Goal: Transaction & Acquisition: Book appointment/travel/reservation

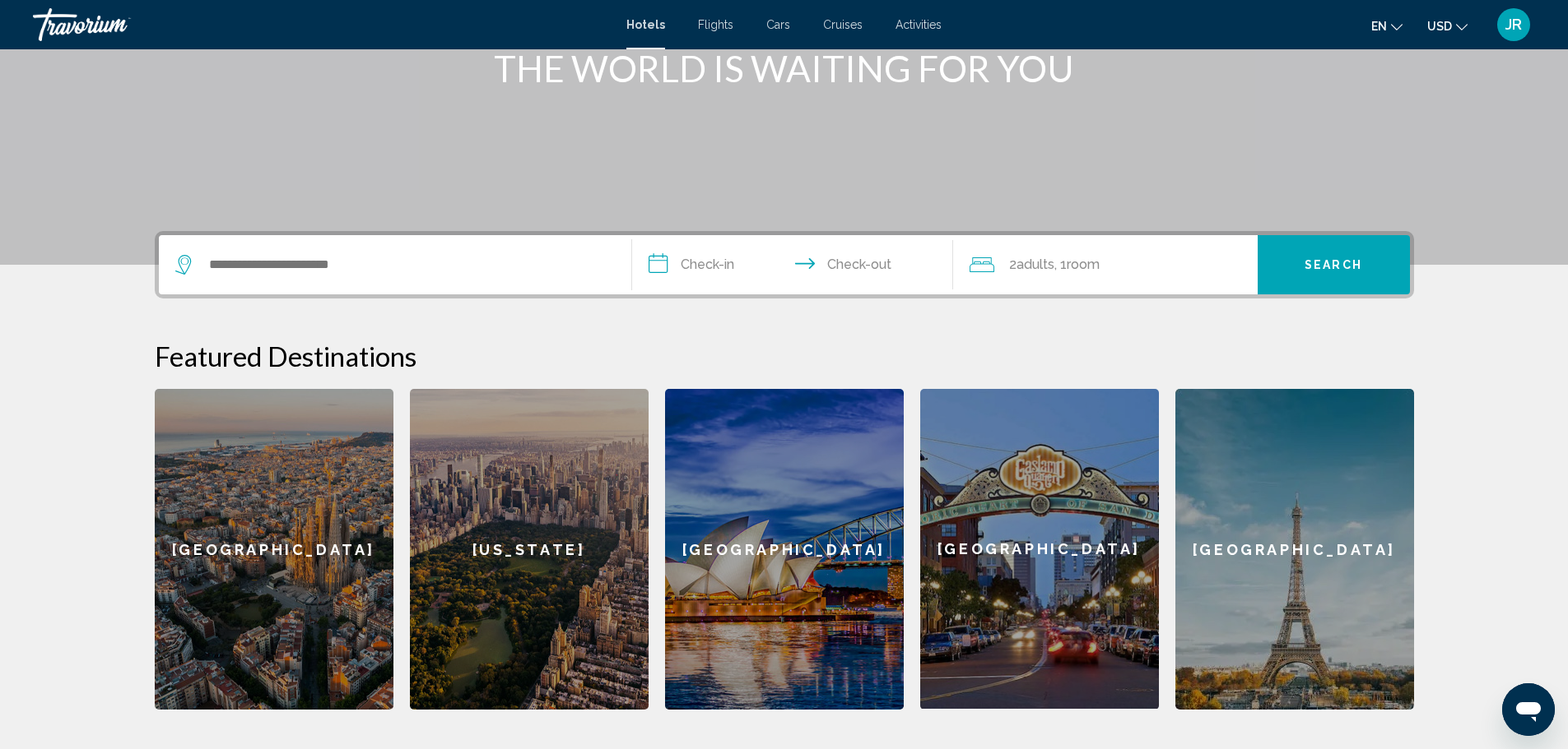
scroll to position [329, 0]
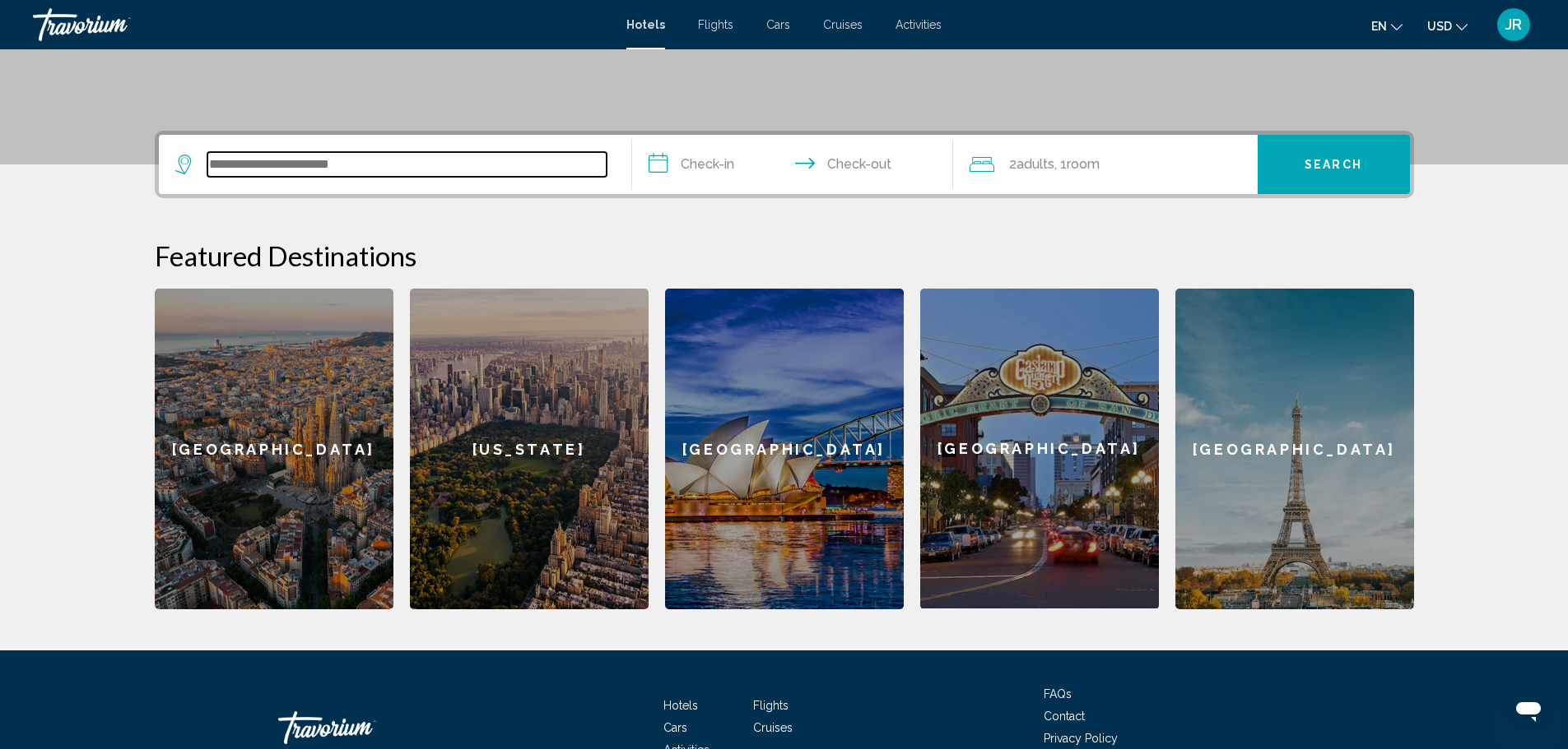
click at [277, 166] on input "Search widget" at bounding box center [406, 165] width 399 height 25
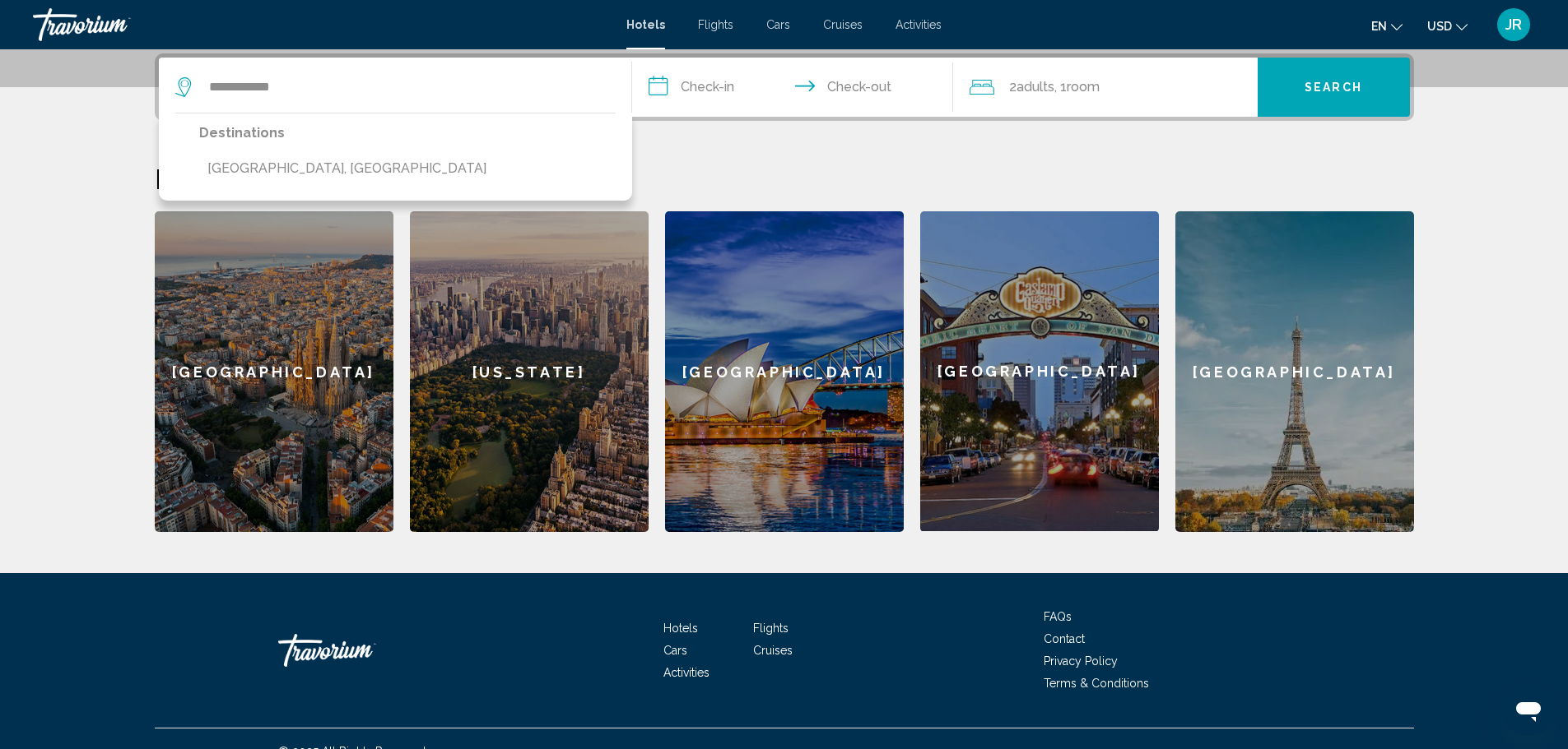
click at [334, 168] on button "[GEOGRAPHIC_DATA], [GEOGRAPHIC_DATA]" at bounding box center [347, 169] width 295 height 32
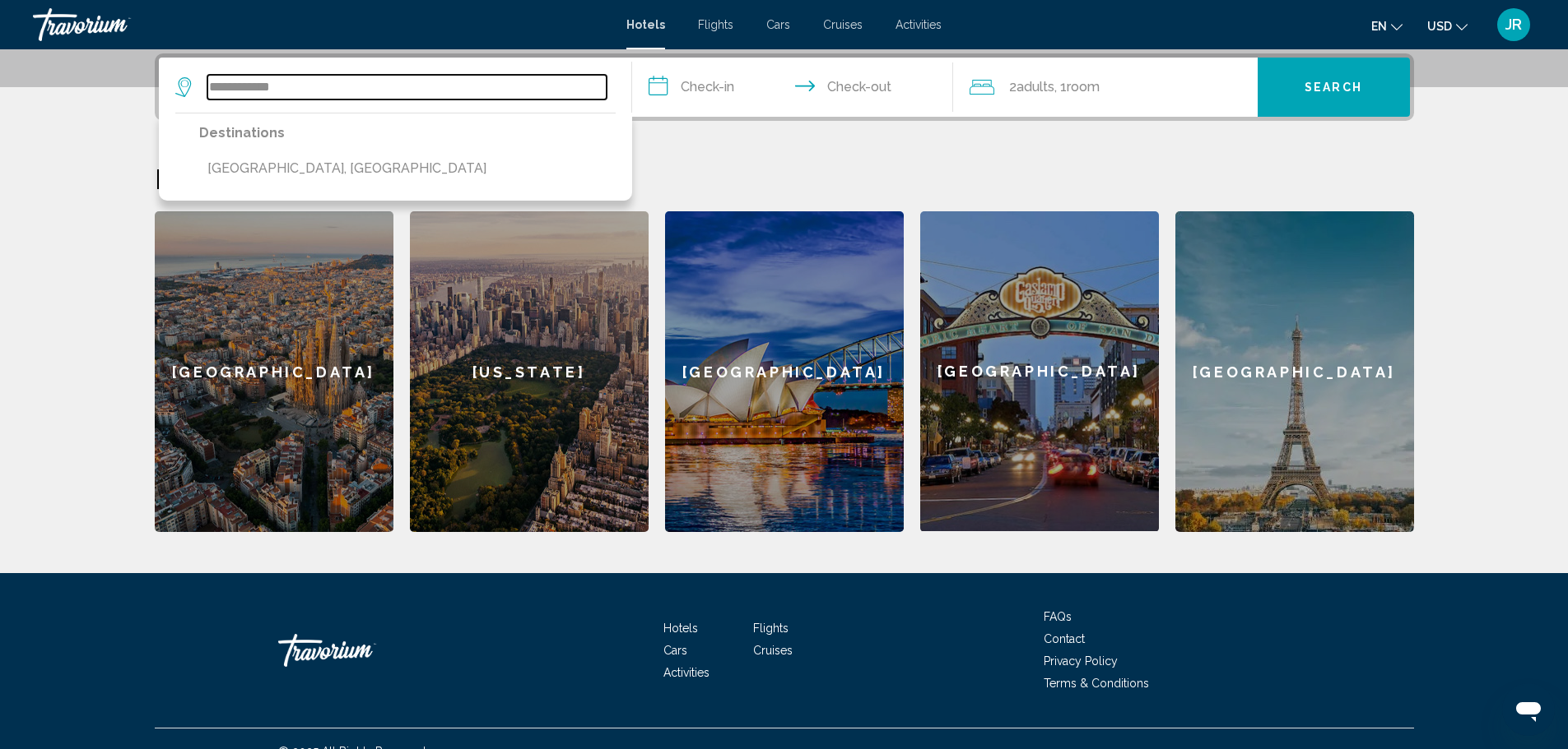
type input "**********"
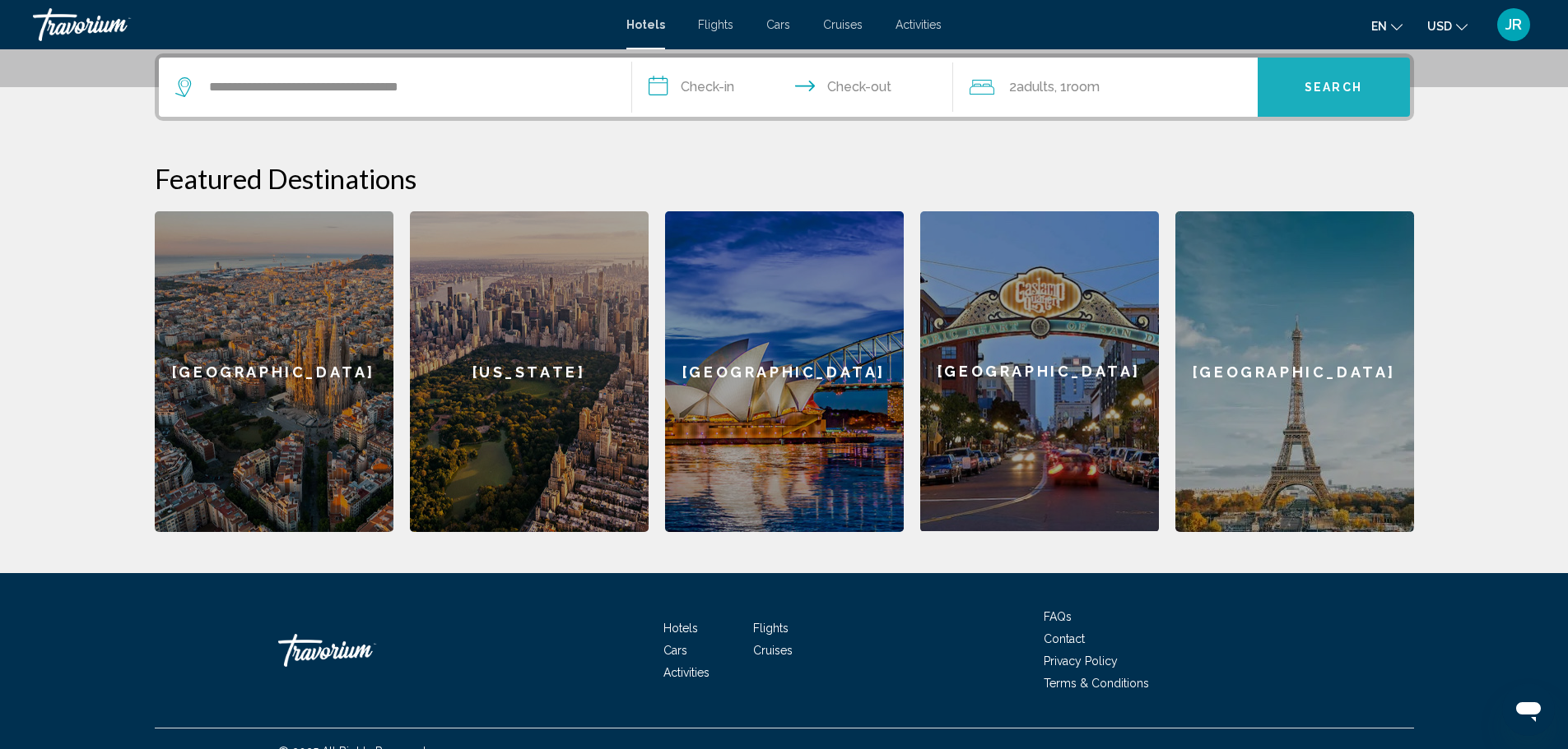
click at [1399, 94] on button "Search" at bounding box center [1333, 87] width 152 height 59
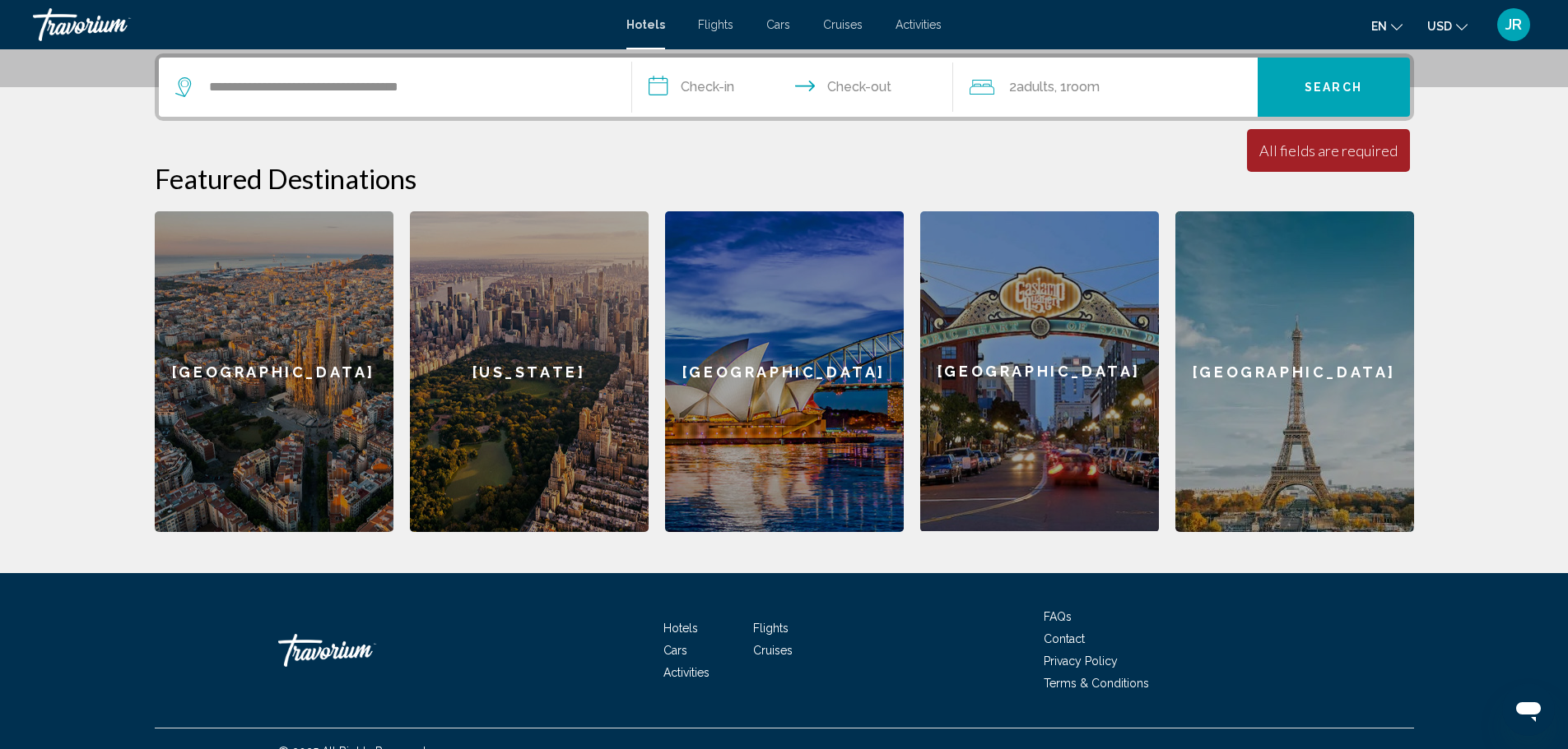
click at [1083, 82] on span "Room" at bounding box center [1083, 86] width 33 height 15
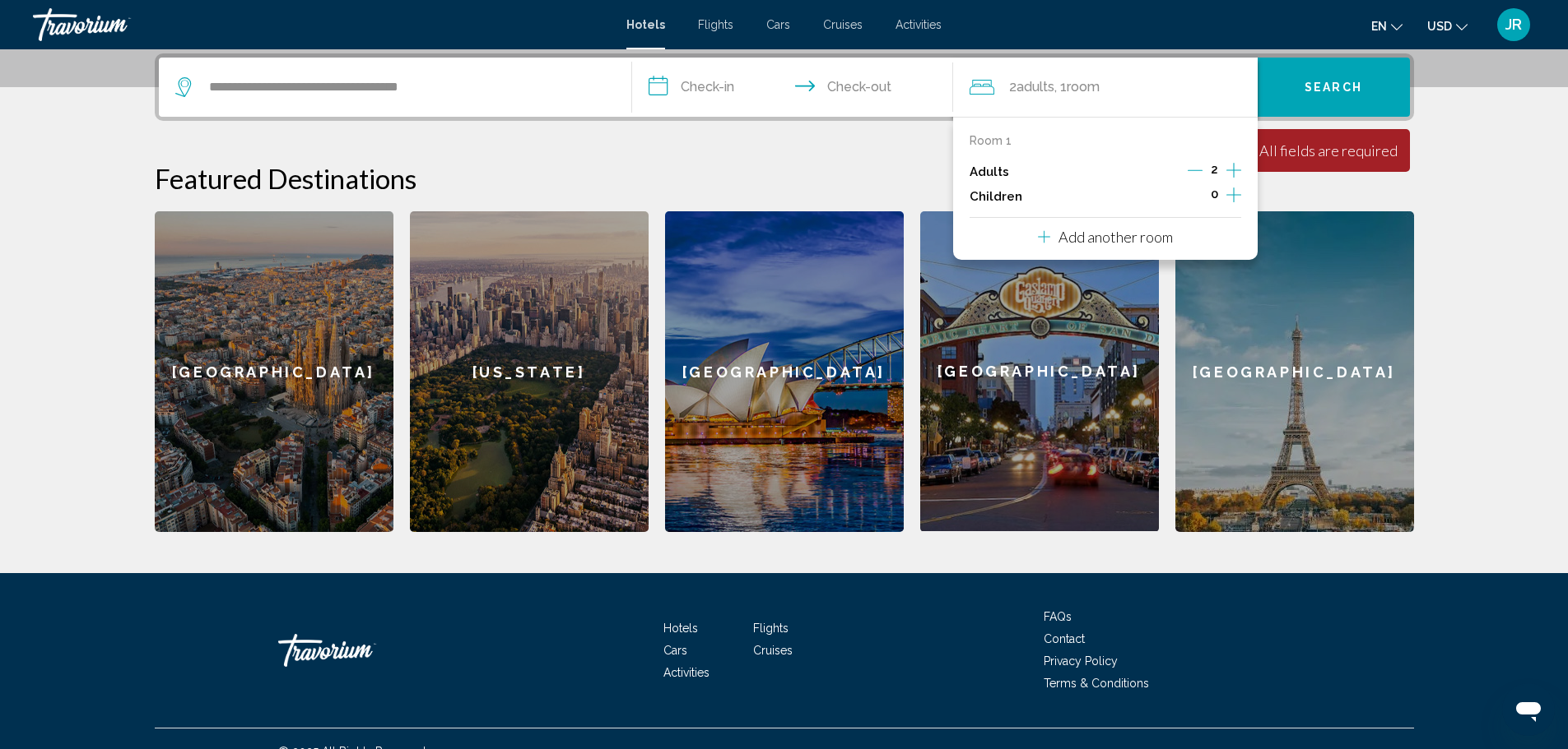
click at [1049, 103] on div "2 Adult Adults , 1 Room rooms" at bounding box center [1113, 87] width 288 height 59
click at [726, 69] on input "**********" at bounding box center [796, 89] width 328 height 64
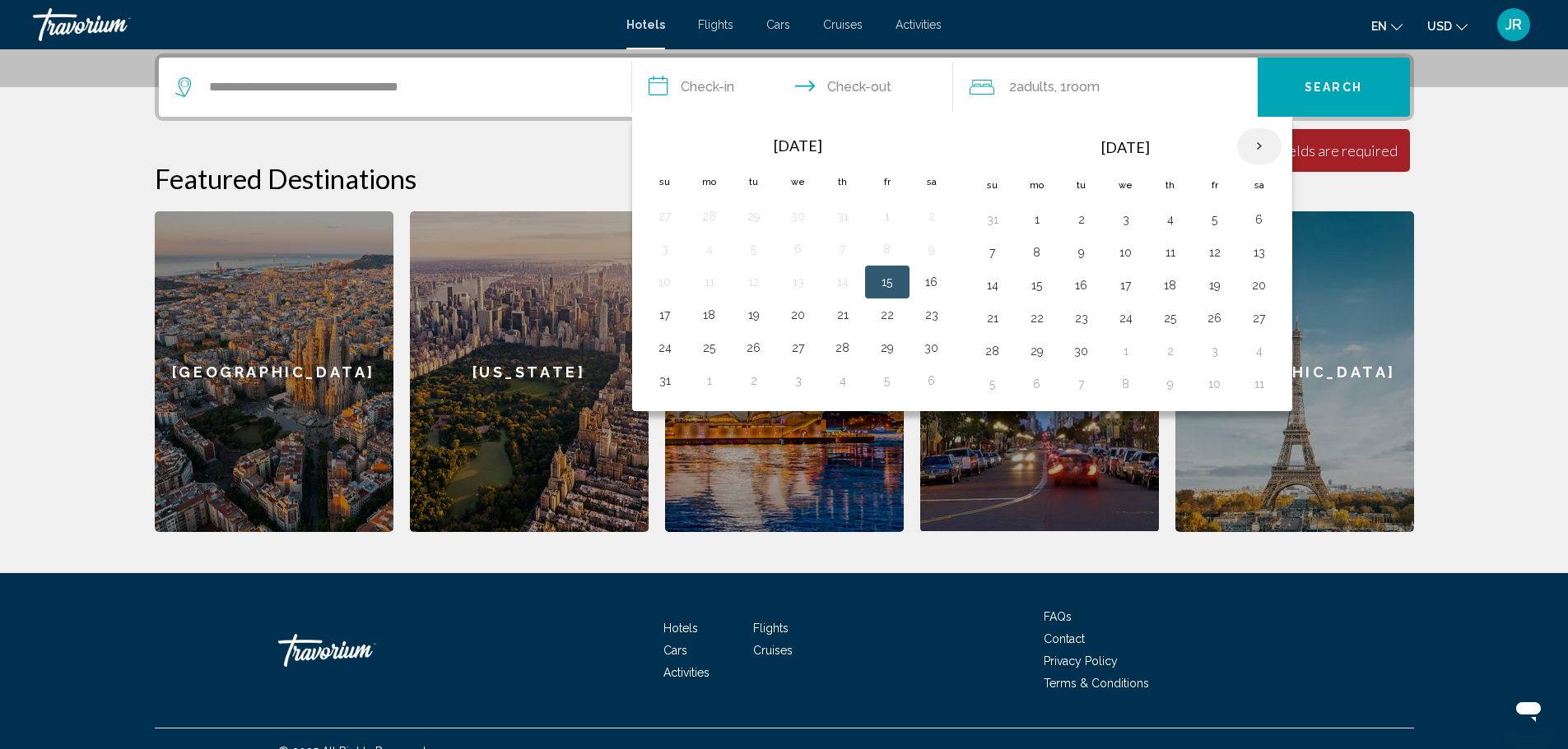
click at [1251, 148] on th "Next month" at bounding box center [1258, 147] width 44 height 36
click at [1249, 148] on th "Next month" at bounding box center [1258, 147] width 44 height 36
click at [1250, 145] on th "Next month" at bounding box center [1258, 147] width 44 height 36
click at [1253, 143] on th "Next month" at bounding box center [1258, 147] width 44 height 36
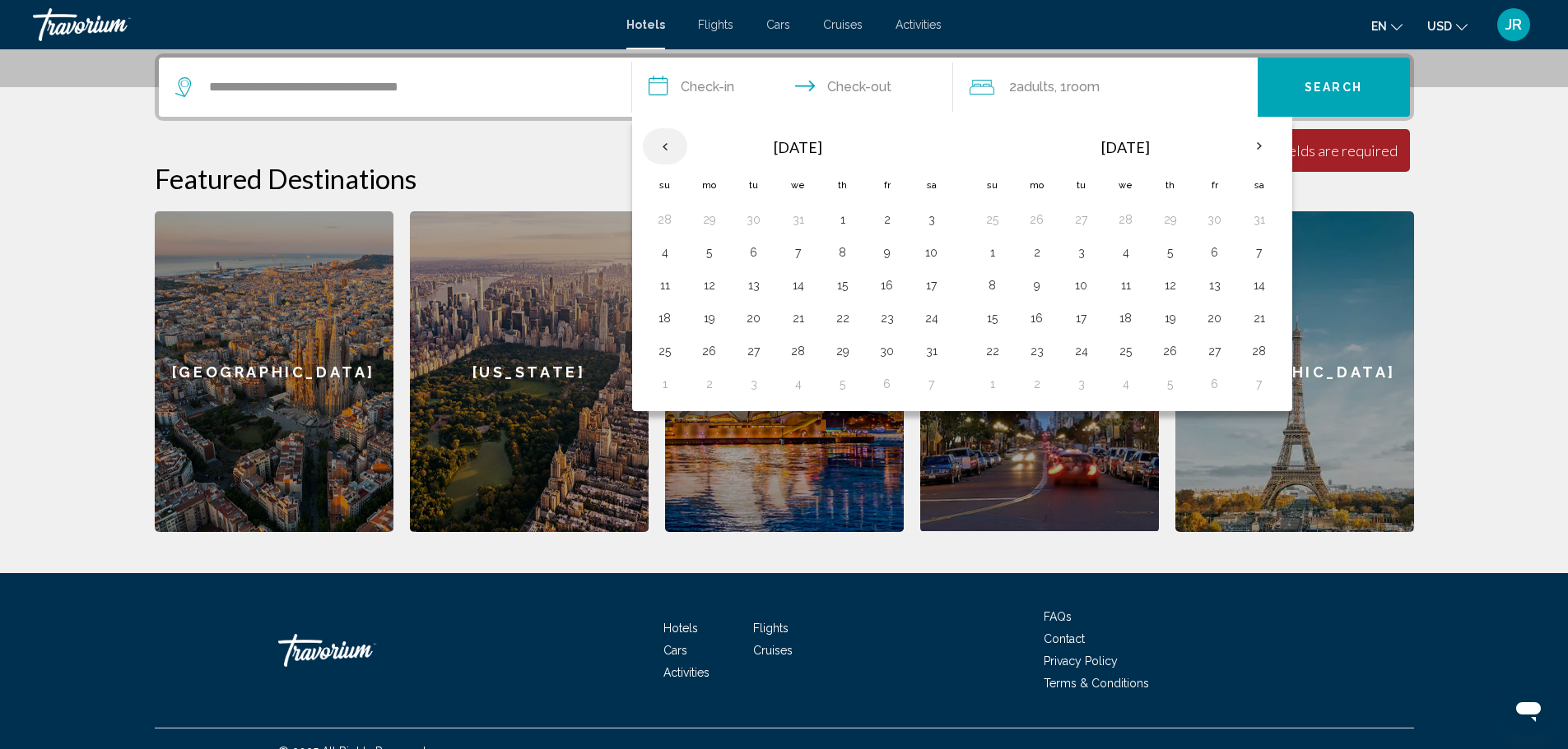
click at [665, 160] on th "Previous month" at bounding box center [665, 147] width 44 height 36
click at [1166, 222] on button "1" at bounding box center [1169, 219] width 26 height 23
click at [1001, 247] on button "4" at bounding box center [992, 253] width 26 height 23
type input "**********"
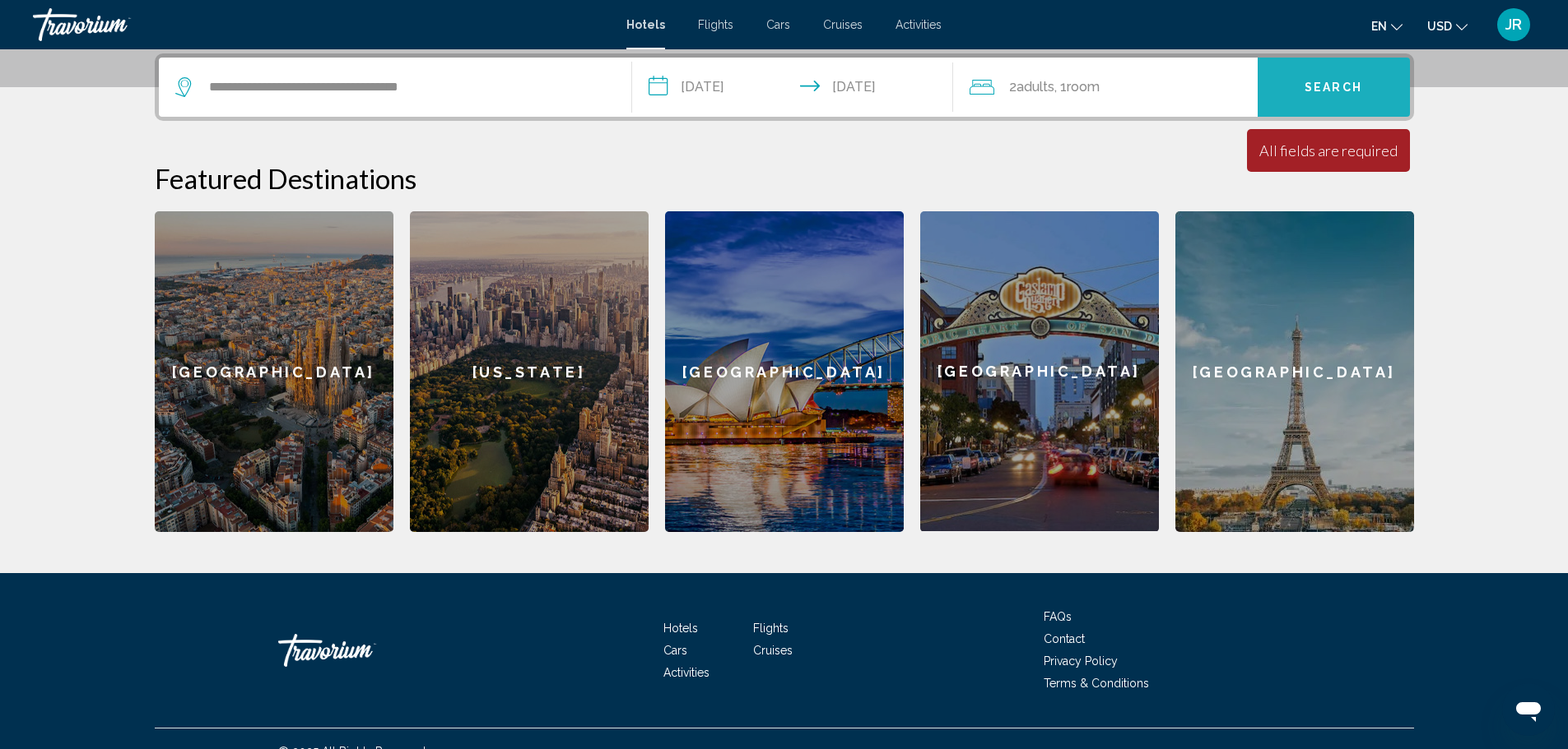
click at [1395, 94] on button "Search" at bounding box center [1333, 87] width 152 height 59
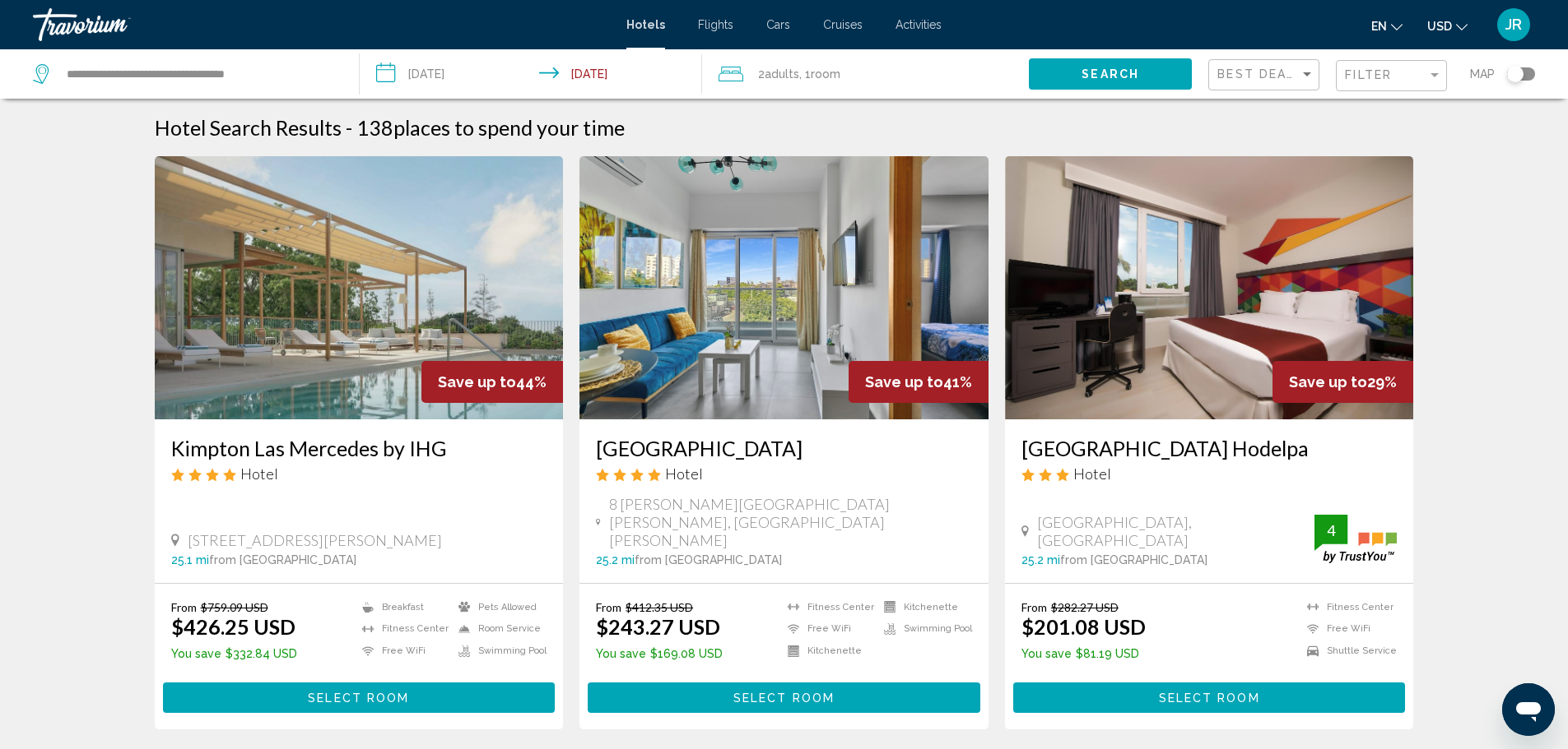
click at [1405, 84] on div "Filter" at bounding box center [1393, 77] width 97 height 31
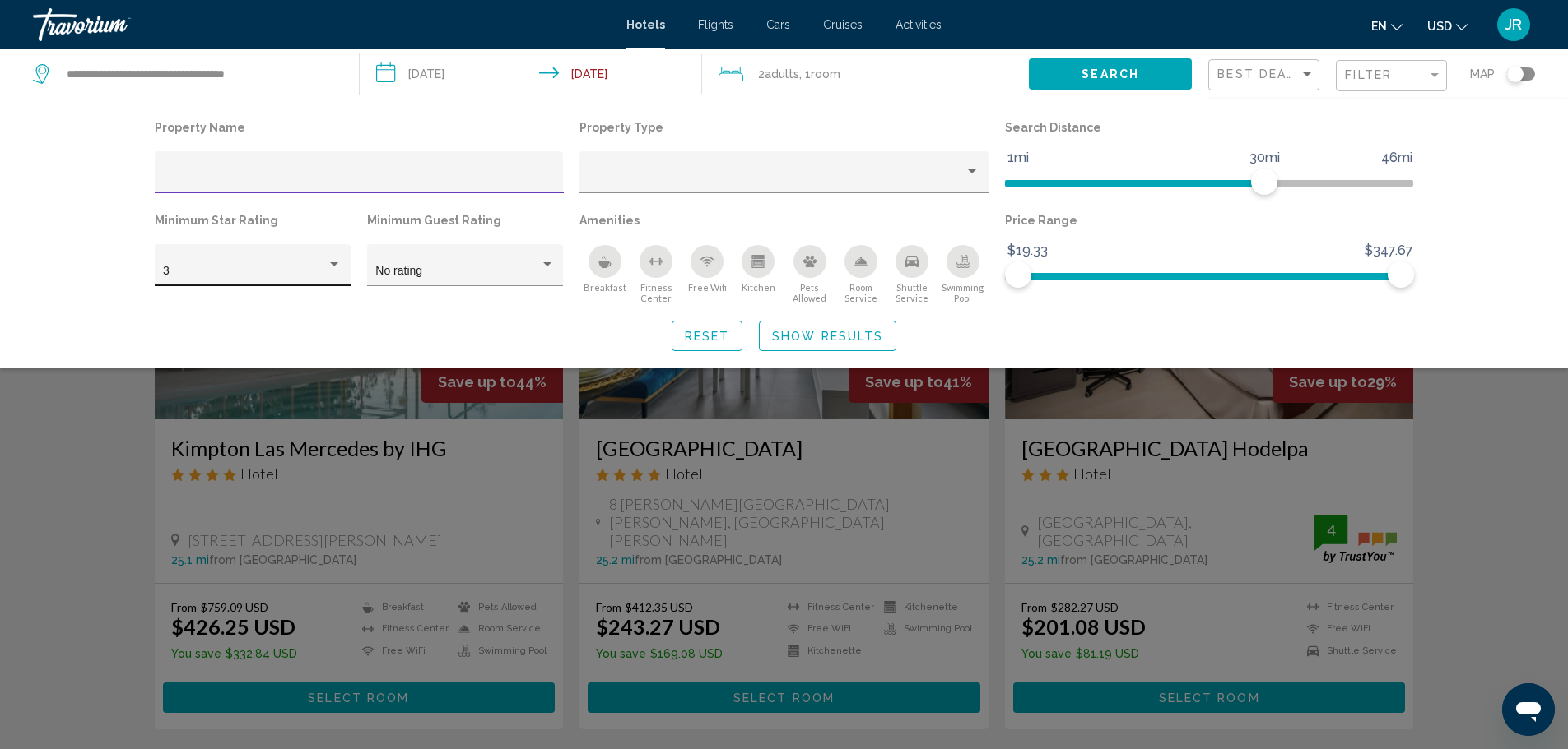
click at [323, 278] on div "3" at bounding box center [252, 269] width 178 height 34
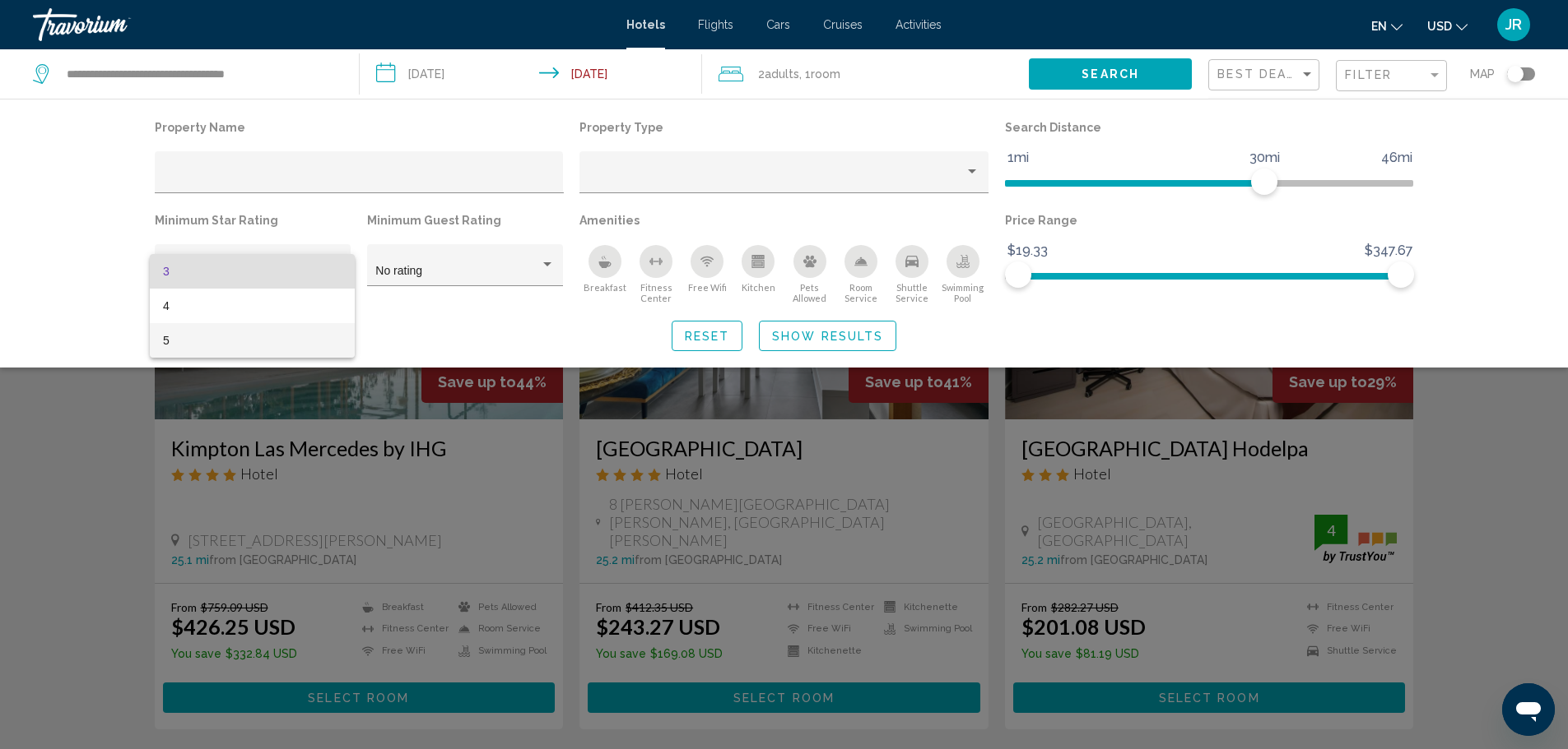
click at [307, 332] on span "5" at bounding box center [252, 340] width 178 height 34
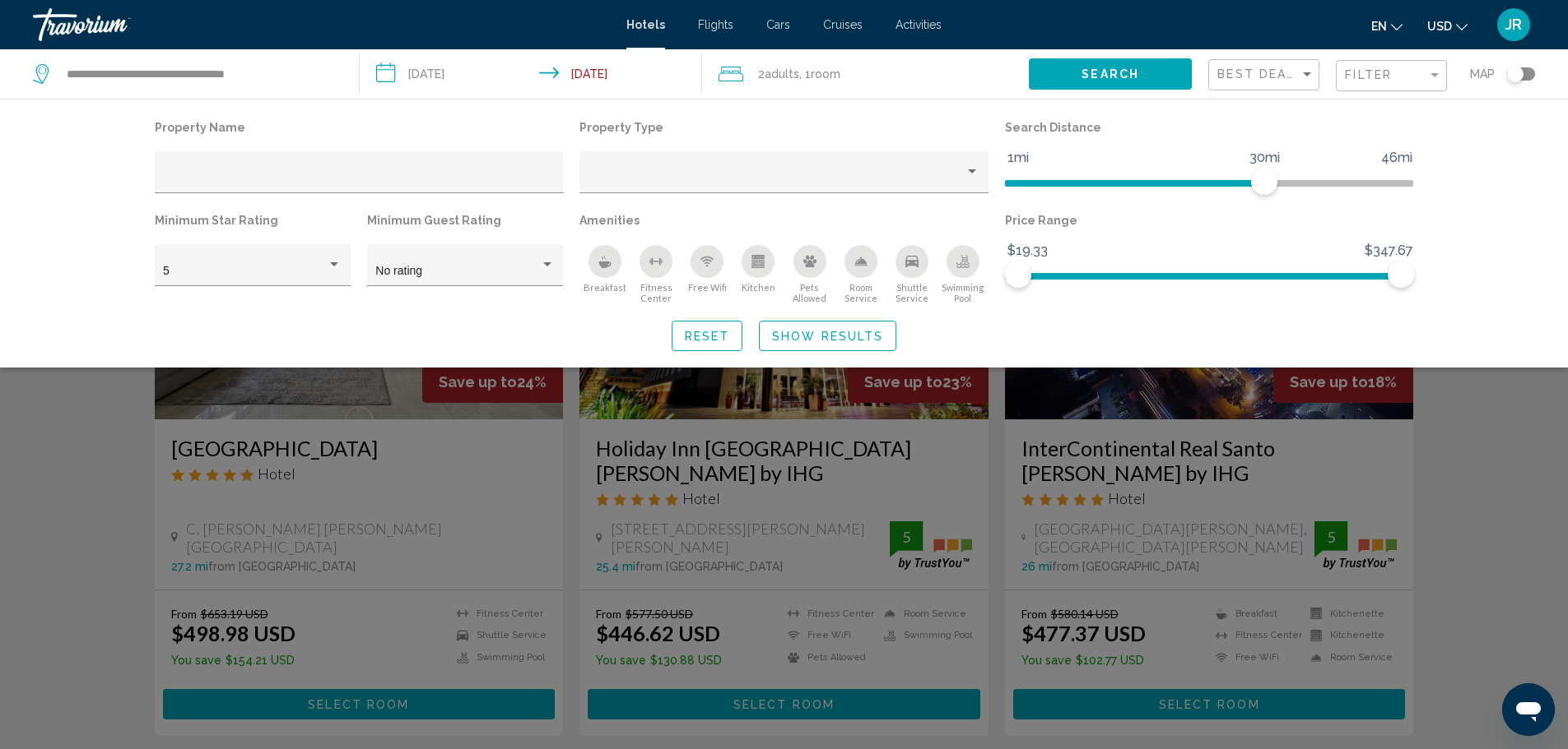
click at [701, 261] on icon "Free Wifi" at bounding box center [707, 261] width 13 height 13
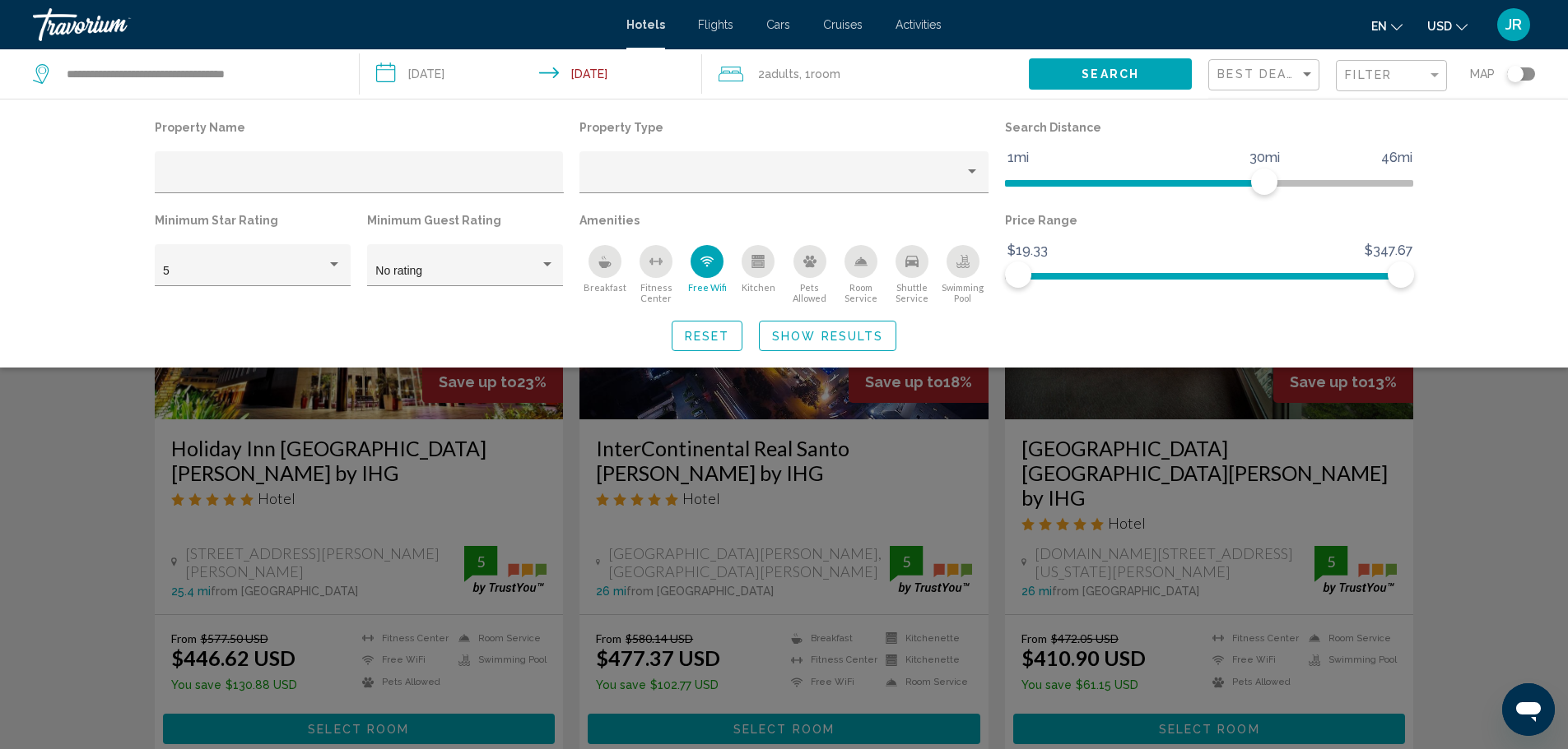
click at [653, 253] on div "Fitness Center" at bounding box center [656, 261] width 33 height 33
click at [754, 267] on icon "Kitchen" at bounding box center [758, 263] width 12 height 9
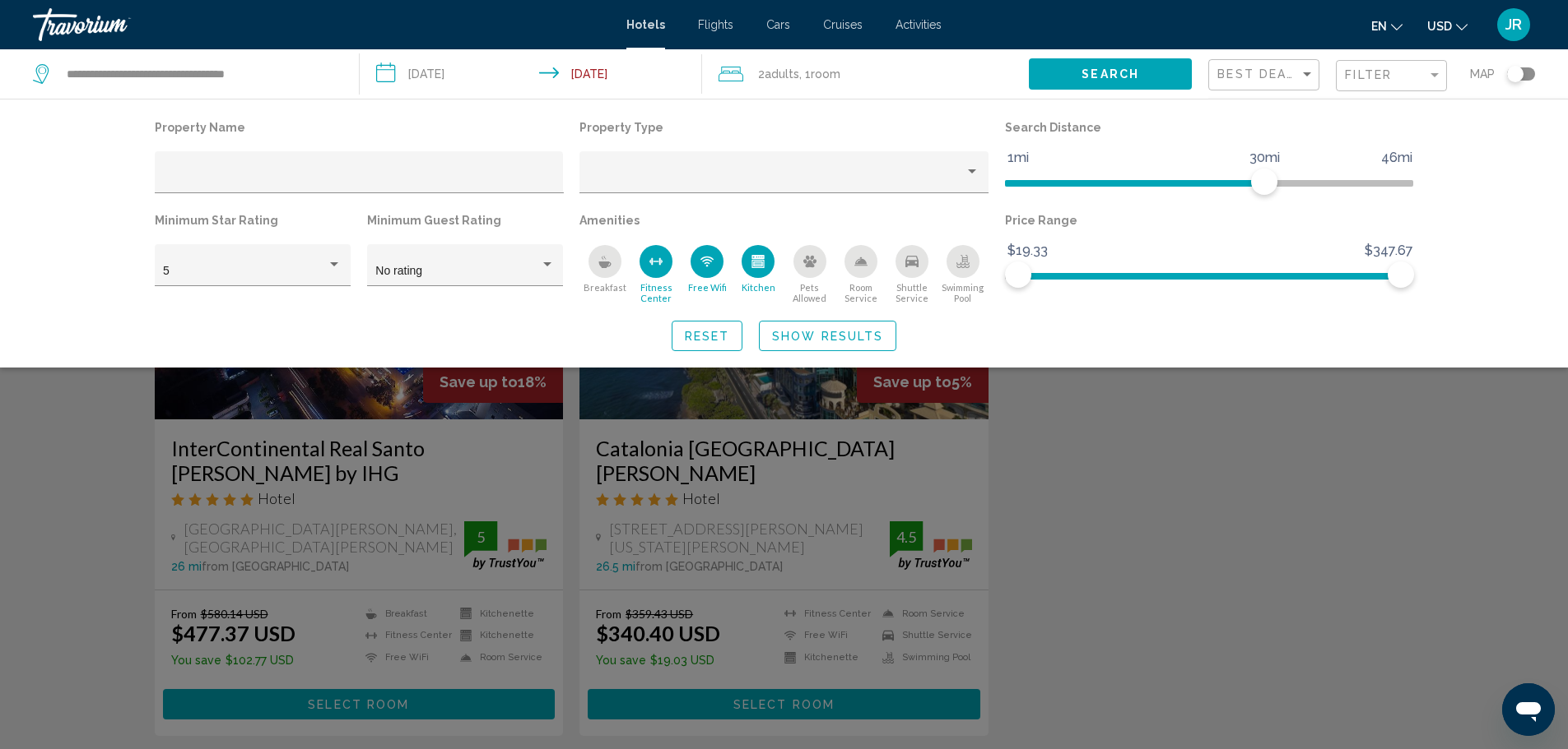
click at [608, 263] on icon "Breakfast" at bounding box center [605, 264] width 12 height 7
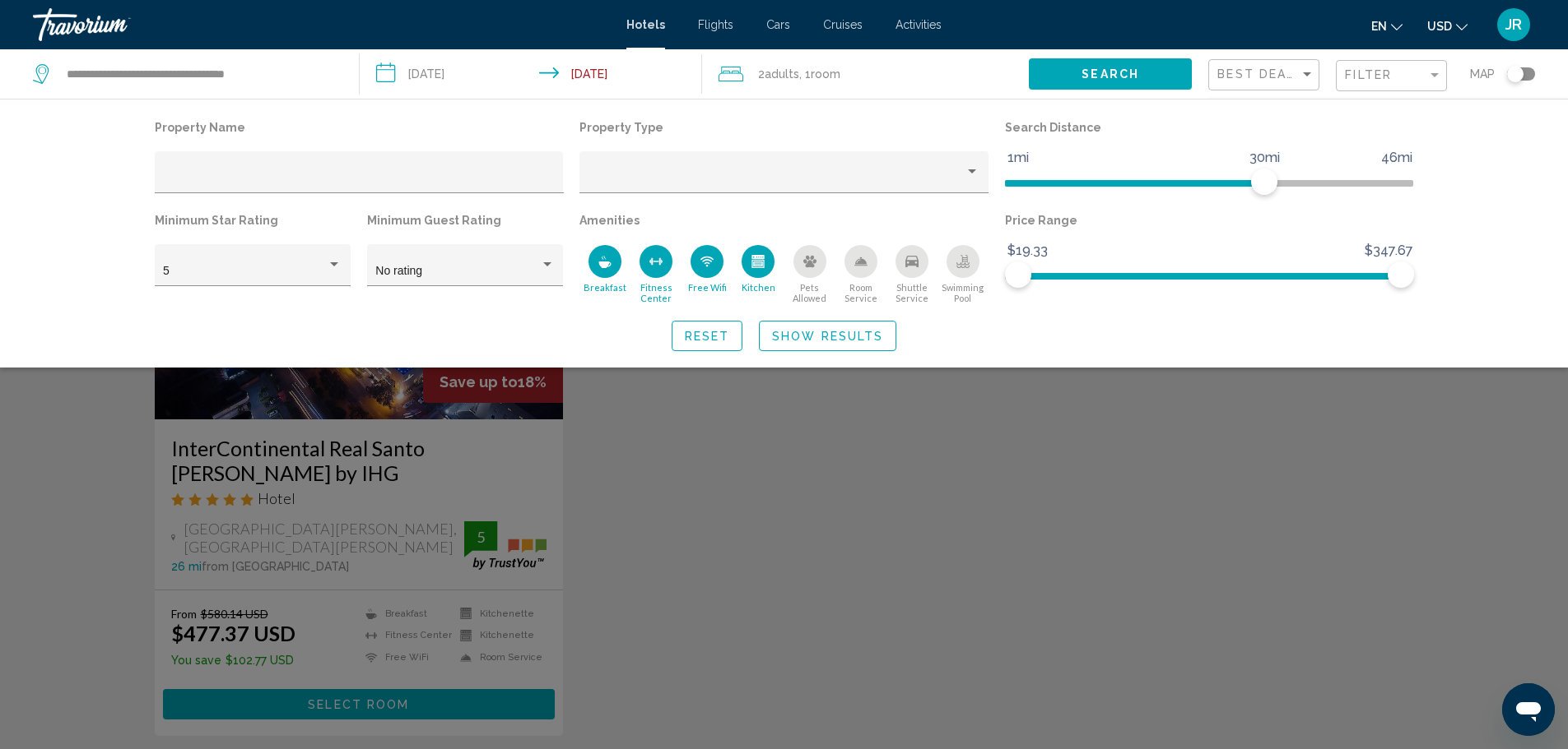
click at [610, 261] on icon "Breakfast" at bounding box center [605, 261] width 13 height 13
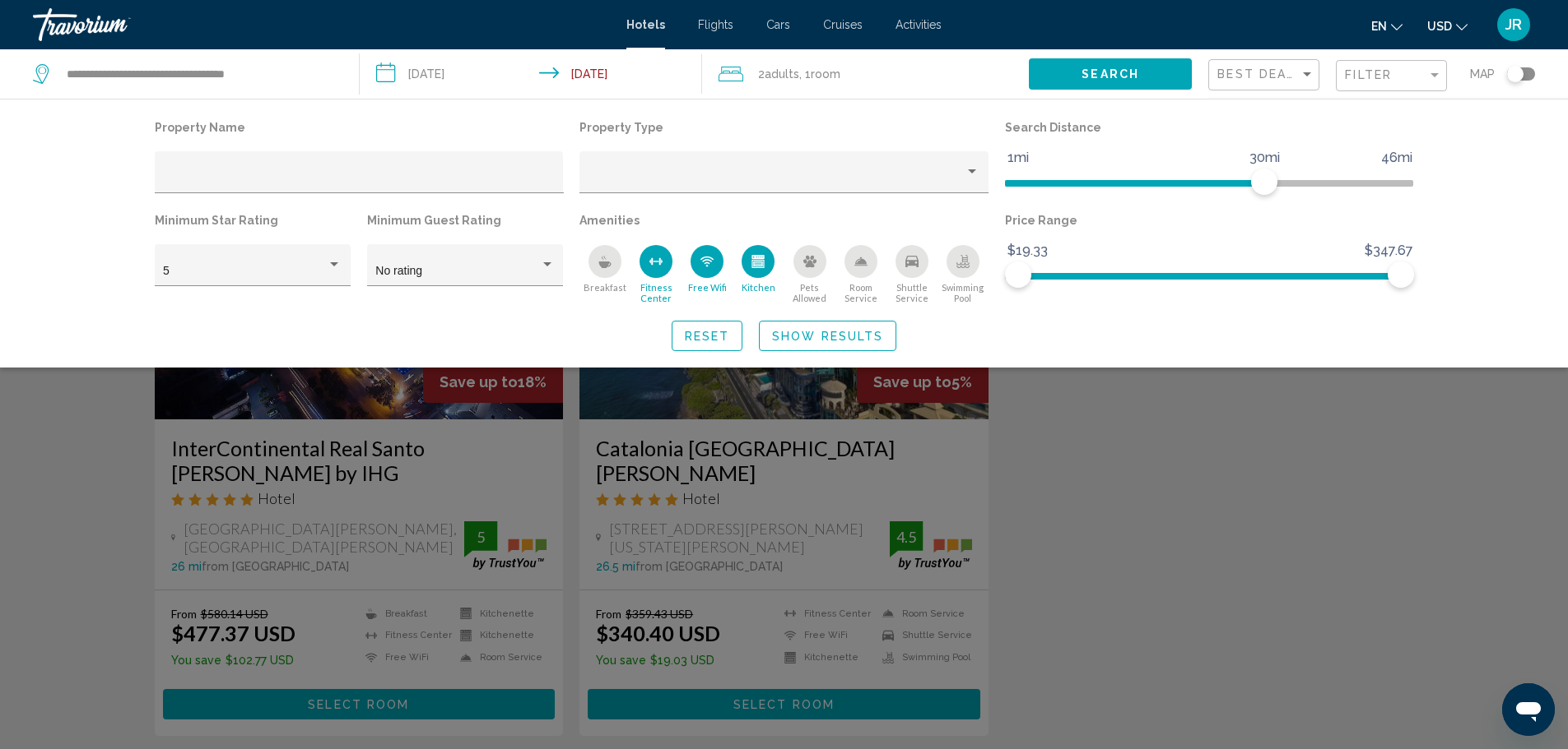
click at [766, 373] on div "Search widget" at bounding box center [784, 498] width 1568 height 503
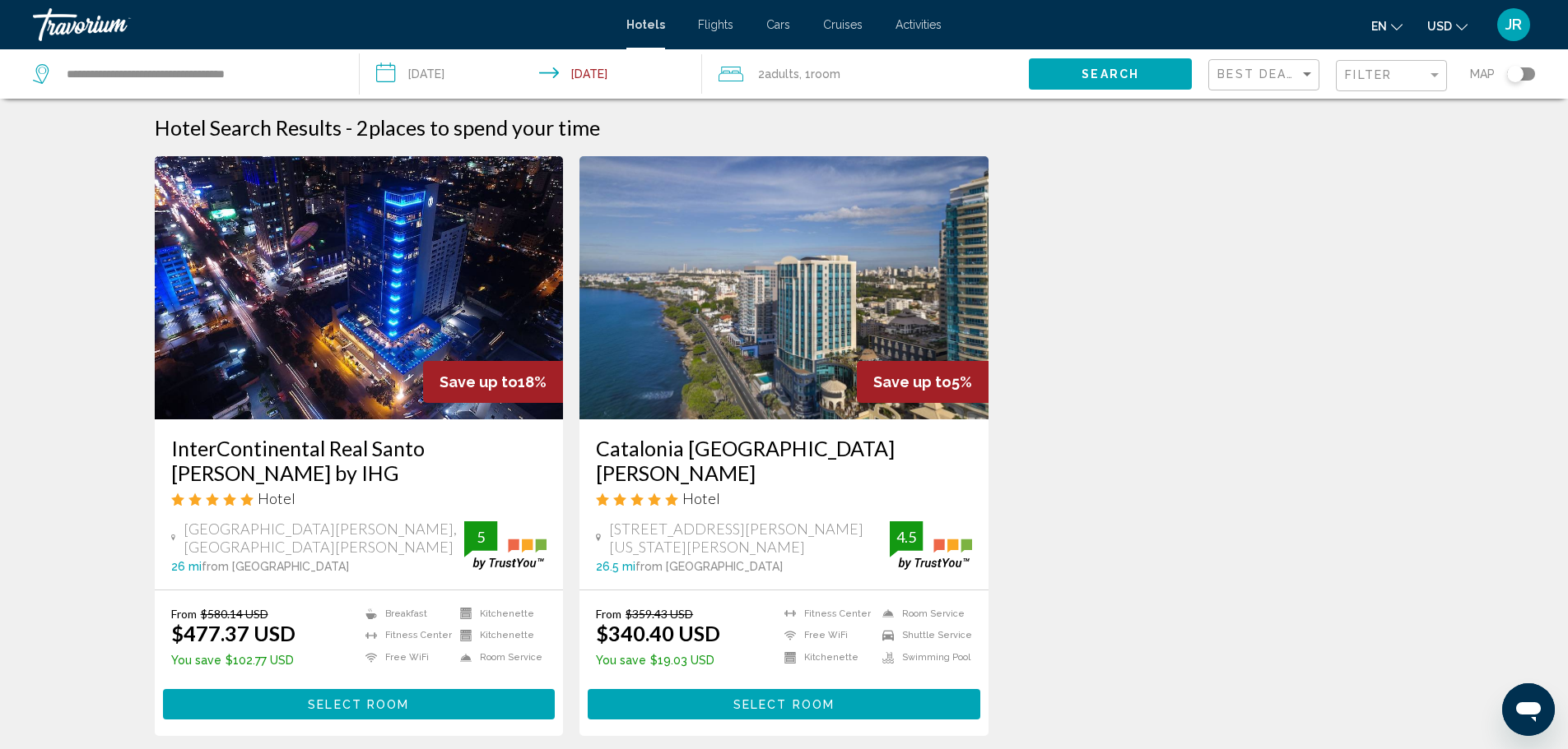
click at [337, 470] on h3 "InterContinental Real Santo [PERSON_NAME] by IHG" at bounding box center [359, 461] width 376 height 50
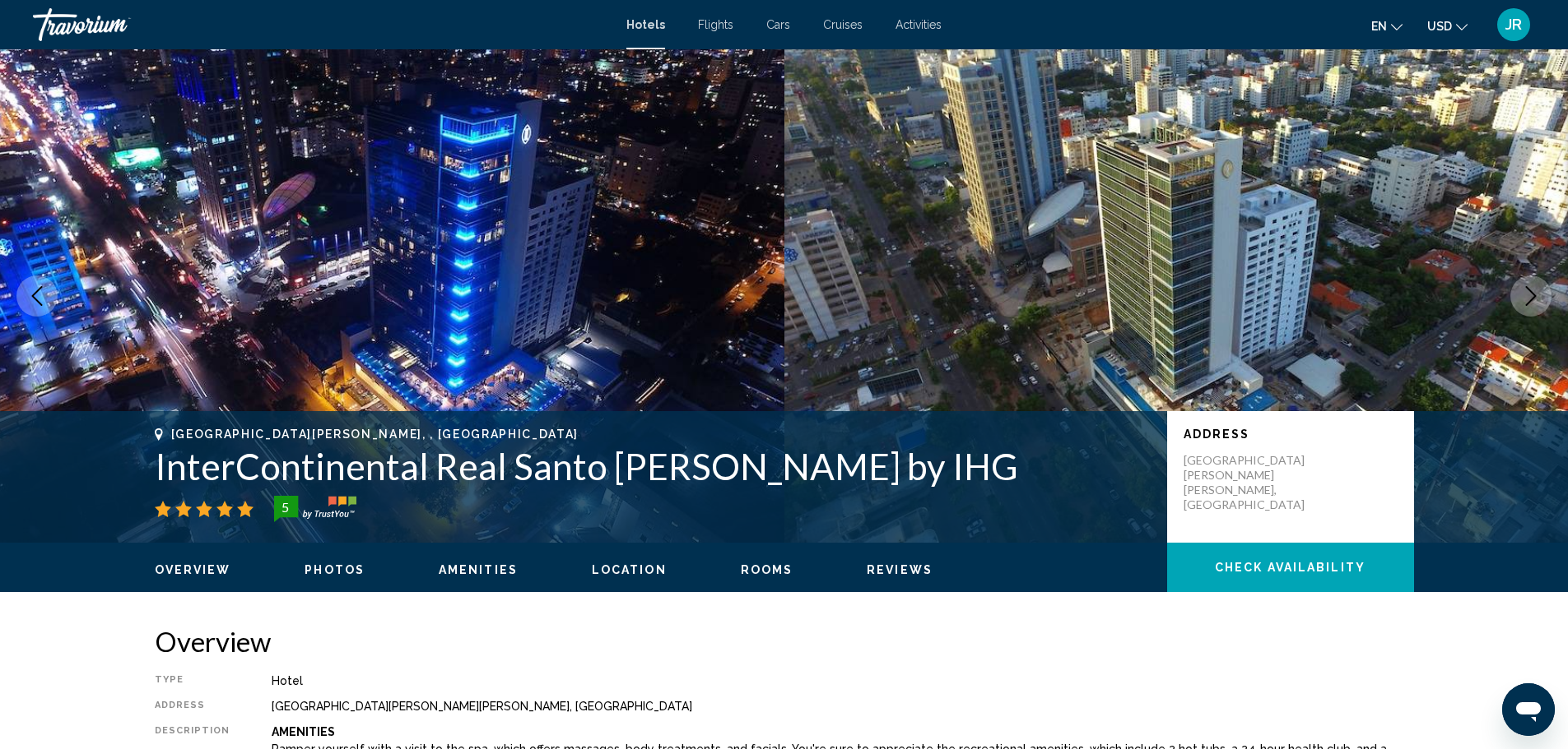
scroll to position [411, 0]
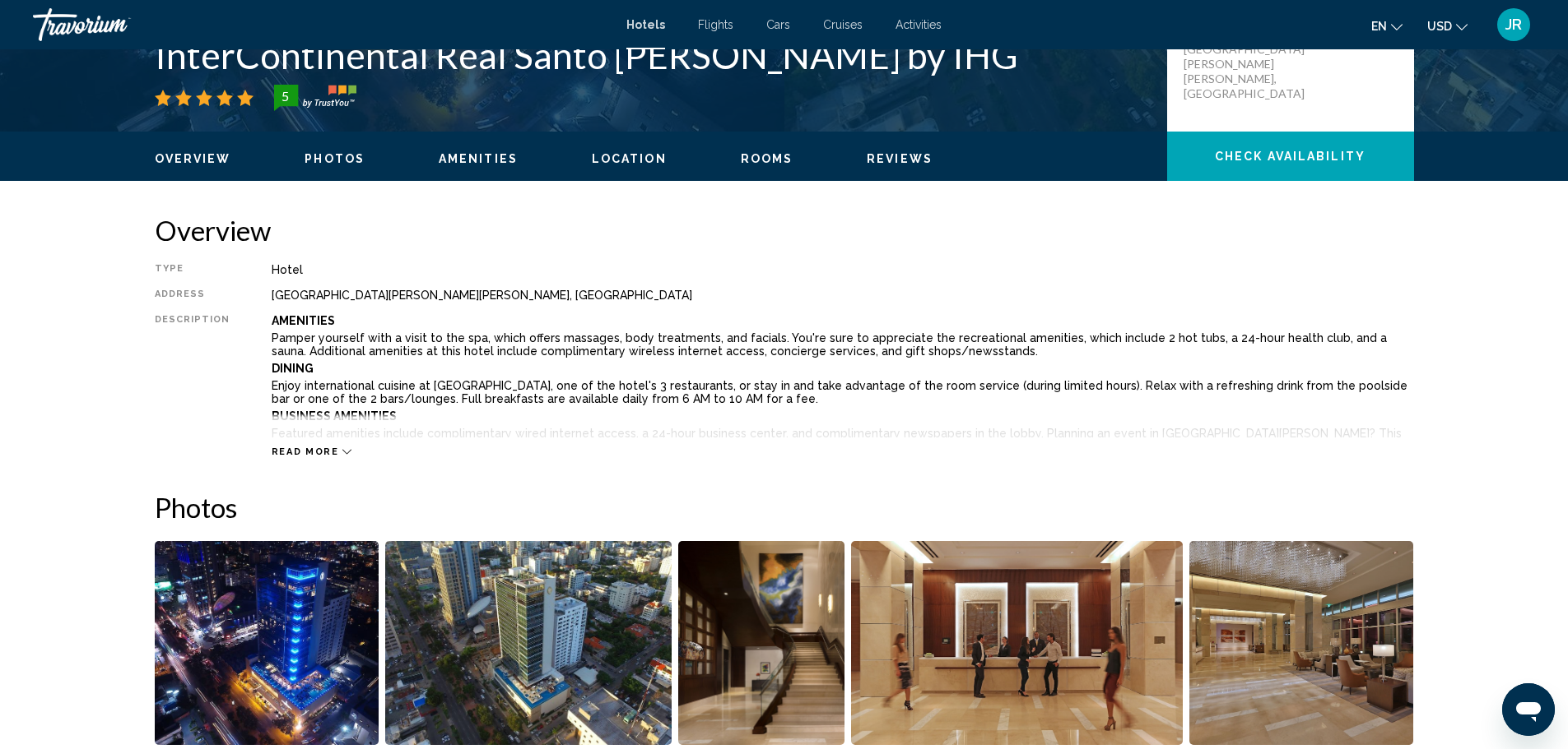
click at [329, 455] on span "Read more" at bounding box center [305, 451] width 67 height 11
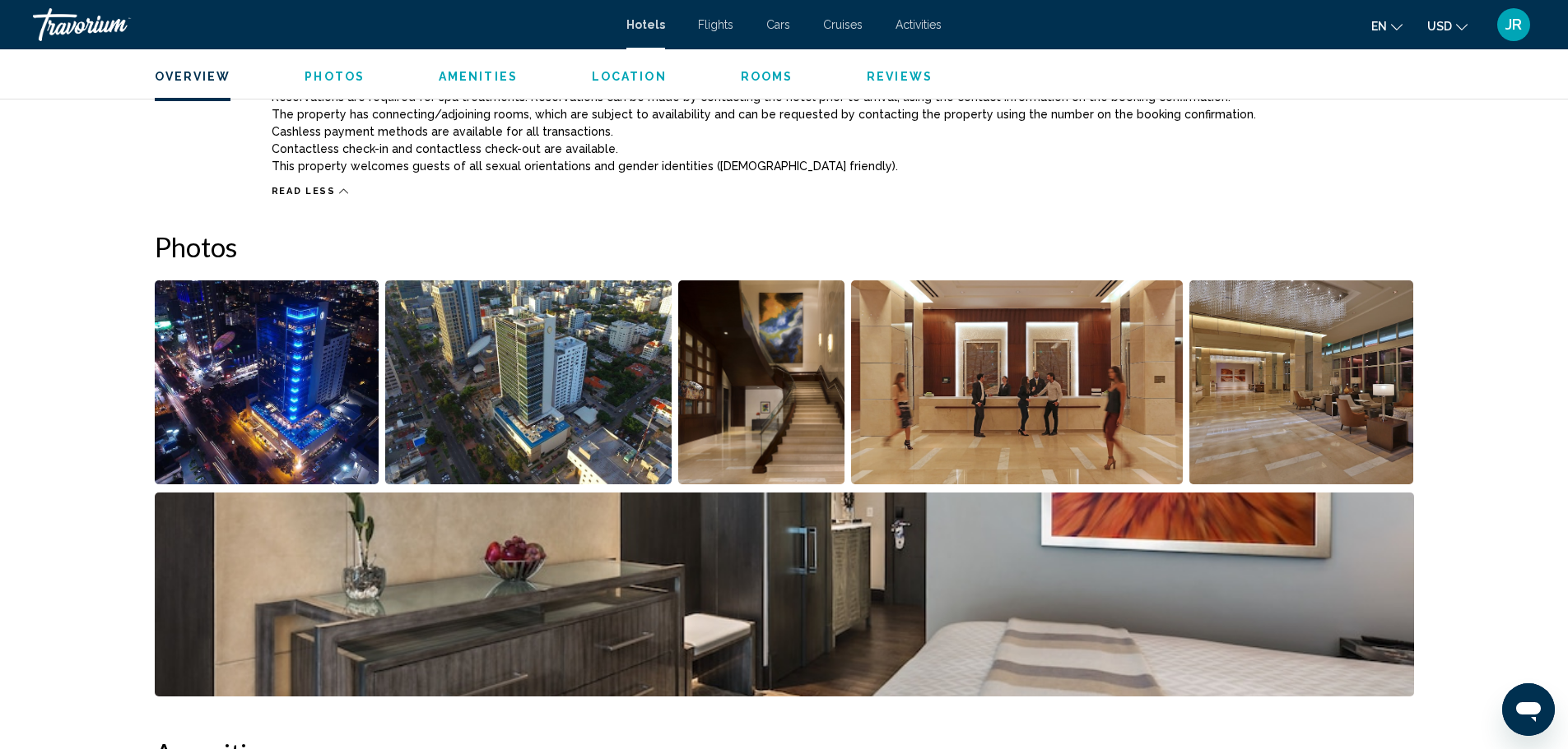
scroll to position [1645, 0]
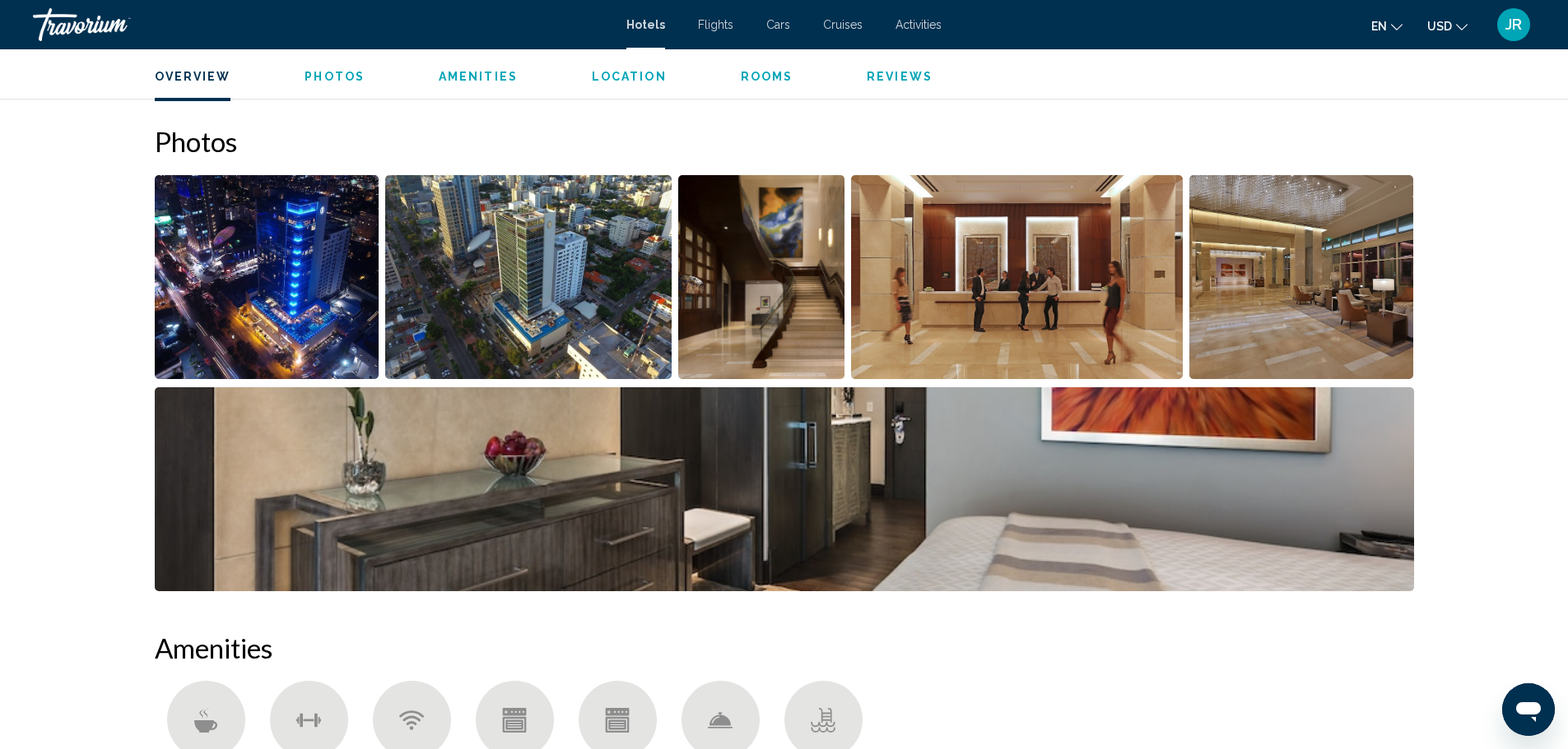
click at [639, 498] on img "Open full-screen image slider" at bounding box center [784, 488] width 1259 height 204
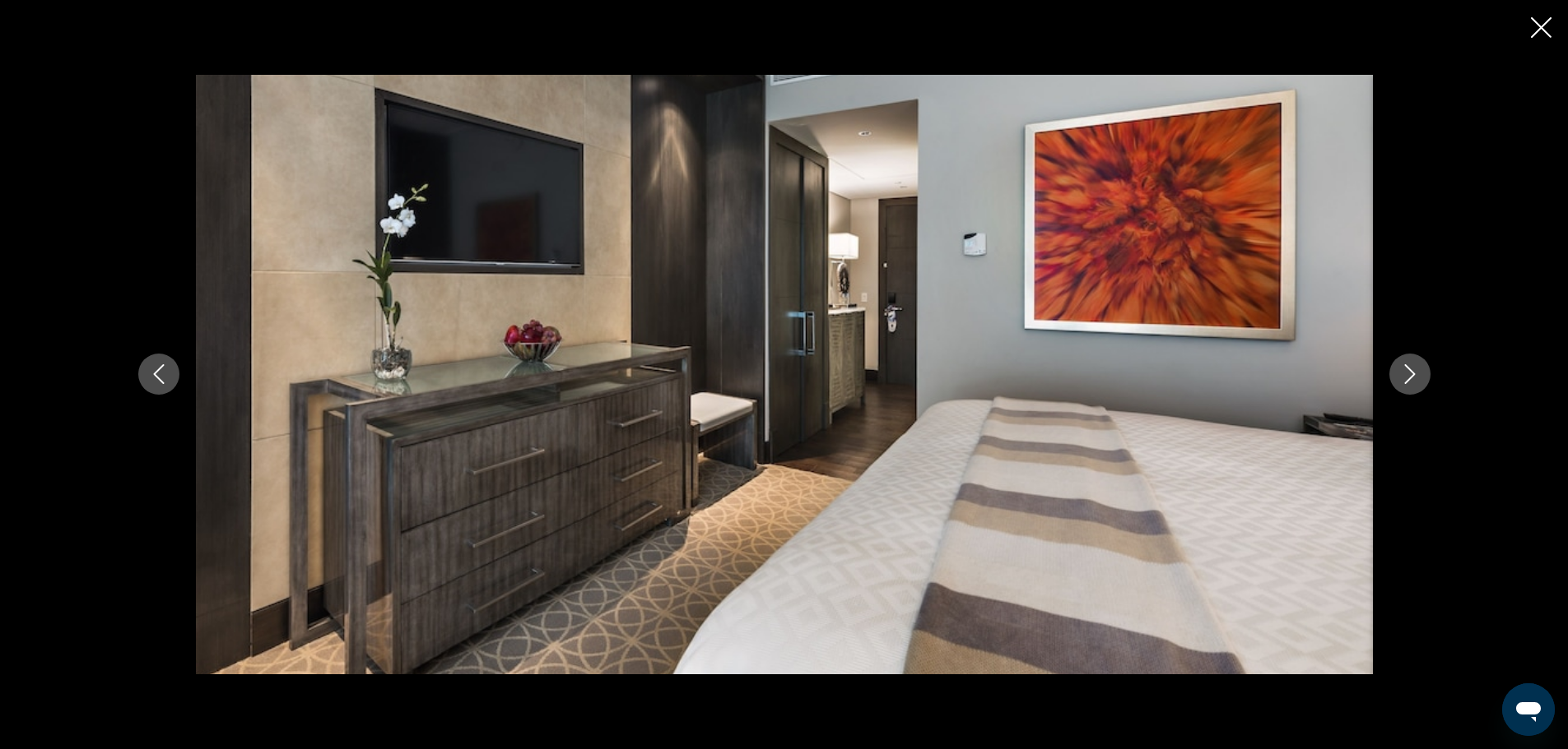
click at [1425, 384] on button "Next image" at bounding box center [1409, 374] width 41 height 41
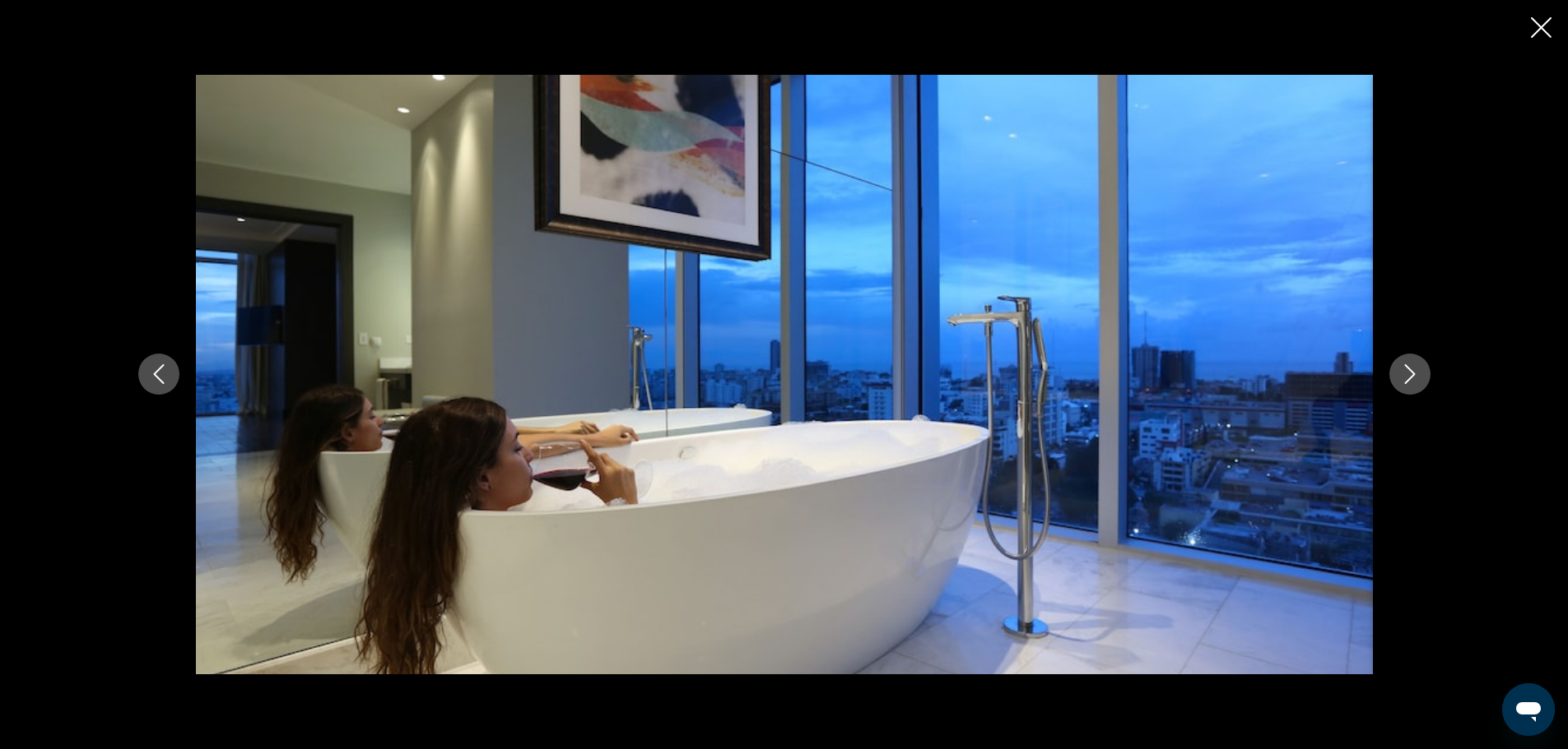
click at [1418, 375] on icon "Next image" at bounding box center [1409, 374] width 20 height 20
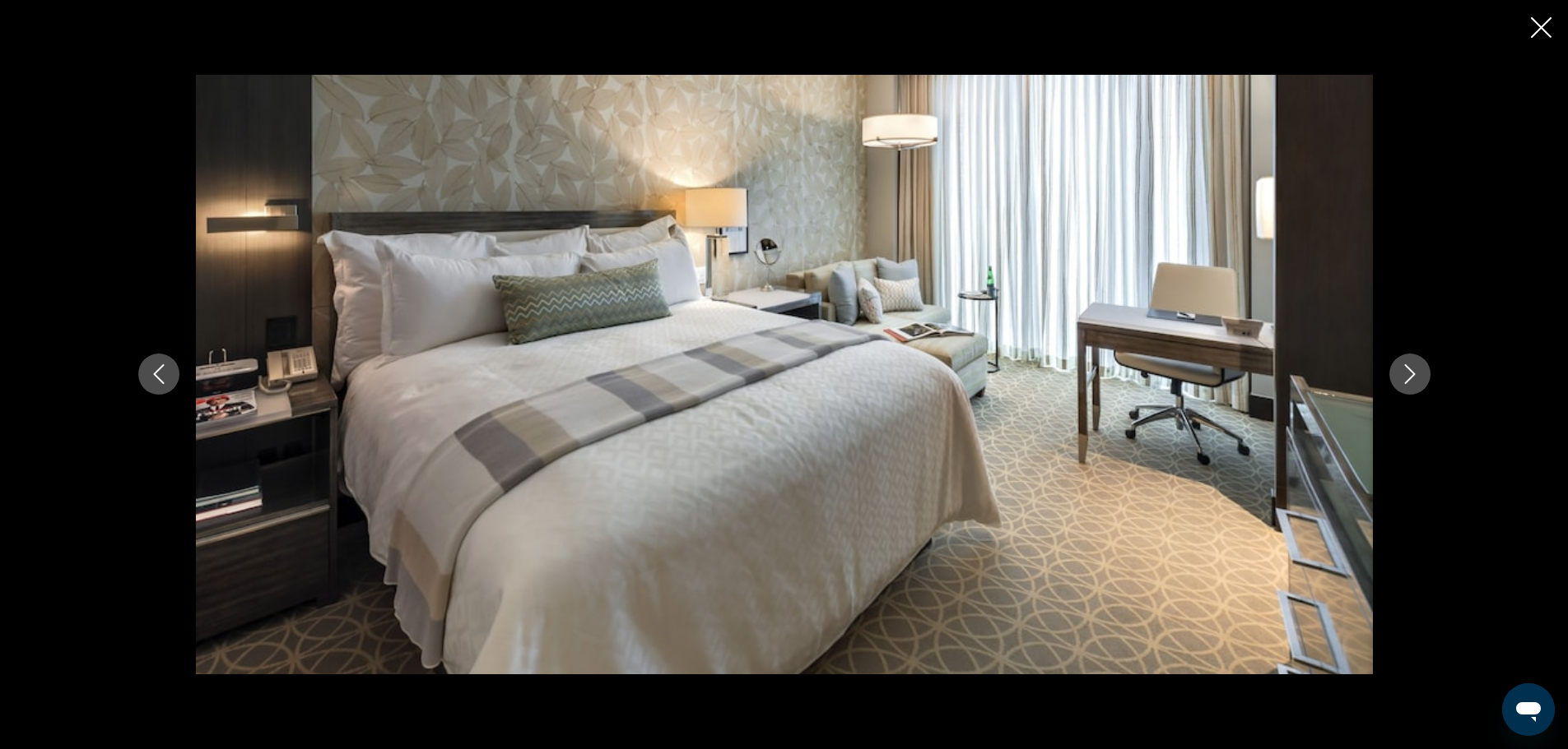
click at [1415, 381] on icon "Next image" at bounding box center [1409, 374] width 20 height 20
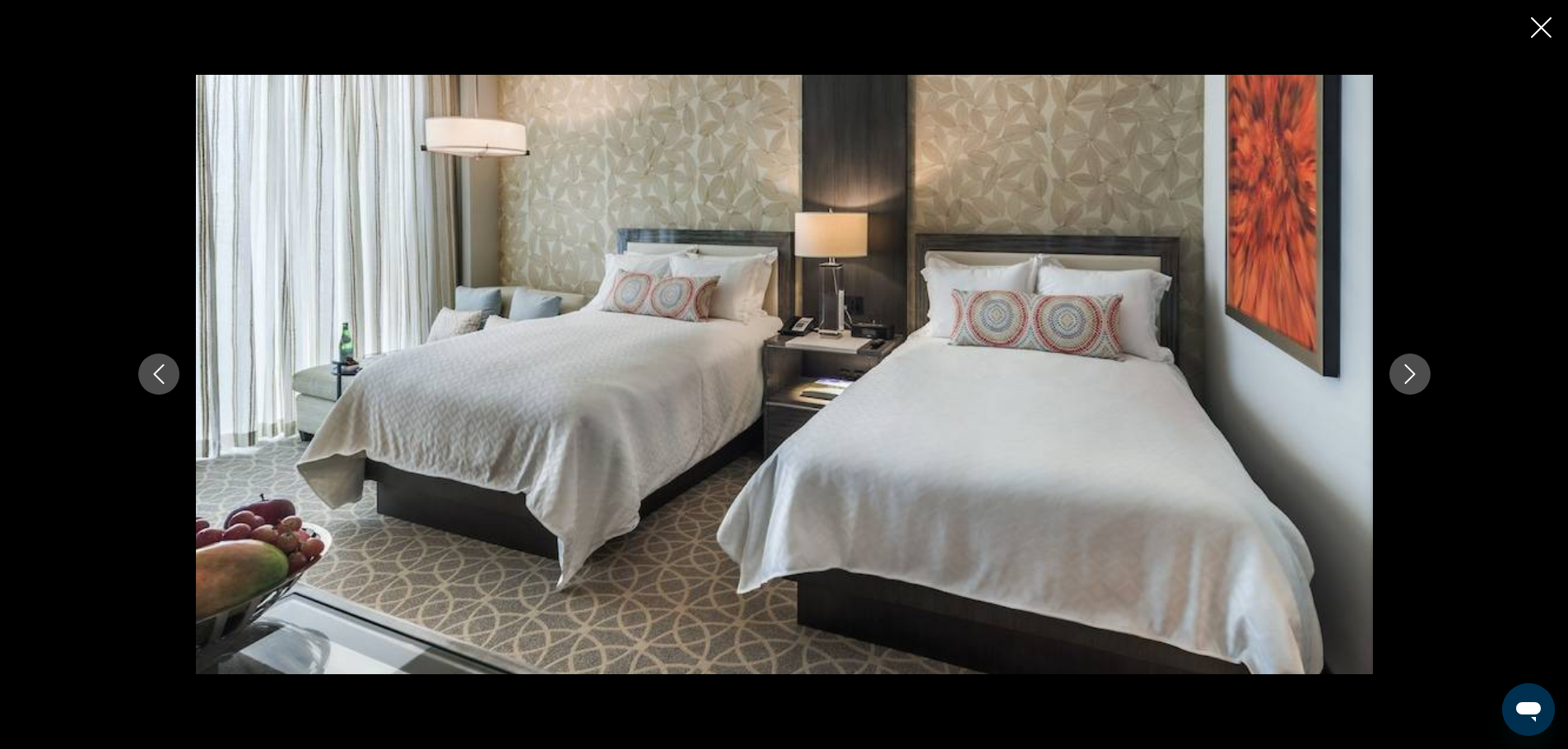
click at [1415, 381] on icon "Next image" at bounding box center [1409, 374] width 20 height 20
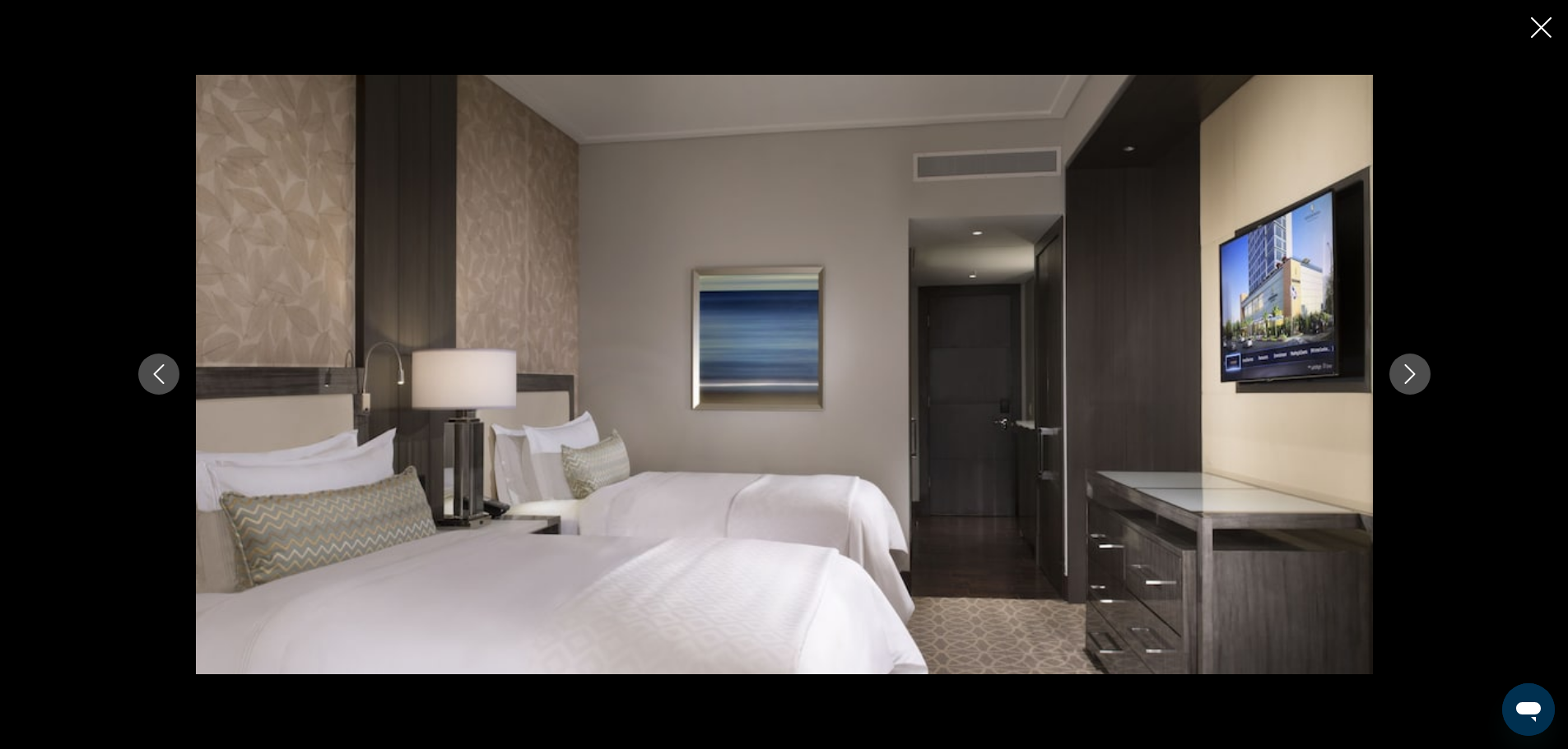
click at [1415, 381] on icon "Next image" at bounding box center [1409, 374] width 20 height 20
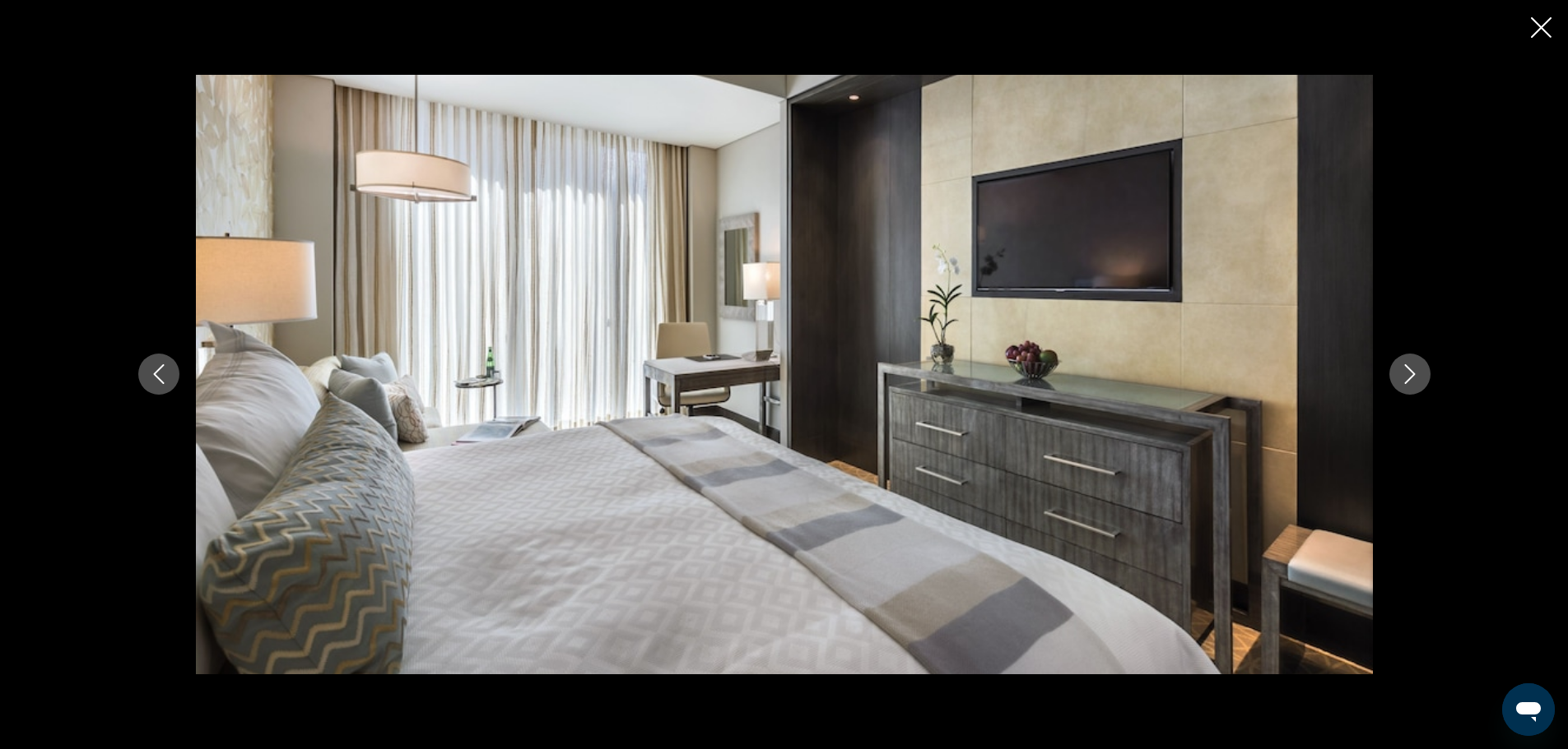
click at [1415, 381] on icon "Next image" at bounding box center [1409, 374] width 20 height 20
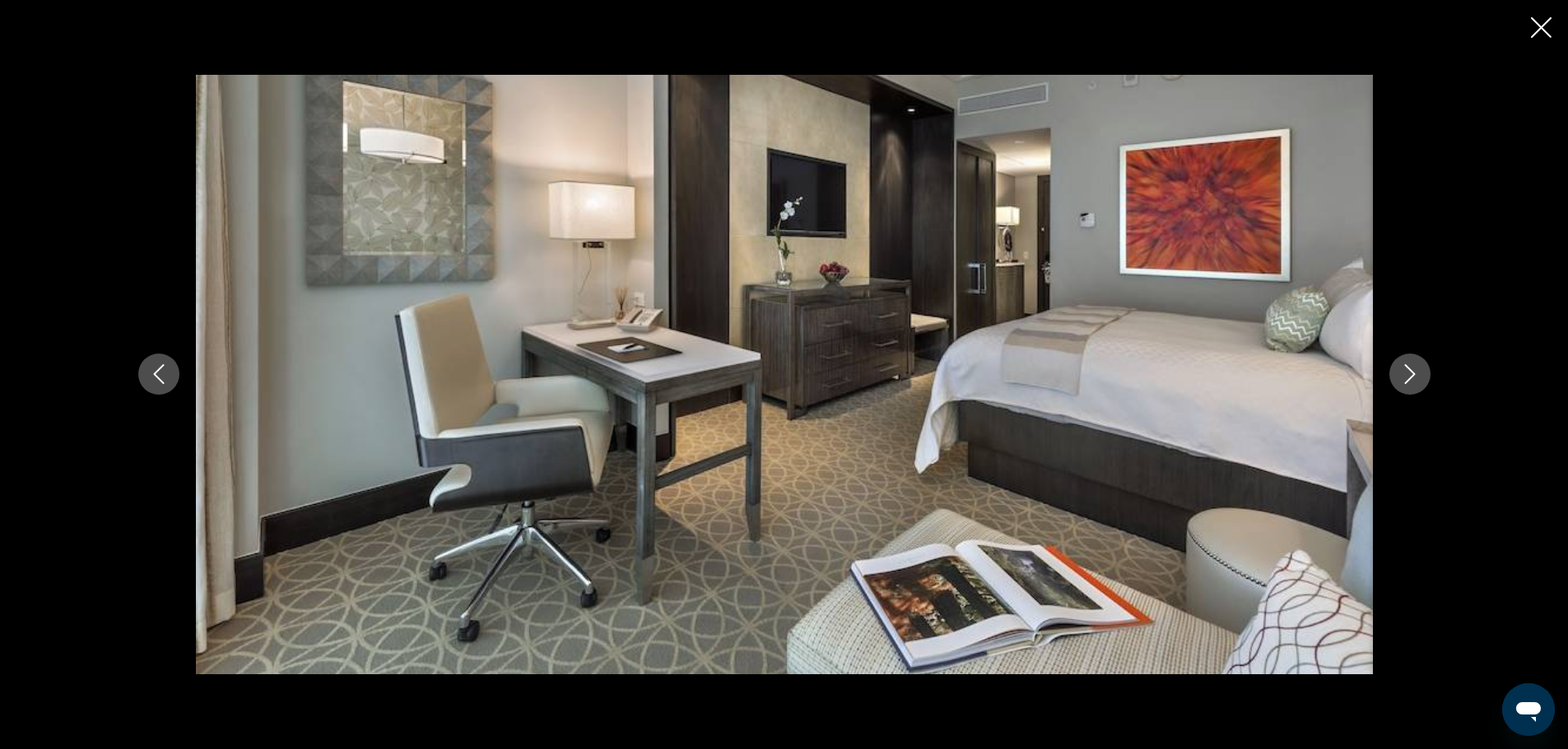
click at [1415, 381] on icon "Next image" at bounding box center [1409, 374] width 20 height 20
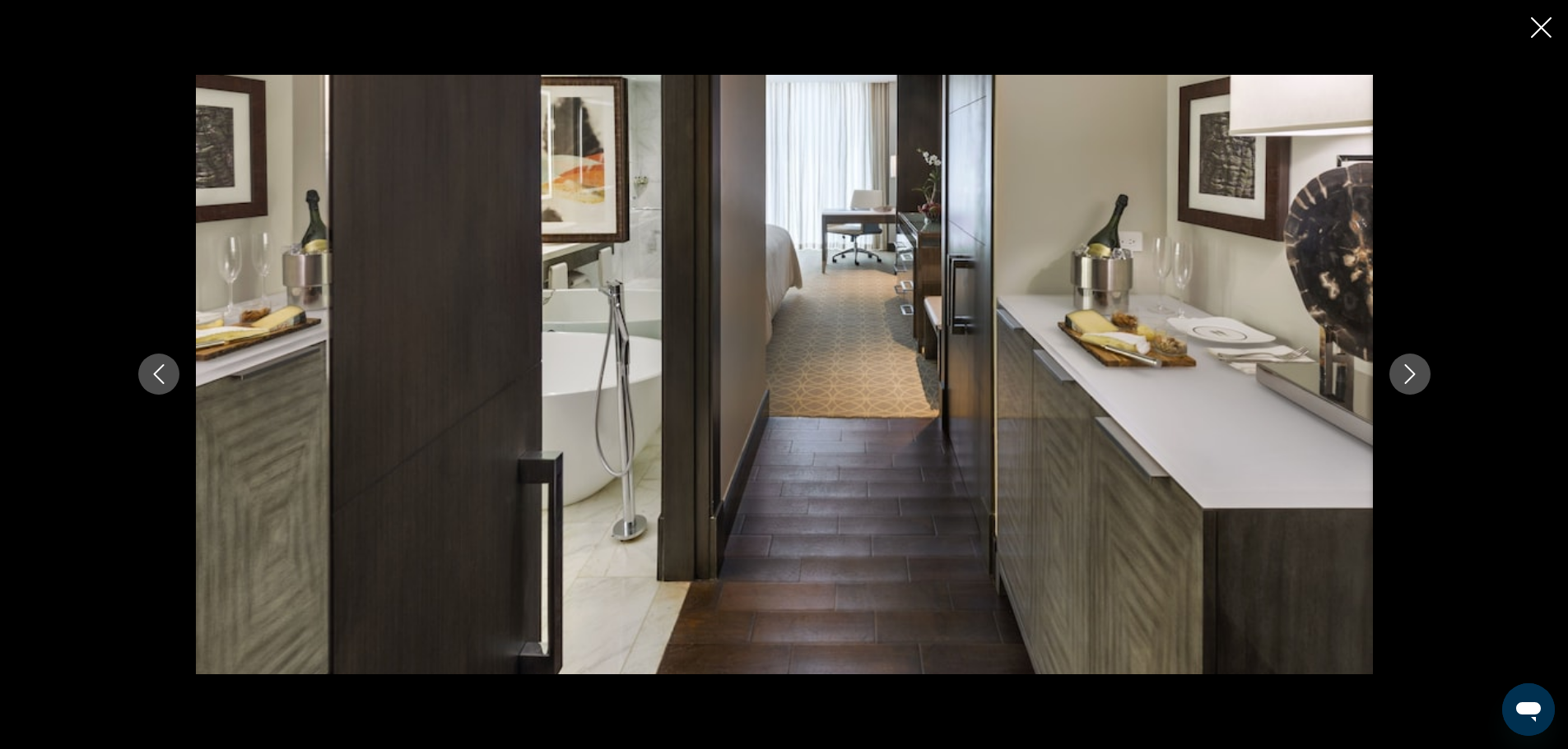
click at [1415, 381] on icon "Next image" at bounding box center [1409, 374] width 20 height 20
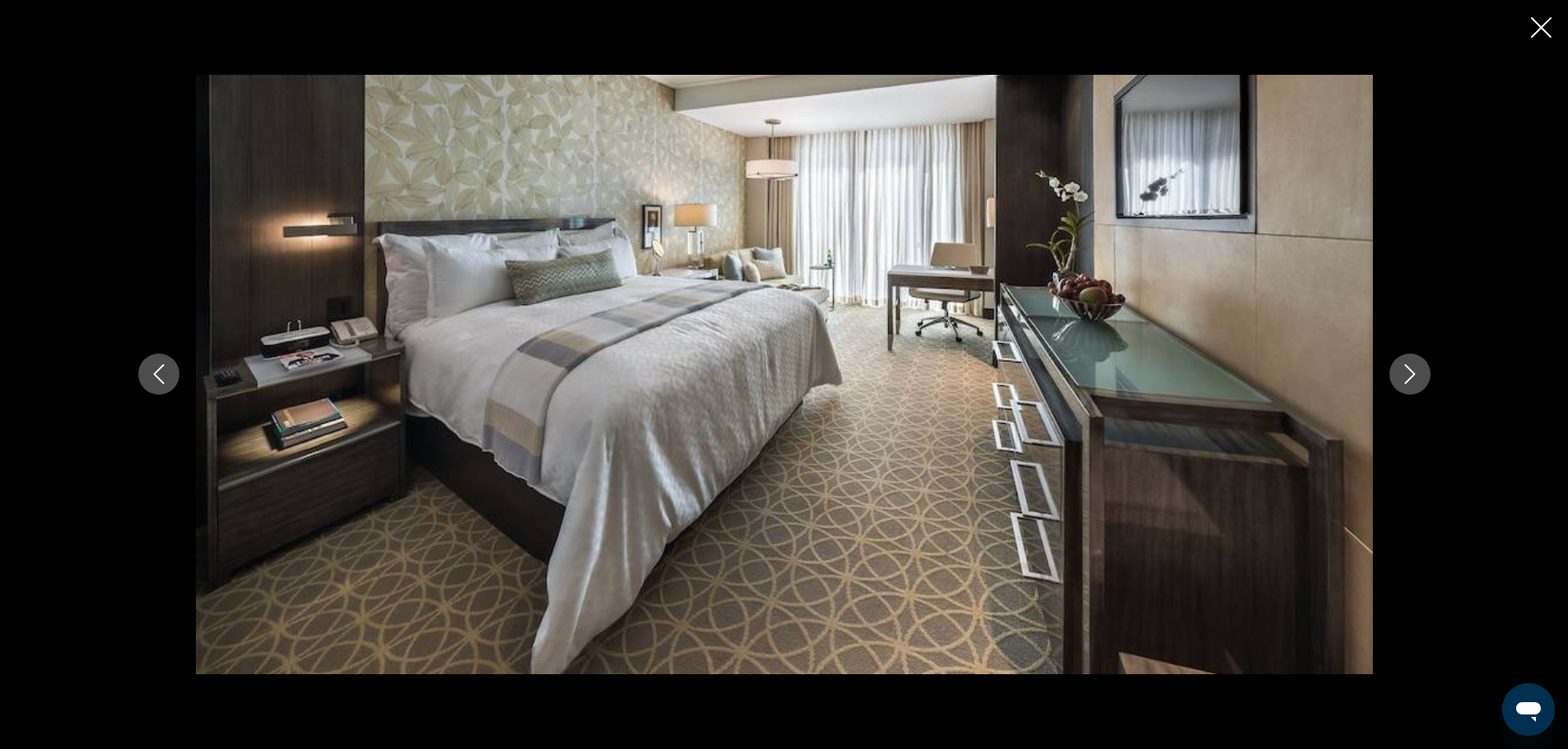
click at [1415, 381] on icon "Next image" at bounding box center [1409, 374] width 20 height 20
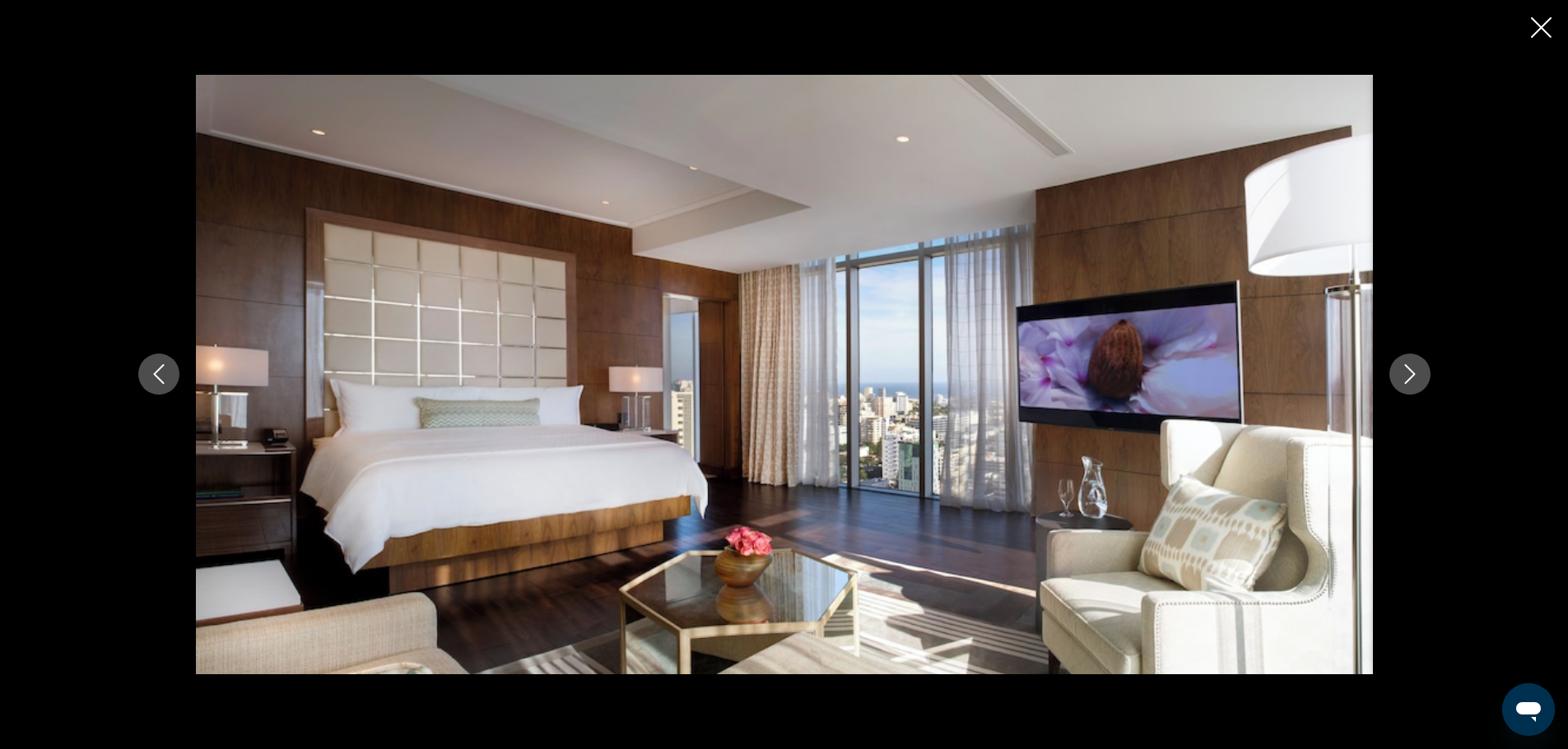
click at [1415, 381] on icon "Next image" at bounding box center [1409, 374] width 20 height 20
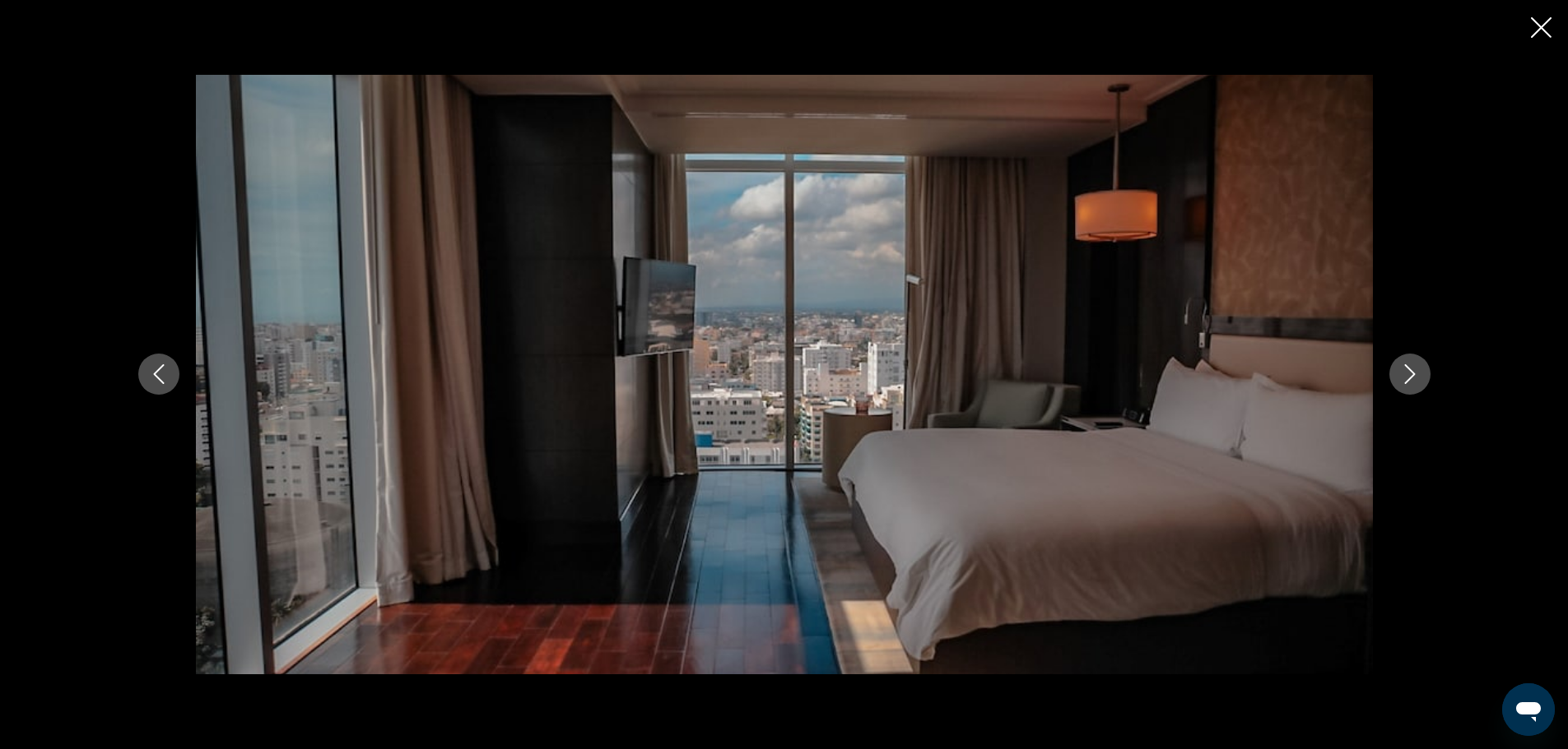
click at [1415, 381] on icon "Next image" at bounding box center [1409, 374] width 20 height 20
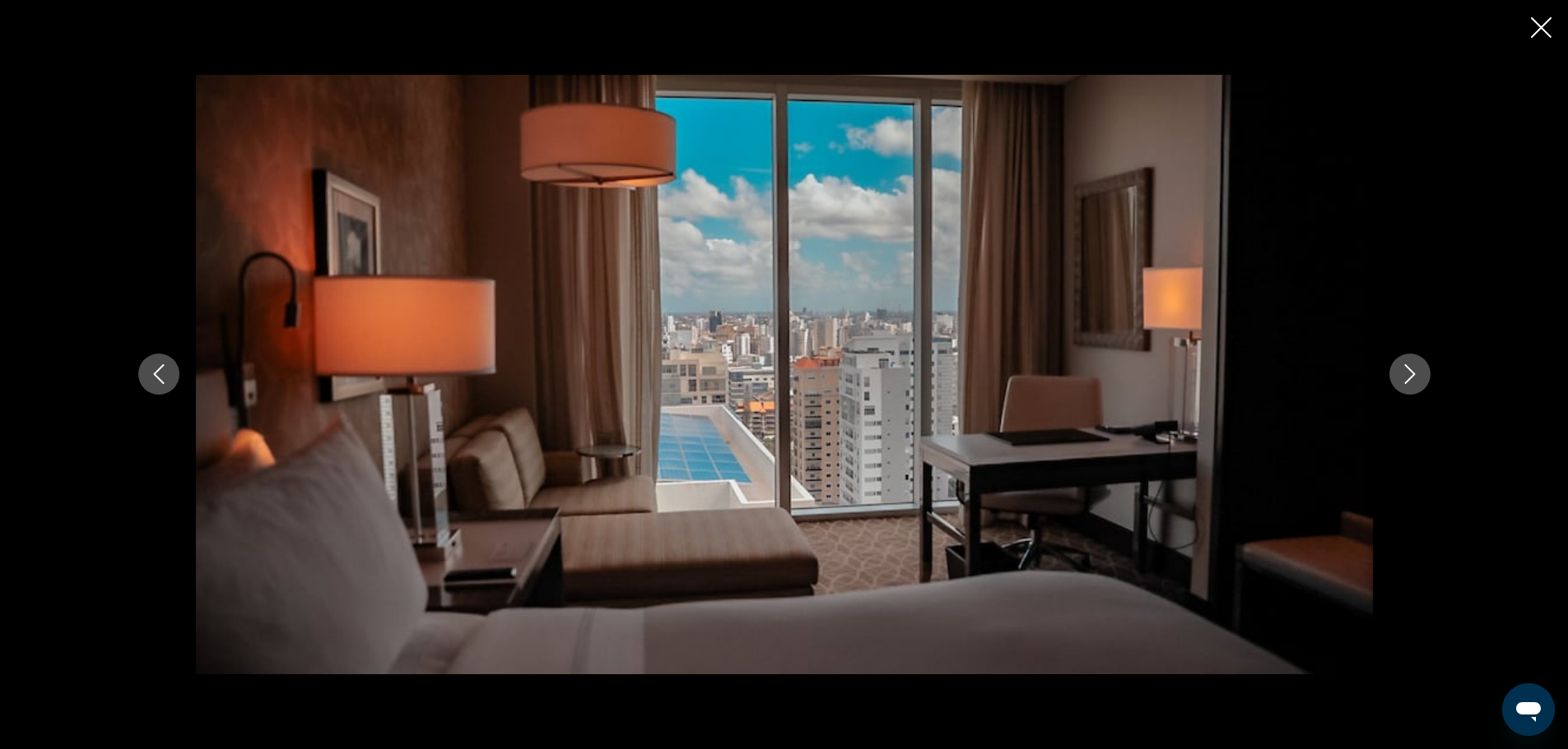
click at [1415, 381] on icon "Next image" at bounding box center [1409, 374] width 20 height 20
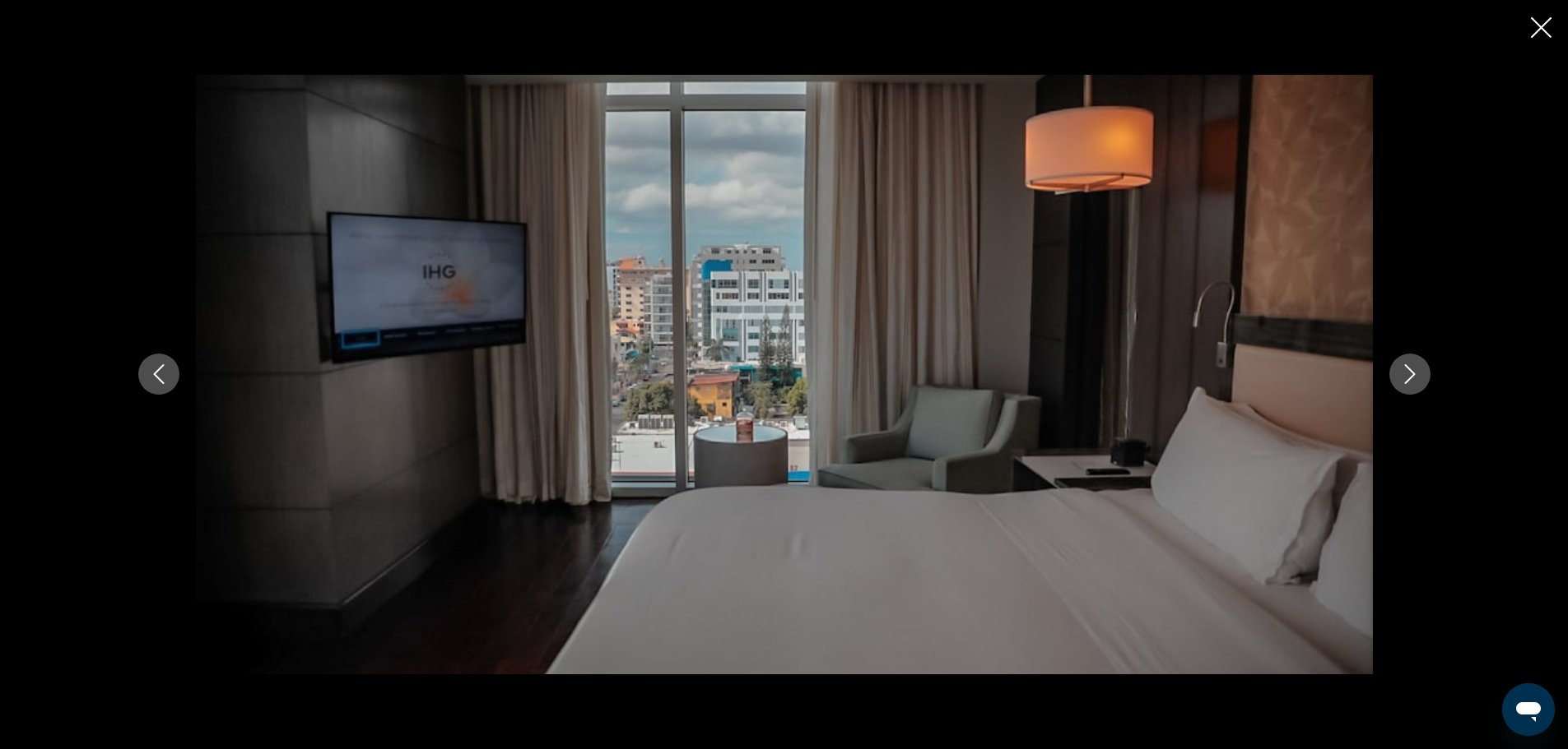
click at [1415, 381] on icon "Next image" at bounding box center [1409, 374] width 20 height 20
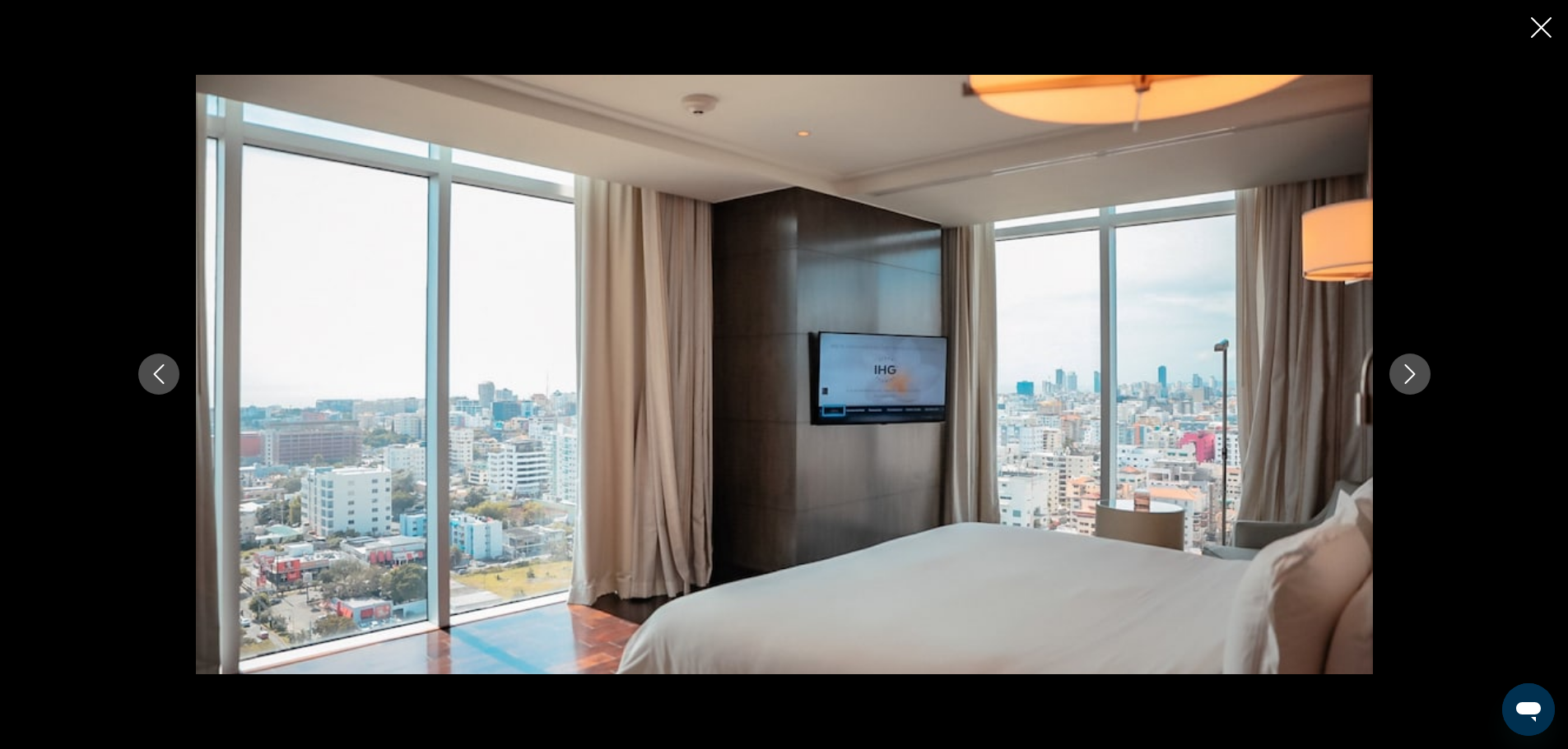
click at [1415, 381] on icon "Next image" at bounding box center [1409, 374] width 20 height 20
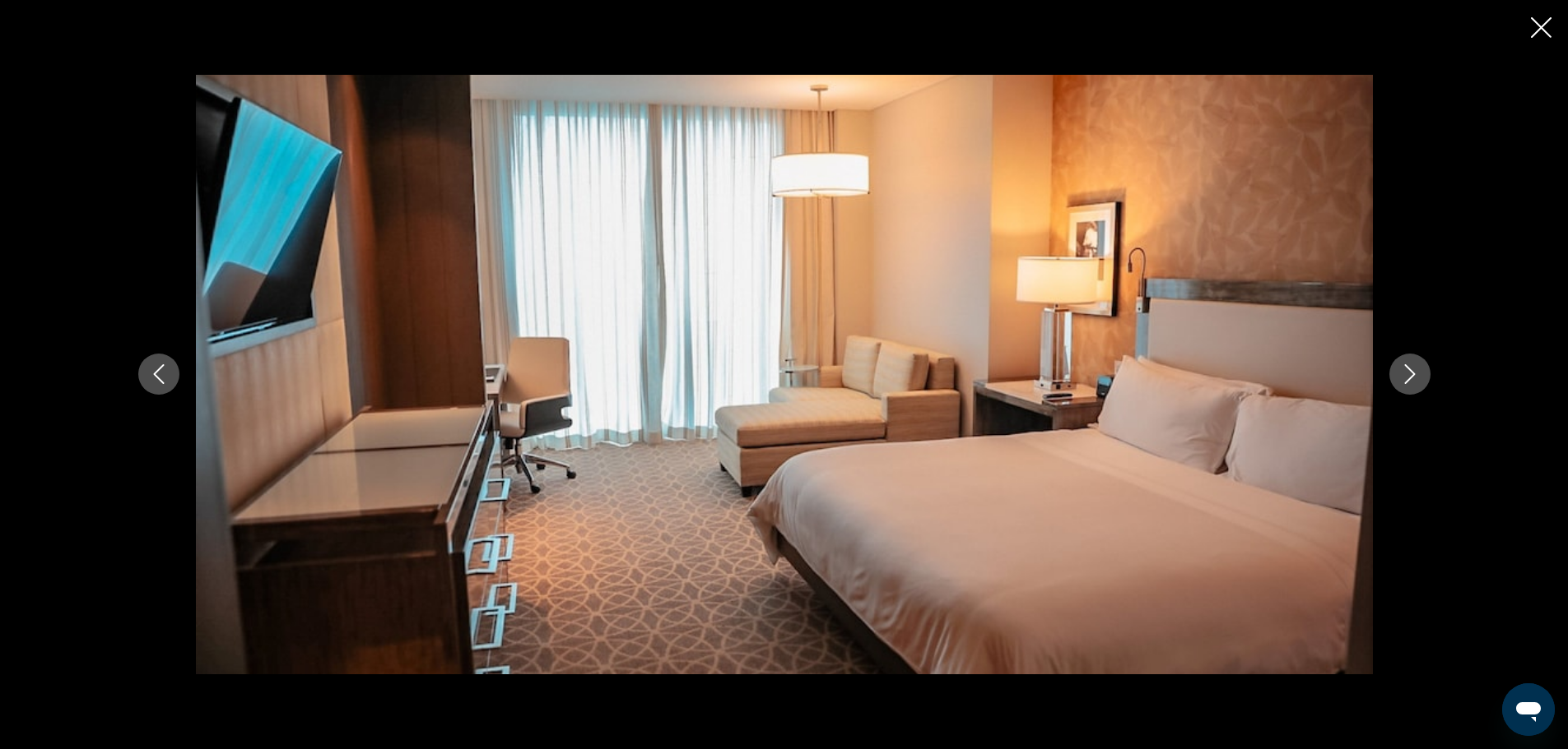
click at [1415, 381] on icon "Next image" at bounding box center [1409, 374] width 20 height 20
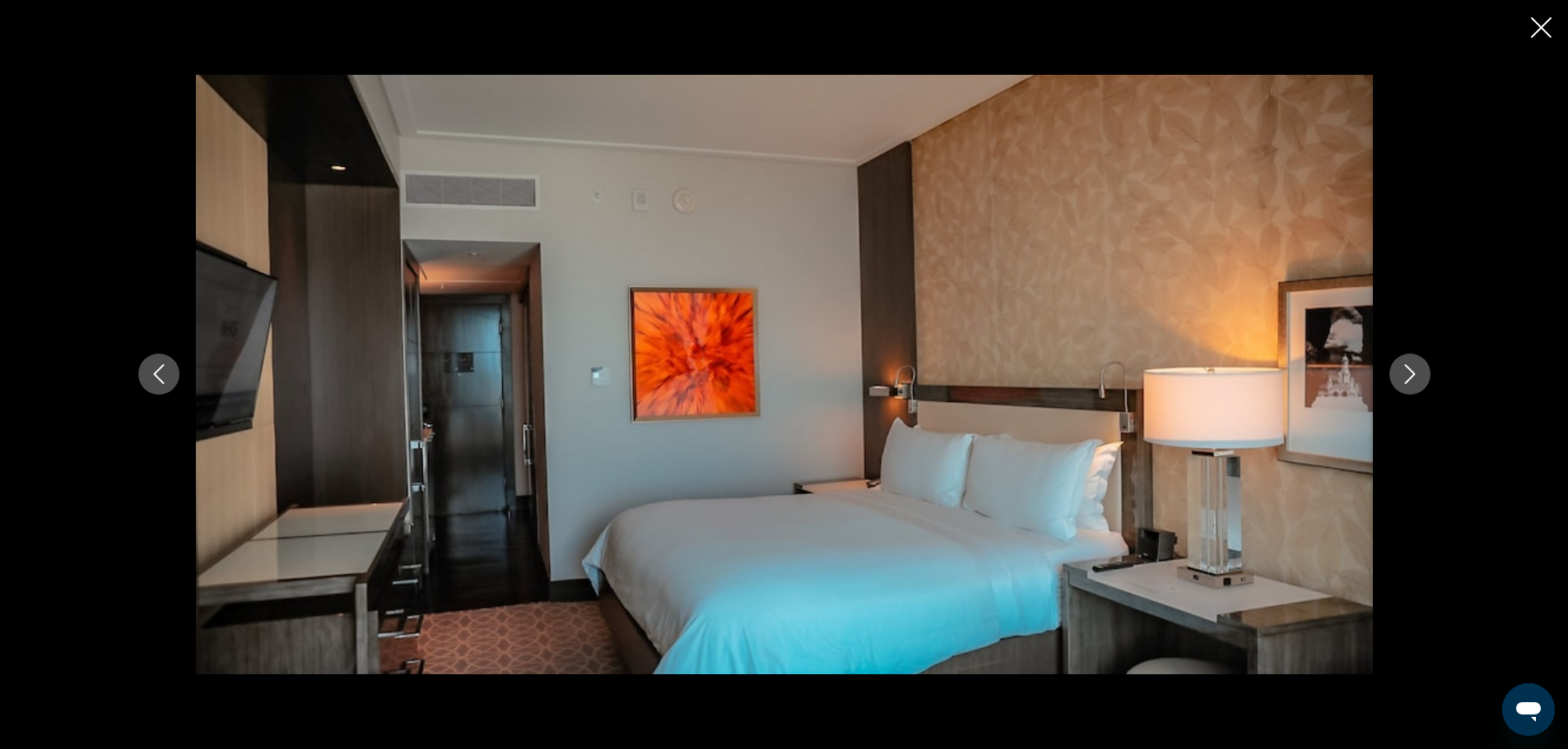
click at [1415, 381] on icon "Next image" at bounding box center [1409, 374] width 20 height 20
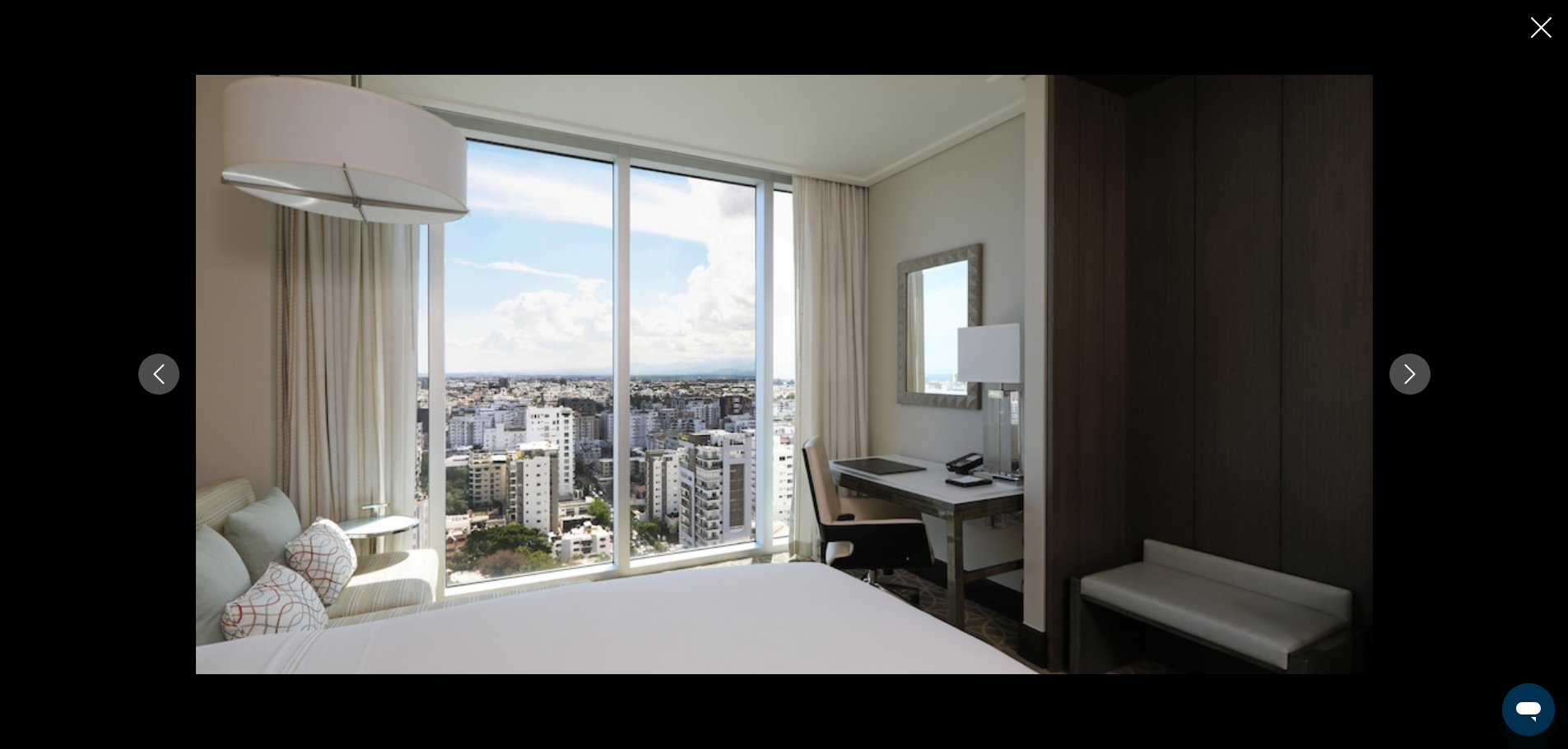
click at [1415, 381] on icon "Next image" at bounding box center [1409, 374] width 20 height 20
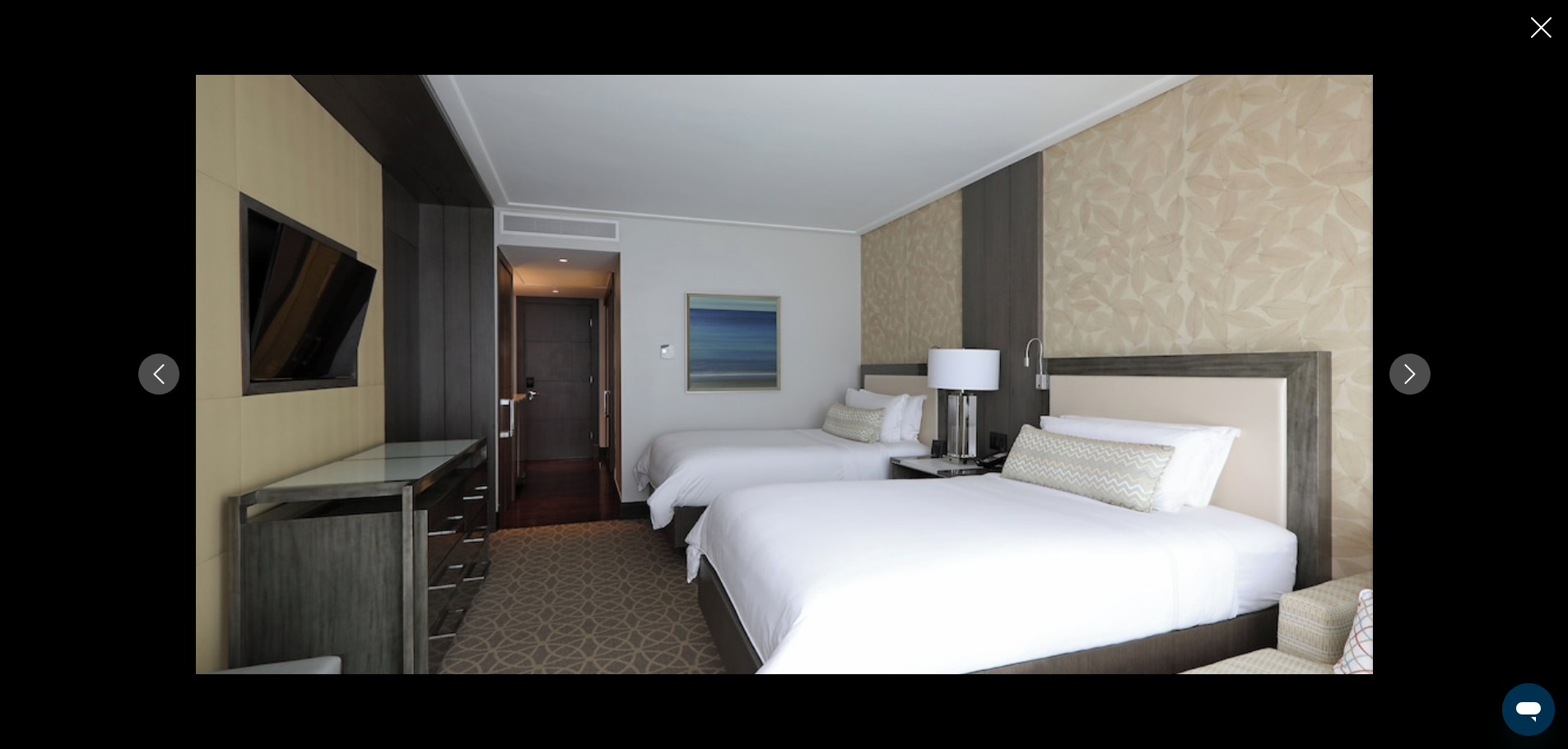
click at [1415, 381] on icon "Next image" at bounding box center [1409, 374] width 20 height 20
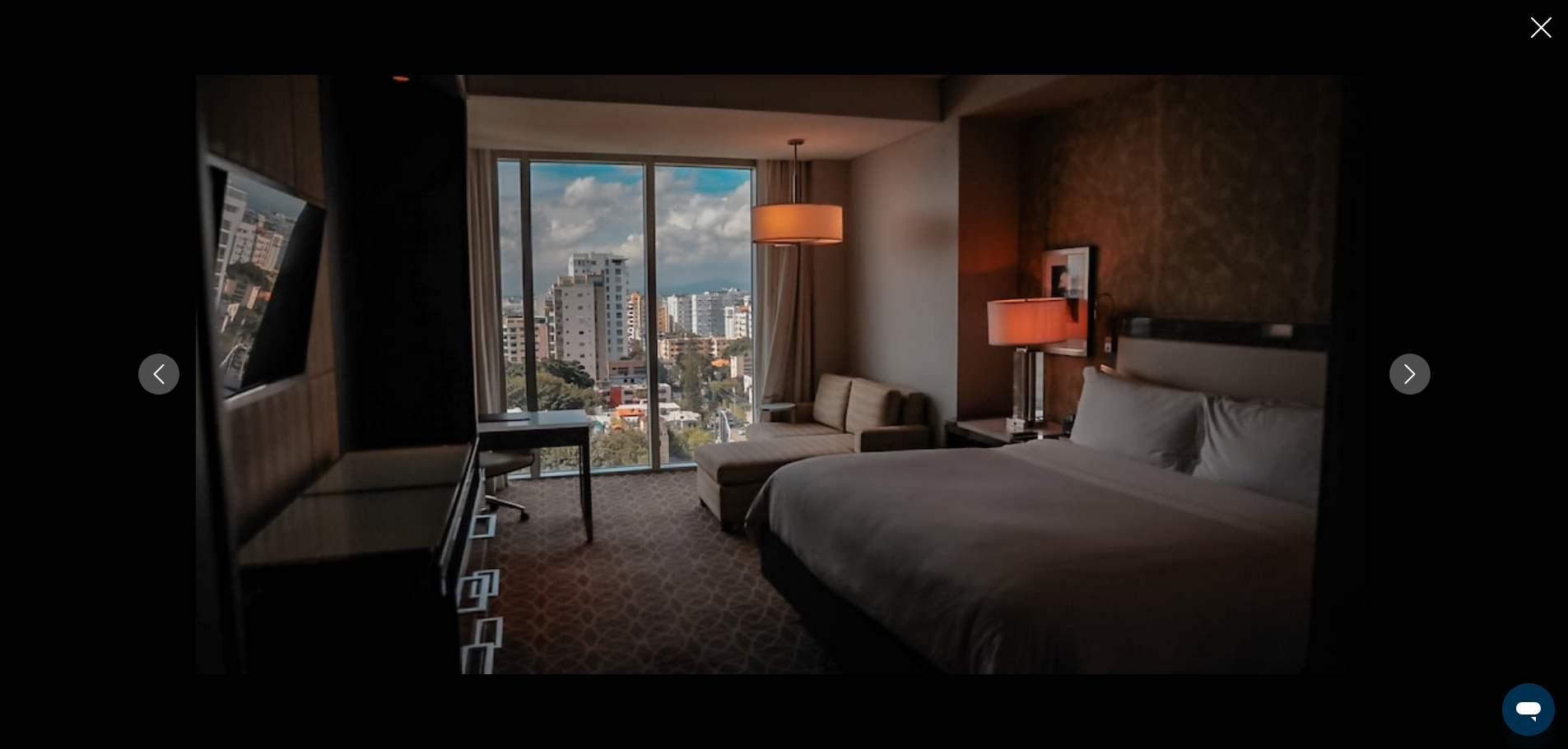
click at [1415, 381] on icon "Next image" at bounding box center [1409, 374] width 20 height 20
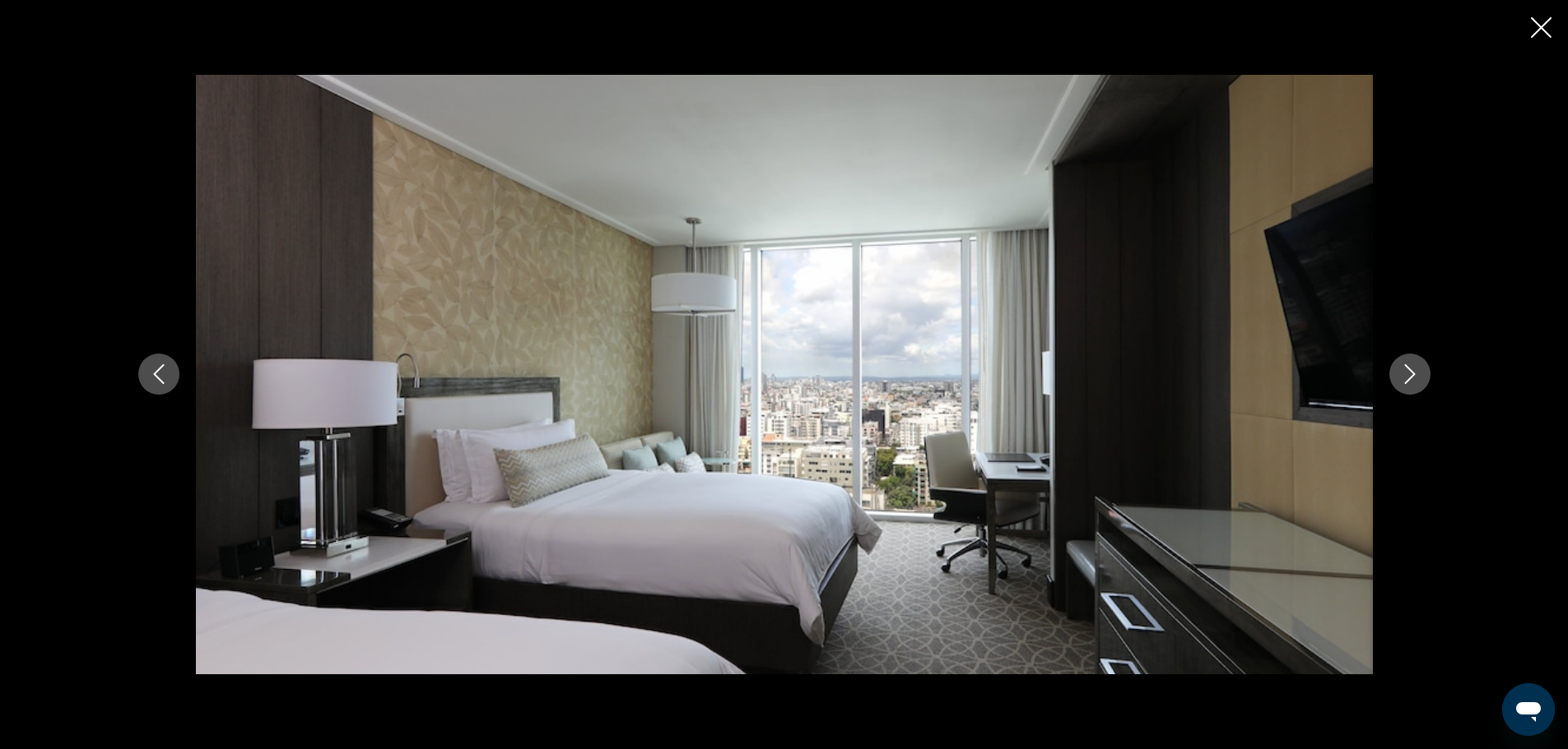
click at [1415, 381] on icon "Next image" at bounding box center [1409, 374] width 20 height 20
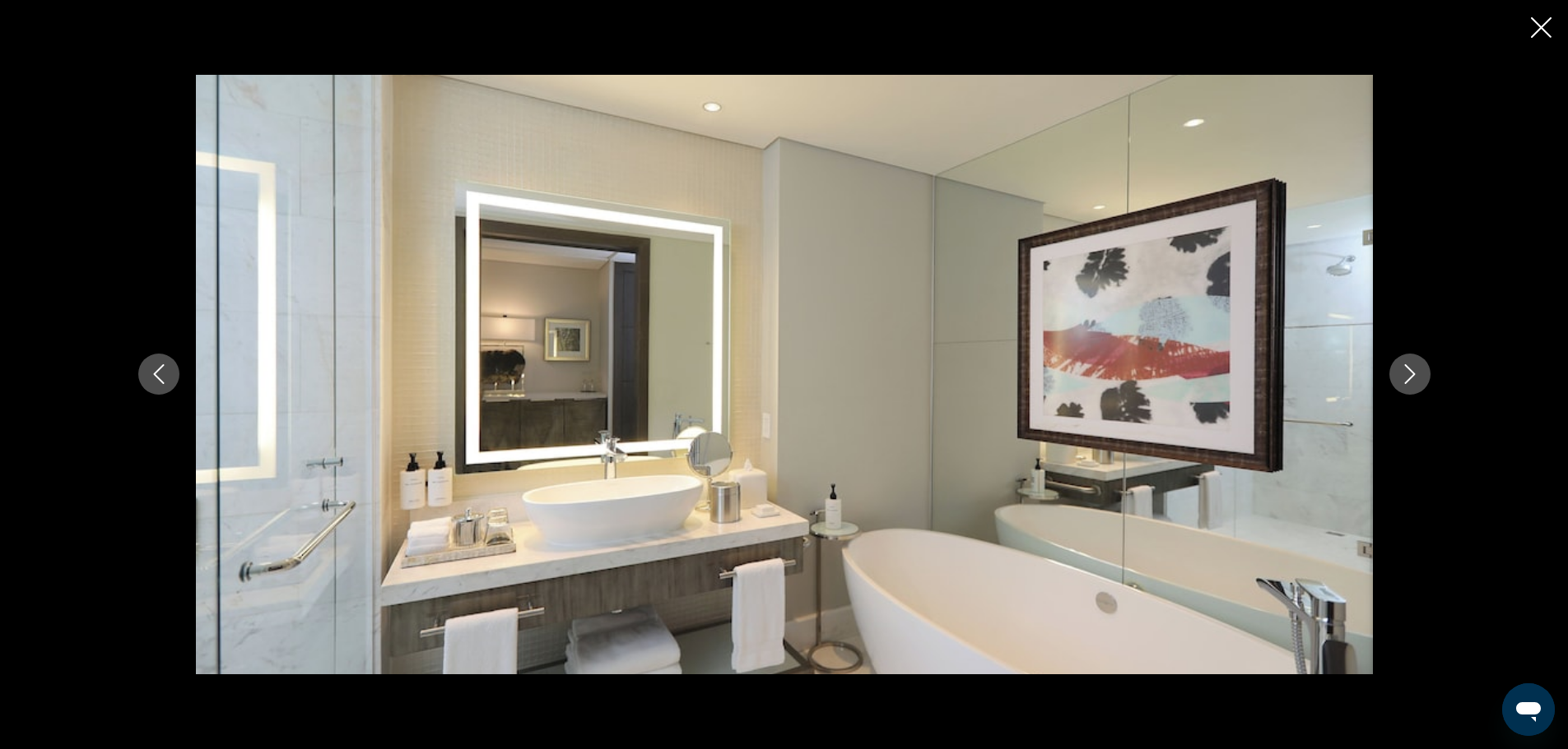
click at [1415, 381] on icon "Next image" at bounding box center [1409, 374] width 20 height 20
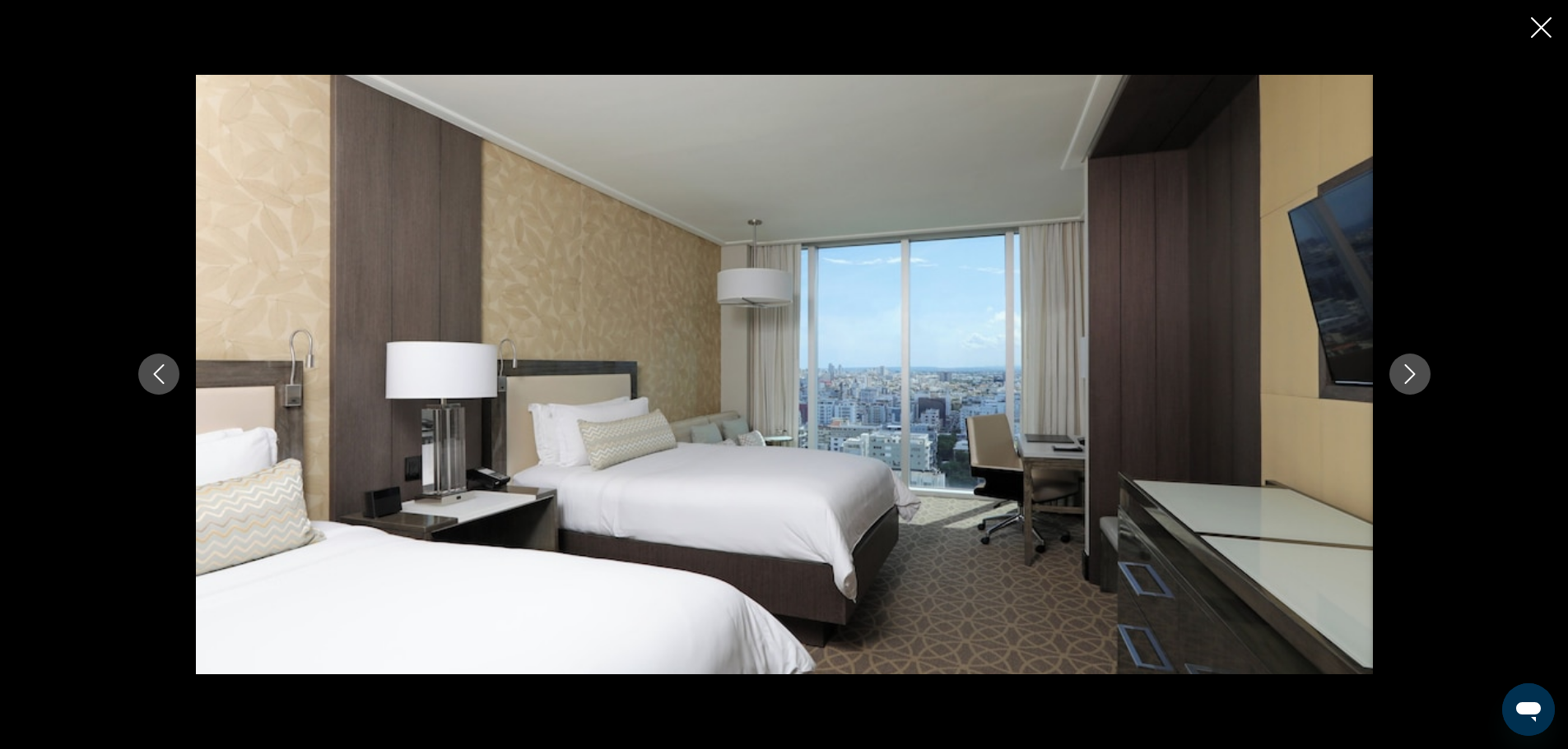
click at [1510, 45] on div "Main content" at bounding box center [784, 374] width 1568 height 749
click at [1522, 37] on div "Main content" at bounding box center [784, 374] width 1568 height 749
click at [1530, 36] on div "Main content" at bounding box center [784, 374] width 1568 height 749
click at [1537, 37] on icon "Close slideshow" at bounding box center [1540, 27] width 20 height 20
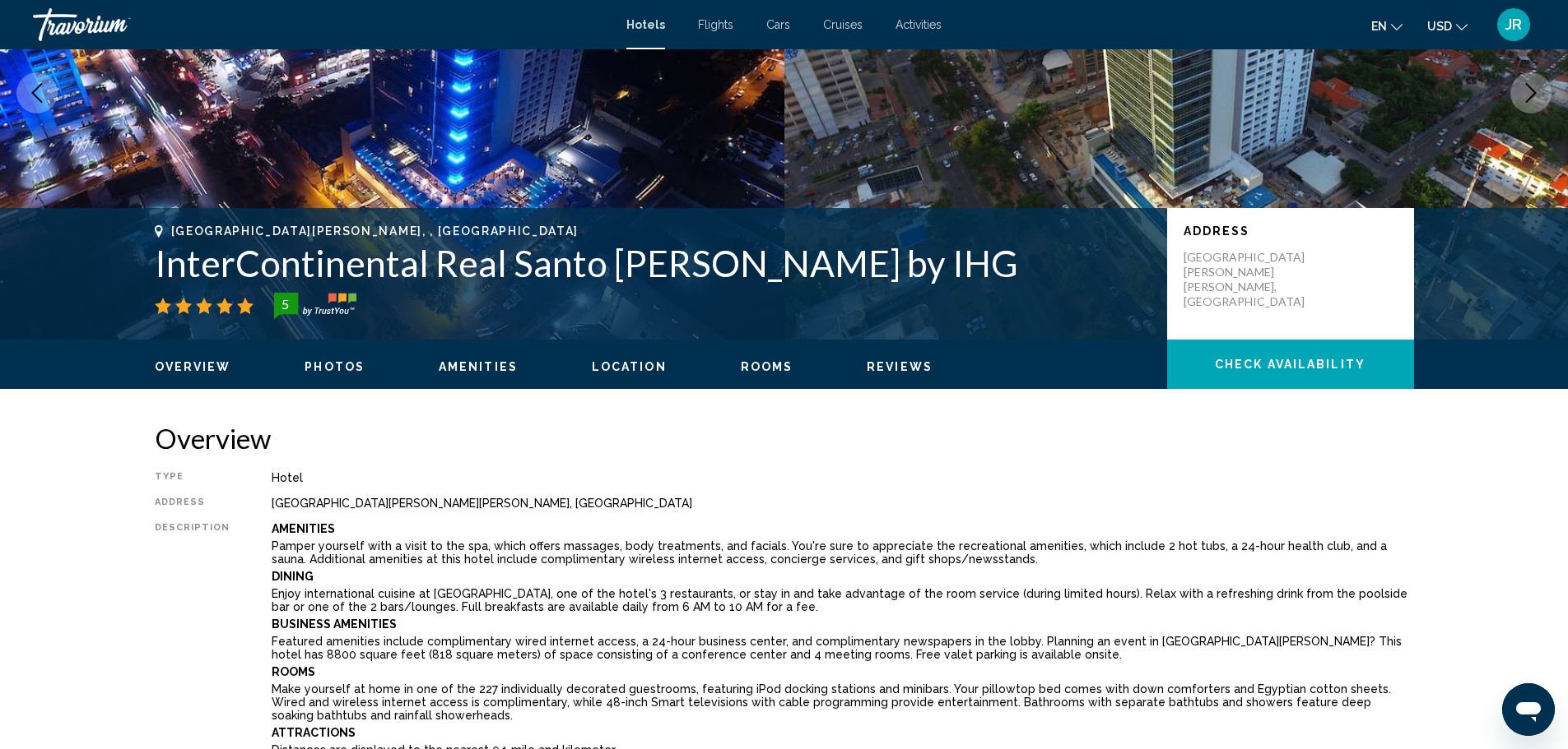
scroll to position [82, 0]
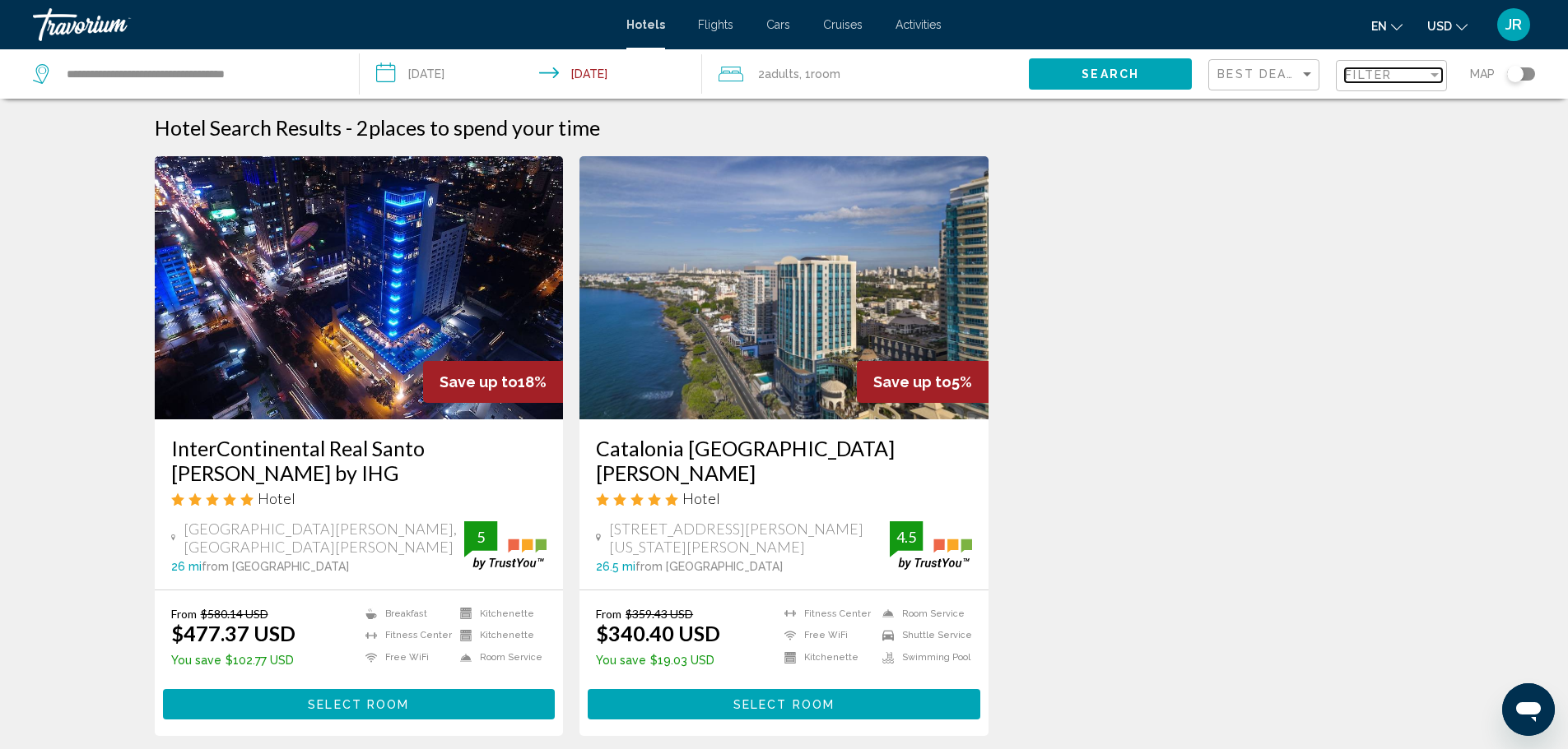
click at [1373, 82] on mat-select "Filter" at bounding box center [1393, 76] width 97 height 14
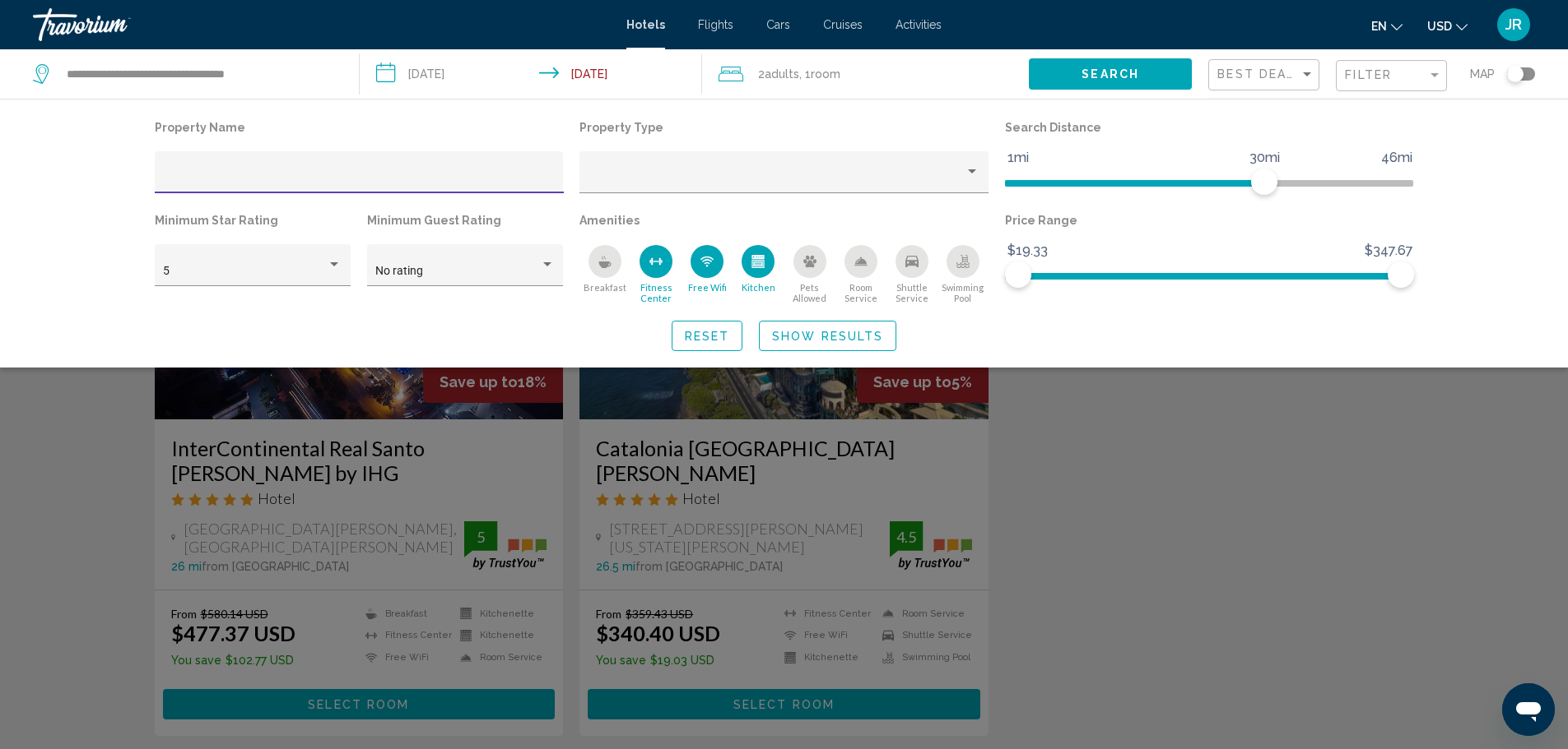
click at [967, 273] on div "Swimming Pool" at bounding box center [962, 261] width 33 height 33
click at [813, 333] on span "Show Results" at bounding box center [827, 336] width 111 height 13
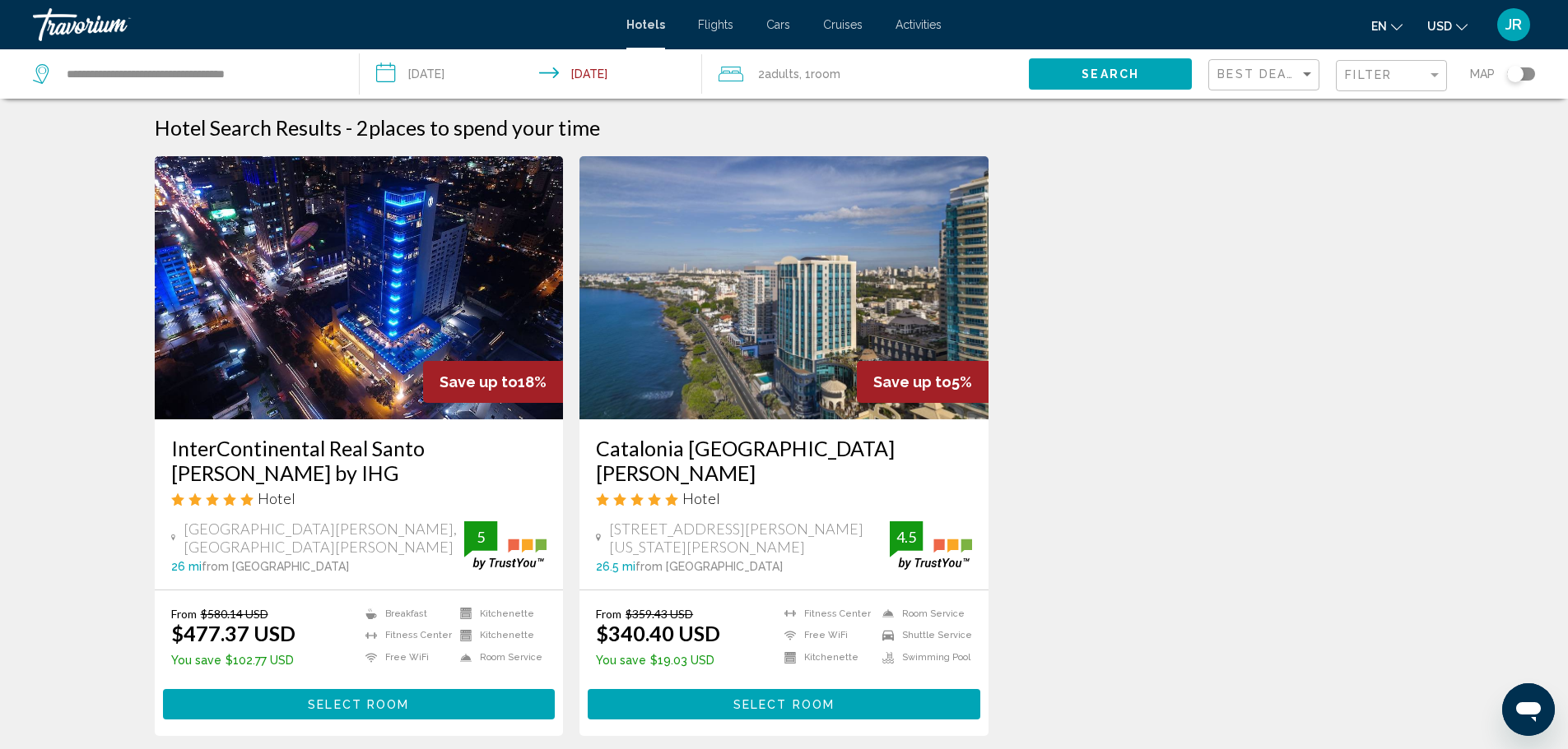
click at [831, 328] on img "Main content" at bounding box center [783, 287] width 409 height 263
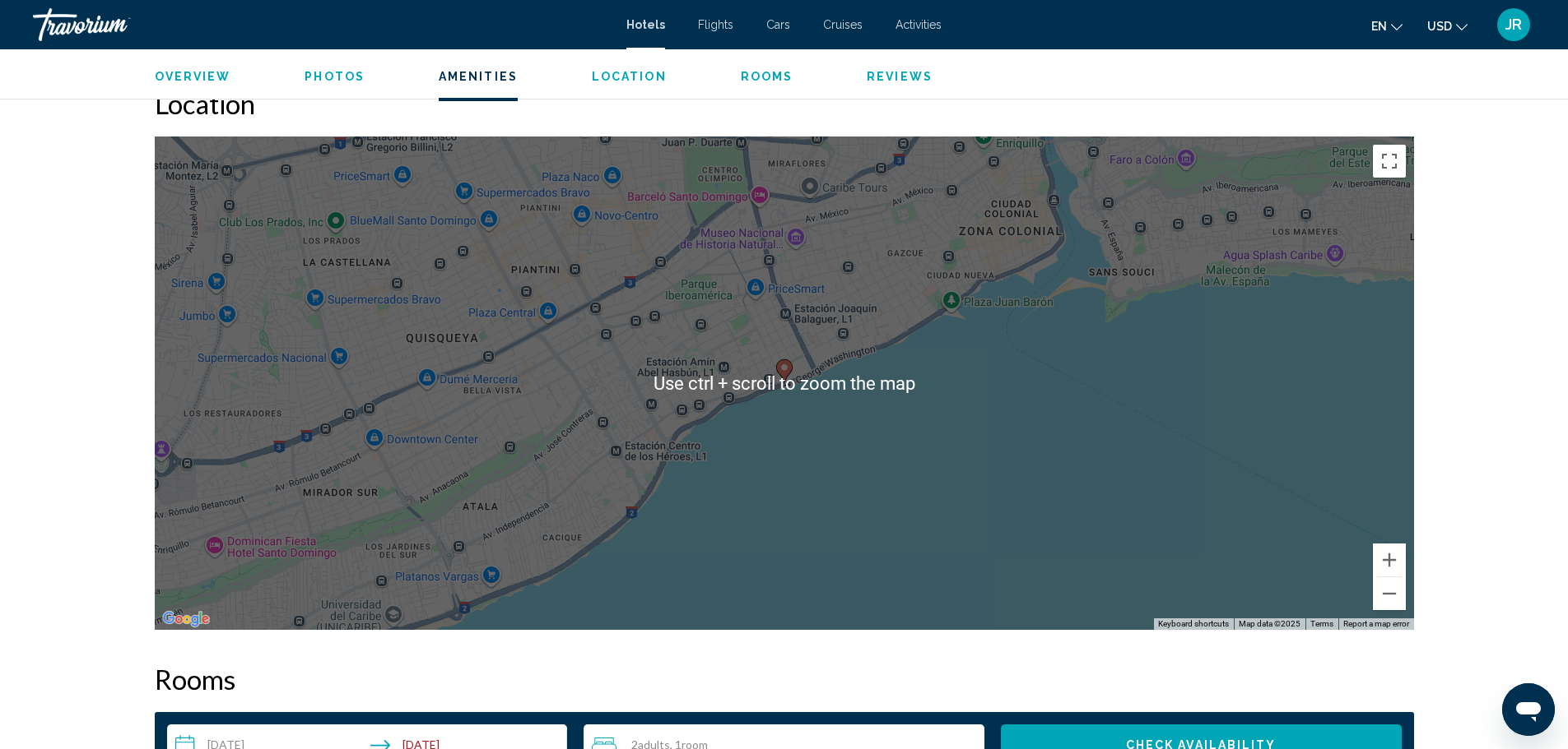
scroll to position [1480, 0]
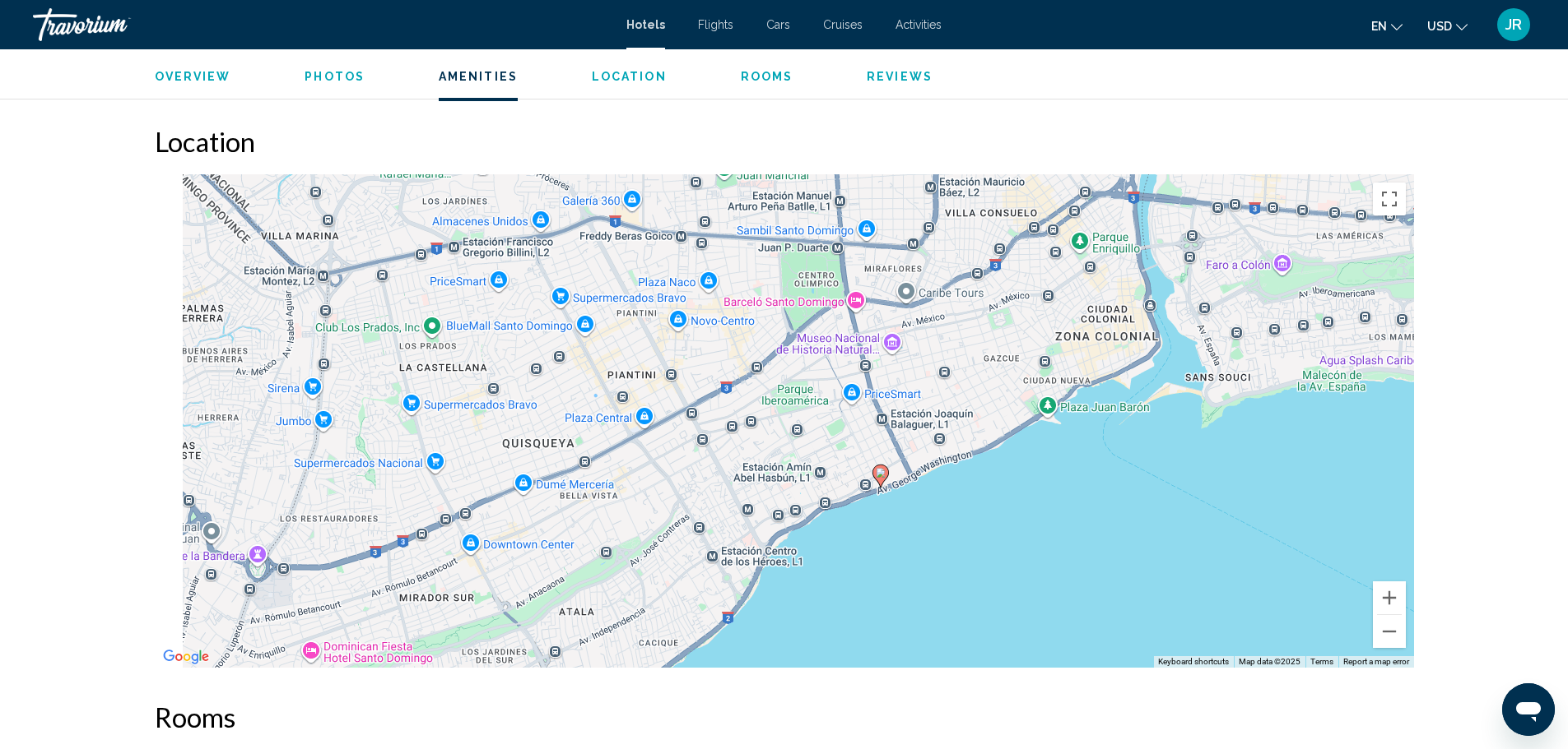
drag, startPoint x: 796, startPoint y: 325, endPoint x: 904, endPoint y: 393, distance: 127.6
click at [910, 399] on div "To activate drag with keyboard, press Alt + Enter. Once in keyboard drag state,…" at bounding box center [784, 420] width 1259 height 493
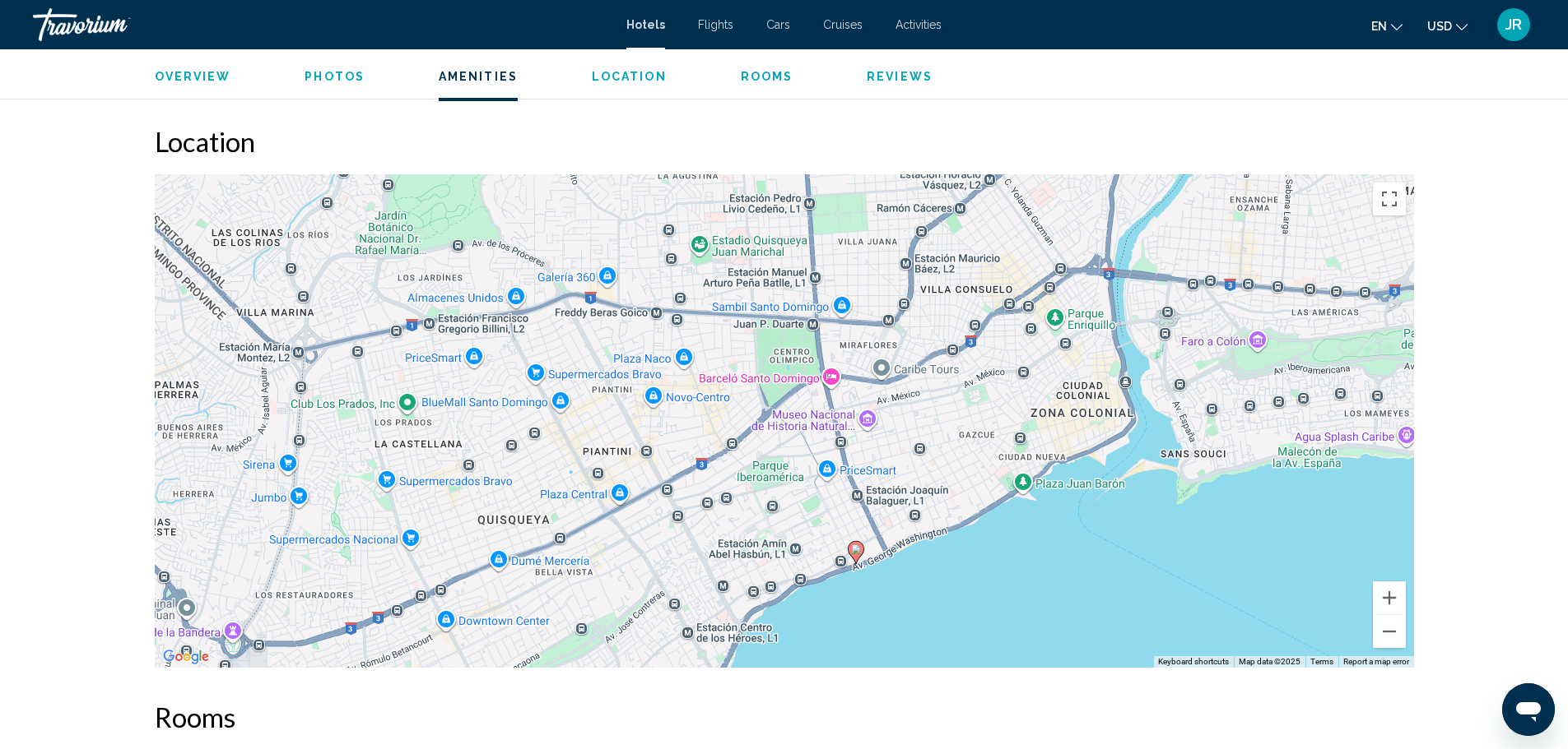
drag, startPoint x: 900, startPoint y: 351, endPoint x: 849, endPoint y: 442, distance: 104.3
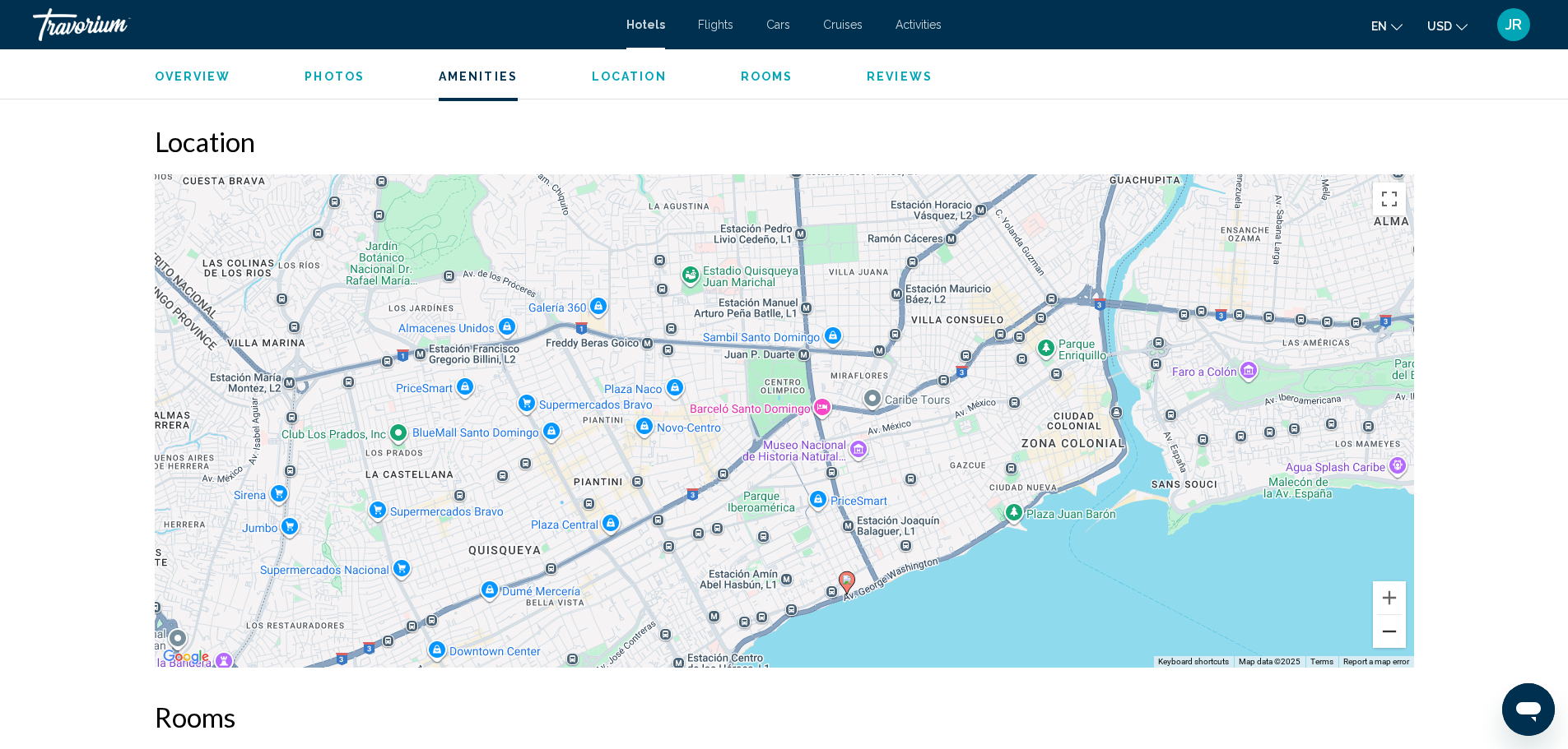
click at [1379, 643] on button "Zoom out" at bounding box center [1389, 631] width 33 height 33
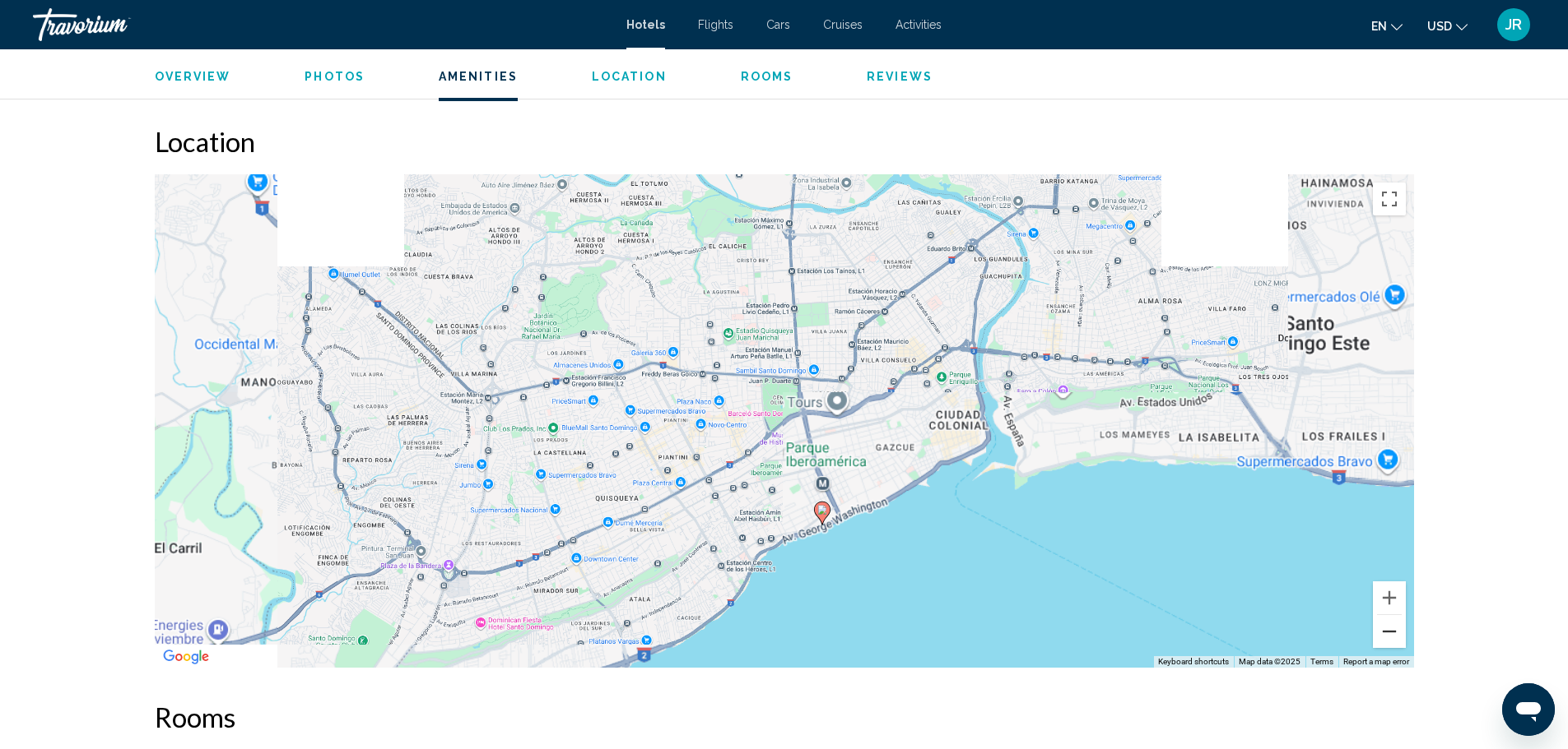
click at [1384, 637] on button "Zoom out" at bounding box center [1389, 631] width 33 height 33
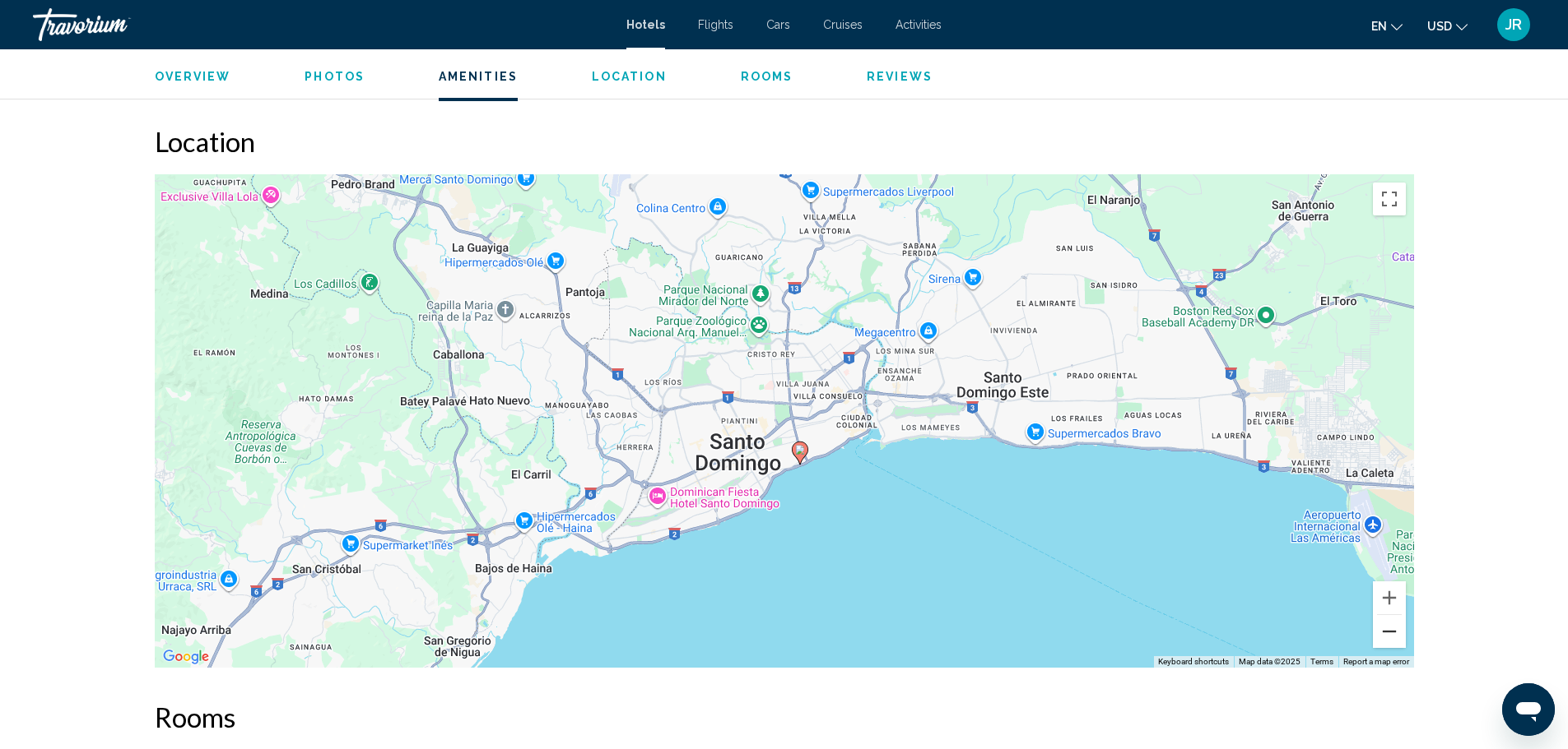
click at [1386, 637] on button "Zoom out" at bounding box center [1389, 631] width 33 height 33
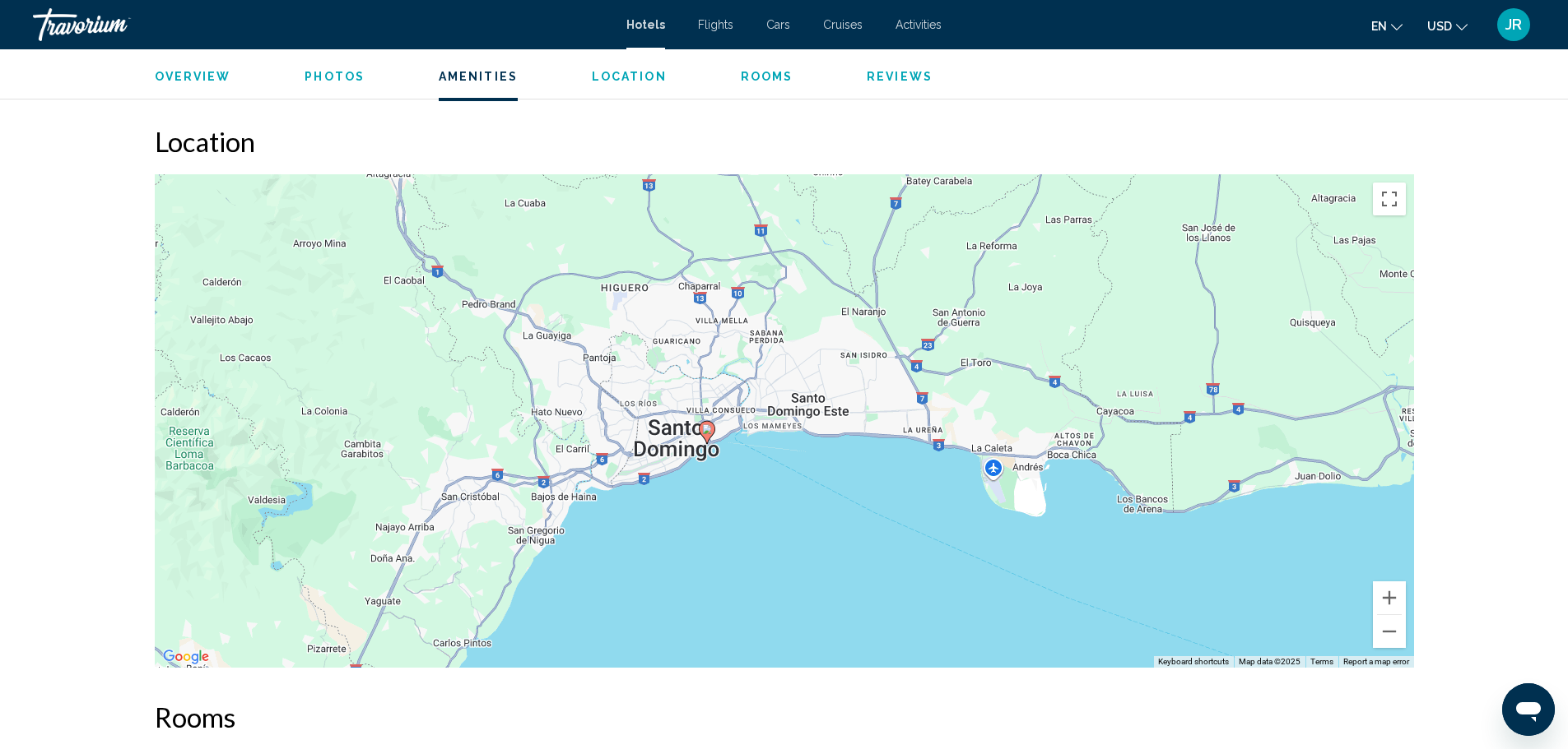
drag, startPoint x: 1030, startPoint y: 358, endPoint x: 945, endPoint y: 363, distance: 85.1
click at [945, 363] on div "To activate drag with keyboard, press Alt + Enter. Once in keyboard drag state,…" at bounding box center [784, 420] width 1259 height 493
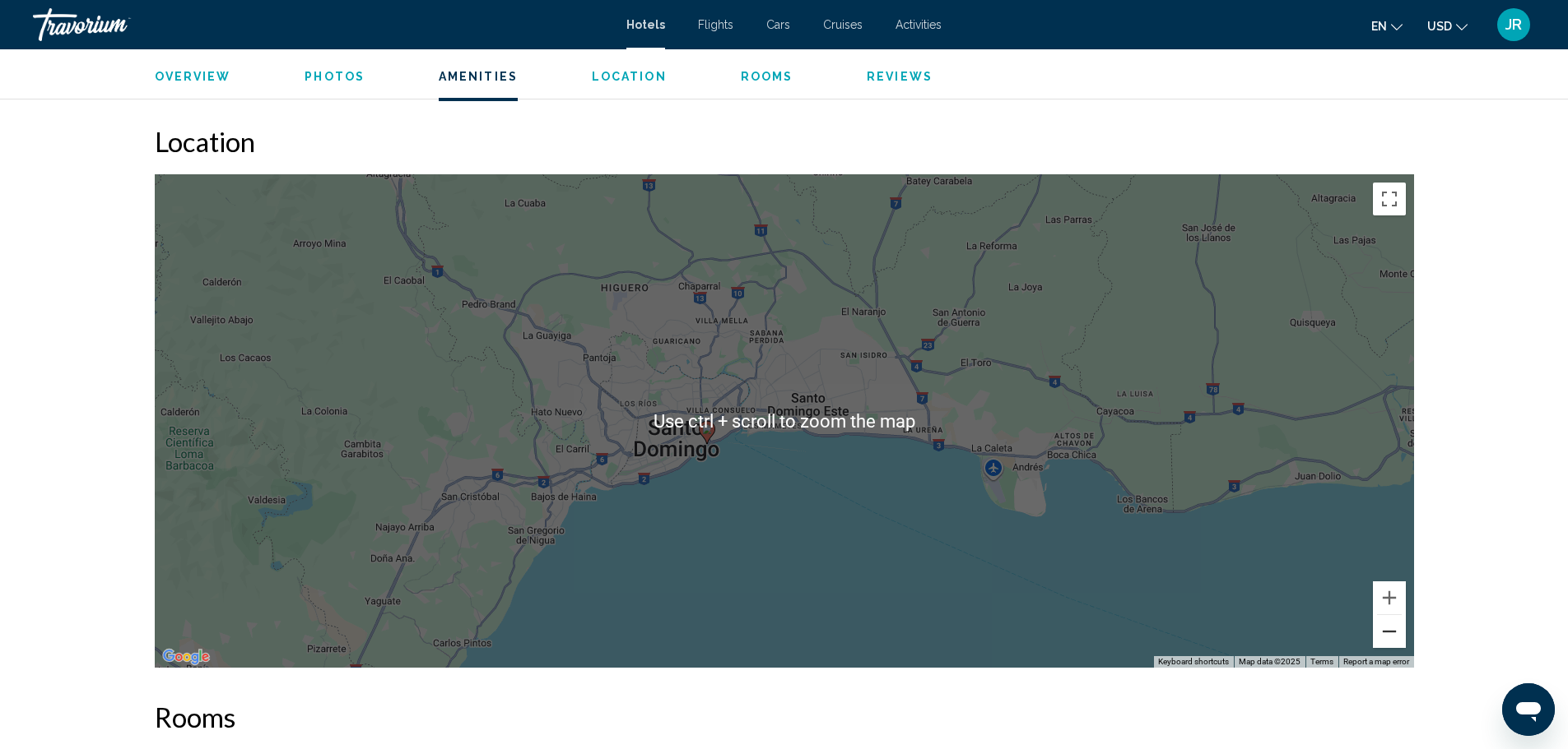
click at [1390, 628] on button "Zoom out" at bounding box center [1389, 631] width 33 height 33
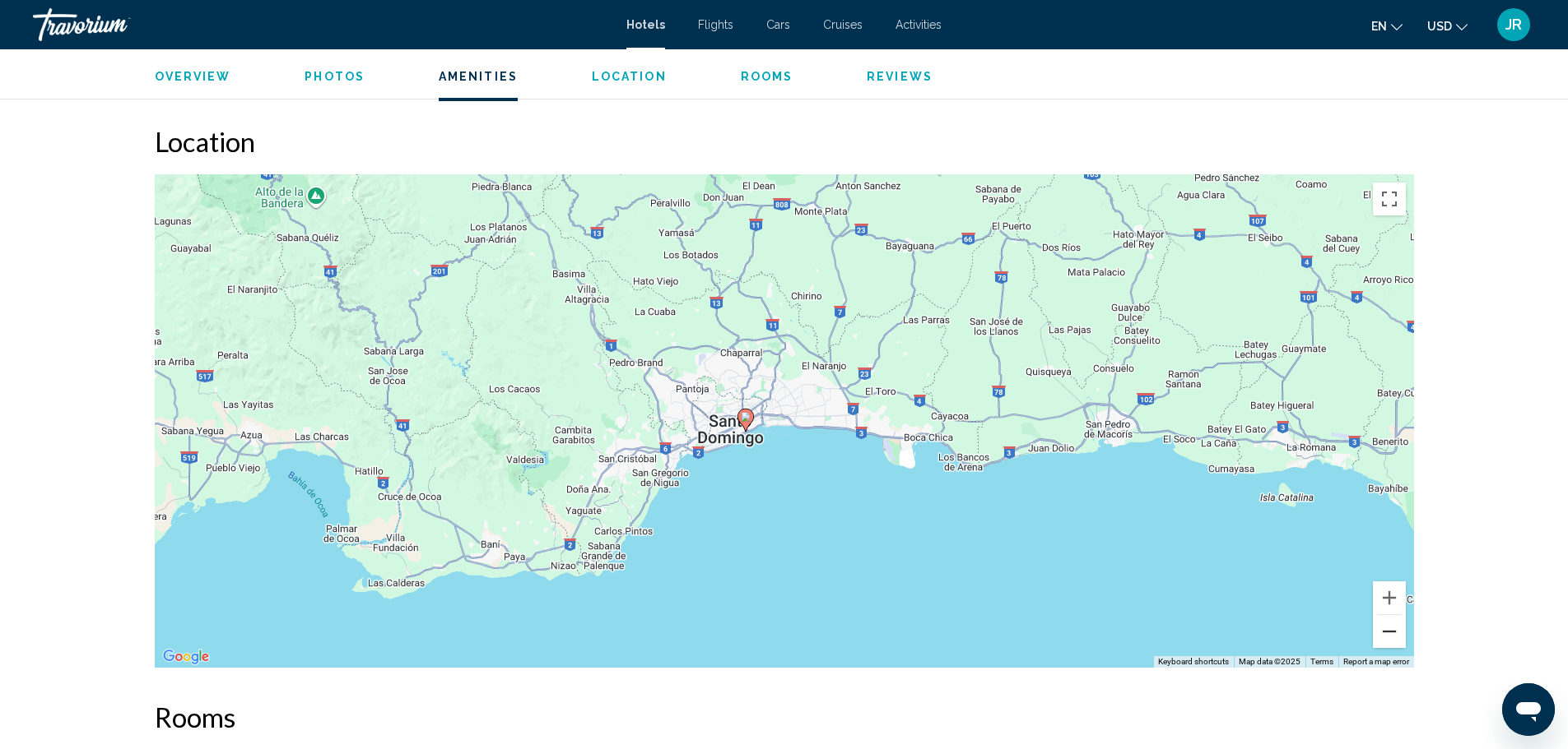
click at [1390, 628] on button "Zoom out" at bounding box center [1389, 631] width 33 height 33
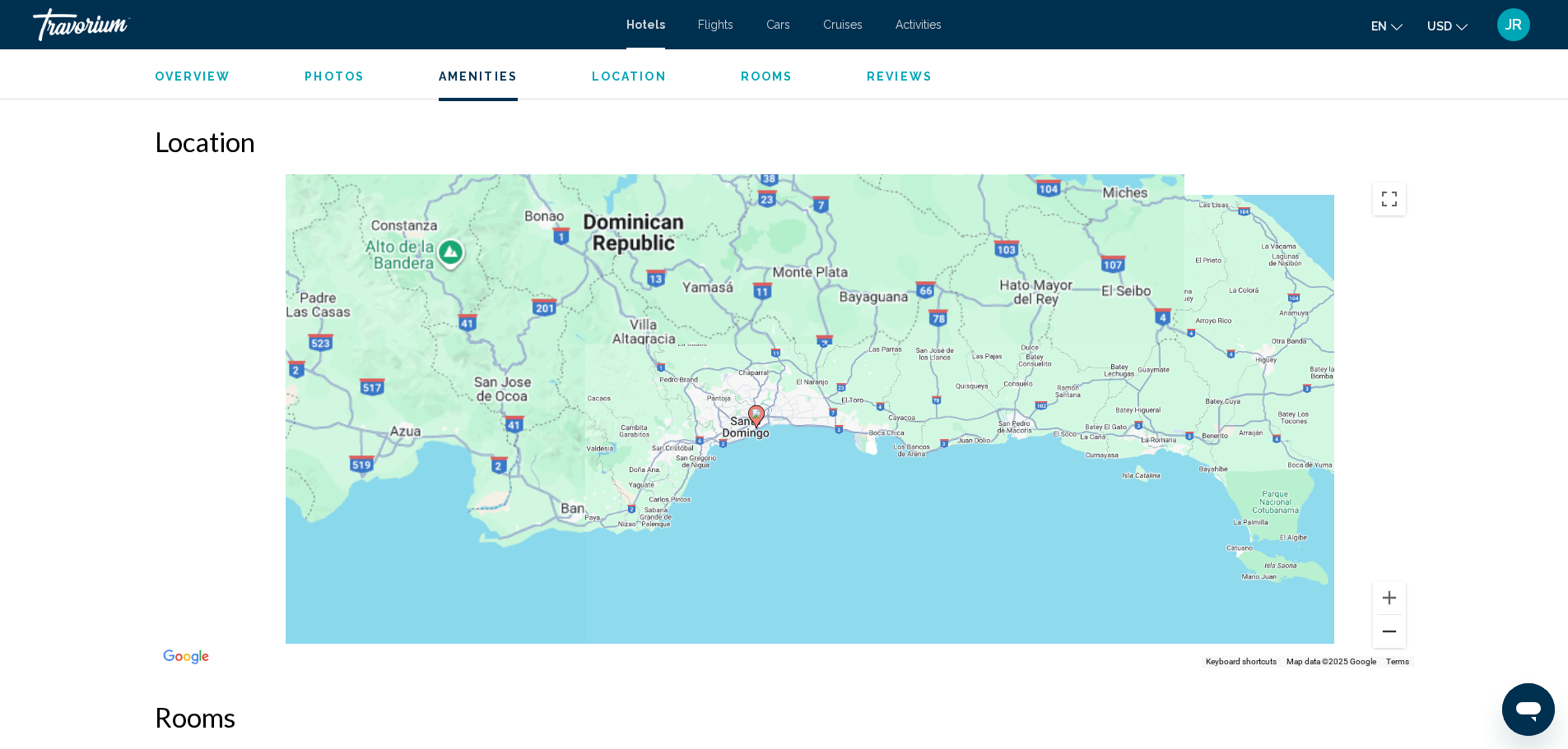
click at [1391, 628] on button "Zoom out" at bounding box center [1389, 631] width 33 height 33
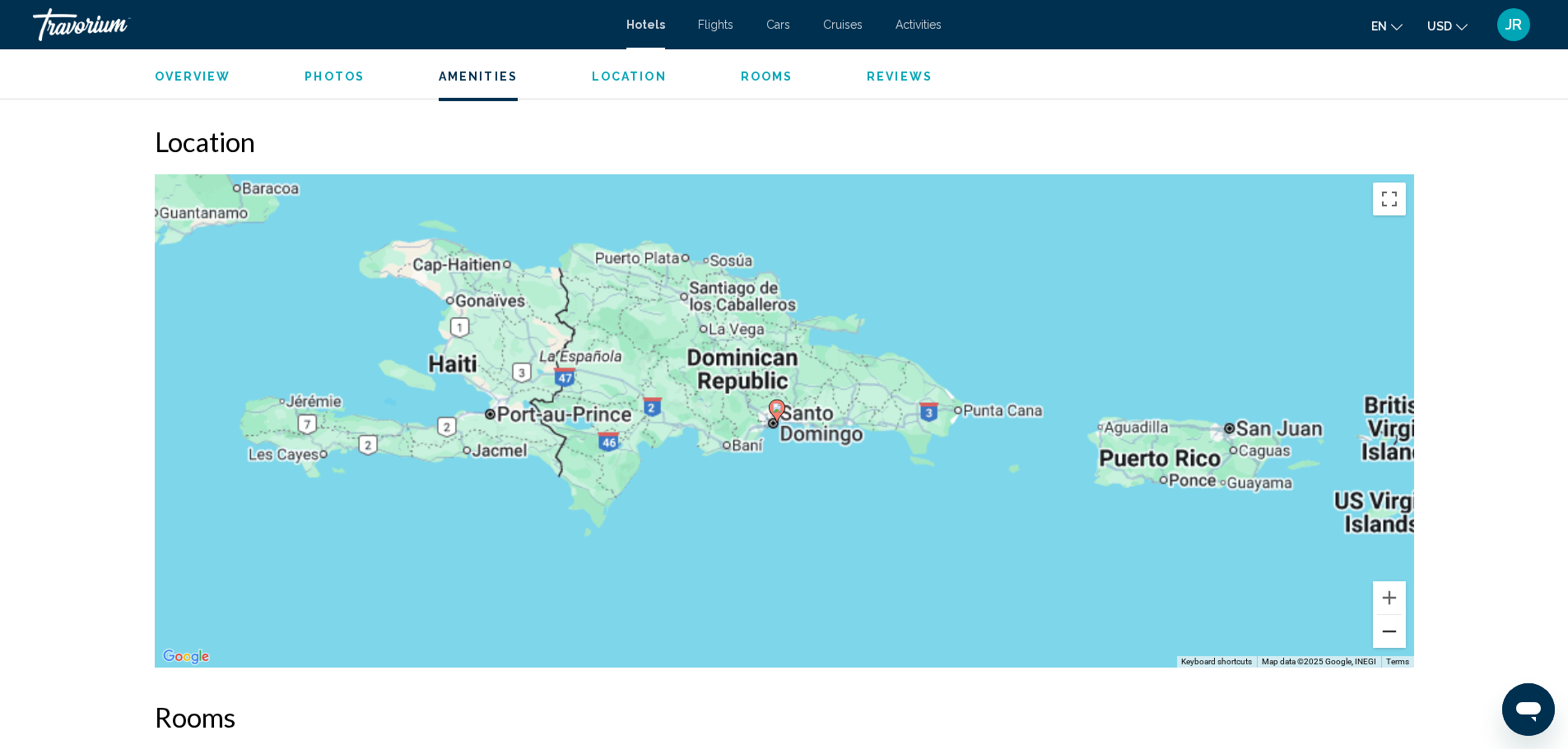
click at [1392, 628] on button "Zoom out" at bounding box center [1389, 631] width 33 height 33
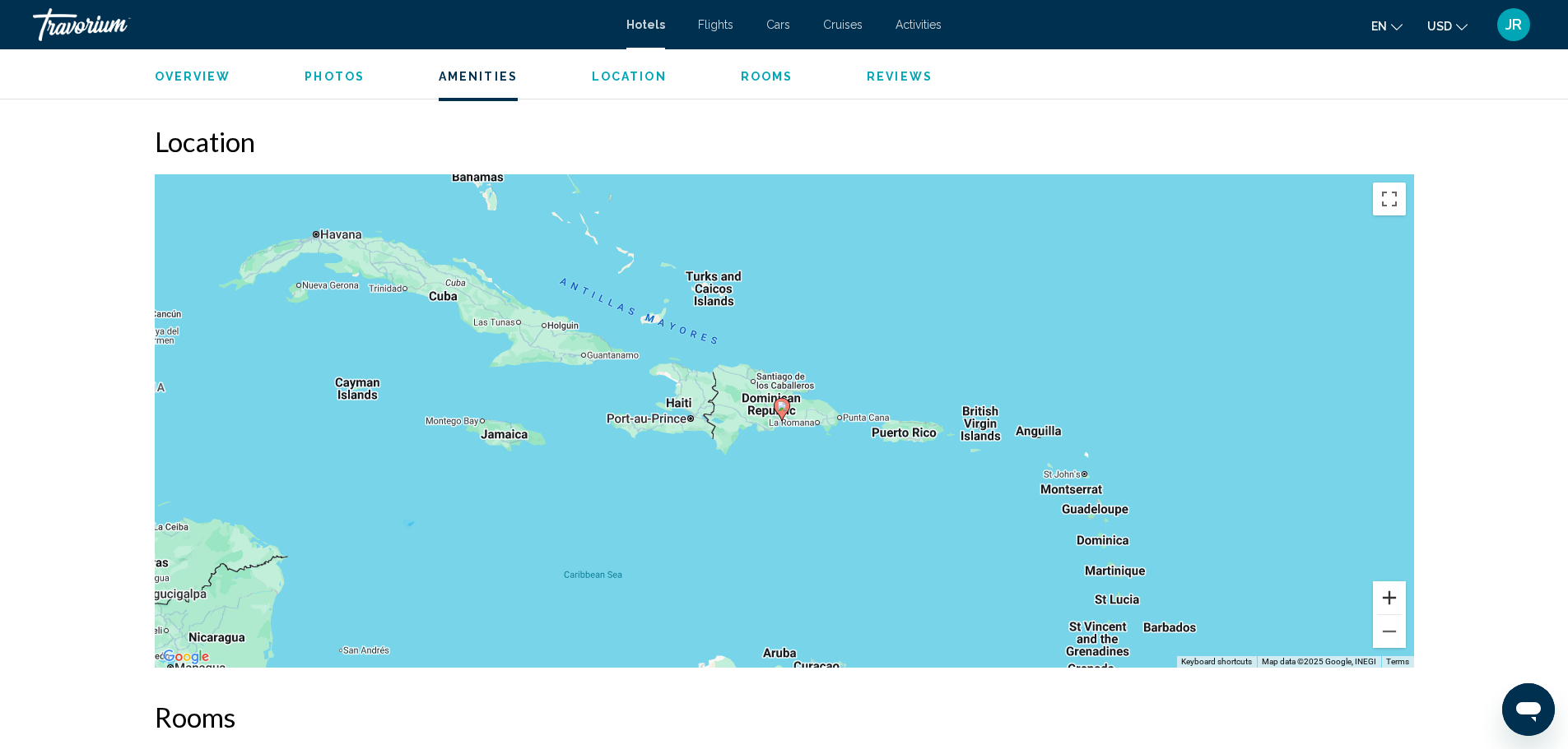
click at [1403, 598] on button "Zoom in" at bounding box center [1389, 598] width 33 height 33
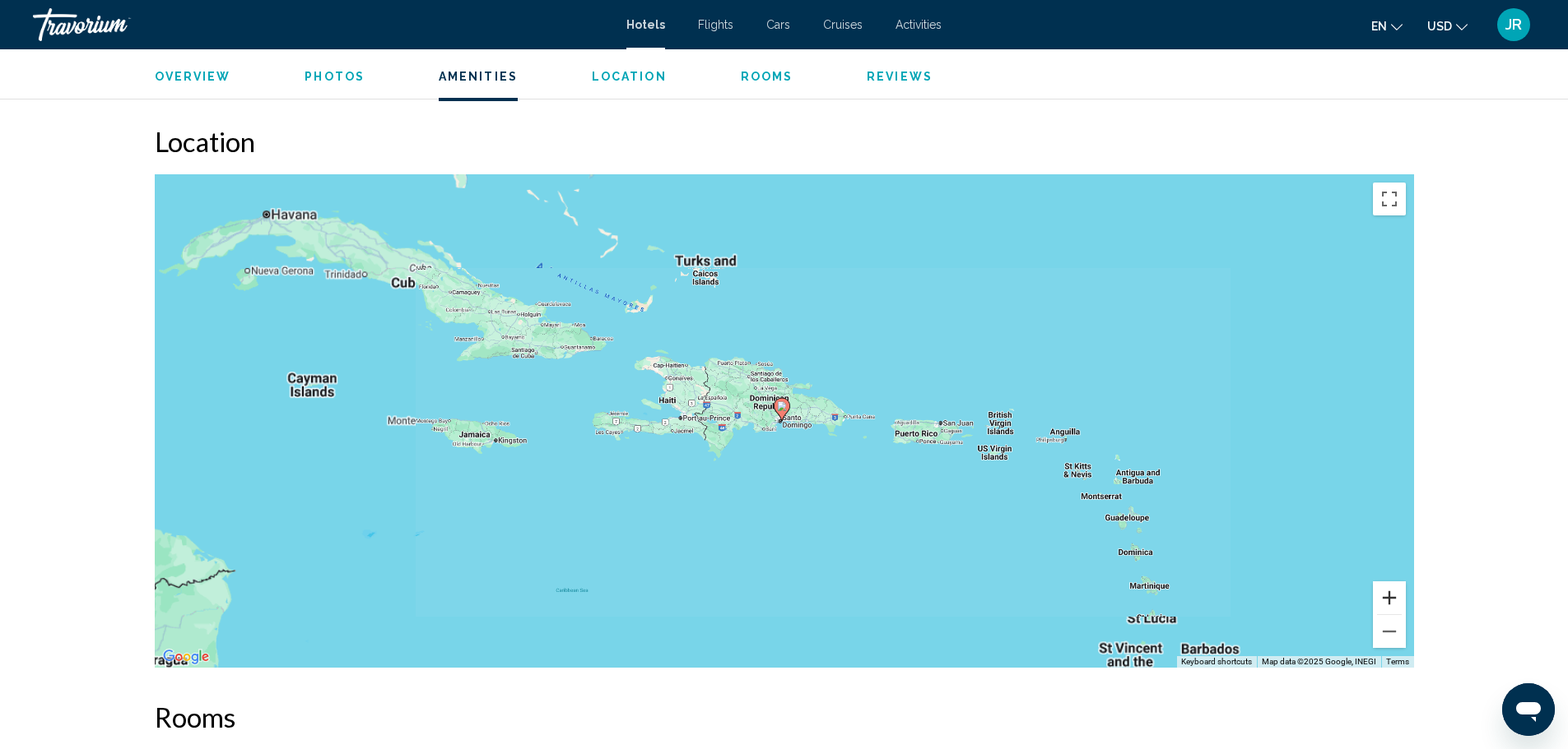
click at [1403, 598] on button "Zoom in" at bounding box center [1389, 598] width 33 height 33
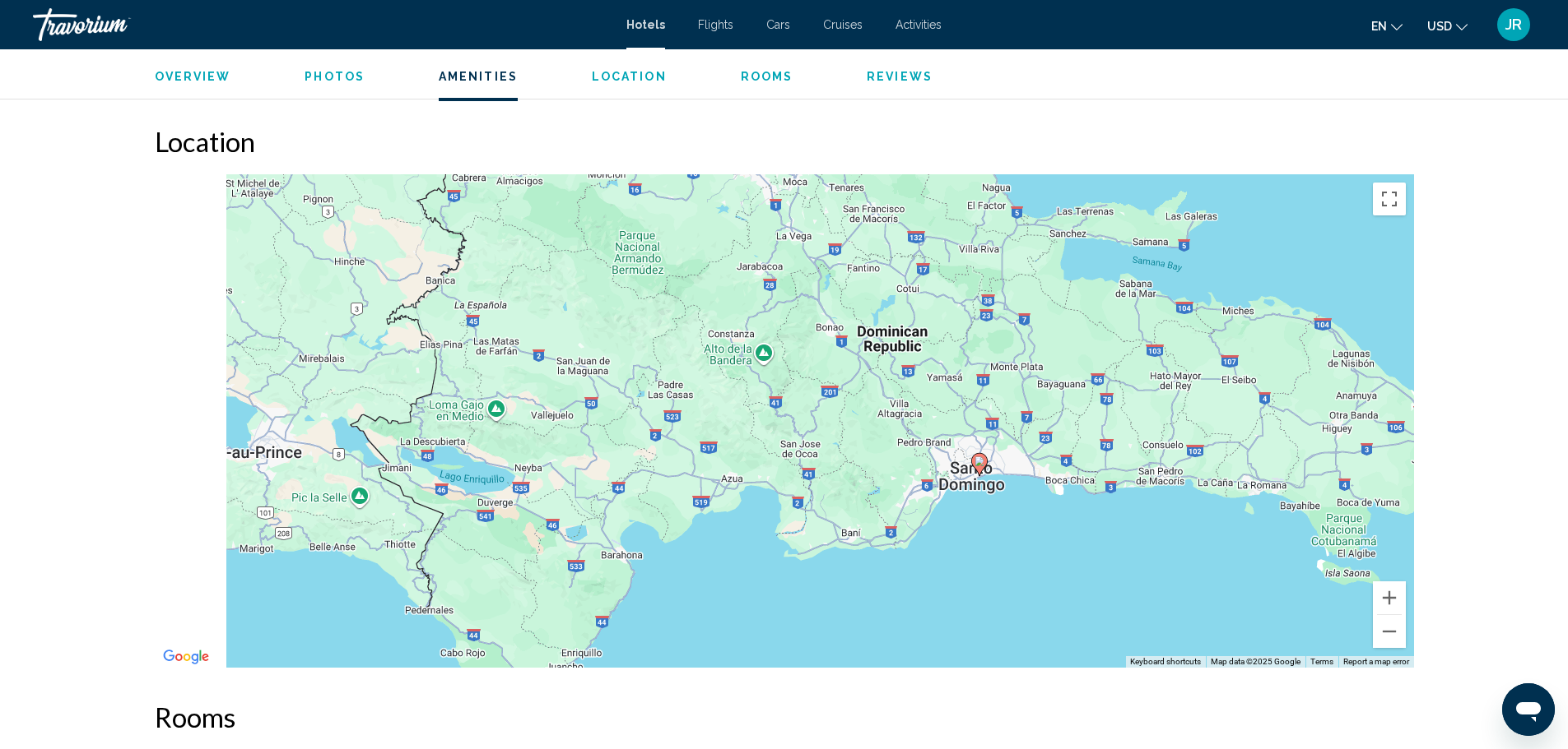
drag, startPoint x: 1188, startPoint y: 421, endPoint x: 1470, endPoint y: 554, distance: 311.8
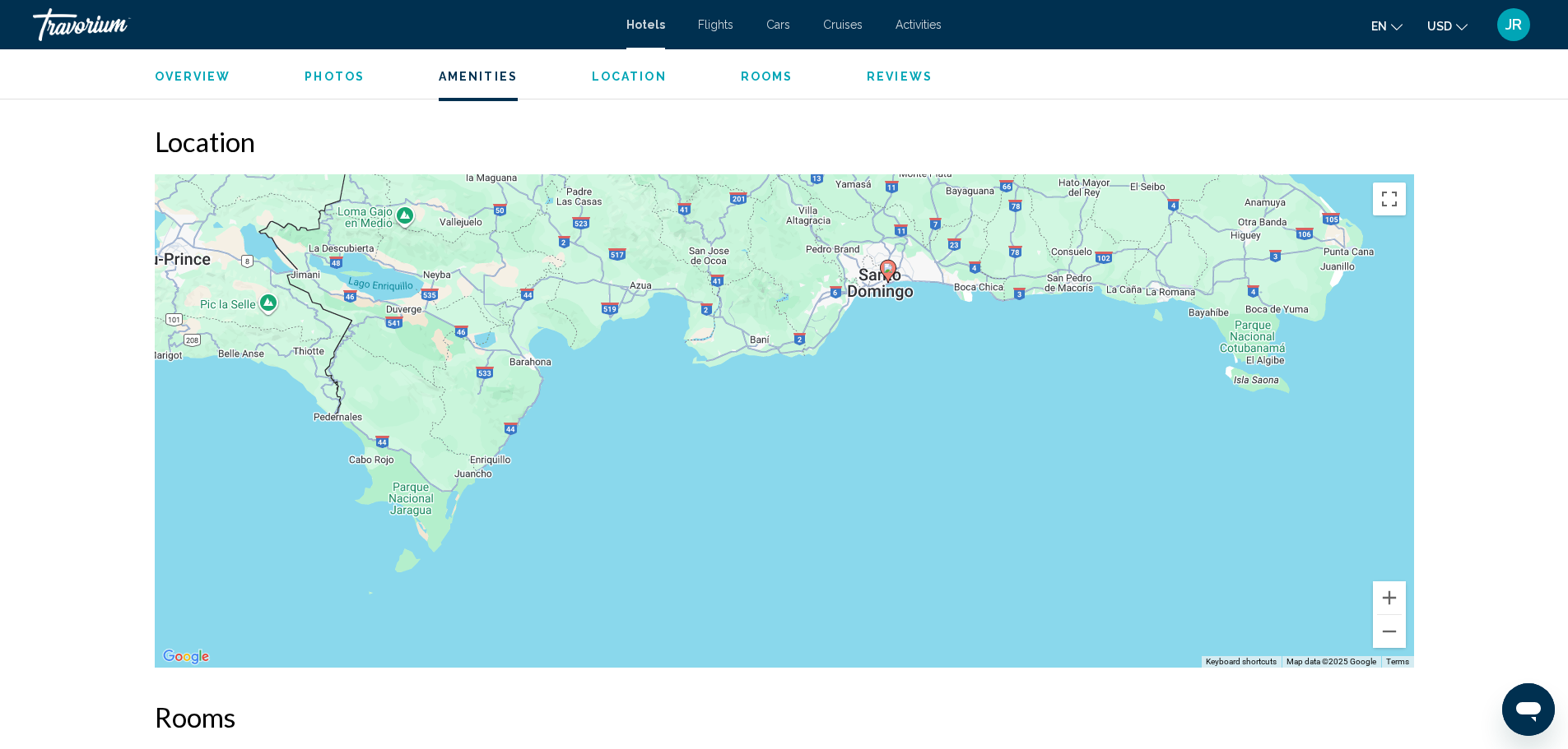
drag, startPoint x: 913, startPoint y: 399, endPoint x: 1158, endPoint y: 203, distance: 313.8
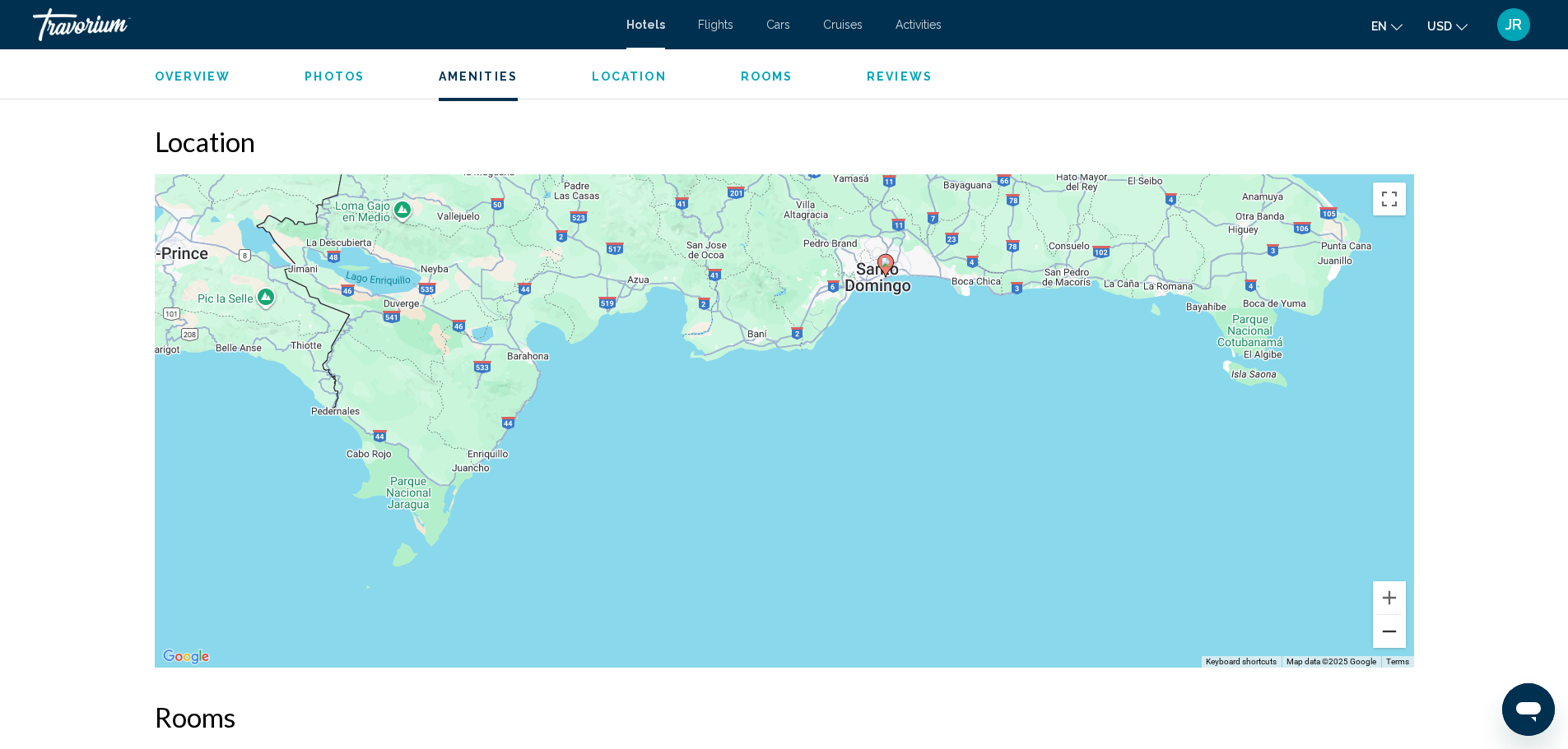
click at [1380, 632] on button "Zoom out" at bounding box center [1389, 631] width 33 height 33
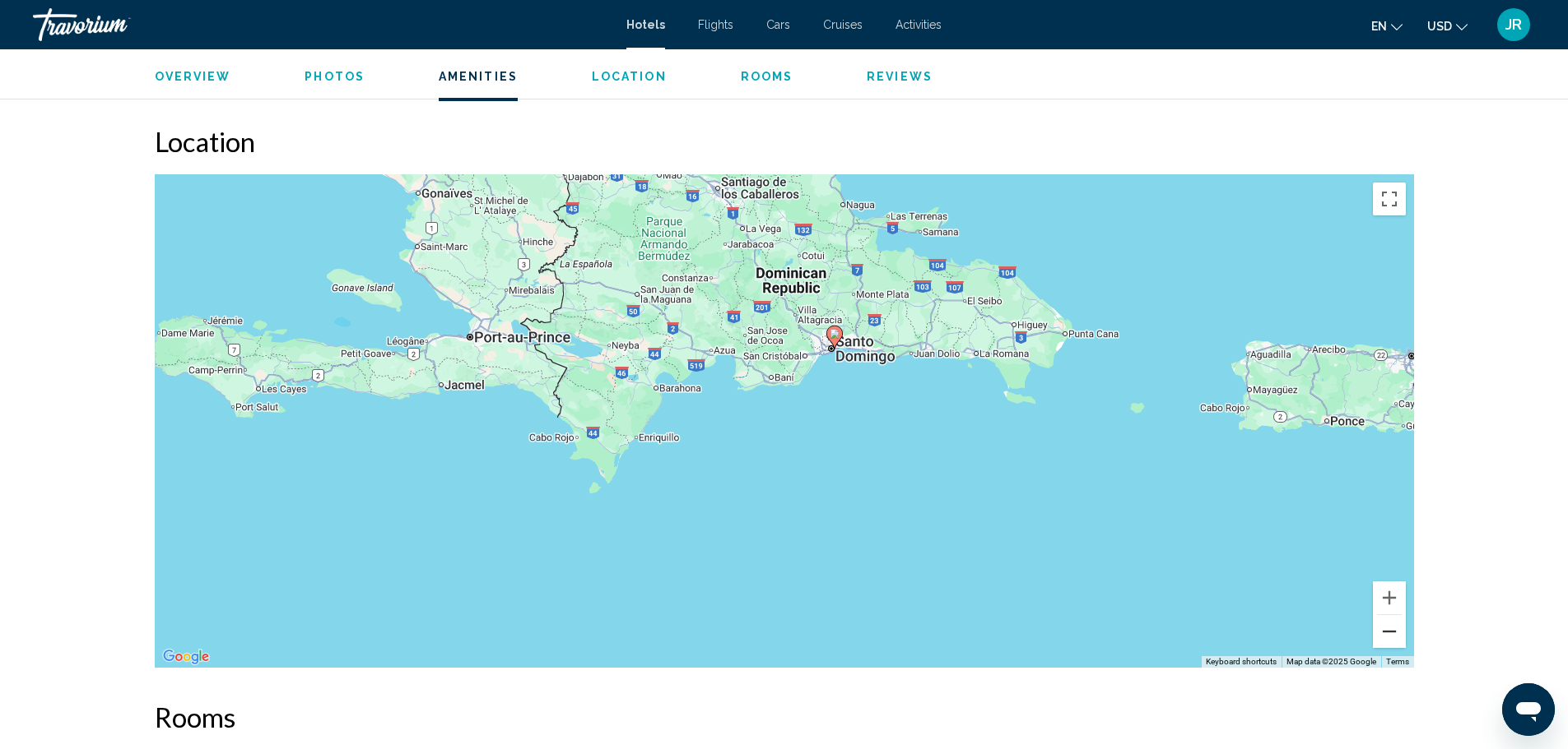
click at [1385, 635] on button "Zoom out" at bounding box center [1389, 631] width 33 height 33
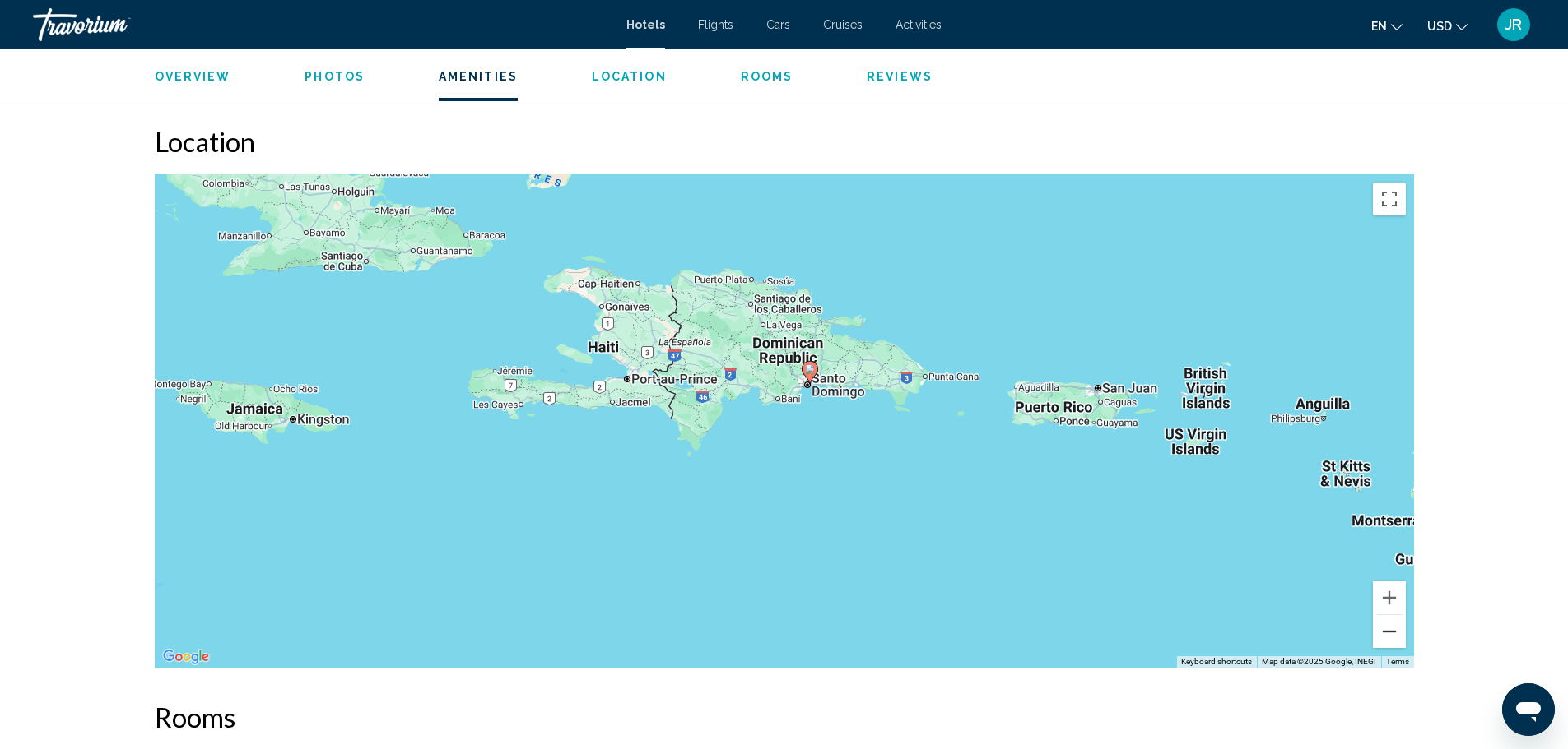
click at [1386, 635] on button "Zoom out" at bounding box center [1389, 631] width 33 height 33
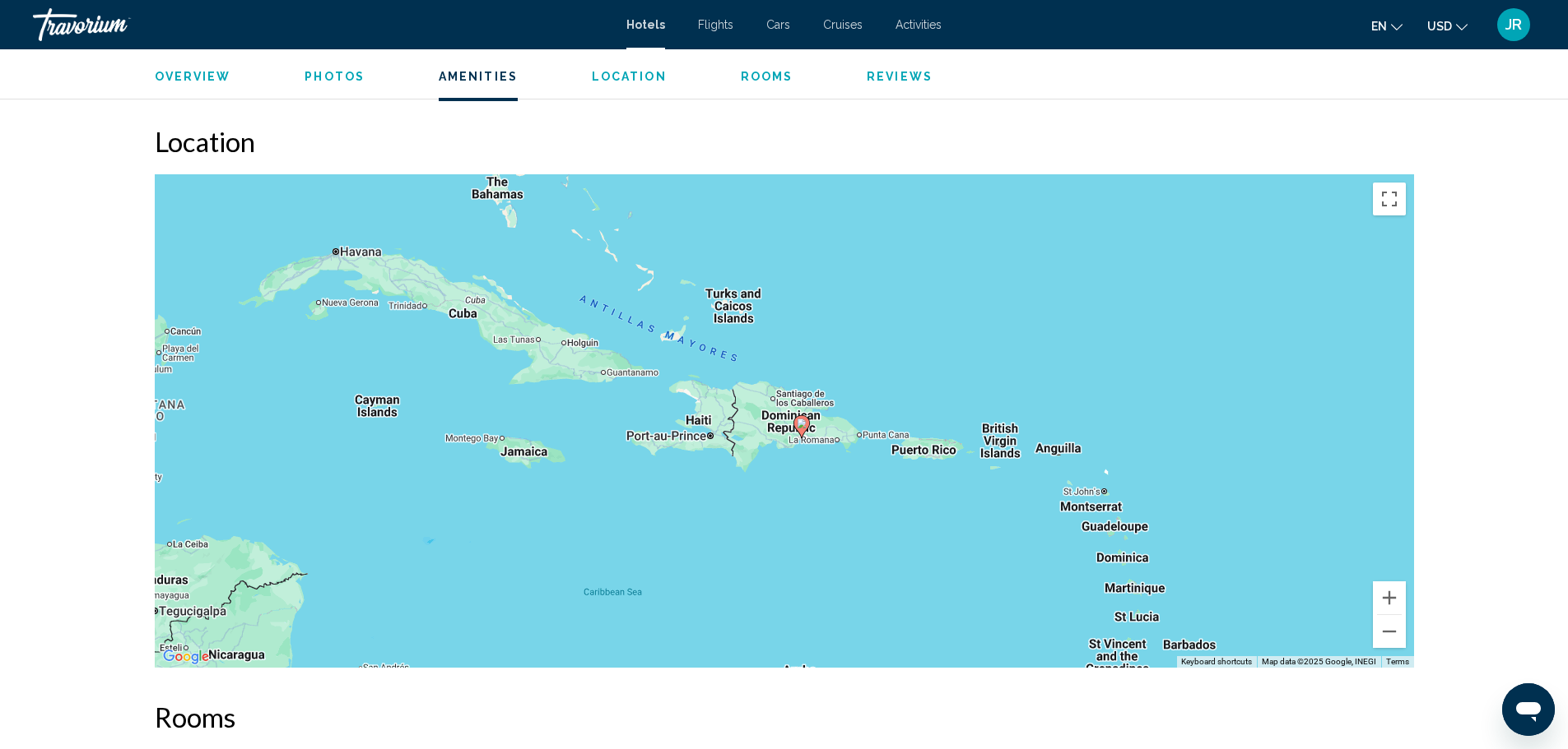
drag, startPoint x: 995, startPoint y: 311, endPoint x: 1000, endPoint y: 351, distance: 40.3
click at [1000, 351] on div "To activate drag with keyboard, press Alt + Enter. Once in keyboard drag state,…" at bounding box center [784, 420] width 1259 height 493
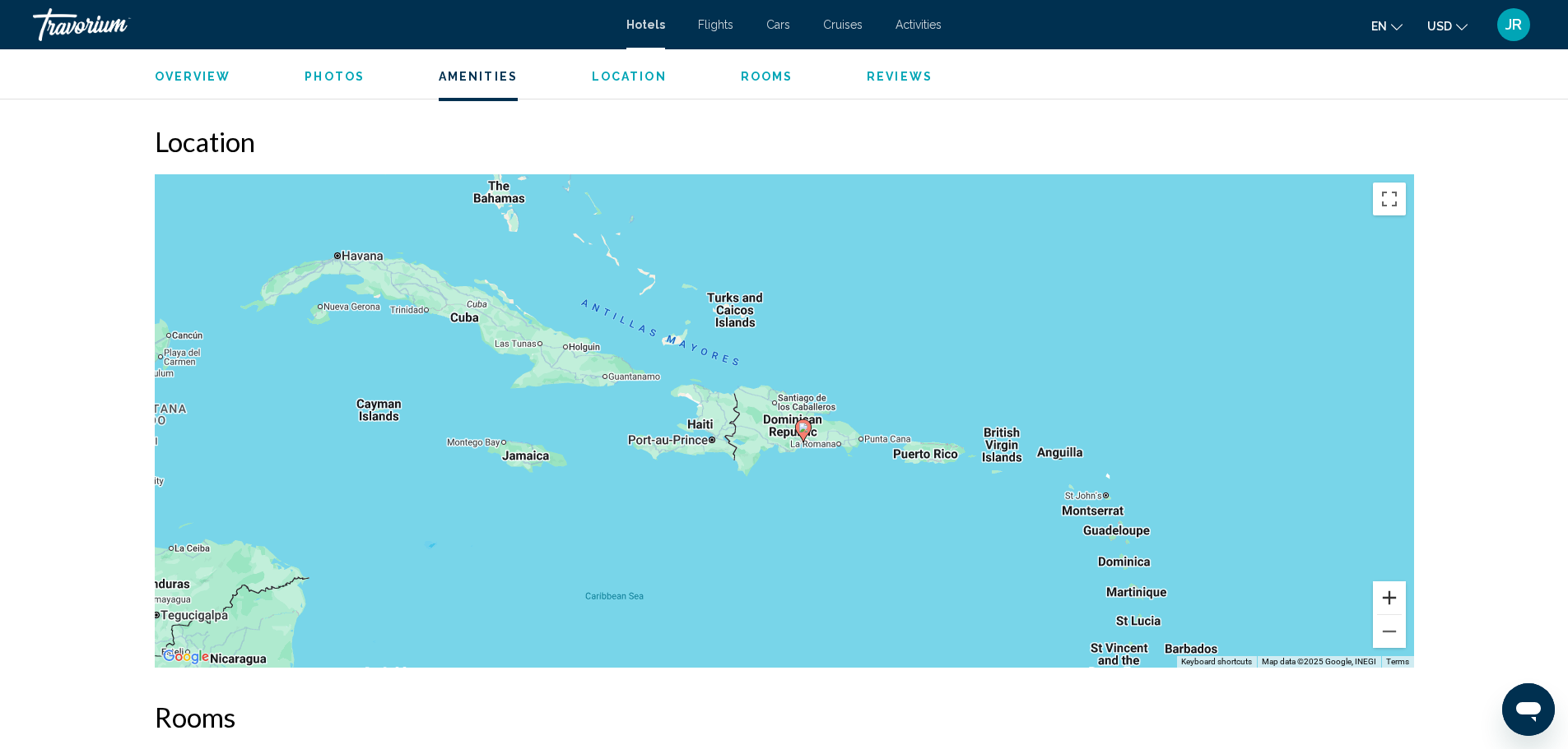
click at [1401, 600] on button "Zoom in" at bounding box center [1389, 598] width 33 height 33
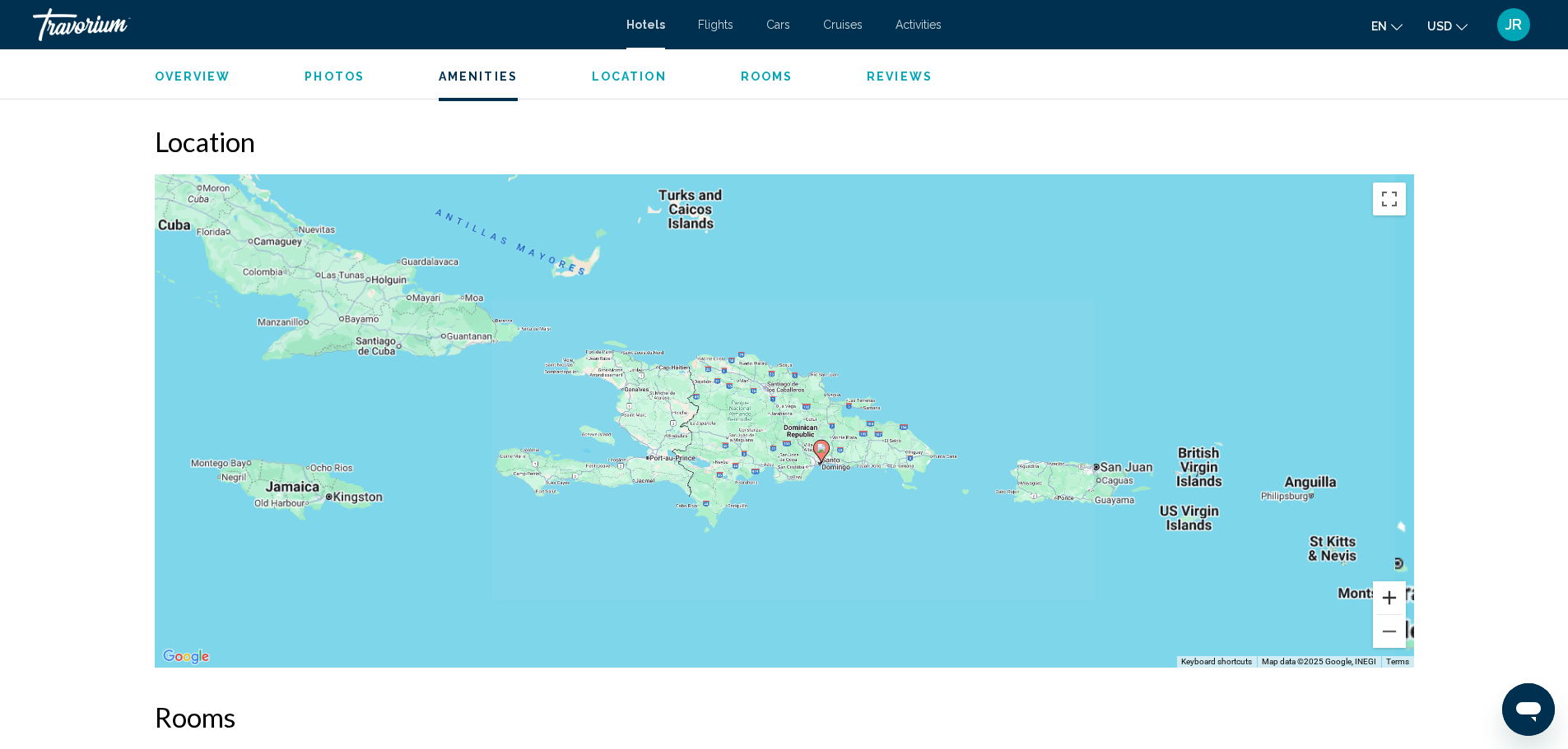
click at [1401, 600] on button "Zoom in" at bounding box center [1389, 598] width 33 height 33
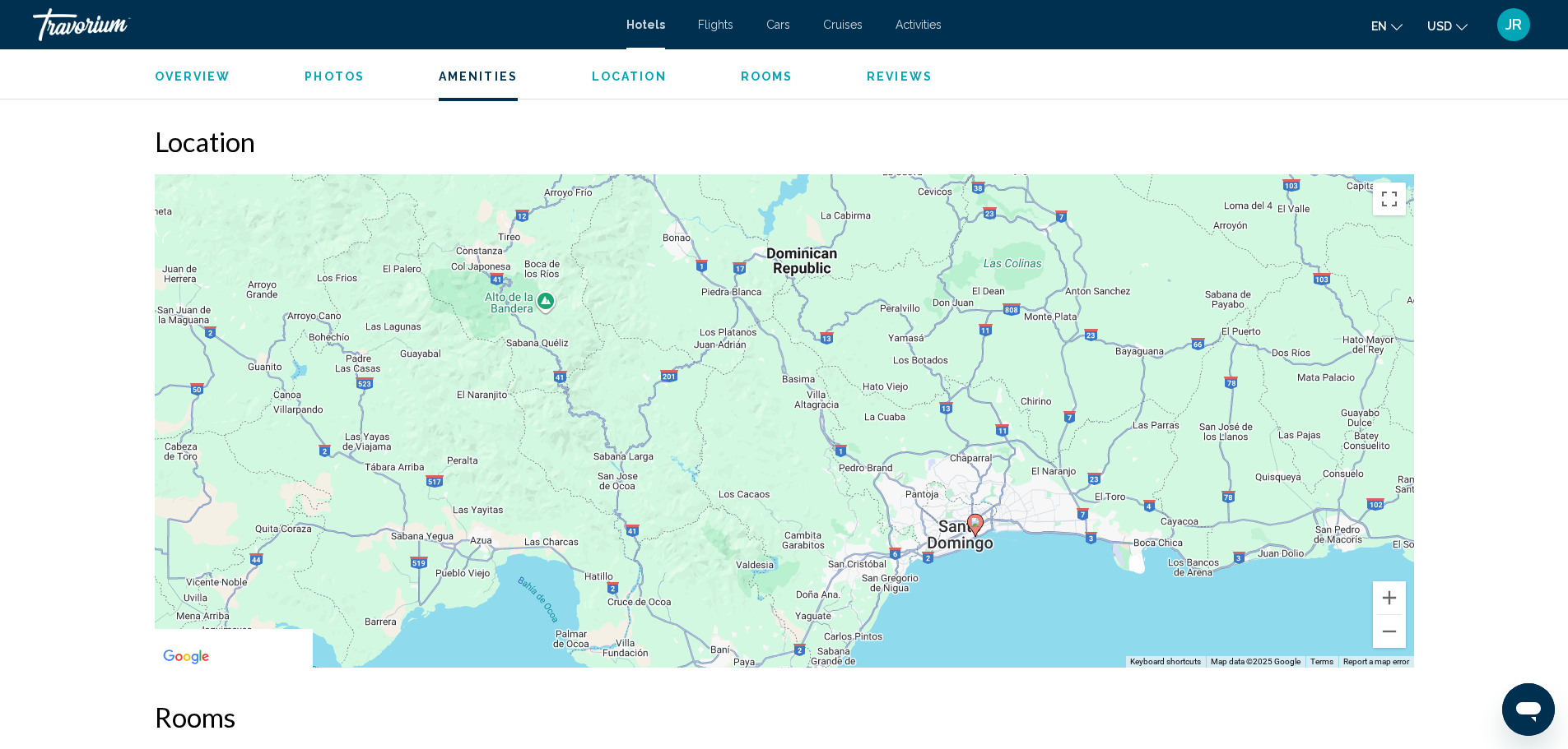
drag, startPoint x: 1048, startPoint y: 358, endPoint x: 922, endPoint y: 111, distance: 277.3
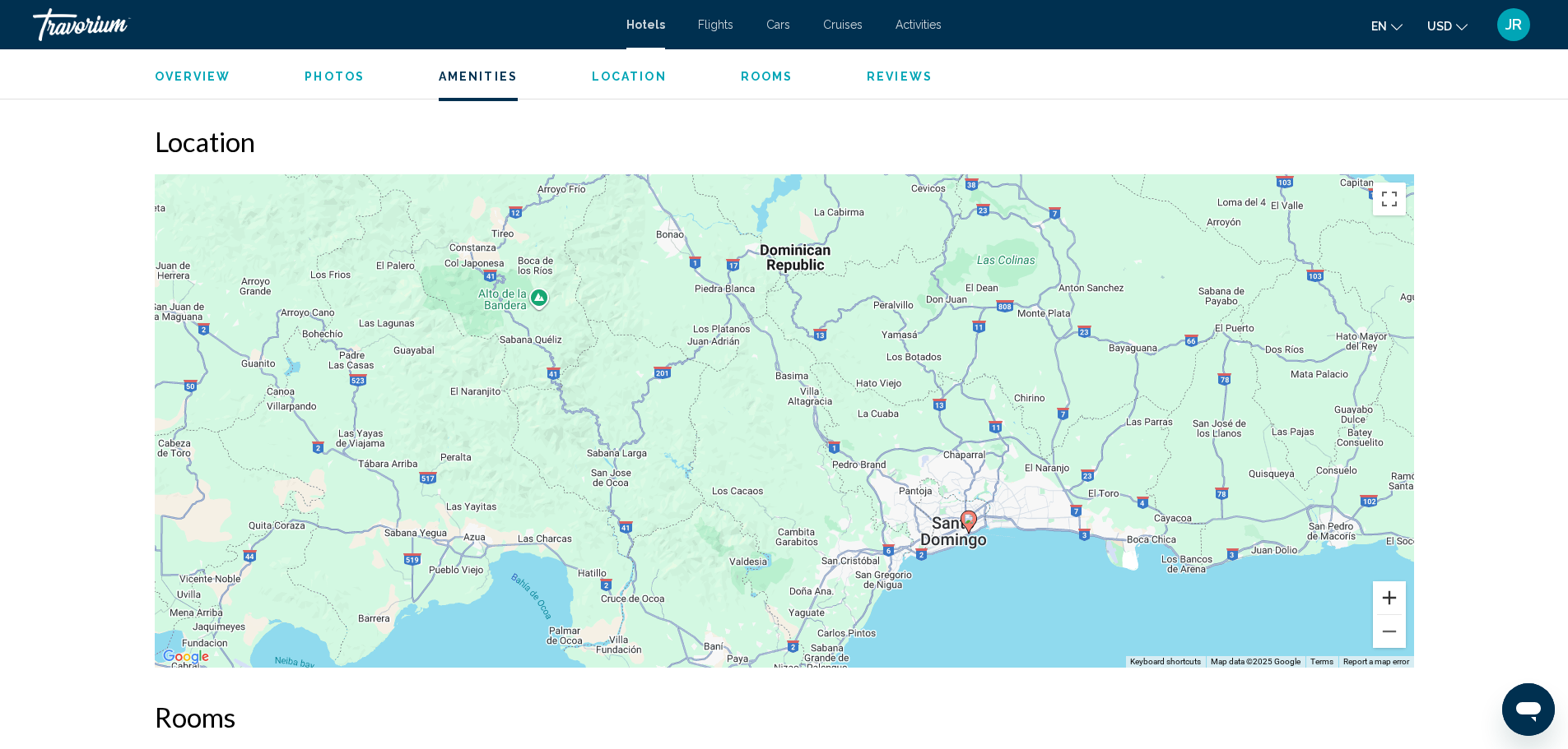
click at [1388, 605] on button "Zoom in" at bounding box center [1389, 598] width 33 height 33
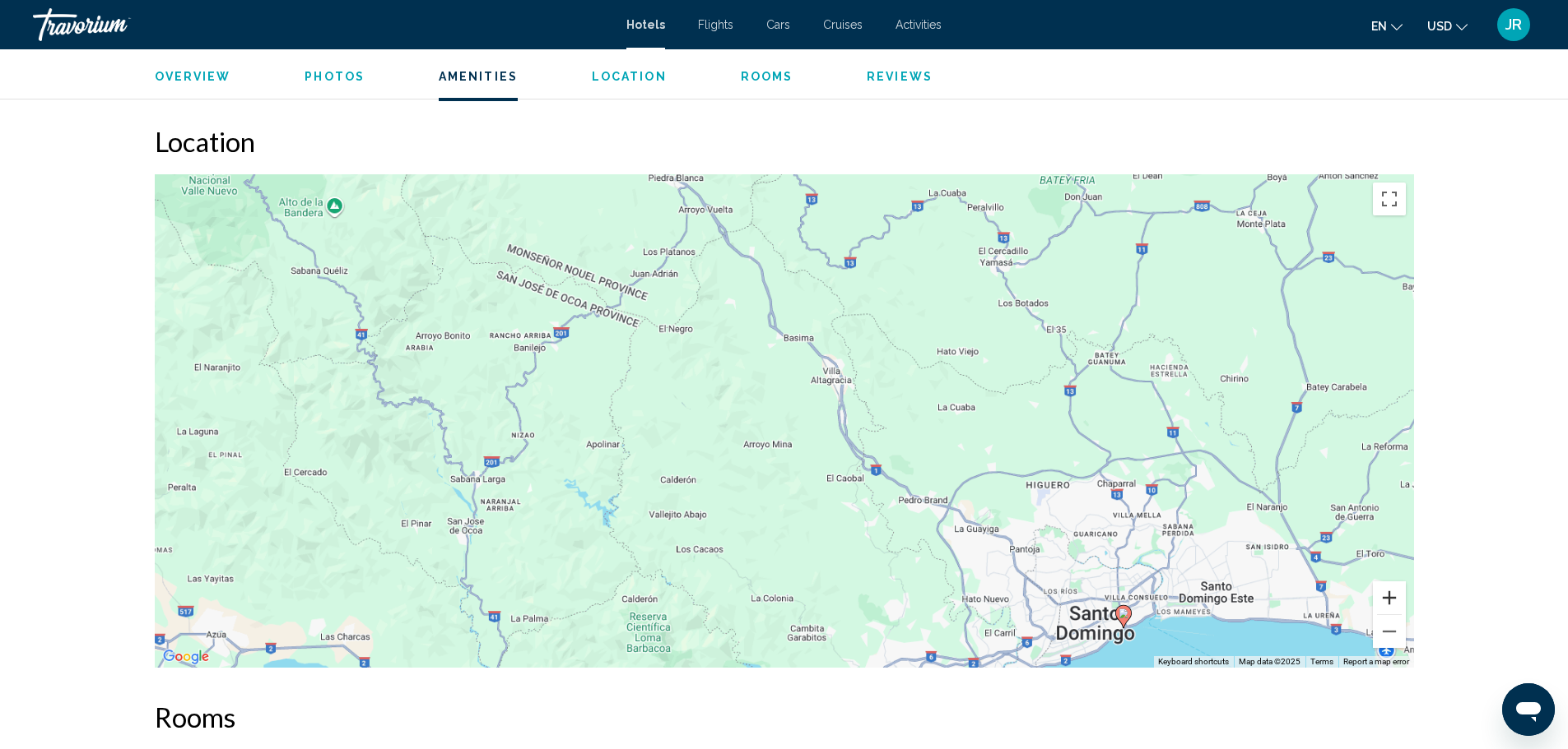
click at [1388, 605] on button "Zoom in" at bounding box center [1389, 598] width 33 height 33
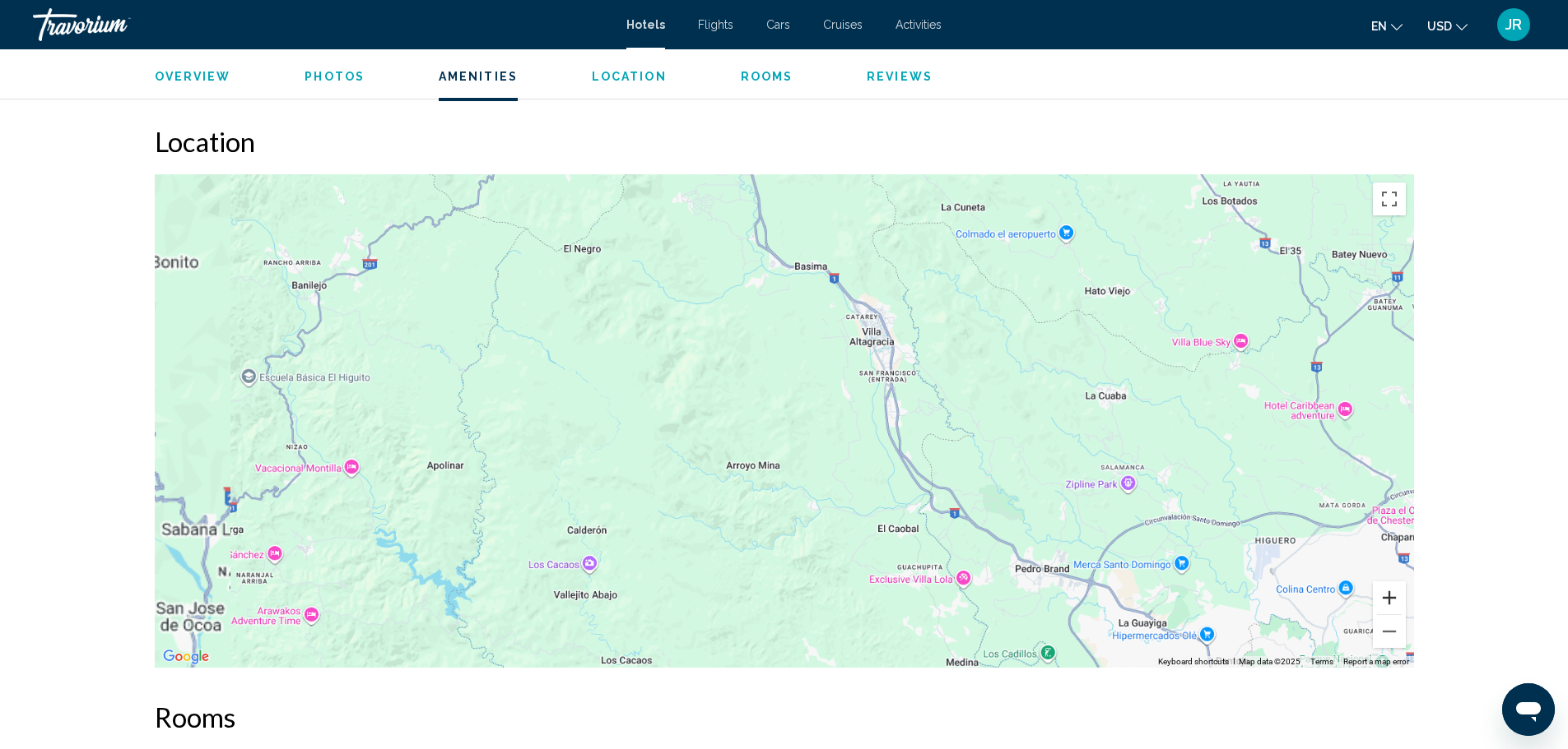
click at [1390, 601] on button "Zoom in" at bounding box center [1389, 598] width 33 height 33
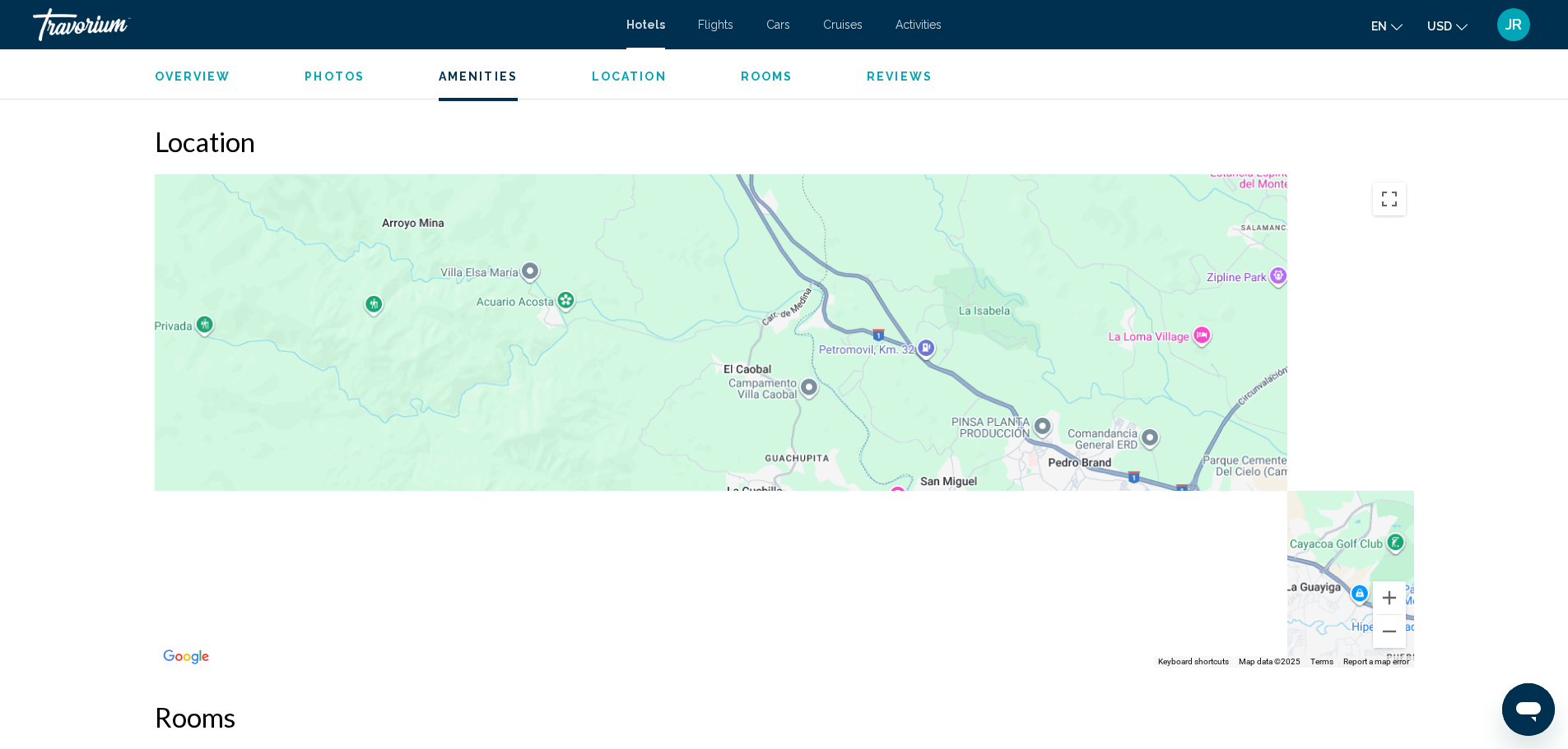
drag, startPoint x: 1149, startPoint y: 336, endPoint x: 778, endPoint y: -31, distance: 521.9
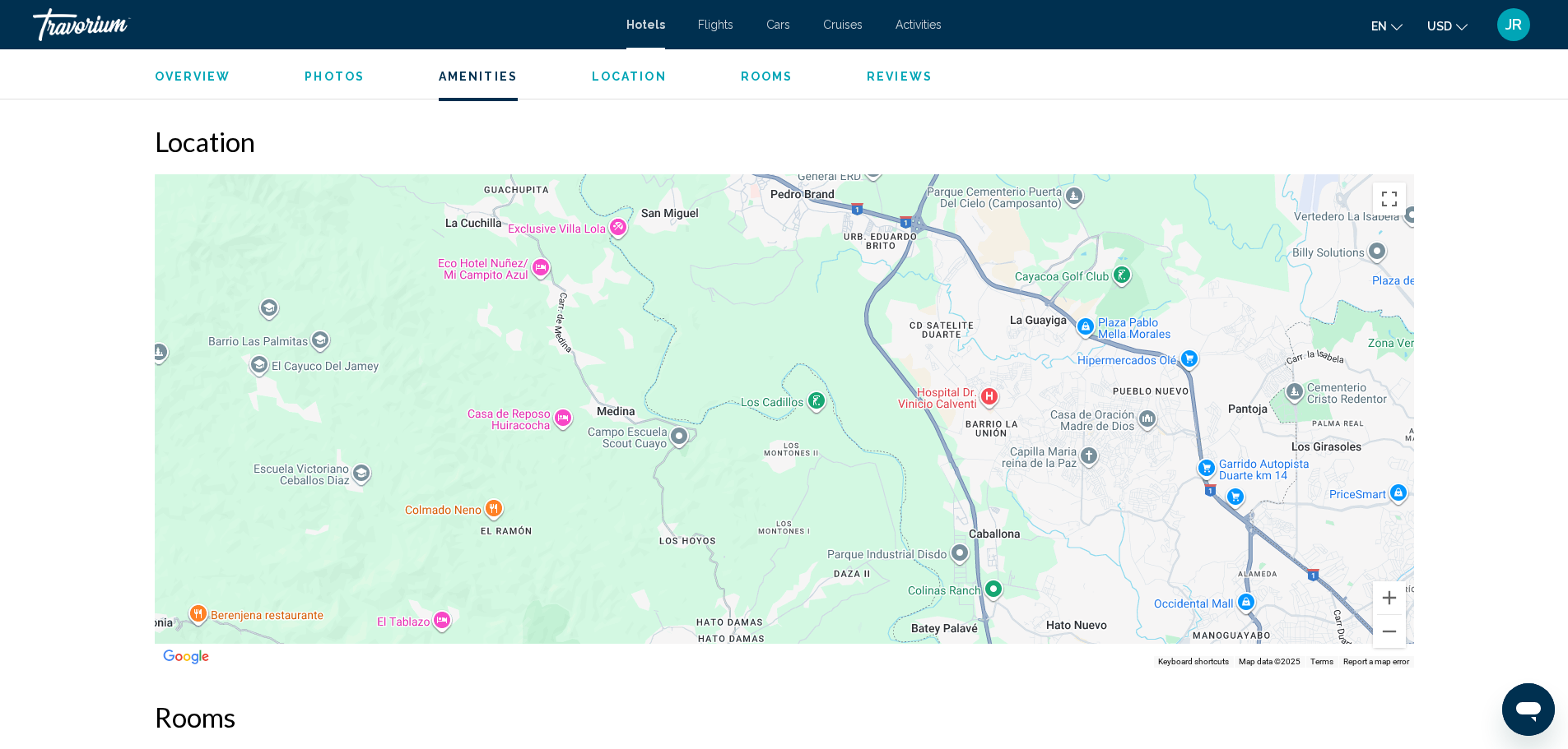
drag, startPoint x: 1278, startPoint y: 412, endPoint x: 924, endPoint y: 73, distance: 490.1
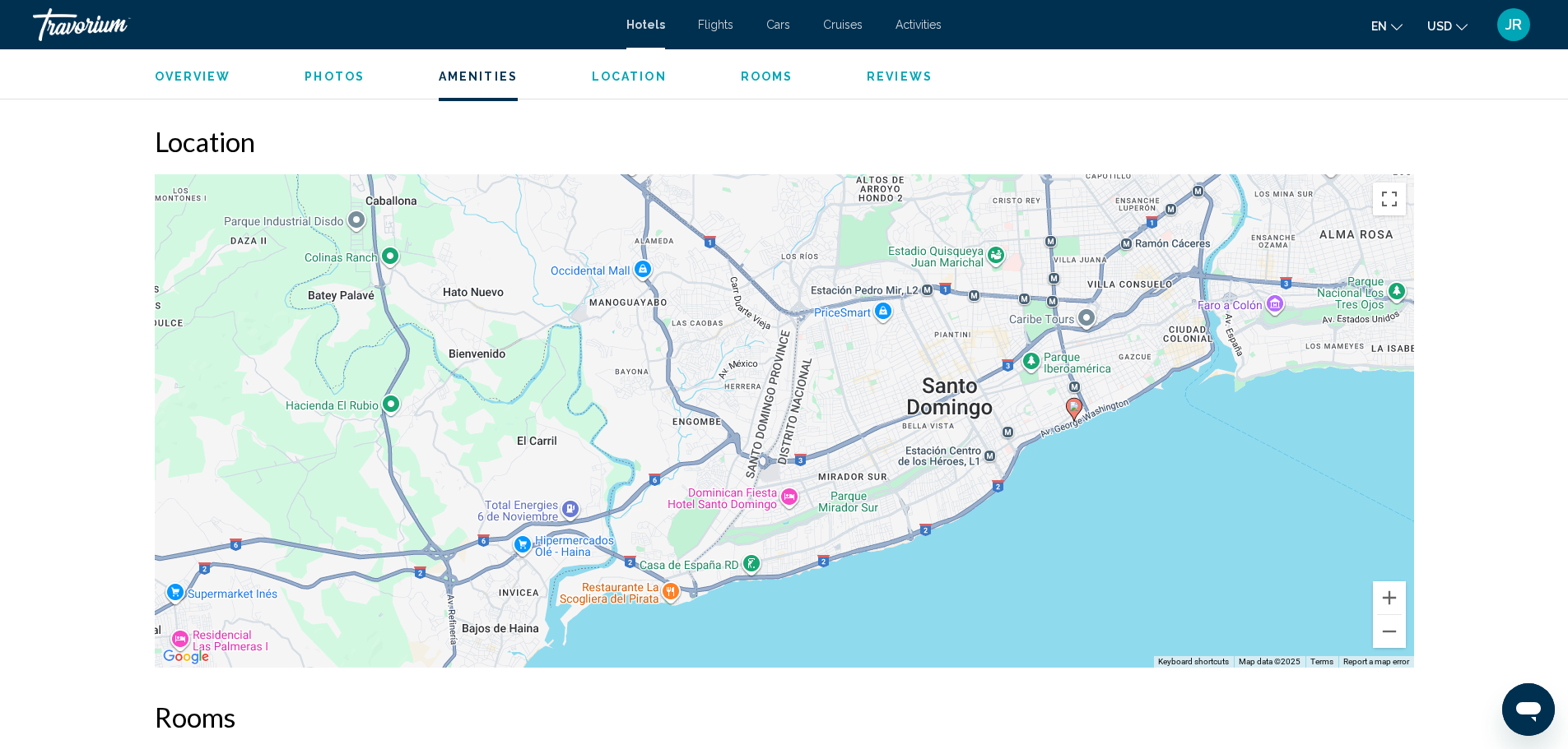
drag, startPoint x: 1106, startPoint y: 303, endPoint x: 741, endPoint y: 41, distance: 449.3
click at [982, 448] on div "To activate drag with keyboard, press Alt + Enter. Once in keyboard drag state,…" at bounding box center [784, 420] width 1259 height 493
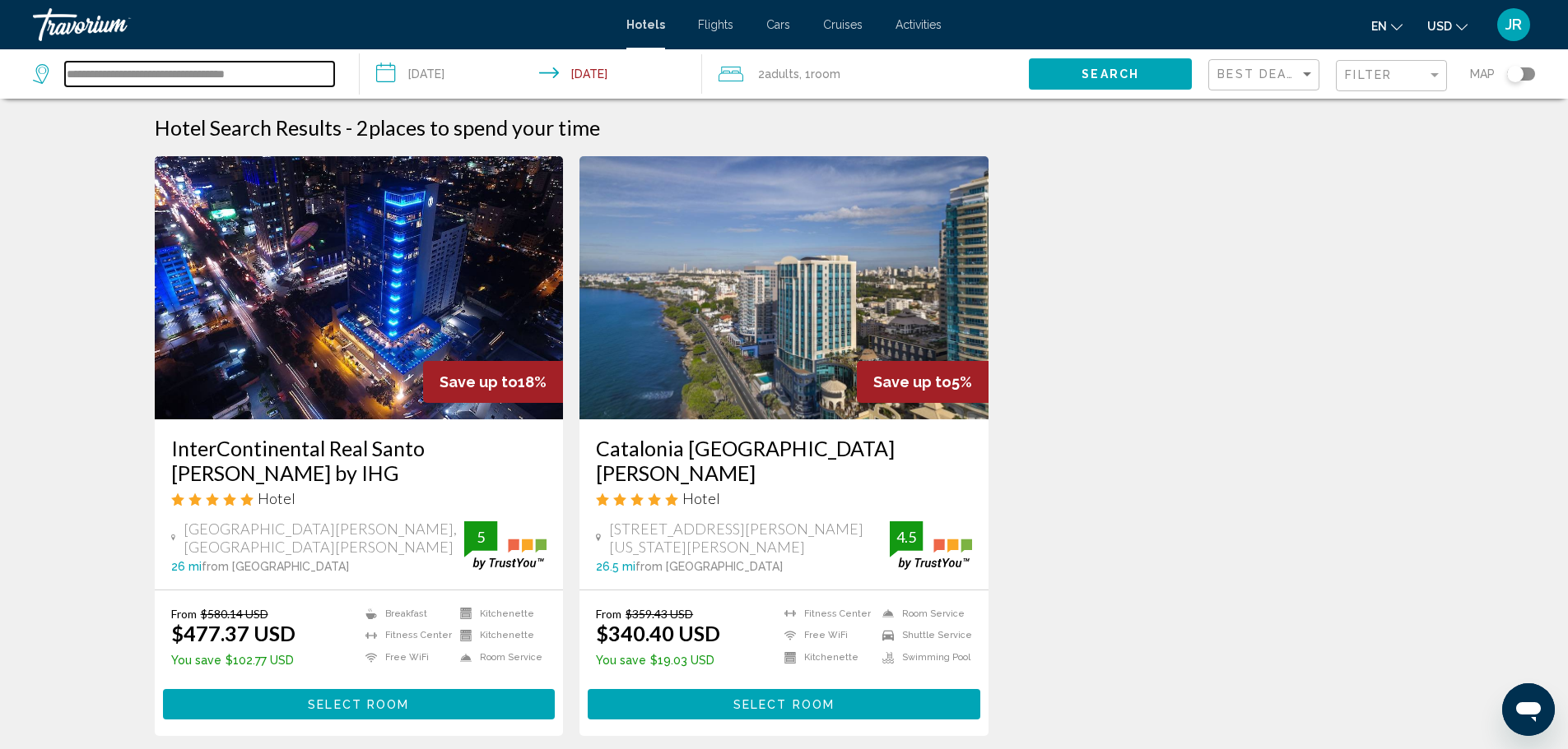
click at [278, 73] on input "**********" at bounding box center [199, 74] width 269 height 25
drag, startPoint x: 317, startPoint y: 79, endPoint x: 58, endPoint y: 70, distance: 259.2
click at [59, 71] on div "**********" at bounding box center [183, 74] width 301 height 25
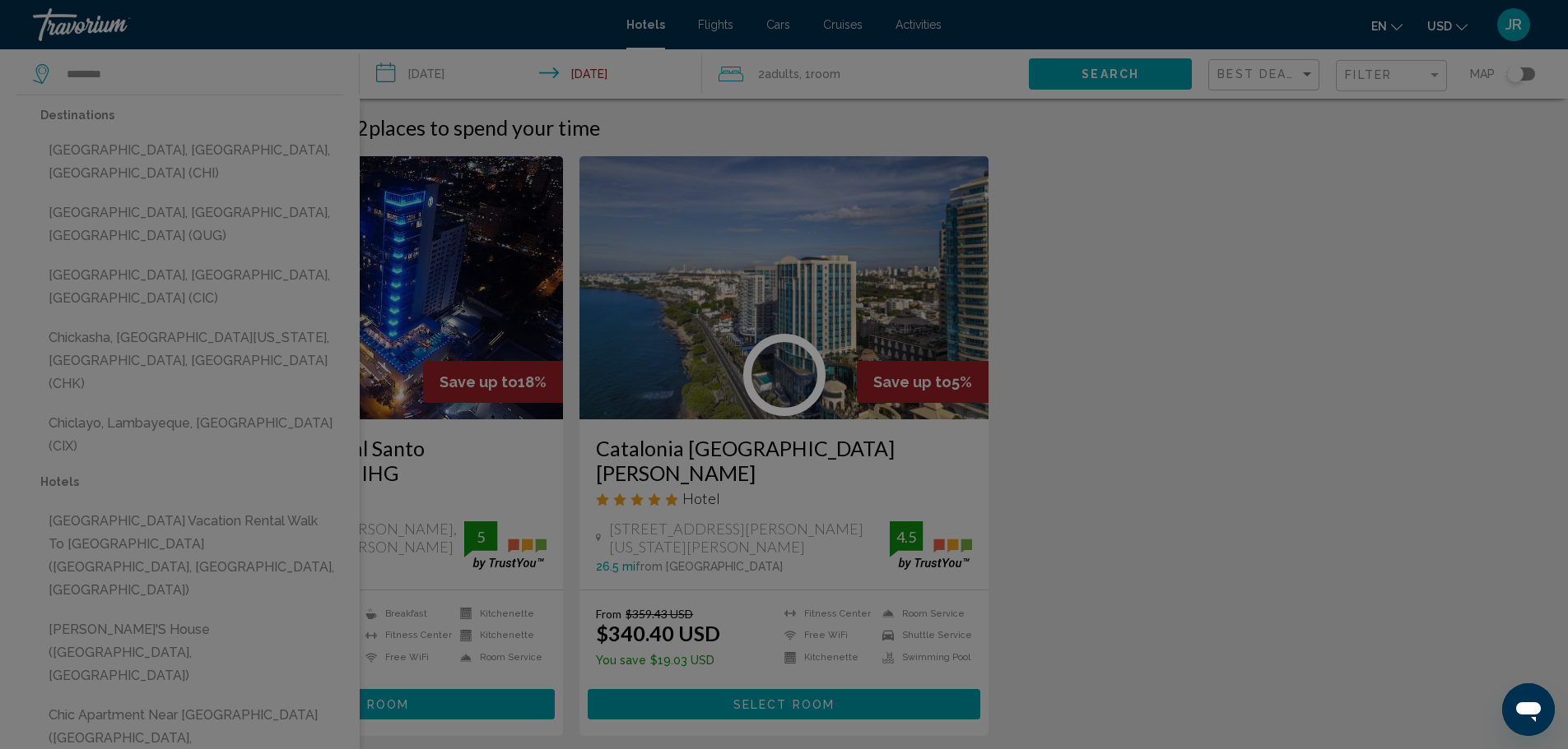
click at [270, 160] on div at bounding box center [784, 374] width 1568 height 749
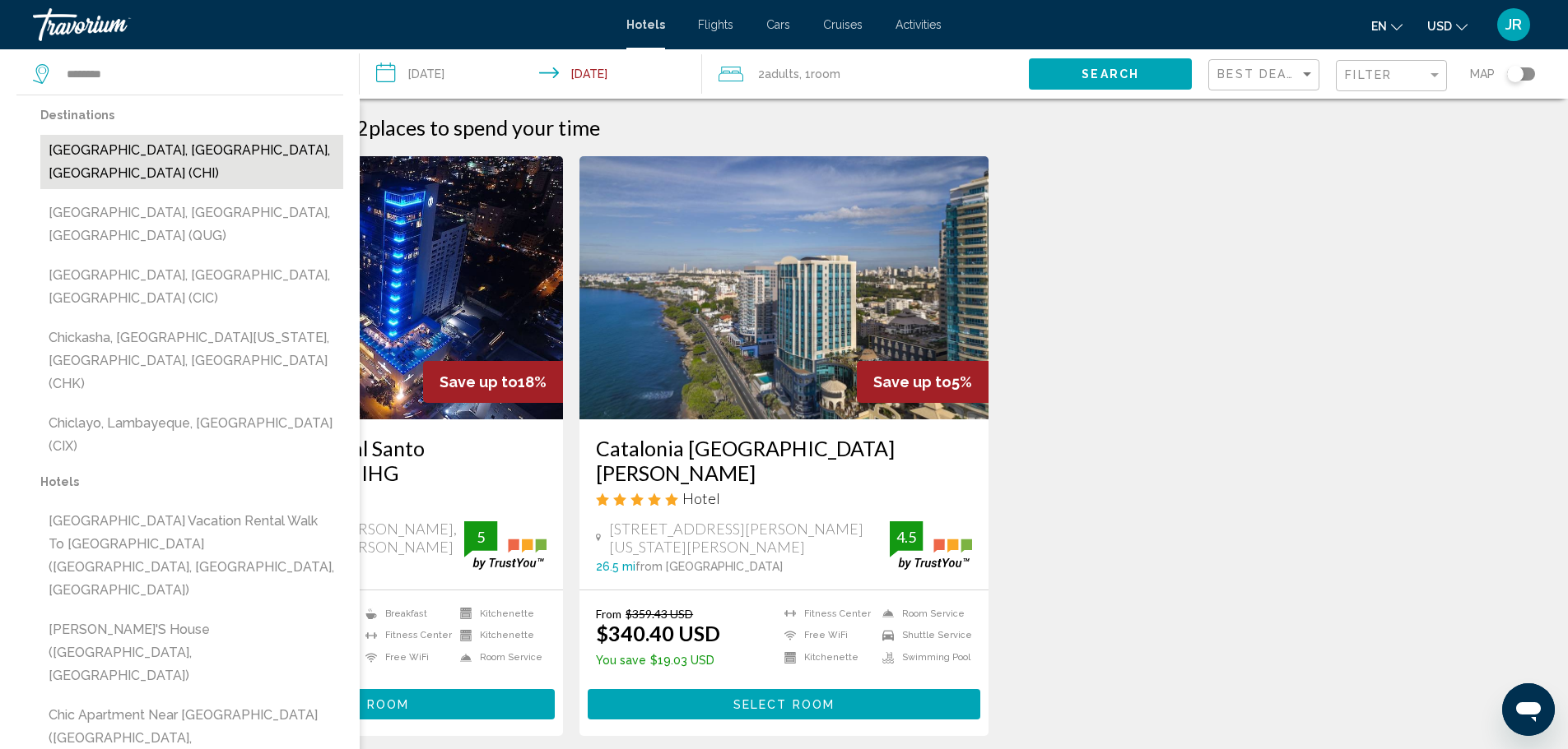
click at [261, 141] on button "[GEOGRAPHIC_DATA], [GEOGRAPHIC_DATA], [GEOGRAPHIC_DATA] (CHI)" at bounding box center [192, 162] width 303 height 55
type input "**********"
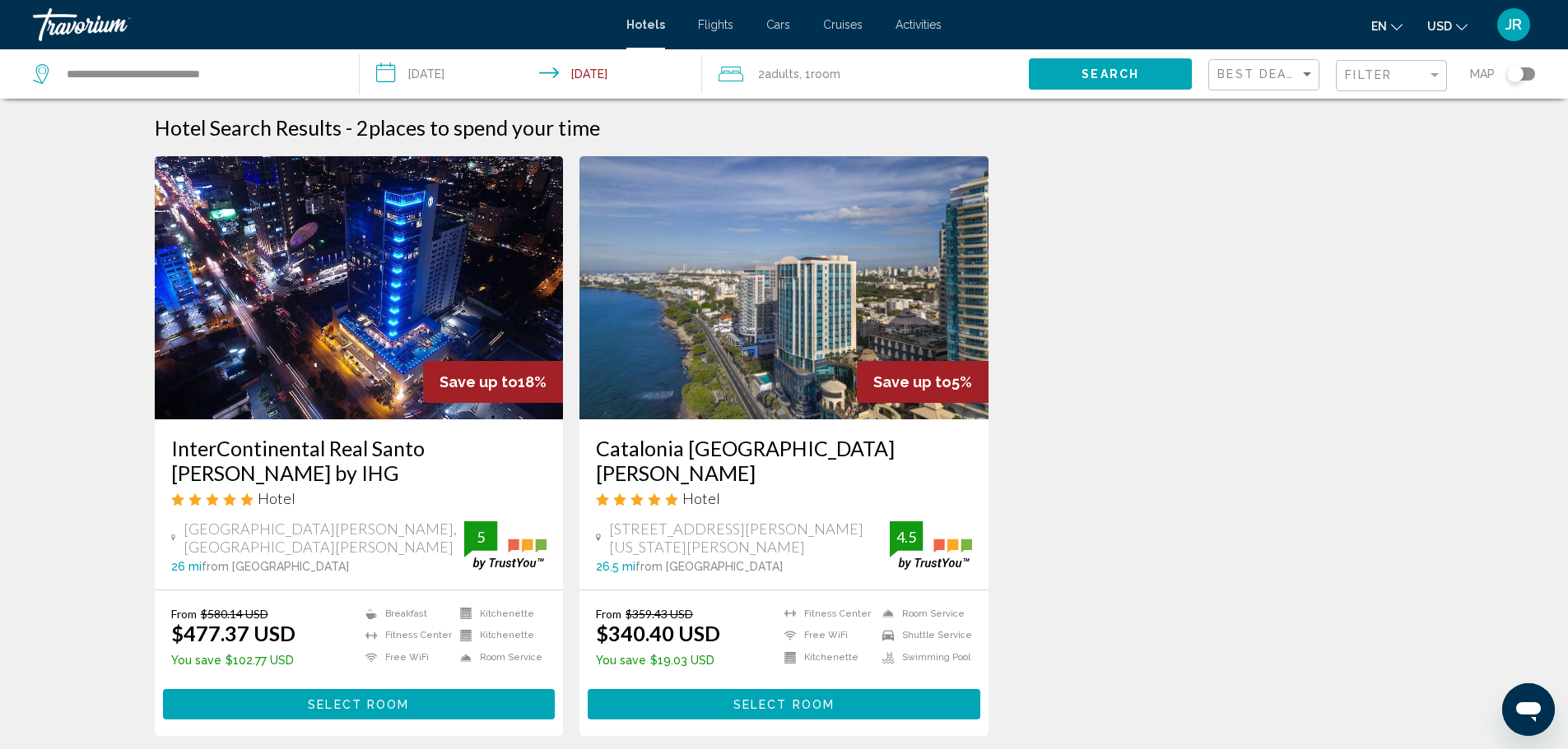
click at [462, 83] on input "**********" at bounding box center [534, 77] width 350 height 55
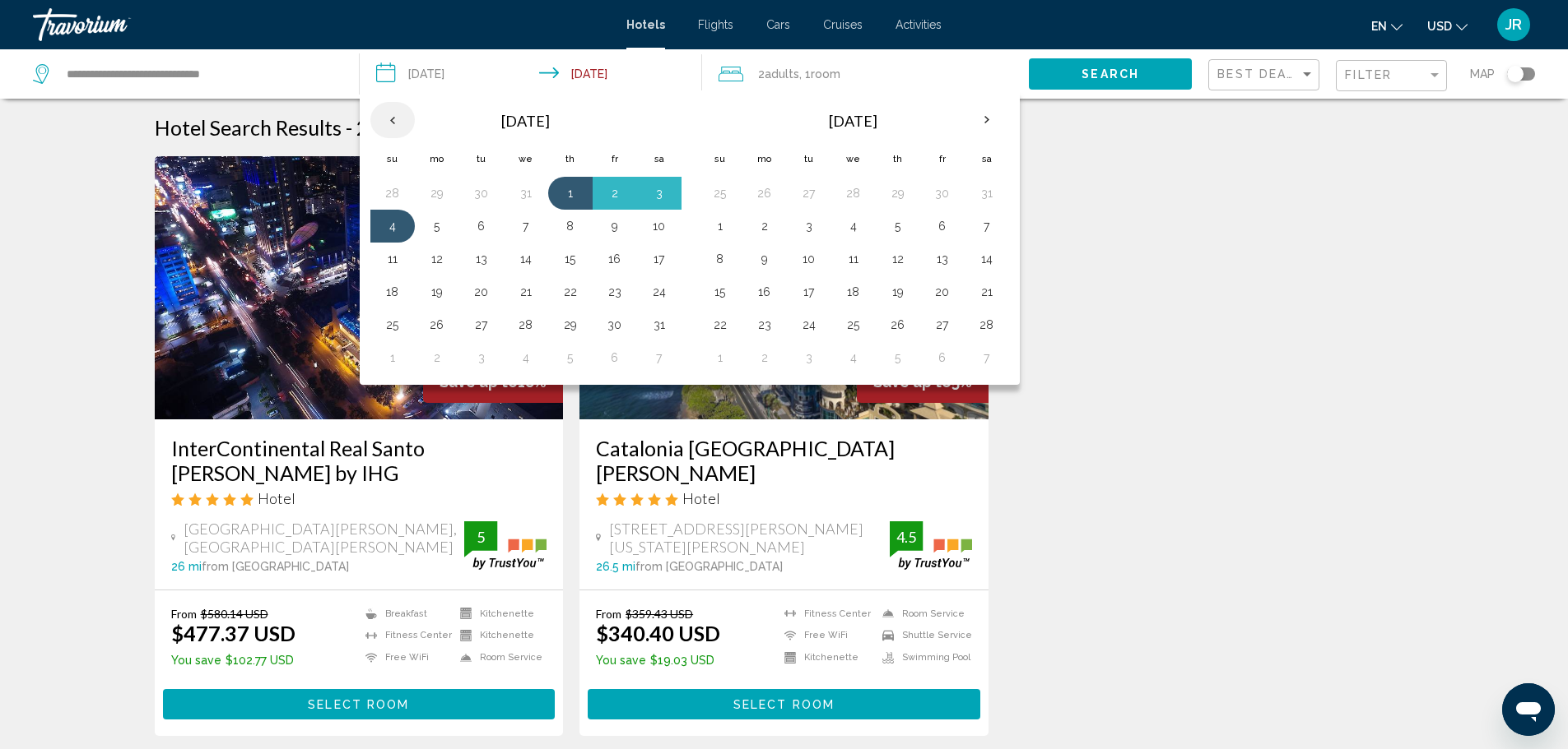
click at [385, 125] on th "Previous month" at bounding box center [392, 120] width 44 height 36
click at [384, 123] on th "Previous month" at bounding box center [392, 120] width 44 height 36
click at [381, 120] on th "Previous month" at bounding box center [392, 120] width 44 height 36
click at [382, 115] on th "Previous month" at bounding box center [392, 120] width 44 height 36
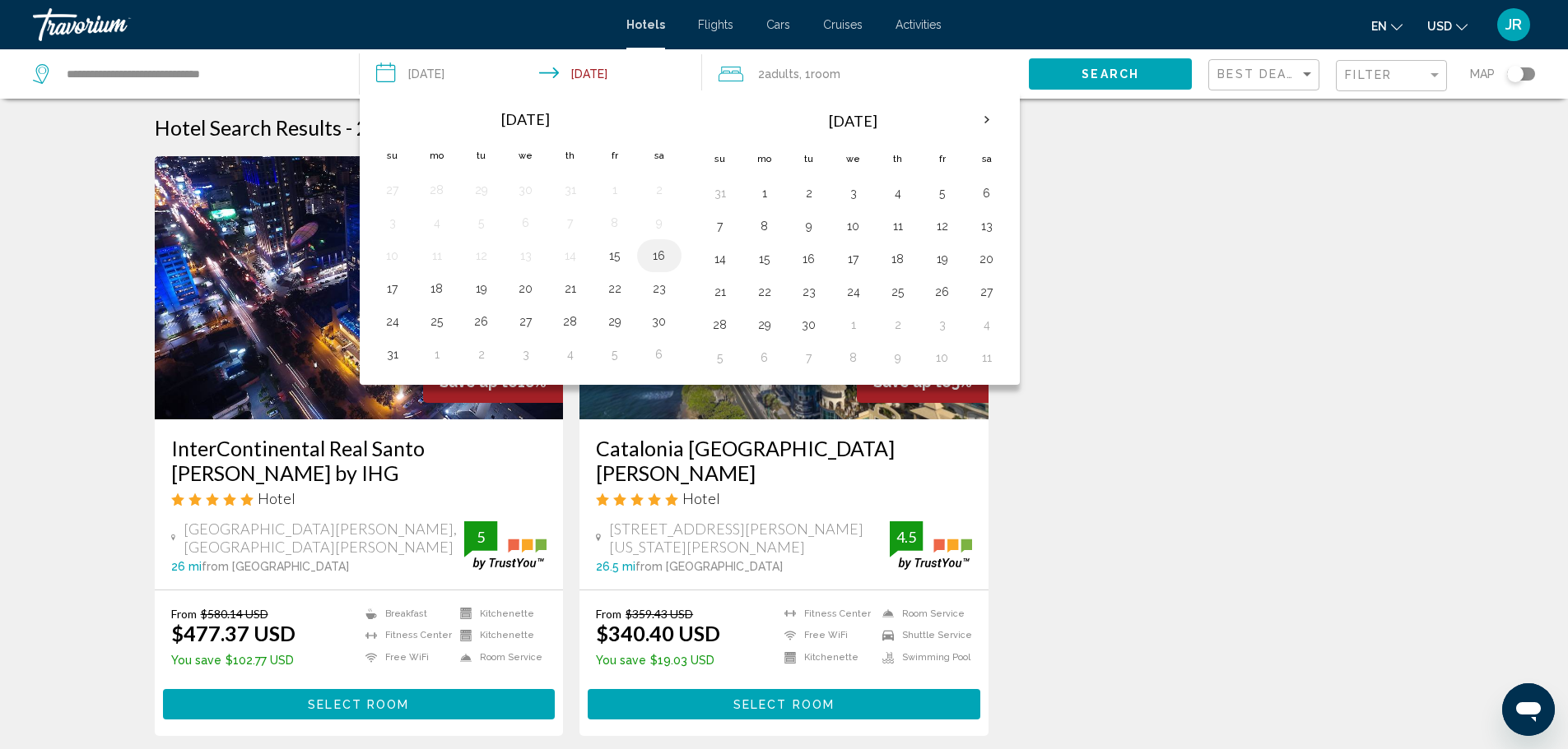
click at [644, 259] on td "16" at bounding box center [659, 256] width 44 height 33
click at [661, 261] on button "16" at bounding box center [658, 256] width 26 height 23
click at [395, 279] on button "17" at bounding box center [392, 288] width 26 height 23
type input "**********"
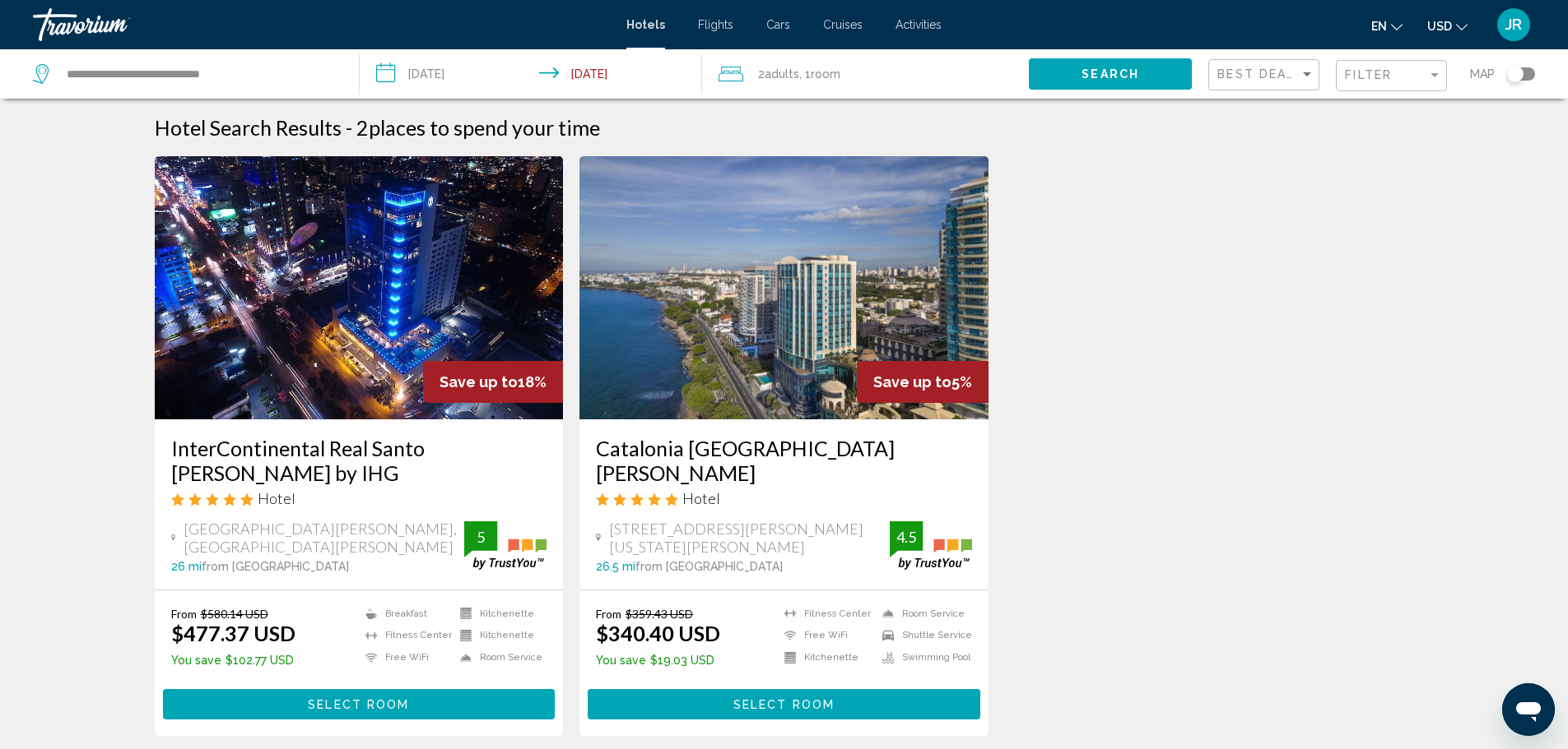
click at [1107, 80] on span "Search" at bounding box center [1110, 75] width 58 height 13
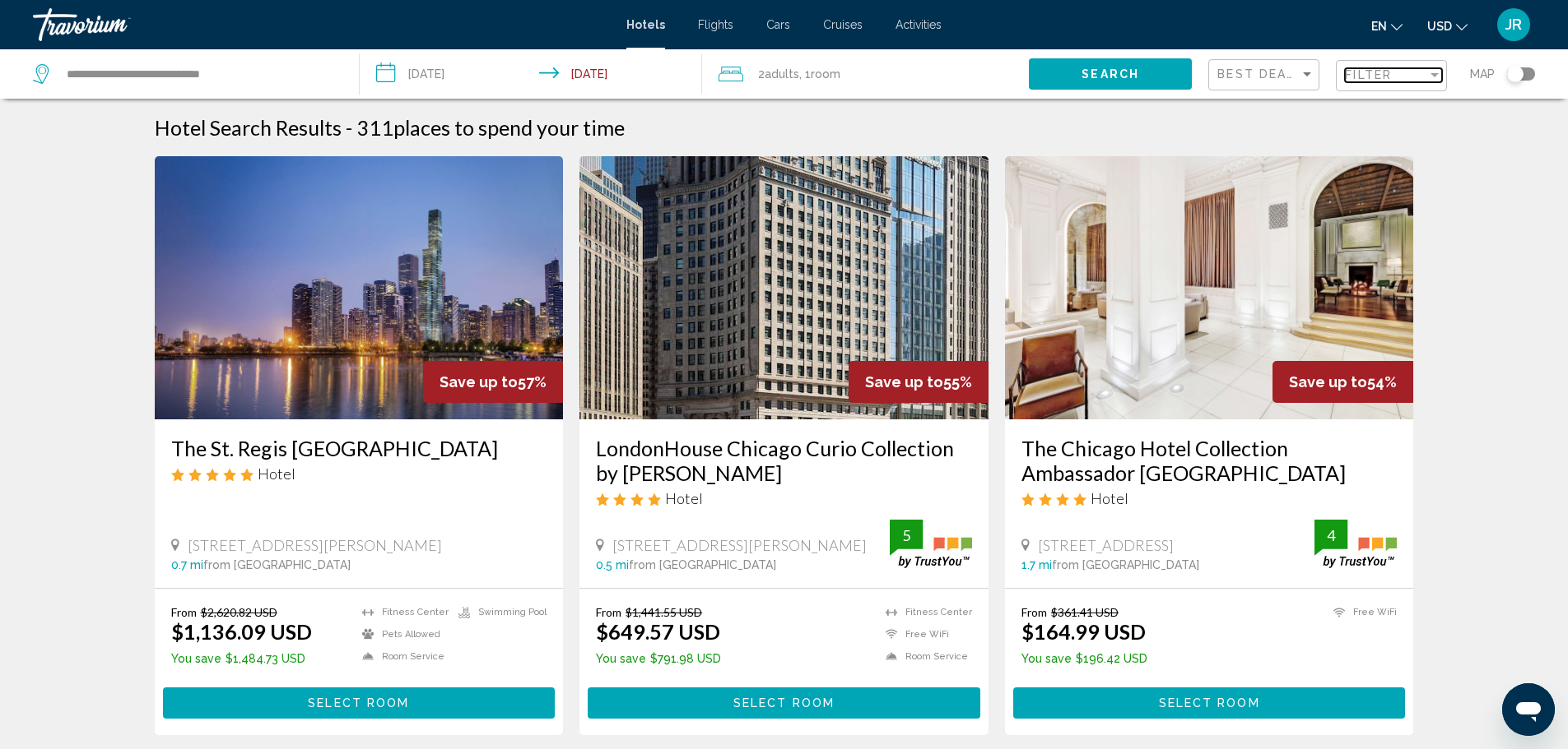
click at [1360, 74] on span "Filter" at bounding box center [1368, 75] width 47 height 13
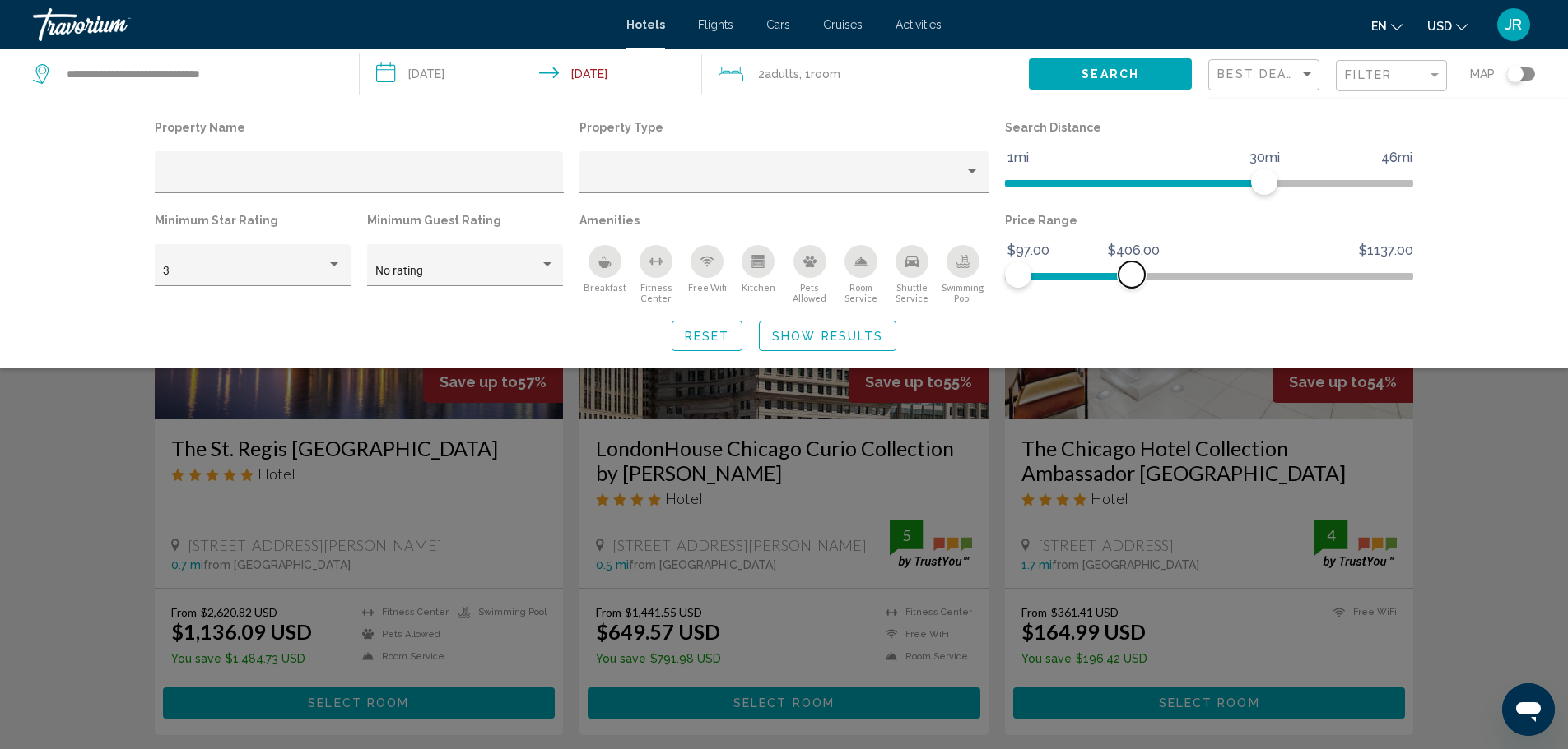
drag, startPoint x: 1403, startPoint y: 277, endPoint x: 1132, endPoint y: 302, distance: 272.2
click at [1132, 302] on div "Price Range $97.00 $1137.00 $97.00 $406.00" at bounding box center [1210, 257] width 426 height 96
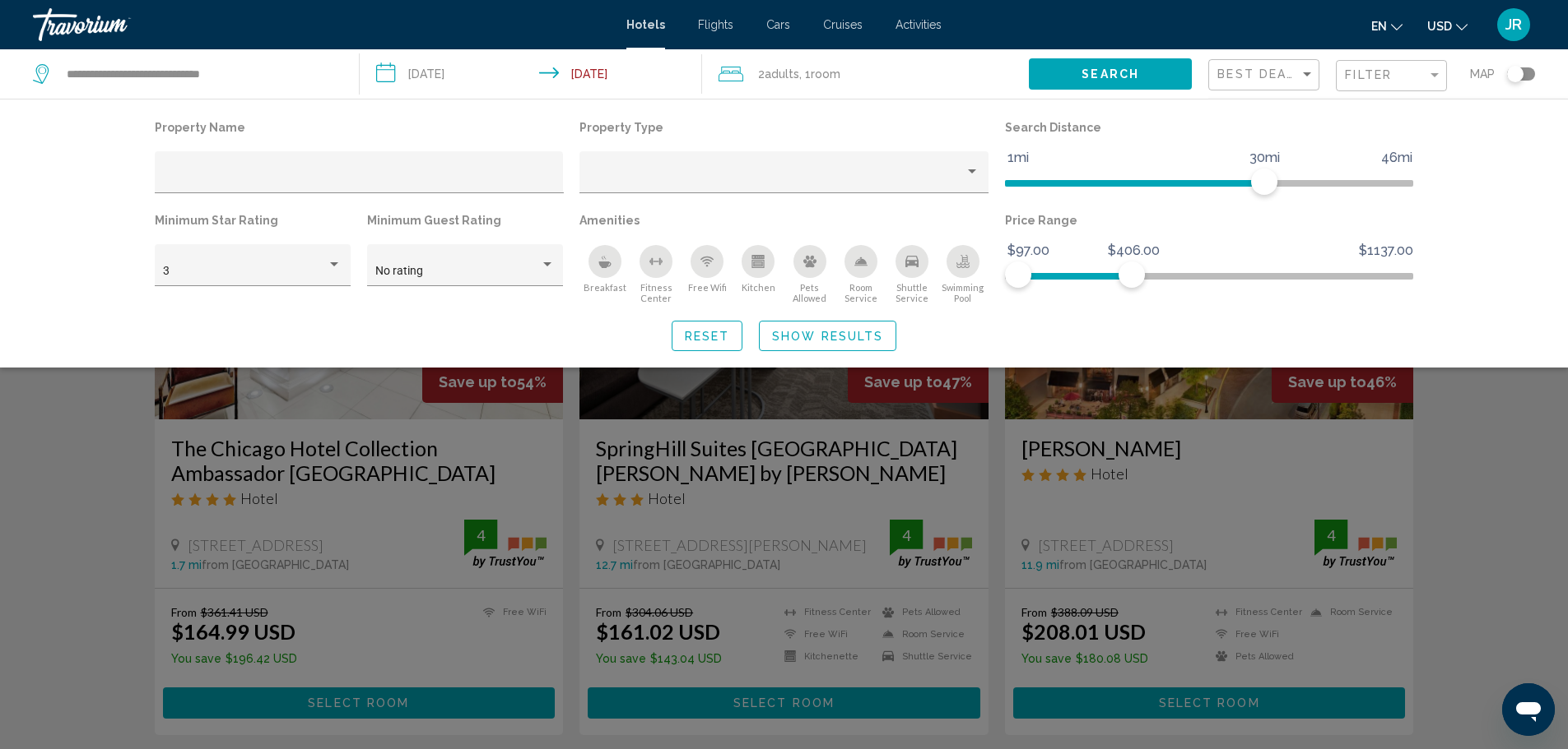
click at [953, 261] on div "Swimming Pool" at bounding box center [962, 261] width 33 height 33
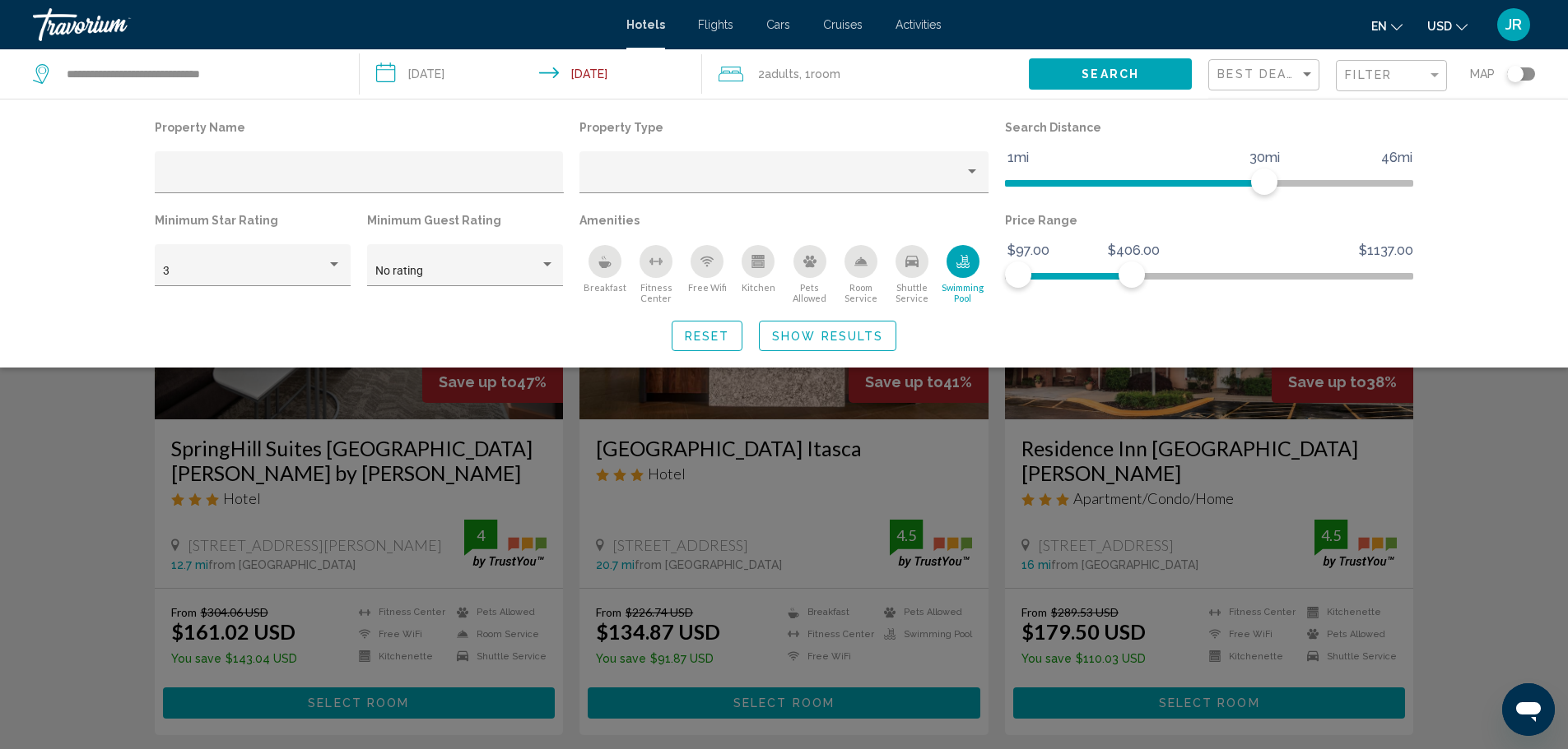
click at [710, 261] on icon "Free Wifi" at bounding box center [706, 260] width 9 height 3
click at [907, 255] on icon "Shuttle Service" at bounding box center [911, 261] width 13 height 13
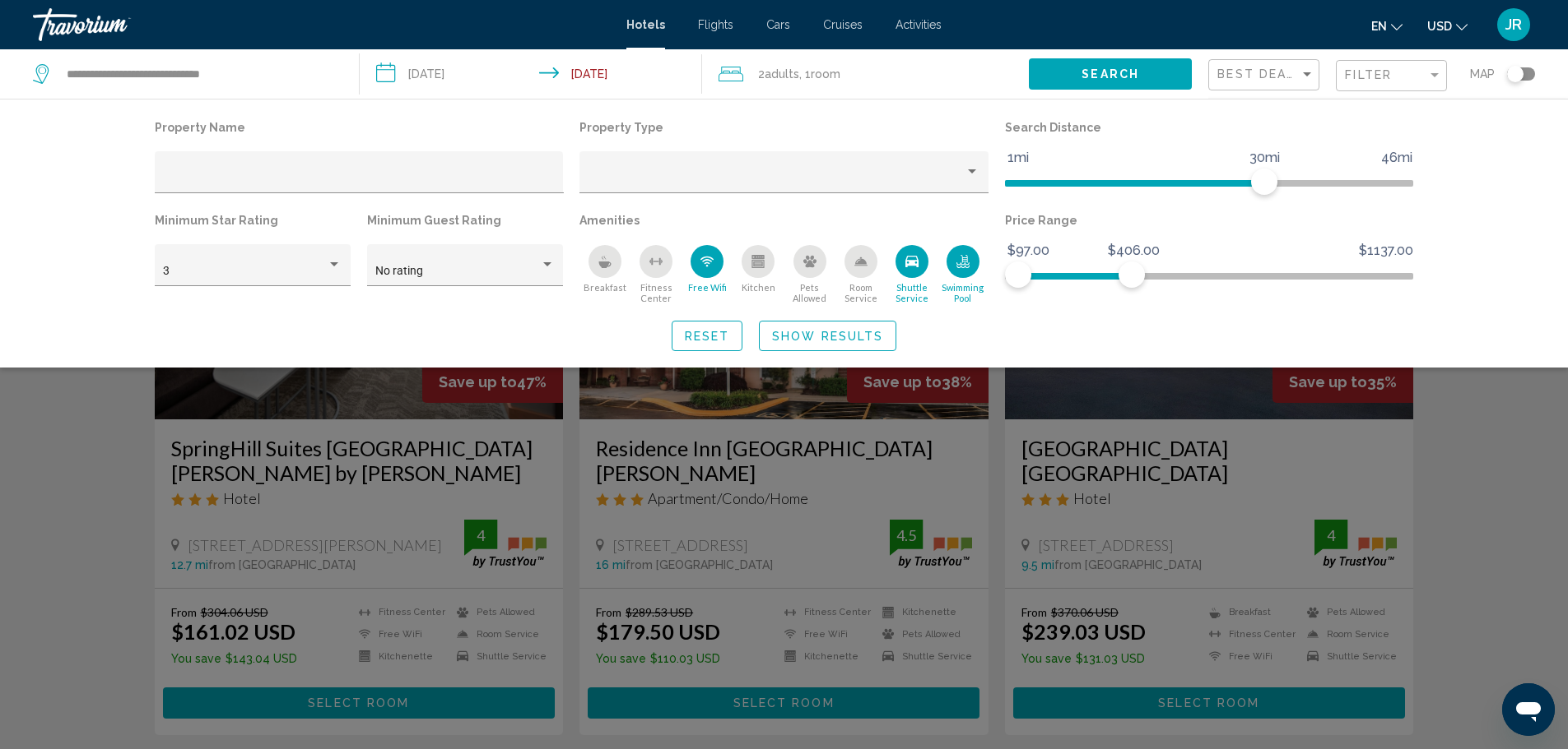
click at [905, 257] on icon "Shuttle Service" at bounding box center [911, 261] width 13 height 13
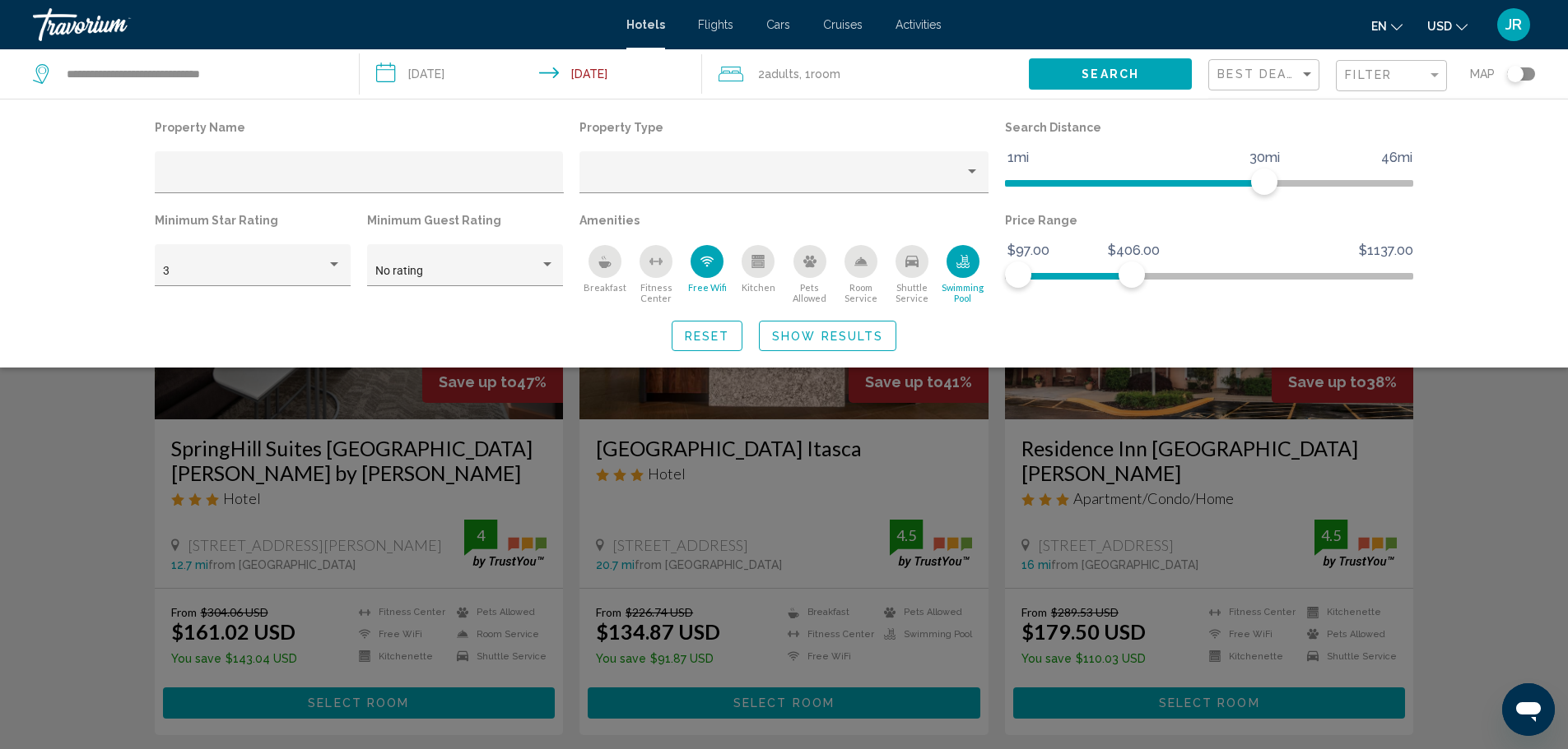
click at [905, 257] on icon "Shuttle Service" at bounding box center [911, 261] width 13 height 13
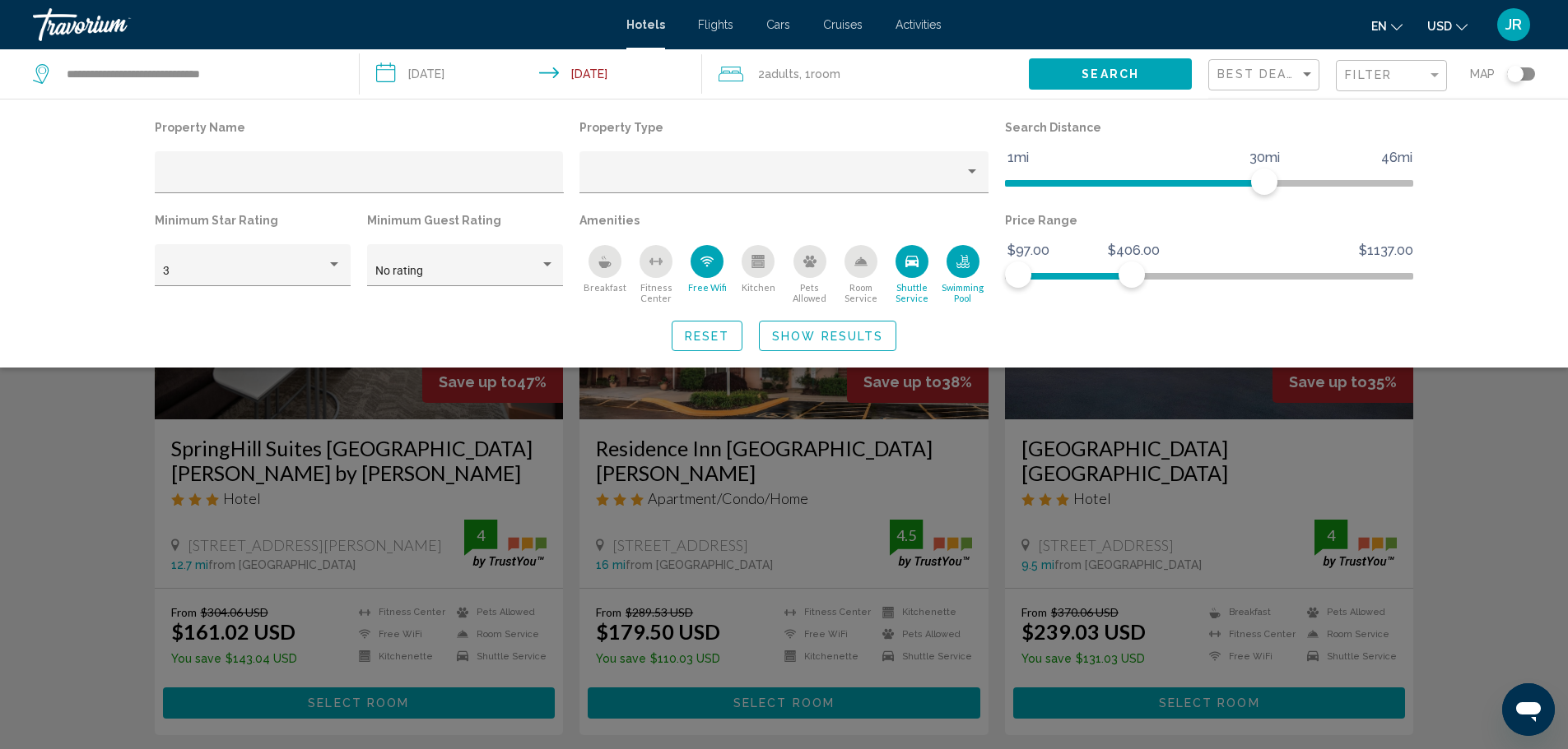
click at [905, 257] on icon "Shuttle Service" at bounding box center [911, 261] width 13 height 13
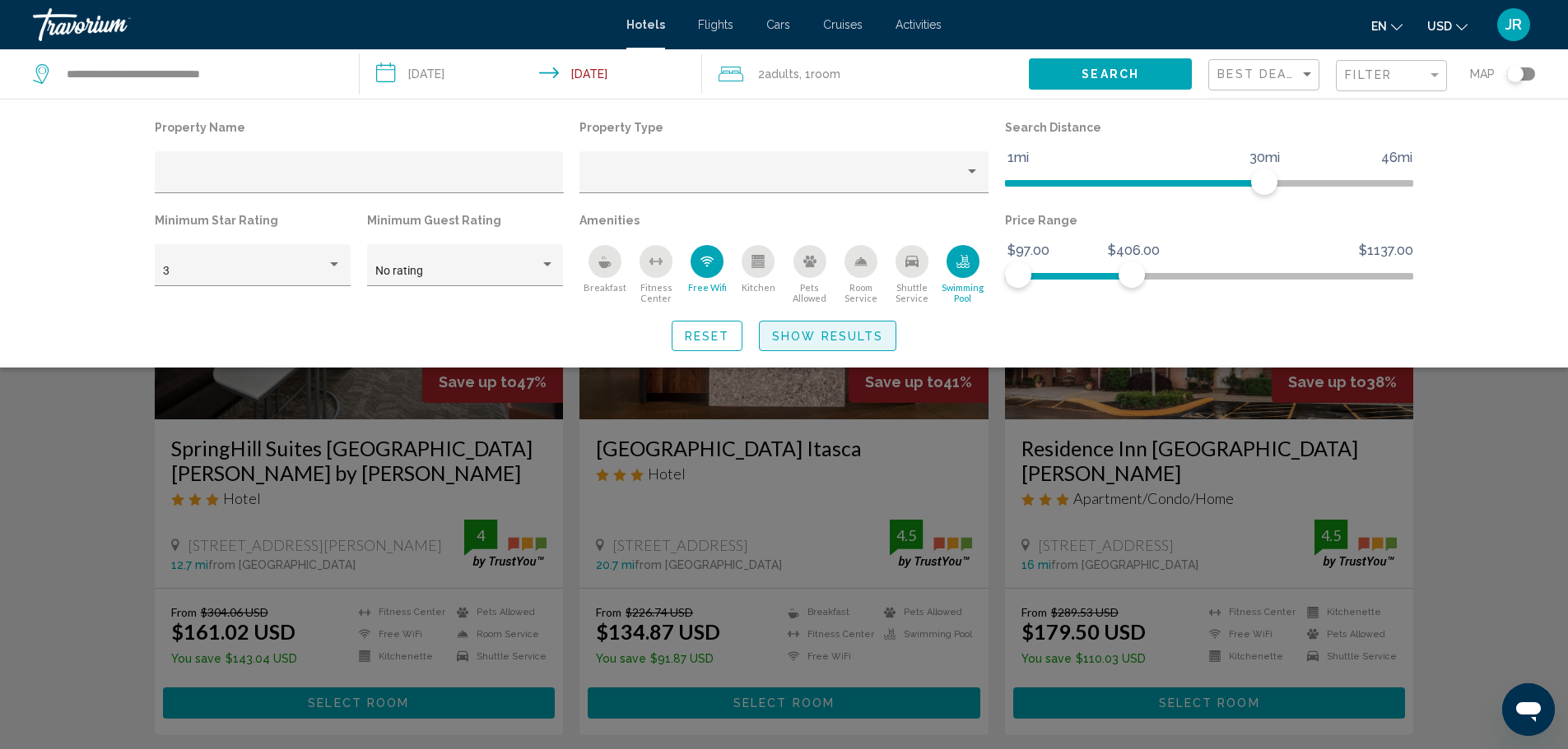
click at [872, 330] on span "Show Results" at bounding box center [827, 336] width 111 height 13
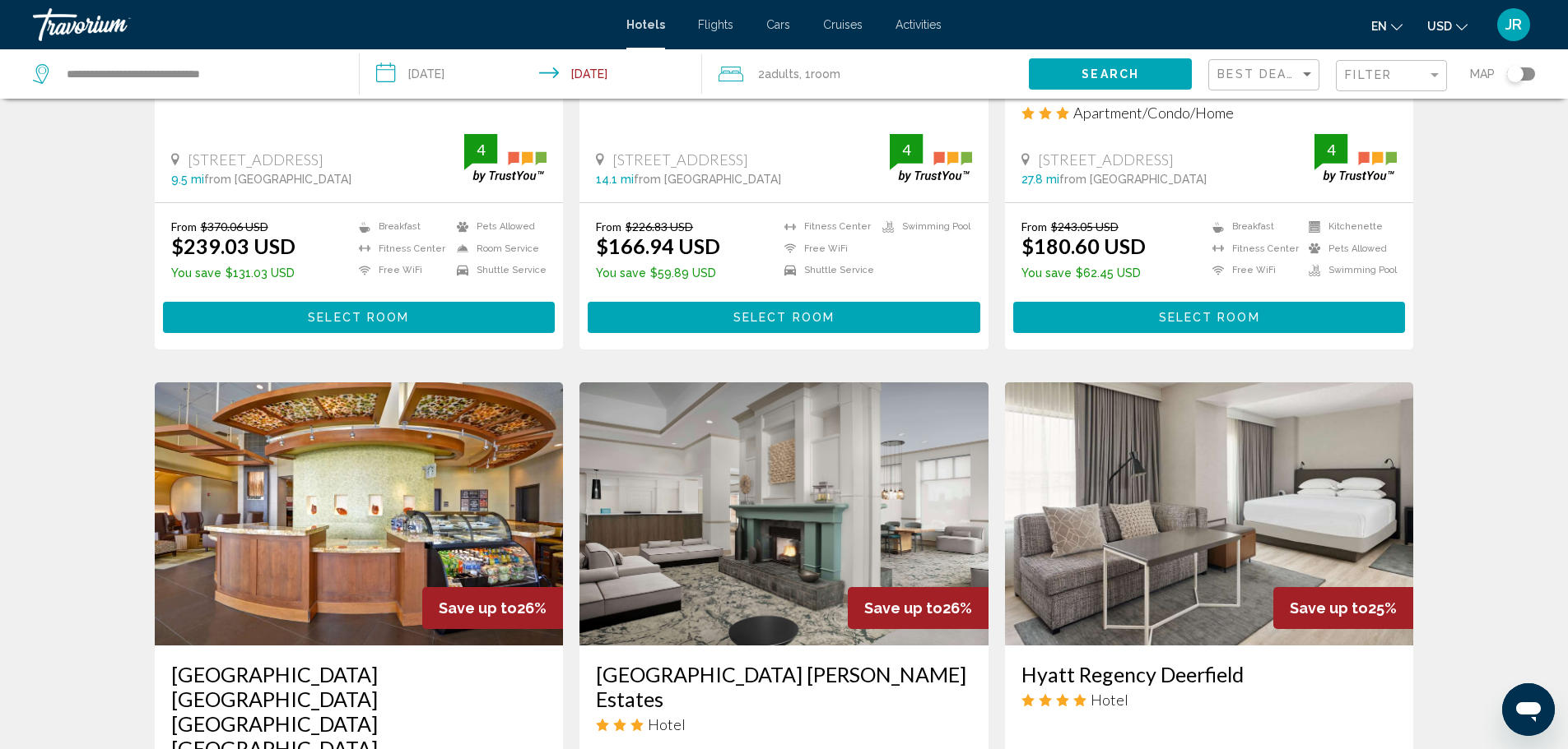
scroll to position [1316, 0]
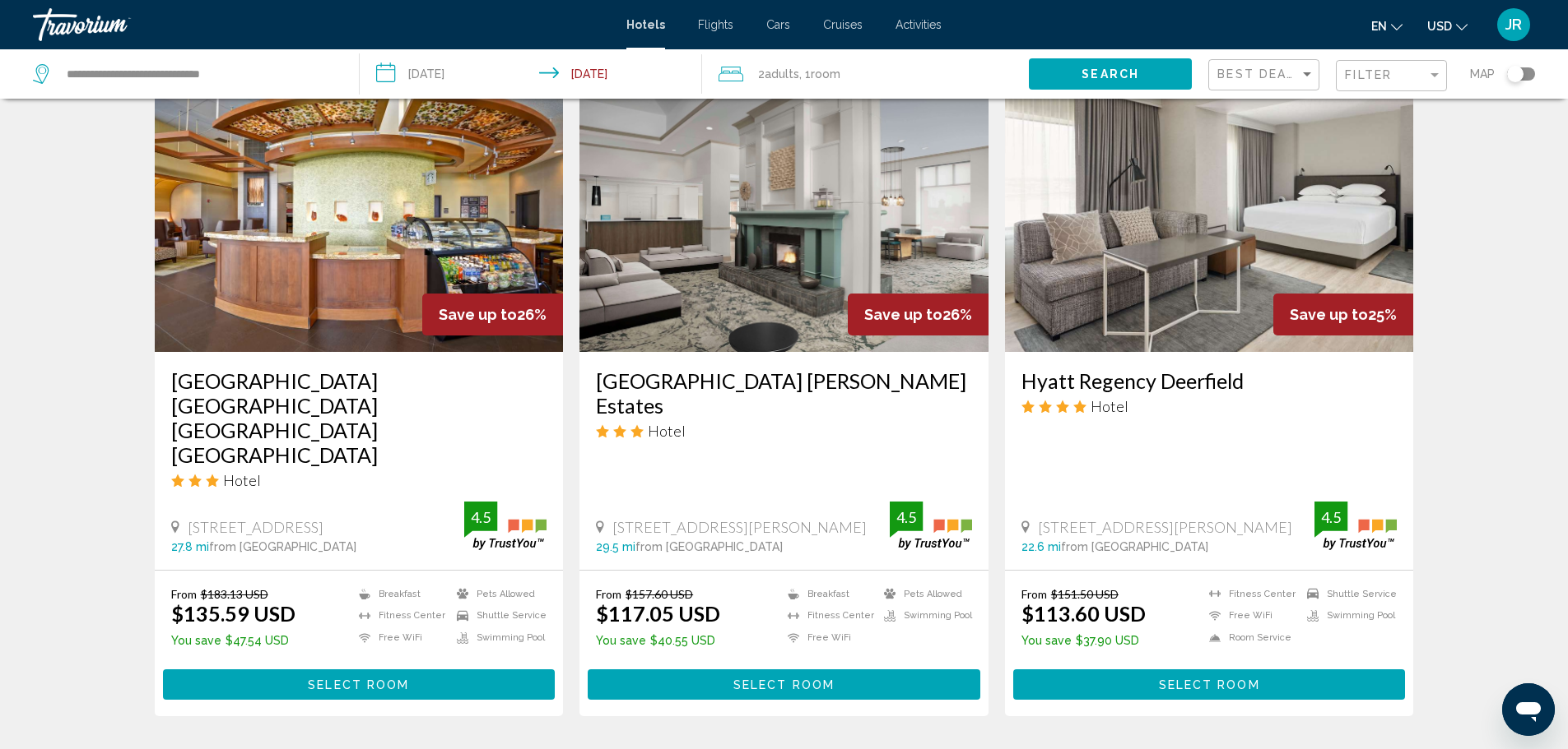
click at [887, 369] on h3 "[GEOGRAPHIC_DATA] [PERSON_NAME] Estates" at bounding box center [784, 394] width 376 height 50
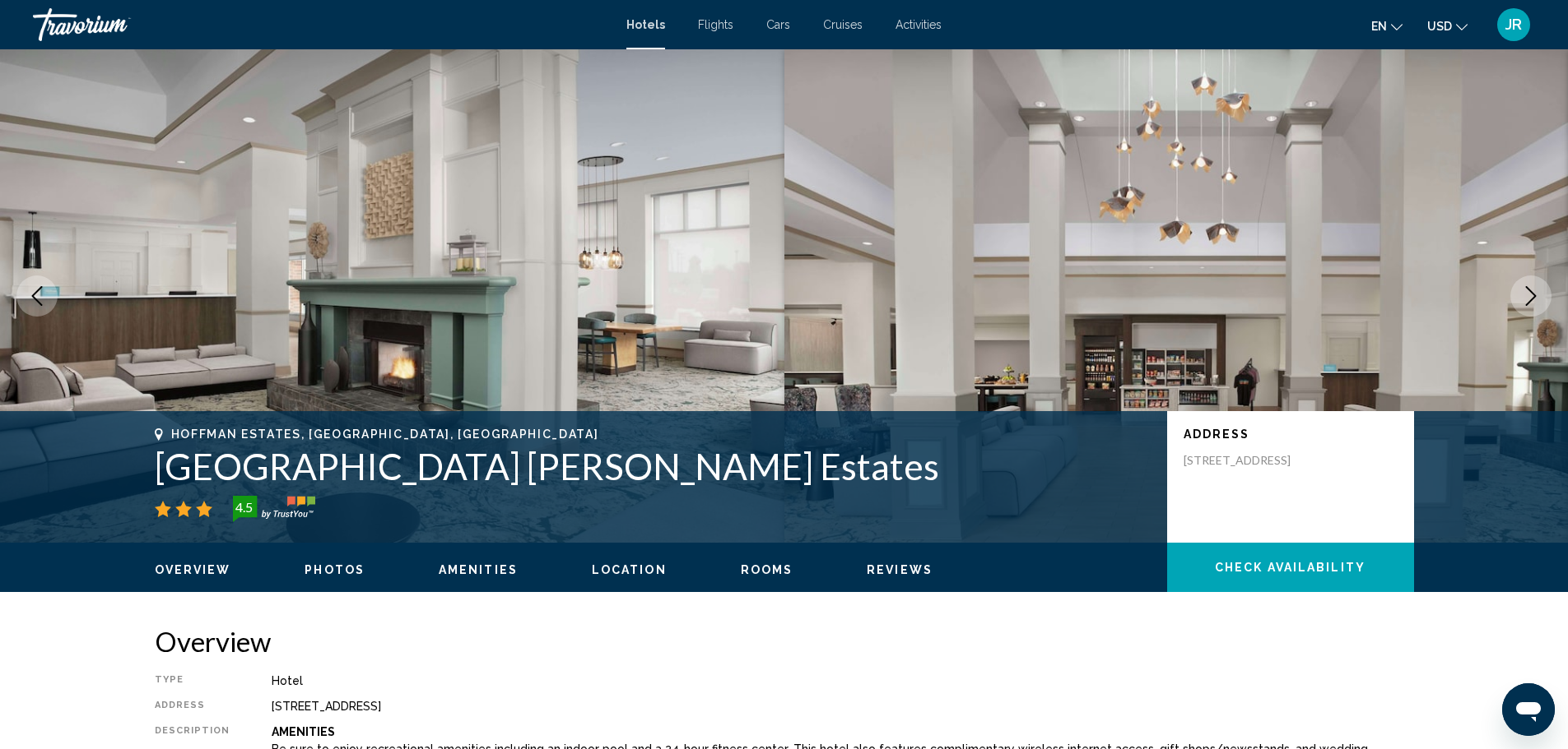
click at [1528, 288] on icon "Next image" at bounding box center [1531, 296] width 11 height 20
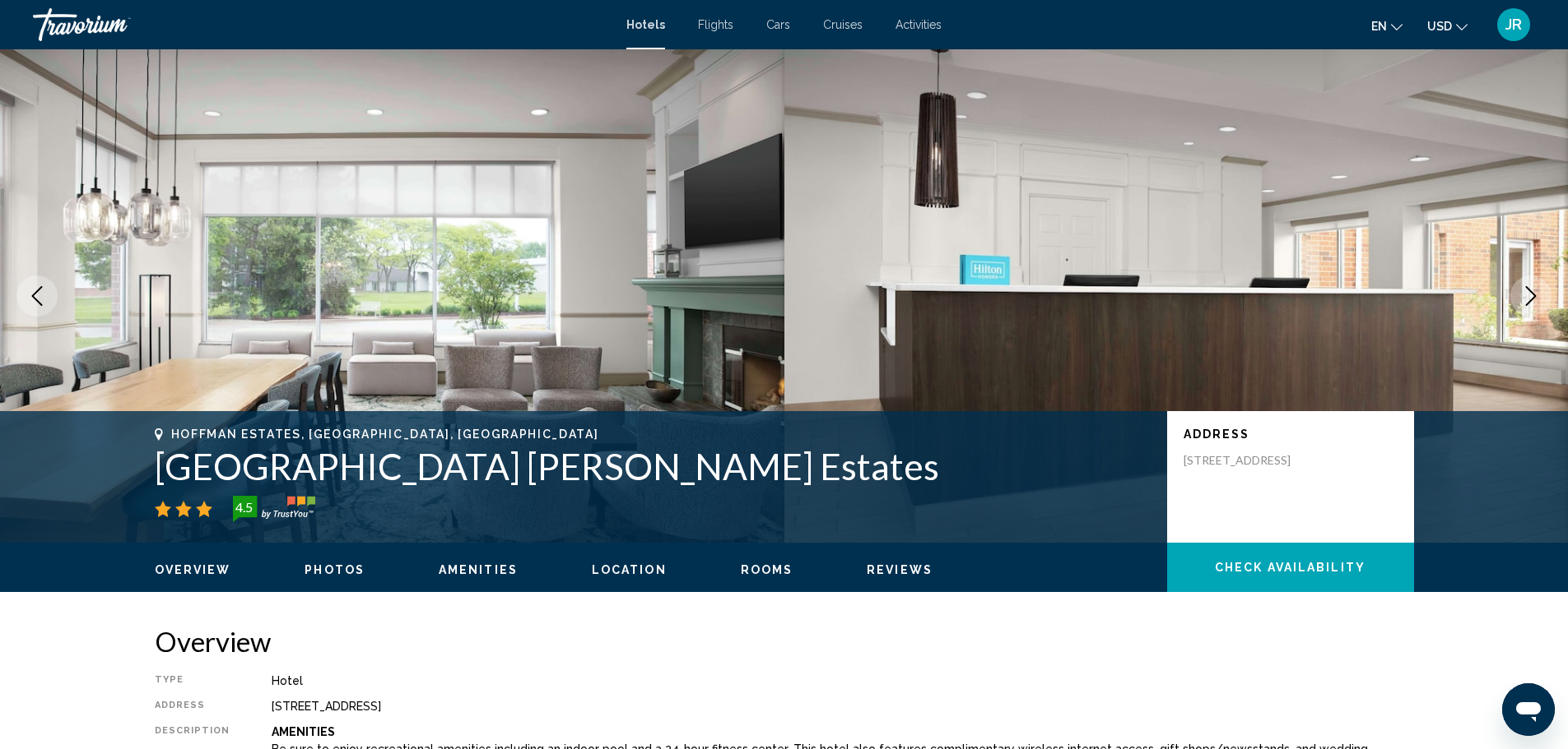
click at [1522, 288] on icon "Next image" at bounding box center [1531, 296] width 20 height 20
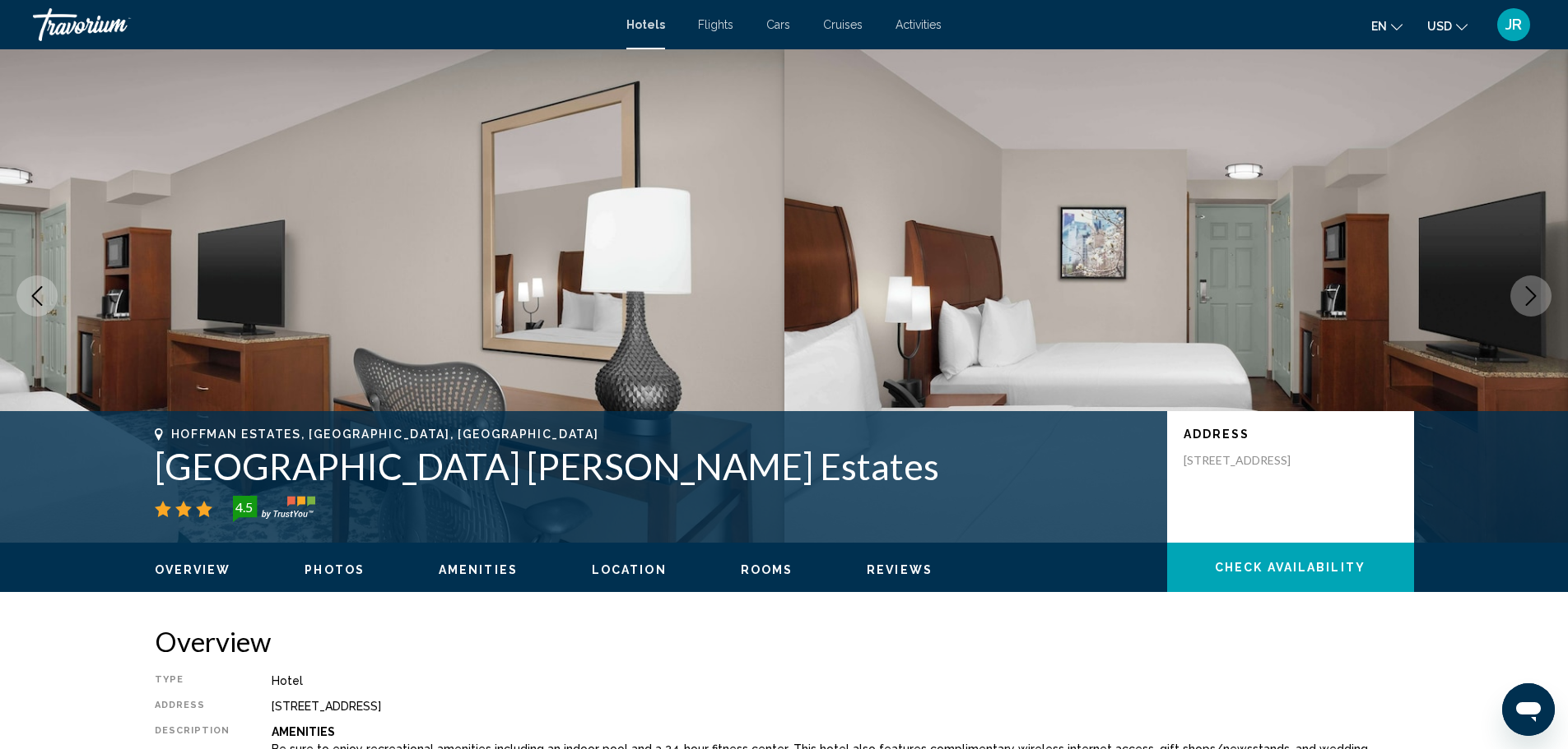
click at [1519, 291] on button "Next image" at bounding box center [1530, 296] width 41 height 41
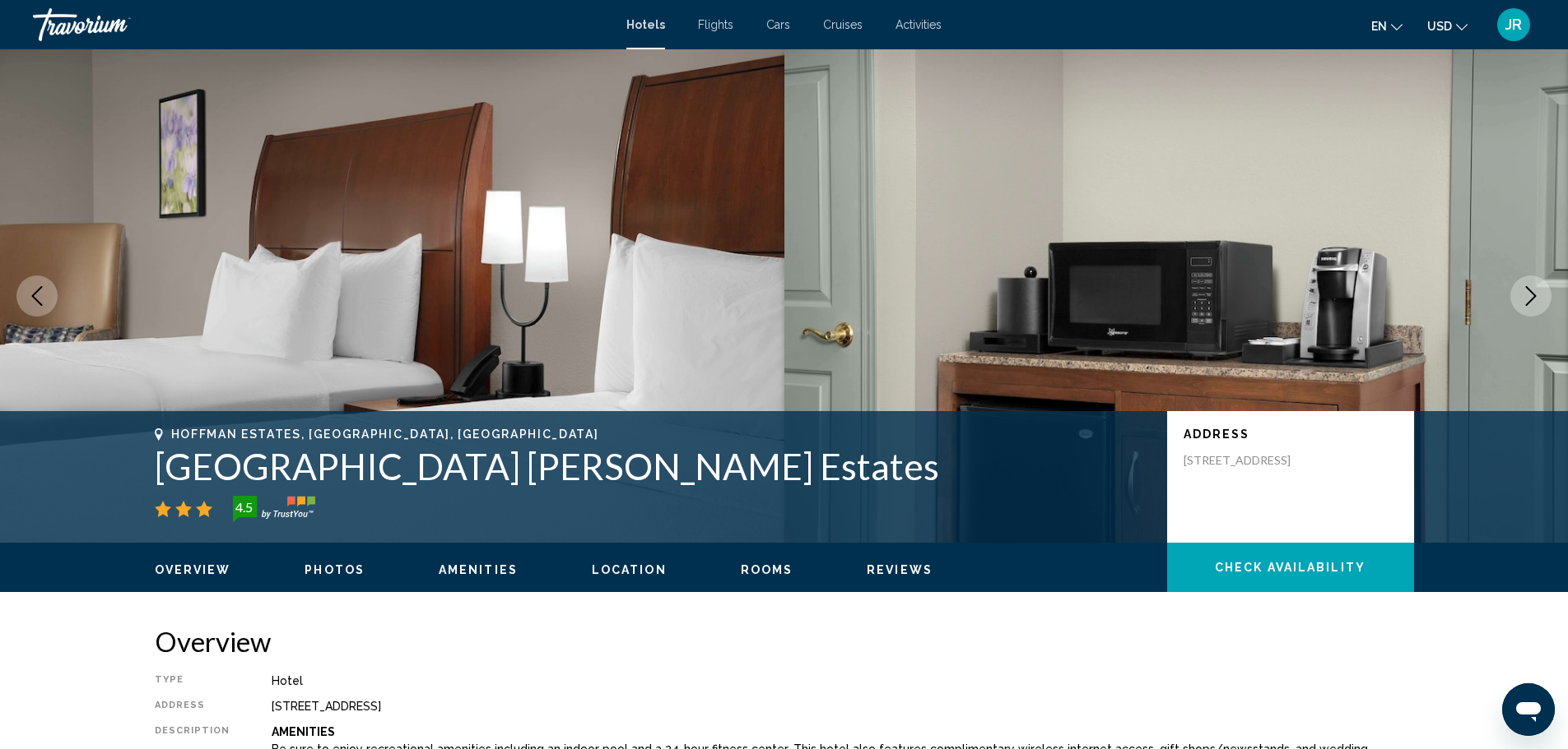
click at [1518, 291] on button "Next image" at bounding box center [1530, 296] width 41 height 41
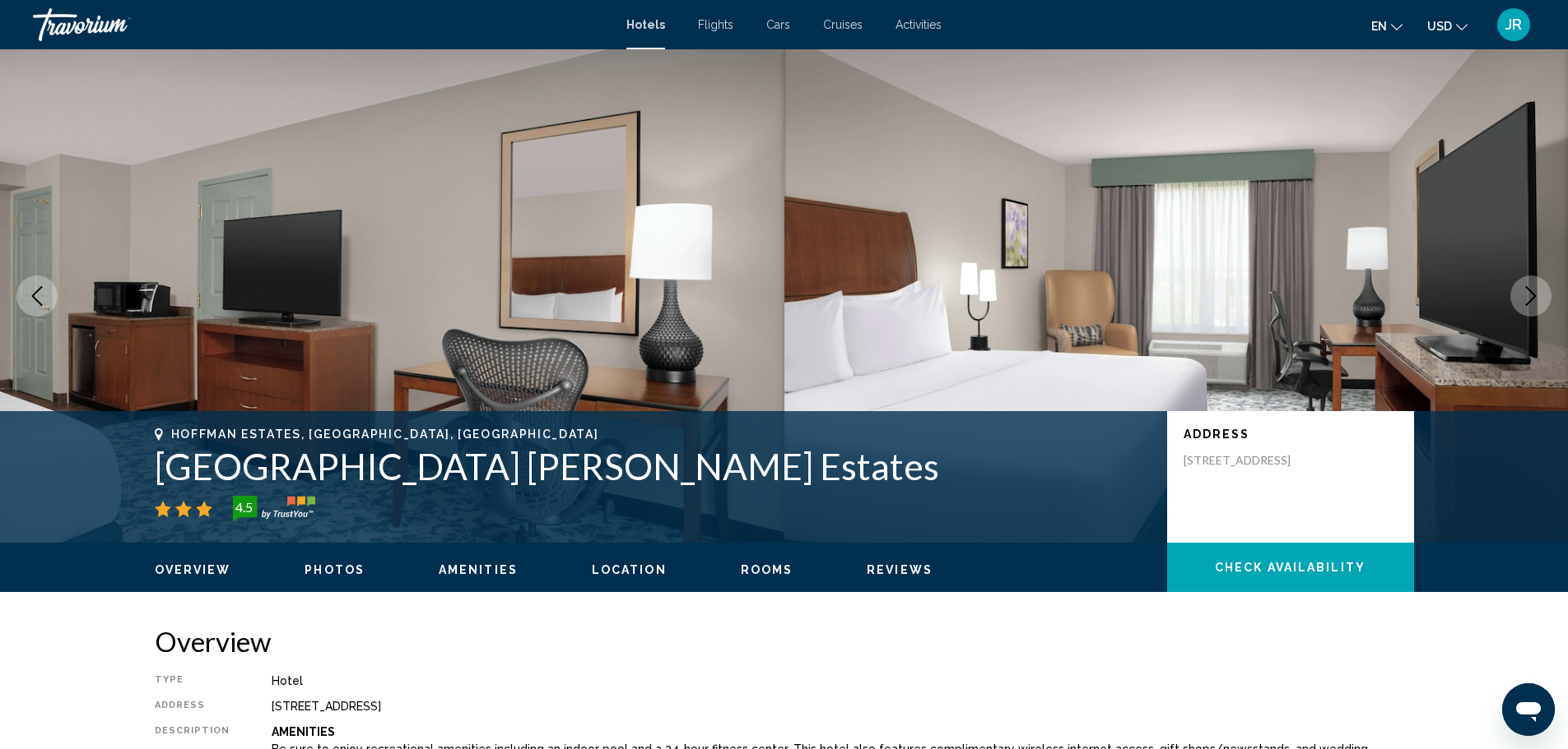
click at [1516, 291] on button "Next image" at bounding box center [1530, 296] width 41 height 41
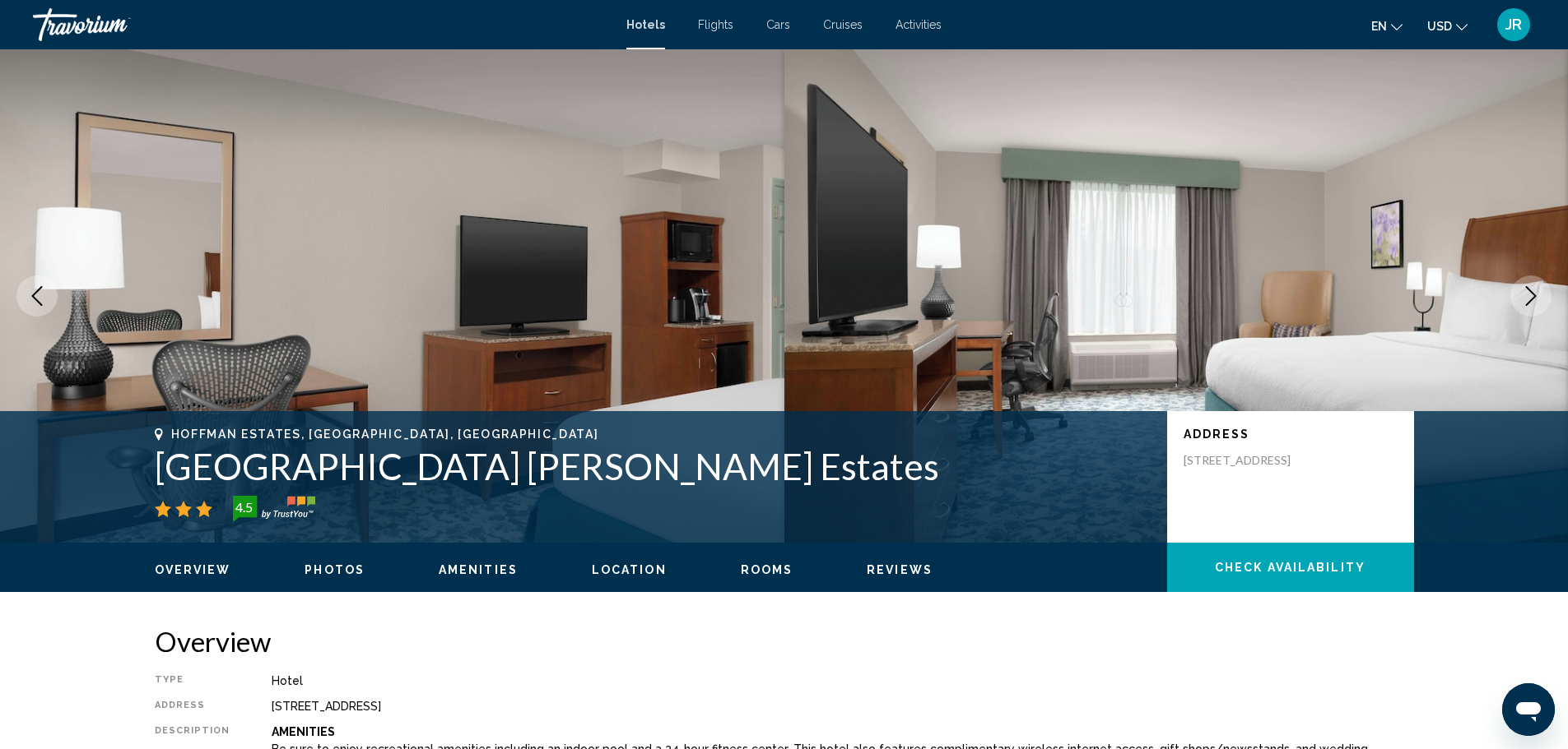
click at [1515, 291] on button "Next image" at bounding box center [1530, 296] width 41 height 41
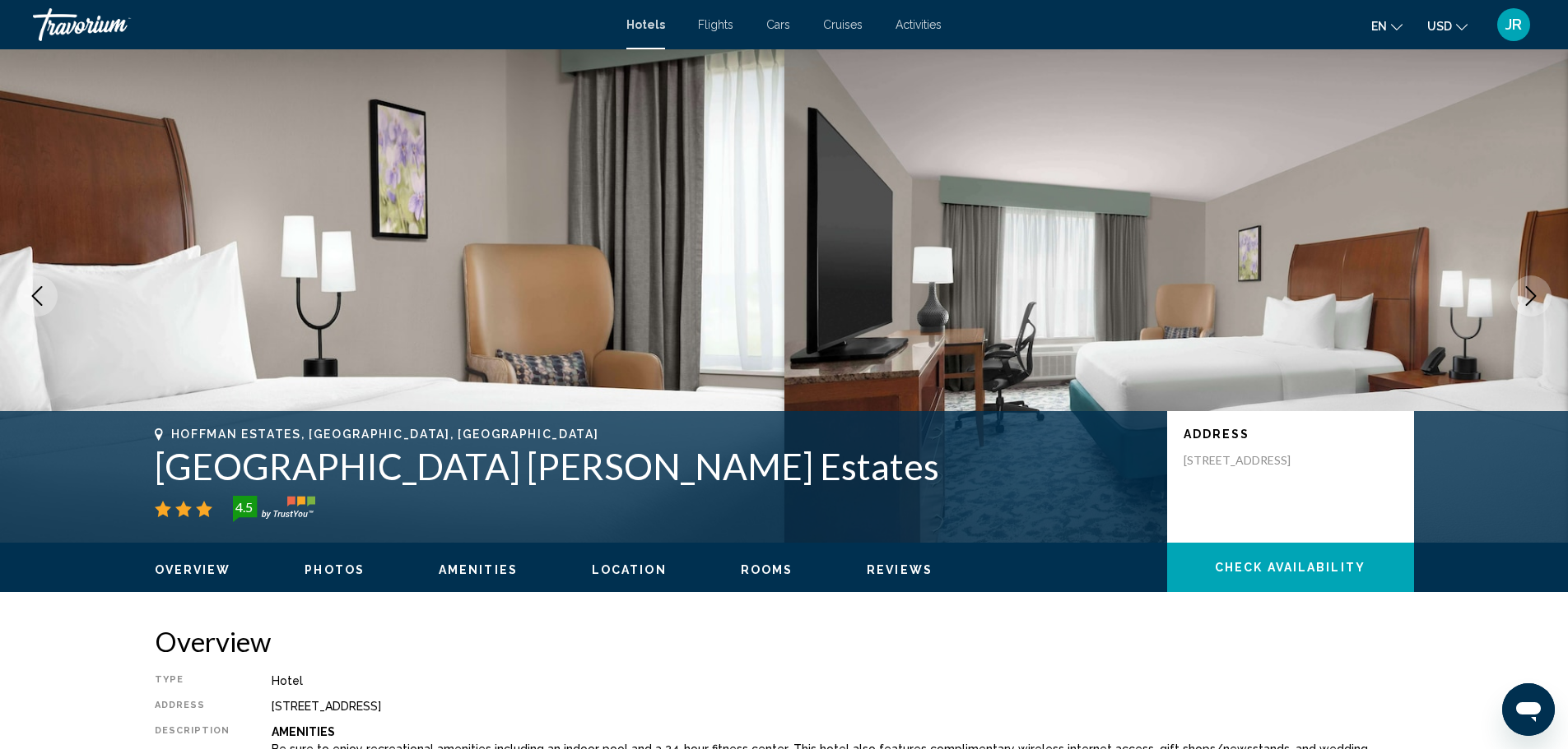
click at [1514, 291] on button "Next image" at bounding box center [1530, 296] width 41 height 41
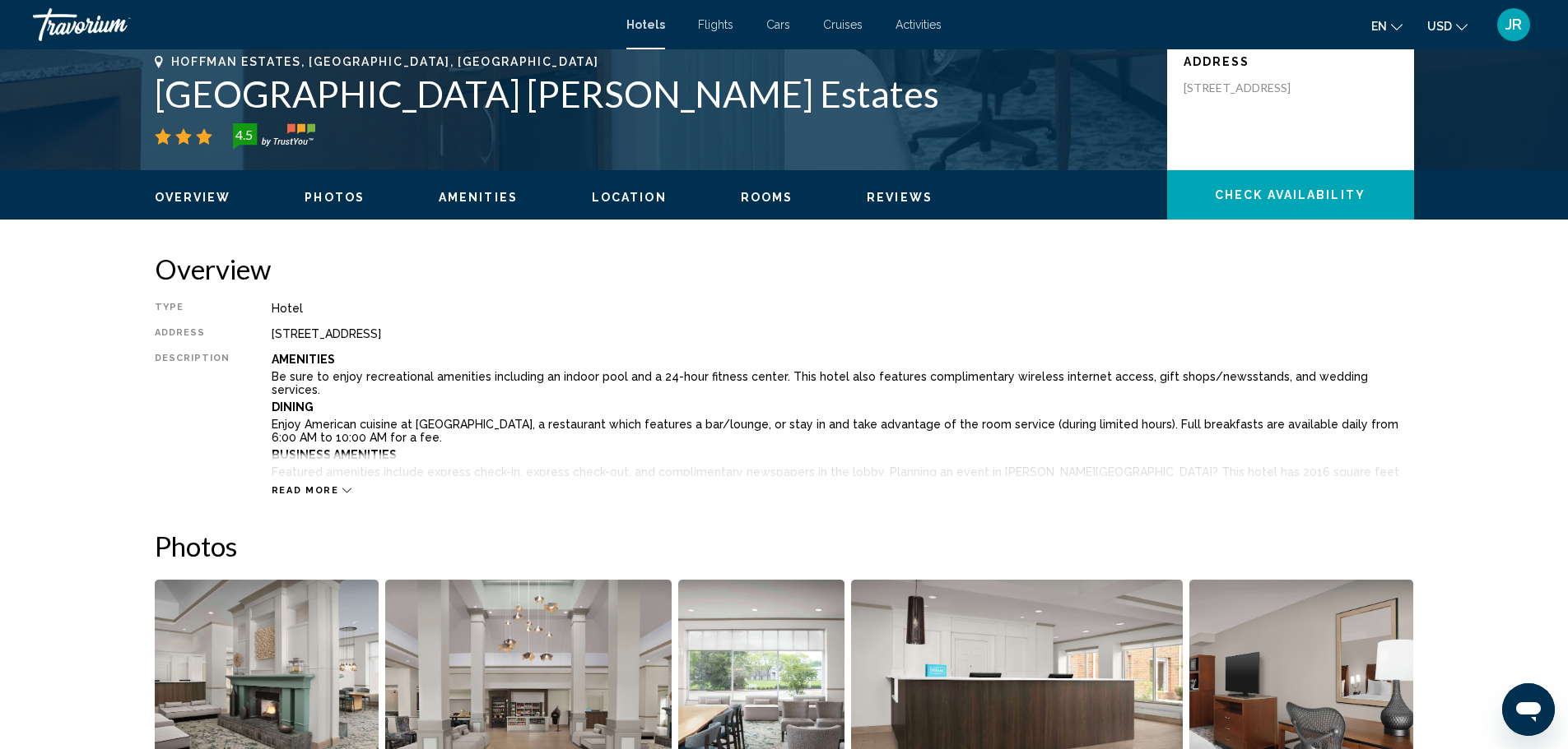
scroll to position [411, 0]
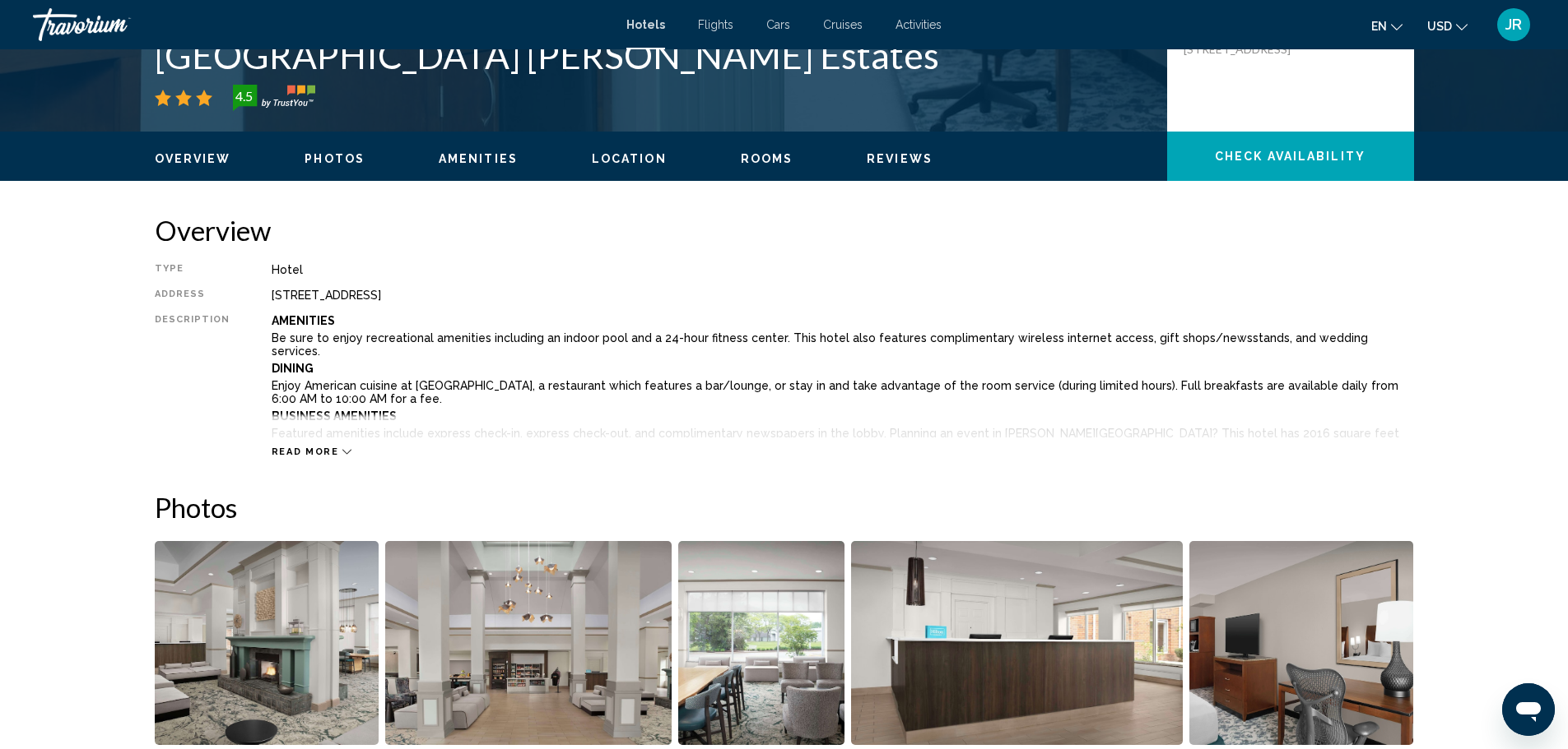
click at [287, 445] on button "Read more" at bounding box center [311, 451] width 81 height 12
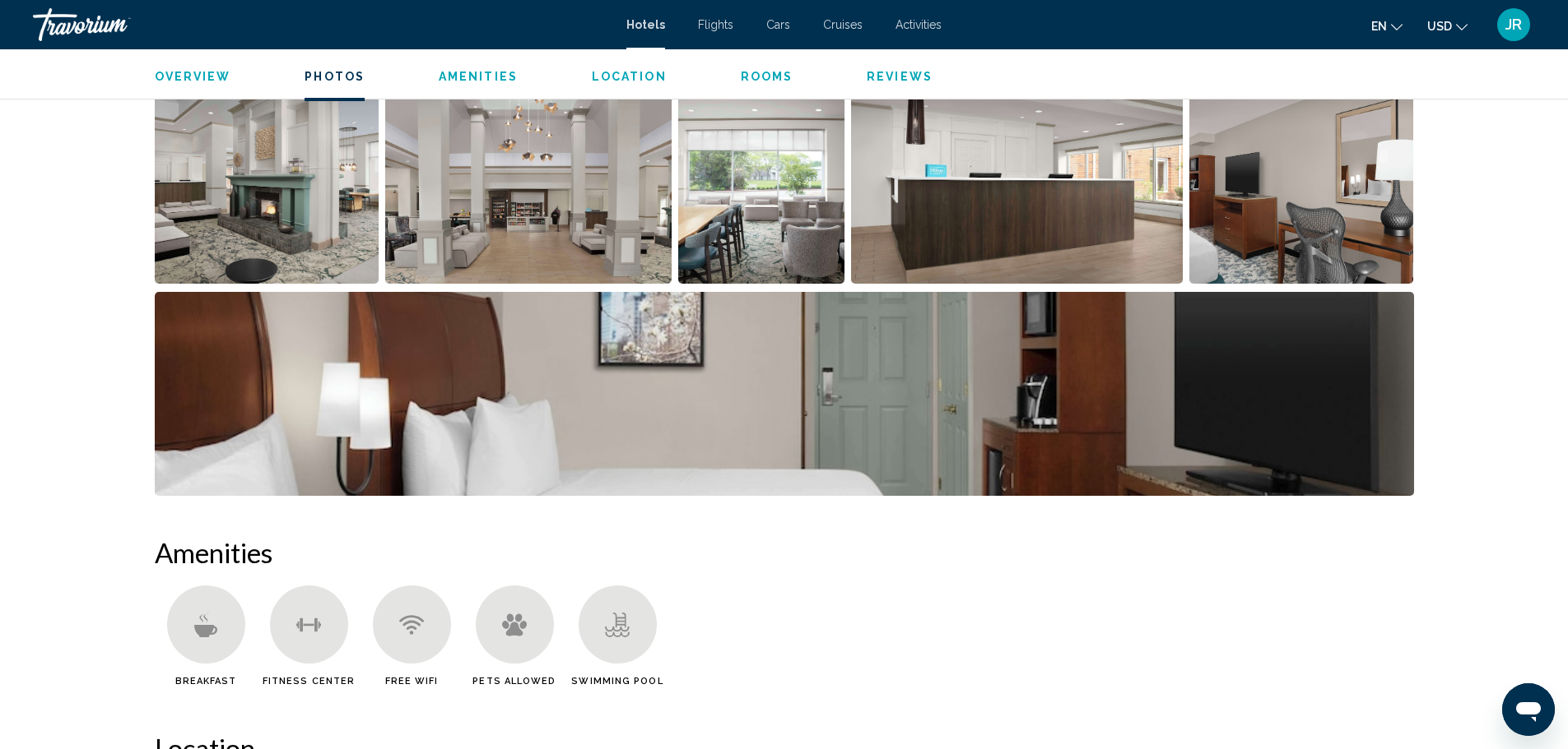
scroll to position [1562, 0]
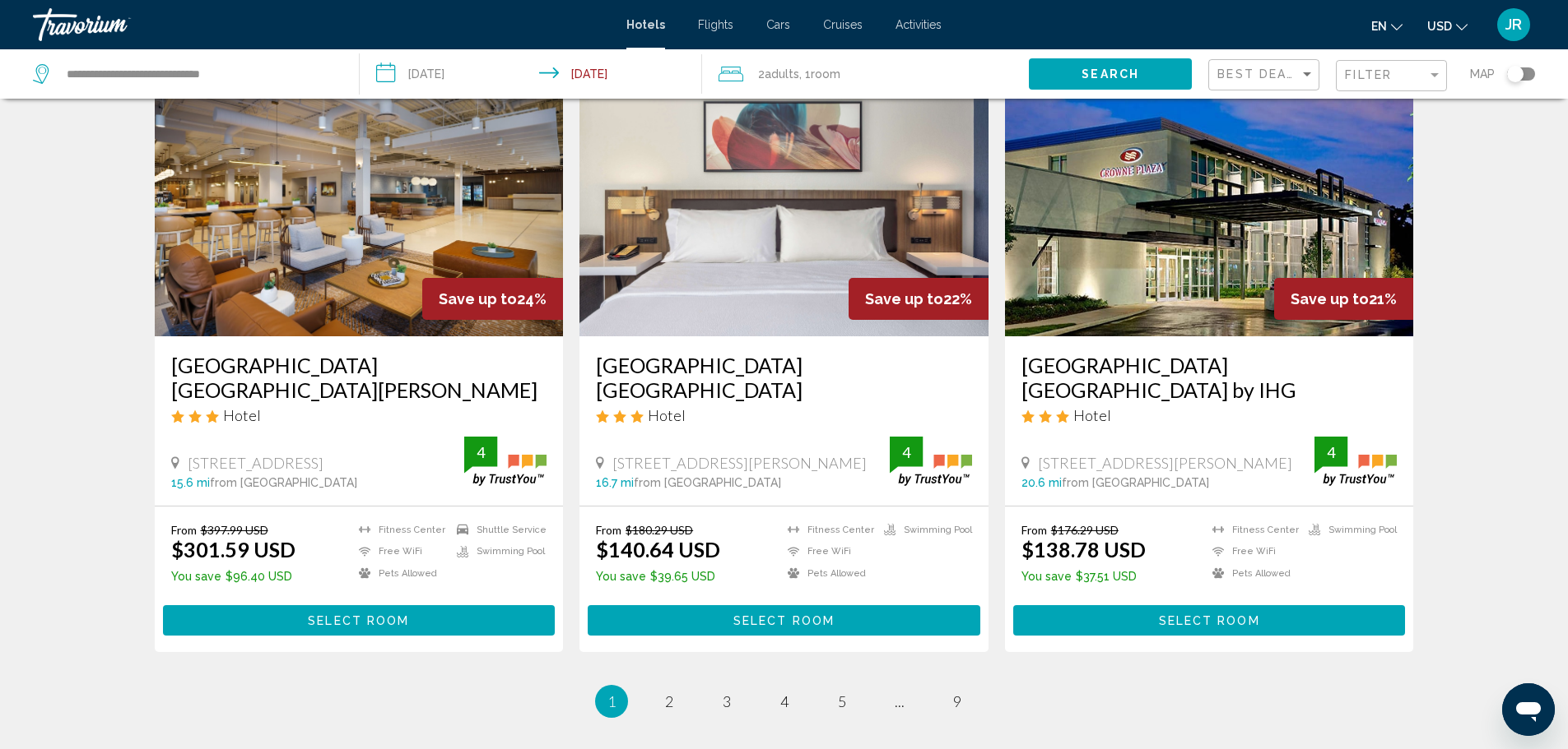
scroll to position [2121, 0]
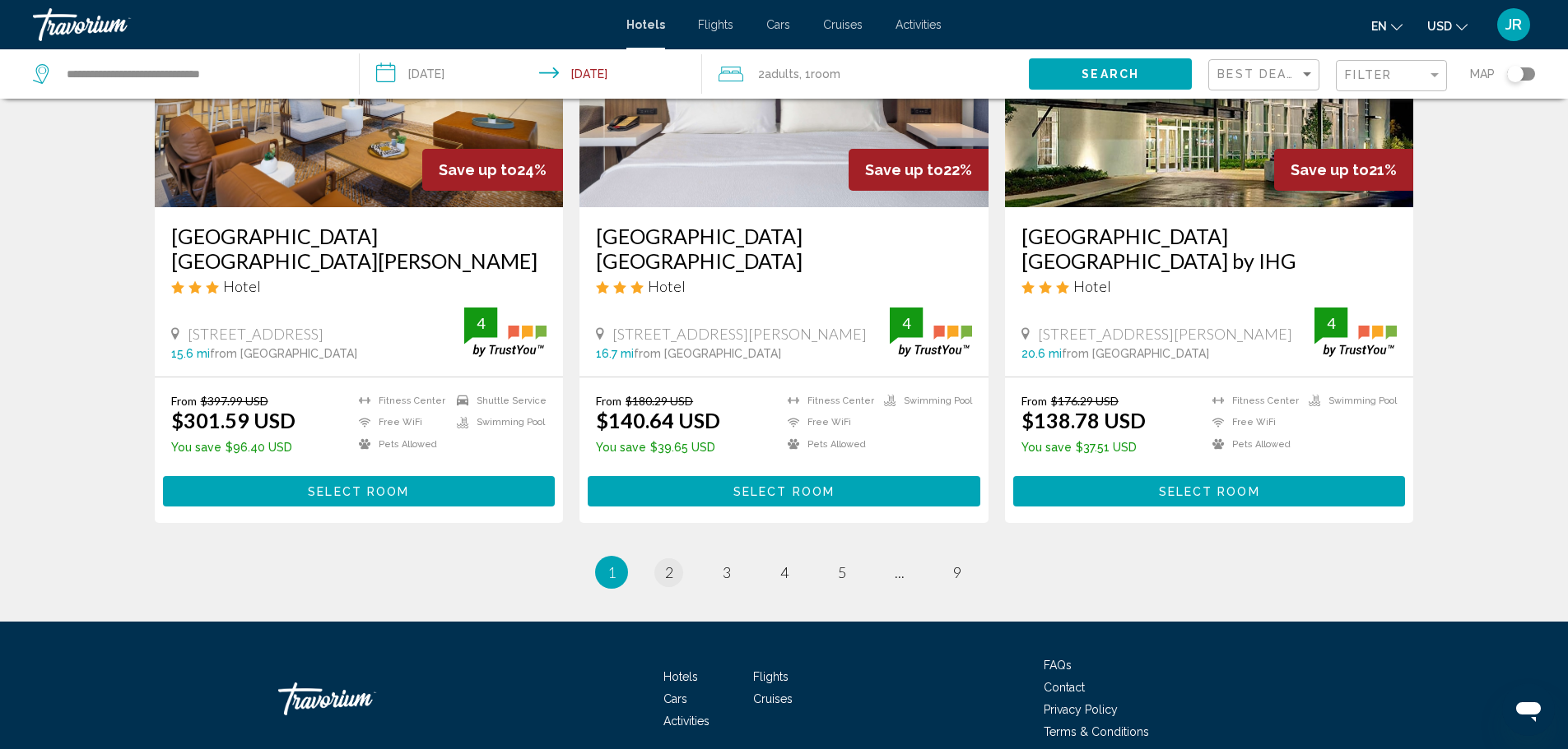
drag, startPoint x: 687, startPoint y: 499, endPoint x: 677, endPoint y: 495, distance: 10.8
click at [682, 556] on ul "1 / 9 You're on page 1 page 2 page 3 page 4 page 5 page ... page 9" at bounding box center [784, 572] width 1259 height 33
click at [672, 558] on link "page 2" at bounding box center [669, 573] width 29 height 29
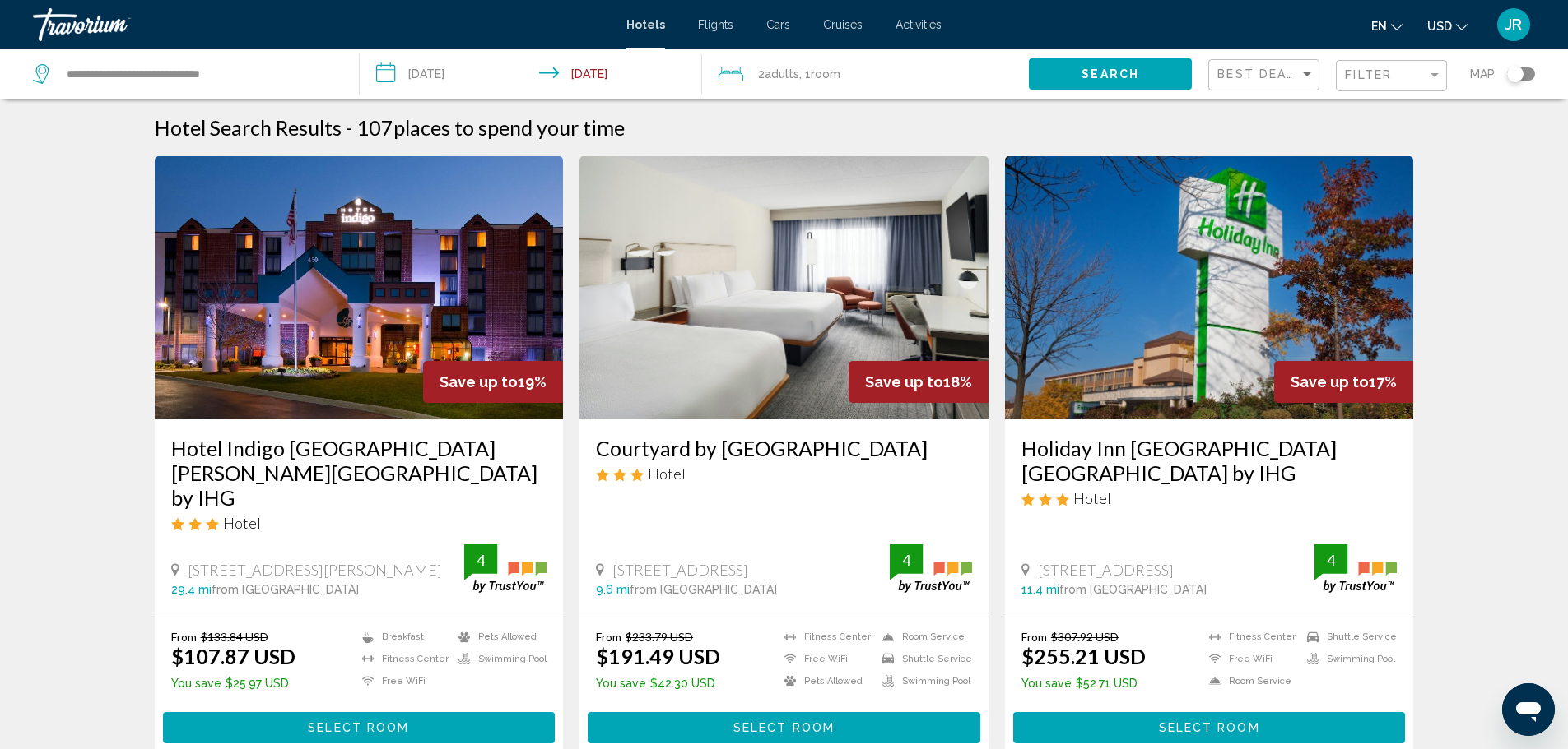
click at [328, 298] on img "Main content" at bounding box center [358, 287] width 409 height 263
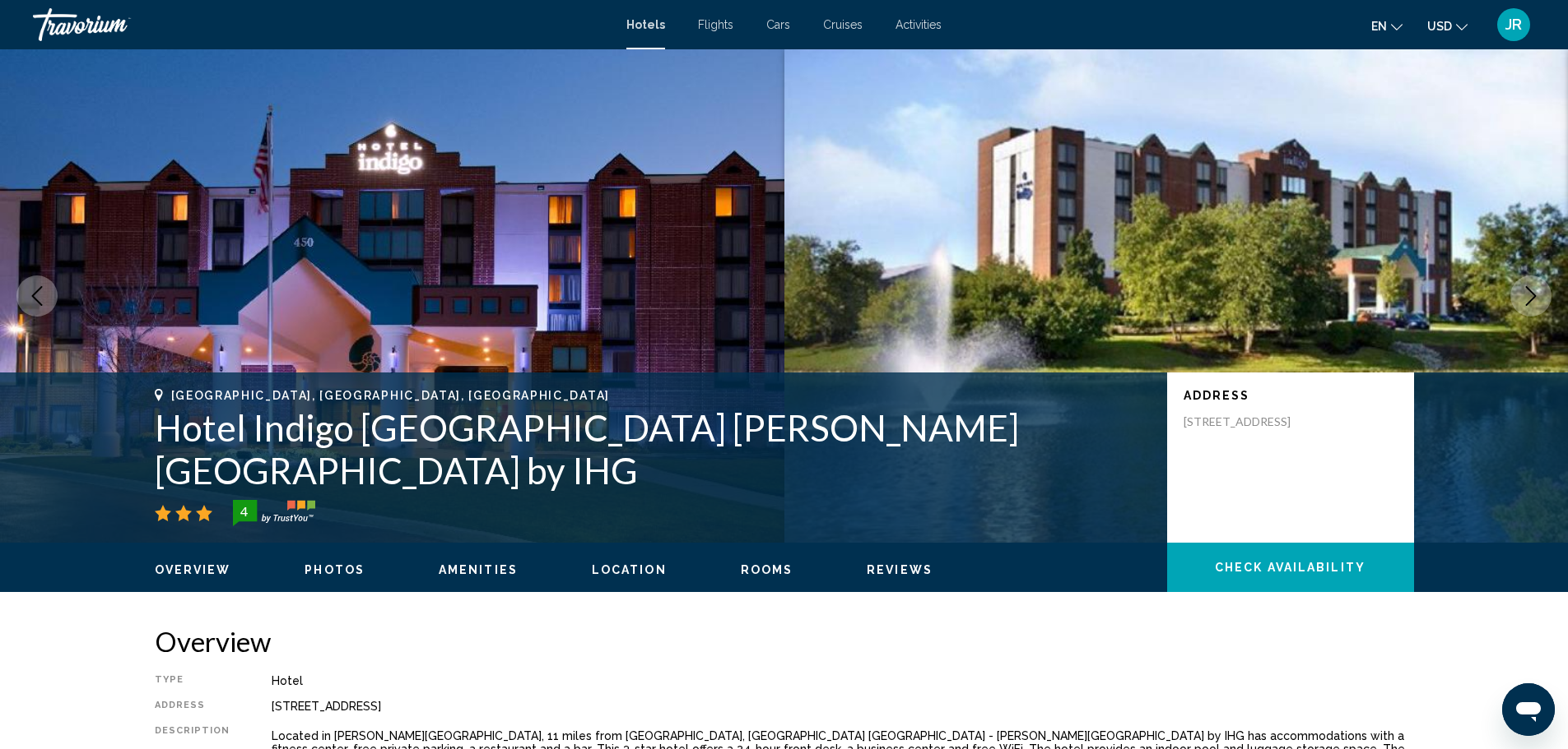
click at [1534, 294] on icon "Next image" at bounding box center [1531, 296] width 20 height 20
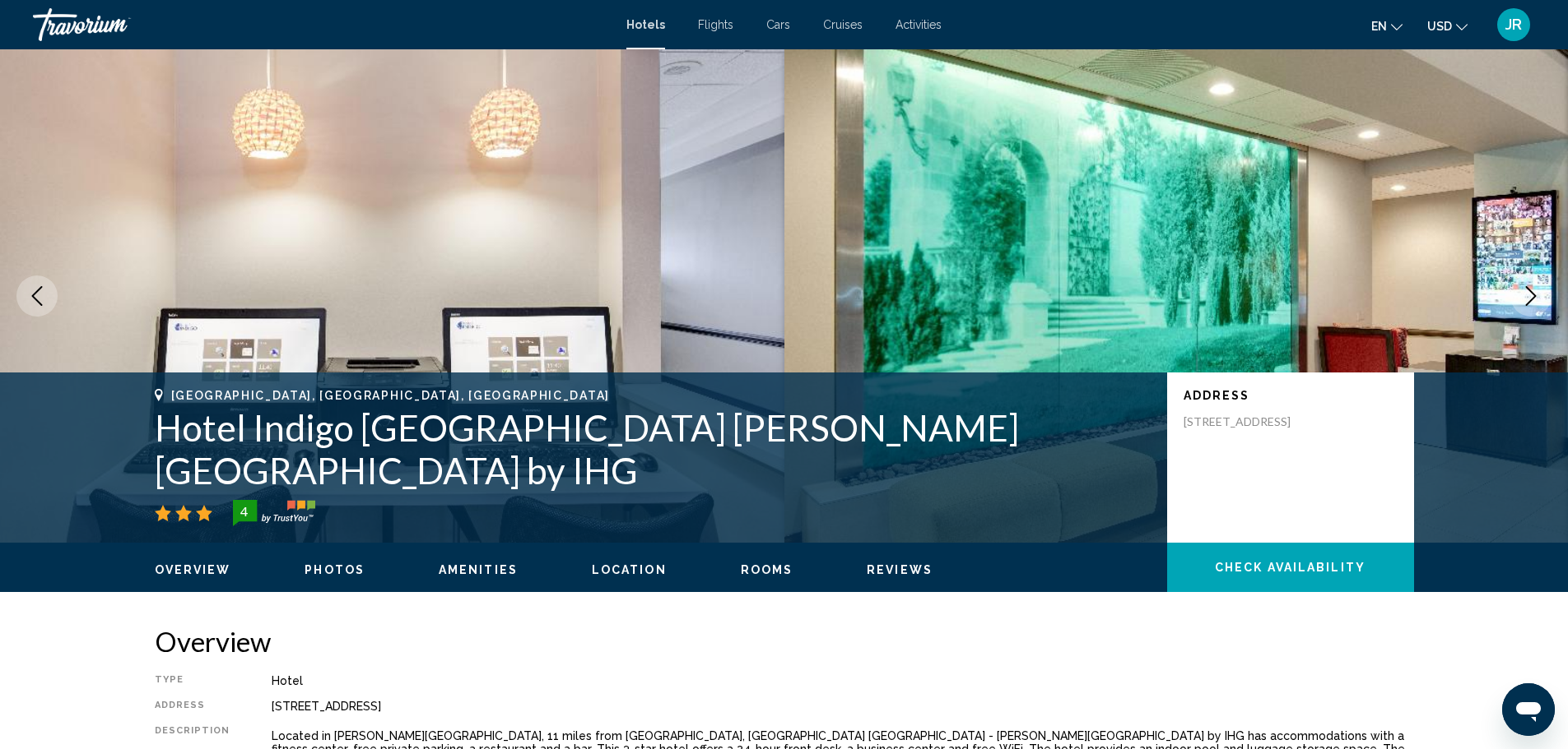
click at [1534, 290] on icon "Next image" at bounding box center [1531, 296] width 20 height 20
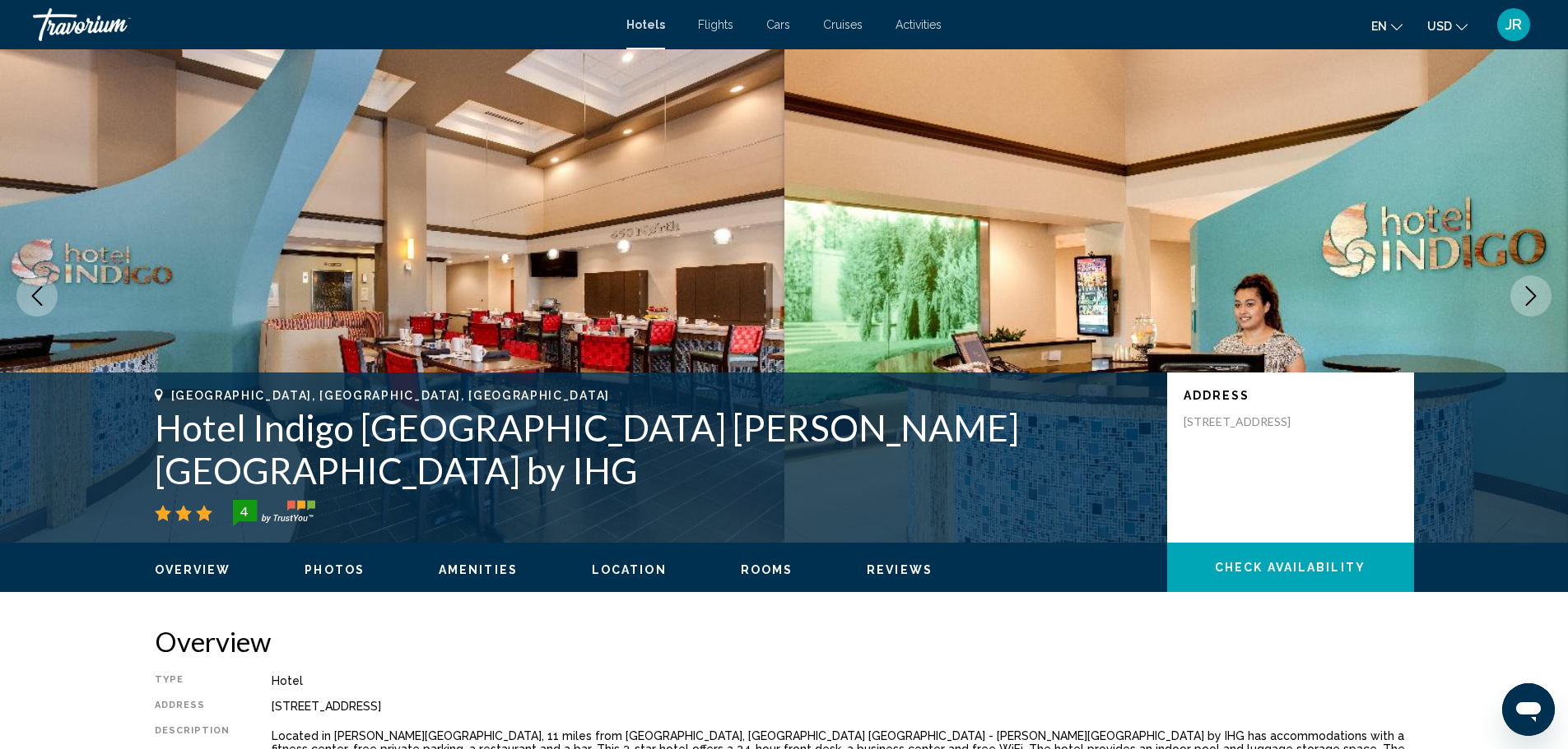
click at [1527, 289] on icon "Next image" at bounding box center [1531, 296] width 20 height 20
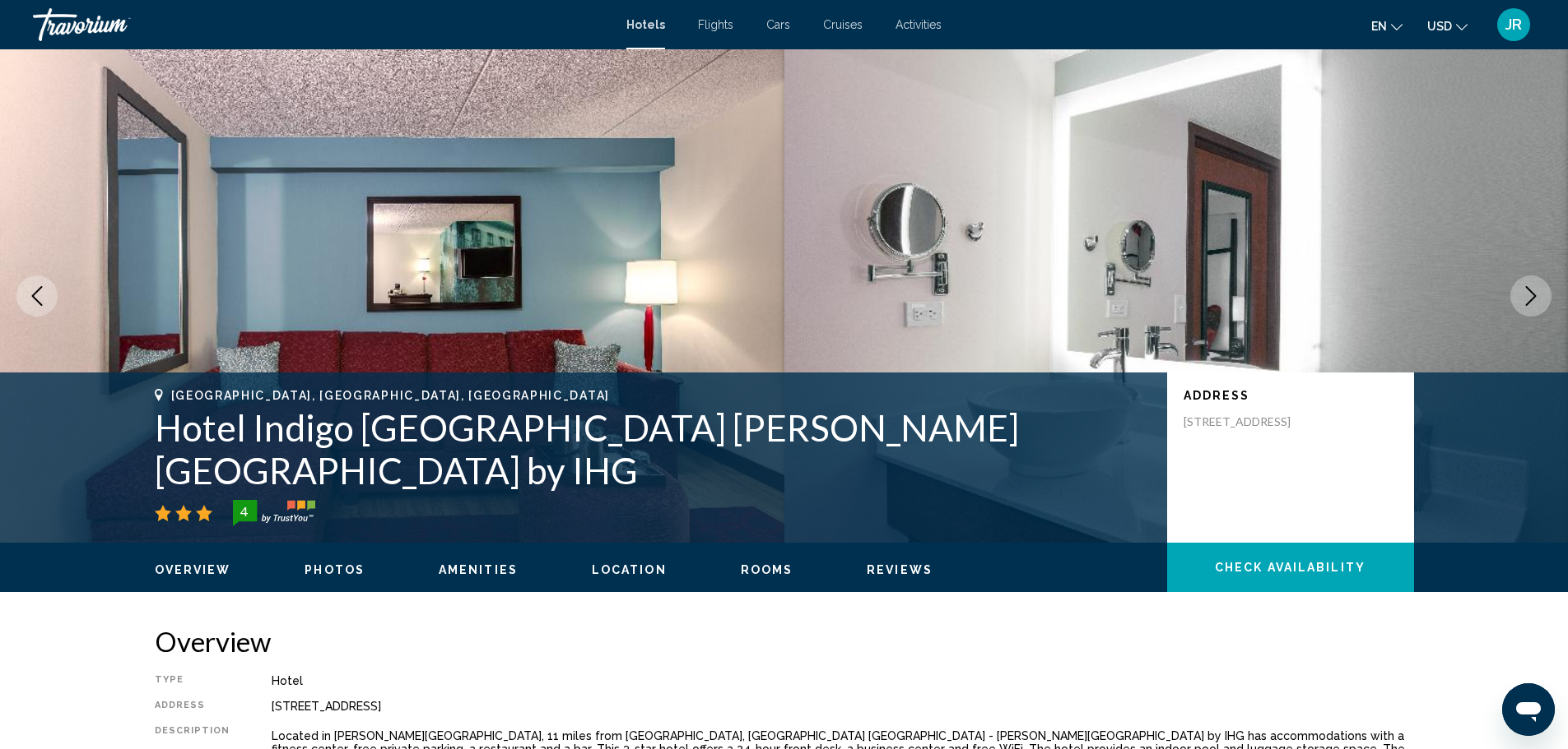
click at [1523, 289] on icon "Next image" at bounding box center [1531, 296] width 20 height 20
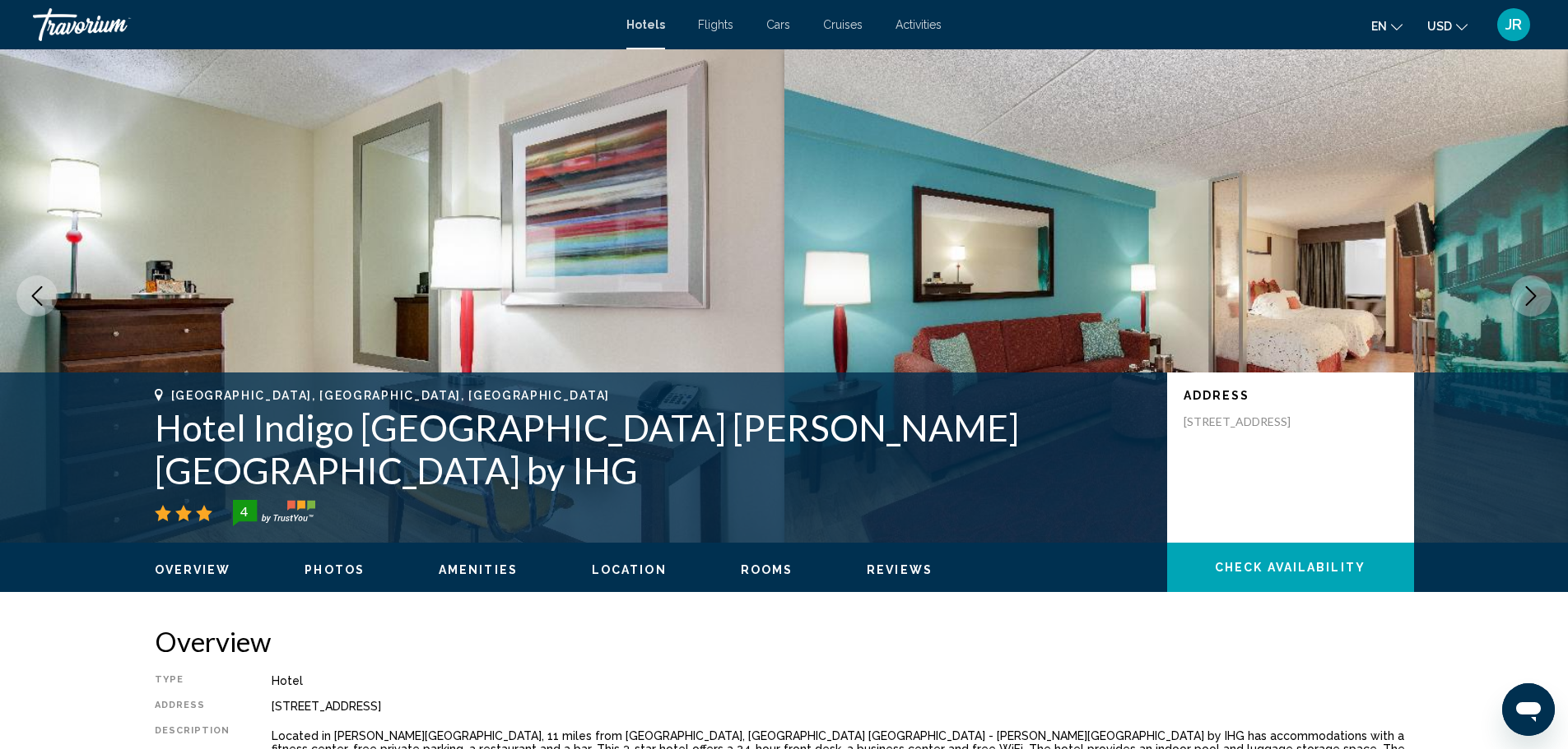
click at [1521, 289] on icon "Next image" at bounding box center [1531, 296] width 20 height 20
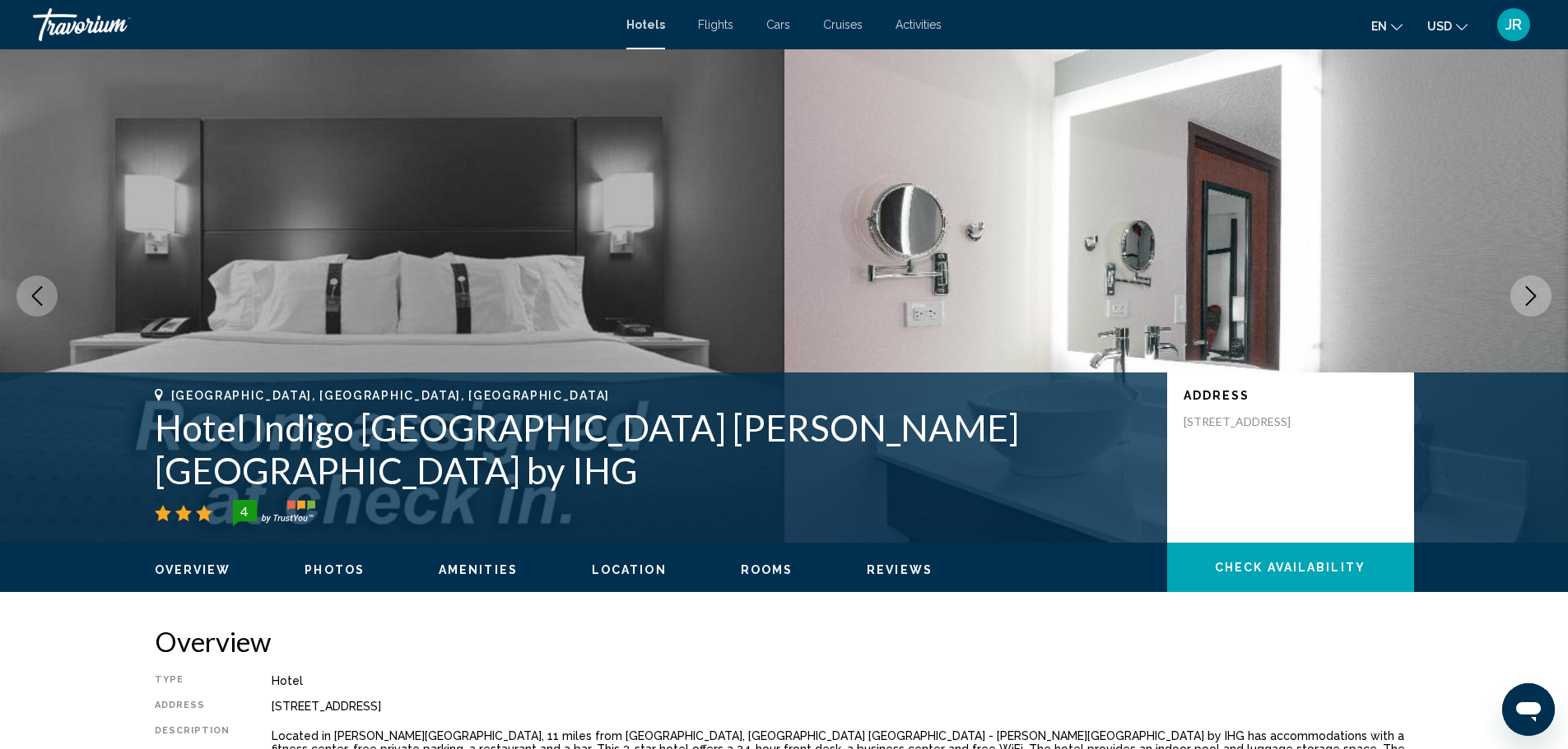
click at [45, 295] on icon "Previous image" at bounding box center [36, 296] width 20 height 20
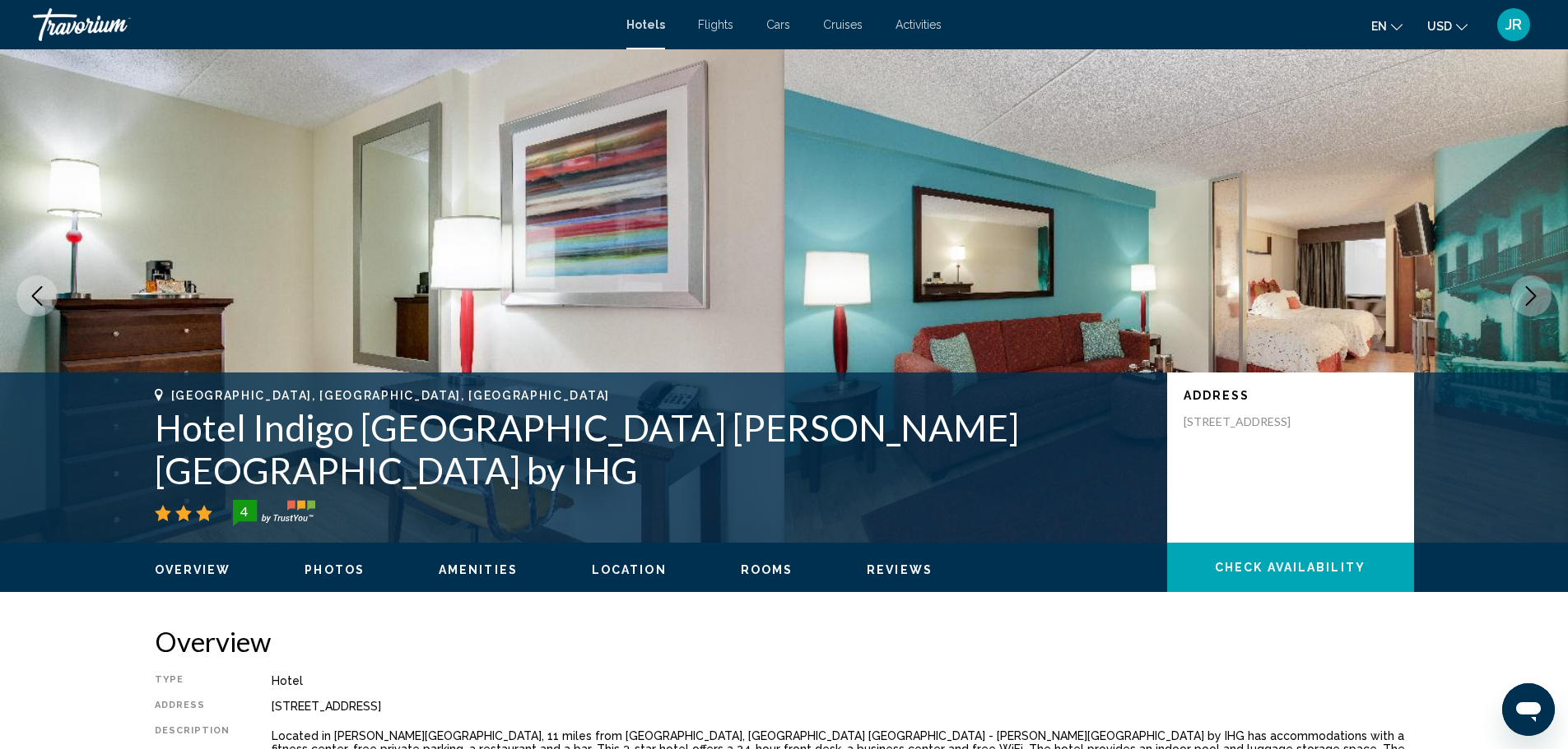
click at [1524, 293] on icon "Next image" at bounding box center [1531, 296] width 20 height 20
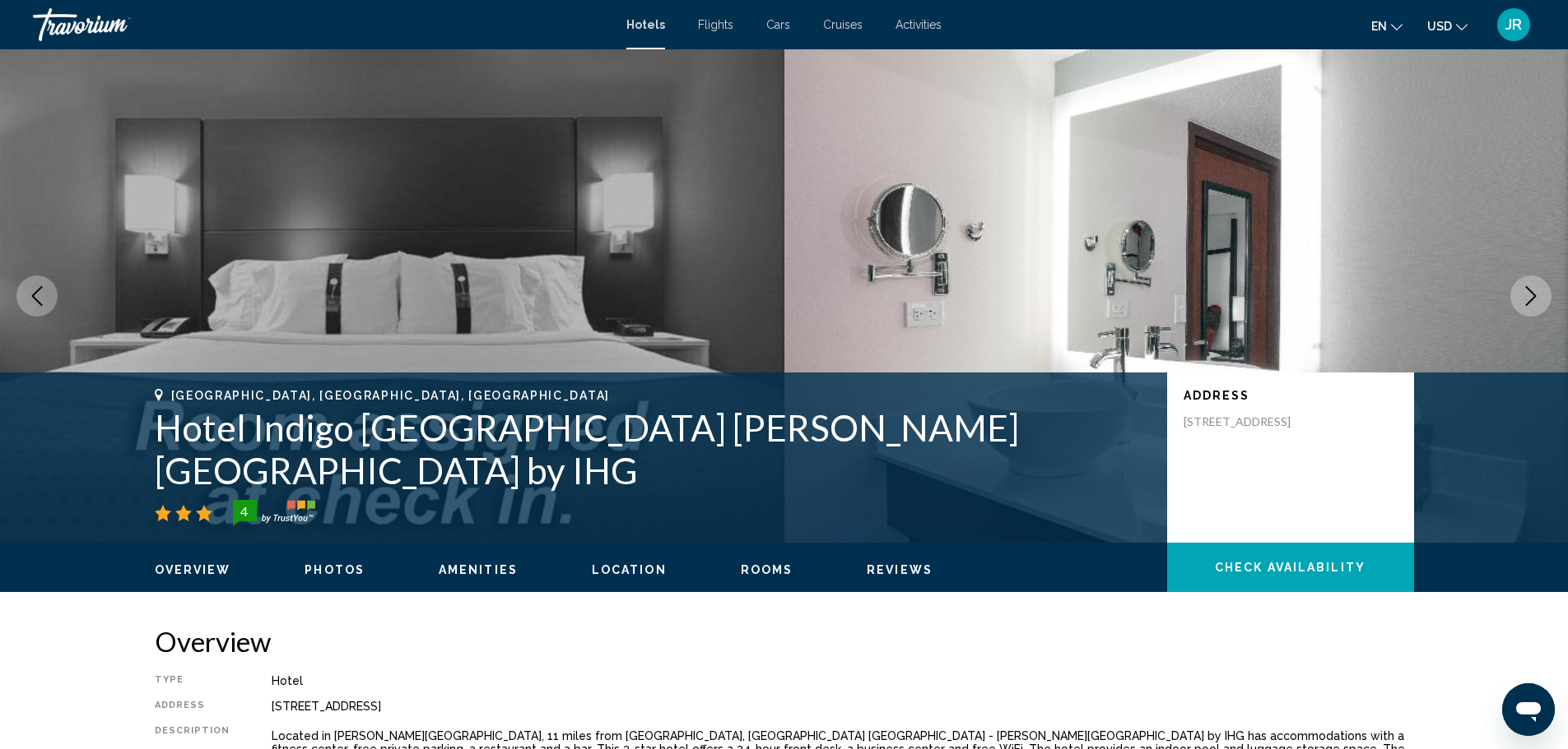
click at [1524, 293] on icon "Next image" at bounding box center [1531, 296] width 20 height 20
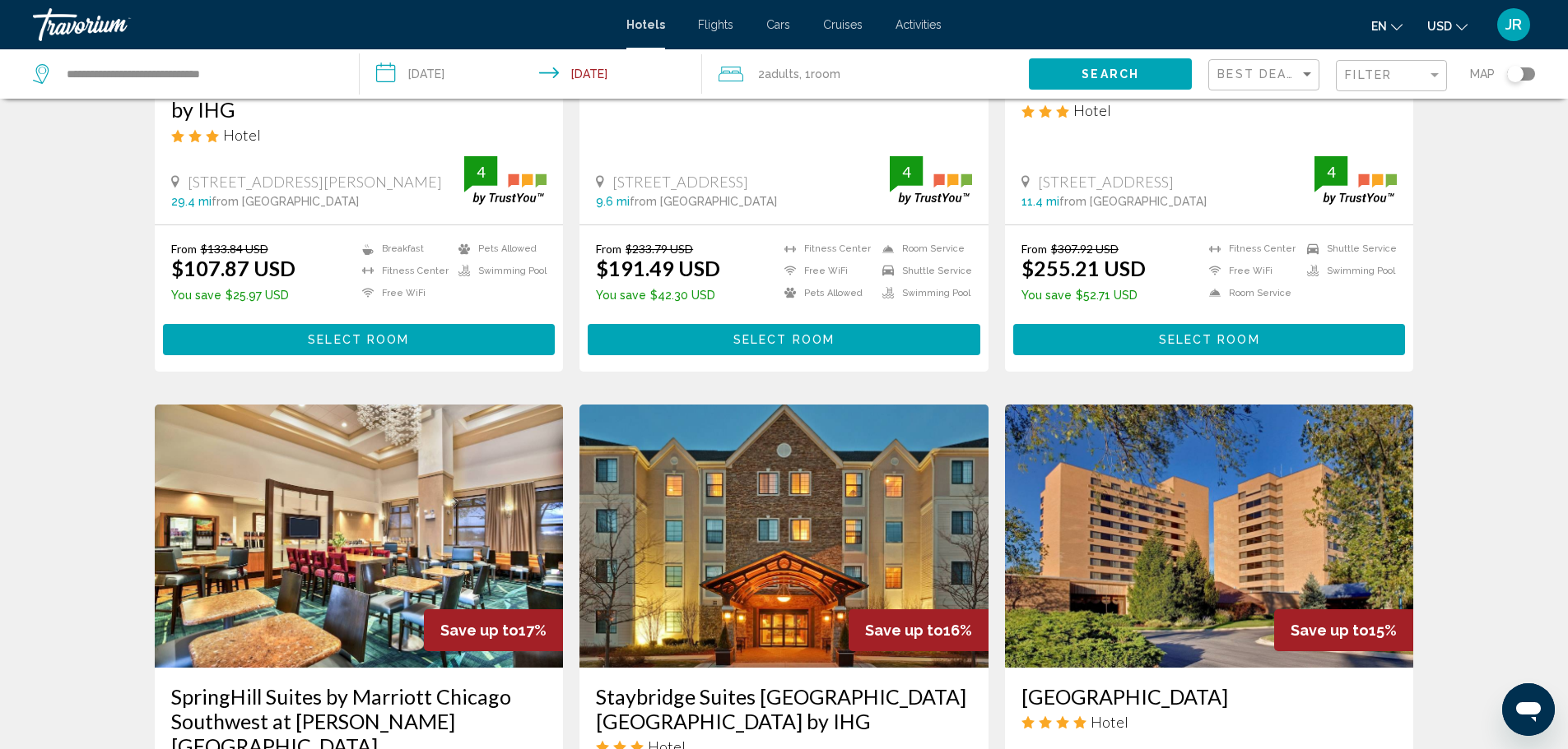
scroll to position [247, 0]
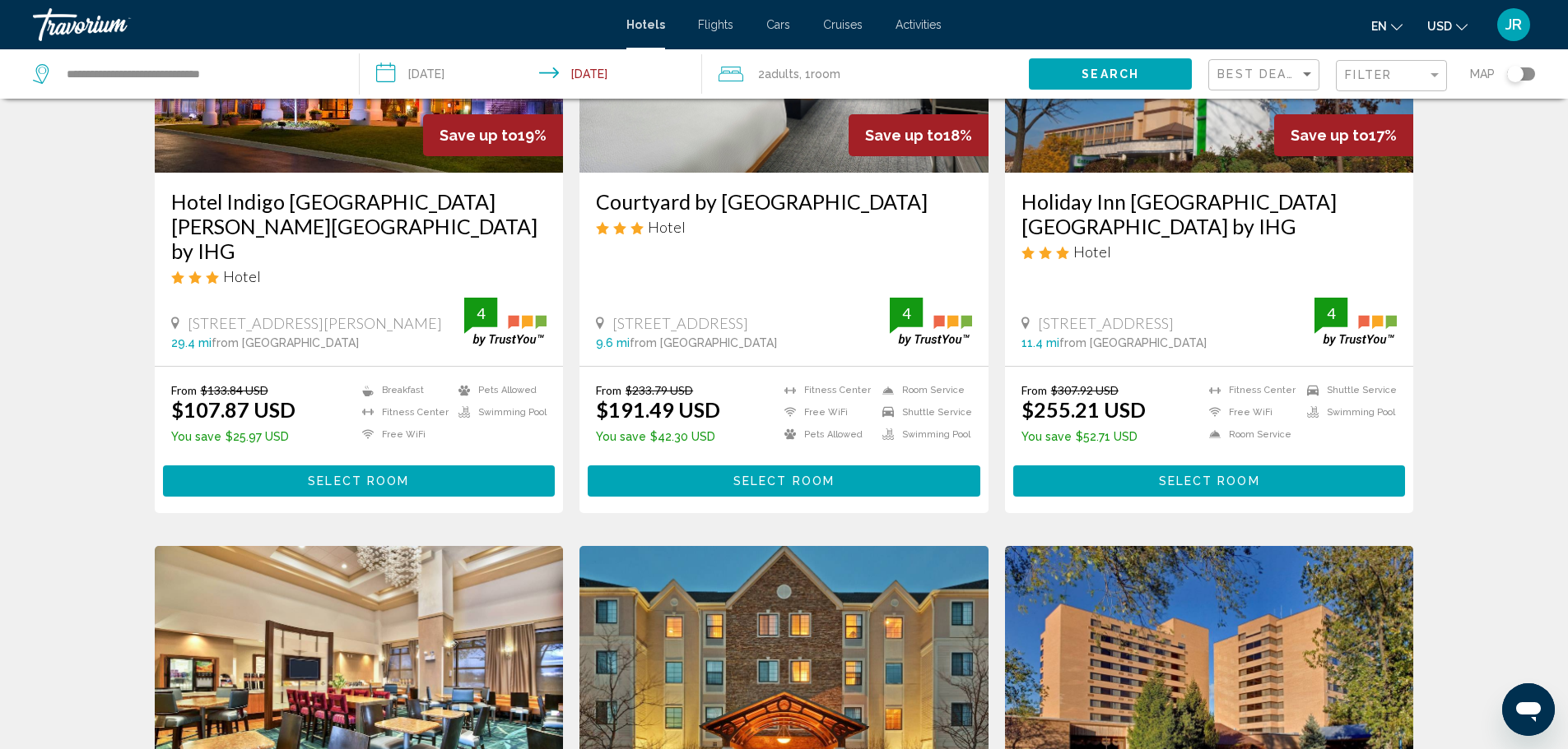
click at [1386, 83] on div "Filter" at bounding box center [1393, 77] width 97 height 31
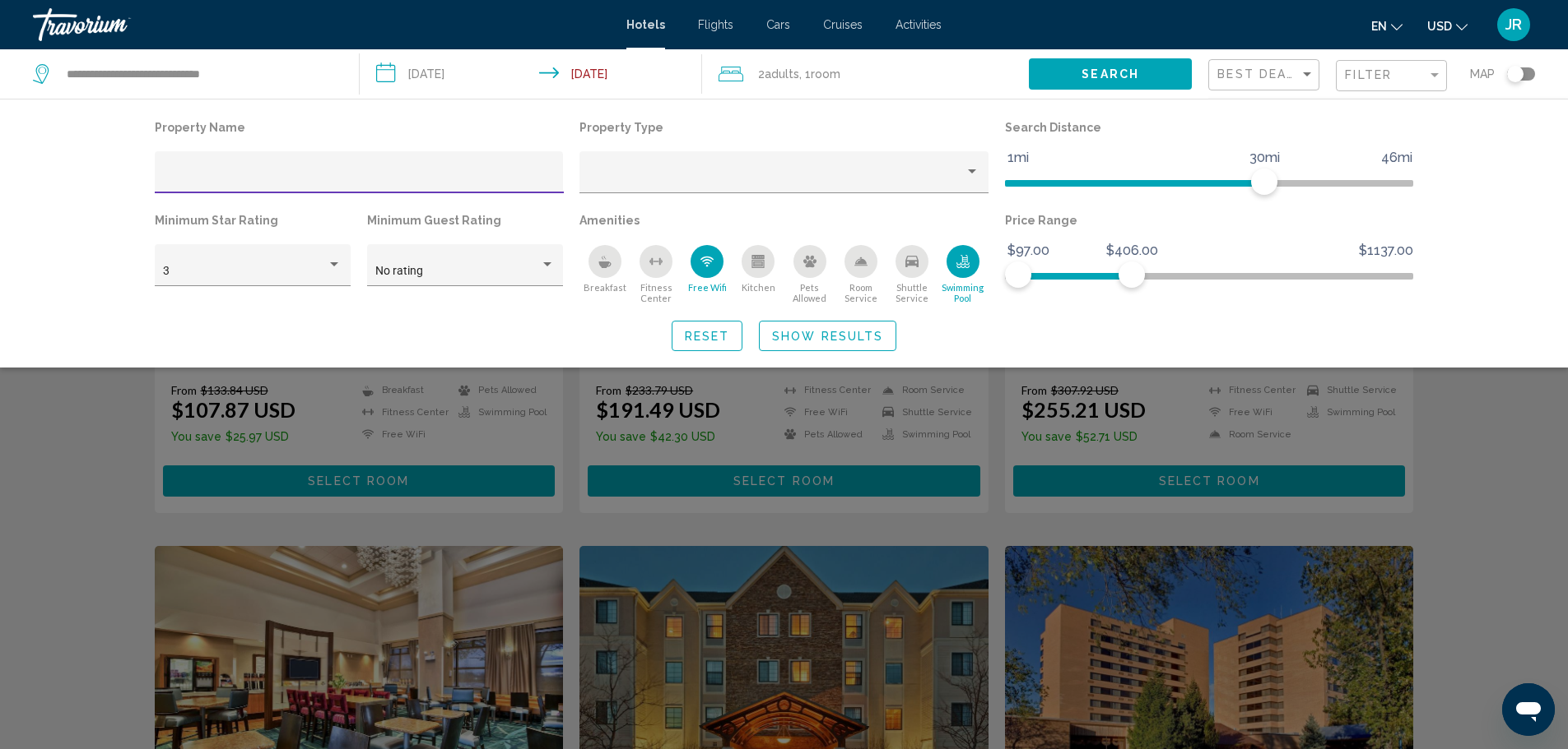
click at [957, 268] on icon "Swimming Pool" at bounding box center [963, 261] width 13 height 13
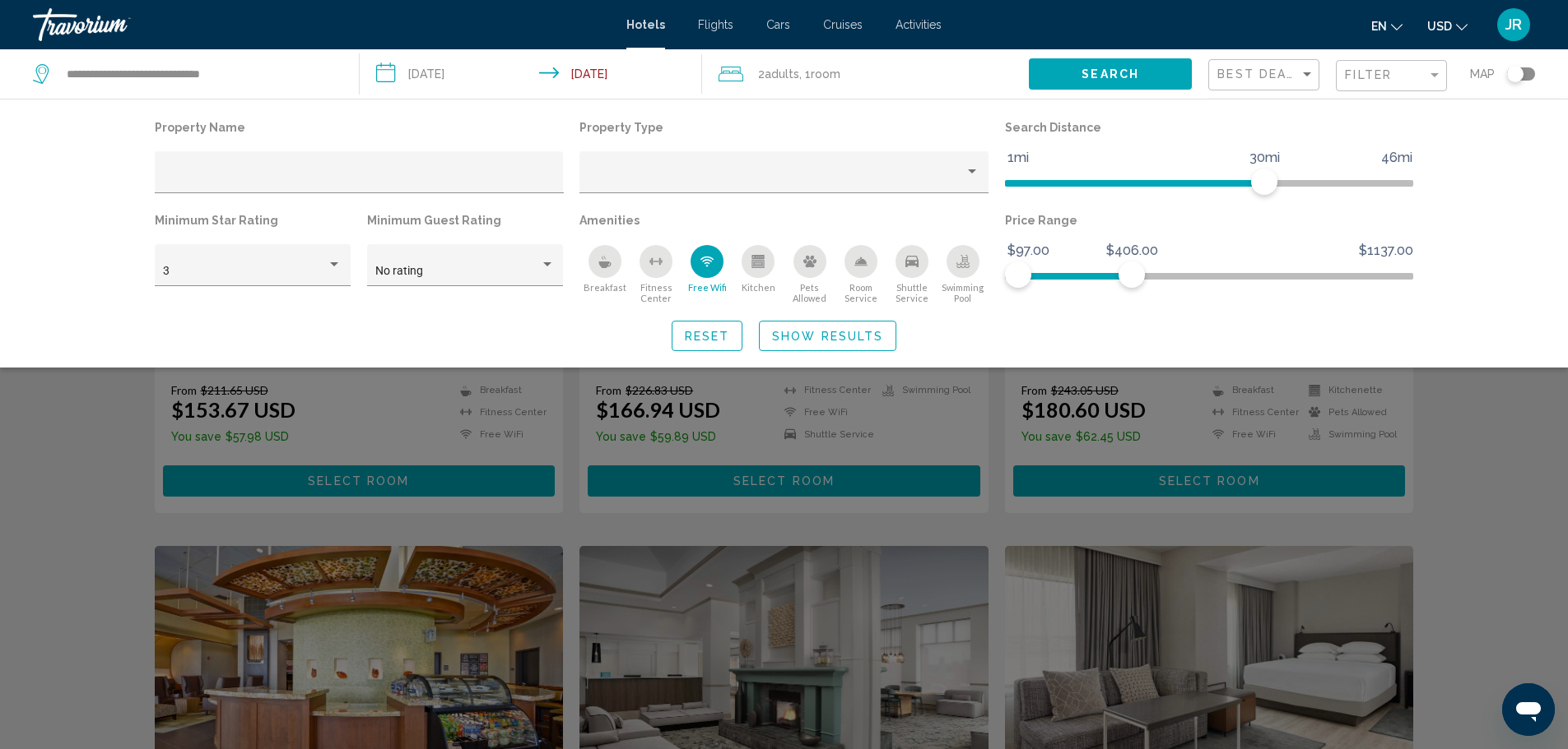
click at [957, 268] on icon "Swimming Pool" at bounding box center [963, 261] width 13 height 13
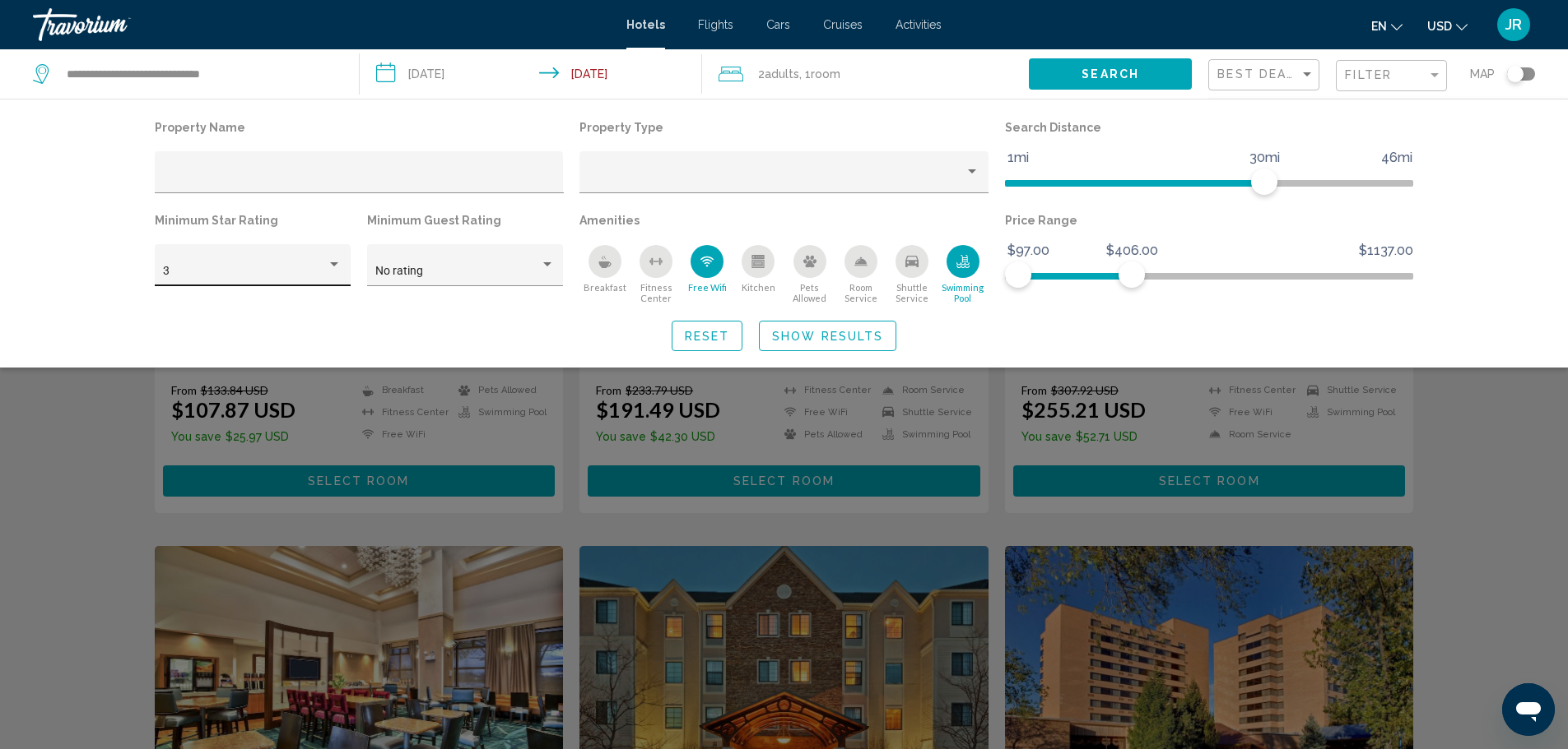
click at [264, 256] on div "3" at bounding box center [252, 269] width 178 height 34
click at [270, 327] on span "5" at bounding box center [252, 340] width 178 height 34
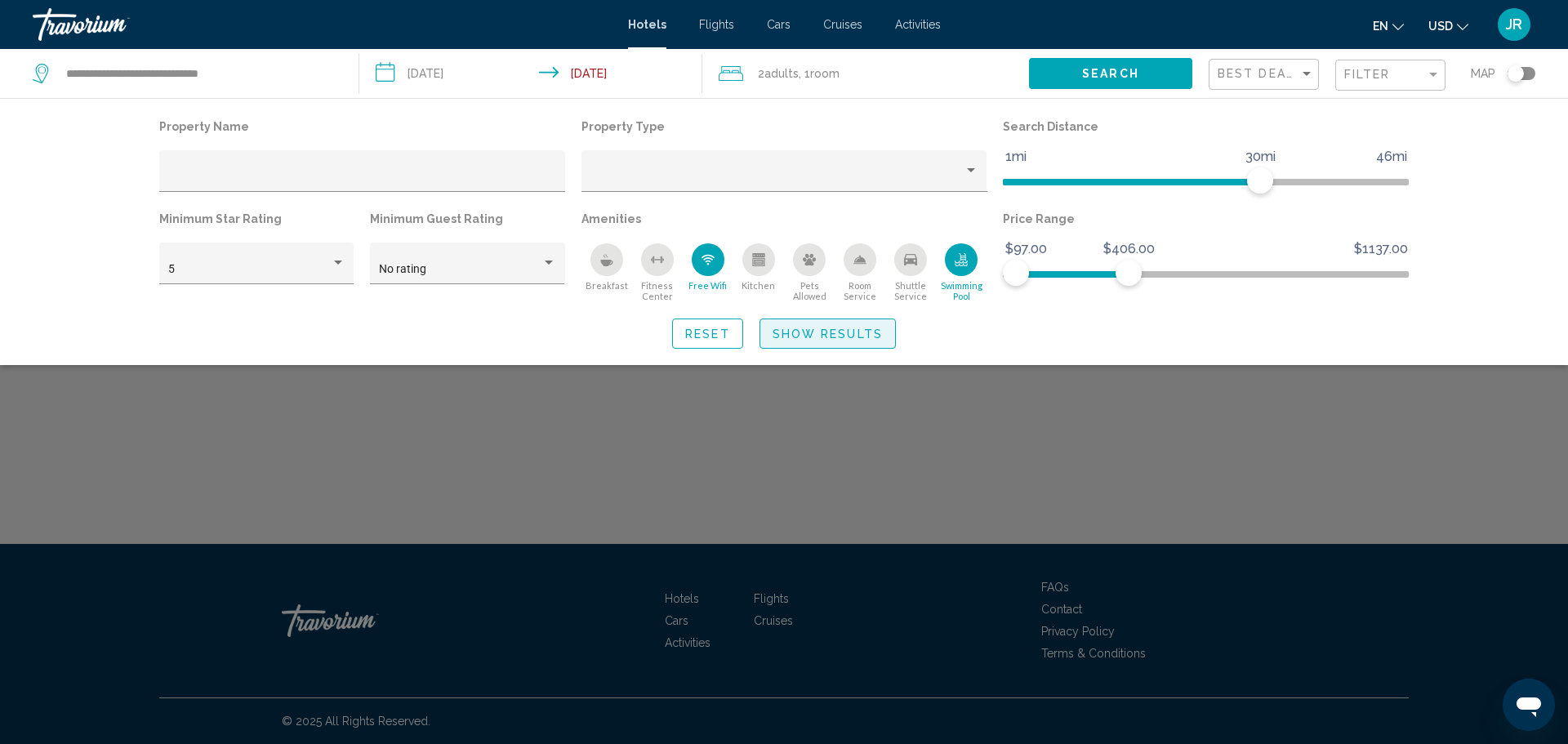
click at [817, 344] on button "Show Results" at bounding box center [827, 334] width 136 height 30
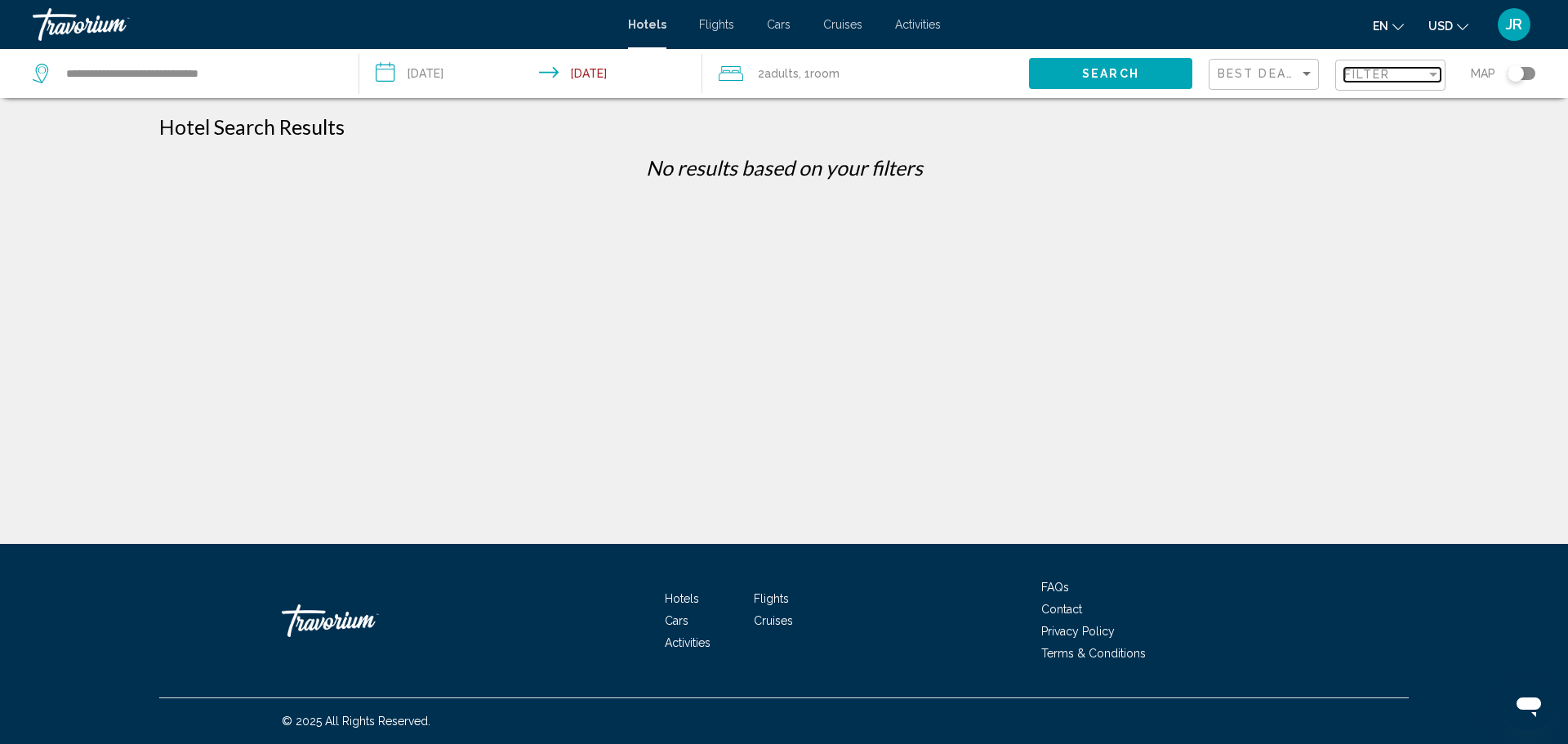
click at [1385, 80] on span "Filter" at bounding box center [1367, 74] width 47 height 13
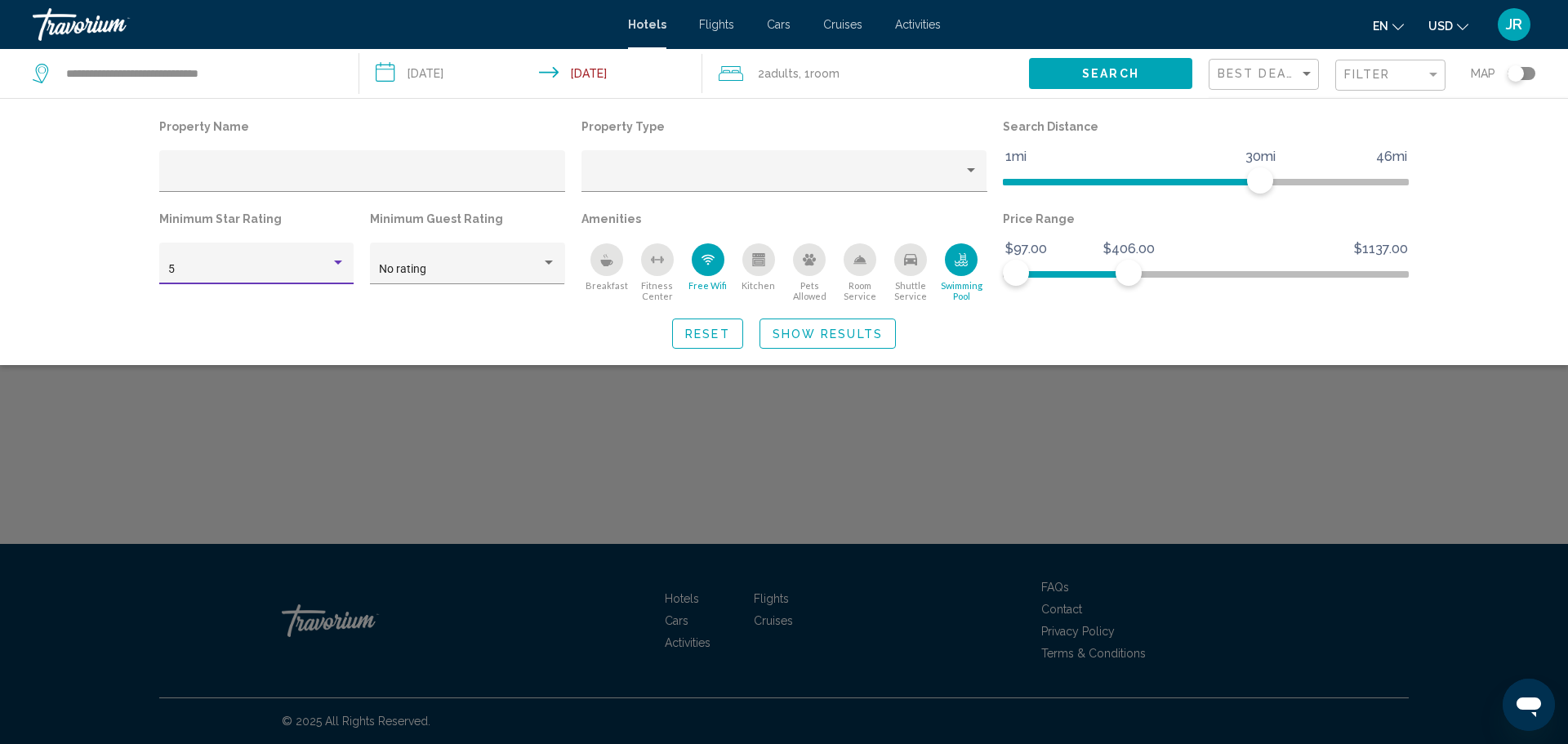
click at [255, 263] on div "5" at bounding box center [249, 269] width 163 height 13
click at [260, 225] on span "4" at bounding box center [257, 235] width 177 height 34
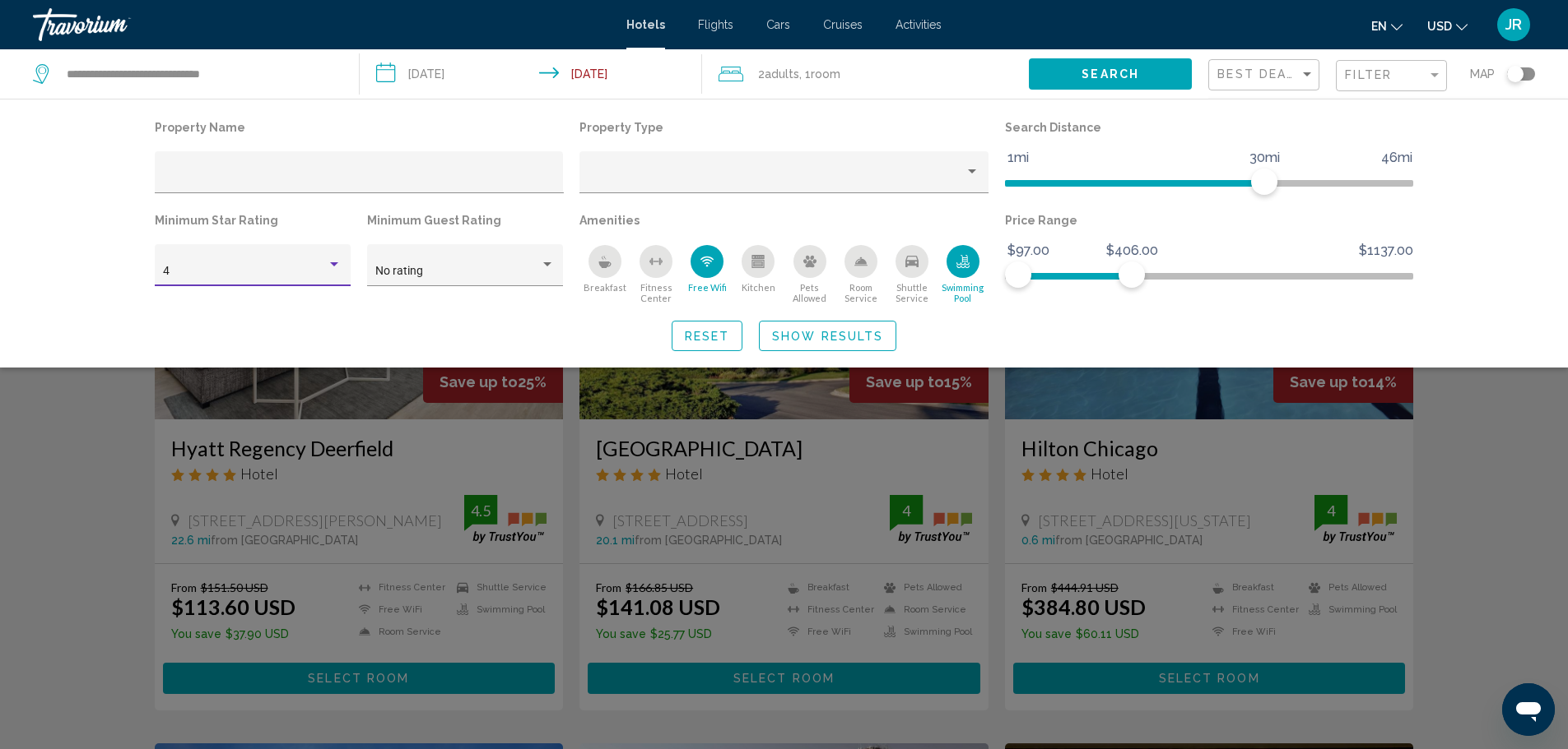
click at [748, 198] on div "Hotel Filters" at bounding box center [783, 180] width 409 height 57
click at [740, 174] on div "Property type" at bounding box center [776, 178] width 377 height 13
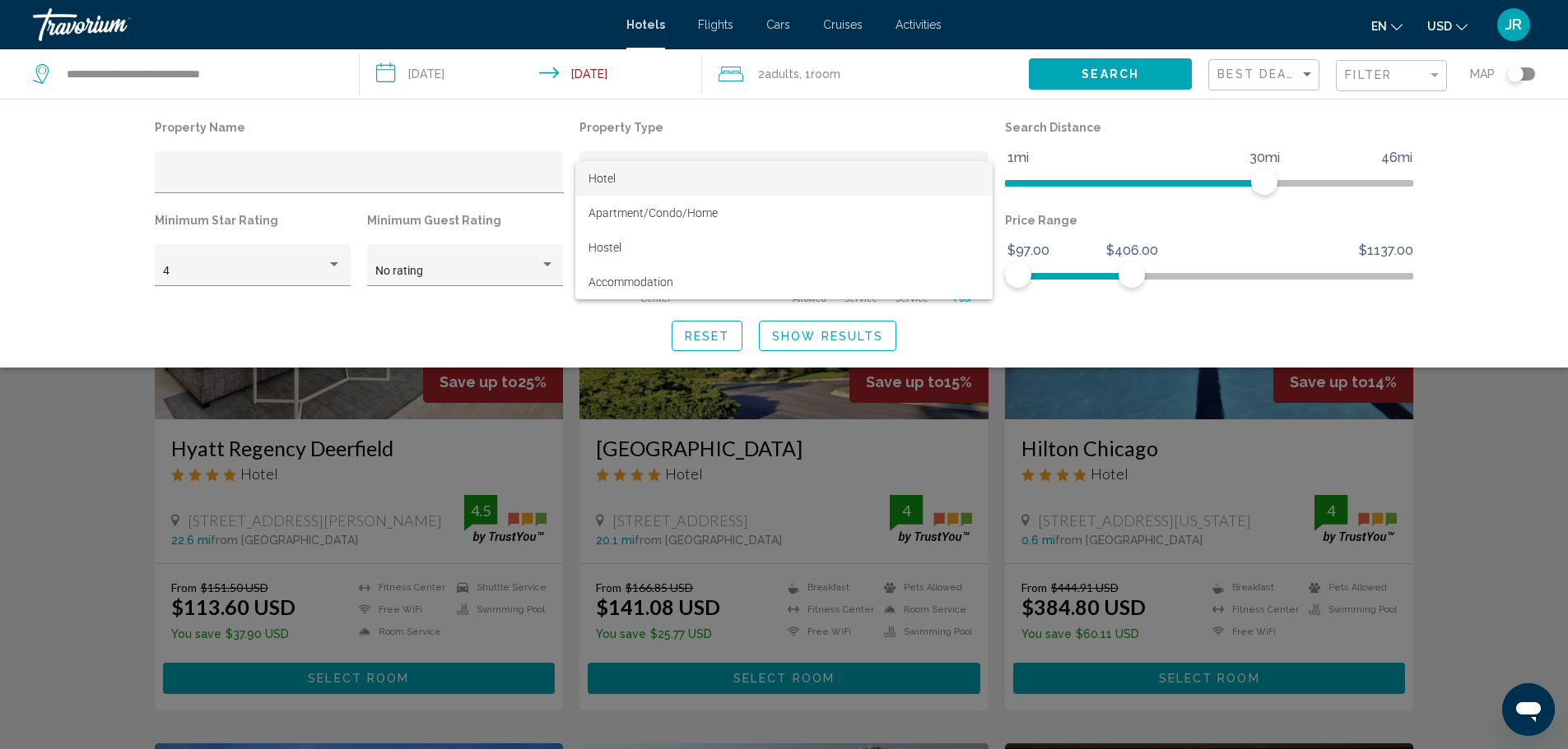
click at [218, 165] on div at bounding box center [784, 374] width 1568 height 749
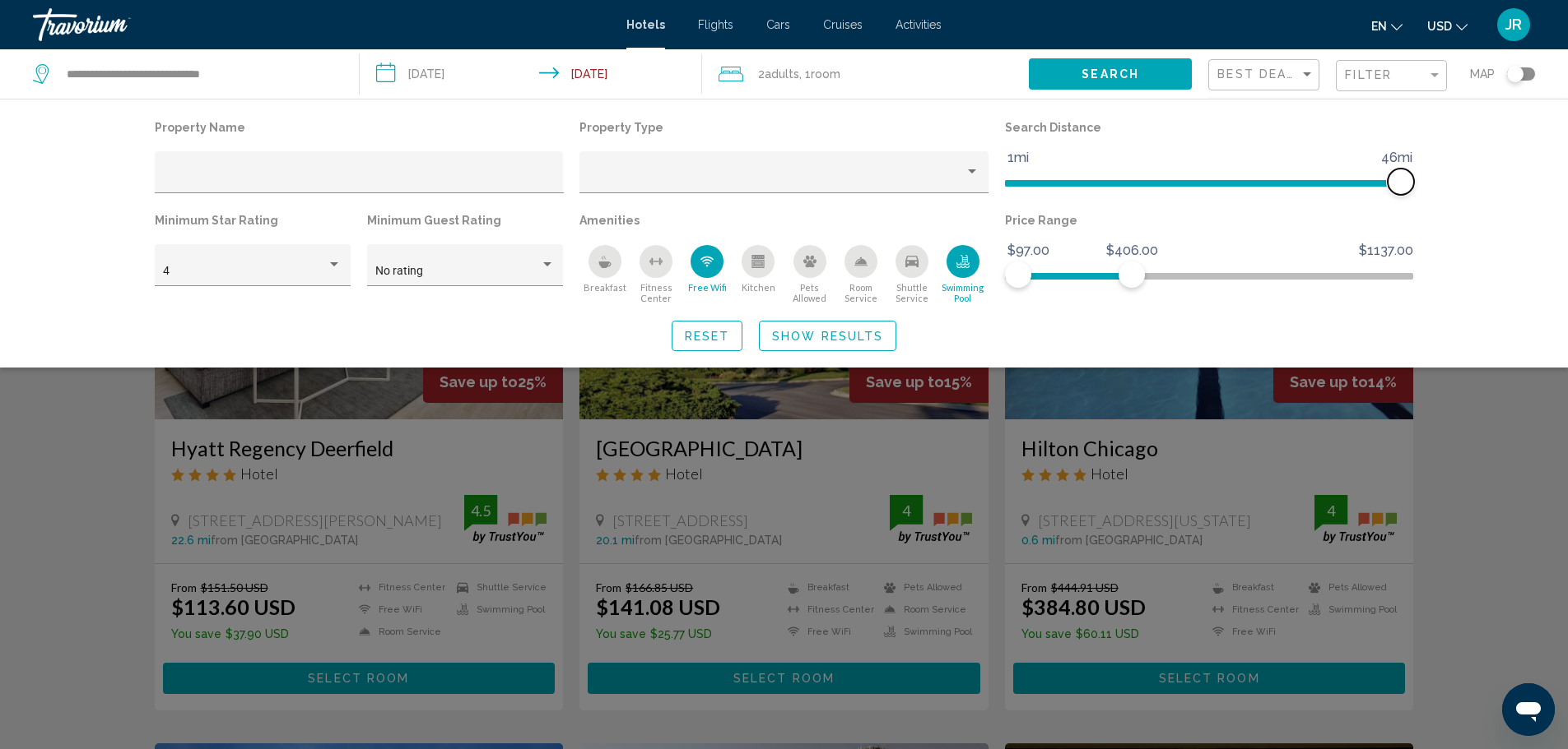
drag, startPoint x: 1267, startPoint y: 183, endPoint x: 1490, endPoint y: 193, distance: 223.2
click at [1490, 193] on div "Property Name Property Type Search Distance 1mi 46mi 46mi Minimum Star Rating 4…" at bounding box center [784, 233] width 1568 height 269
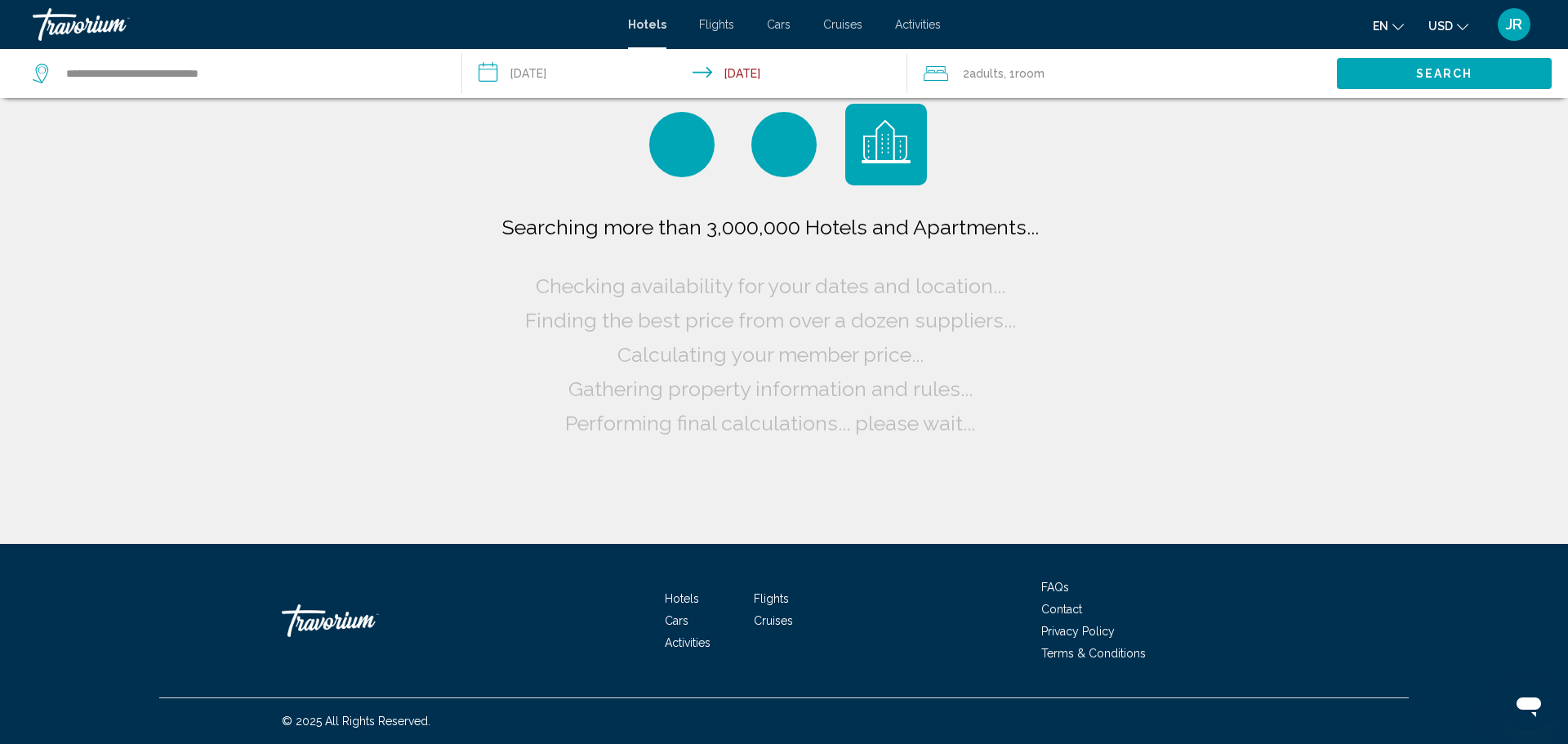
click at [1415, 68] on button "Search" at bounding box center [1444, 73] width 215 height 30
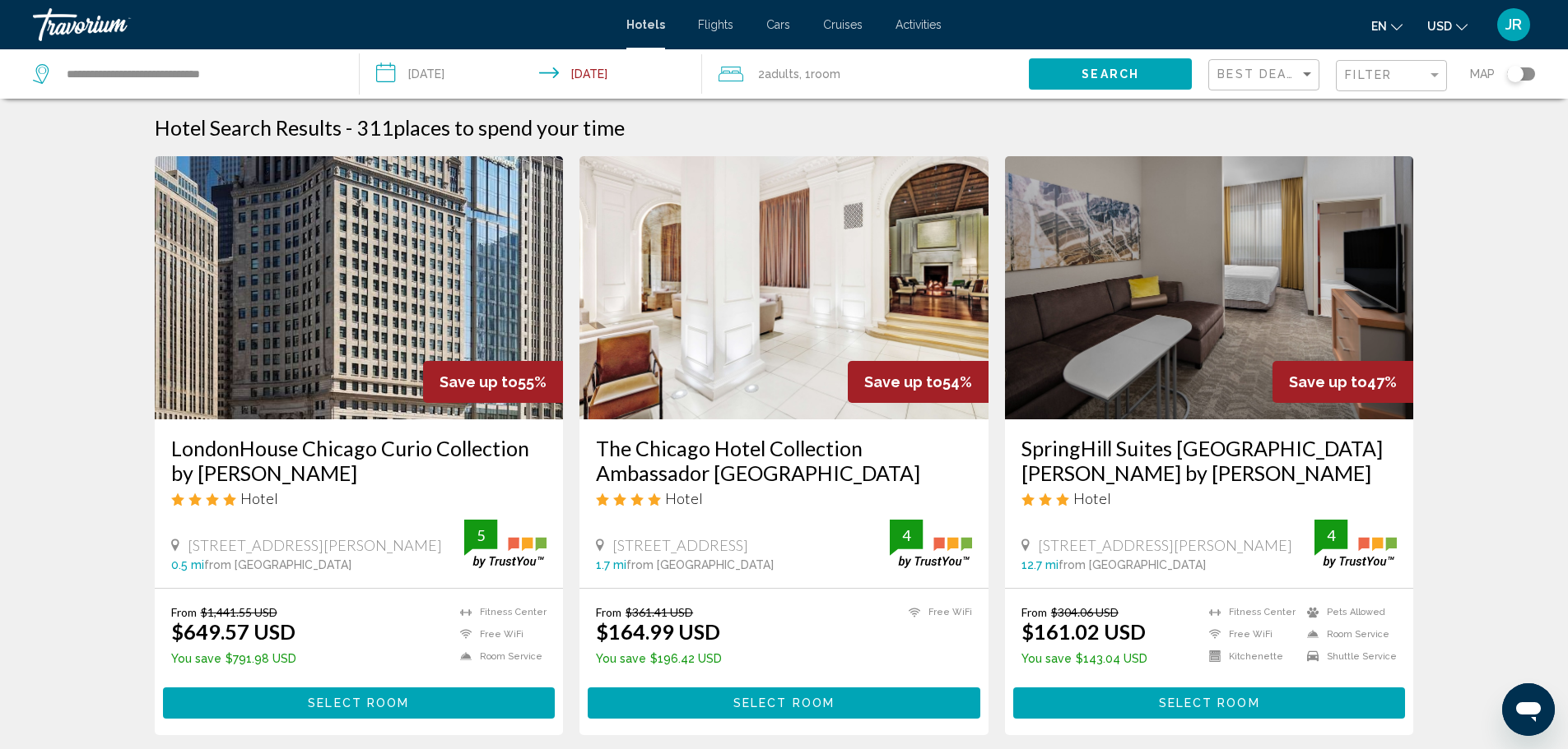
click at [762, 448] on h3 "The Chicago Hotel Collection Ambassador [GEOGRAPHIC_DATA]" at bounding box center [784, 461] width 376 height 50
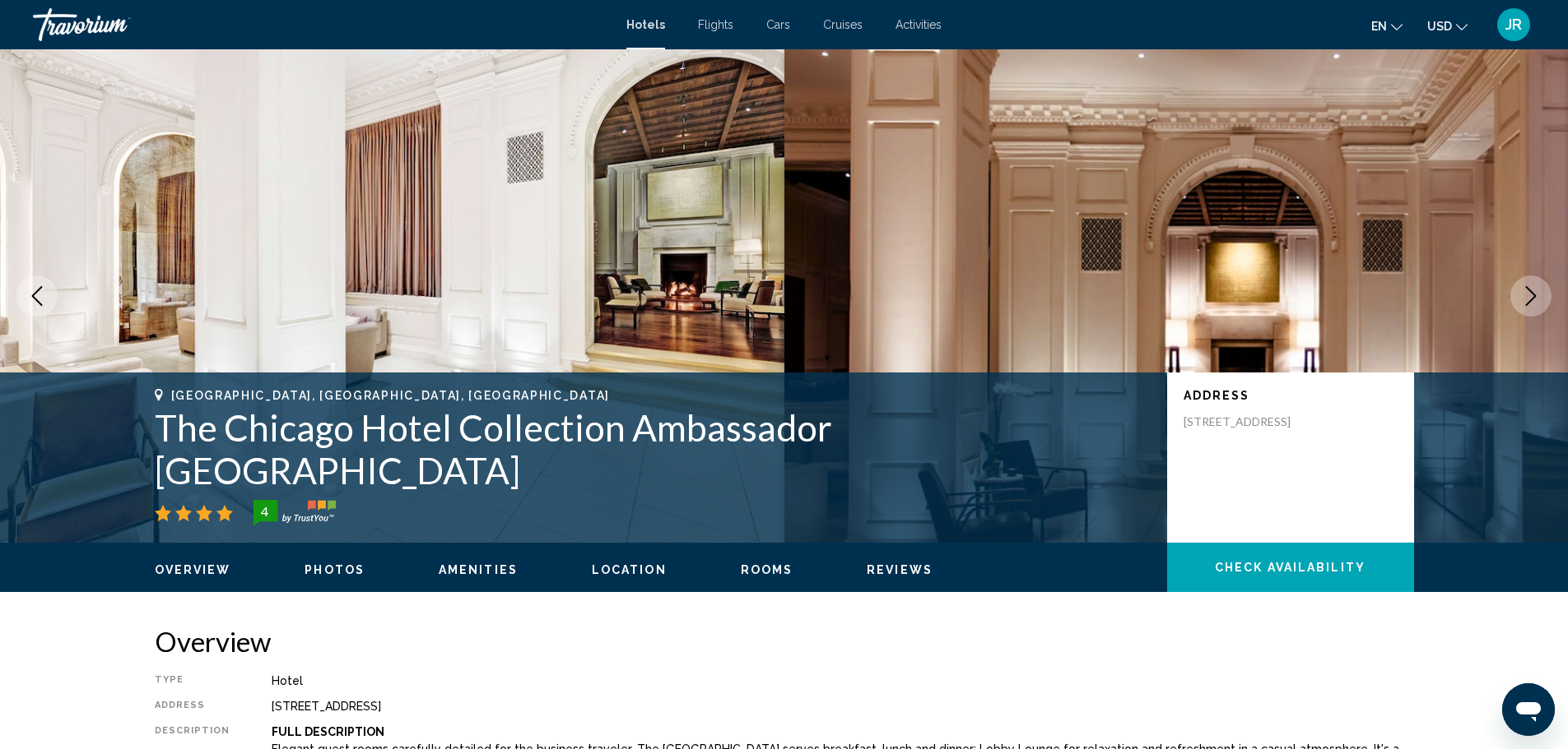
click at [1539, 281] on button "Next image" at bounding box center [1530, 296] width 41 height 41
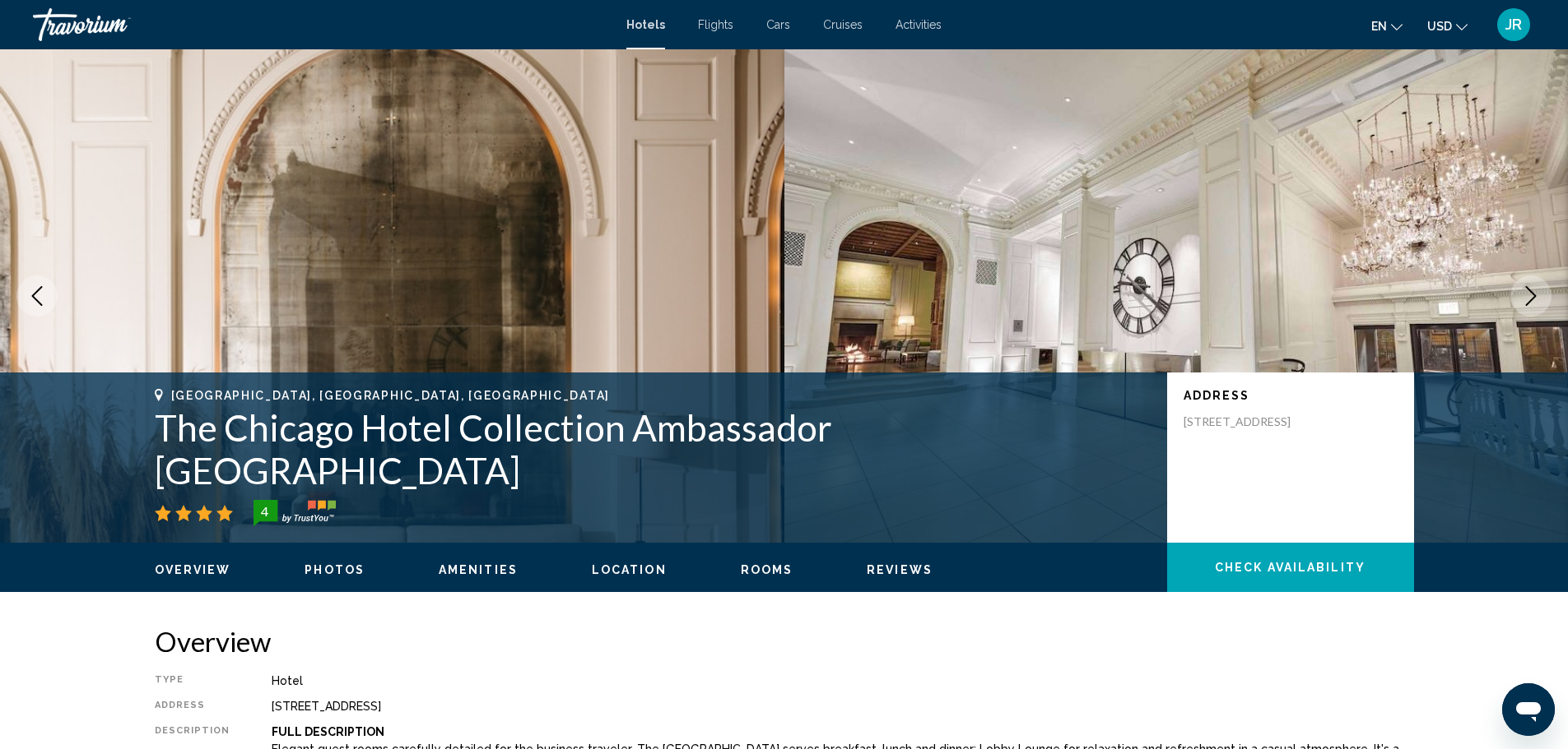
click at [1533, 300] on icon "Next image" at bounding box center [1531, 296] width 20 height 20
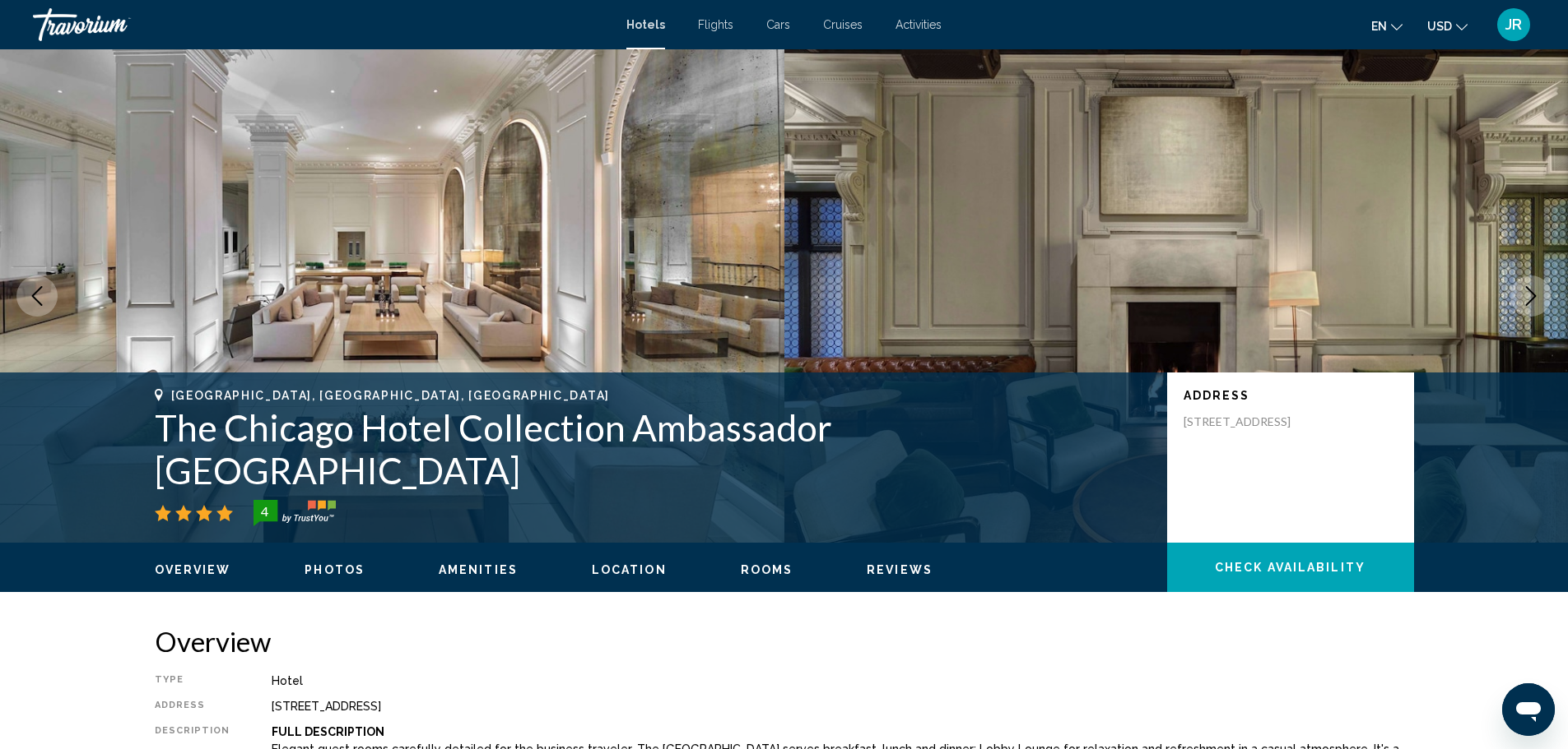
click at [1531, 303] on icon "Next image" at bounding box center [1531, 296] width 20 height 20
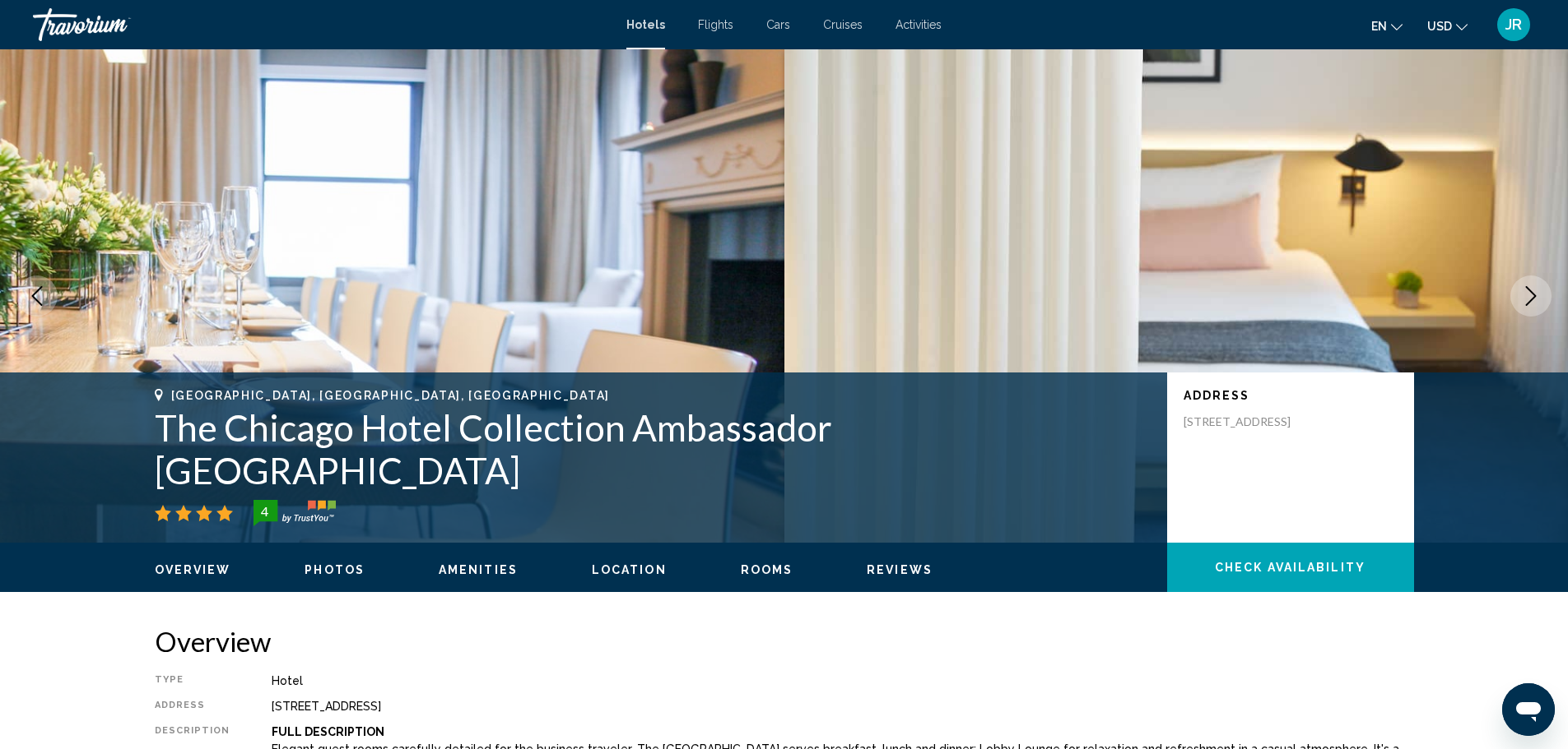
click at [1530, 304] on icon "Next image" at bounding box center [1531, 296] width 20 height 20
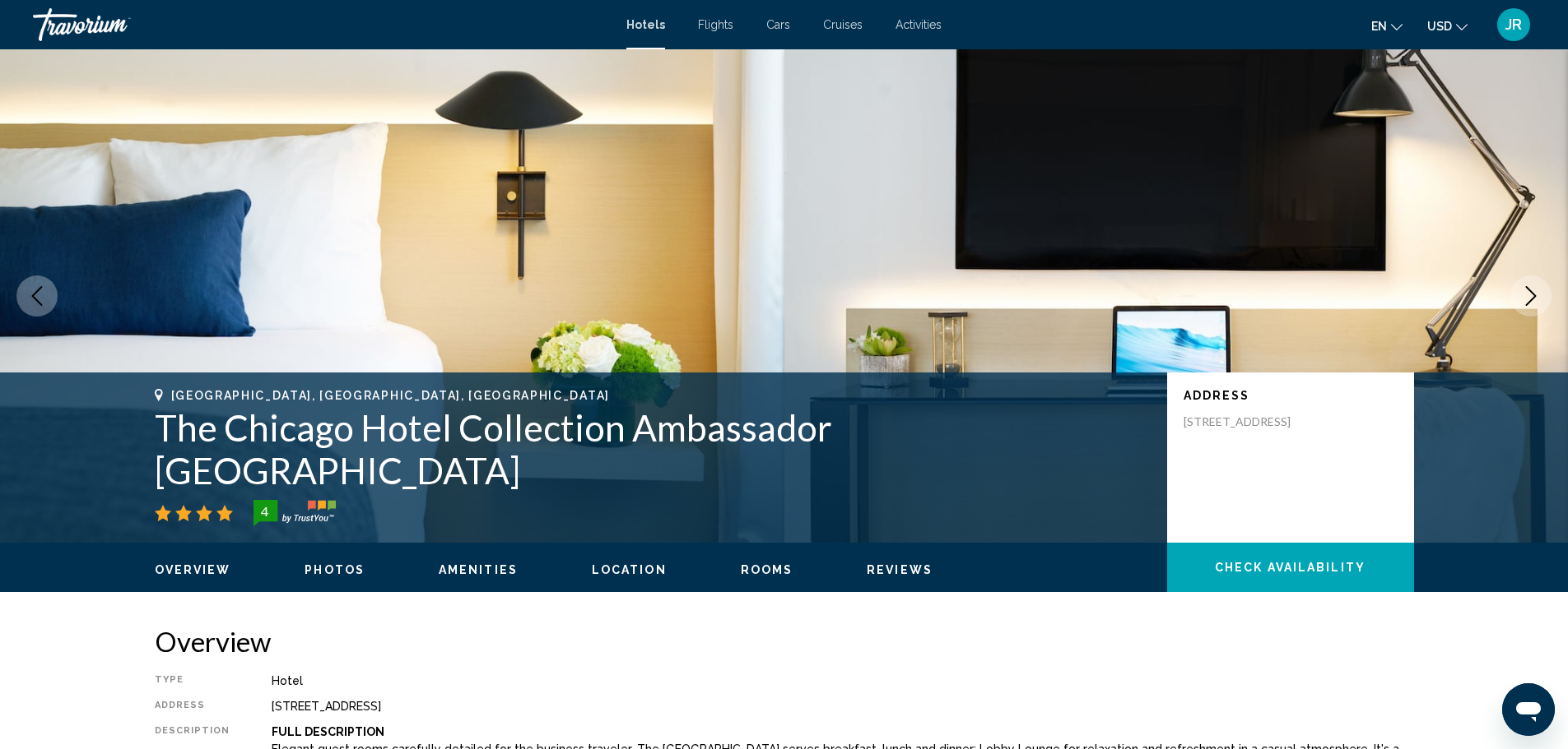
click at [1530, 304] on icon "Next image" at bounding box center [1531, 296] width 20 height 20
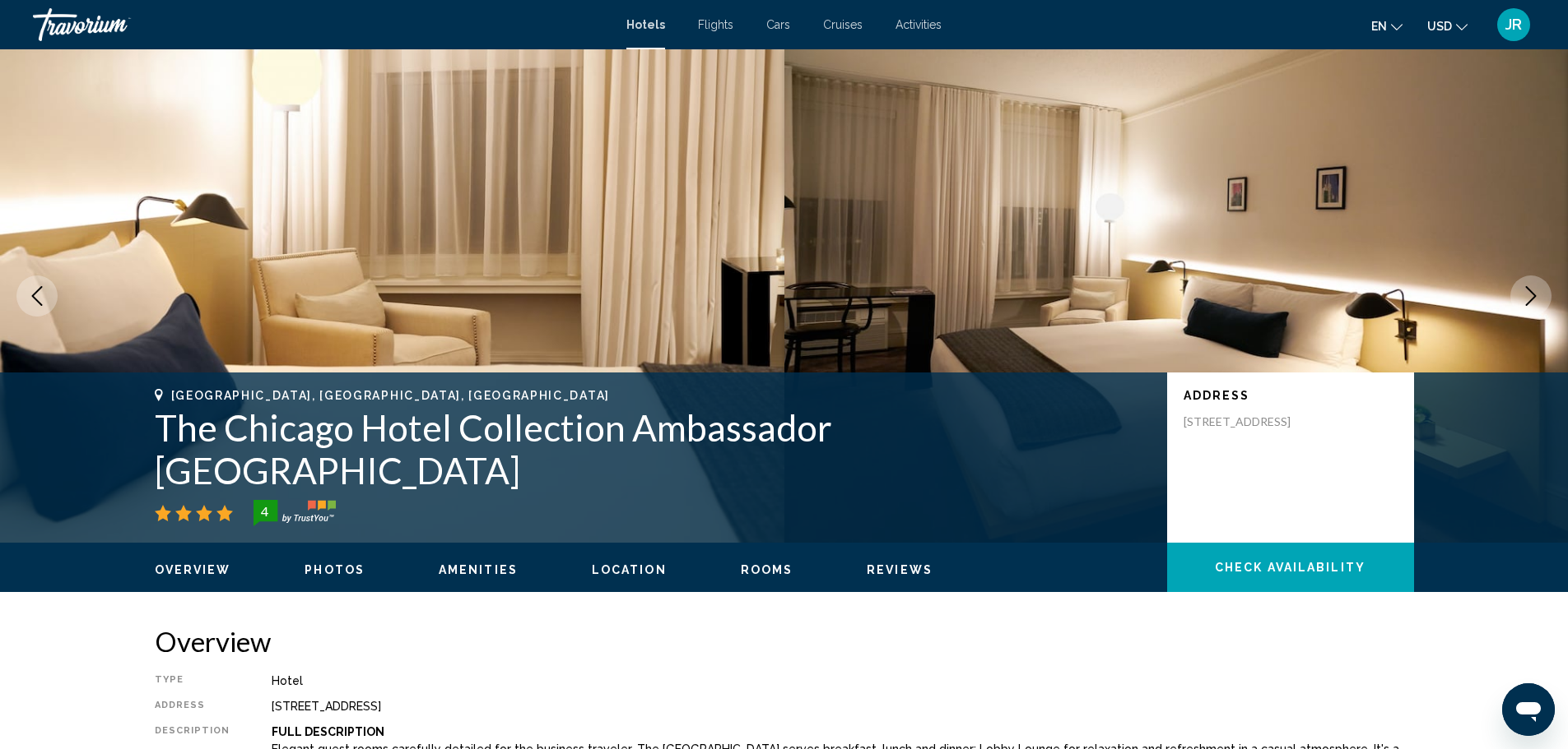
click at [1530, 304] on icon "Next image" at bounding box center [1531, 296] width 20 height 20
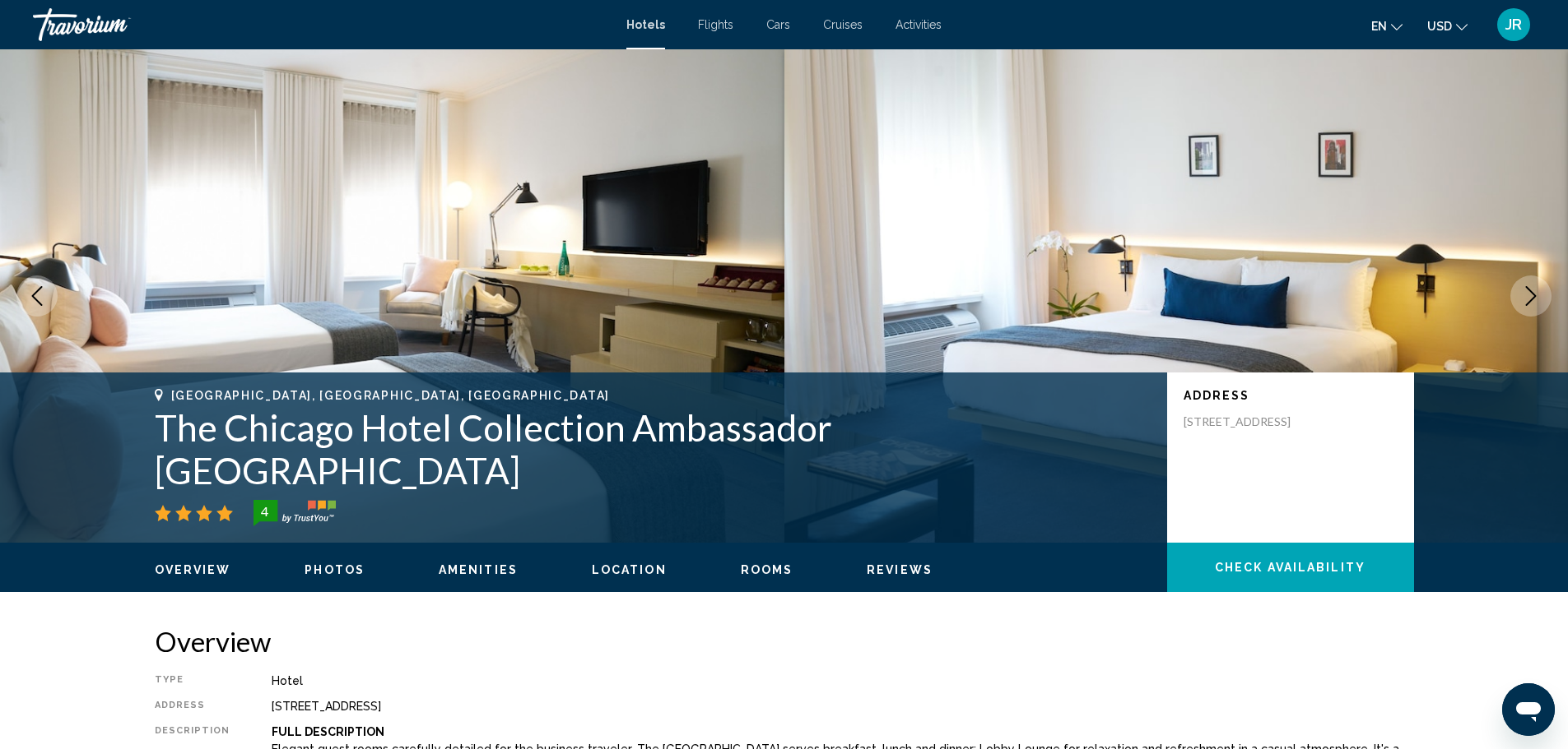
click at [1530, 304] on icon "Next image" at bounding box center [1531, 296] width 20 height 20
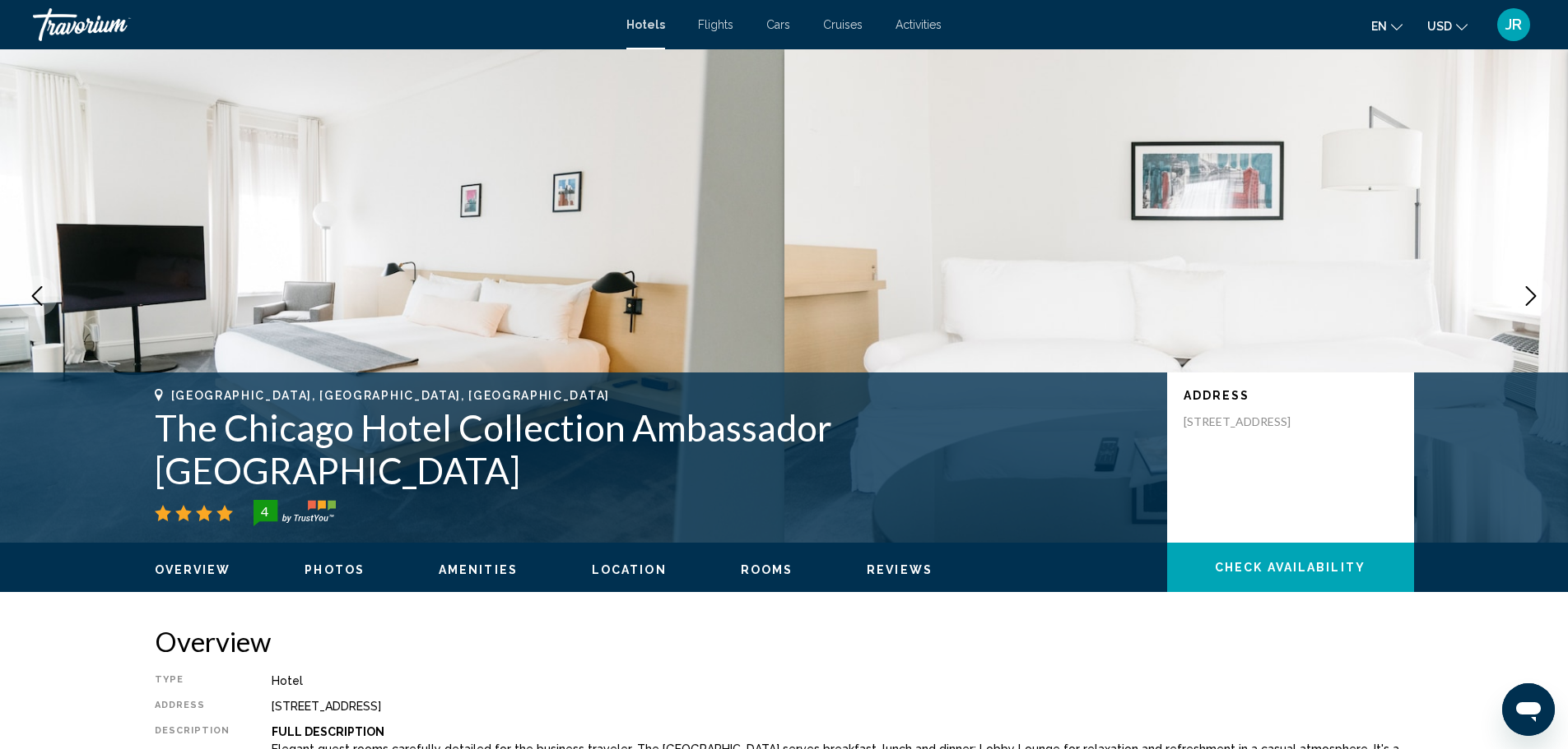
click at [1530, 304] on icon "Next image" at bounding box center [1531, 296] width 20 height 20
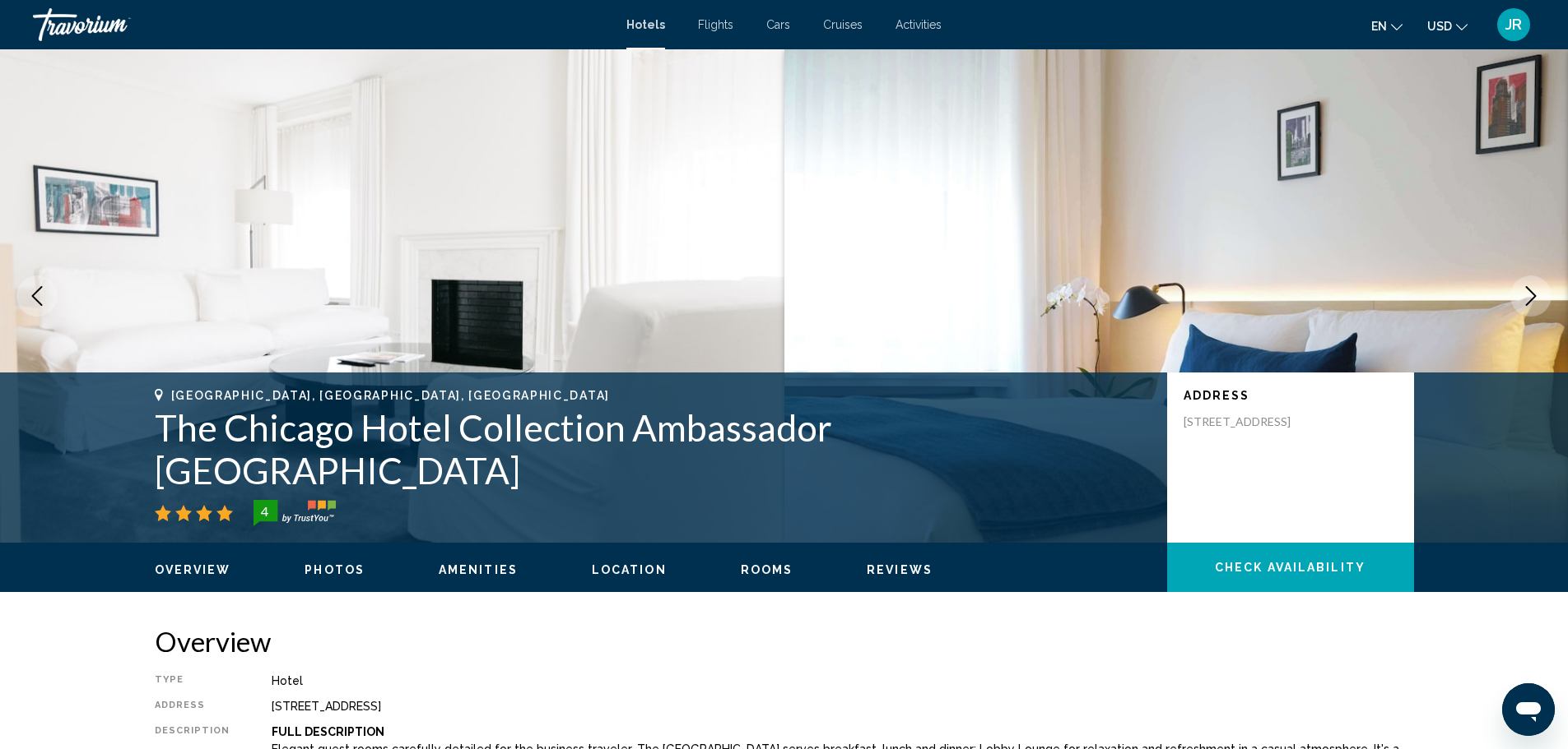
click at [1530, 304] on icon "Next image" at bounding box center [1531, 296] width 20 height 20
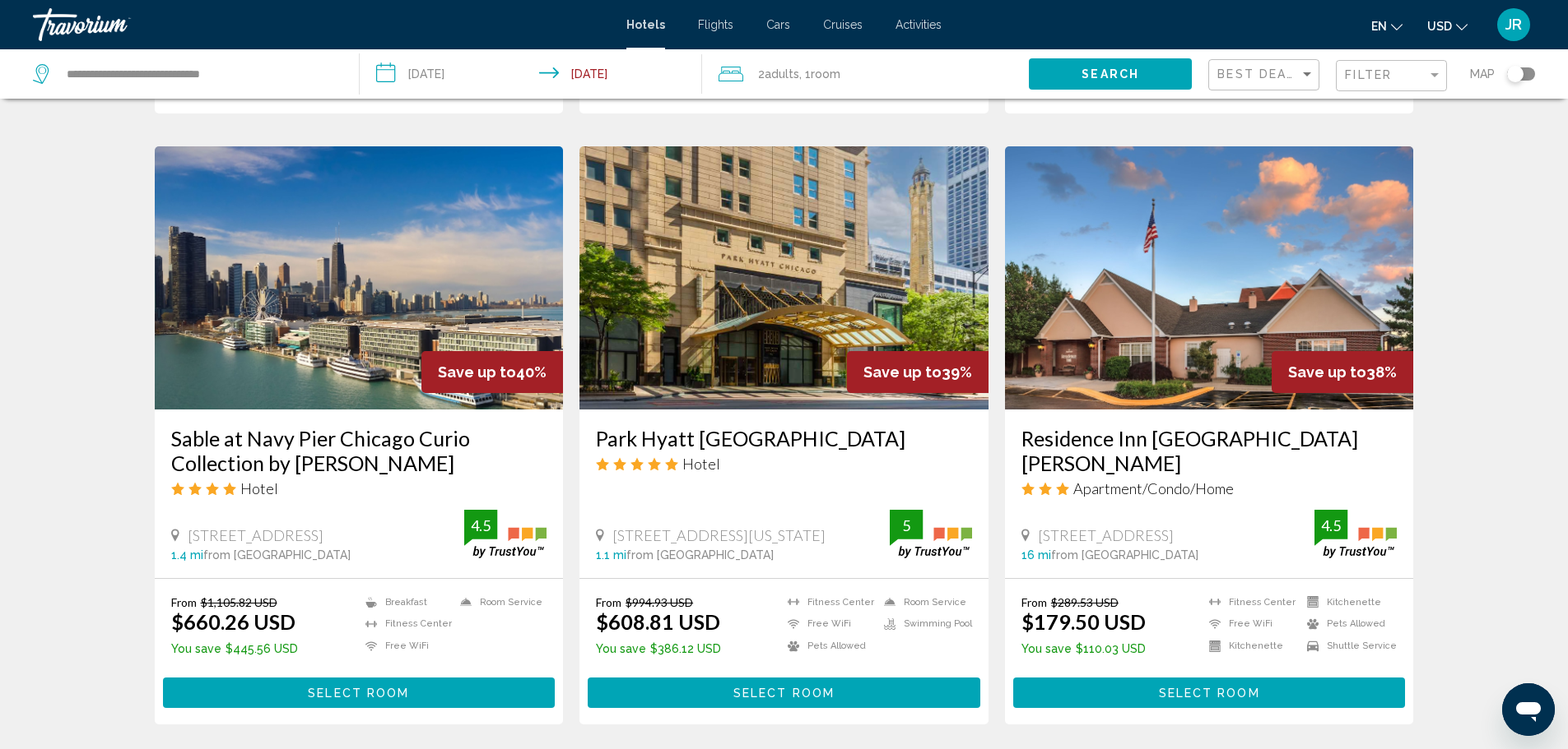
scroll to position [1316, 0]
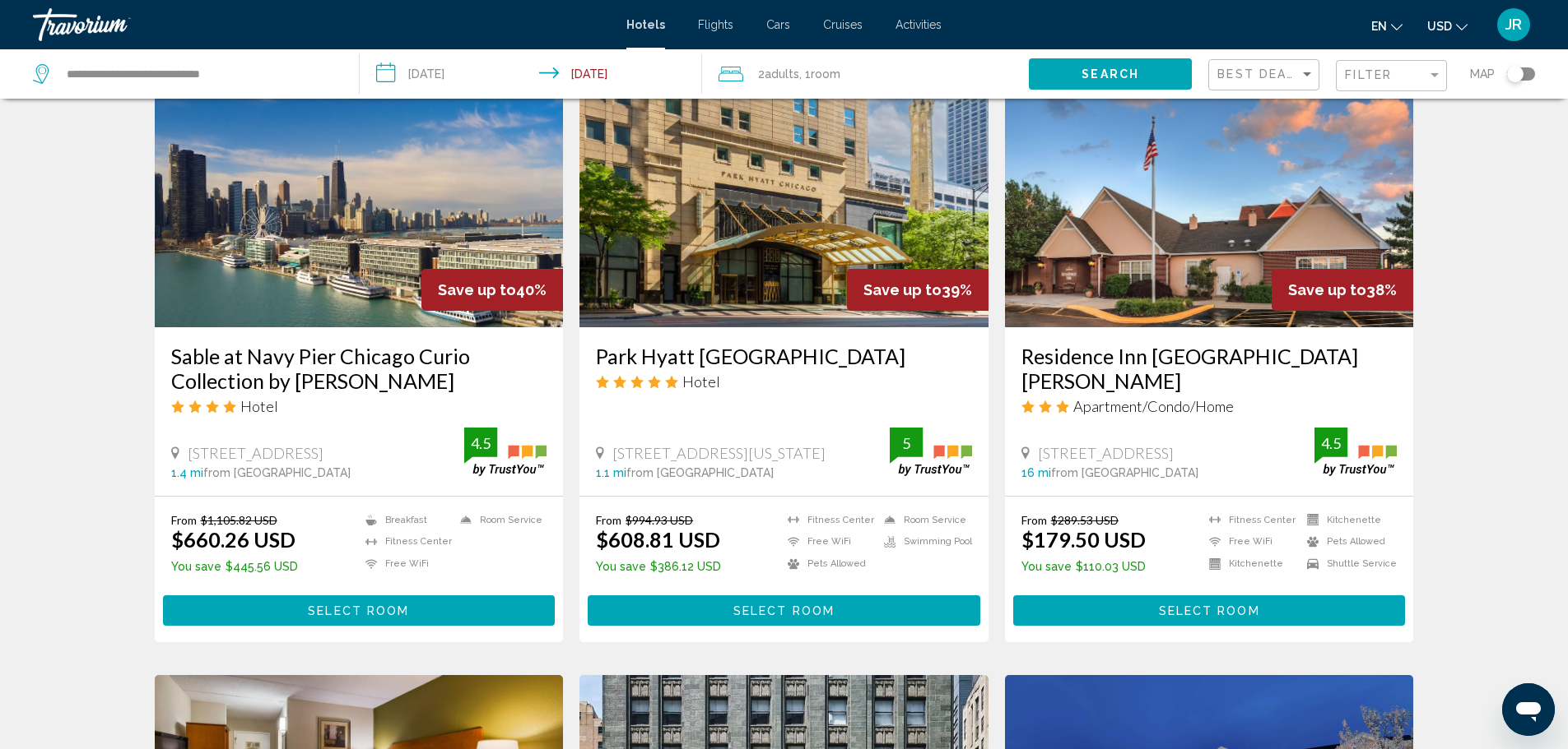
click at [265, 348] on h3 "Sable at Navy Pier Chicago Curio Collection by [PERSON_NAME]" at bounding box center [359, 369] width 376 height 50
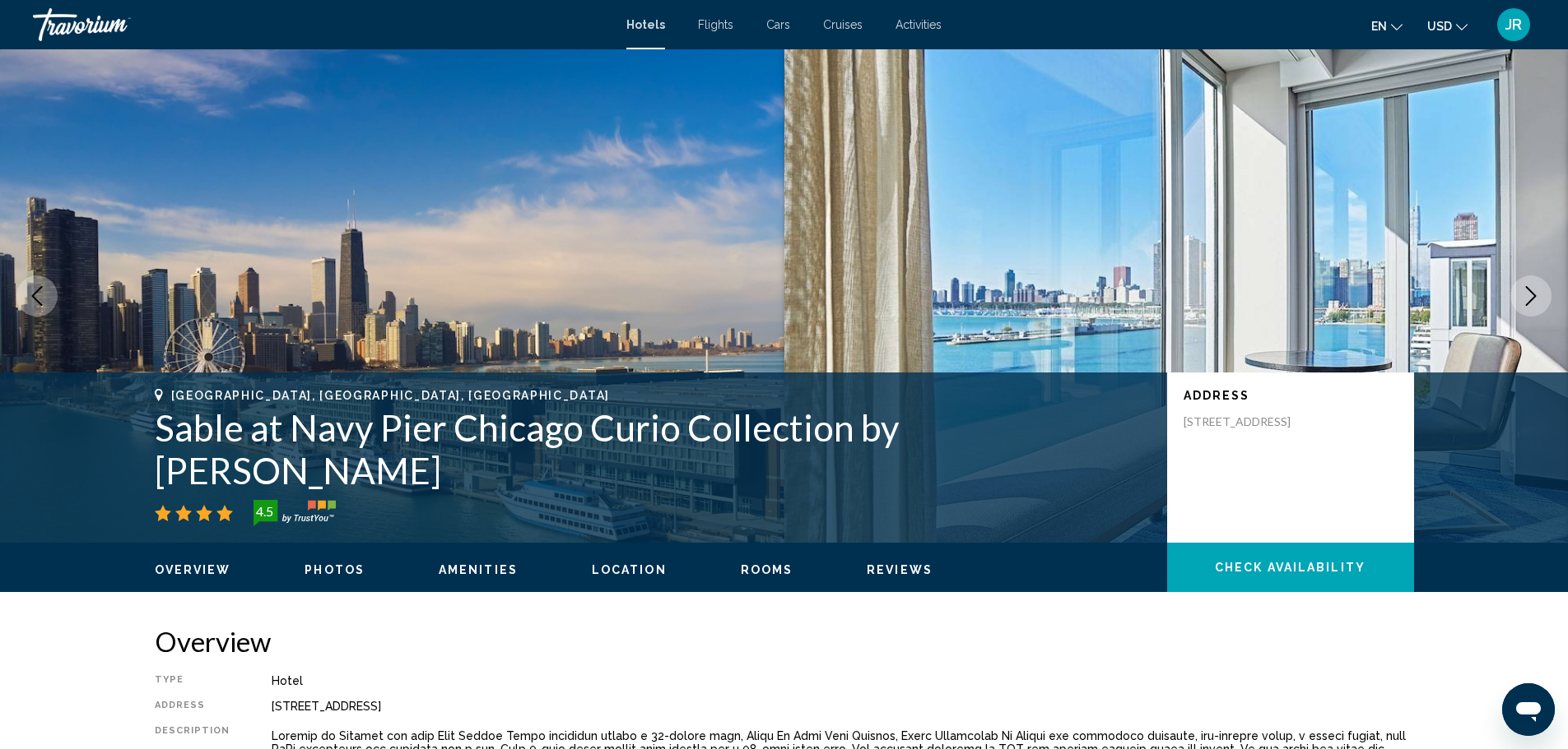
click at [1511, 293] on button "Next image" at bounding box center [1530, 296] width 41 height 41
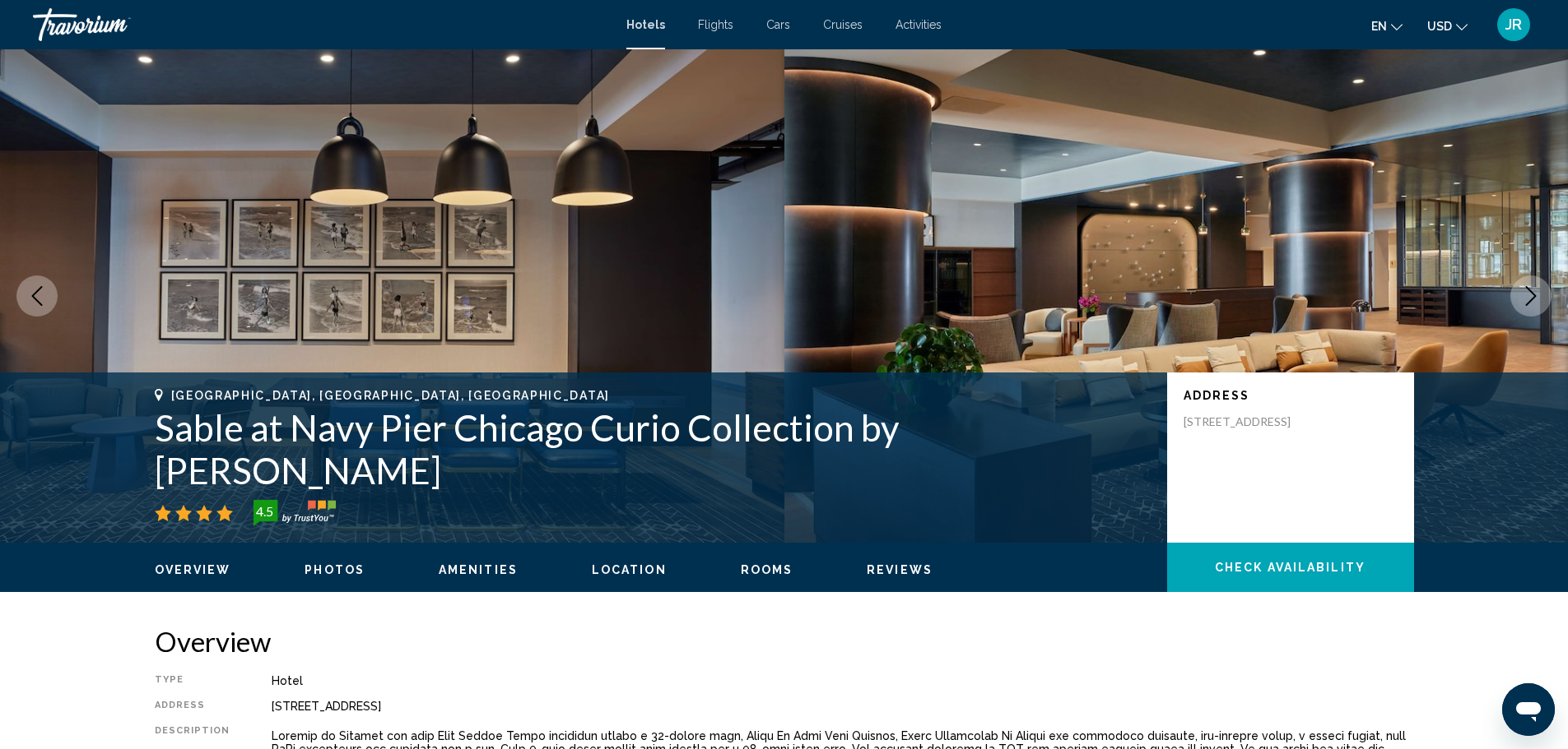
click at [1511, 293] on button "Next image" at bounding box center [1530, 296] width 41 height 41
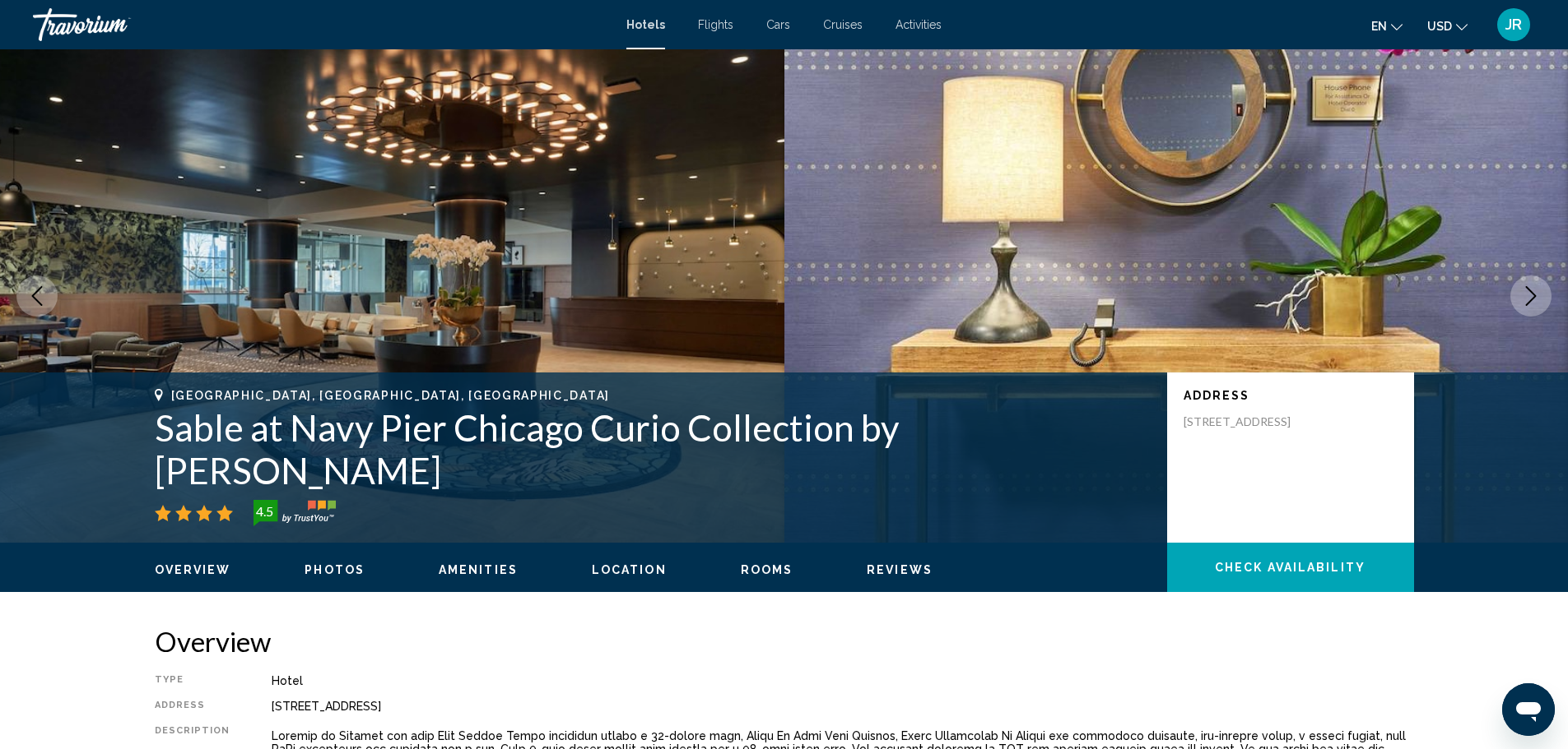
click at [1511, 293] on button "Next image" at bounding box center [1530, 296] width 41 height 41
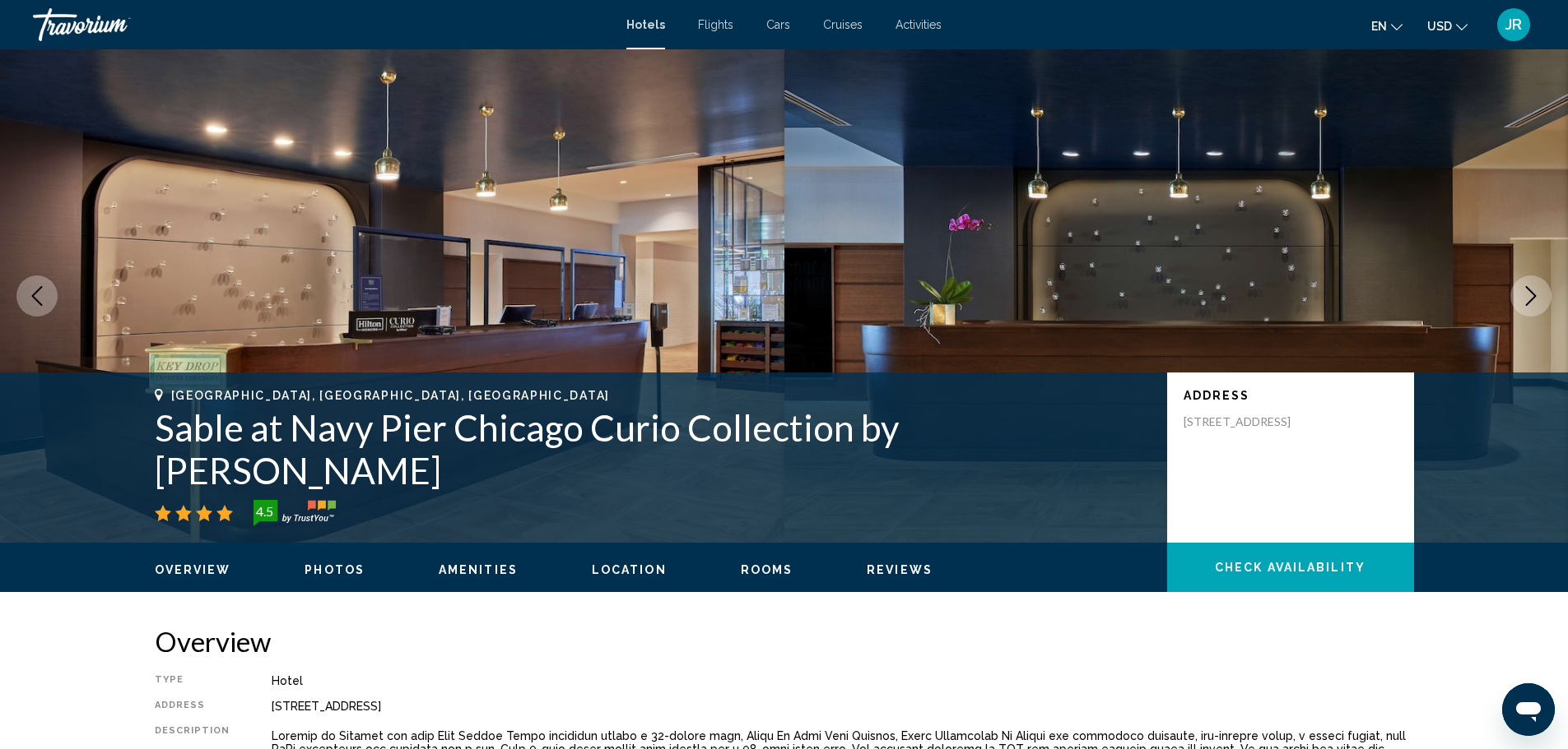
click at [1511, 293] on button "Next image" at bounding box center [1530, 296] width 41 height 41
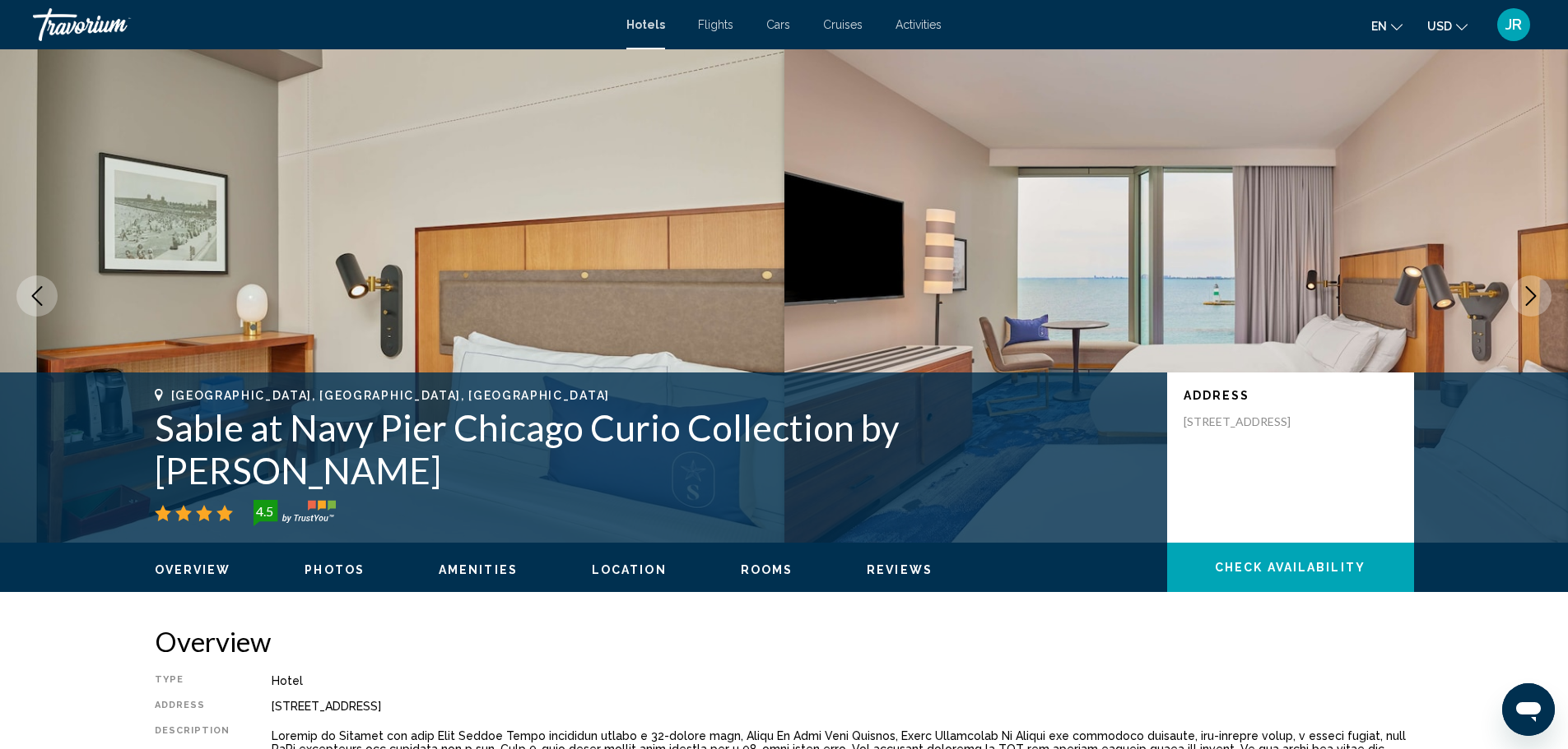
click at [1511, 293] on button "Next image" at bounding box center [1530, 296] width 41 height 41
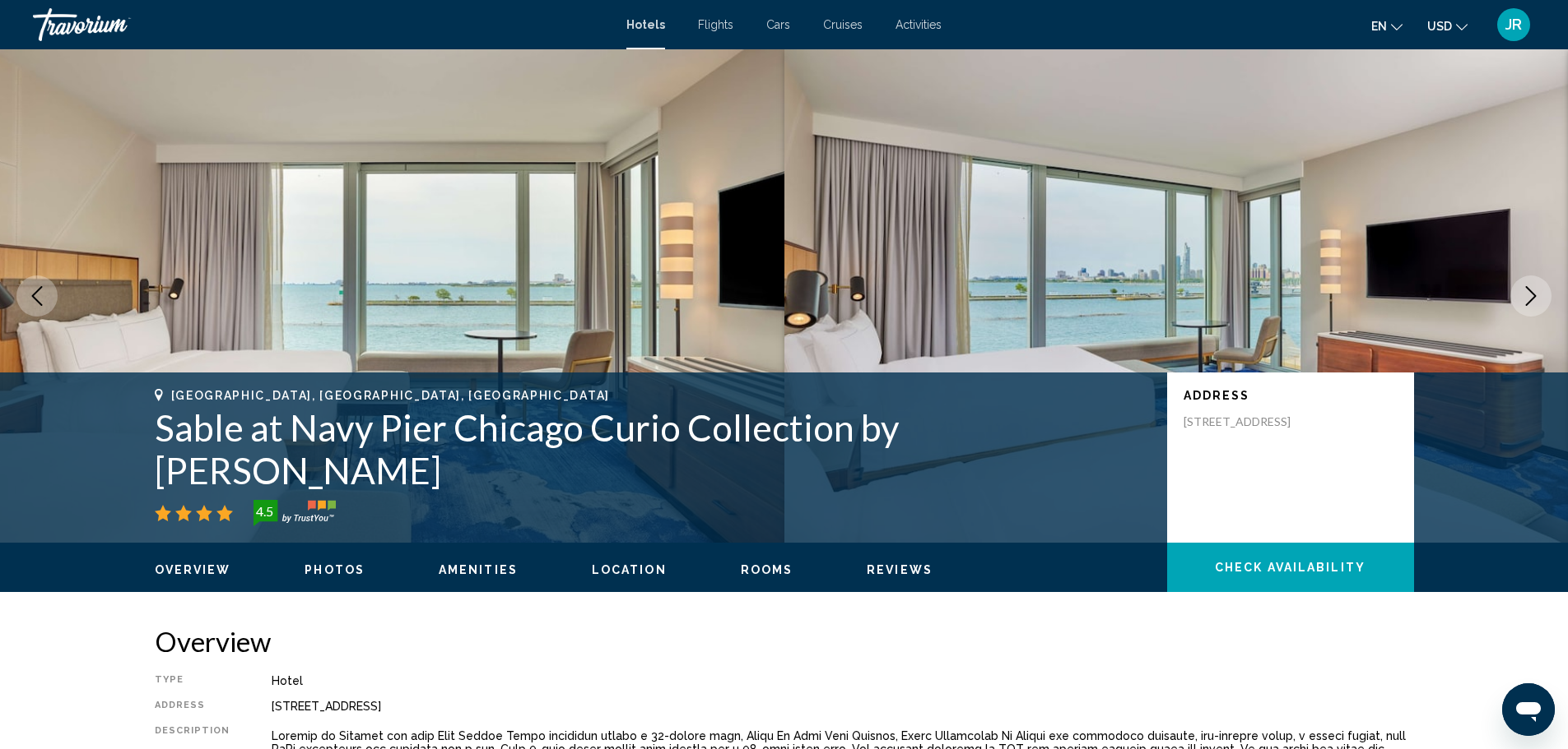
click at [1511, 293] on button "Next image" at bounding box center [1530, 296] width 41 height 41
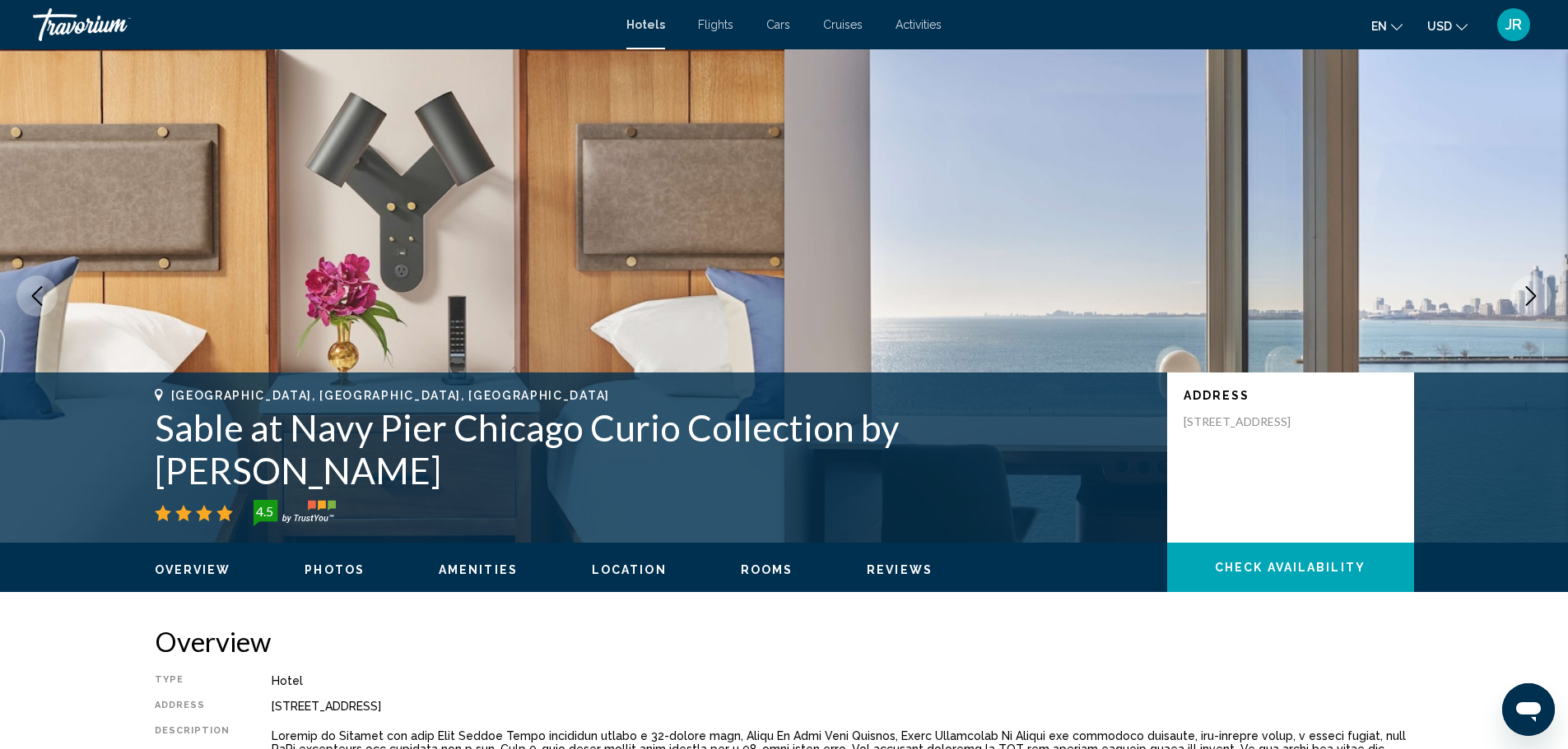
click at [1511, 293] on button "Next image" at bounding box center [1530, 296] width 41 height 41
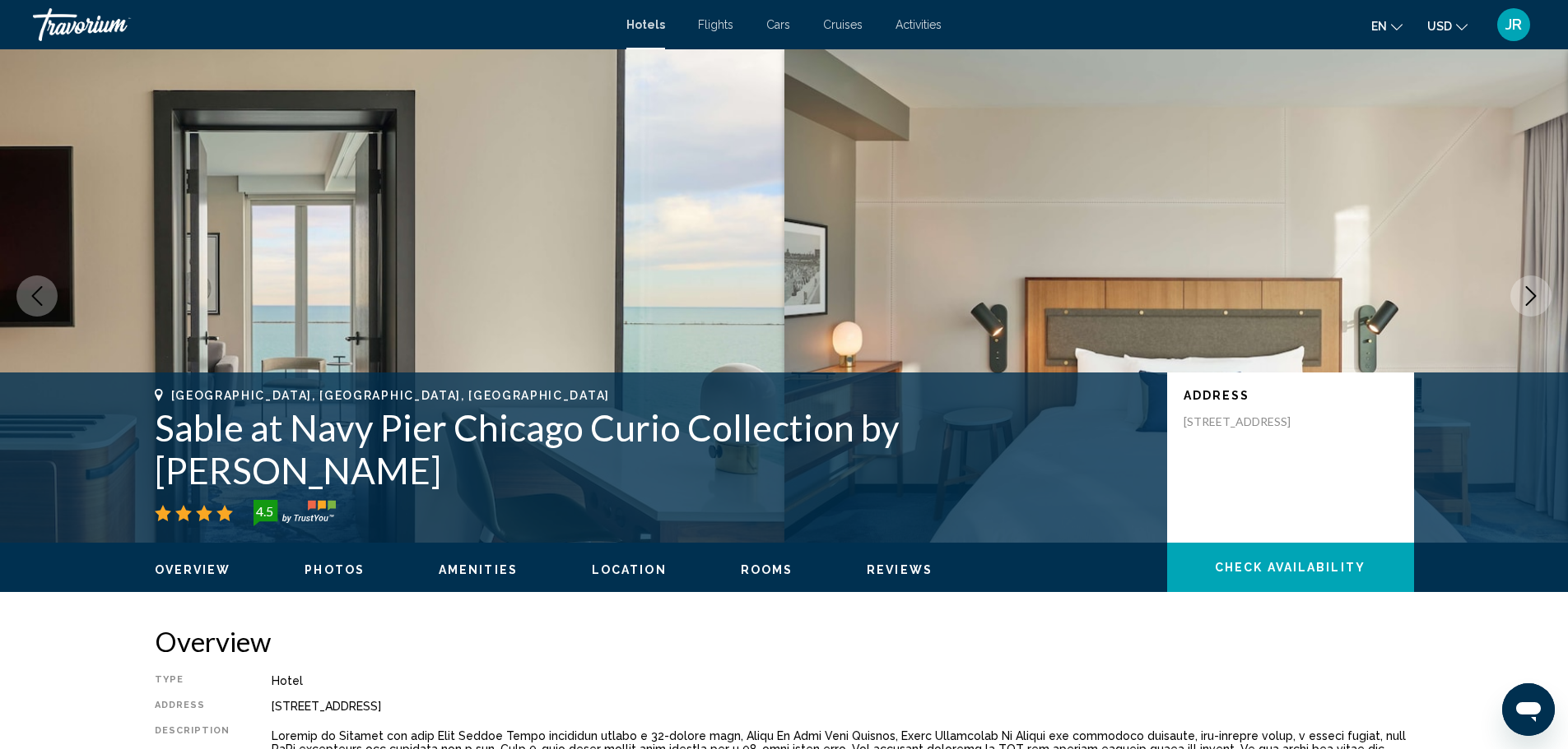
click at [1511, 293] on button "Next image" at bounding box center [1530, 296] width 41 height 41
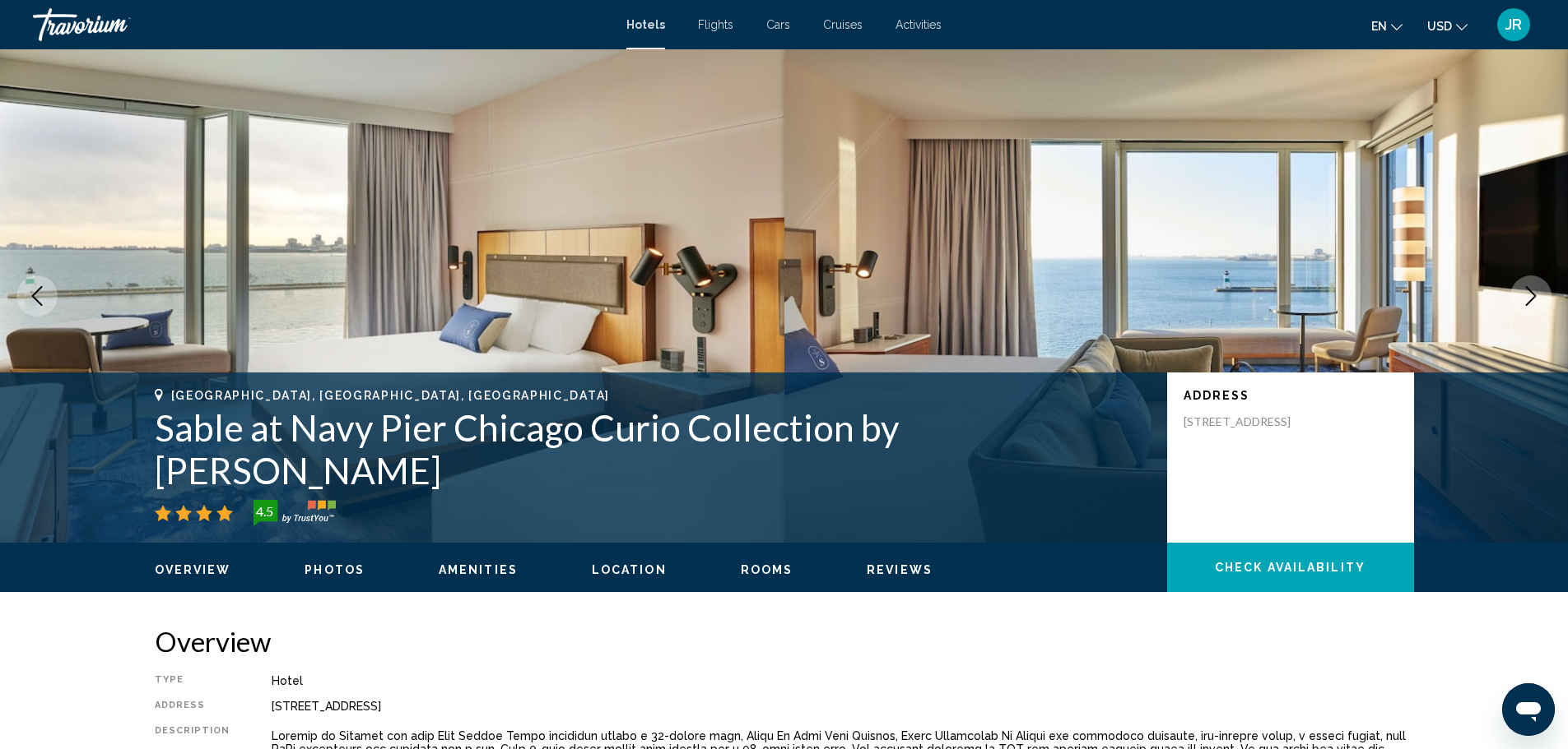
click at [1511, 293] on button "Next image" at bounding box center [1530, 296] width 41 height 41
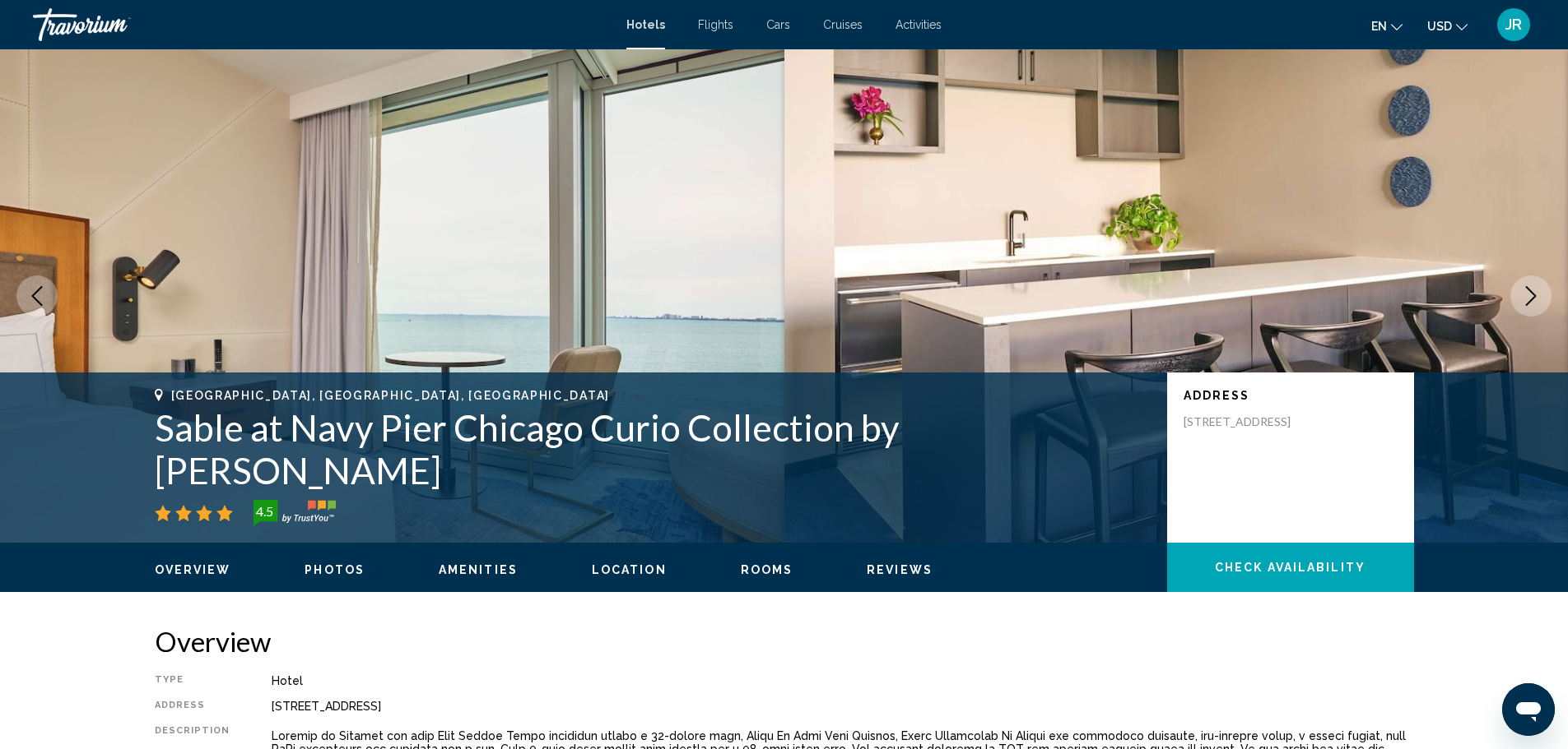
click at [1511, 293] on button "Next image" at bounding box center [1530, 296] width 41 height 41
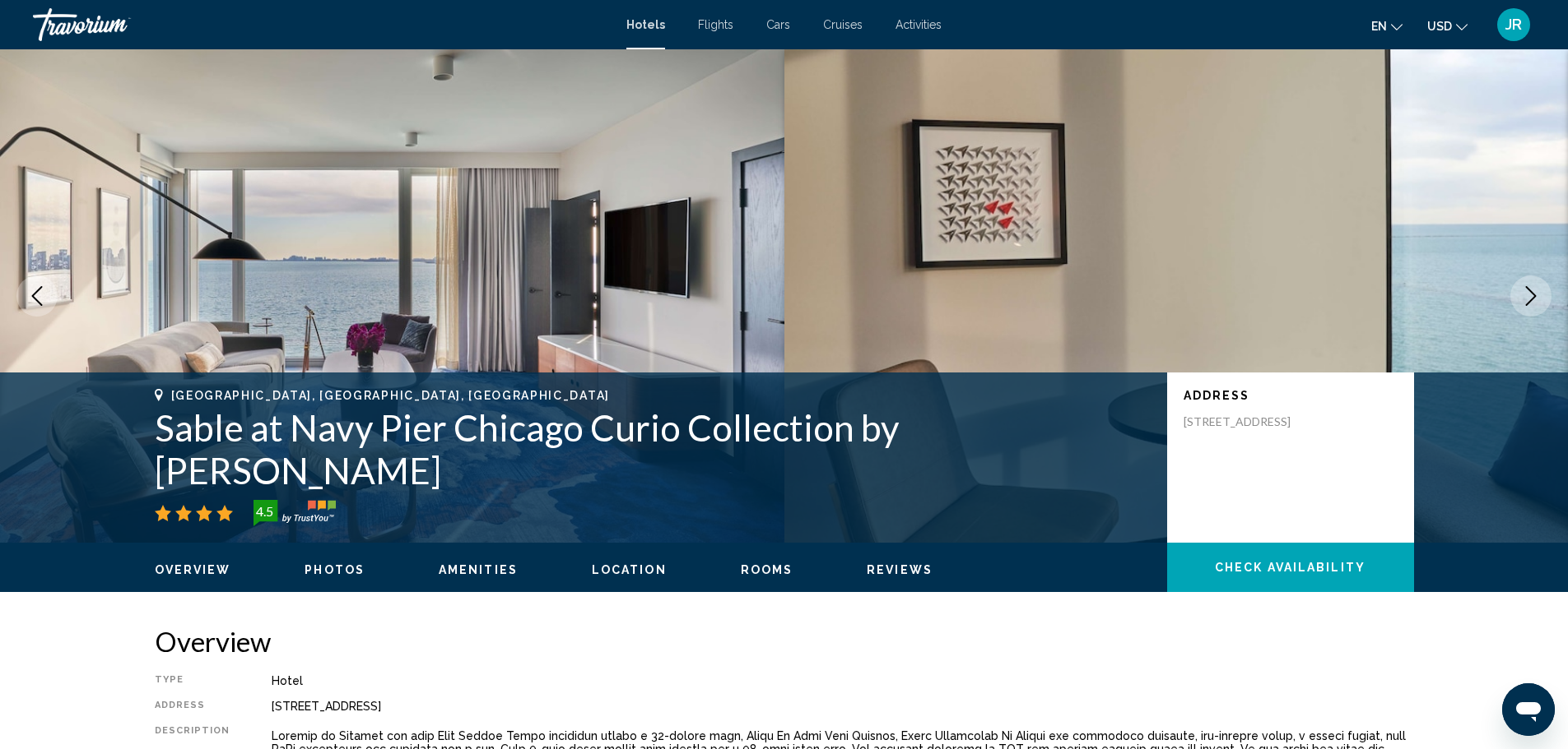
click at [1511, 293] on button "Next image" at bounding box center [1530, 296] width 41 height 41
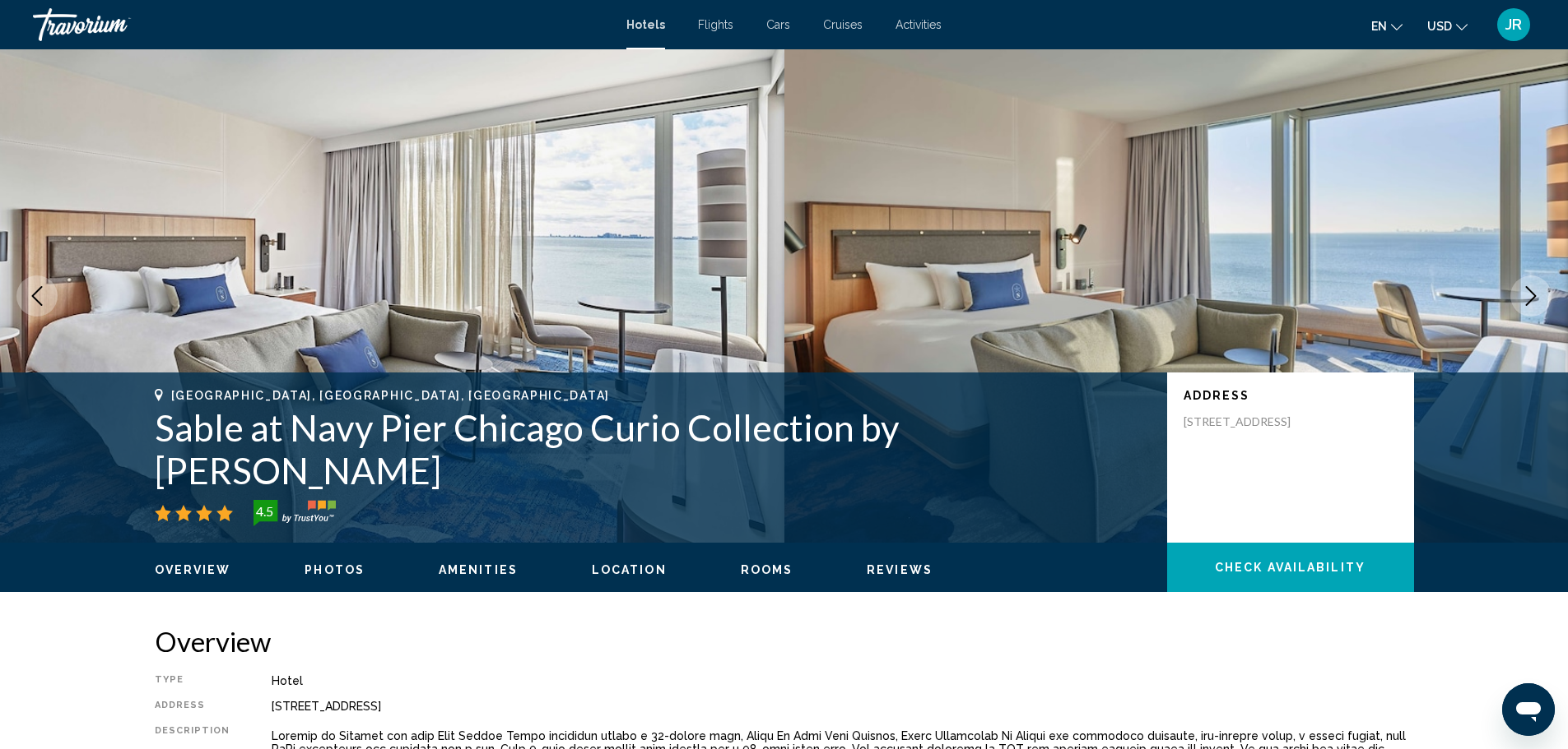
click at [1511, 293] on button "Next image" at bounding box center [1530, 296] width 41 height 41
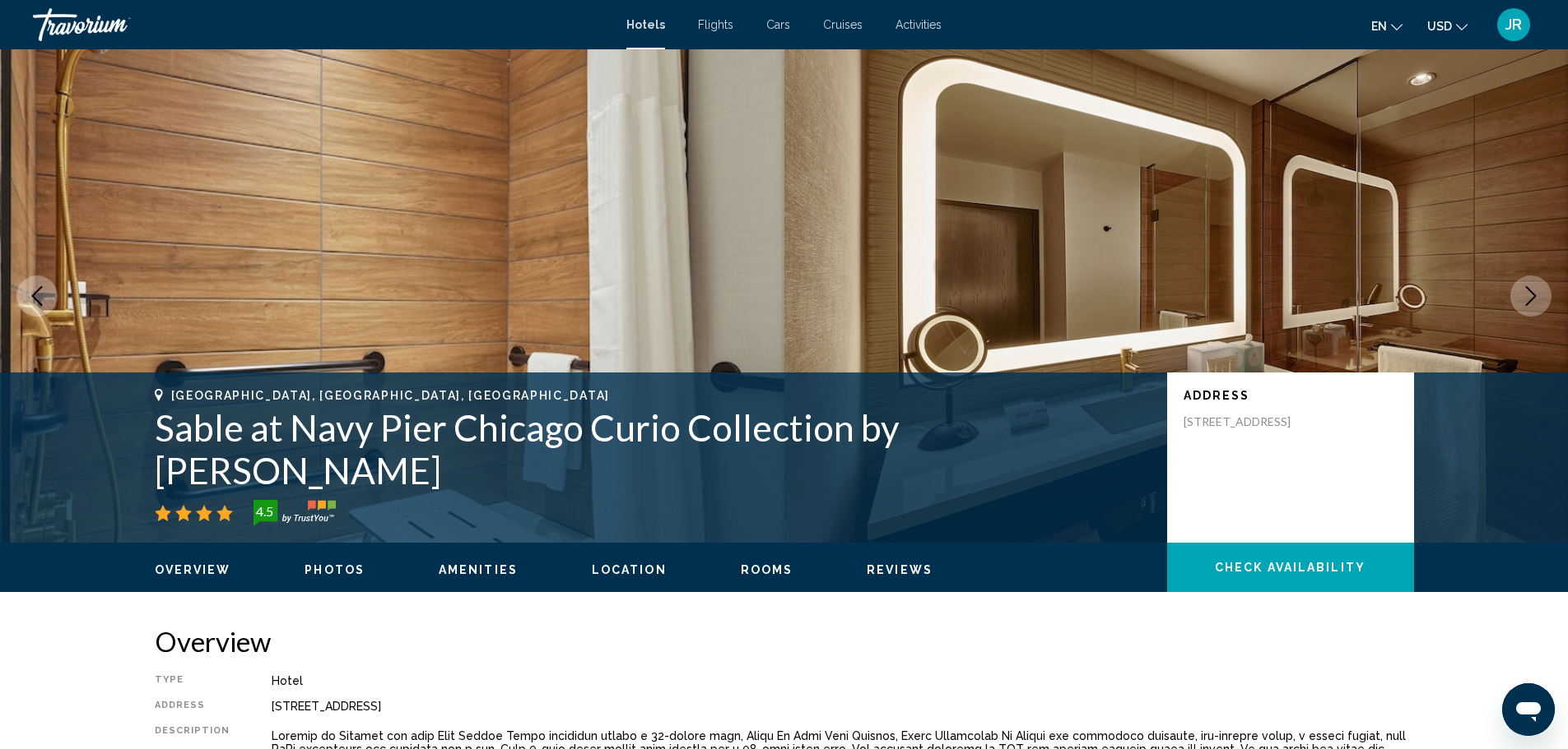
click at [1511, 293] on button "Next image" at bounding box center [1530, 296] width 41 height 41
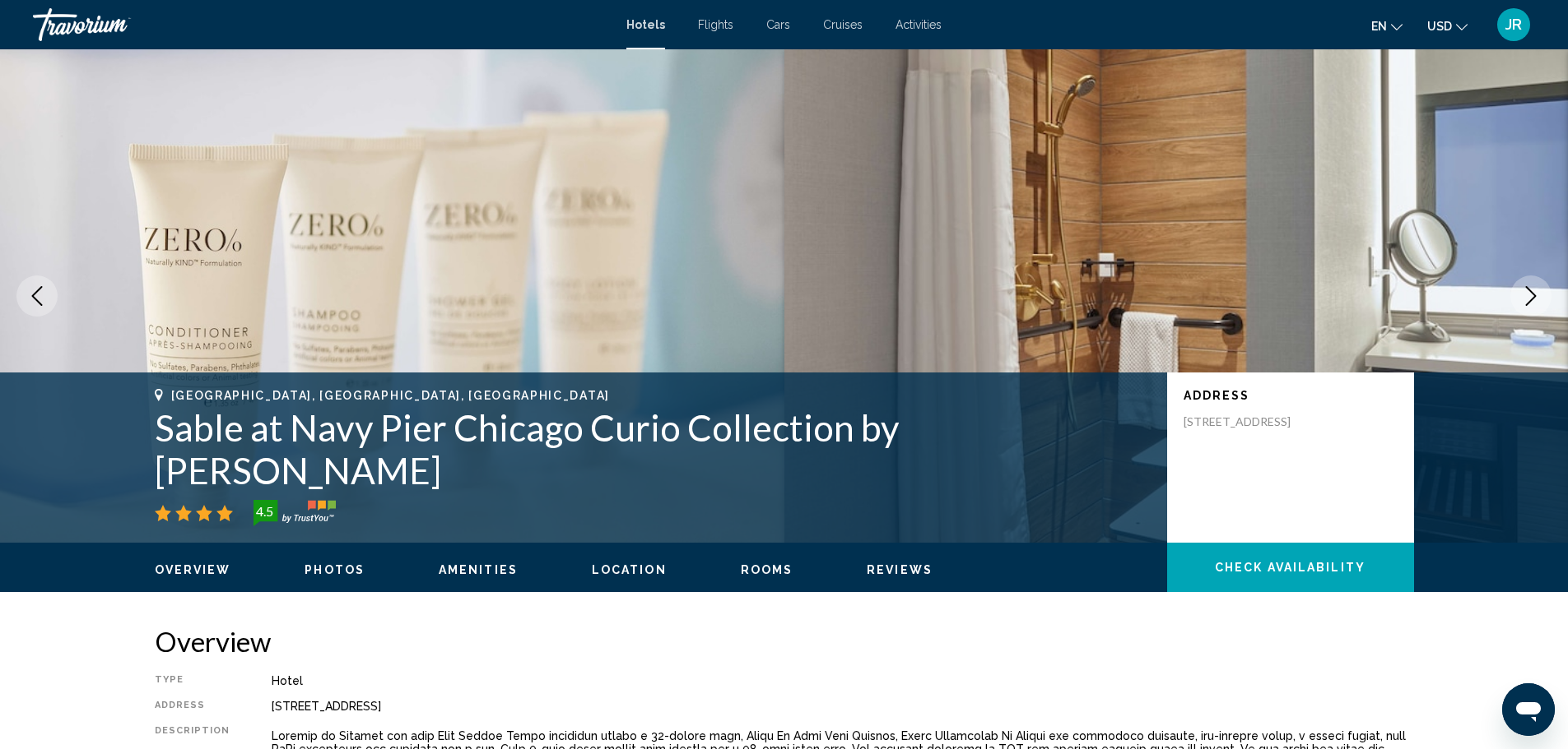
click at [1511, 293] on button "Next image" at bounding box center [1530, 296] width 41 height 41
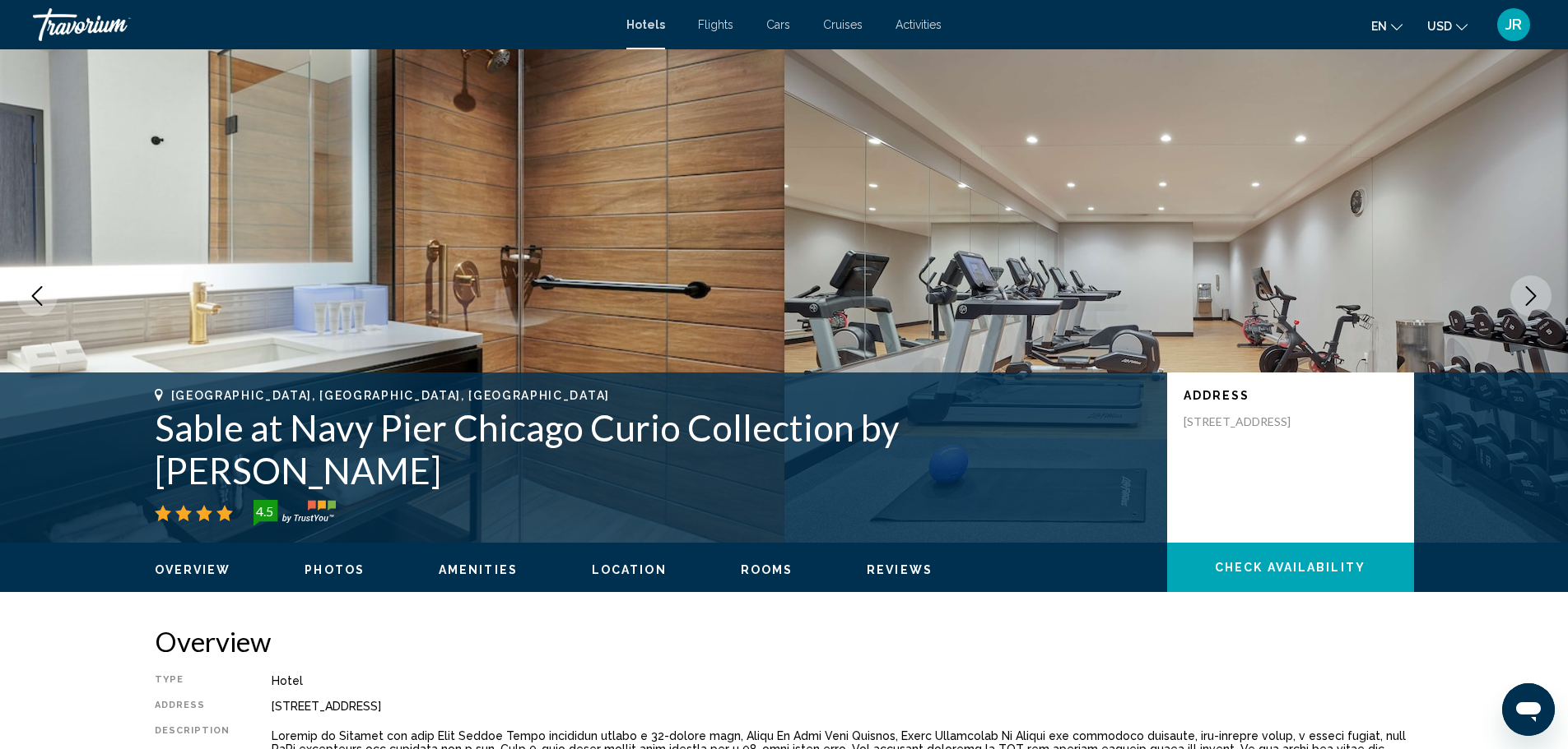
click at [1511, 293] on button "Next image" at bounding box center [1530, 296] width 41 height 41
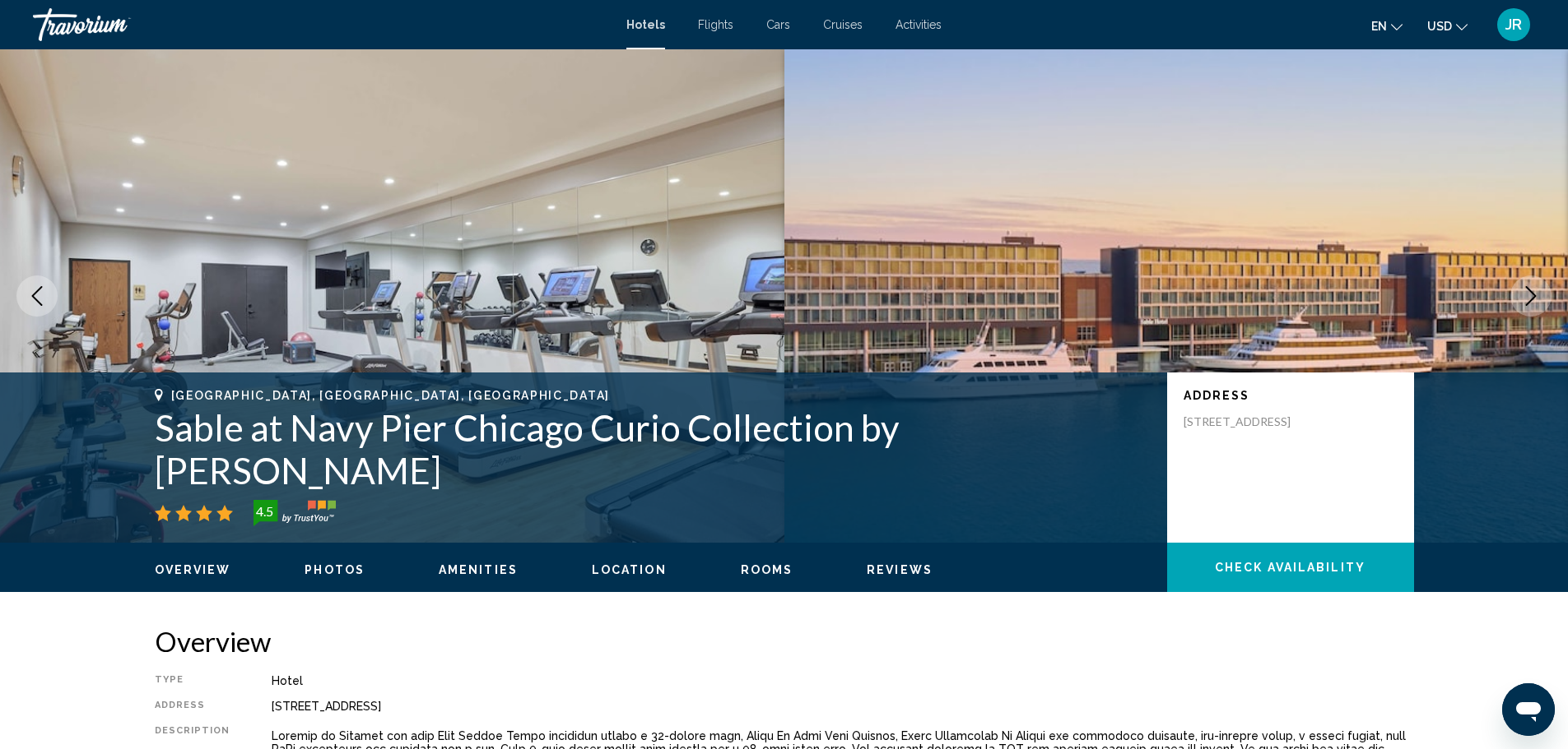
click at [1511, 293] on button "Next image" at bounding box center [1530, 296] width 41 height 41
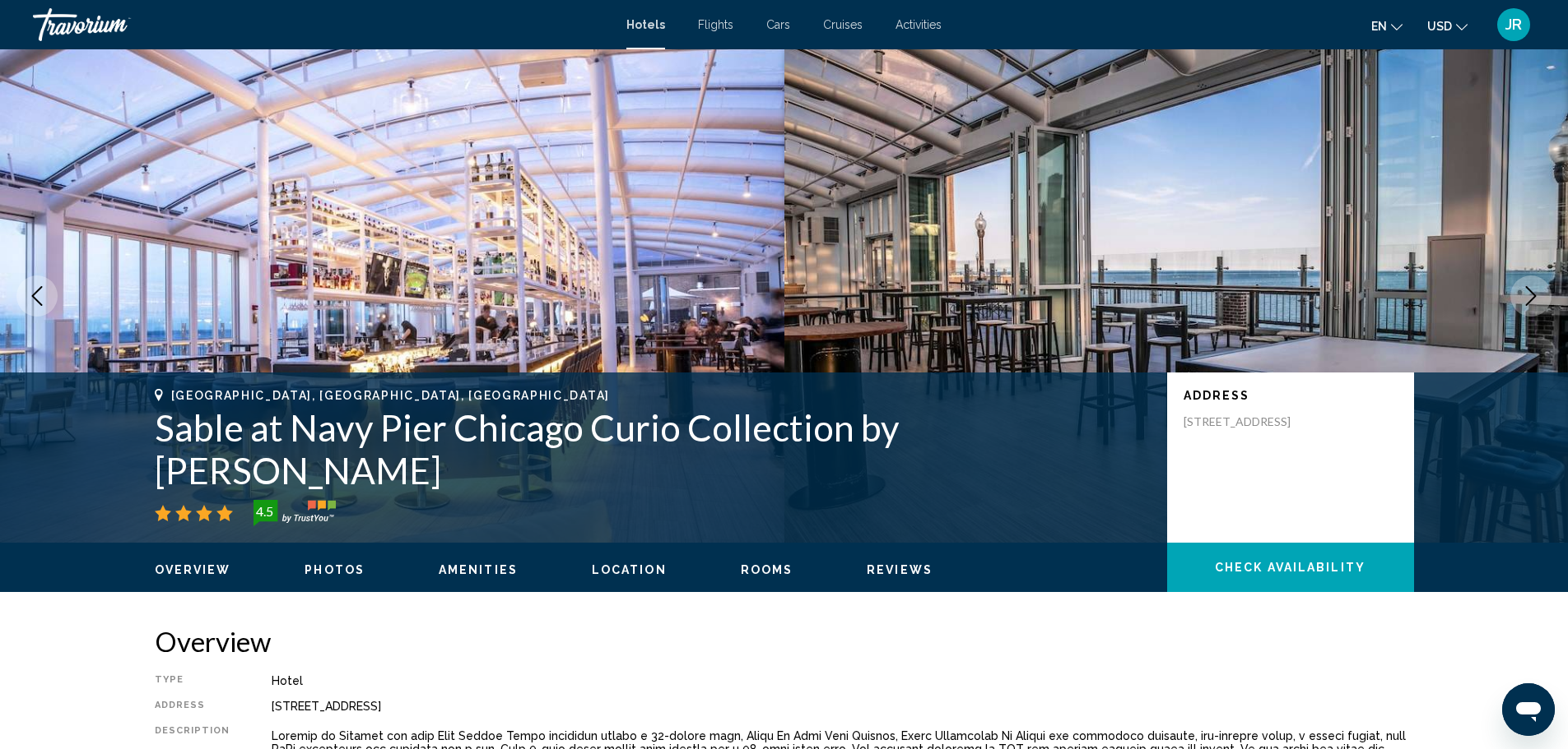
click at [1511, 293] on button "Next image" at bounding box center [1530, 296] width 41 height 41
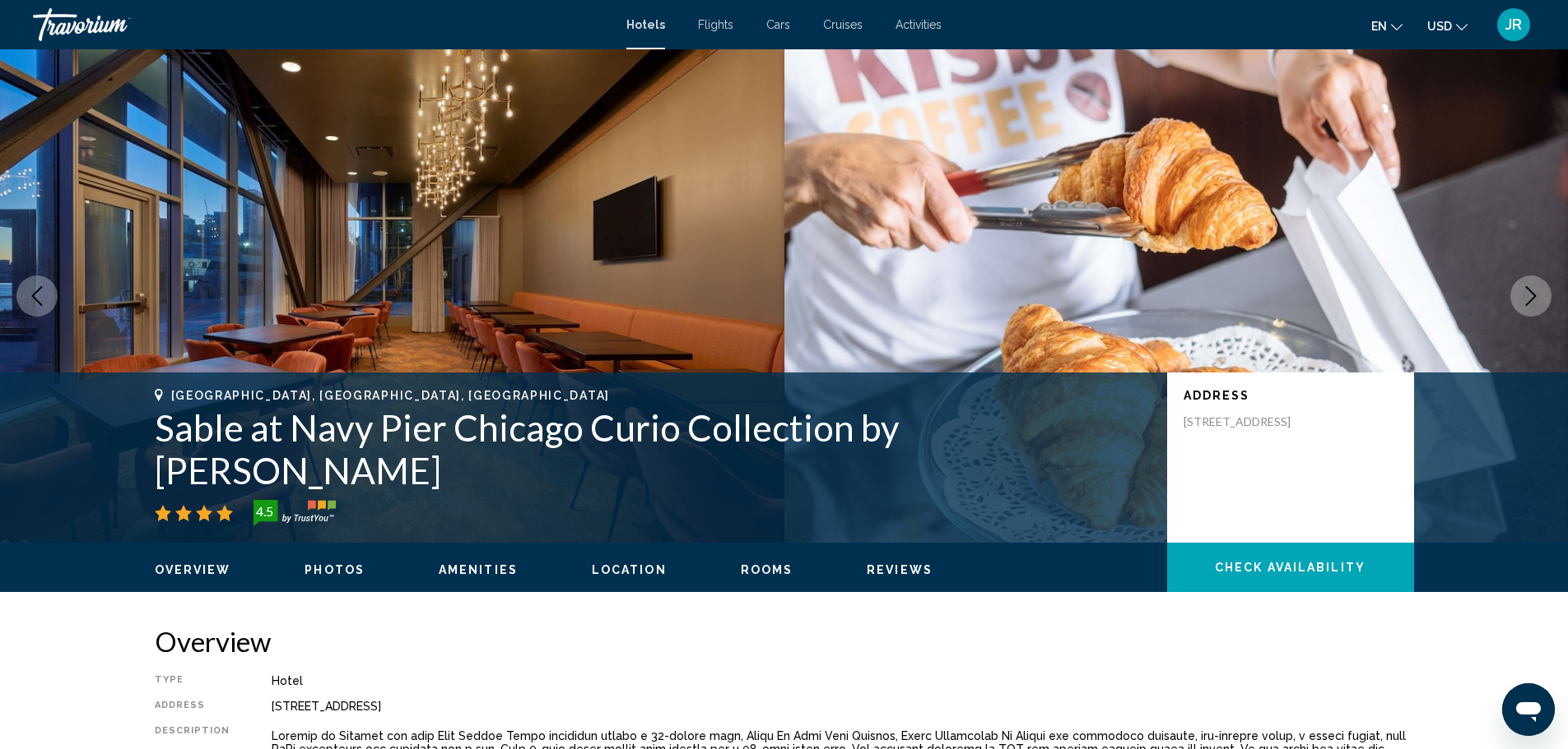
click at [1510, 293] on button "Next image" at bounding box center [1530, 296] width 41 height 41
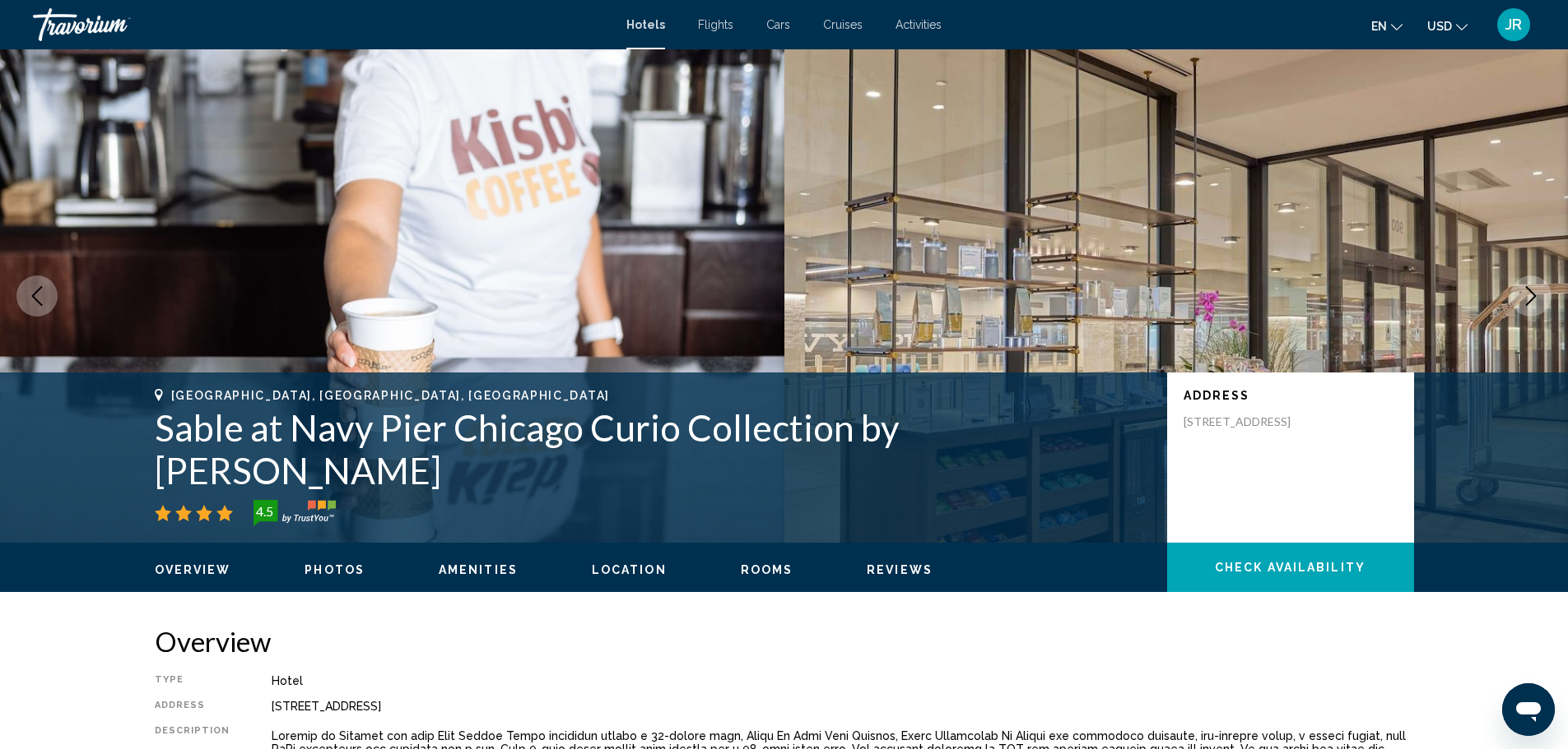
click at [1510, 293] on button "Next image" at bounding box center [1530, 296] width 41 height 41
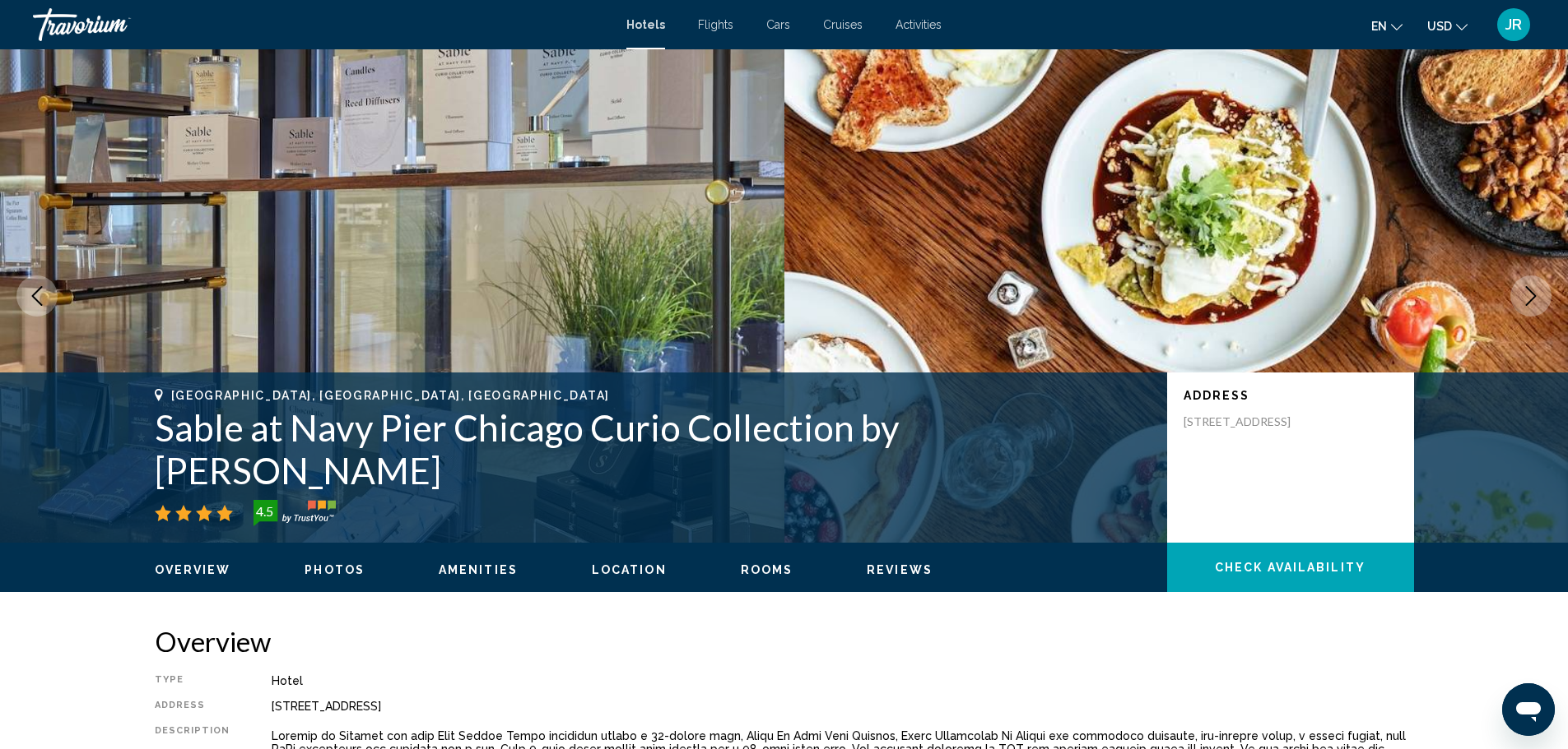
click at [1504, 294] on img "Main content" at bounding box center [1176, 296] width 784 height 493
click at [1523, 294] on icon "Next image" at bounding box center [1531, 296] width 20 height 20
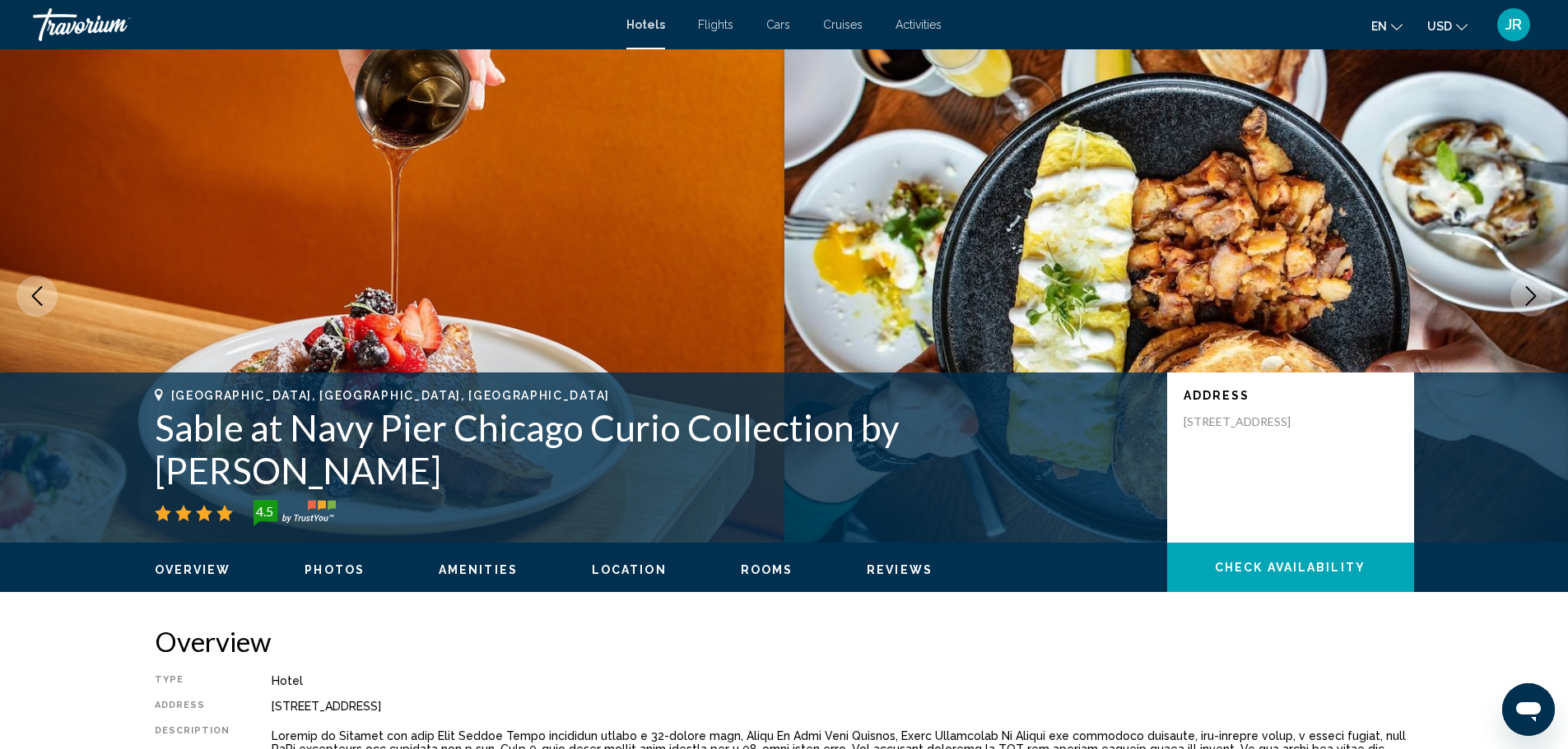
click at [1521, 294] on icon "Next image" at bounding box center [1531, 296] width 20 height 20
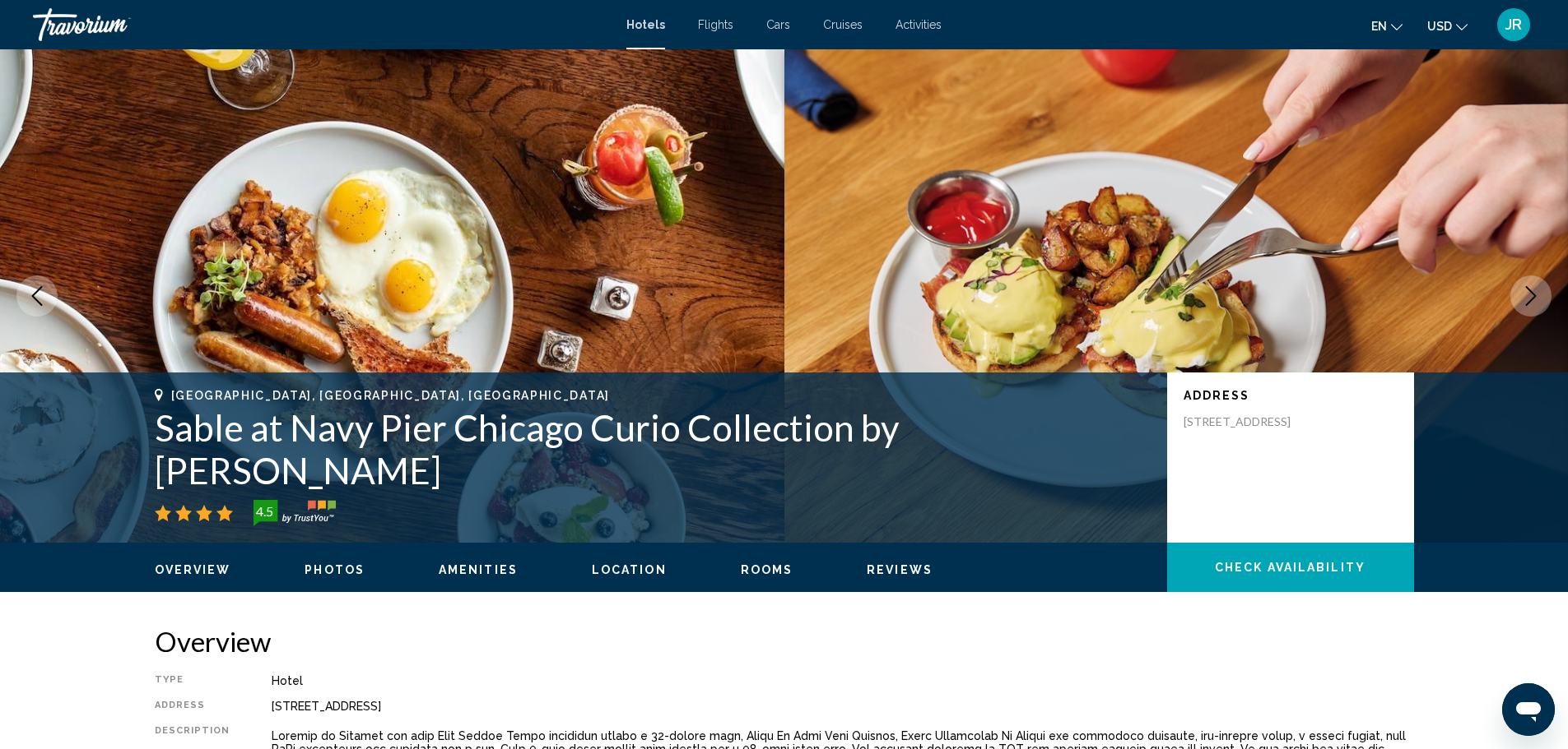
click at [1521, 294] on icon "Next image" at bounding box center [1531, 296] width 20 height 20
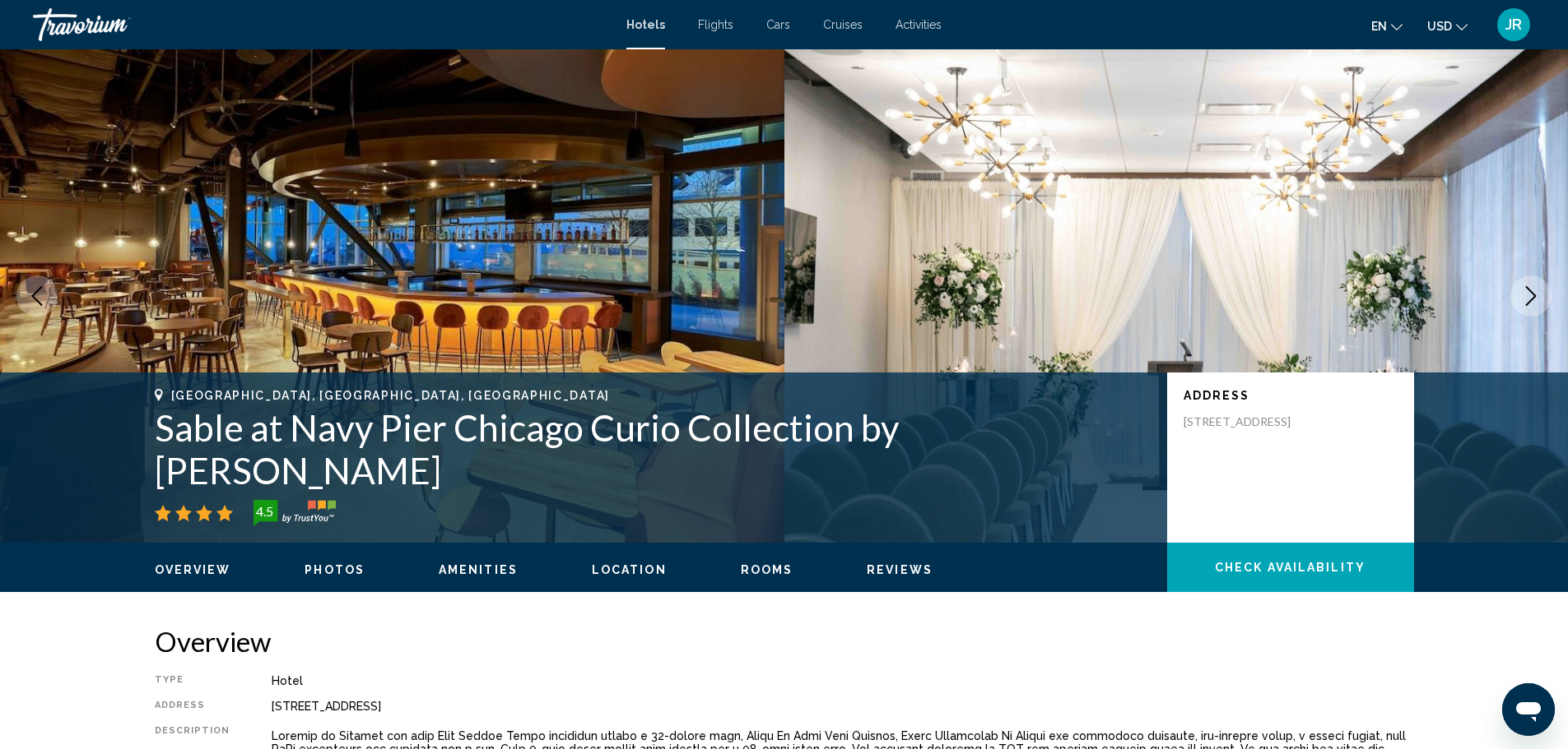
click at [1521, 294] on icon "Next image" at bounding box center [1531, 296] width 20 height 20
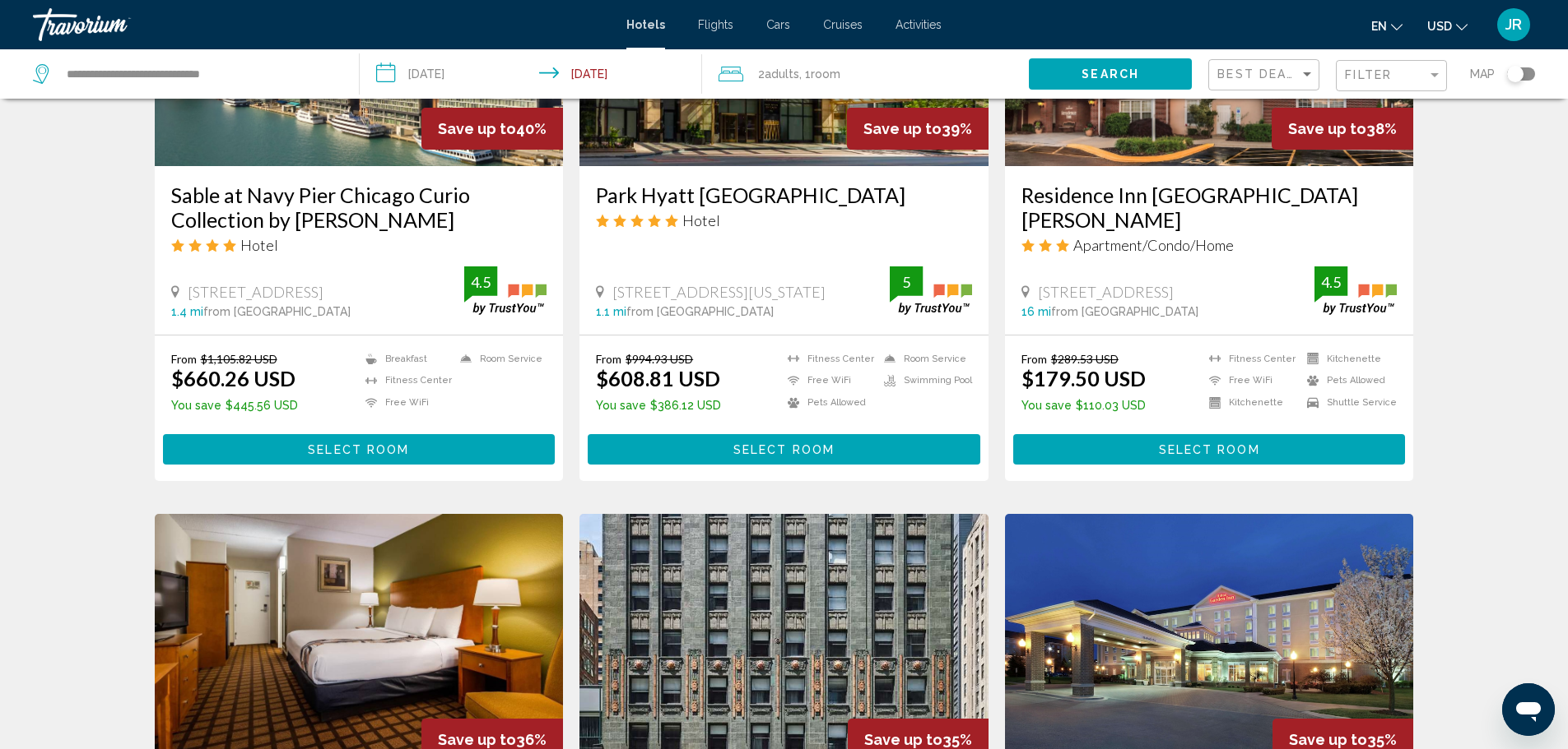
scroll to position [1480, 0]
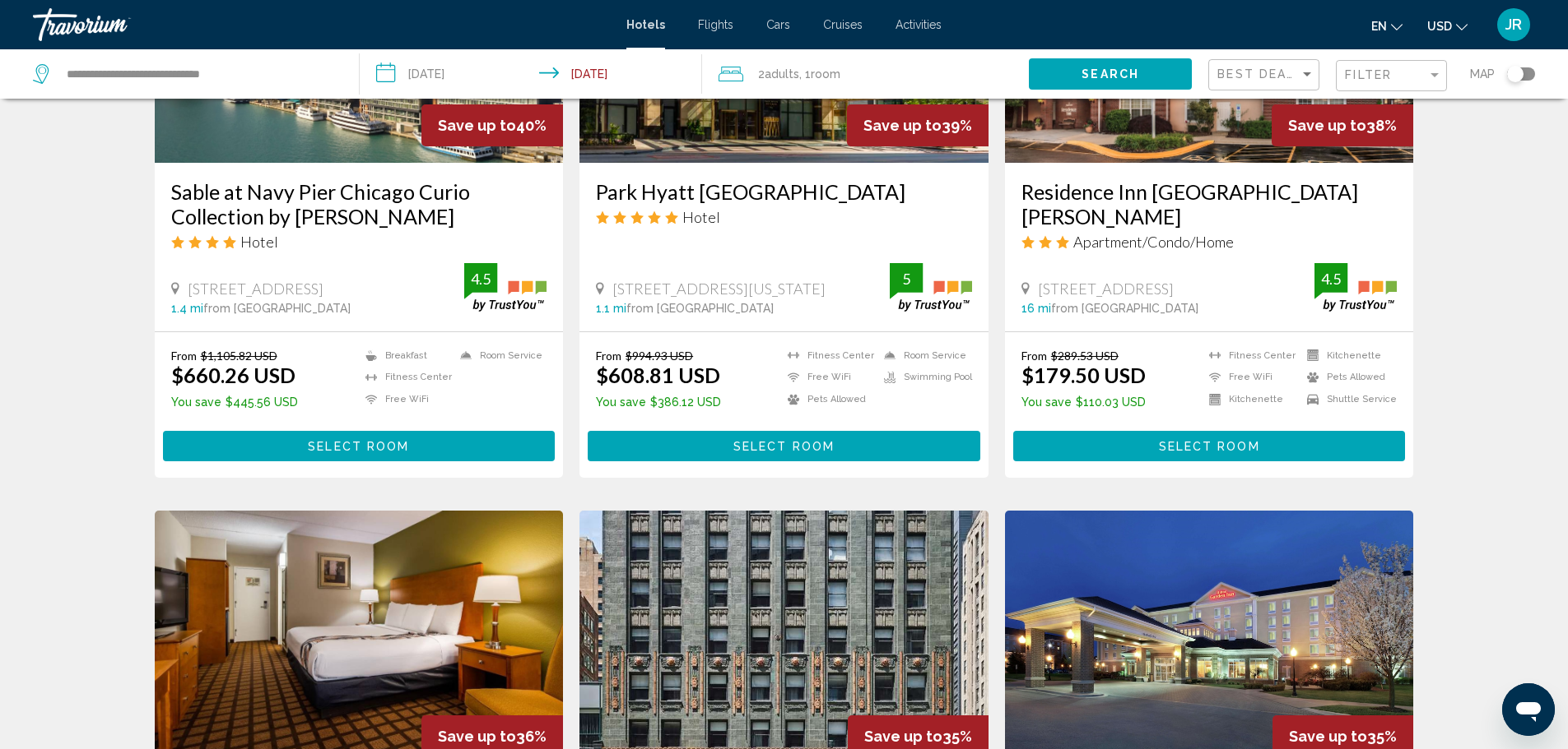
click at [1216, 79] on mat-form-field "Best Deals" at bounding box center [1263, 75] width 111 height 32
click at [1227, 73] on span "Best Deals" at bounding box center [1260, 74] width 86 height 13
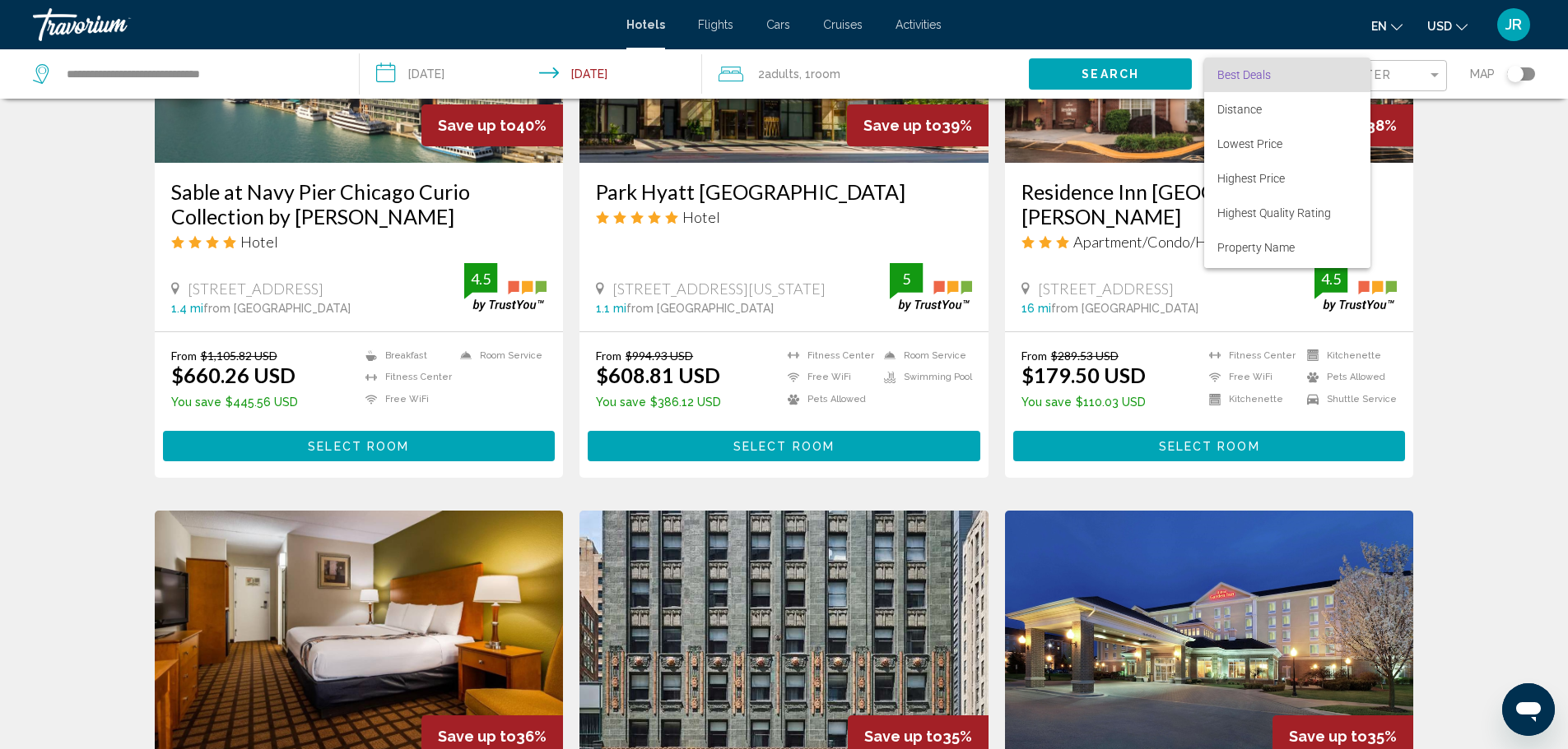
click at [1487, 287] on div at bounding box center [784, 374] width 1568 height 749
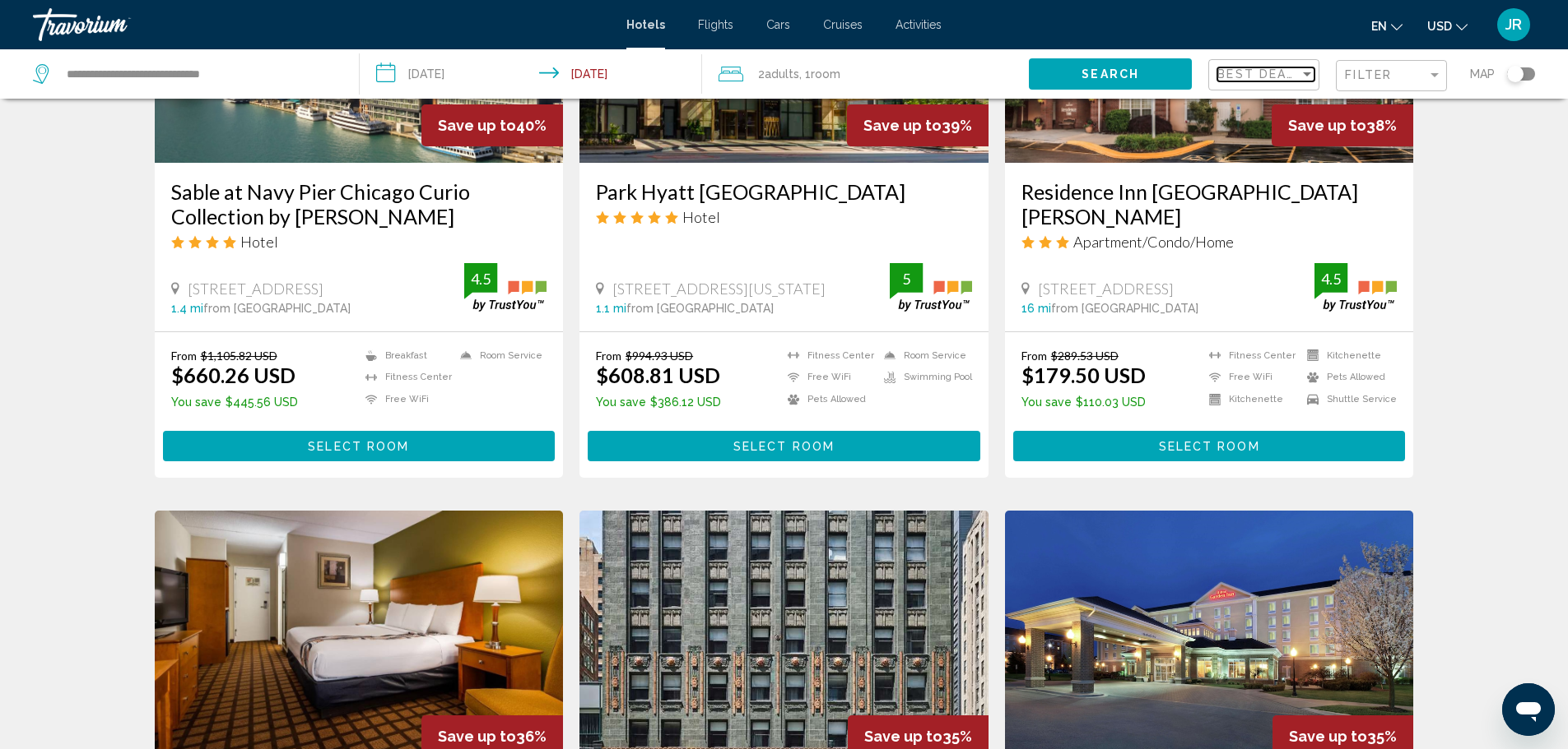
click at [1298, 77] on span "Best Deals" at bounding box center [1260, 74] width 86 height 13
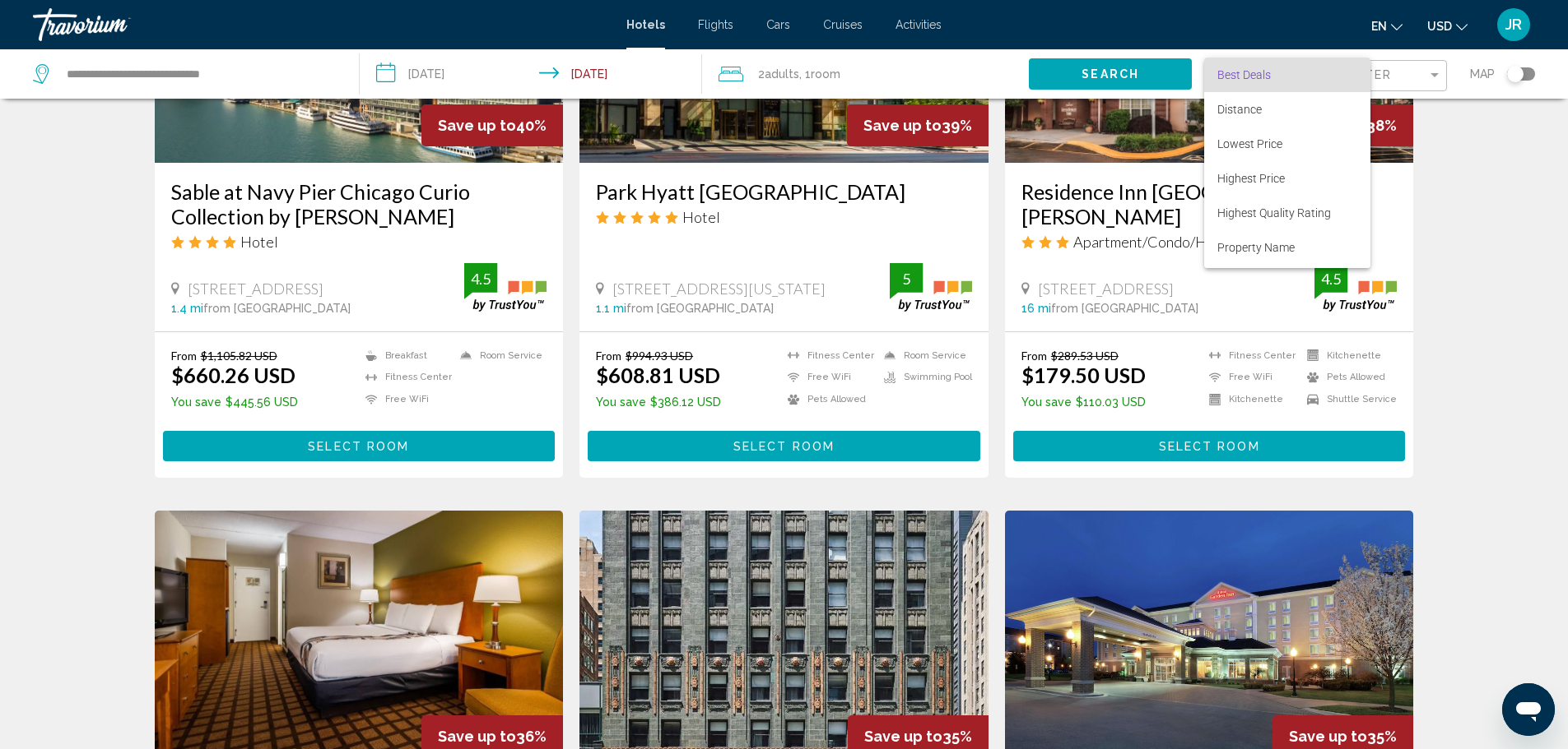
click at [1445, 191] on div at bounding box center [784, 374] width 1568 height 749
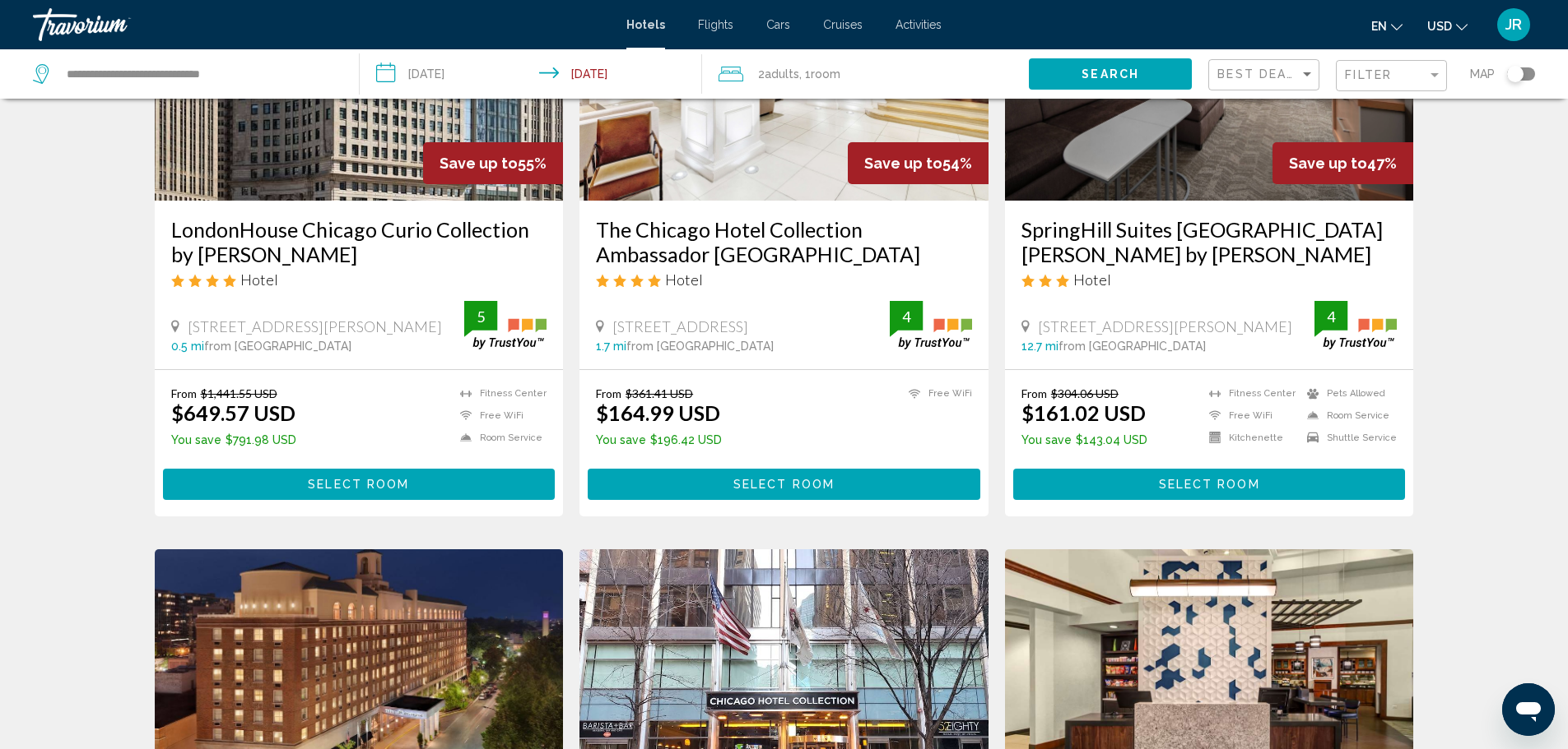
scroll to position [0, 0]
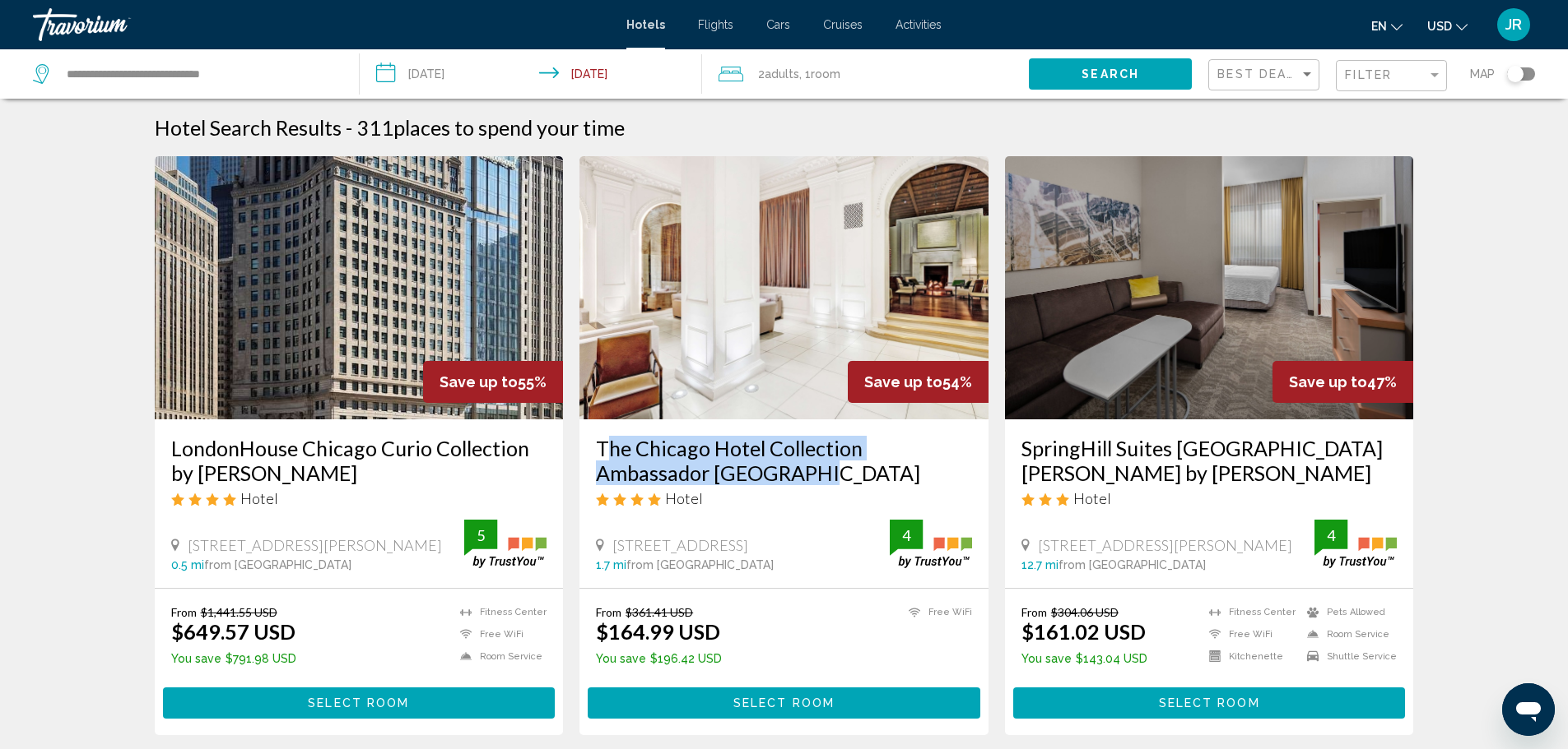
drag, startPoint x: 588, startPoint y: 444, endPoint x: 808, endPoint y: 484, distance: 223.6
click at [808, 484] on div "The Chicago Hotel Collection Ambassador [GEOGRAPHIC_DATA] Hotel [STREET_ADDRESS…" at bounding box center [783, 504] width 409 height 169
drag, startPoint x: 766, startPoint y: 463, endPoint x: 818, endPoint y: 485, distance: 56.5
click at [818, 485] on h3 "The Chicago Hotel Collection Ambassador [GEOGRAPHIC_DATA]" at bounding box center [784, 461] width 376 height 50
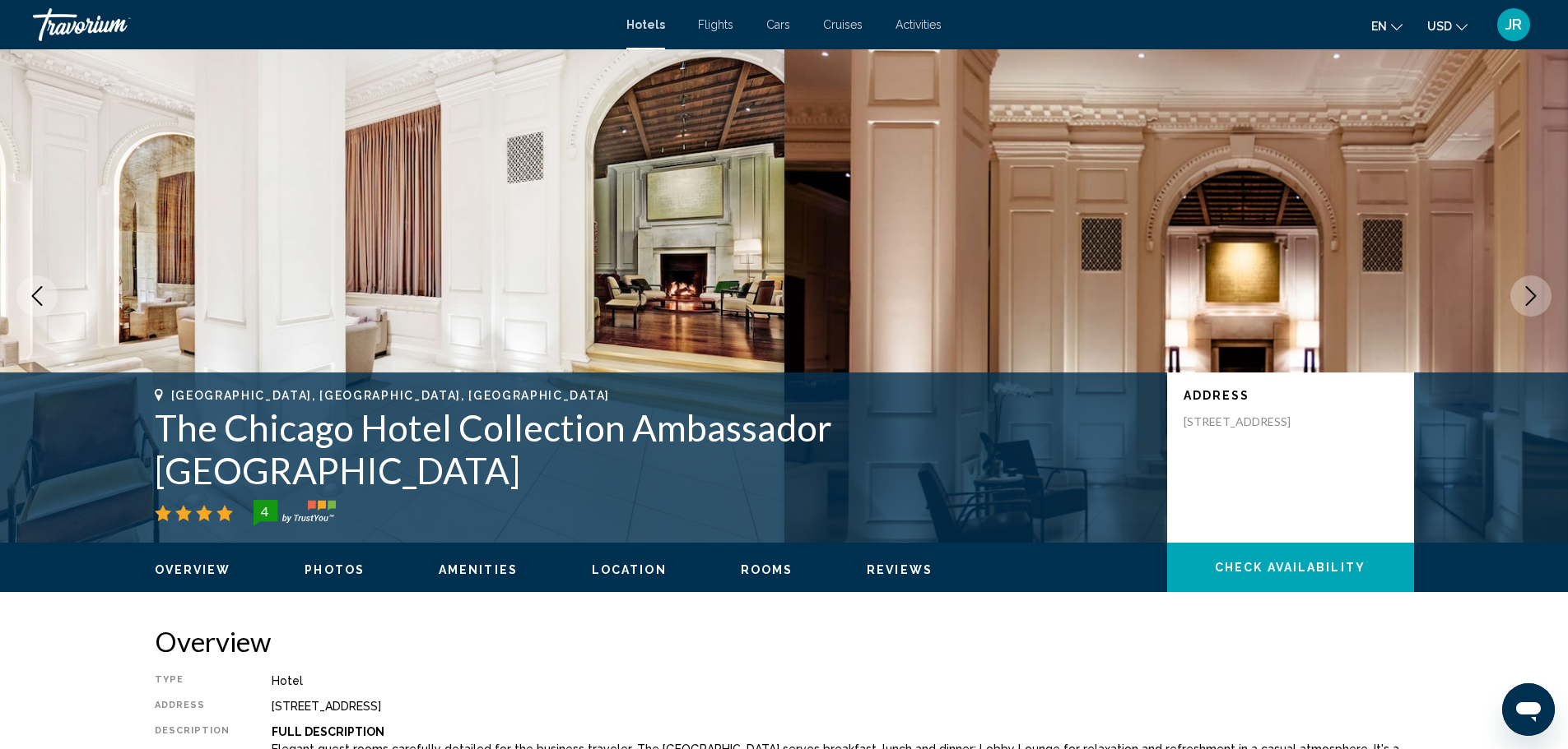
click at [819, 482] on h1 "The Chicago Hotel Collection Ambassador [GEOGRAPHIC_DATA]" at bounding box center [652, 448] width 996 height 85
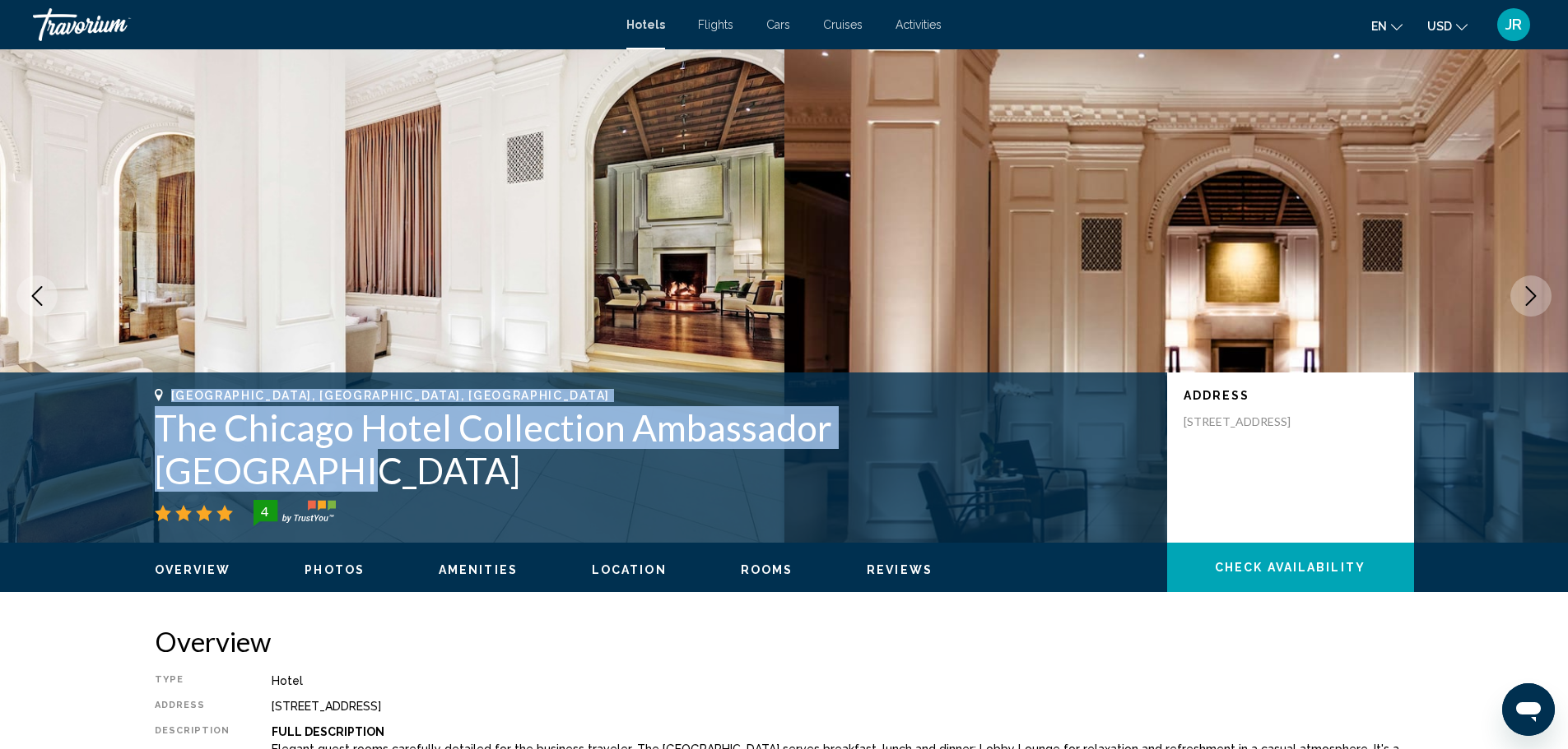
drag, startPoint x: 1031, startPoint y: 472, endPoint x: 151, endPoint y: 437, distance: 880.7
click at [151, 437] on div "[GEOGRAPHIC_DATA], [GEOGRAPHIC_DATA], [GEOGRAPHIC_DATA] The Chicago Hotel Colle…" at bounding box center [784, 457] width 1325 height 137
copy div "[GEOGRAPHIC_DATA], [GEOGRAPHIC_DATA], [GEOGRAPHIC_DATA] The Chicago Hotel Colle…"
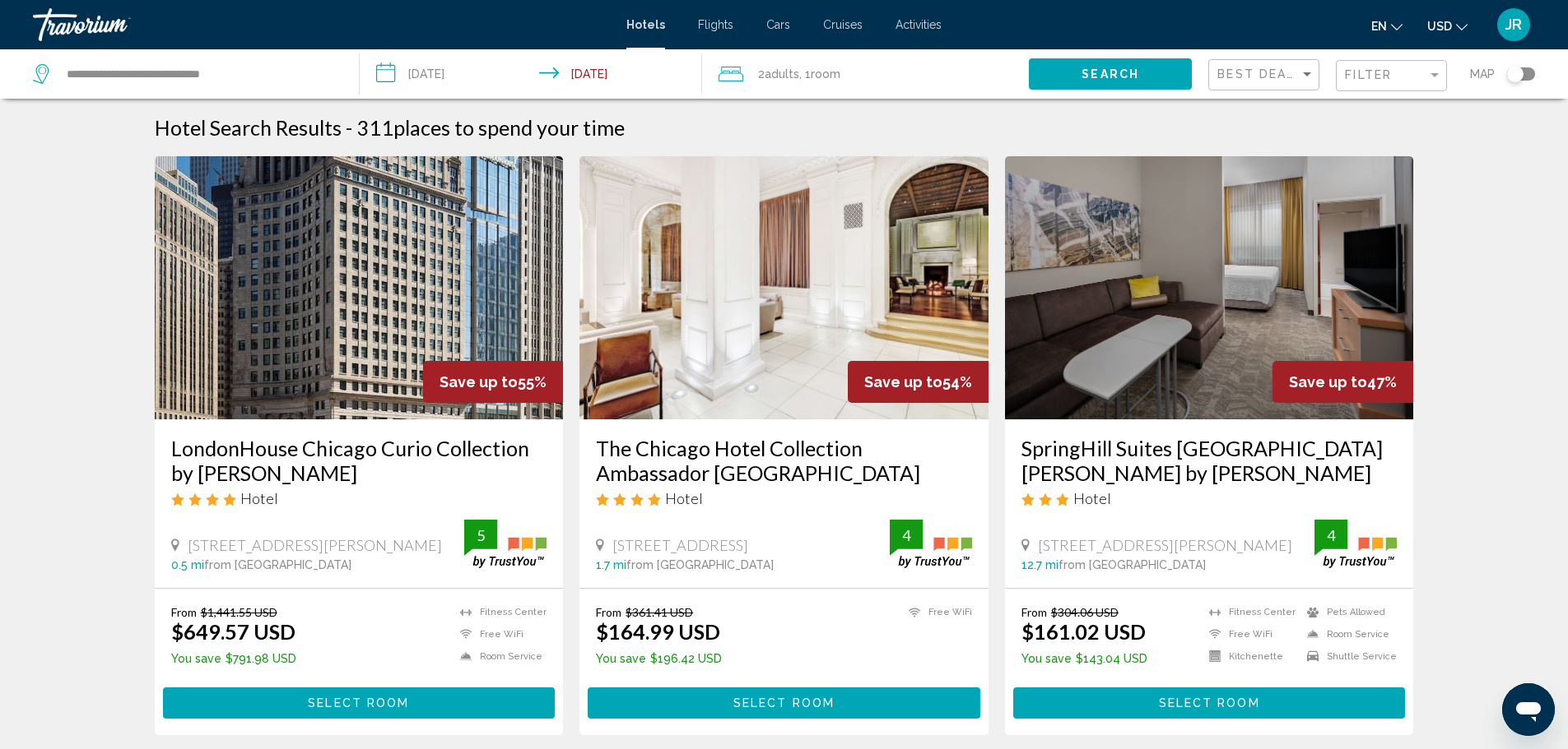
click at [220, 436] on h3 "LondonHouse Chicago Curio Collection by [PERSON_NAME]" at bounding box center [359, 461] width 376 height 50
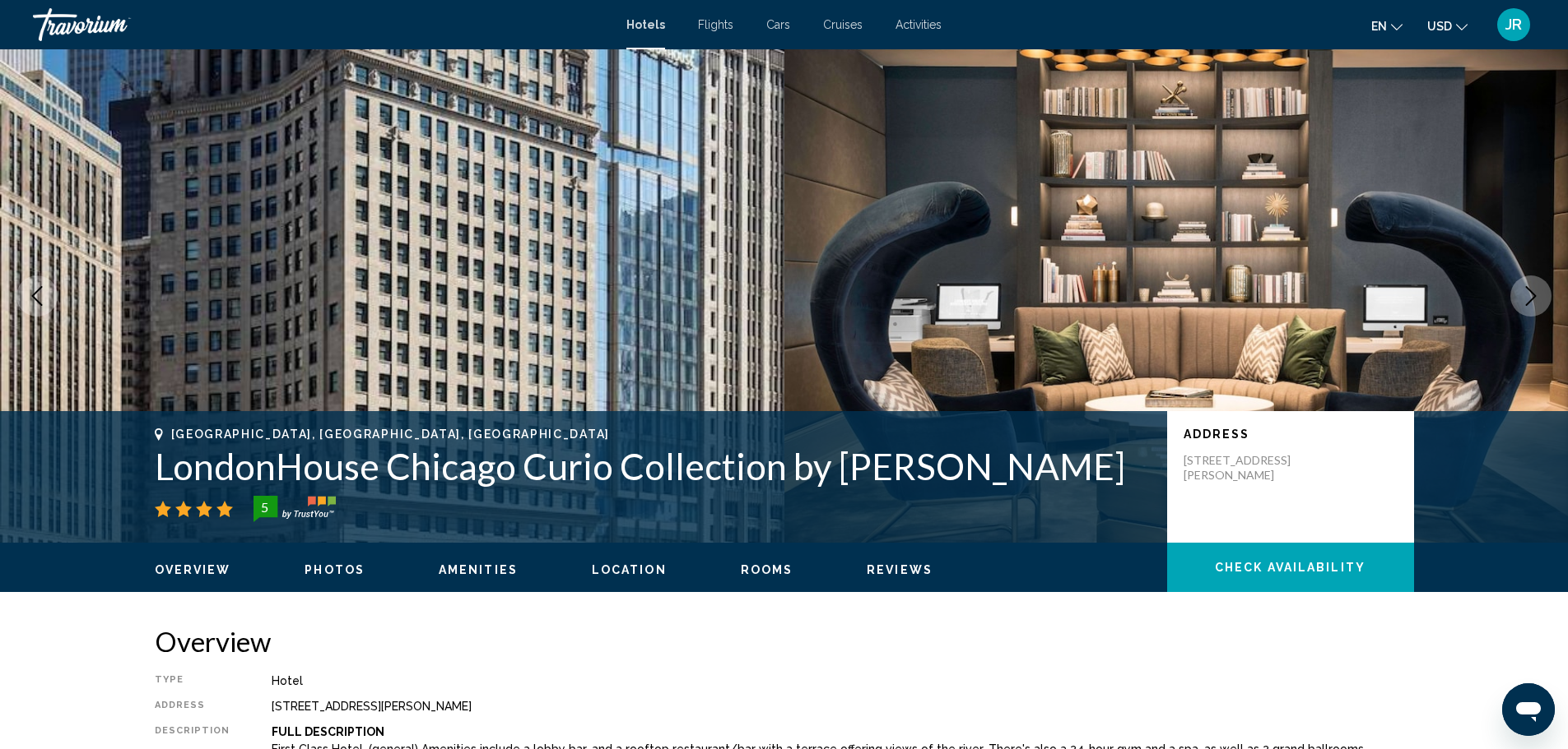
click at [1527, 282] on button "Next image" at bounding box center [1530, 296] width 41 height 41
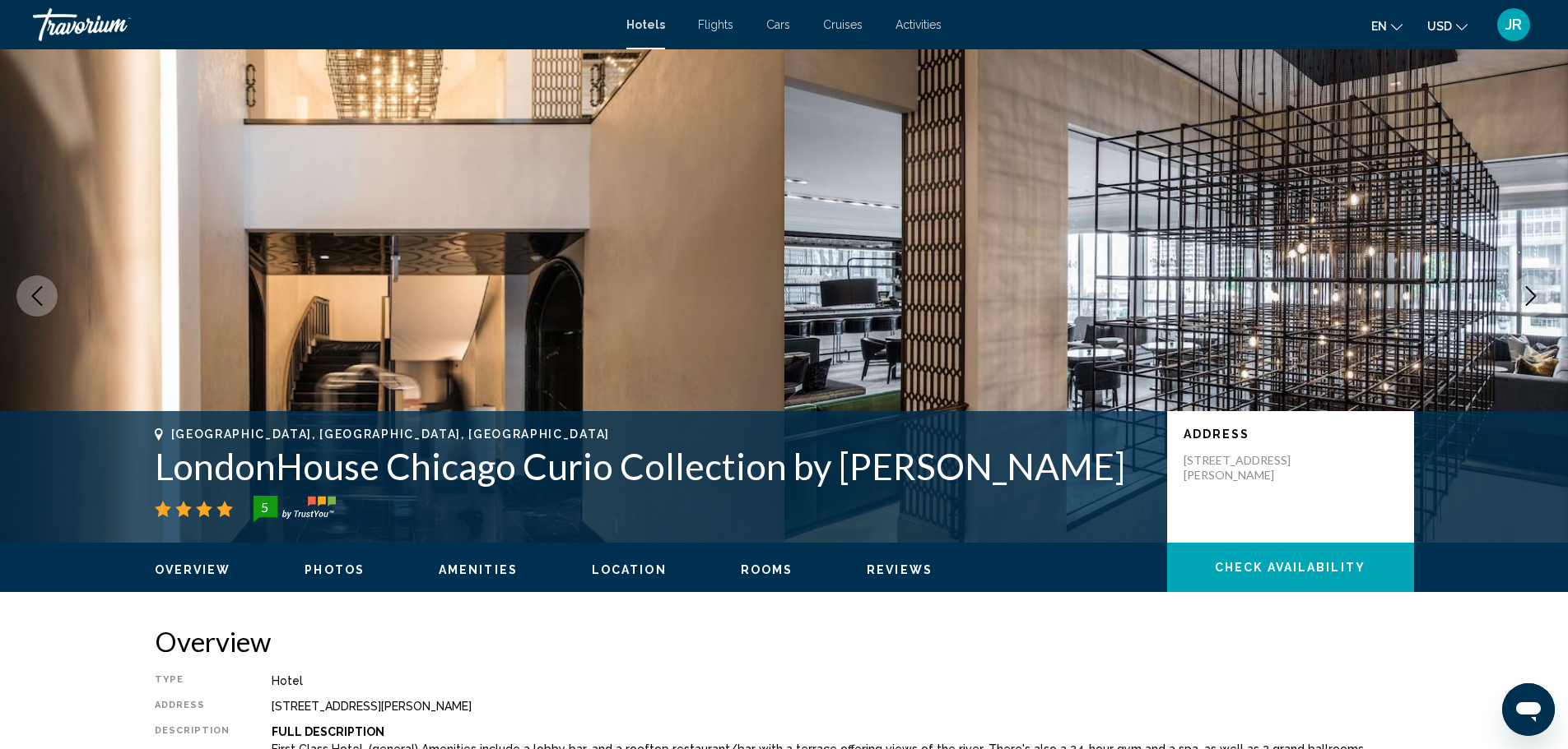
click at [1527, 285] on button "Next image" at bounding box center [1530, 296] width 41 height 41
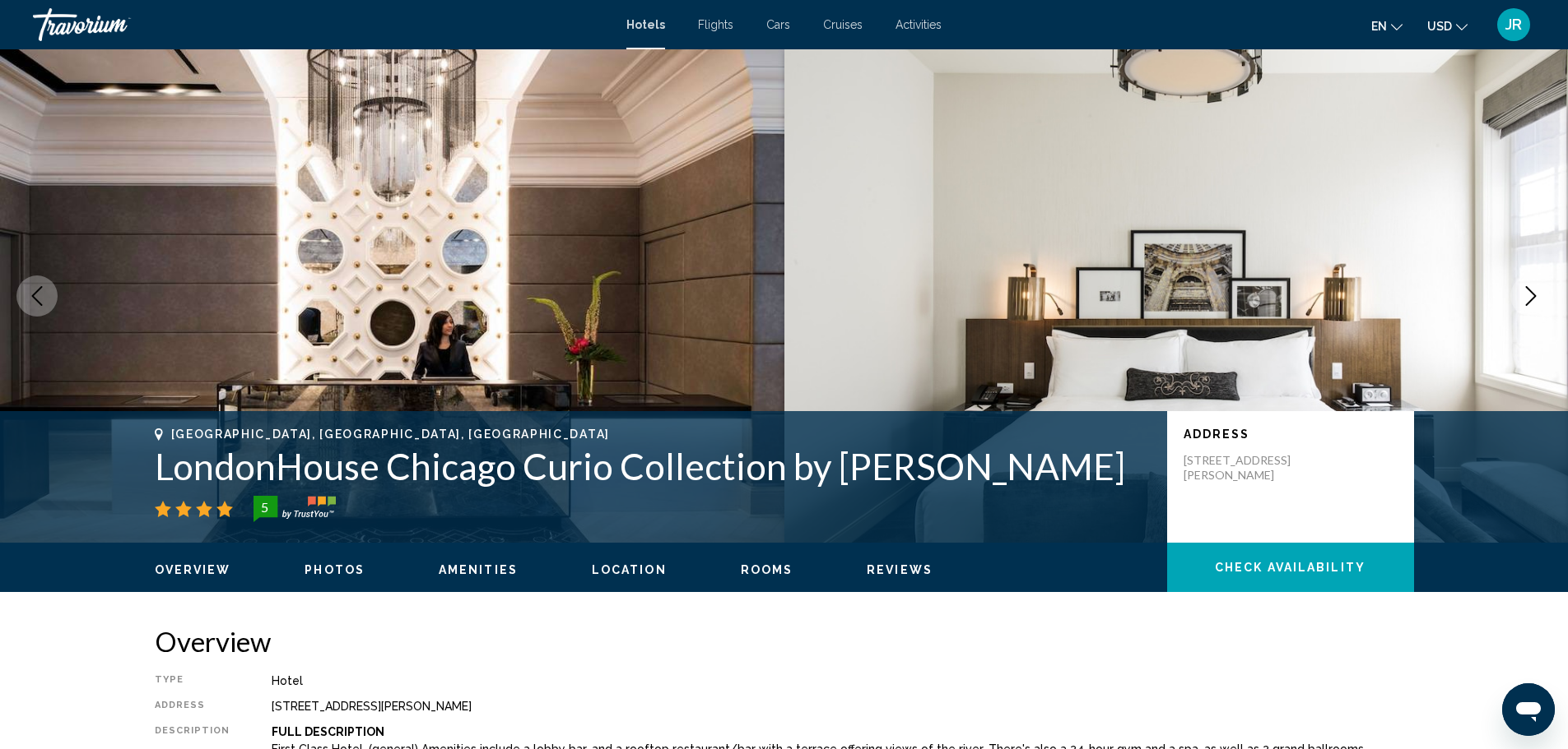
click at [1527, 285] on button "Next image" at bounding box center [1530, 296] width 41 height 41
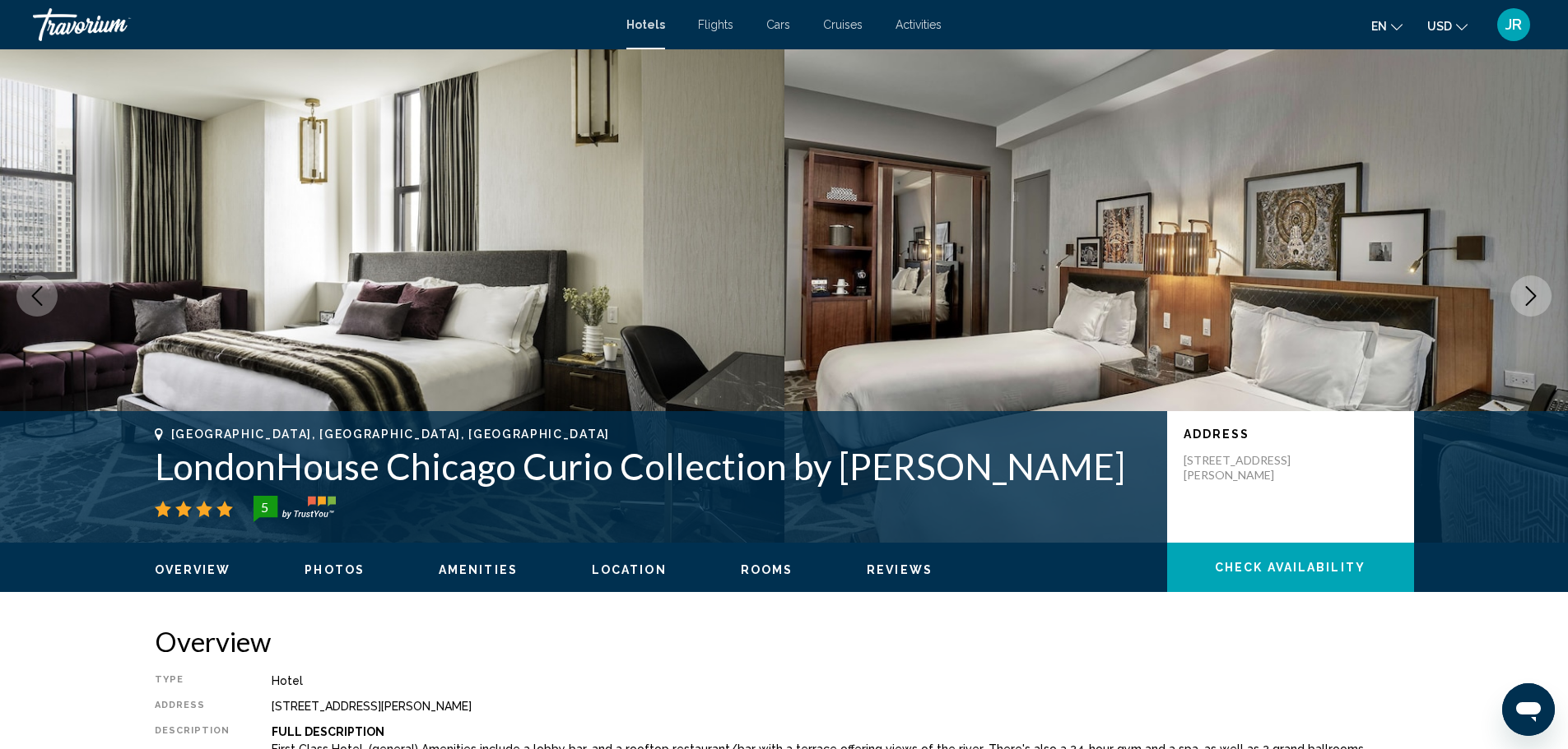
click at [1524, 289] on icon "Next image" at bounding box center [1531, 296] width 20 height 20
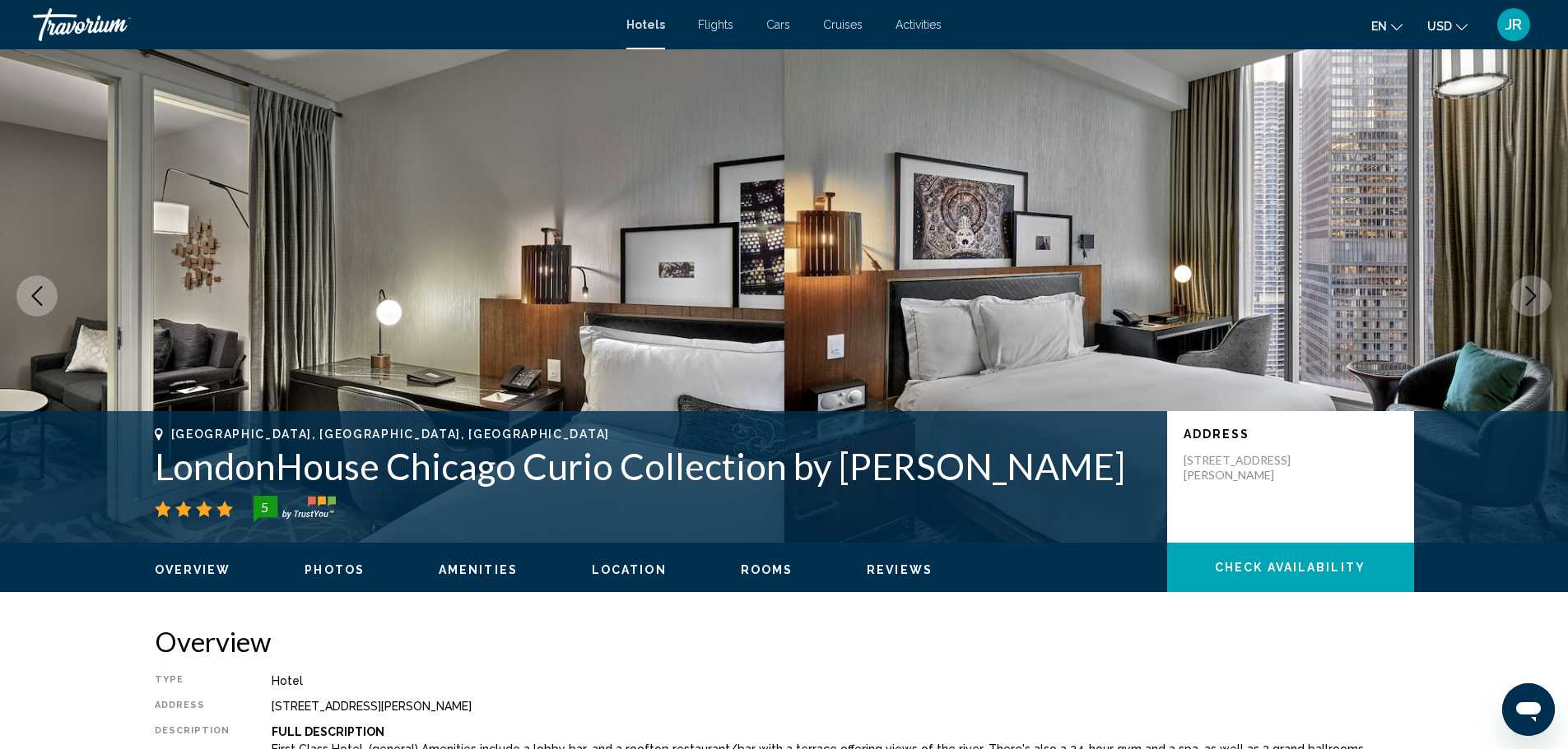
click at [1521, 289] on icon "Next image" at bounding box center [1531, 296] width 20 height 20
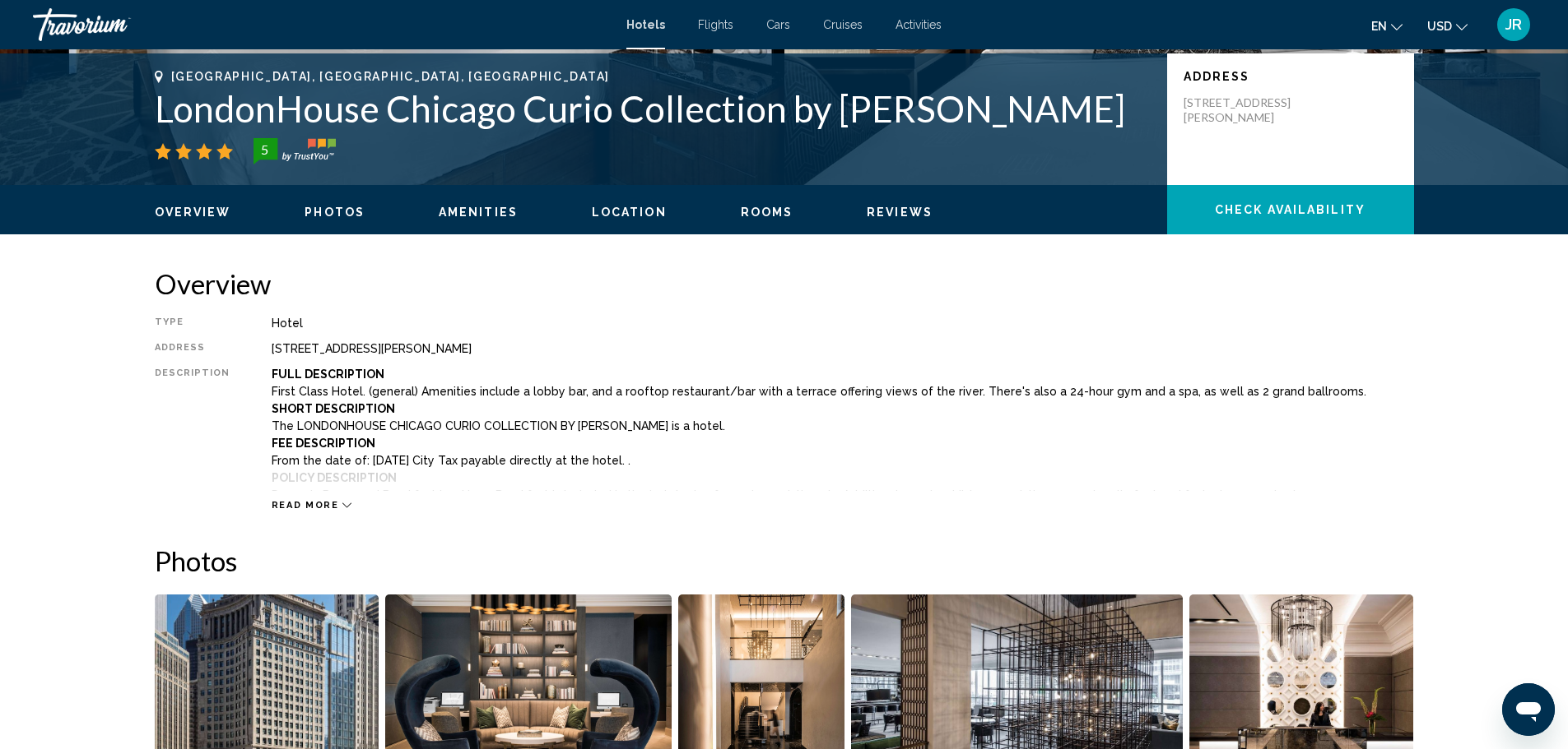
scroll to position [329, 0]
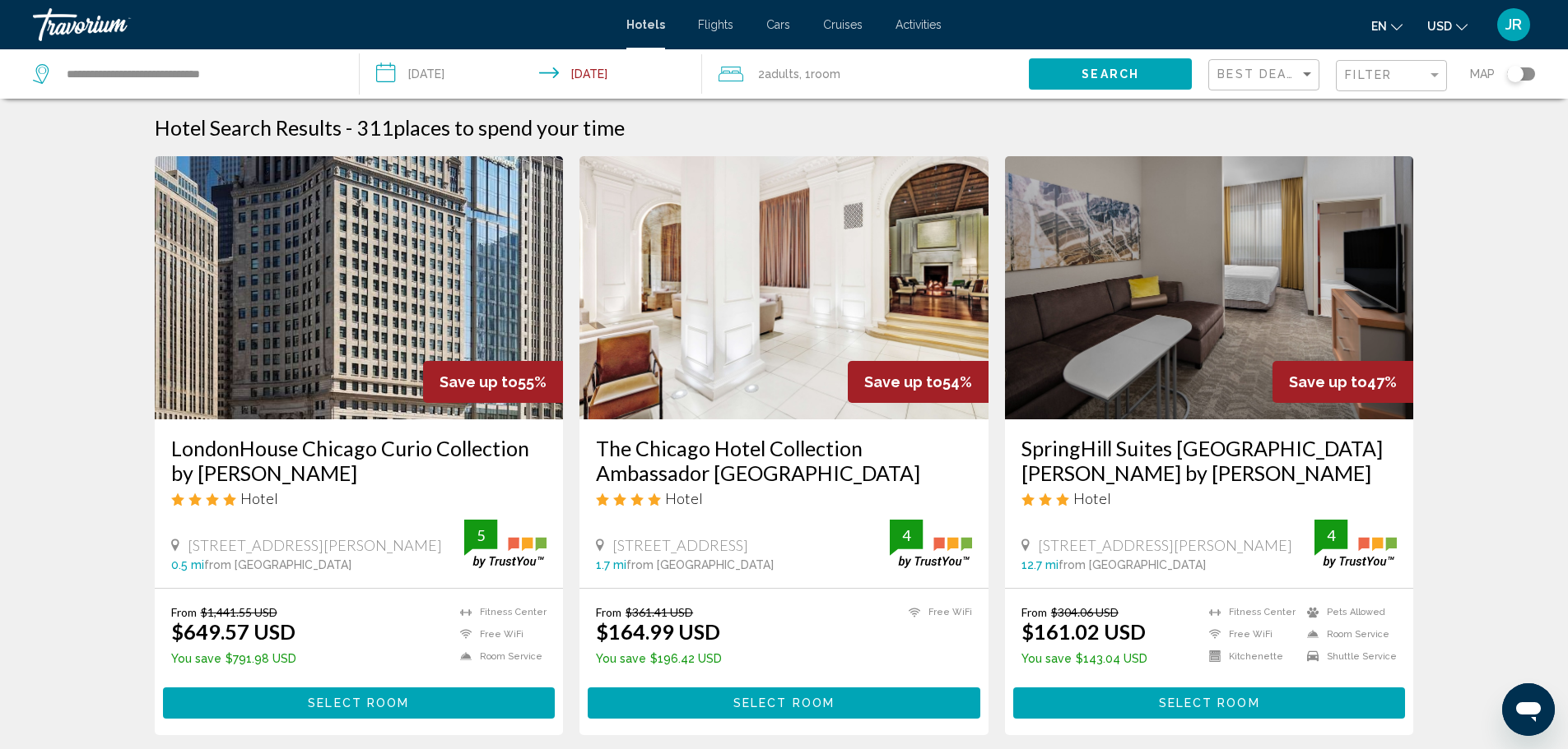
click at [398, 459] on h3 "LondonHouse Chicago Curio Collection by [PERSON_NAME]" at bounding box center [359, 461] width 376 height 50
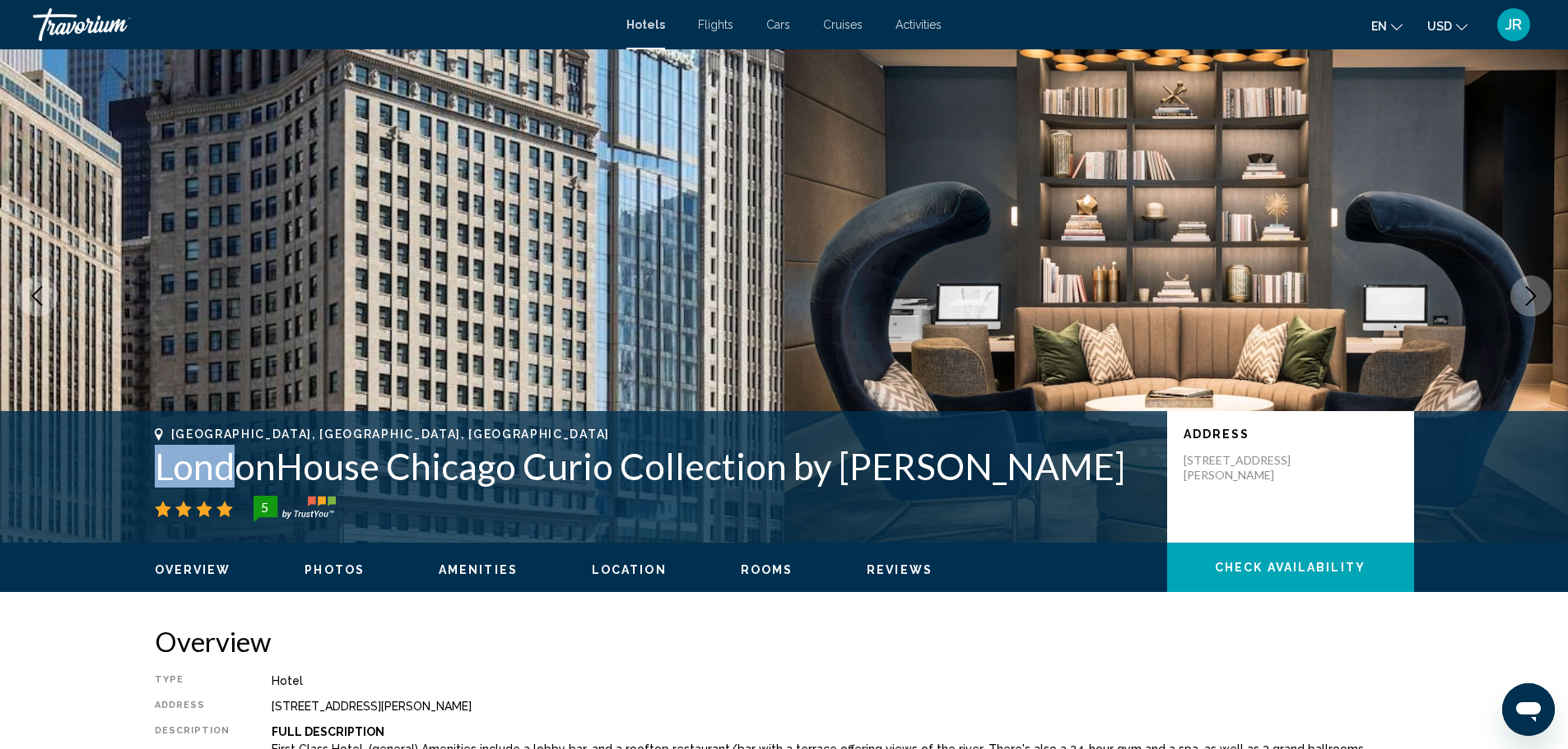
drag, startPoint x: 190, startPoint y: 462, endPoint x: 224, endPoint y: 450, distance: 36.1
click at [224, 450] on div "[GEOGRAPHIC_DATA], [GEOGRAPHIC_DATA], [GEOGRAPHIC_DATA] LondonHouse Chicago Cur…" at bounding box center [784, 476] width 1325 height 99
drag, startPoint x: 162, startPoint y: 431, endPoint x: 236, endPoint y: 458, distance: 78.8
click at [236, 458] on div "[GEOGRAPHIC_DATA], [GEOGRAPHIC_DATA], [GEOGRAPHIC_DATA] LondonHouse Chicago Cur…" at bounding box center [652, 474] width 996 height 95
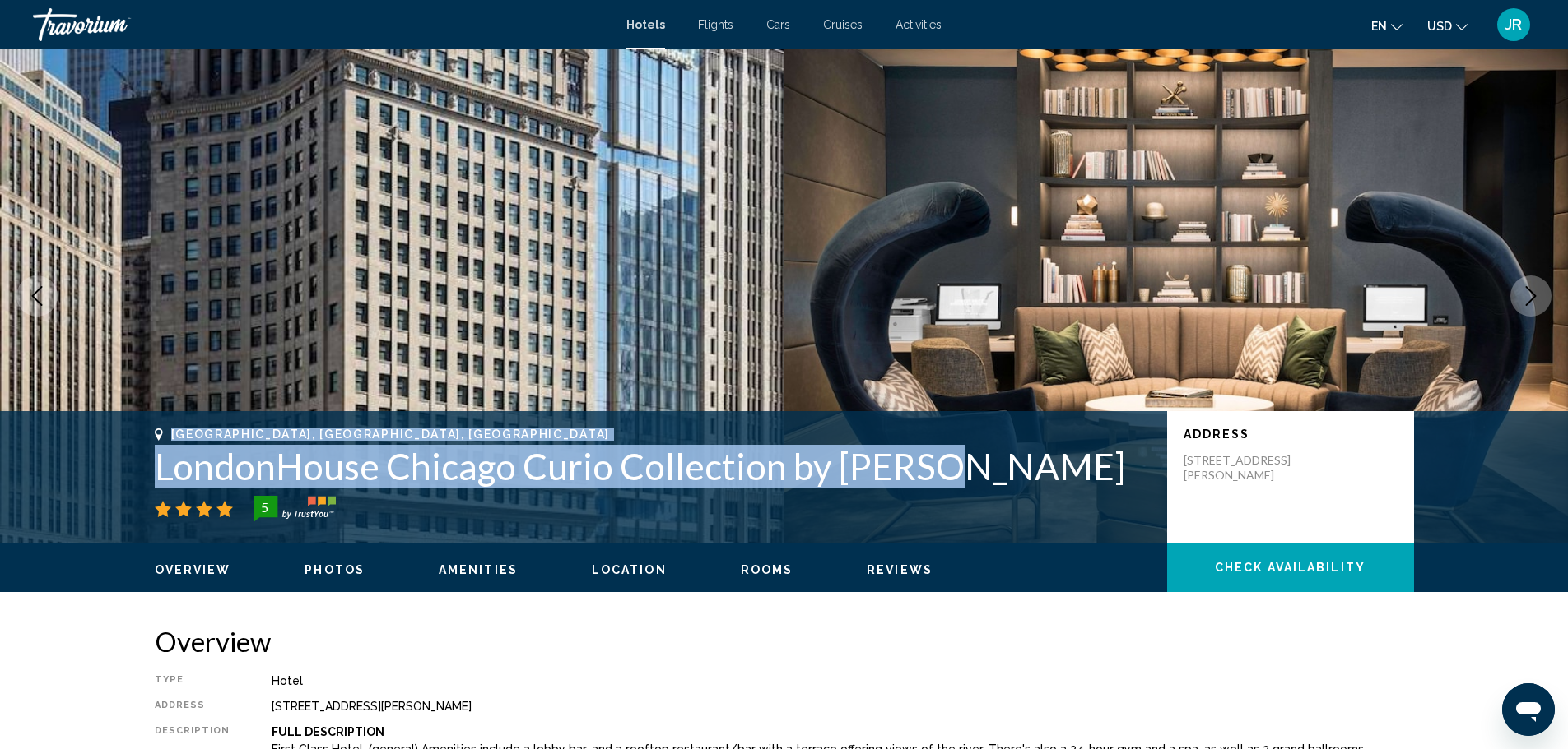
drag, startPoint x: 172, startPoint y: 432, endPoint x: 986, endPoint y: 481, distance: 815.5
click at [986, 481] on div "[GEOGRAPHIC_DATA], [GEOGRAPHIC_DATA], [GEOGRAPHIC_DATA] LondonHouse Chicago Cur…" at bounding box center [652, 474] width 996 height 95
drag, startPoint x: 607, startPoint y: 444, endPoint x: 457, endPoint y: 473, distance: 152.8
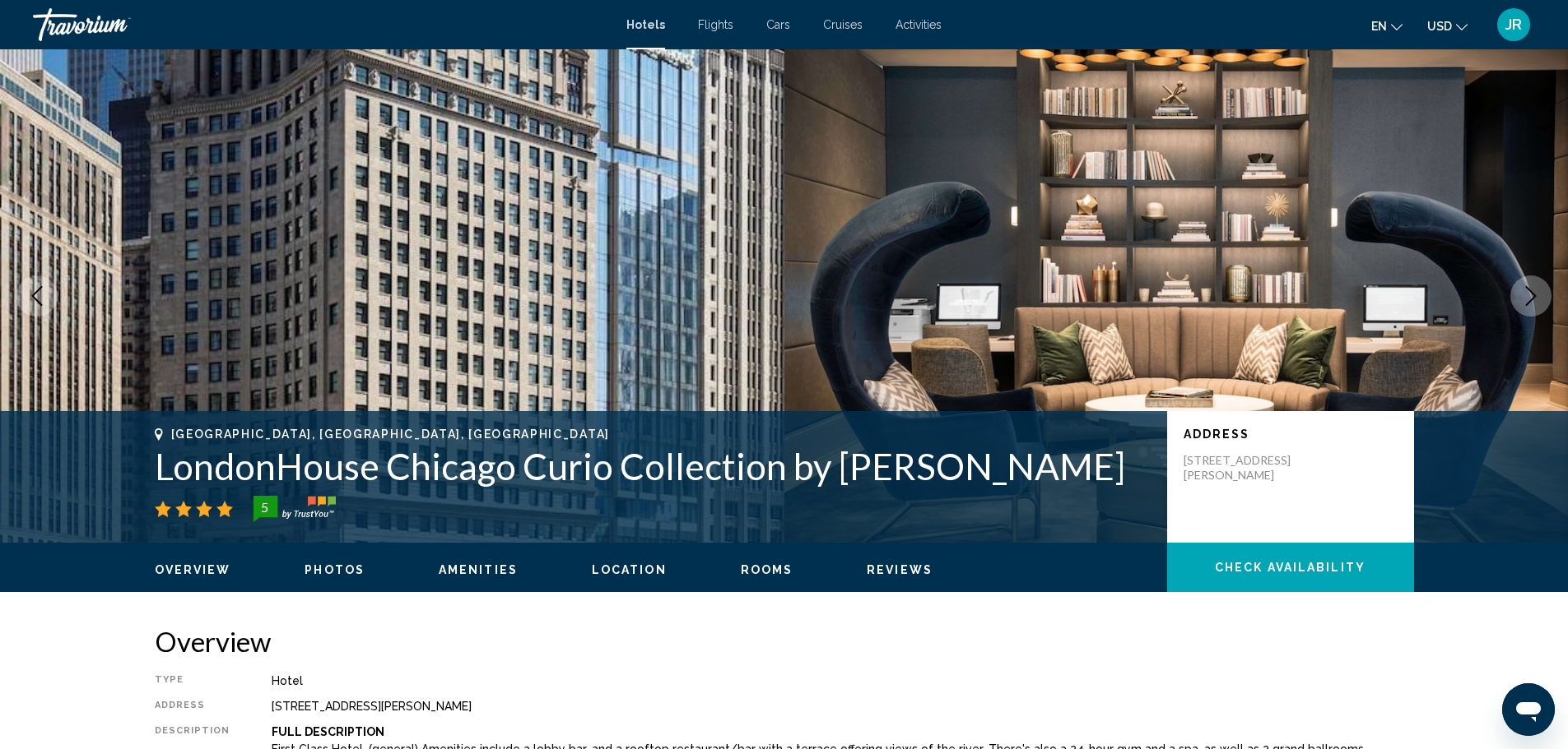
drag, startPoint x: 457, startPoint y: 473, endPoint x: 404, endPoint y: 445, distance: 59.9
click at [419, 427] on div "[GEOGRAPHIC_DATA], [GEOGRAPHIC_DATA], [GEOGRAPHIC_DATA] LondonHouse Chicago Cur…" at bounding box center [784, 476] width 1568 height 131
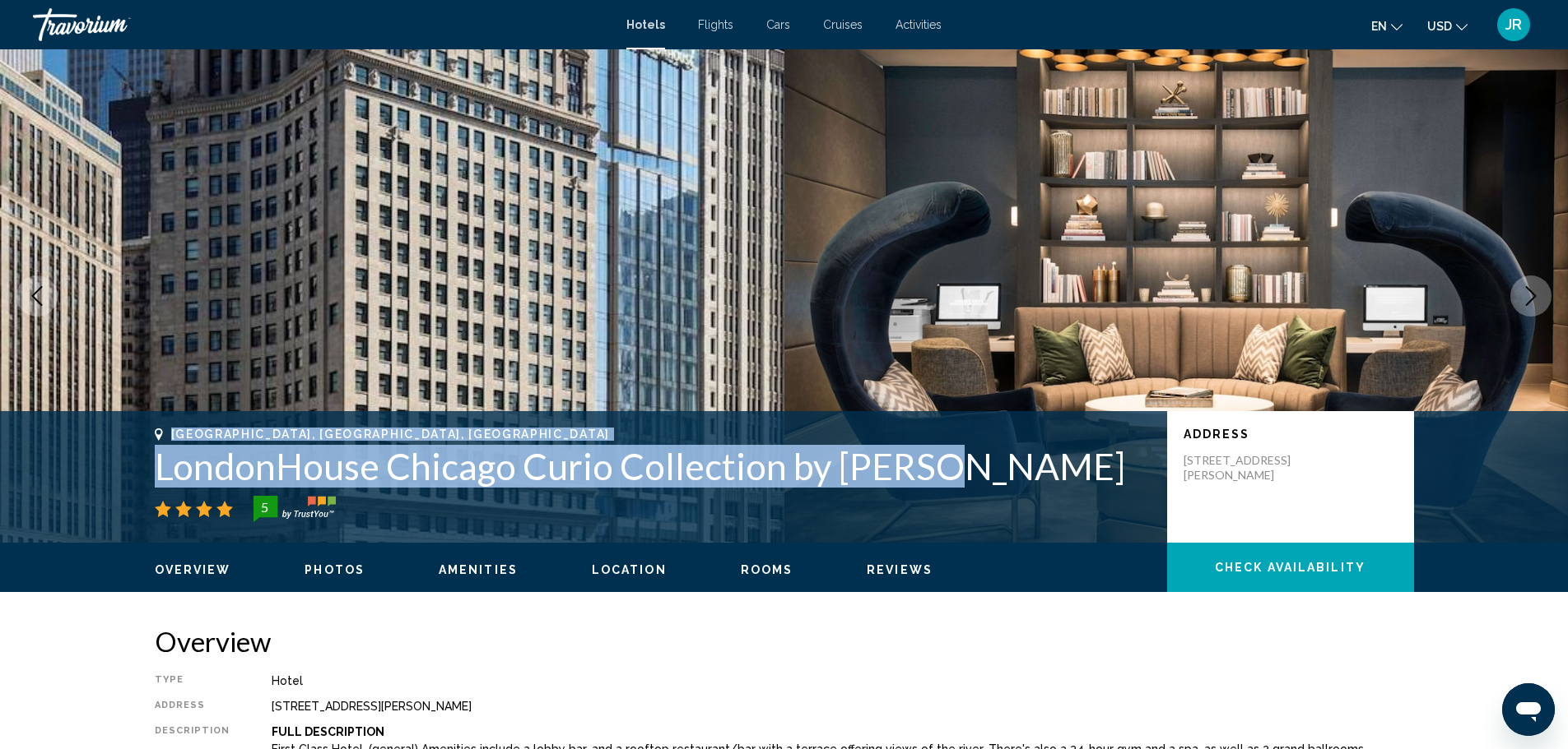
drag, startPoint x: 937, startPoint y: 465, endPoint x: 133, endPoint y: 426, distance: 804.9
click at [133, 426] on div "[GEOGRAPHIC_DATA], [GEOGRAPHIC_DATA], [GEOGRAPHIC_DATA] LondonHouse Chicago Cur…" at bounding box center [784, 476] width 1568 height 131
copy div "[GEOGRAPHIC_DATA], [GEOGRAPHIC_DATA], [GEOGRAPHIC_DATA] LondonHouse Chicago Cur…"
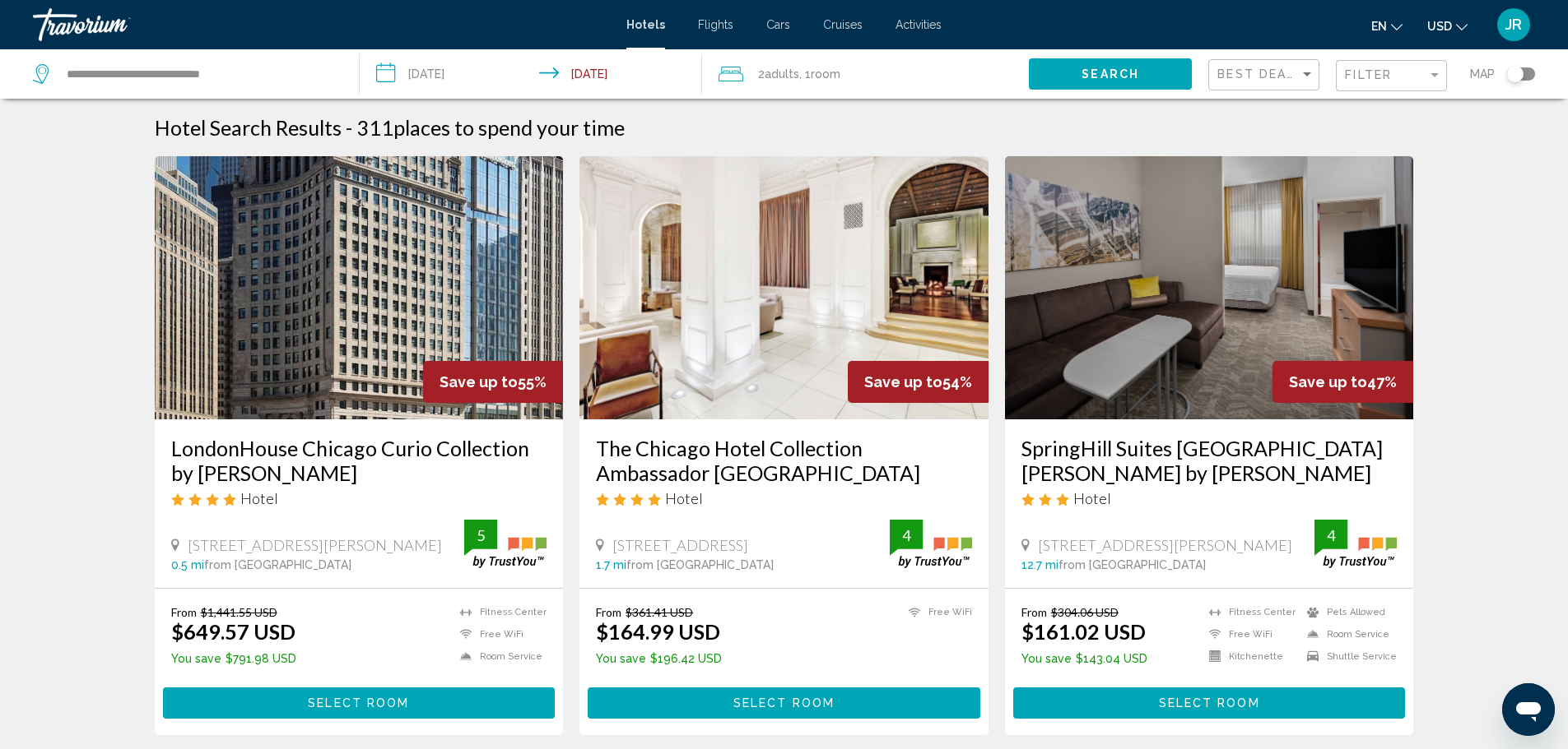
click at [350, 476] on h3 "LondonHouse Chicago Curio Collection by [PERSON_NAME]" at bounding box center [359, 461] width 376 height 50
click at [347, 450] on h3 "LondonHouse Chicago Curio Collection by [PERSON_NAME]" at bounding box center [359, 461] width 376 height 50
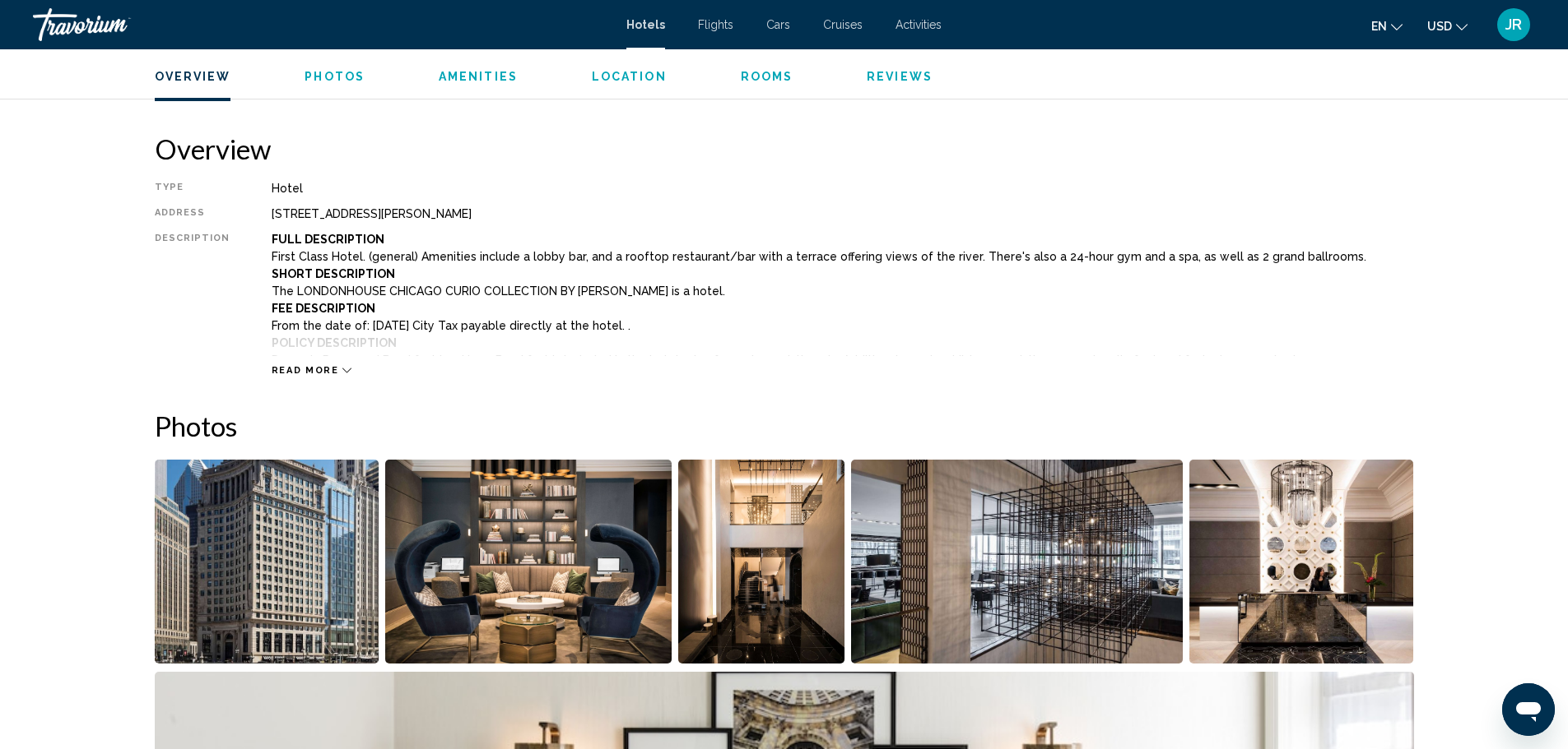
click at [498, 73] on span "Amenities" at bounding box center [478, 77] width 79 height 13
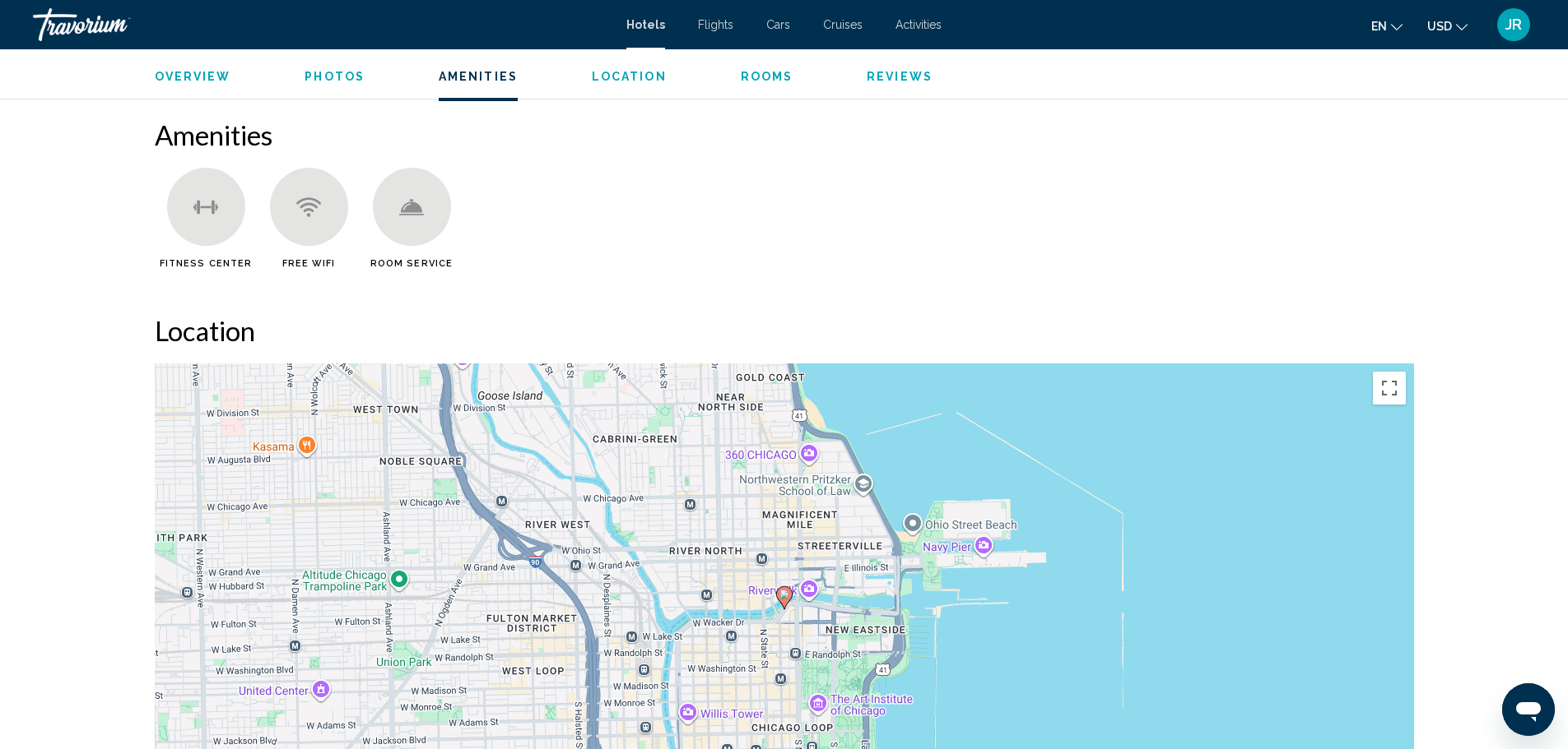
scroll to position [1311, 0]
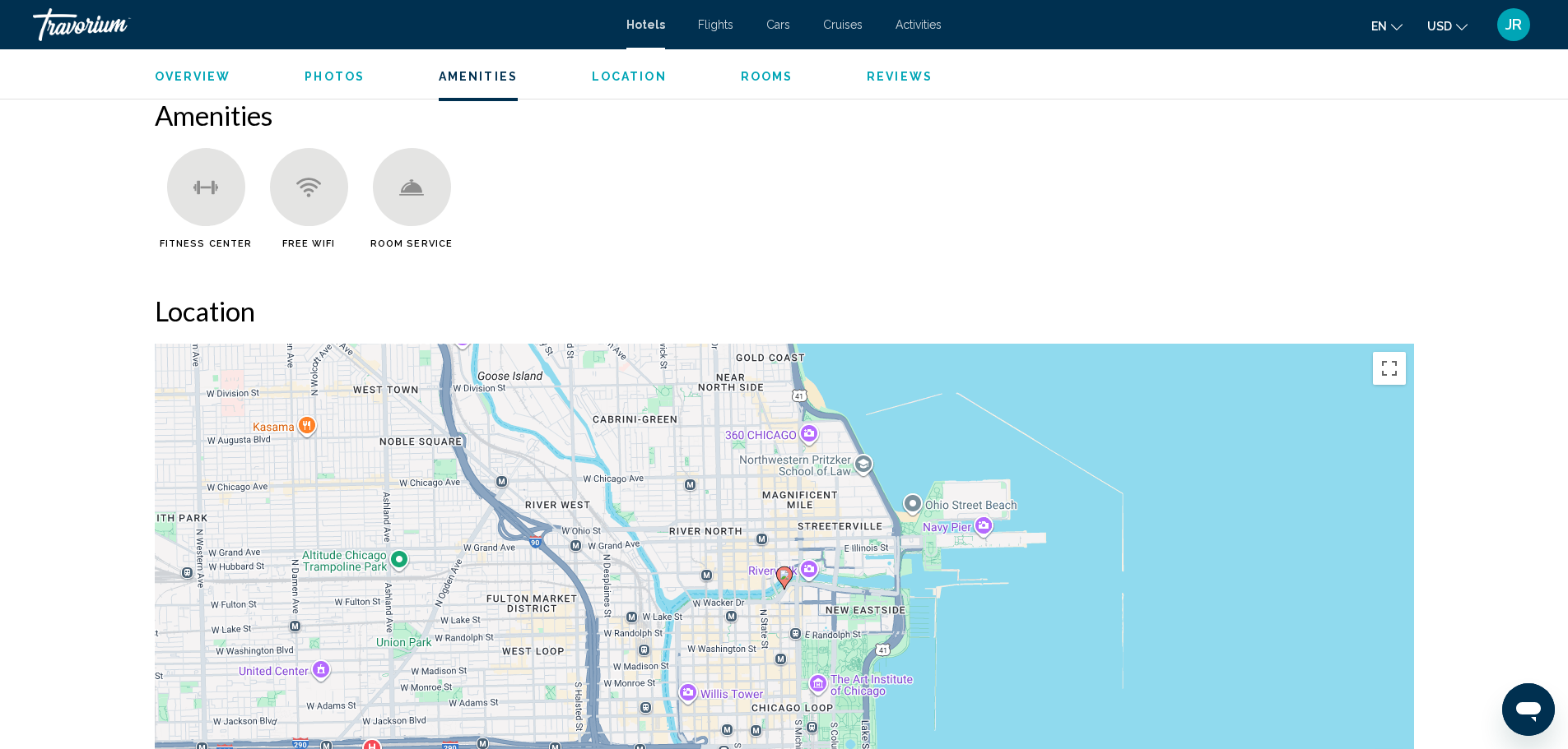
click at [579, 72] on ul "Overview Photos Amenities Location Rooms Reviews Check Availability" at bounding box center [784, 75] width 1259 height 18
click at [668, 69] on ul "Overview Photos Amenities Location Rooms Reviews Check Availability" at bounding box center [784, 75] width 1259 height 18
click at [639, 78] on span "Location" at bounding box center [629, 77] width 75 height 13
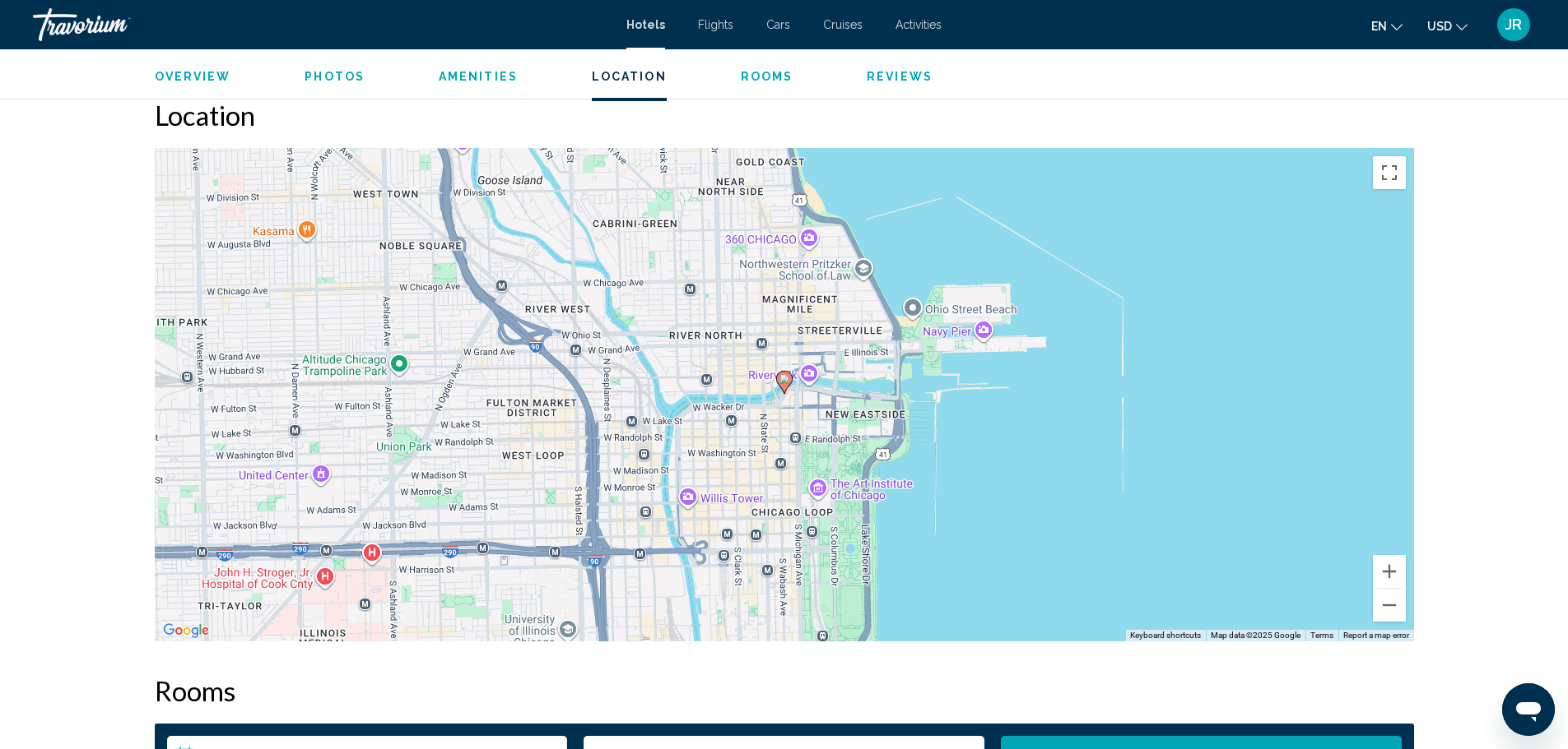
click at [729, 73] on ul "Overview Photos Amenities Location Rooms Reviews Check Availability" at bounding box center [784, 75] width 1259 height 18
click at [741, 77] on span "Rooms" at bounding box center [767, 77] width 53 height 13
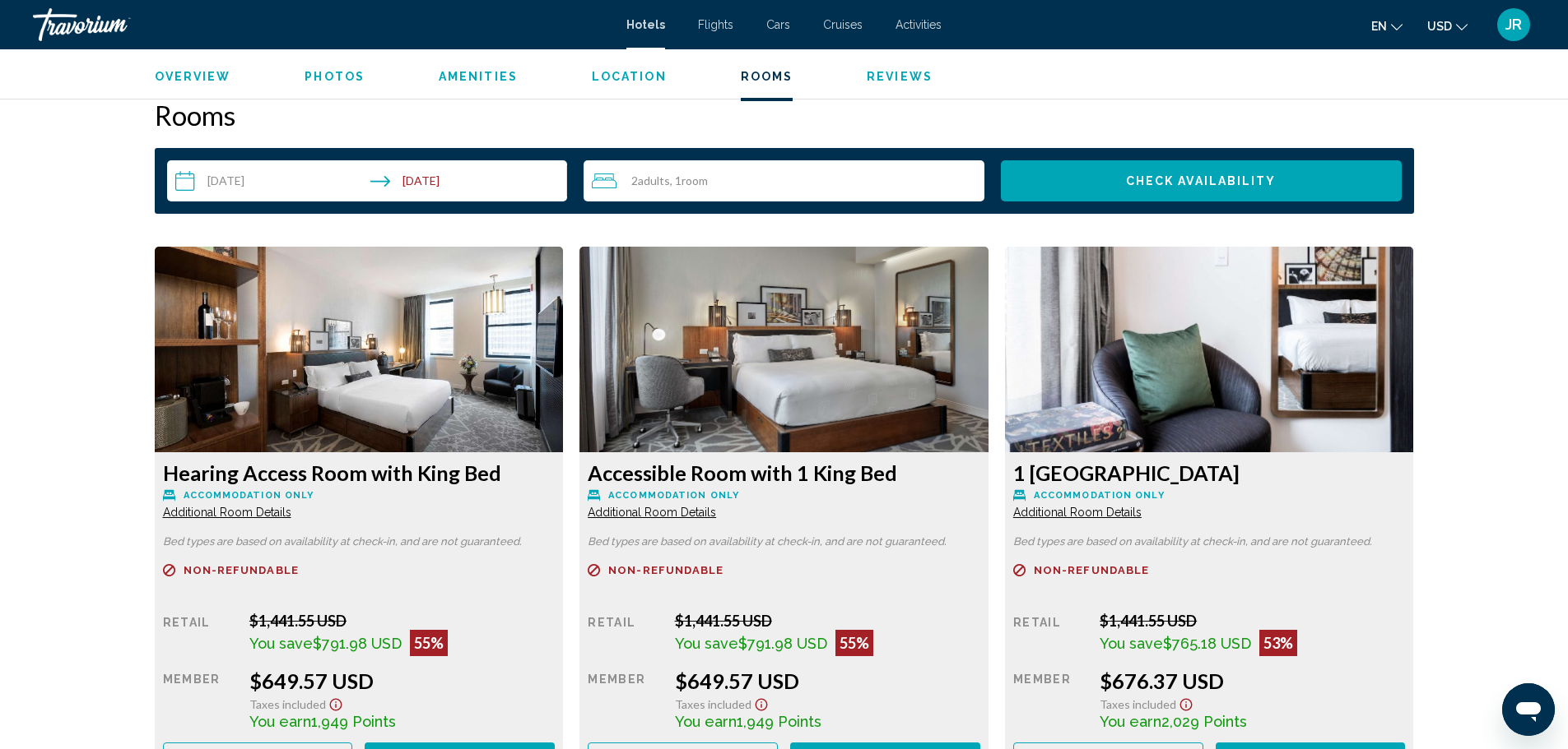
click at [884, 75] on span "Reviews" at bounding box center [899, 77] width 66 height 13
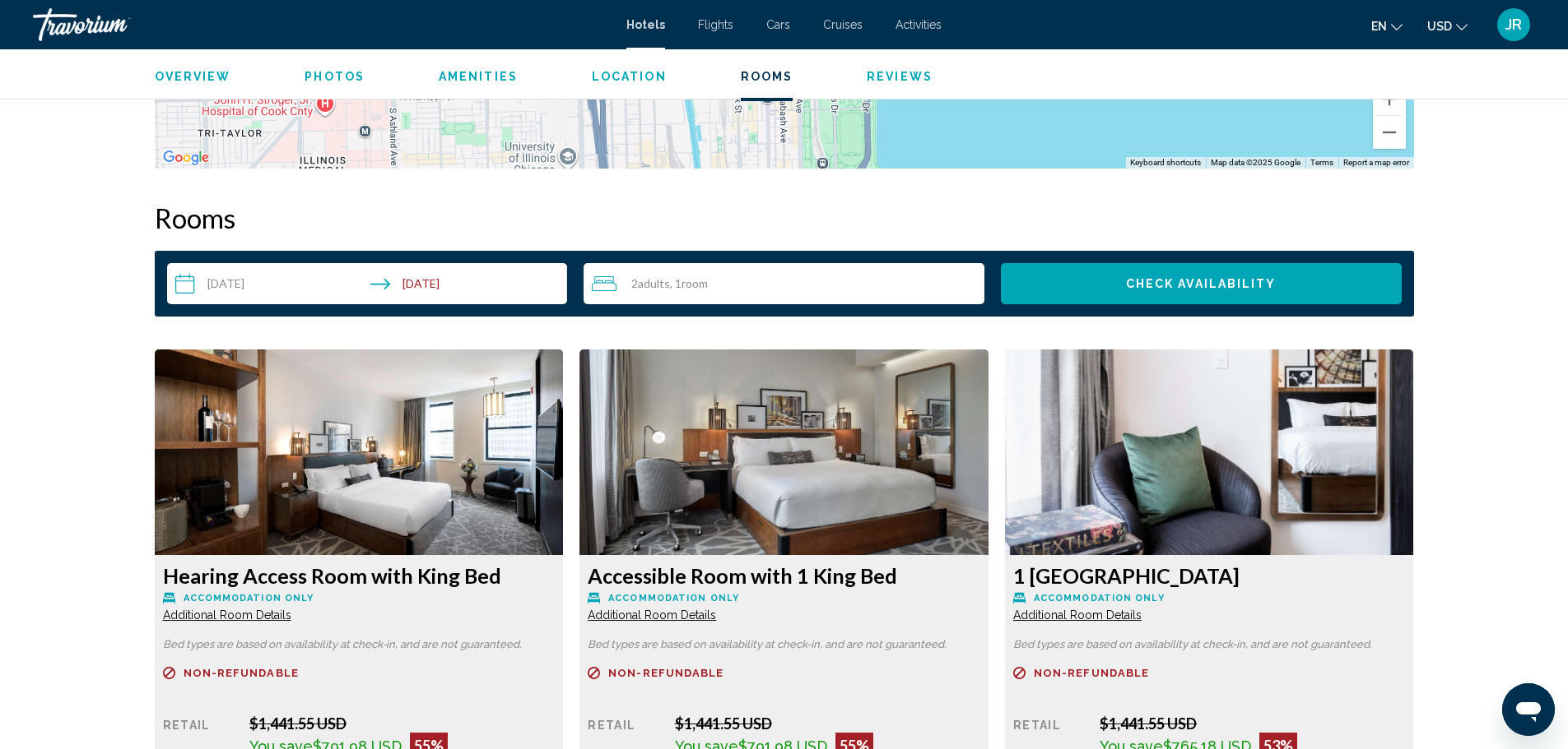
scroll to position [2226, 0]
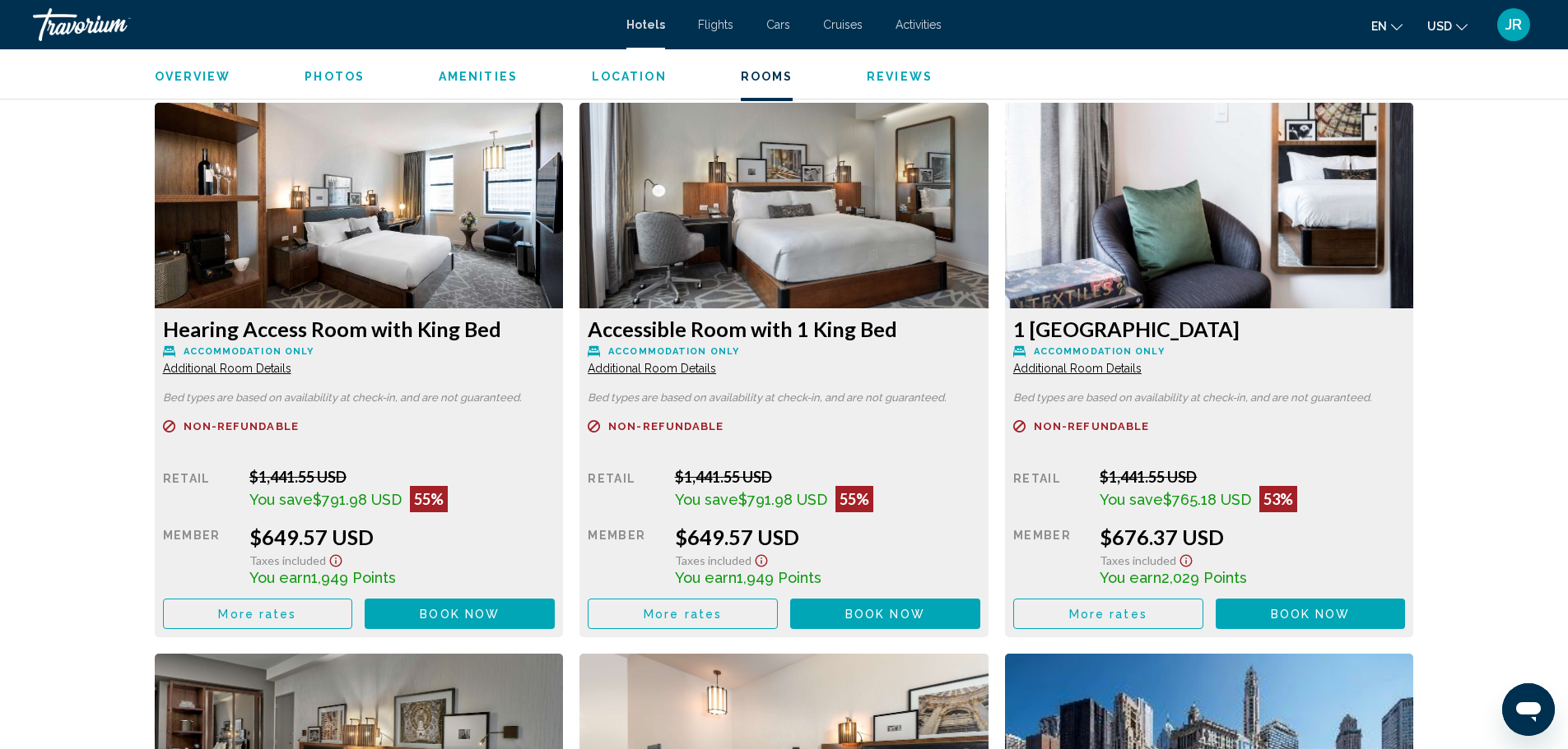
click at [670, 1] on mat-toolbar "Hotels Flights Cars Cruises Activities Hotels Flights Cars Cruises Activities e…" at bounding box center [784, 25] width 1568 height 50
click at [655, 9] on div "Hotels Flights Cars Cruises Activities Hotels Flights Cars Cruises Activities e…" at bounding box center [784, 25] width 1568 height 34
click at [658, 19] on span "Hotels" at bounding box center [645, 25] width 38 height 13
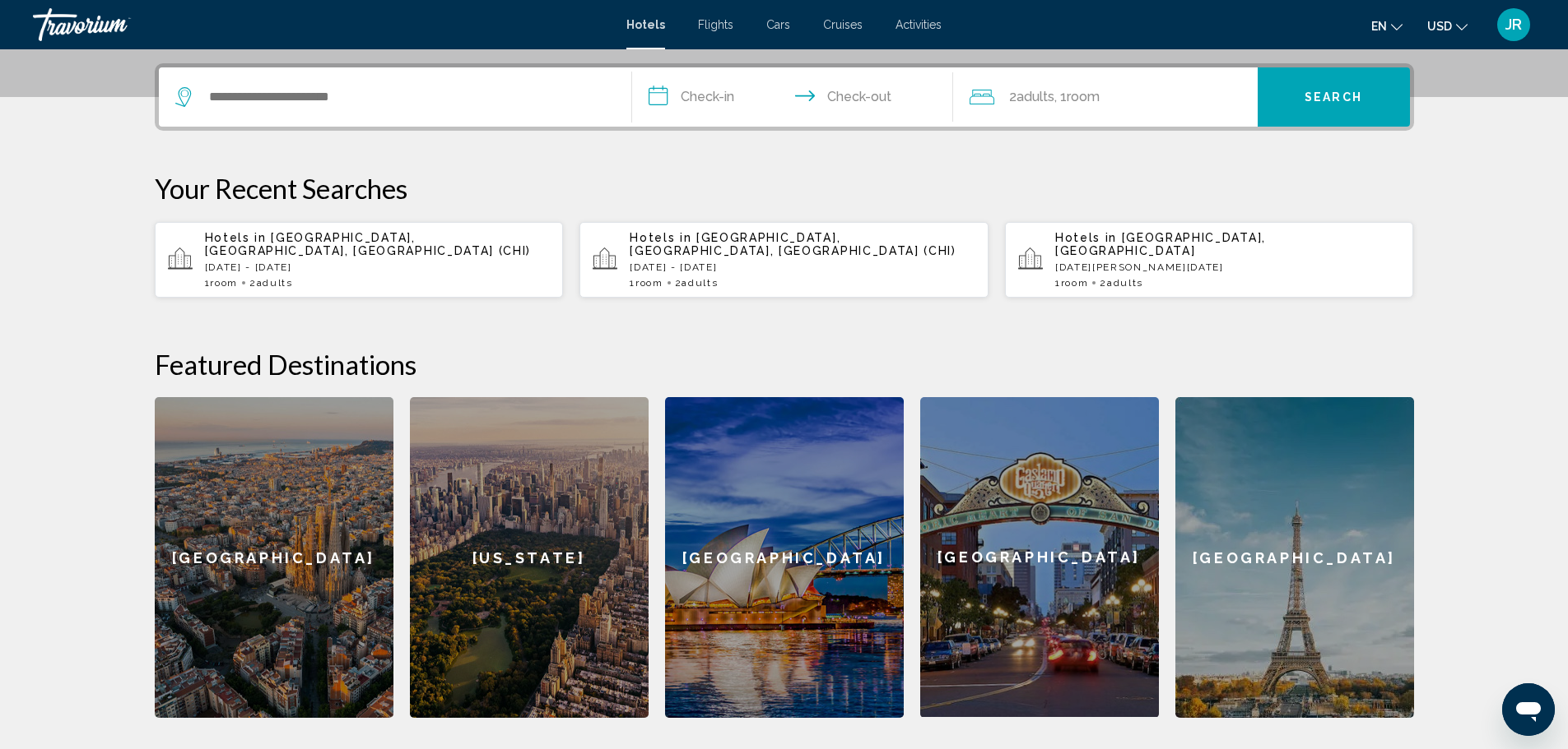
scroll to position [493, 0]
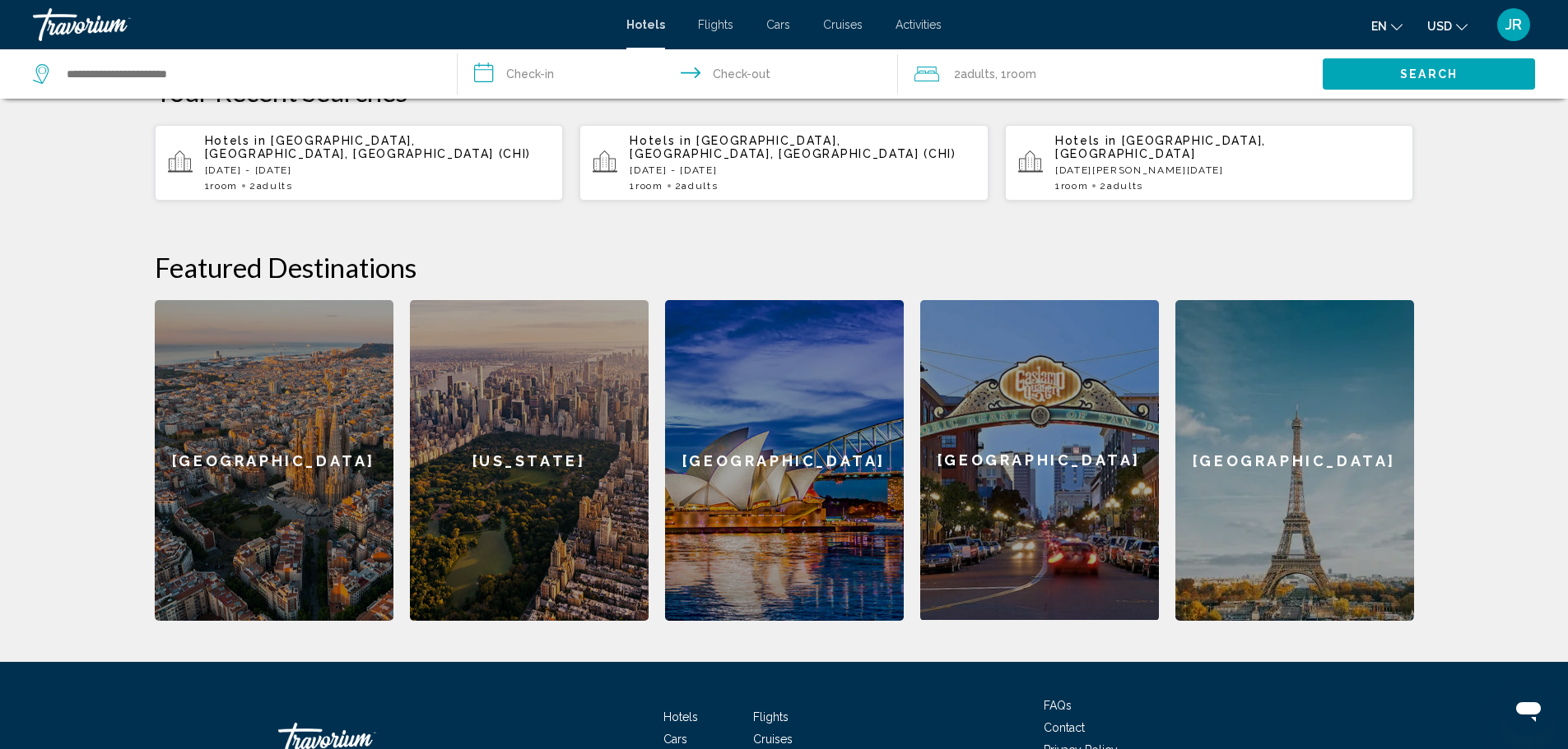
click at [1284, 344] on div "[GEOGRAPHIC_DATA]" at bounding box center [1294, 460] width 239 height 321
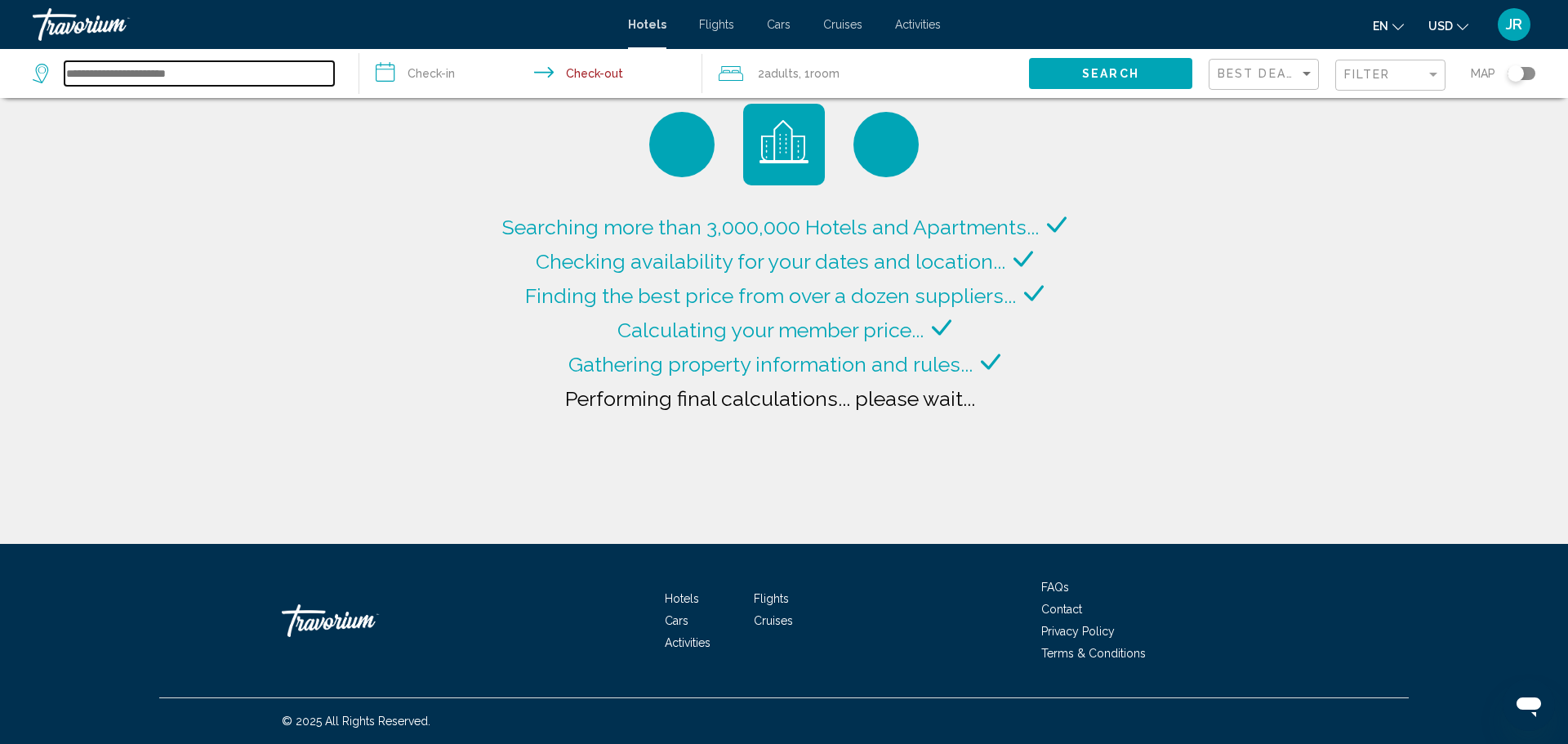
drag, startPoint x: 206, startPoint y: 69, endPoint x: 361, endPoint y: 82, distance: 155.5
click at [206, 69] on input "Search widget" at bounding box center [199, 73] width 269 height 25
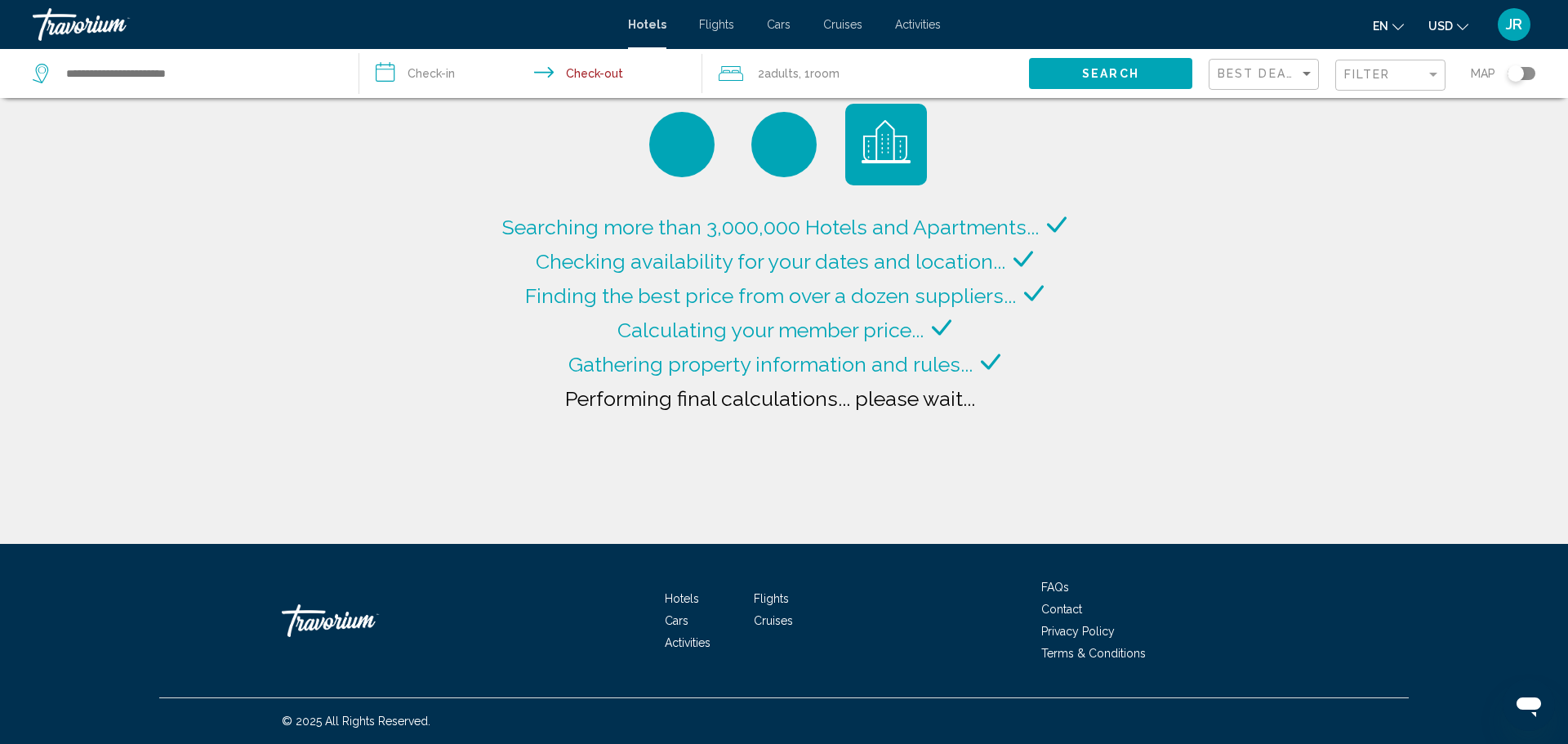
click at [1276, 65] on div "Best Deals" at bounding box center [1265, 75] width 96 height 30
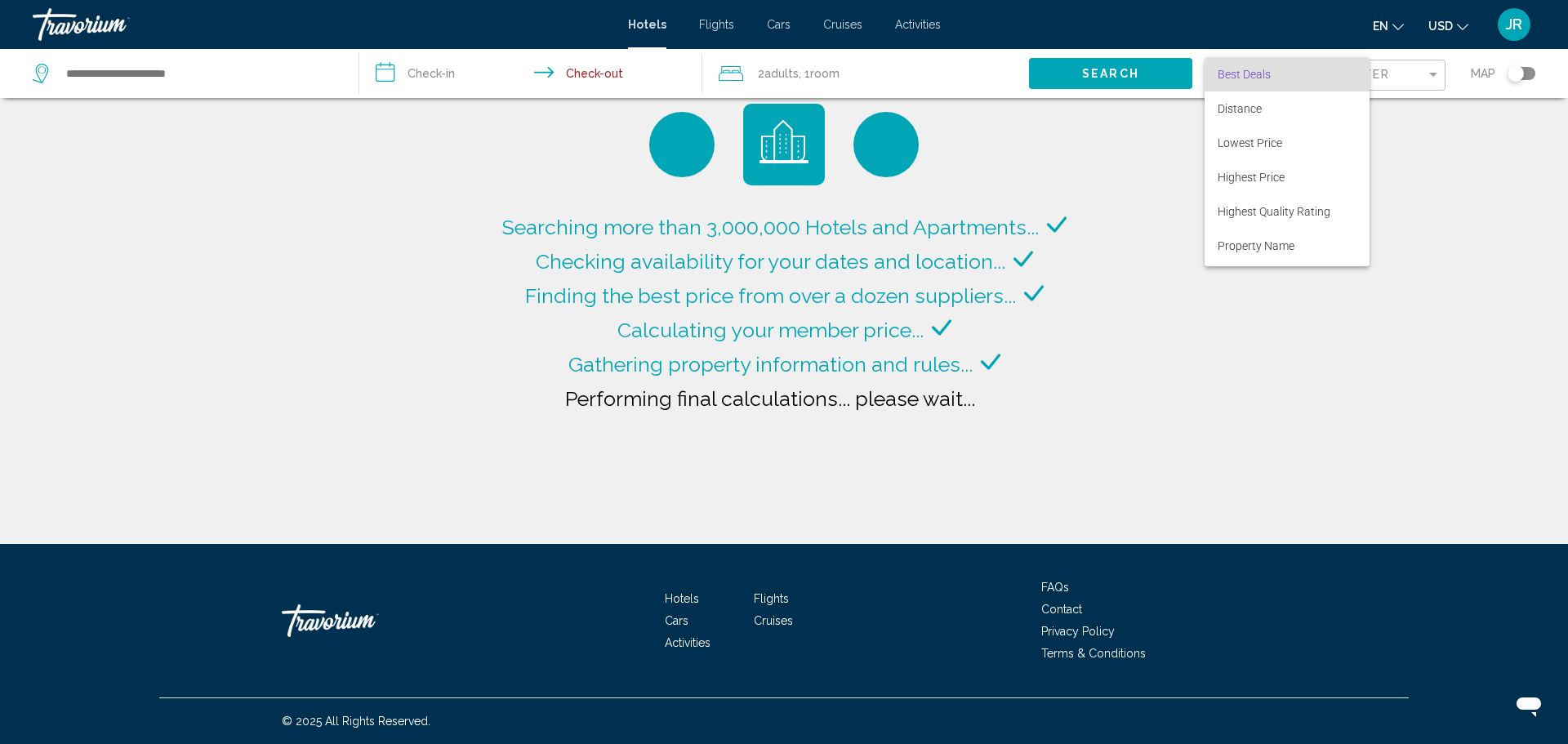
click at [1420, 80] on div at bounding box center [784, 372] width 1568 height 744
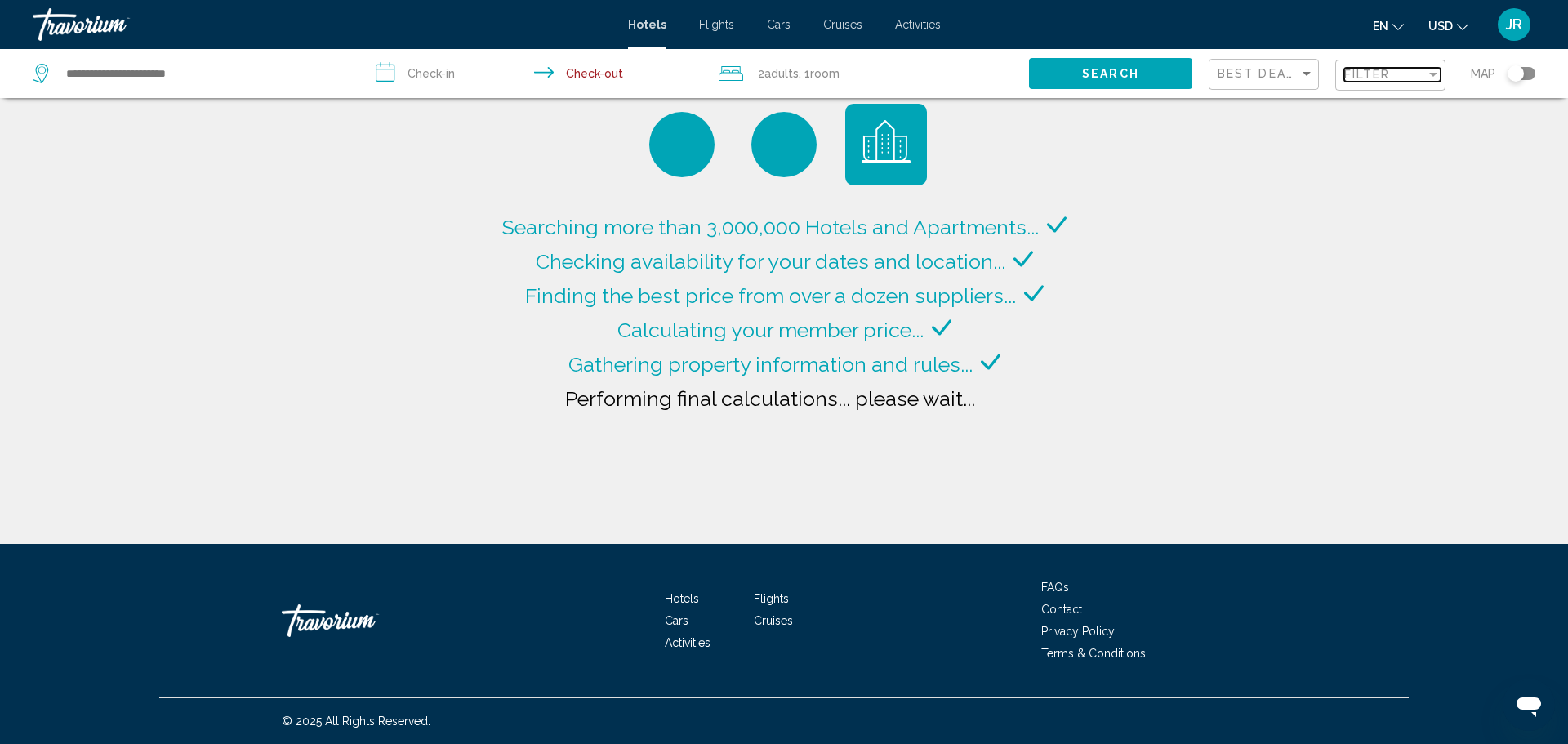
click at [1420, 80] on div "Filter" at bounding box center [1385, 74] width 82 height 13
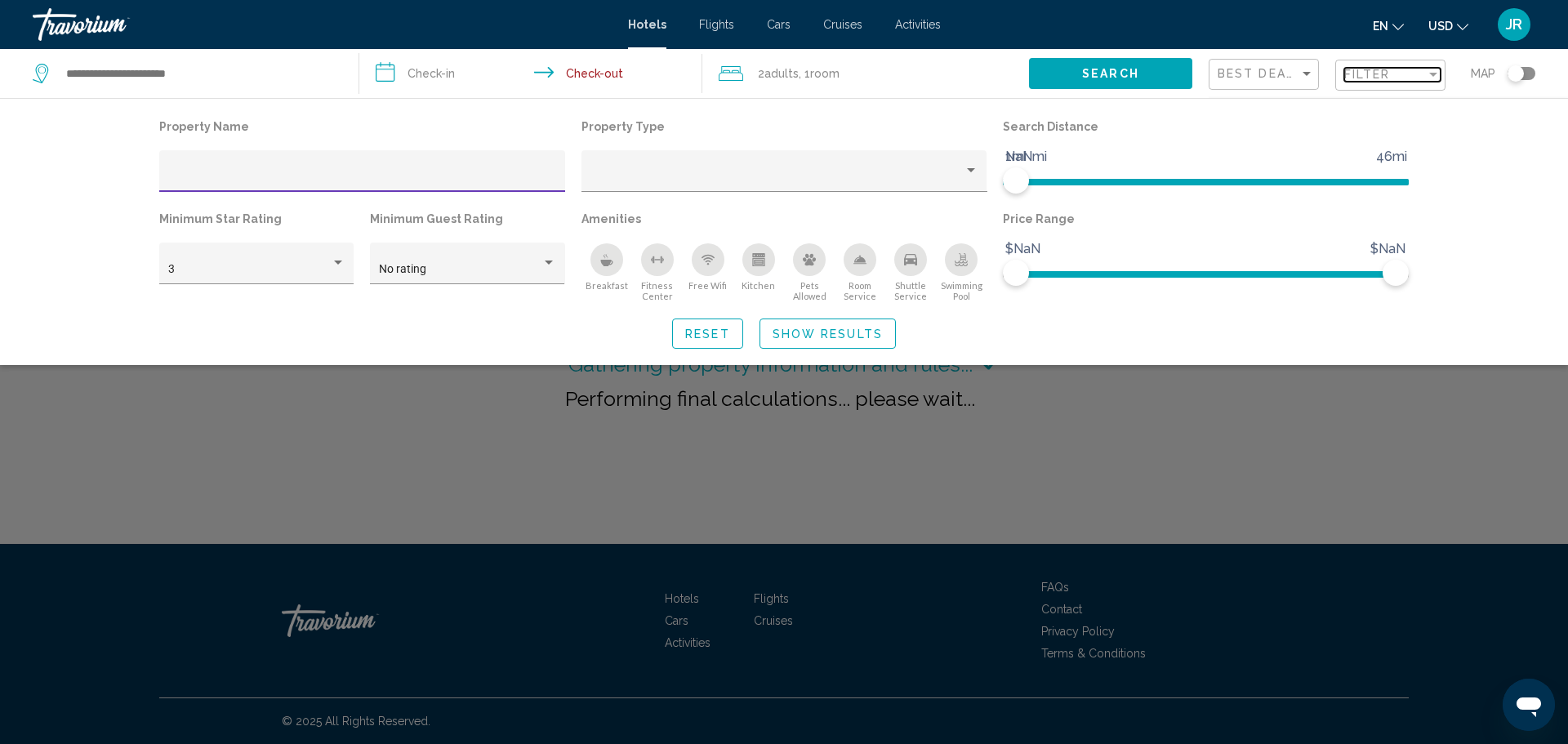
click at [1415, 80] on div "Filter" at bounding box center [1385, 74] width 82 height 13
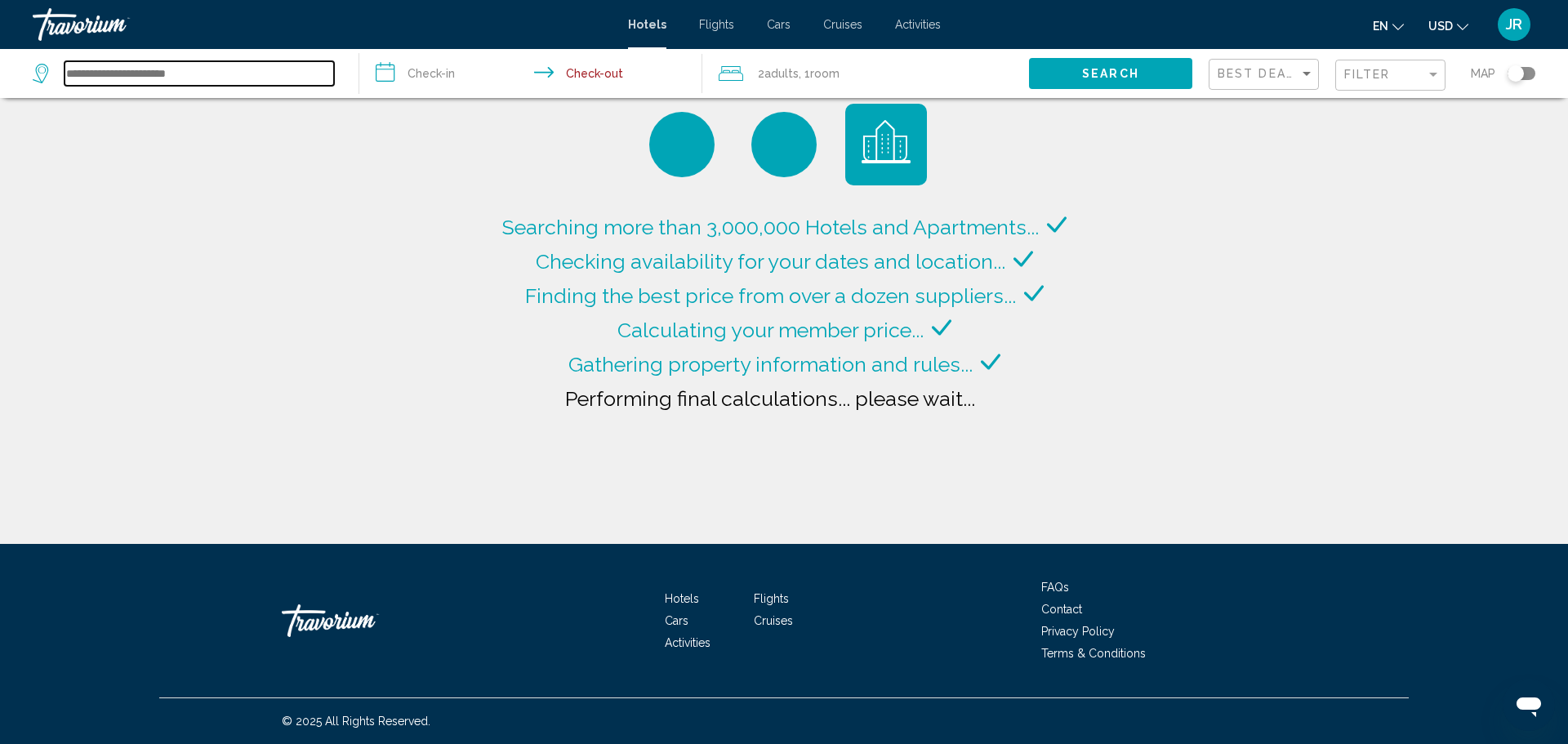
click at [190, 67] on input "Search widget" at bounding box center [199, 73] width 269 height 25
type input "**********"
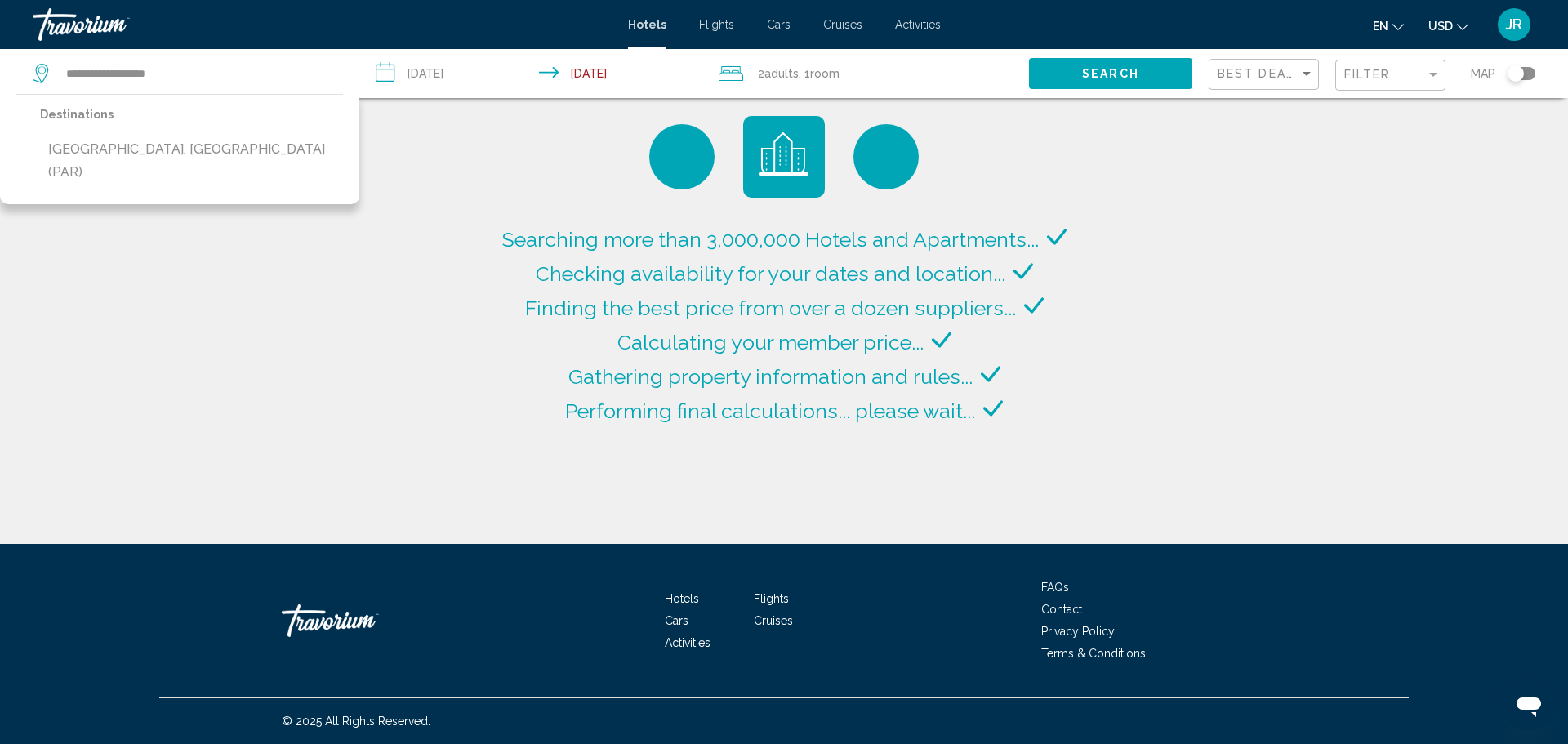
click at [487, 71] on input "**********" at bounding box center [534, 76] width 349 height 54
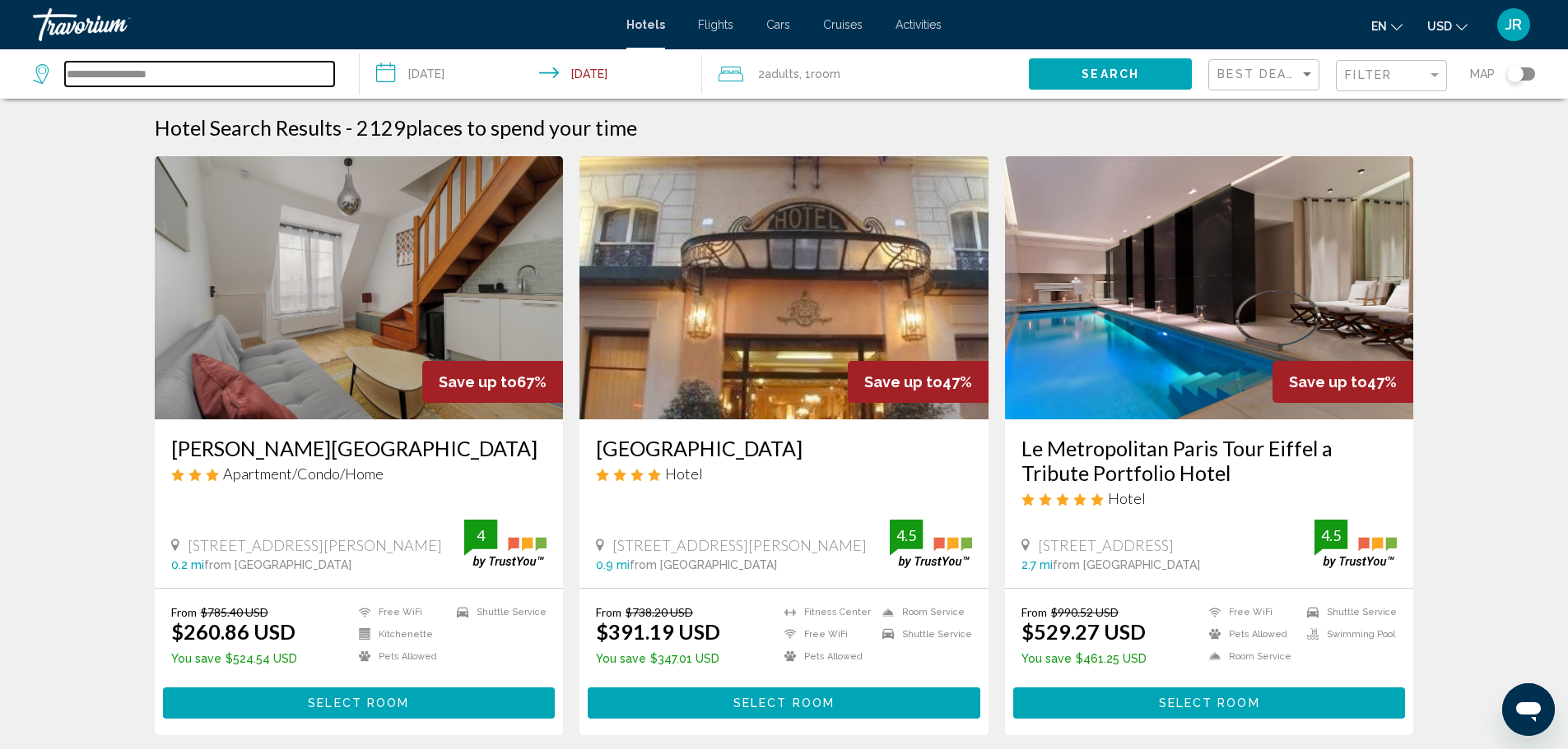
click at [153, 79] on input "**********" at bounding box center [199, 74] width 269 height 25
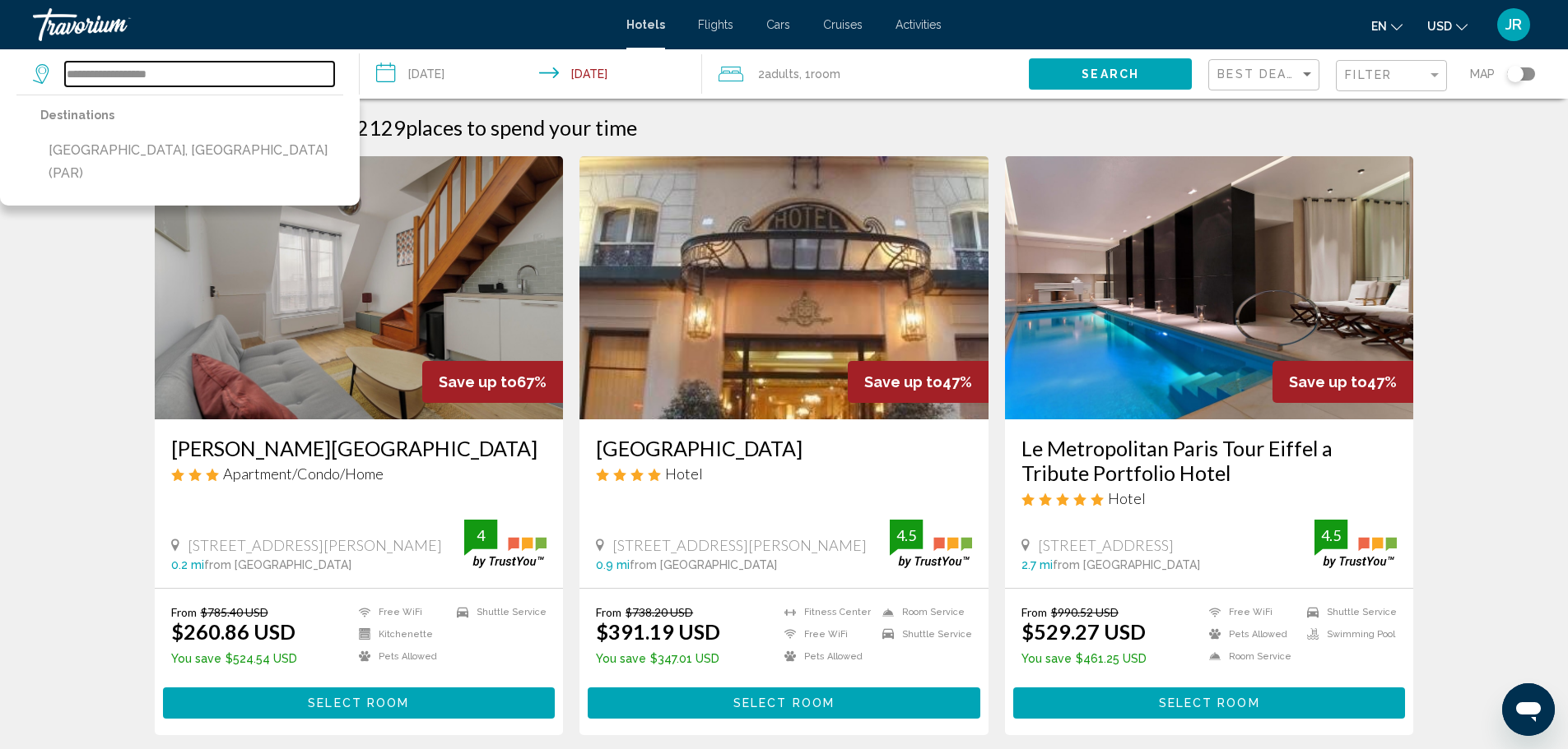
drag, startPoint x: 201, startPoint y: 71, endPoint x: 0, endPoint y: 90, distance: 201.9
click at [0, 90] on app-destination-search "**********" at bounding box center [179, 75] width 359 height 50
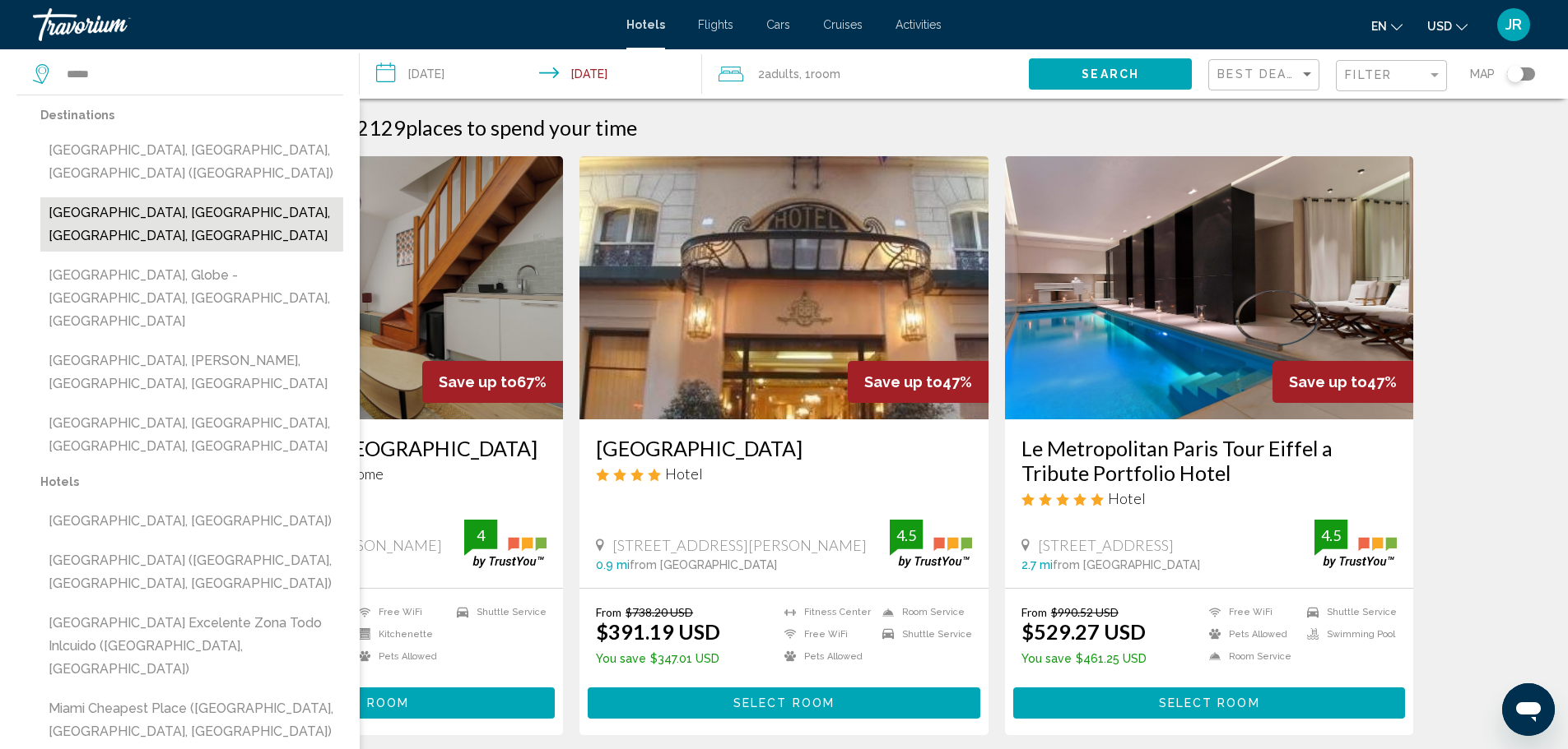
click at [280, 197] on button "[GEOGRAPHIC_DATA], [GEOGRAPHIC_DATA], [GEOGRAPHIC_DATA], [GEOGRAPHIC_DATA]" at bounding box center [192, 224] width 303 height 55
type input "**********"
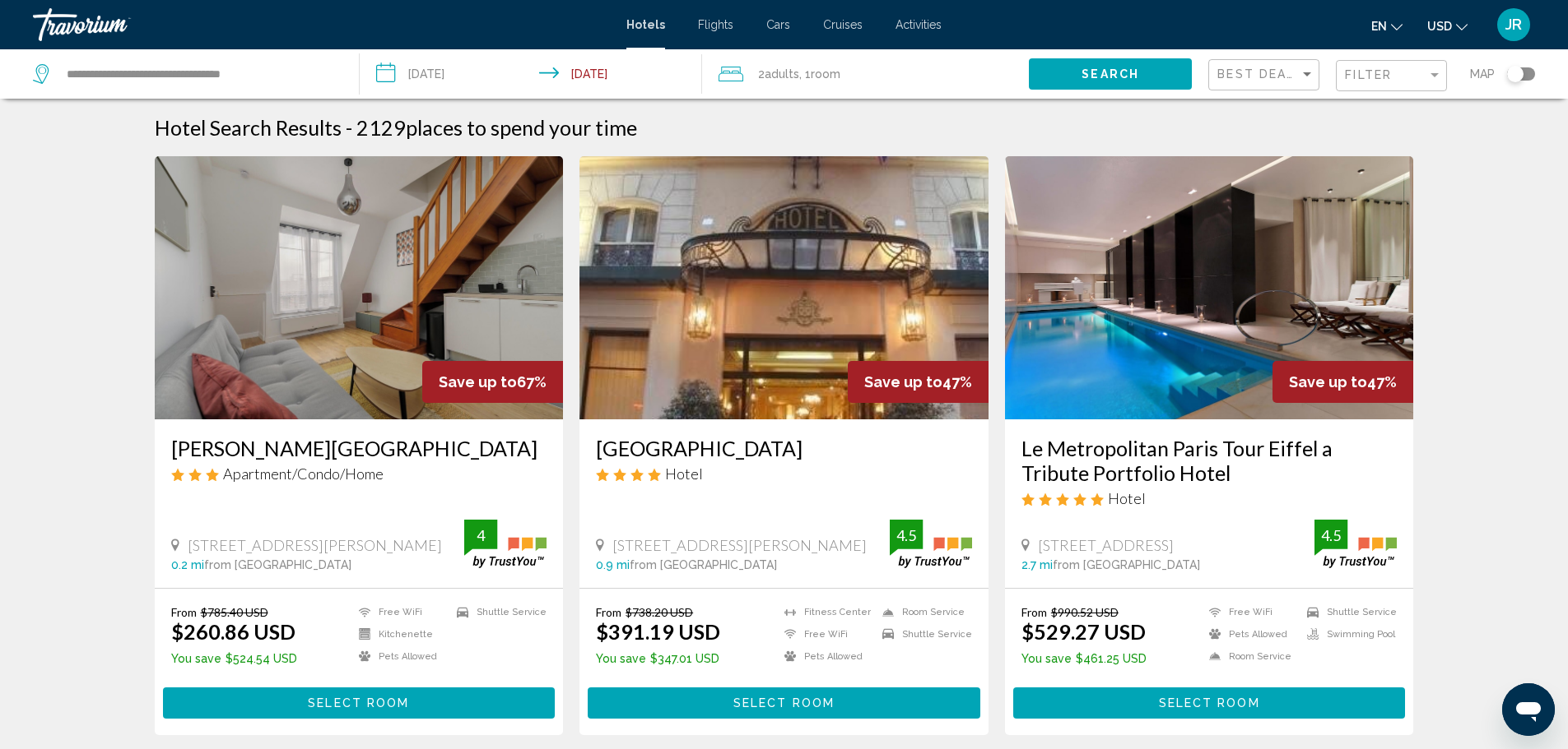
click at [1120, 80] on span "Search" at bounding box center [1110, 75] width 58 height 13
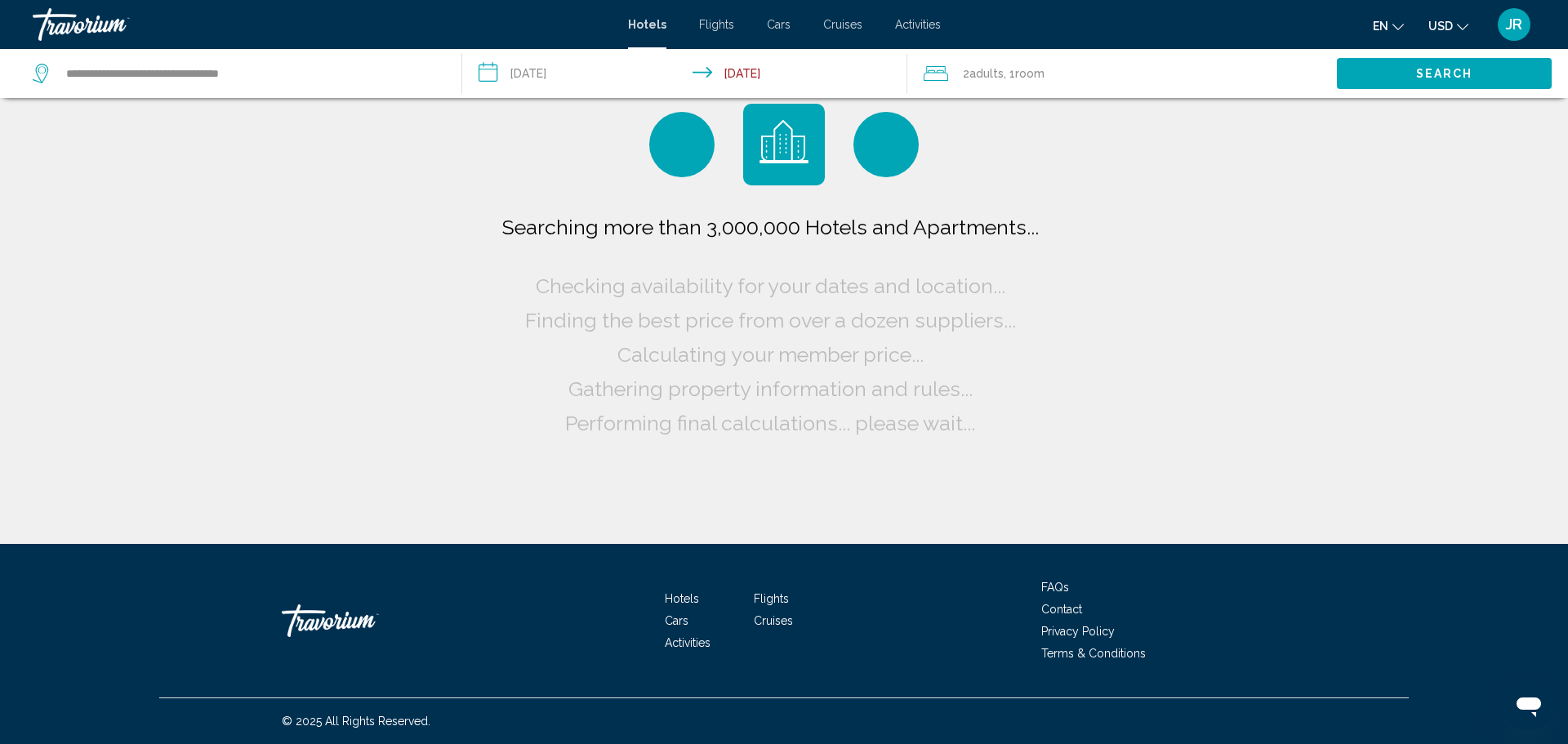
click at [642, 67] on input "**********" at bounding box center [689, 76] width 453 height 54
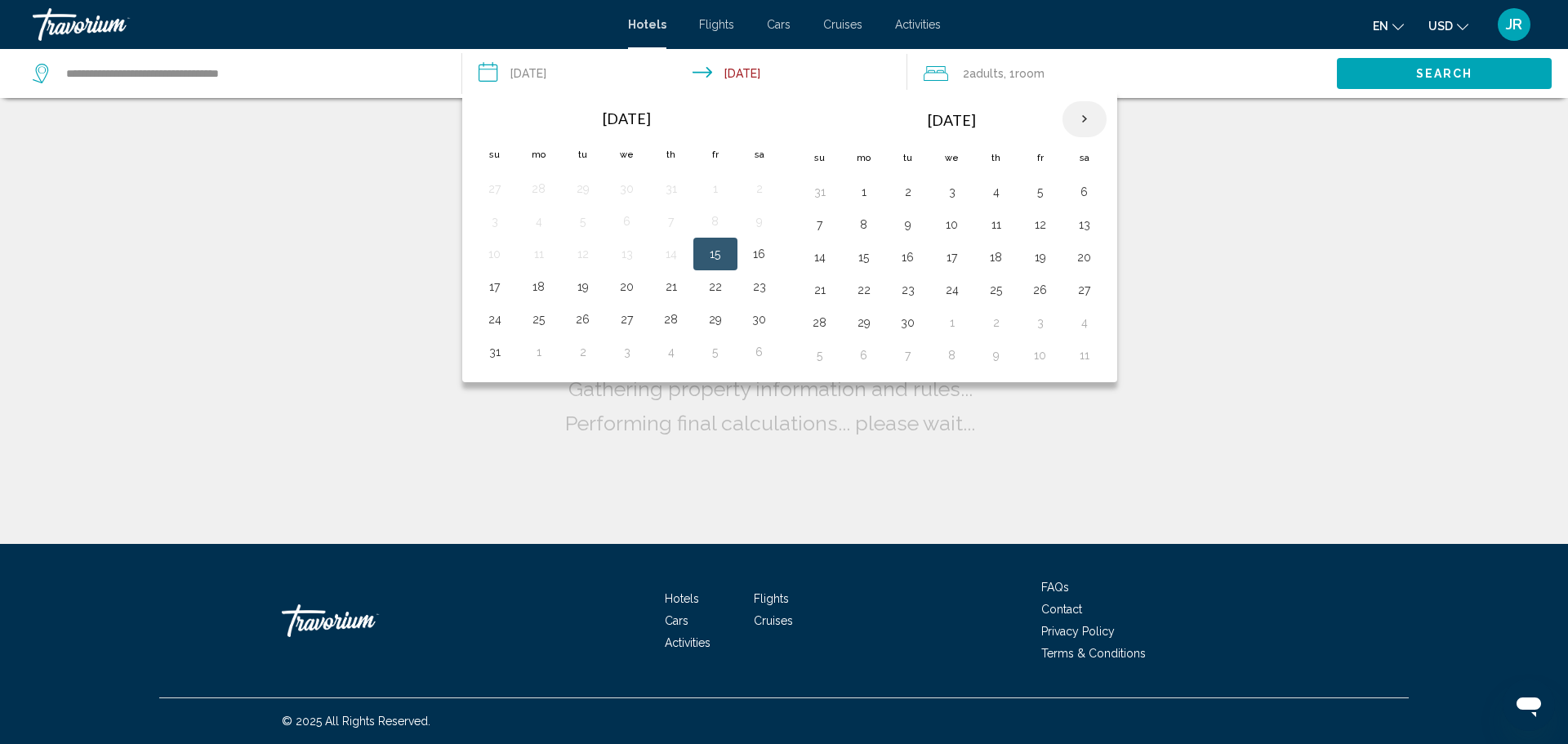
click at [1077, 131] on th "Next month" at bounding box center [1085, 119] width 44 height 36
click at [1076, 131] on th "Next month" at bounding box center [1085, 119] width 44 height 36
click at [1090, 122] on th "Next month" at bounding box center [1085, 119] width 44 height 36
click at [1084, 119] on th "Next month" at bounding box center [1085, 119] width 44 height 36
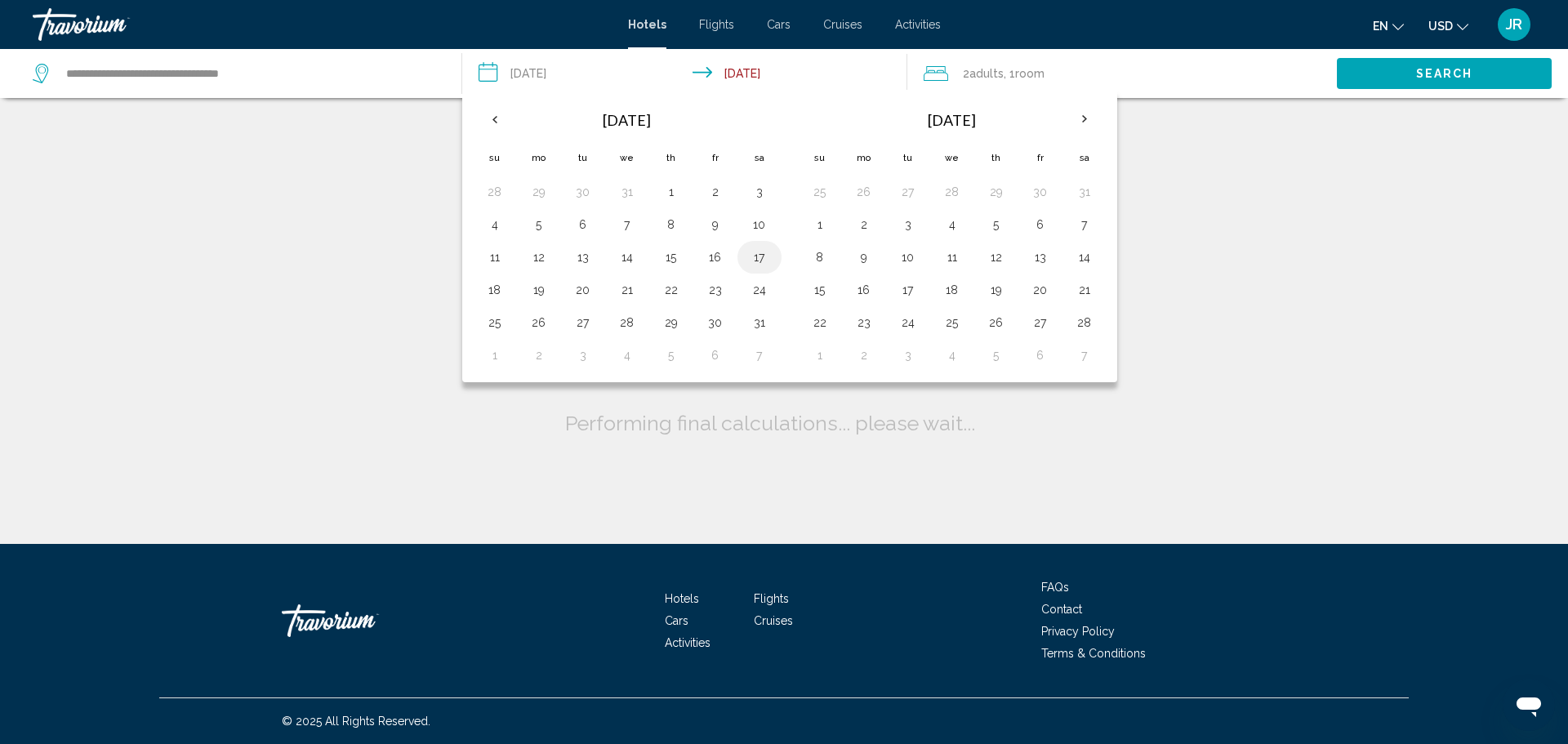
click at [755, 245] on td "17" at bounding box center [759, 257] width 44 height 32
click at [636, 288] on button "21" at bounding box center [627, 290] width 26 height 23
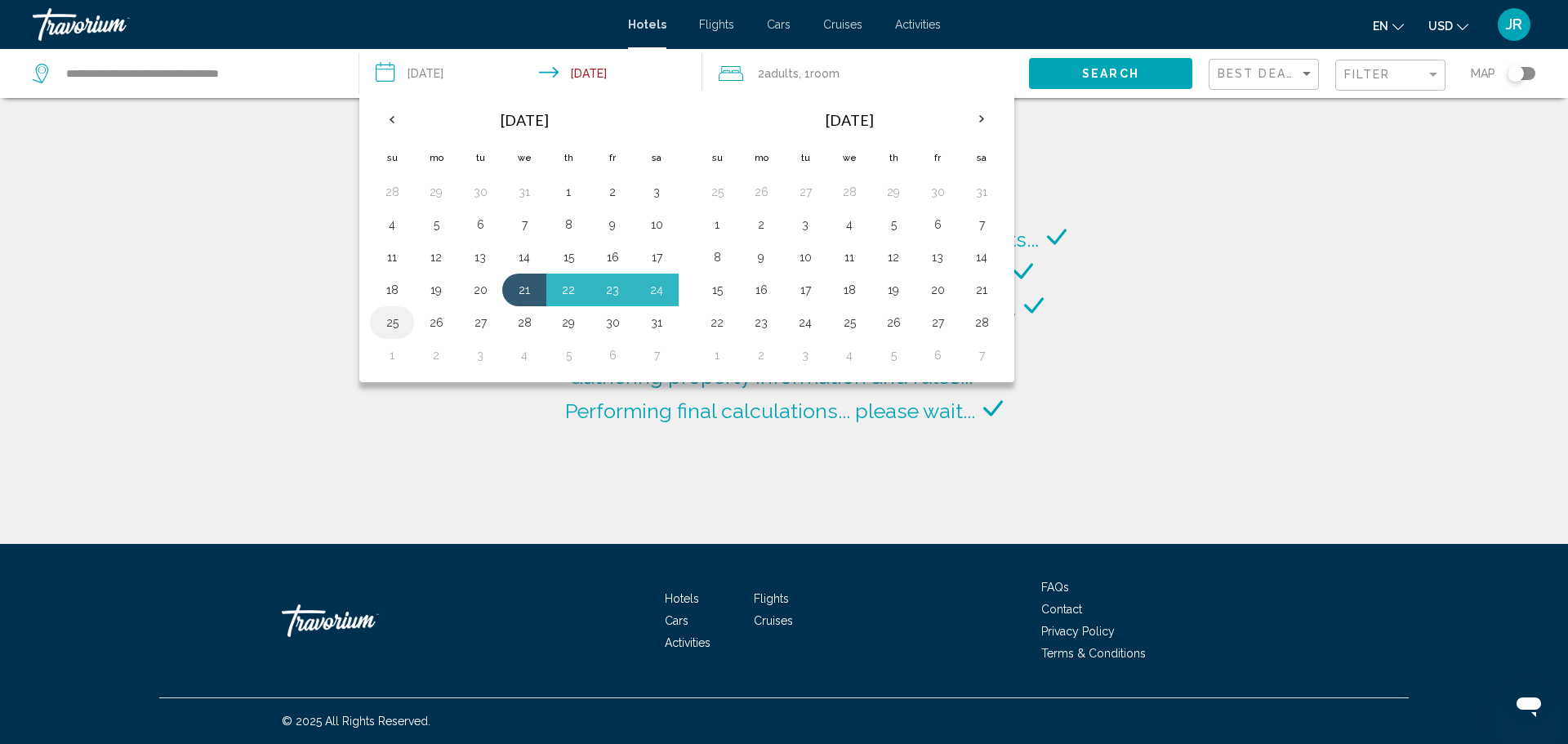
drag, startPoint x: 504, startPoint y: 318, endPoint x: 400, endPoint y: 318, distance: 104.0
click at [400, 318] on button "25" at bounding box center [391, 323] width 26 height 23
type input "**********"
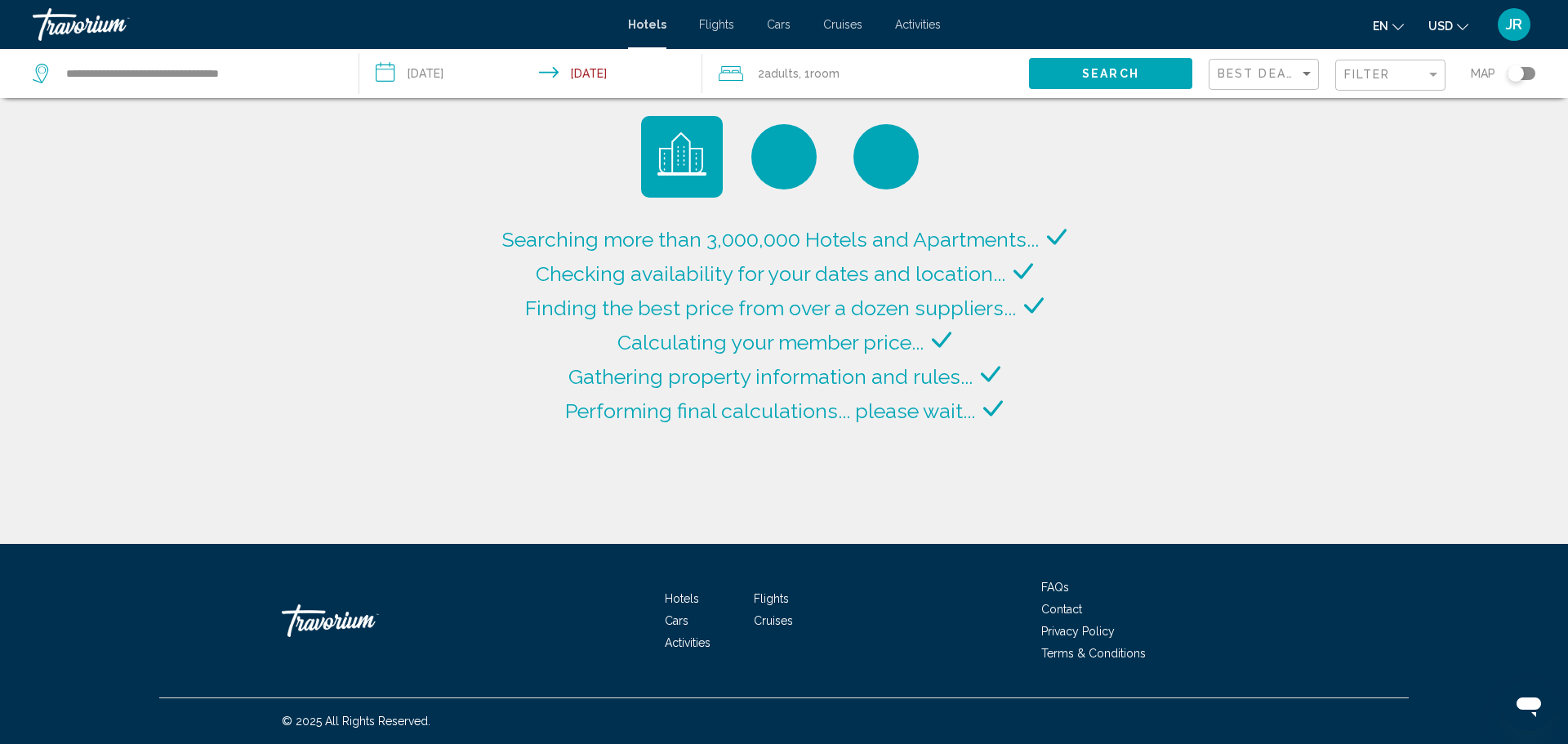
click at [400, 318] on div "Searching more than 3,000,000 Hotels and Apartments... Checking availability fo…" at bounding box center [784, 272] width 1568 height 544
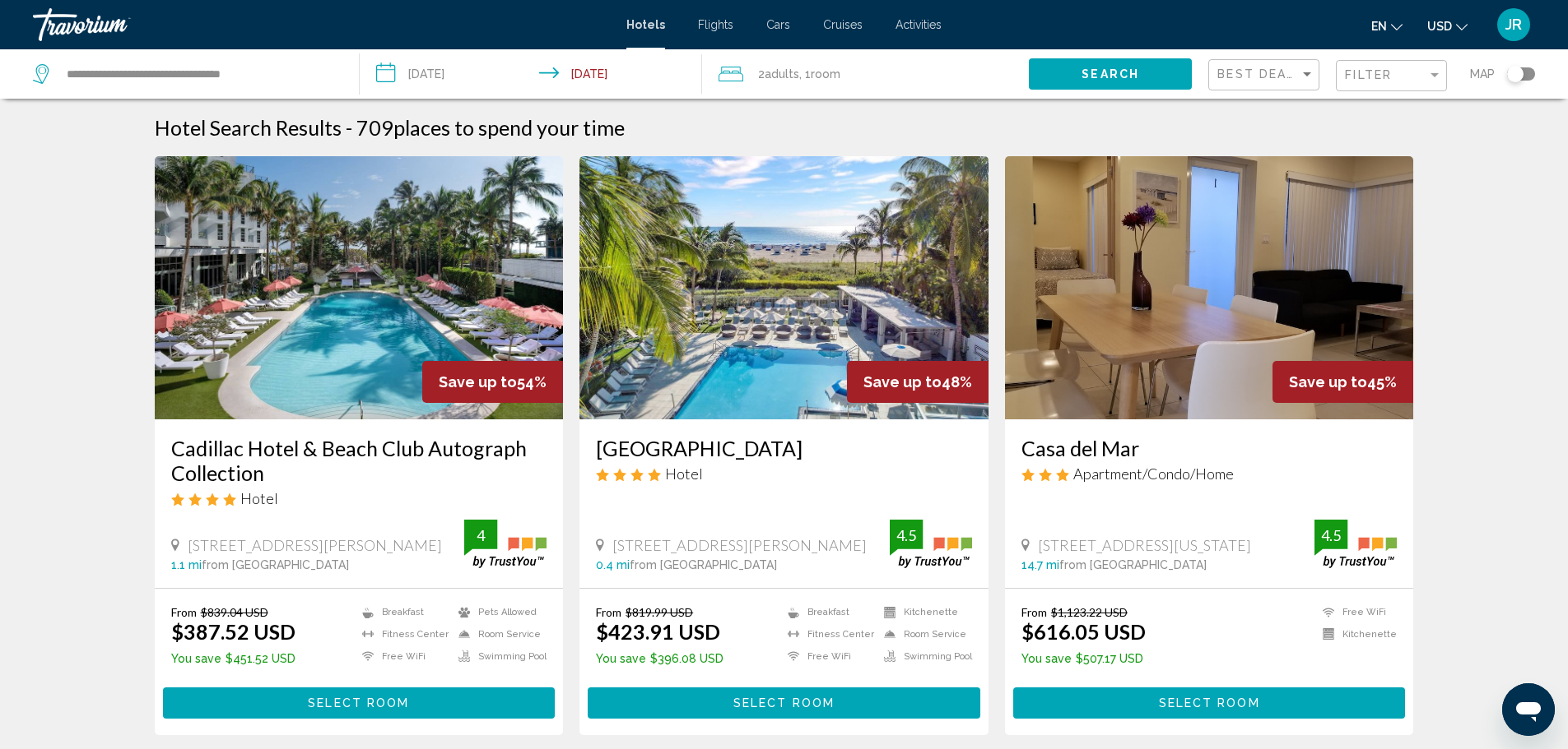
click at [613, 84] on input "**********" at bounding box center [534, 77] width 350 height 55
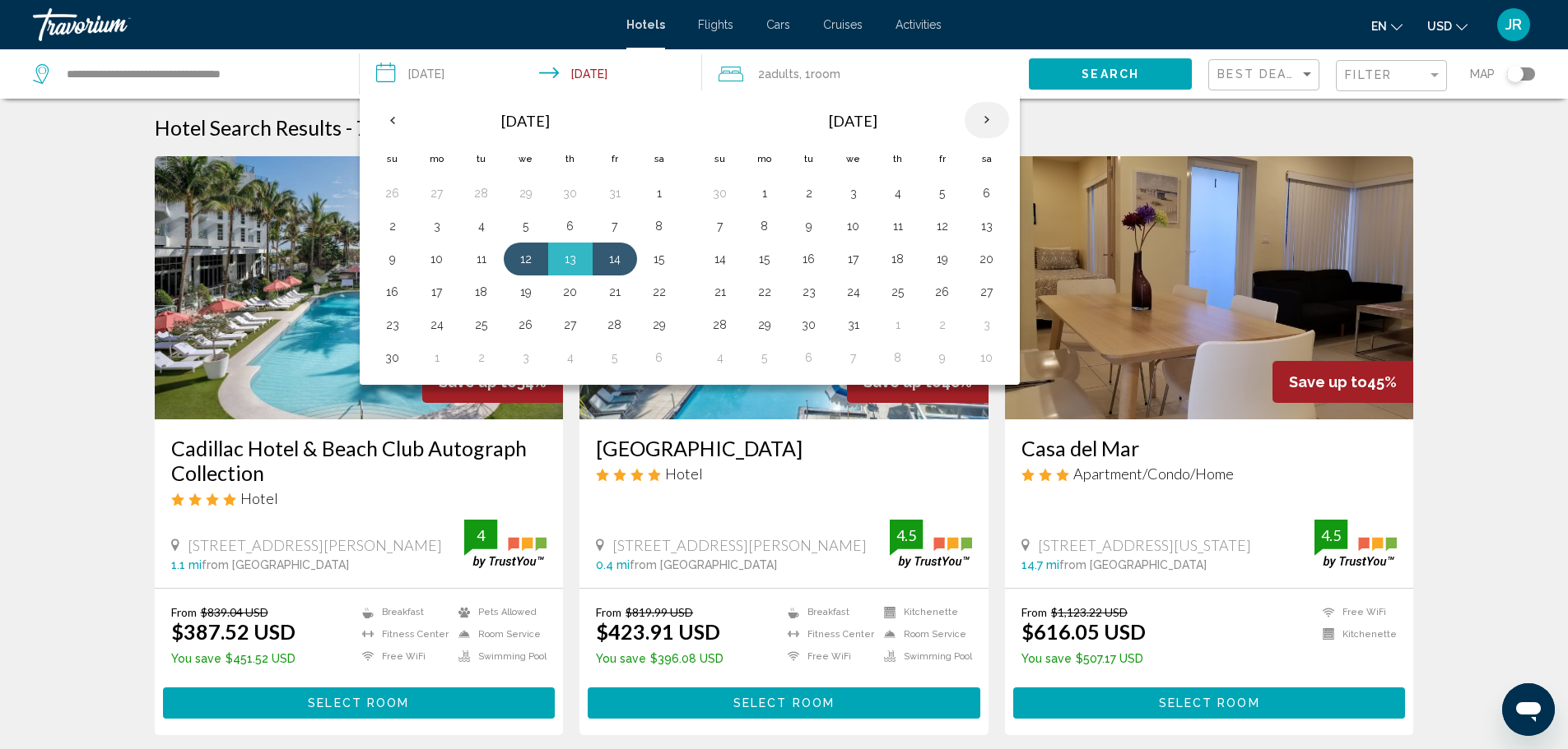
click at [984, 121] on th "Next month" at bounding box center [986, 120] width 44 height 36
click at [532, 296] on button "21" at bounding box center [525, 292] width 26 height 23
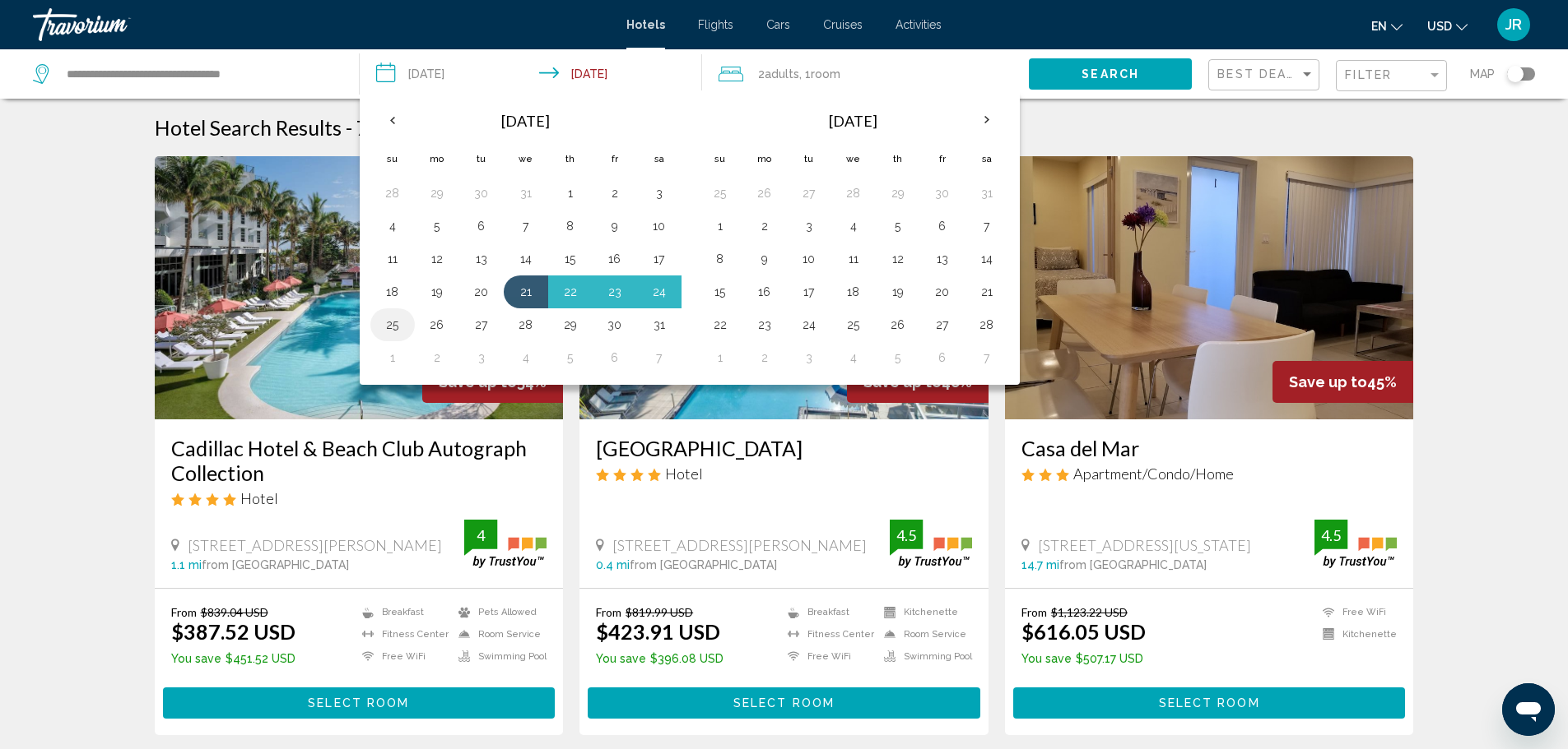
click at [400, 324] on button "25" at bounding box center [392, 325] width 26 height 23
type input "**********"
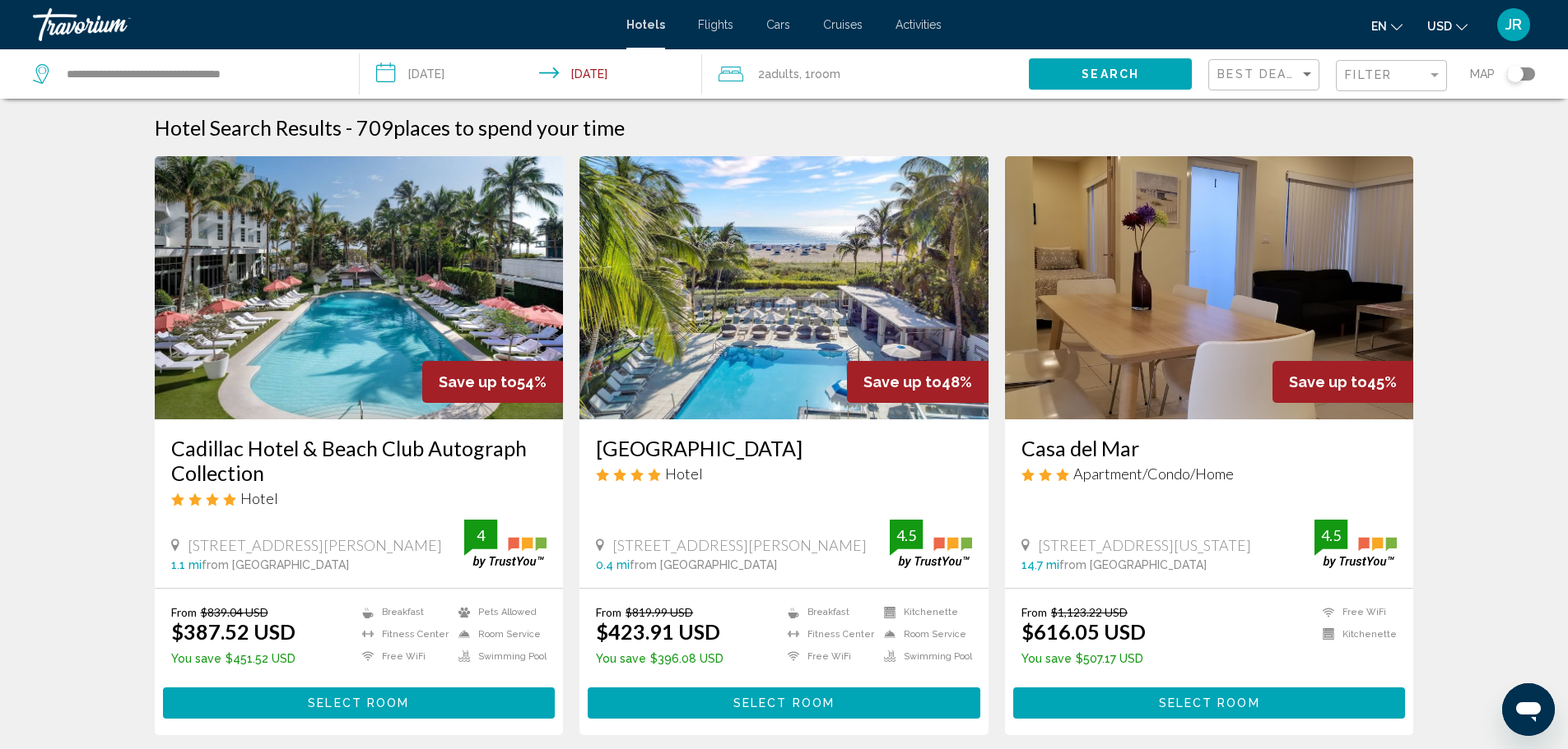
click at [1124, 84] on button "Search" at bounding box center [1110, 74] width 163 height 31
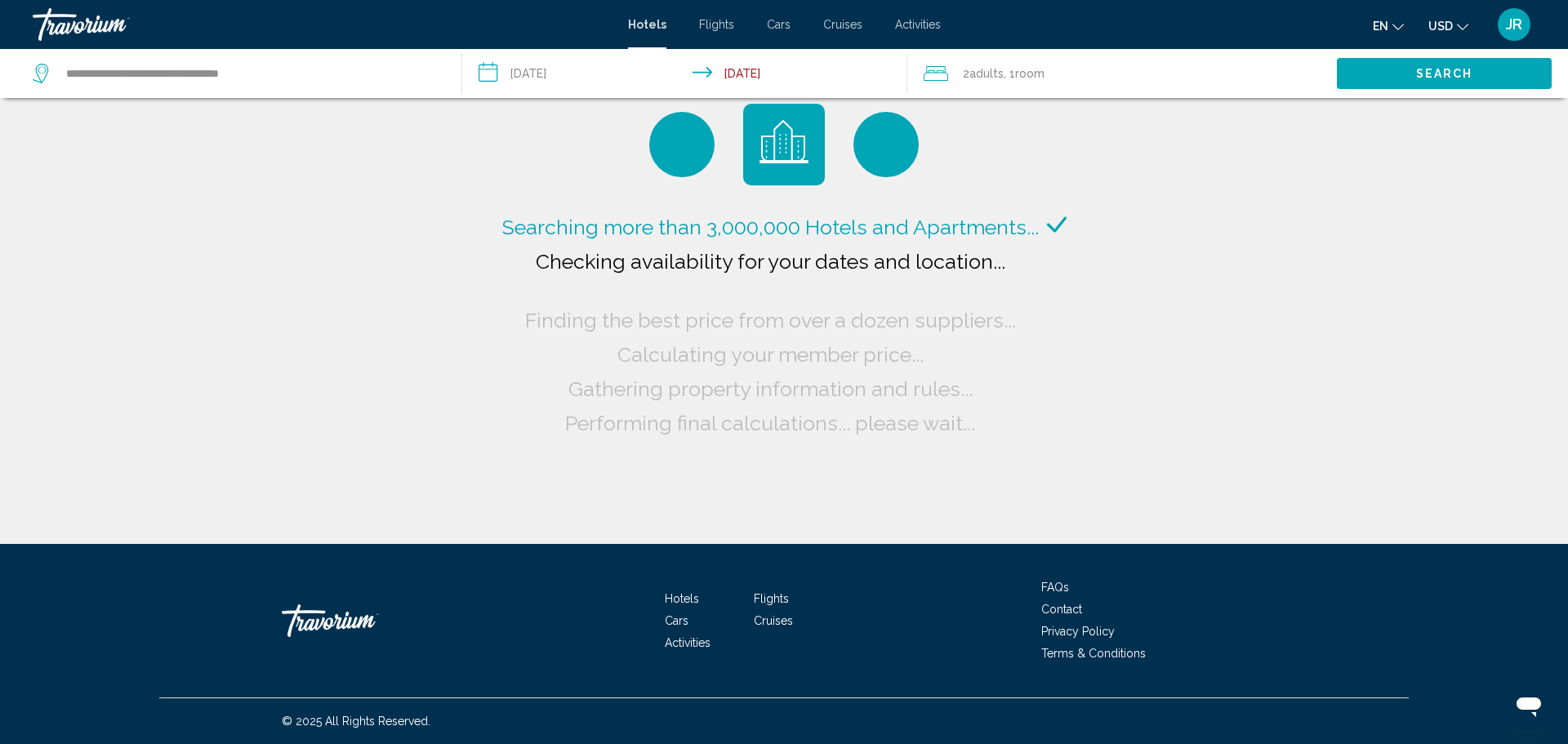
click at [539, 72] on input "**********" at bounding box center [689, 76] width 453 height 54
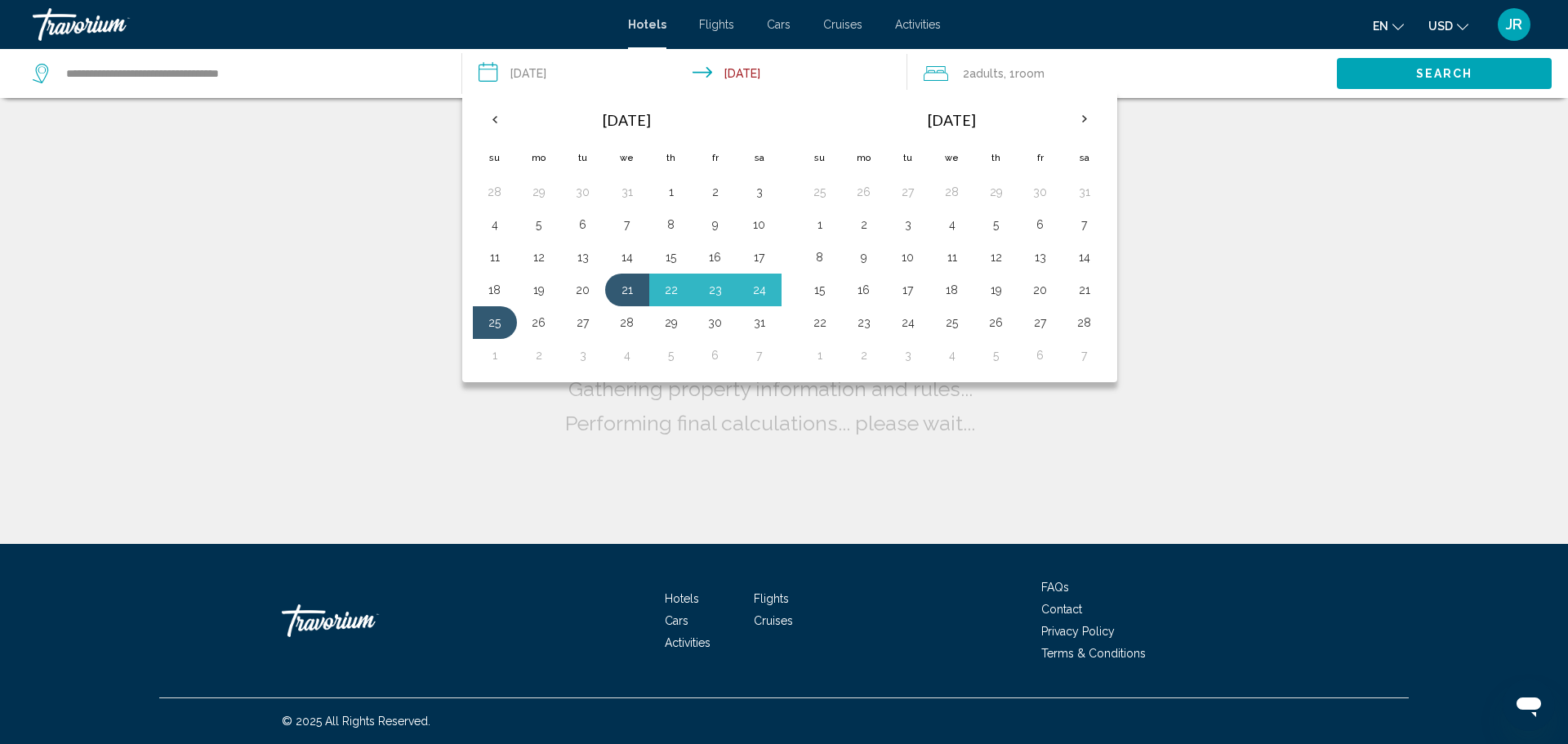
click at [298, 225] on div "Searching more than 3,000,000 Hotels and Apartments... Checking availability fo…" at bounding box center [784, 272] width 1568 height 544
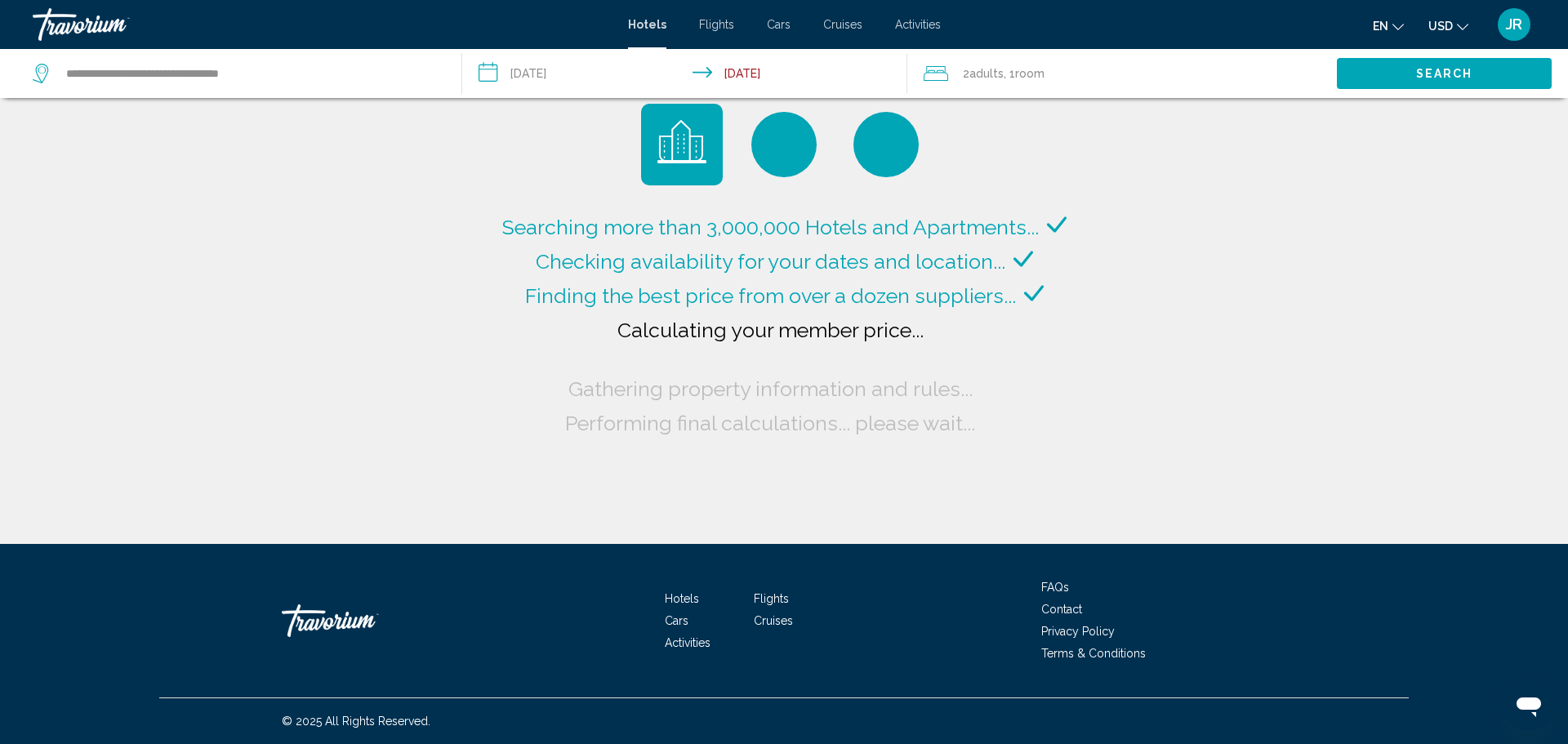
click at [596, 69] on input "**********" at bounding box center [689, 76] width 453 height 54
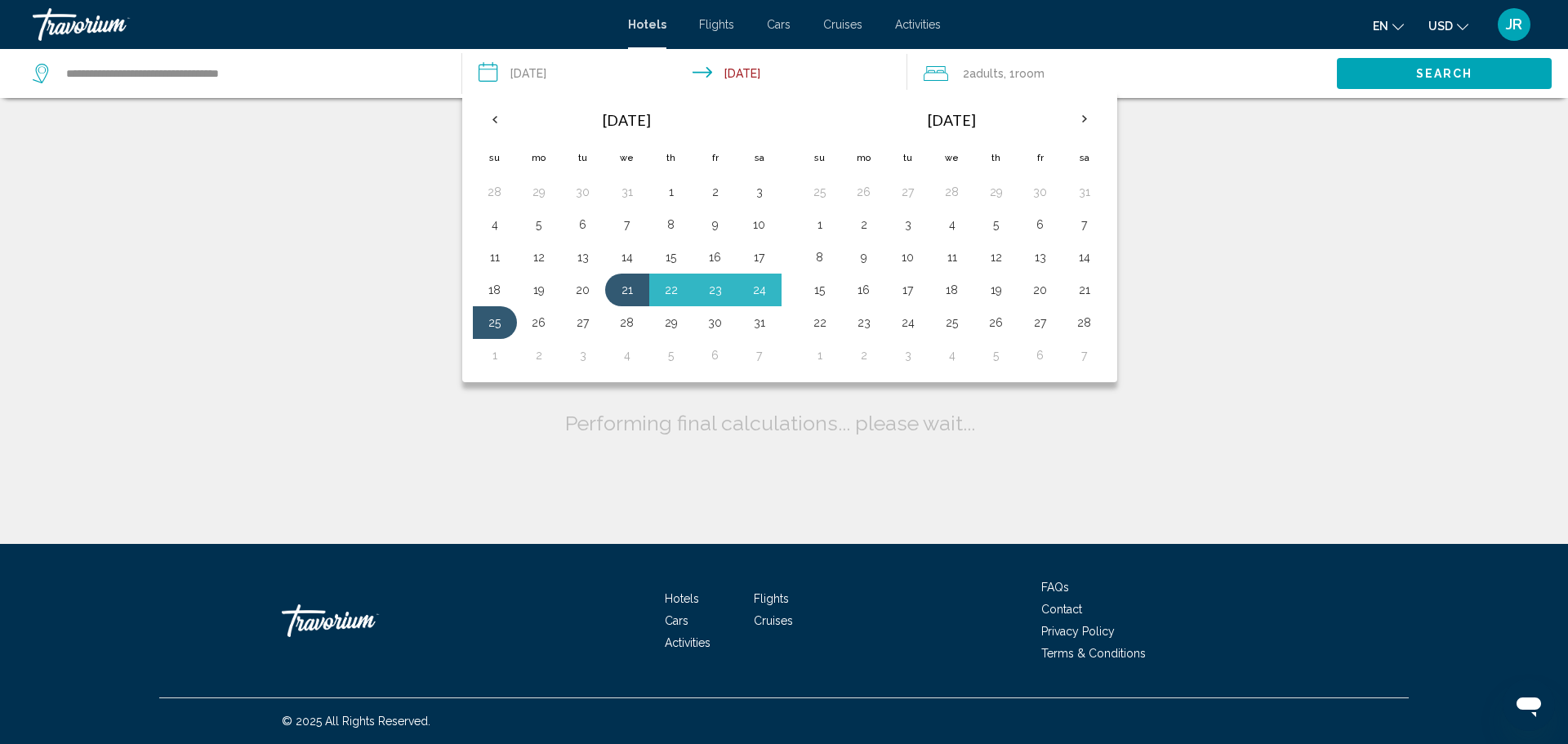
click at [303, 120] on div "Searching more than 3,000,000 Hotels and Apartments... Checking availability fo…" at bounding box center [784, 272] width 1568 height 544
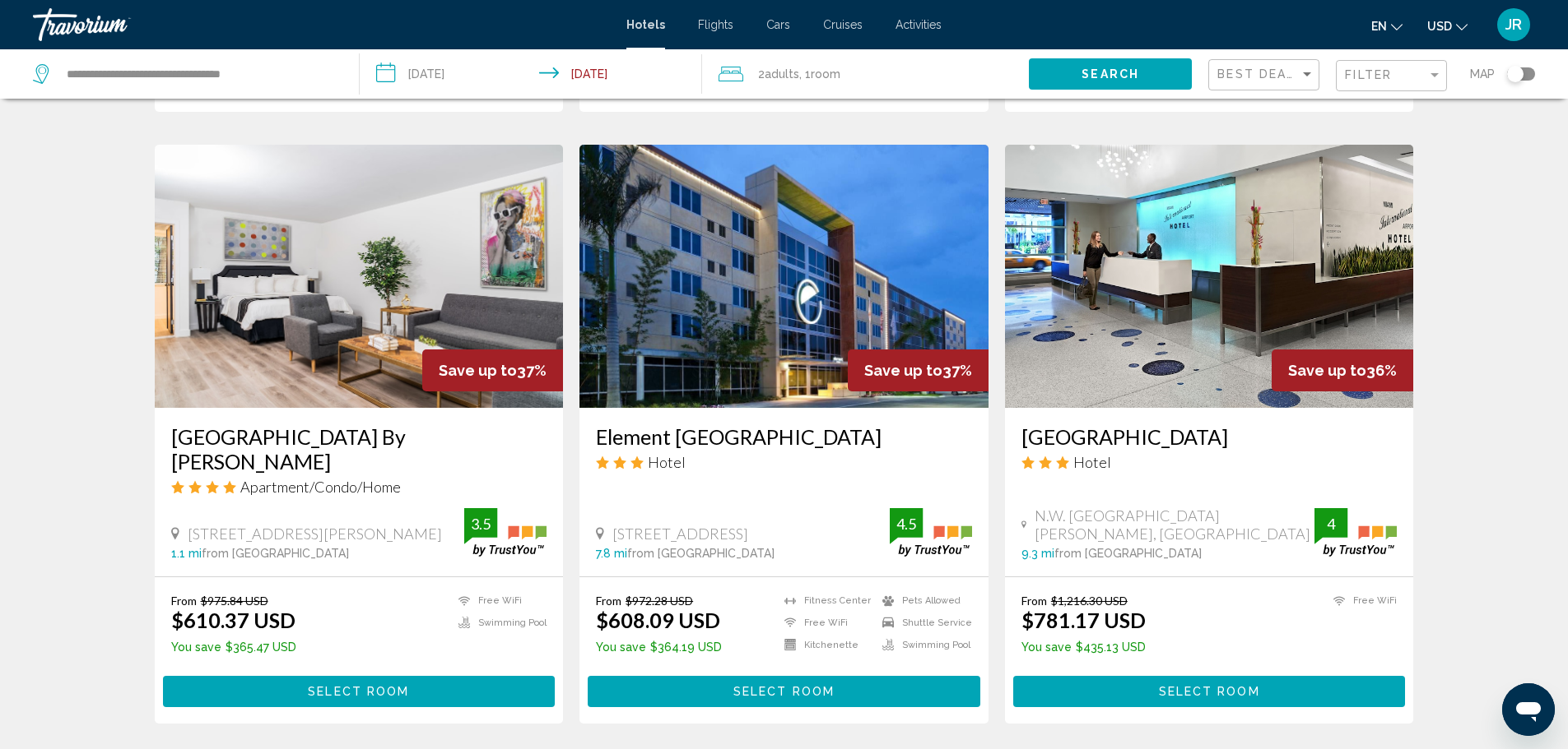
scroll to position [1974, 0]
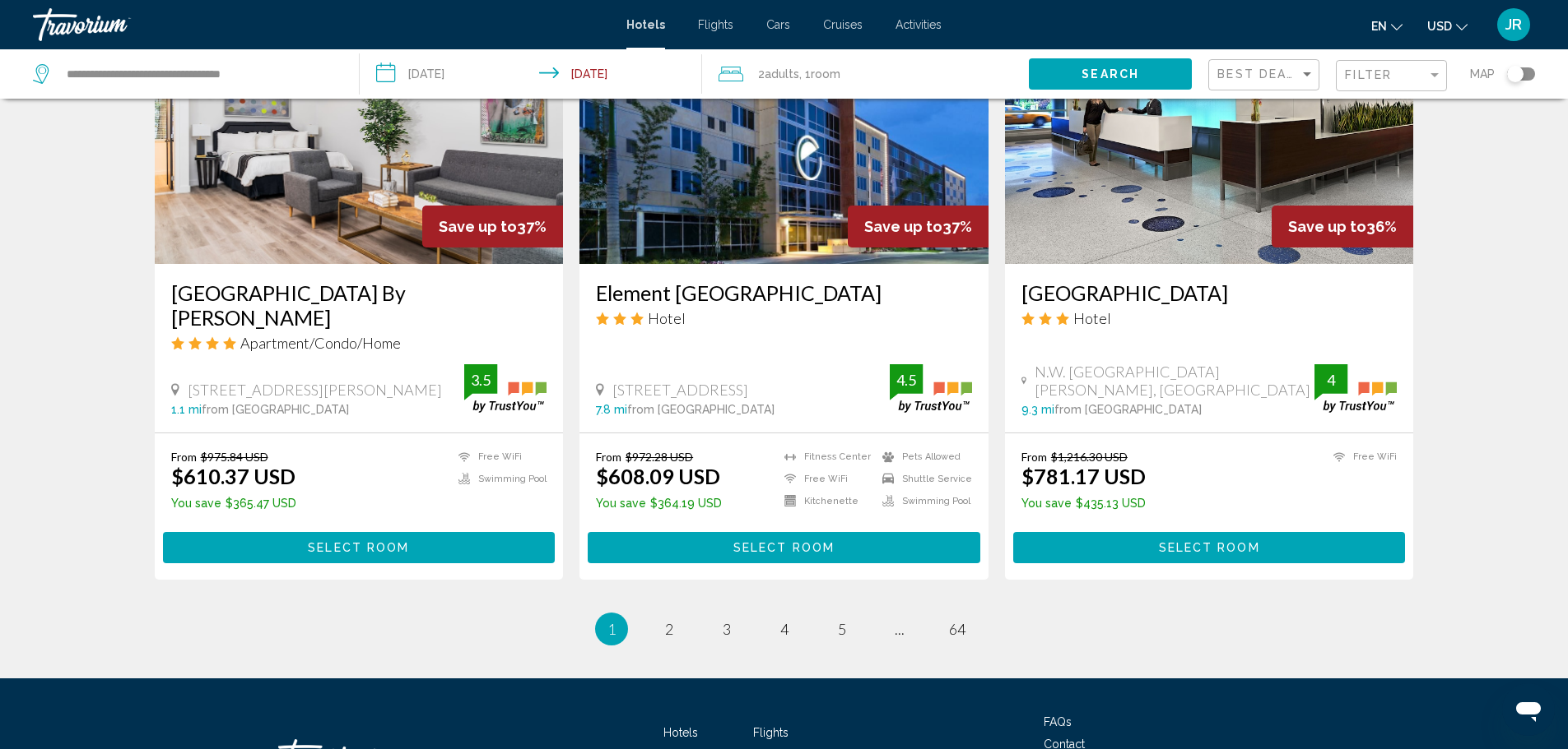
click at [597, 71] on input "**********" at bounding box center [534, 77] width 350 height 55
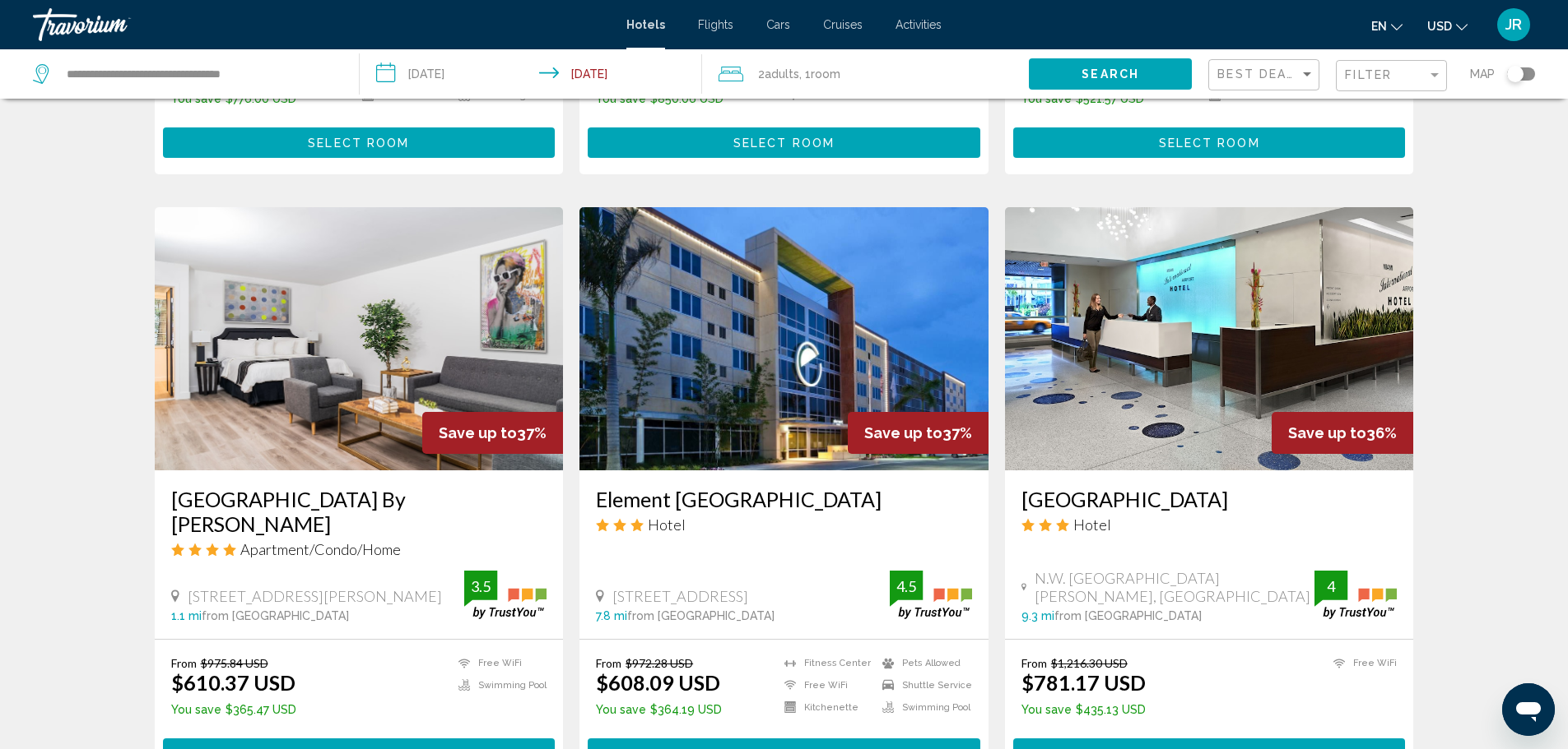
scroll to position [1561, 0]
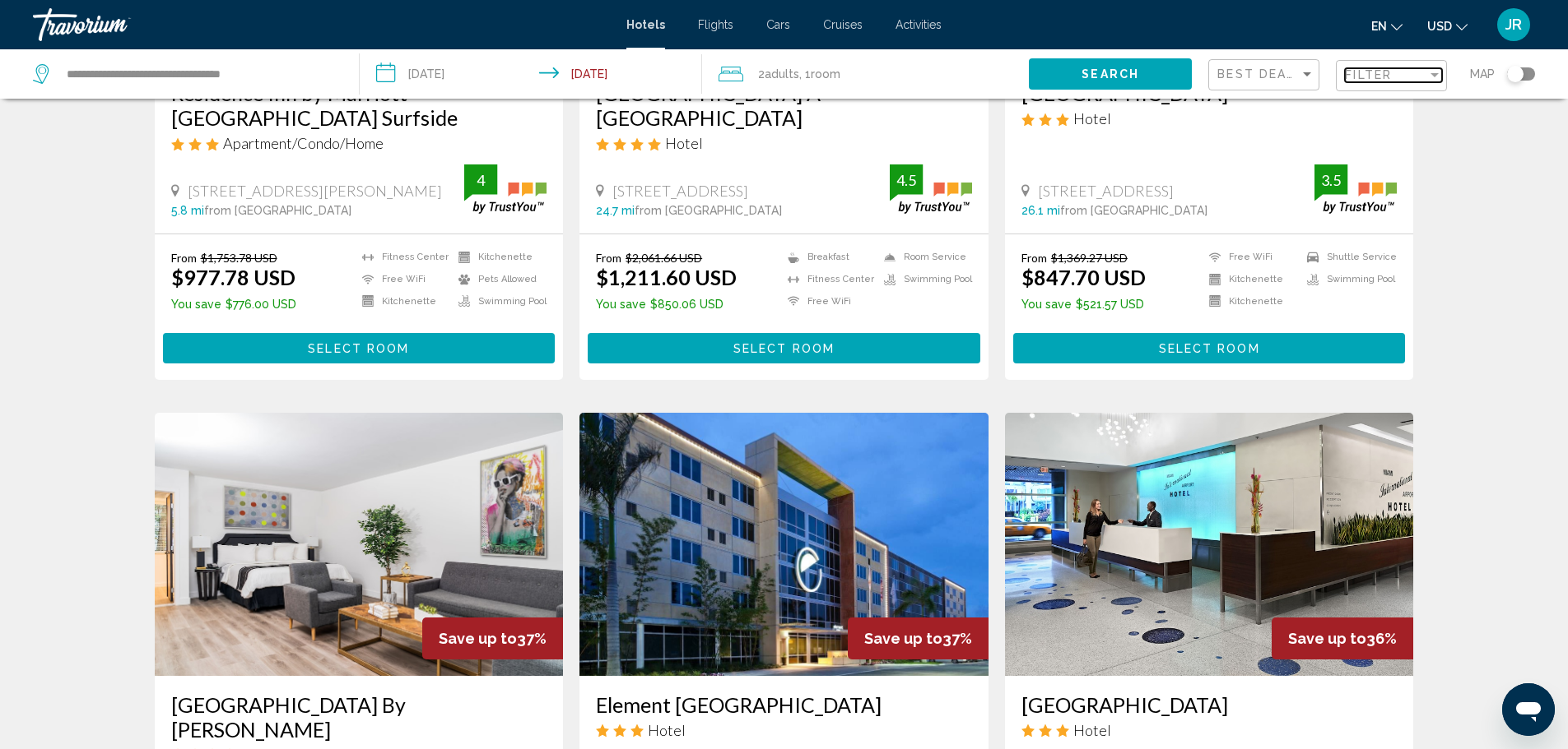
click at [1389, 79] on span "Filter" at bounding box center [1368, 75] width 47 height 13
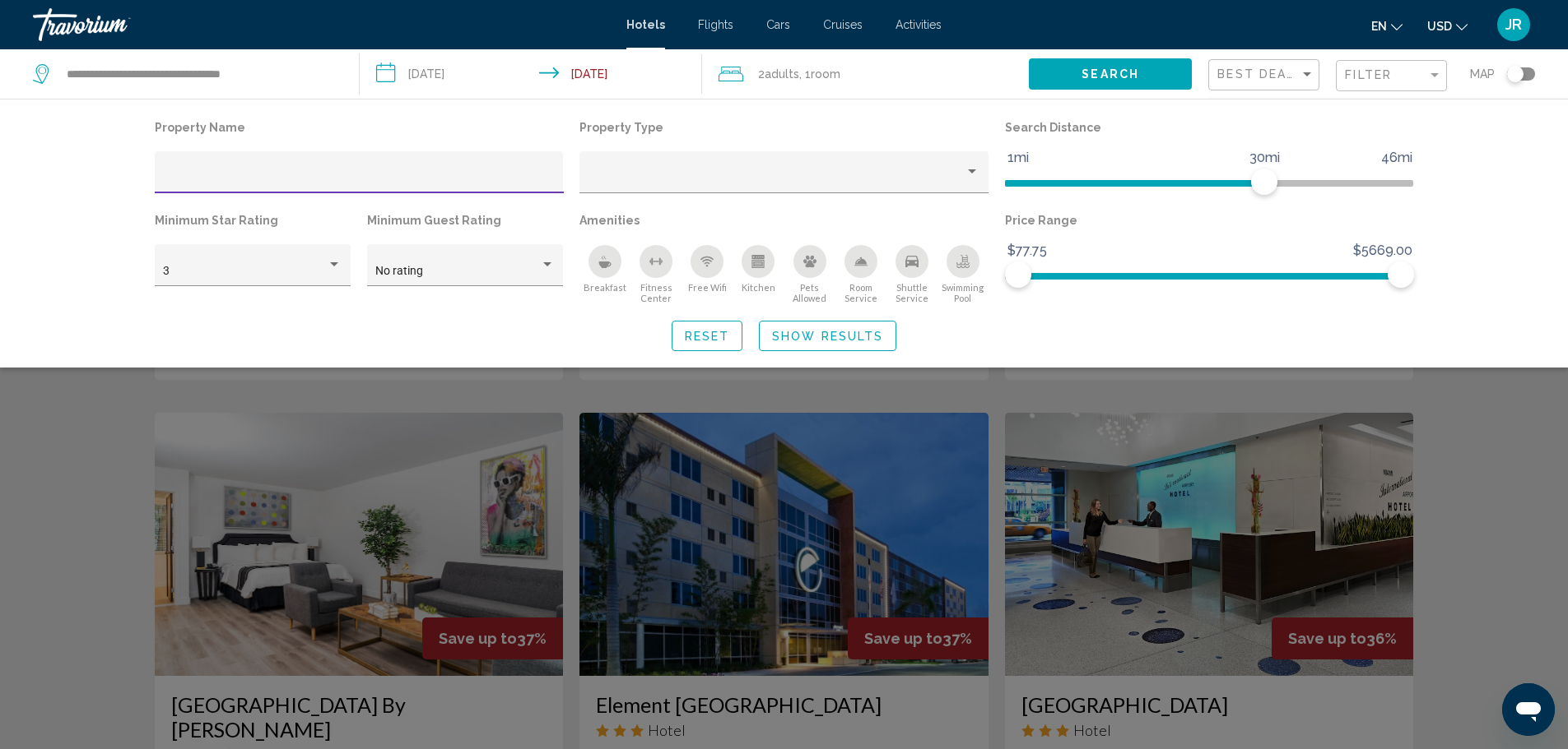
click at [970, 259] on div "Swimming Pool" at bounding box center [962, 261] width 33 height 33
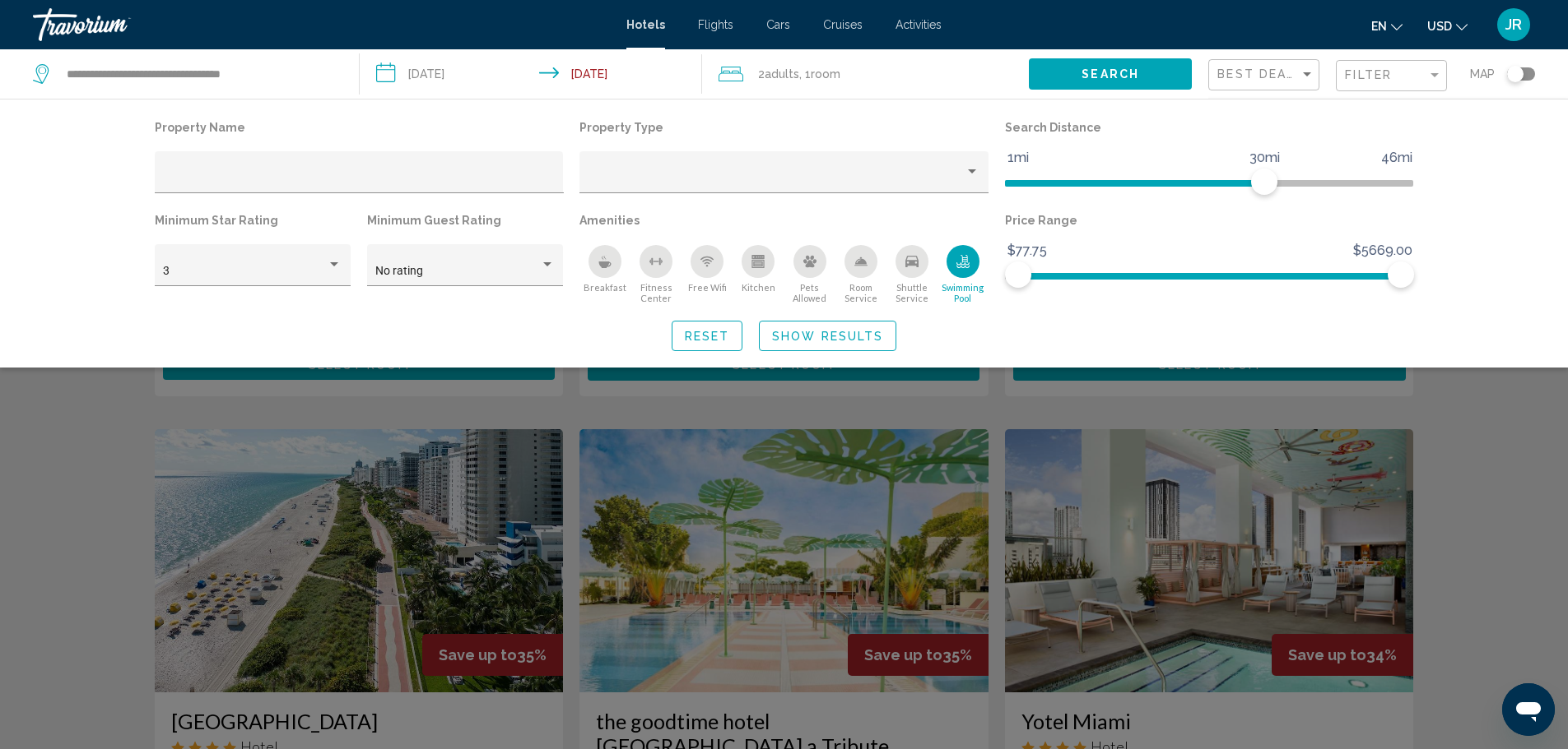
scroll to position [967, 0]
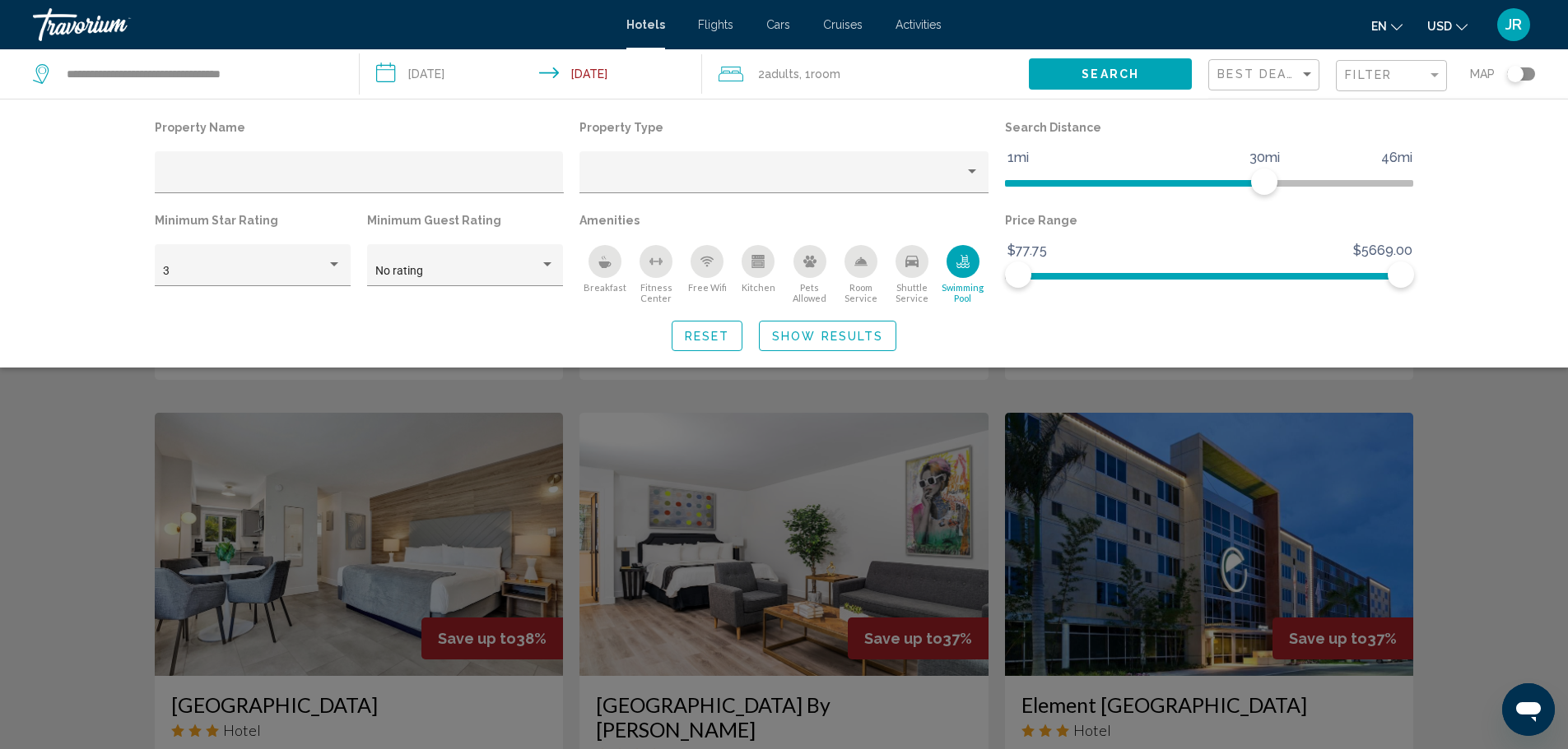
click at [753, 253] on div "Kitchen" at bounding box center [758, 261] width 33 height 33
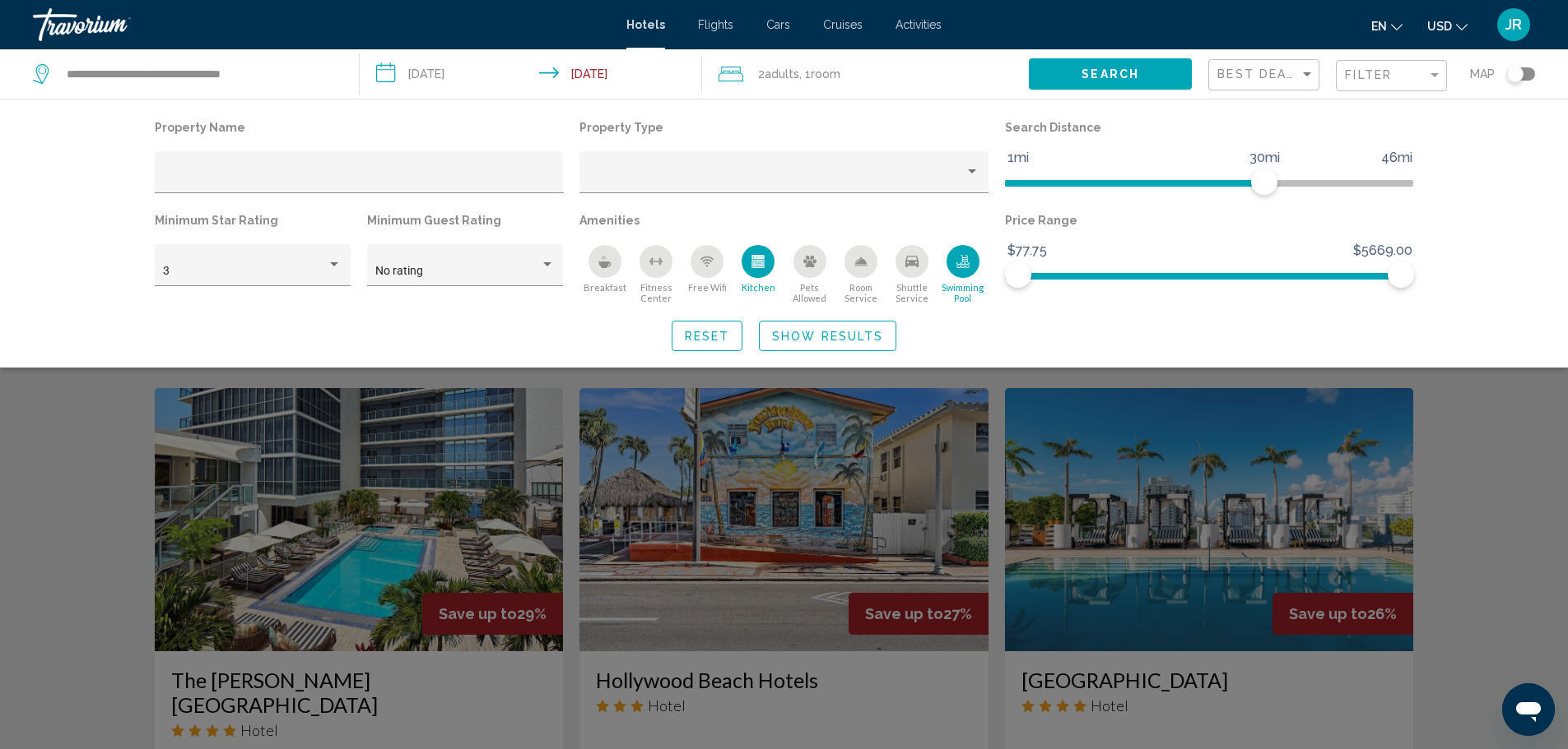
scroll to position [380, 0]
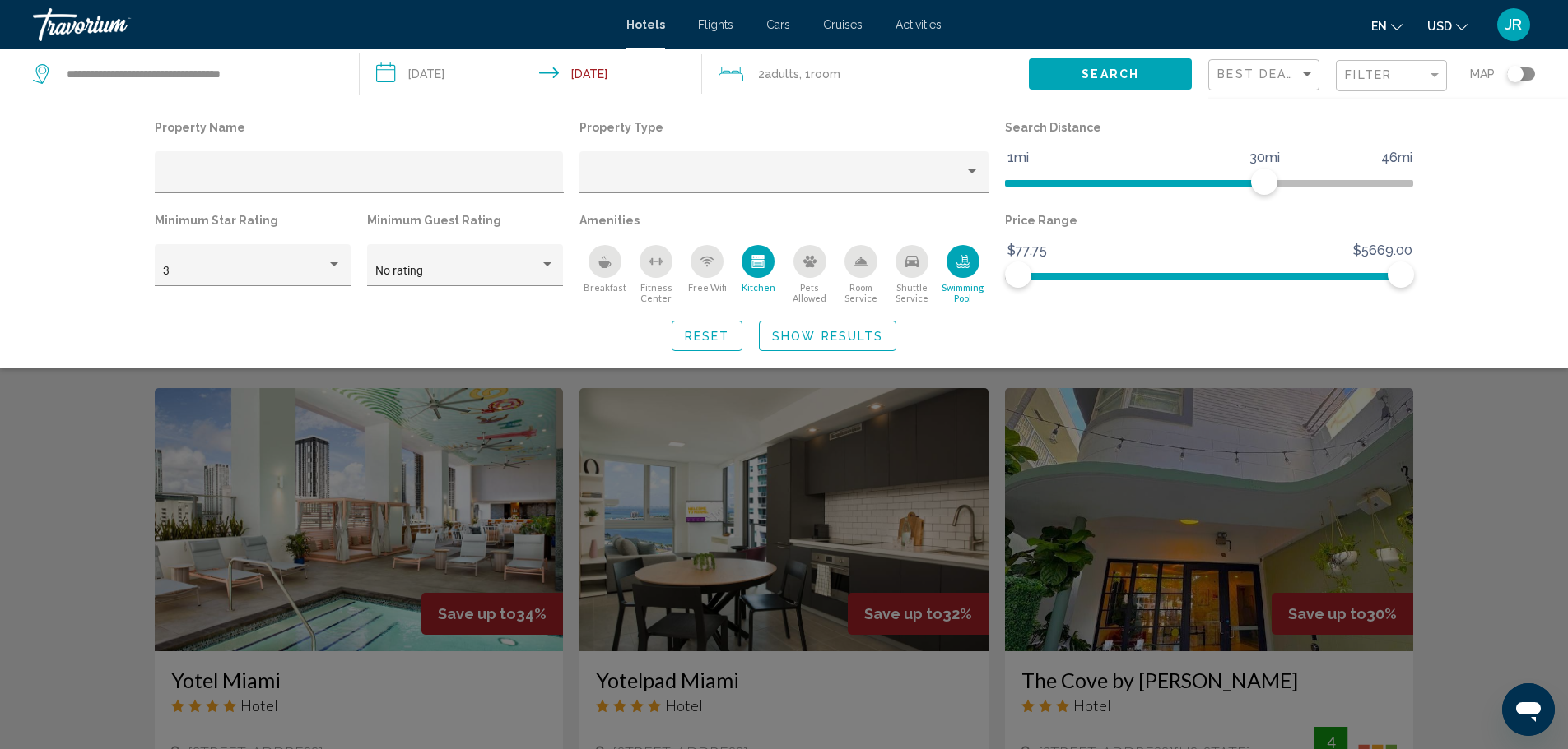
click at [707, 259] on icon "Free Wifi" at bounding box center [707, 261] width 13 height 13
click at [598, 253] on div "Breakfast" at bounding box center [605, 261] width 33 height 33
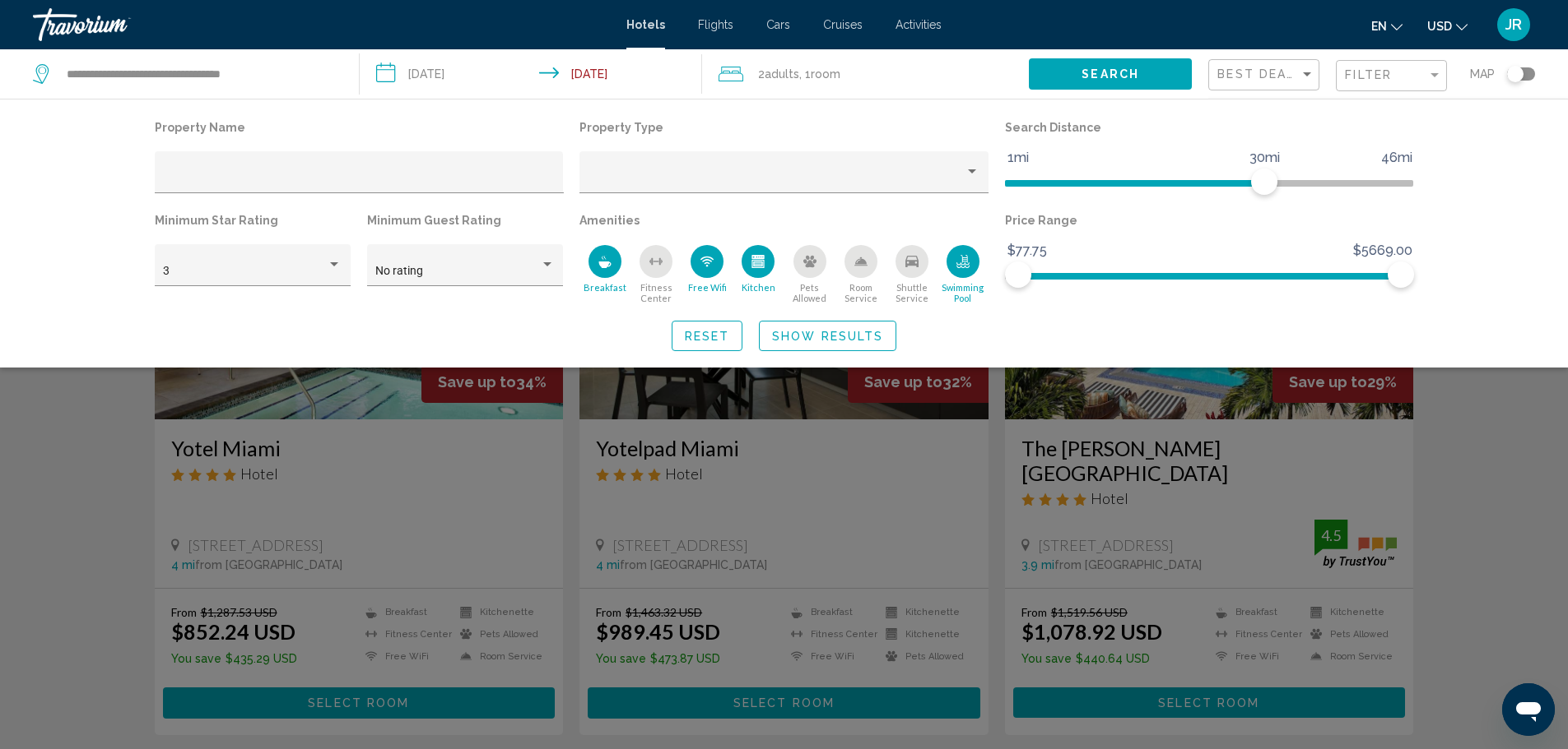
click at [657, 262] on icon "Fitness Center" at bounding box center [656, 261] width 13 height 13
click at [819, 274] on div "Pets Allowed" at bounding box center [810, 261] width 33 height 33
click at [812, 272] on div "Pets Allowed" at bounding box center [810, 261] width 33 height 33
click at [868, 255] on div "Room Service" at bounding box center [861, 261] width 33 height 33
click at [859, 329] on button "Show Results" at bounding box center [827, 336] width 137 height 31
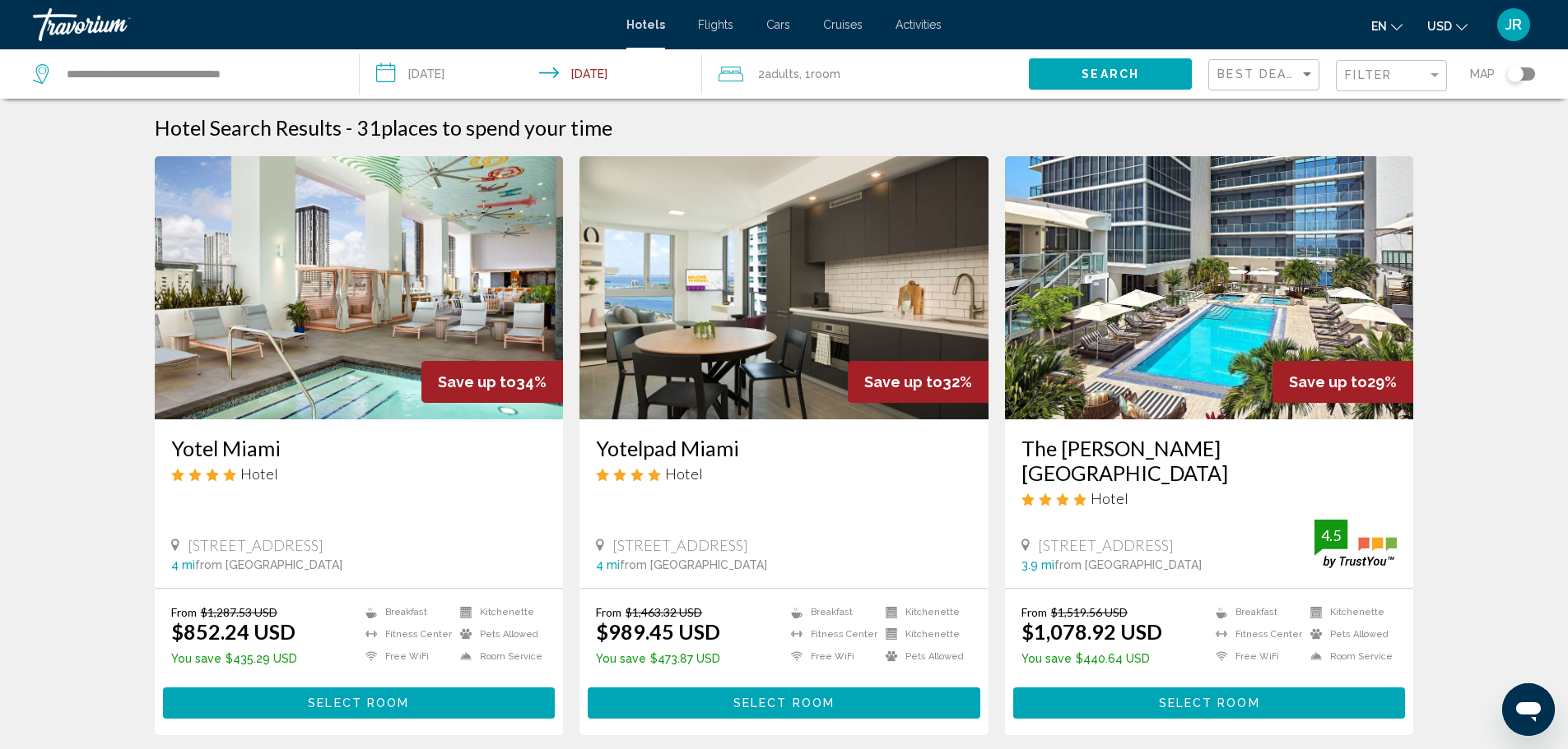
click at [1370, 90] on div "Filter" at bounding box center [1393, 77] width 97 height 31
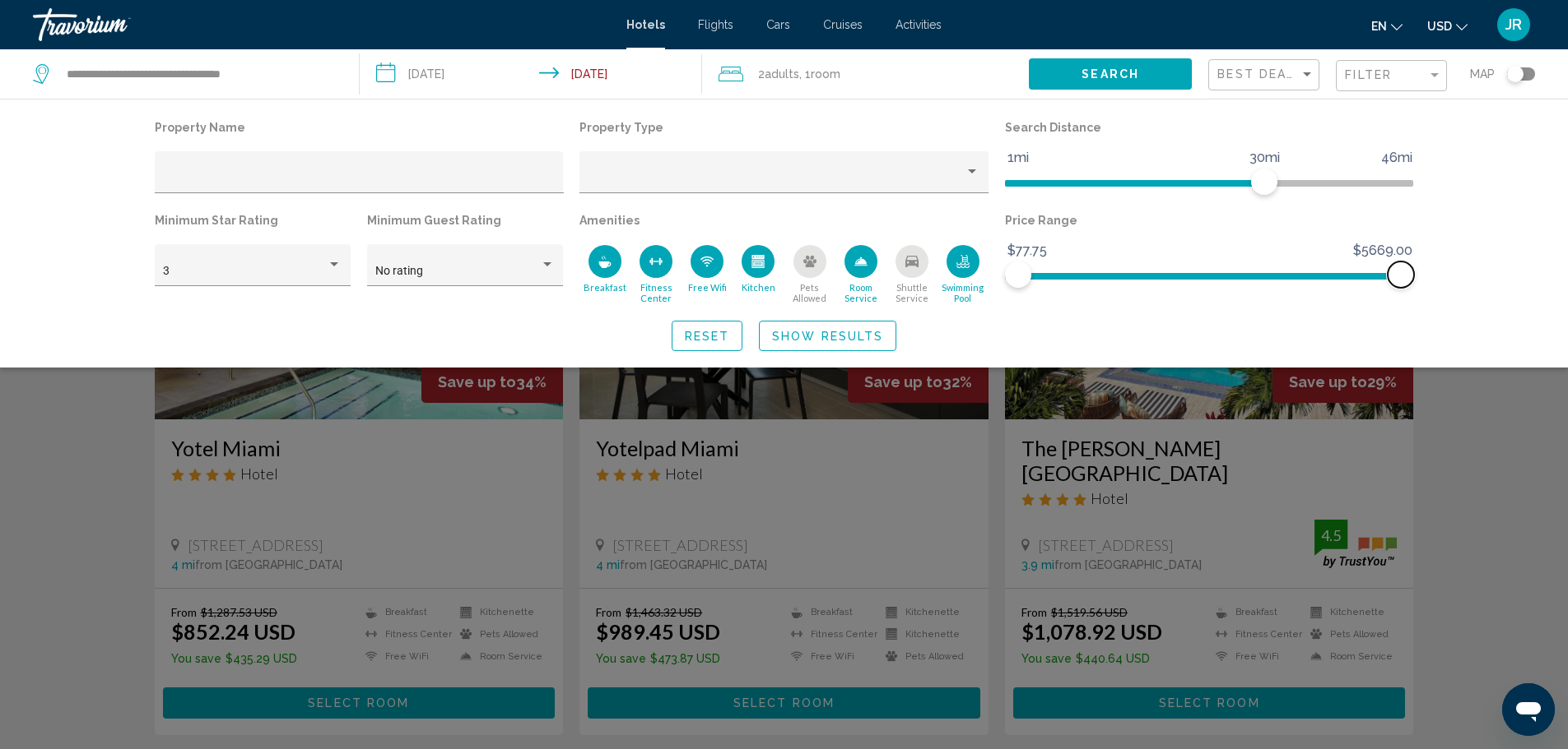
drag, startPoint x: 1395, startPoint y: 270, endPoint x: 1580, endPoint y: 328, distance: 193.9
click at [1568, 328] on html "**********" at bounding box center [784, 374] width 1568 height 749
click at [1418, 75] on div "Filter" at bounding box center [1386, 75] width 82 height 13
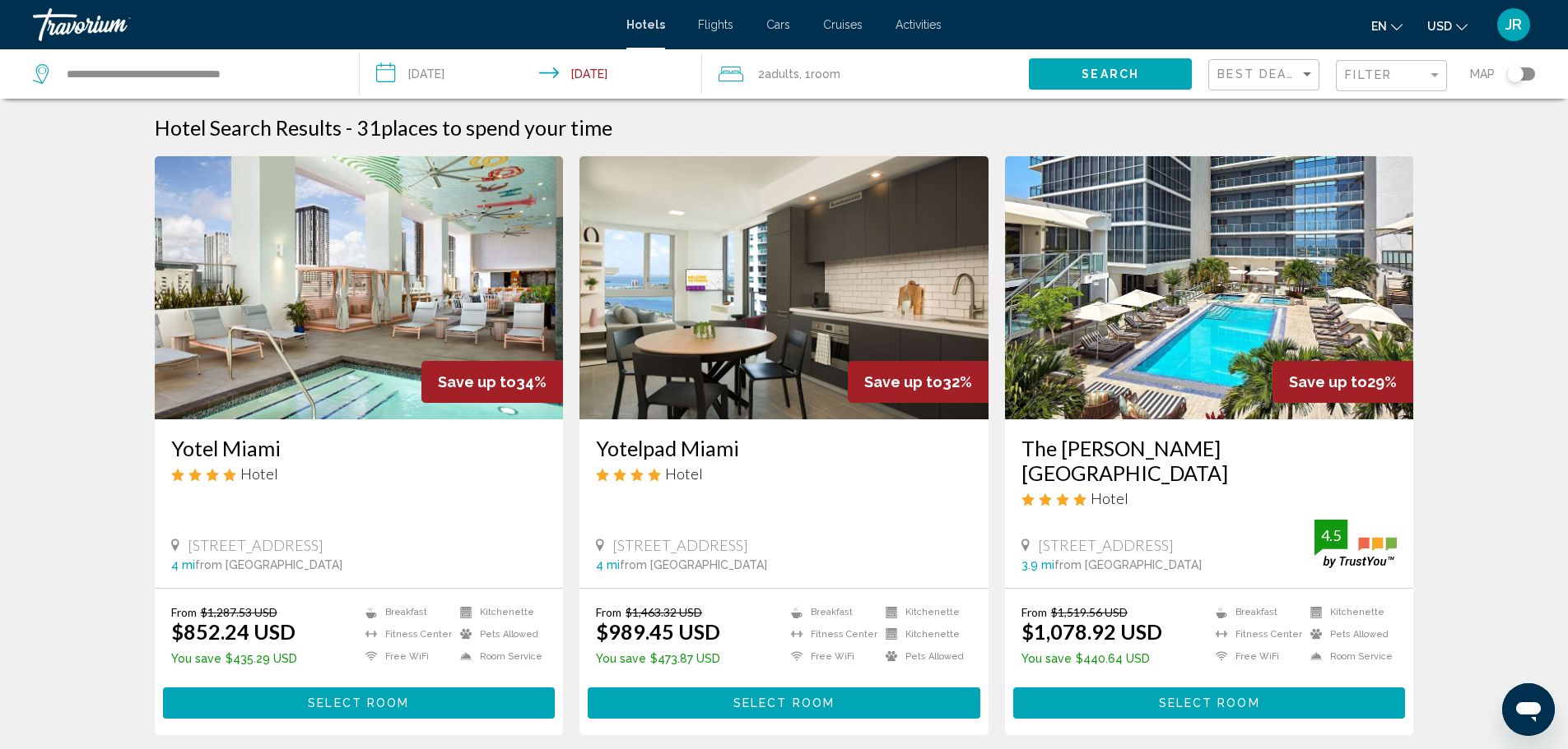
click at [340, 335] on img "Main content" at bounding box center [358, 287] width 409 height 263
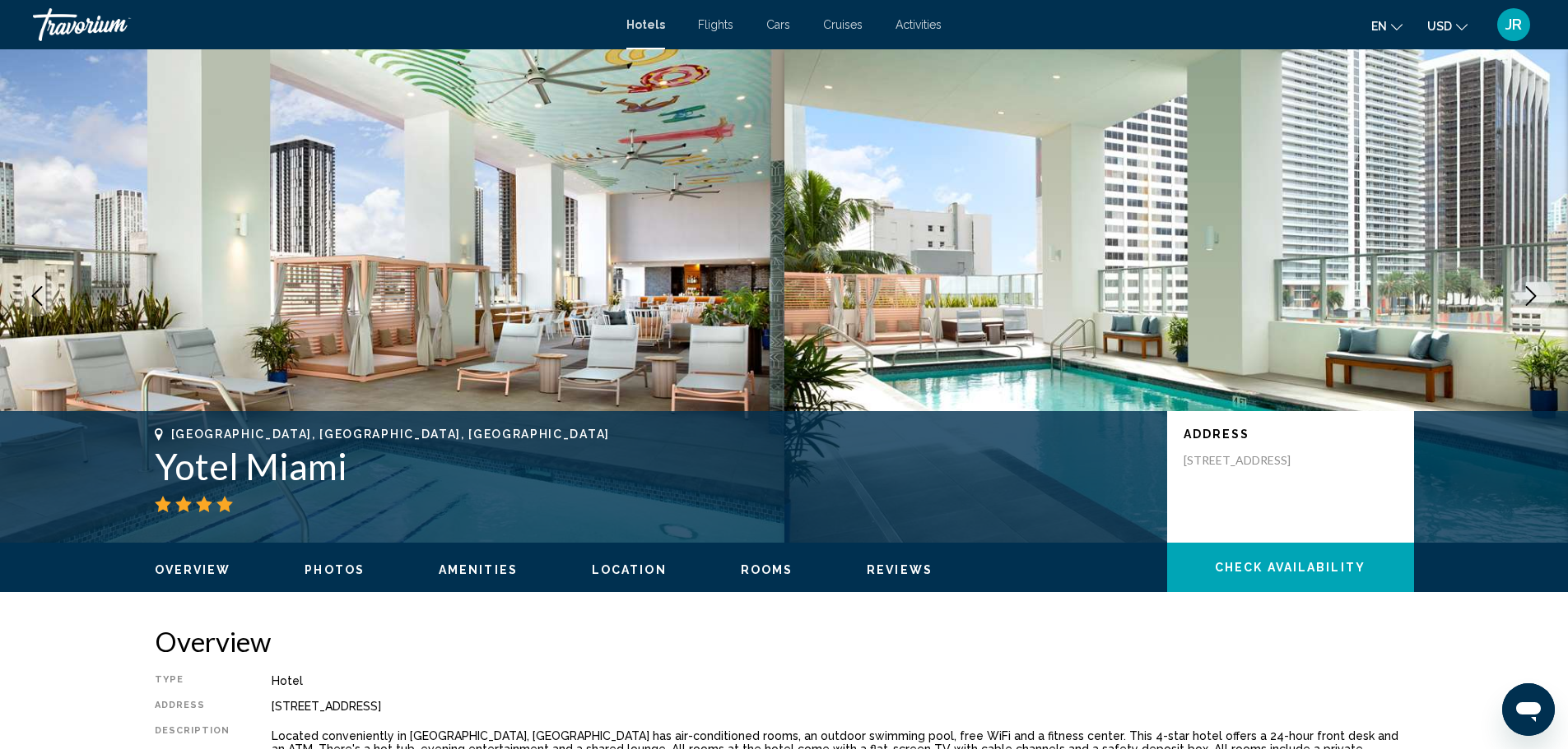
click at [1543, 299] on button "Next image" at bounding box center [1530, 296] width 41 height 41
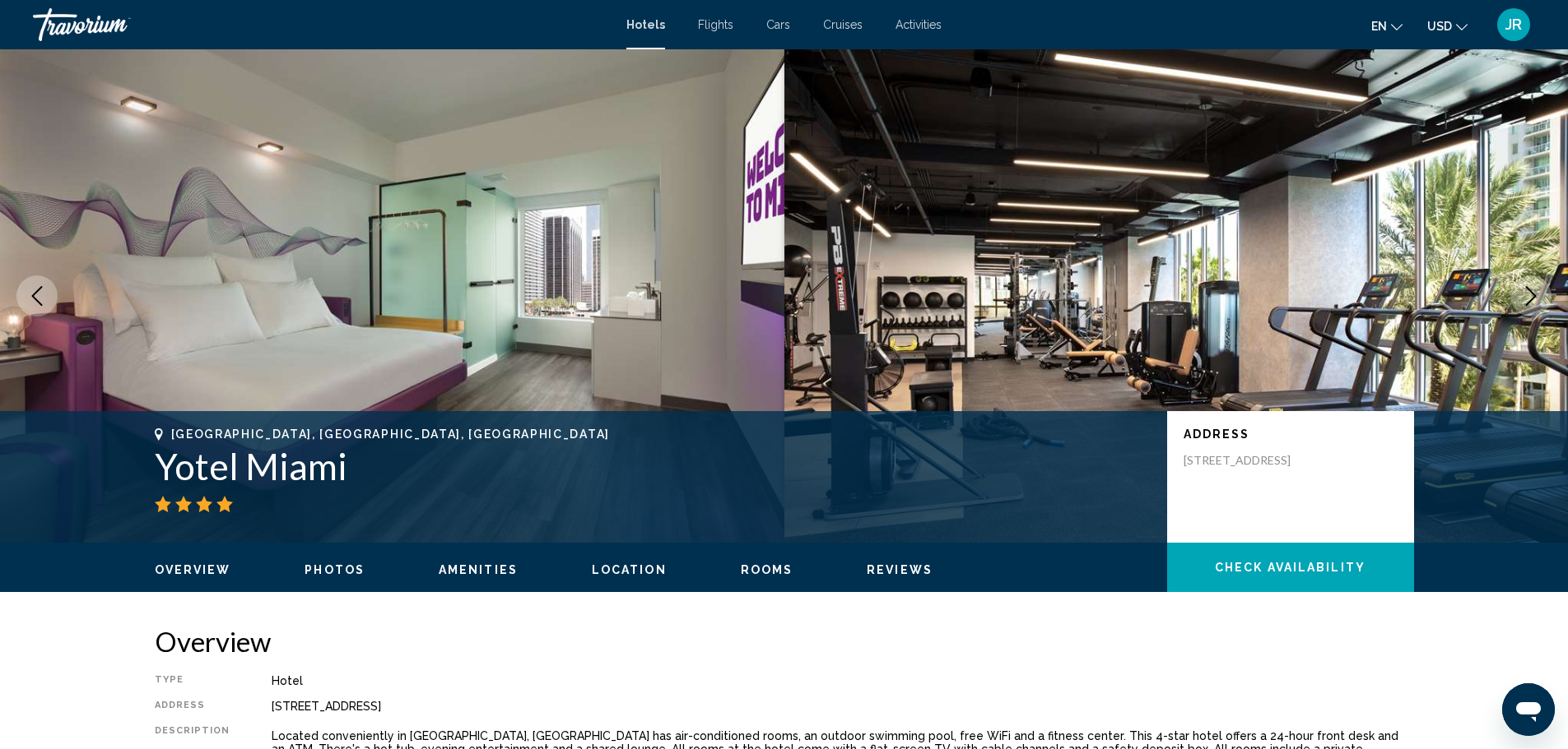
click at [1543, 299] on button "Next image" at bounding box center [1530, 296] width 41 height 41
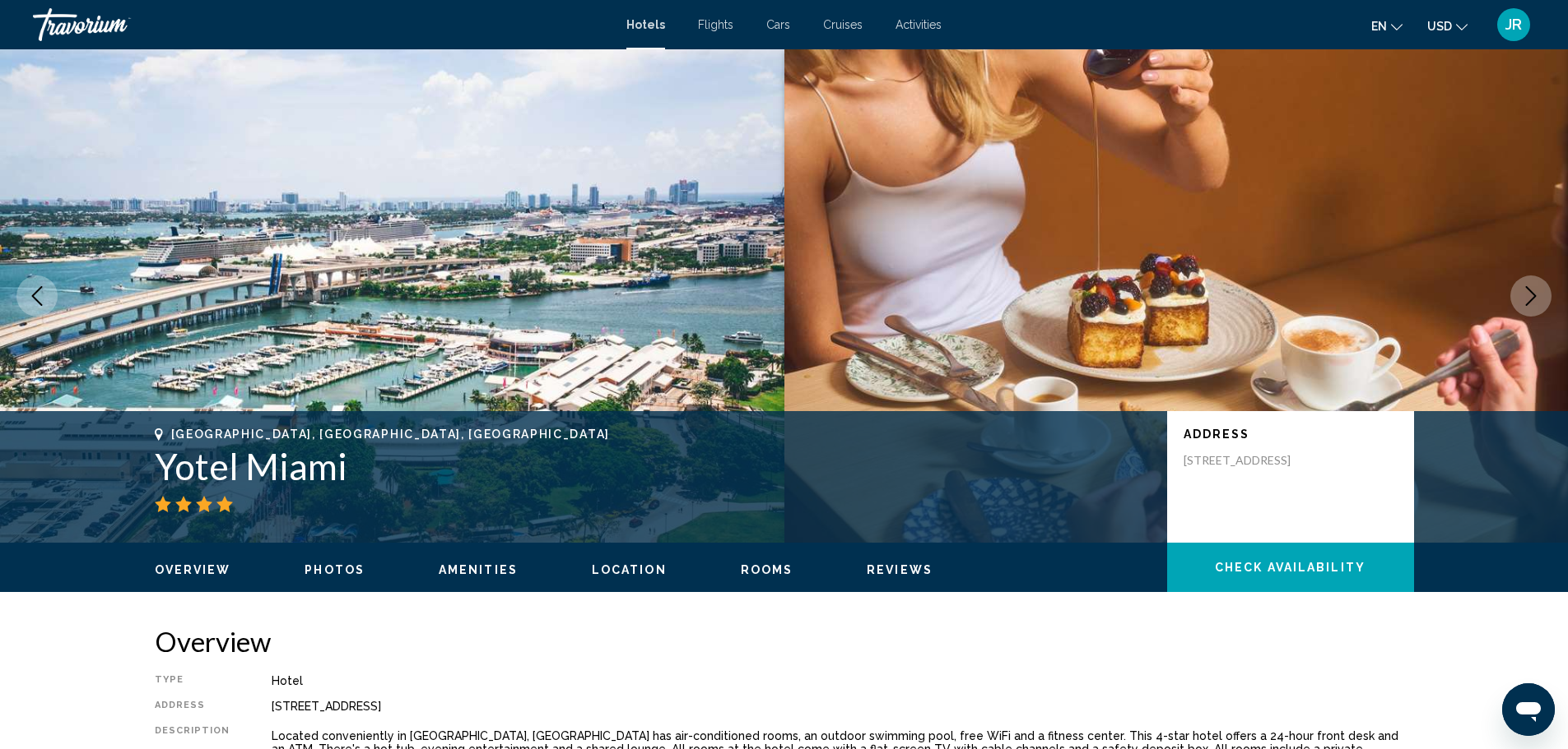
click at [1543, 299] on button "Next image" at bounding box center [1530, 296] width 41 height 41
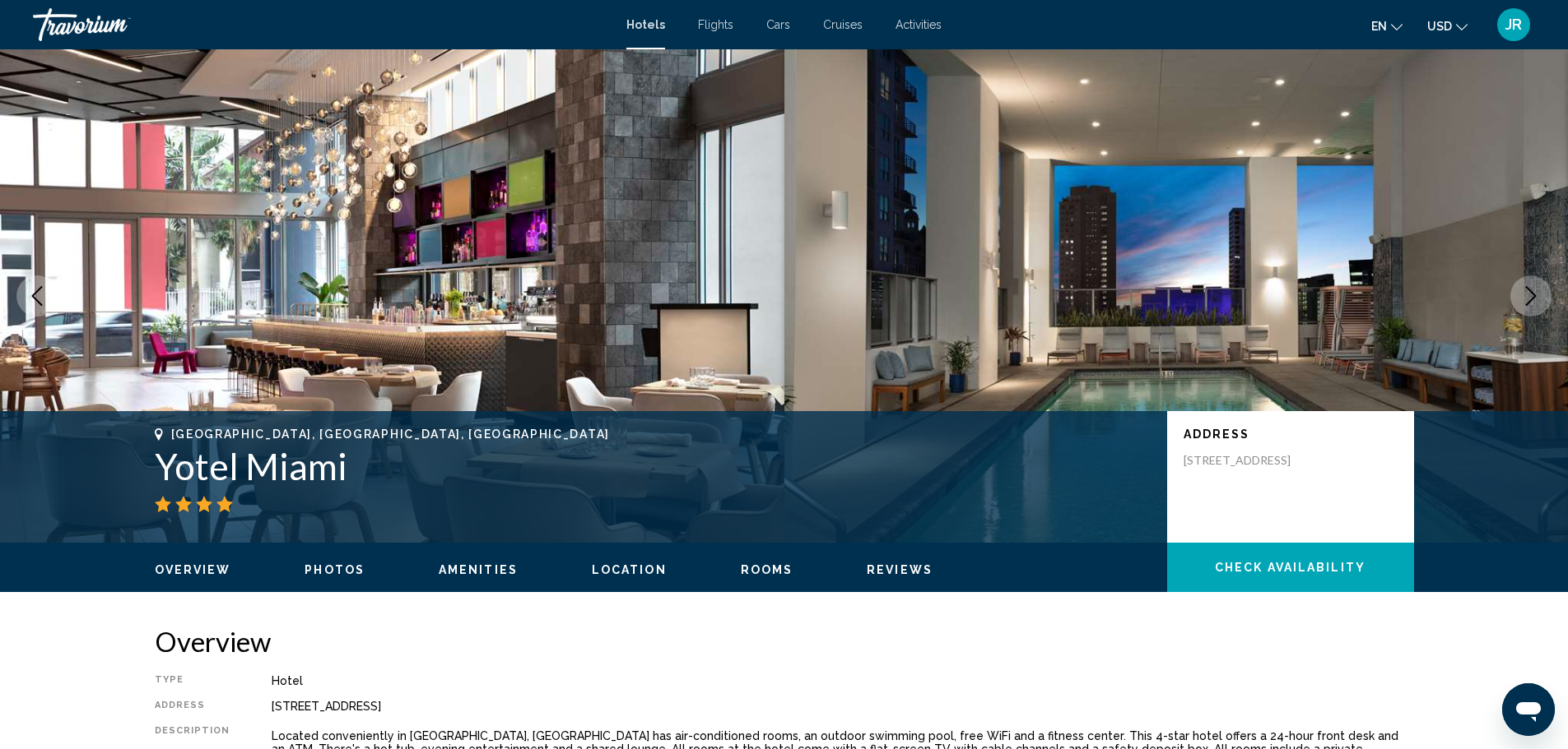
click at [1543, 299] on button "Next image" at bounding box center [1530, 296] width 41 height 41
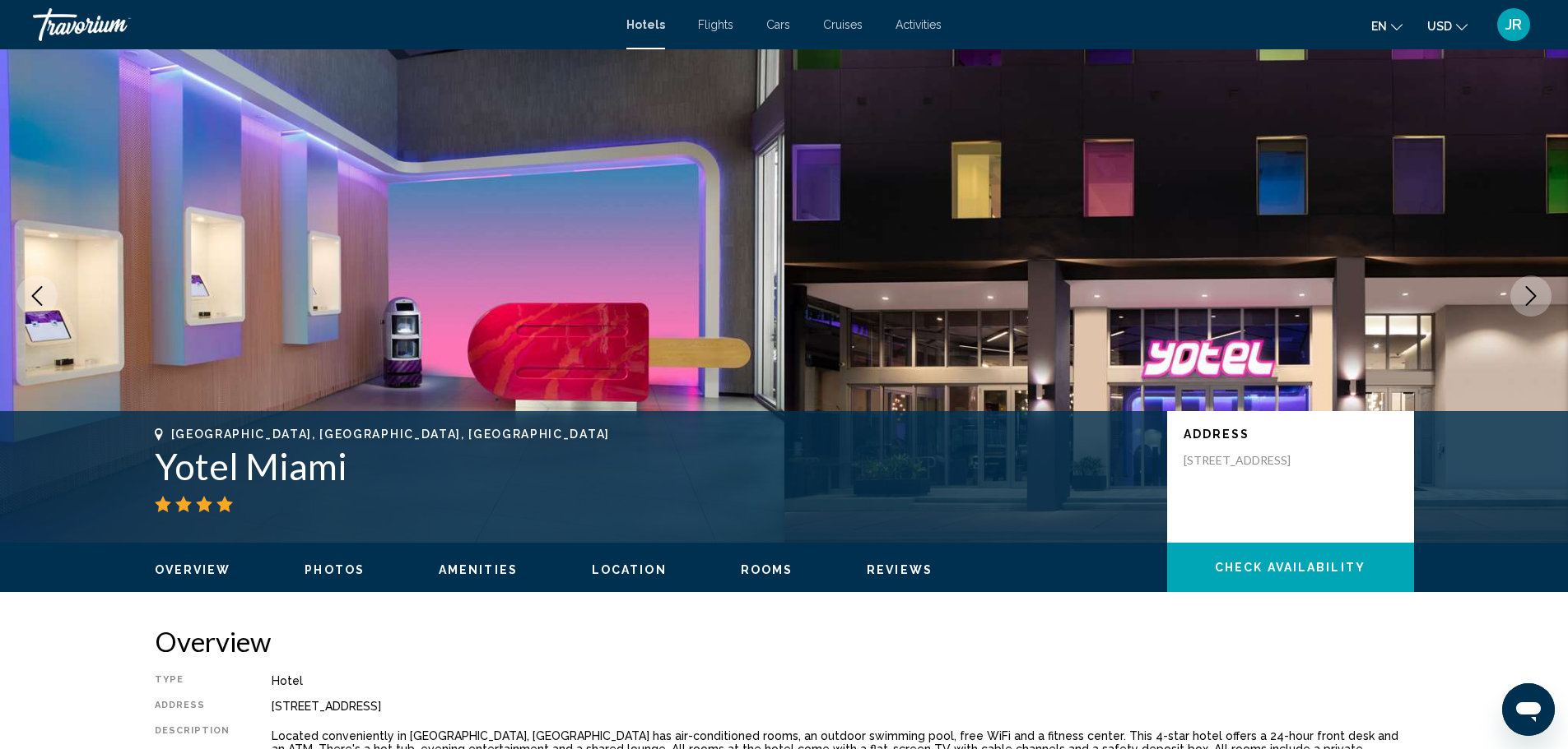
click at [1543, 299] on button "Next image" at bounding box center [1530, 296] width 41 height 41
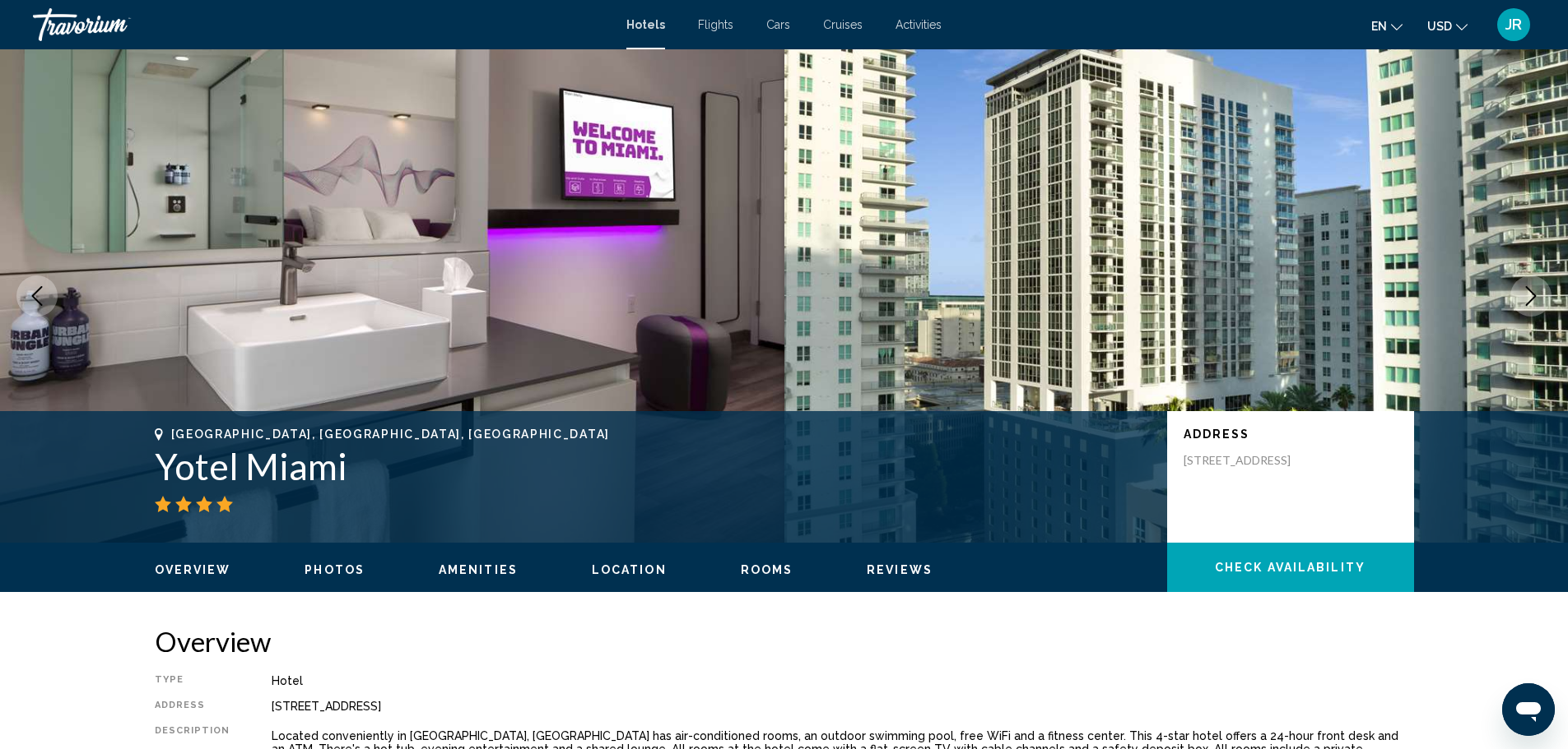
click at [1526, 294] on icon "Next image" at bounding box center [1531, 296] width 20 height 20
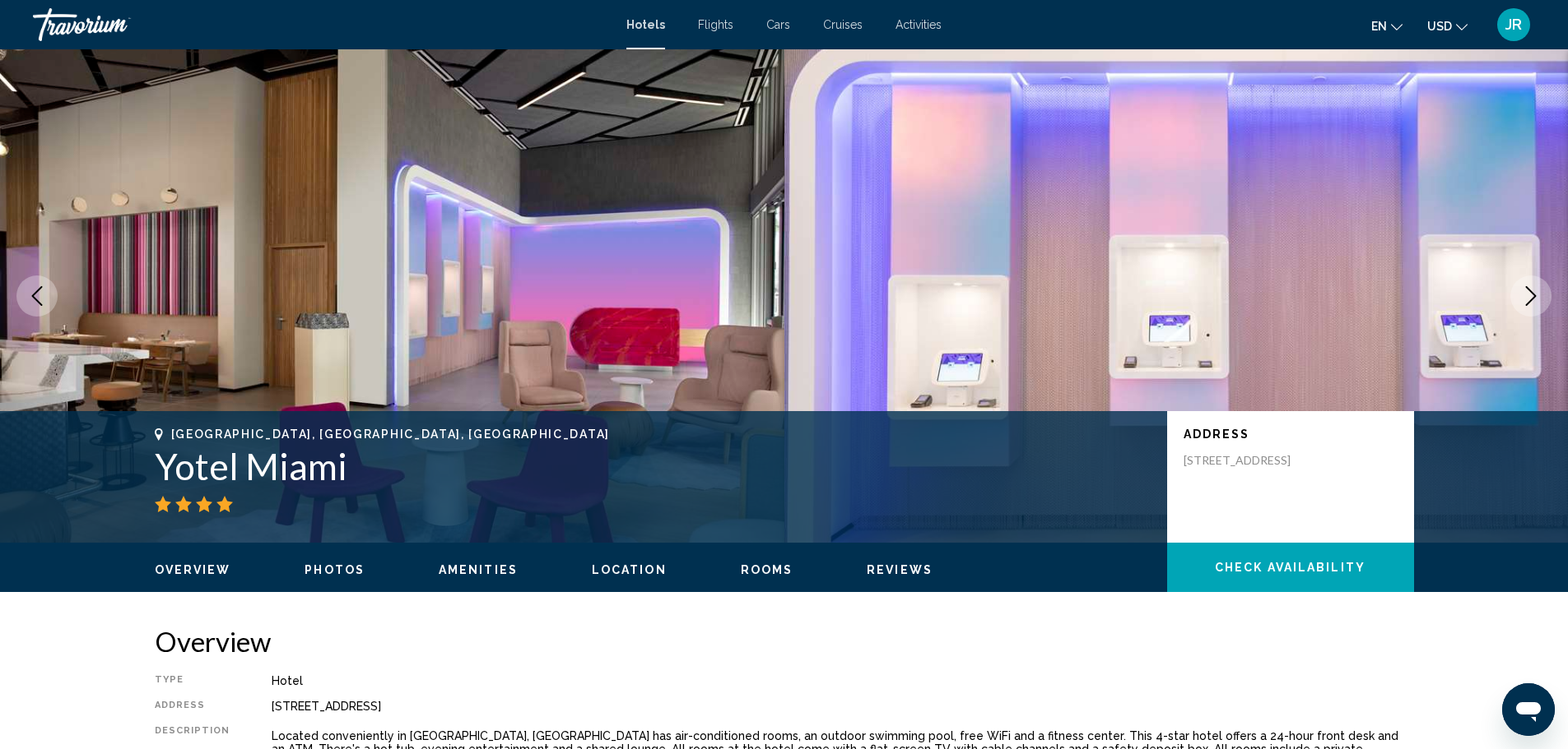
click at [1526, 294] on icon "Next image" at bounding box center [1531, 296] width 20 height 20
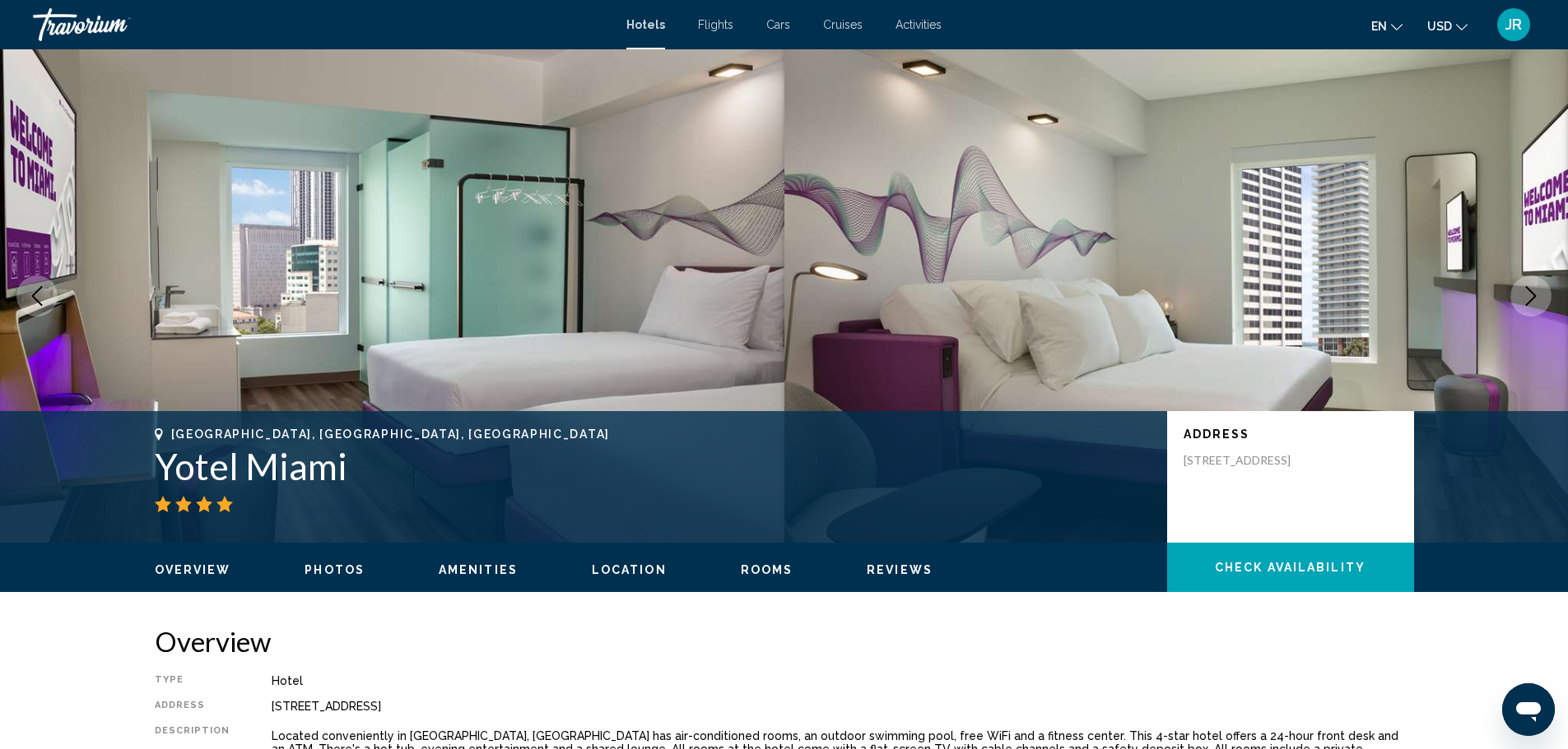
click at [1526, 294] on icon "Next image" at bounding box center [1531, 296] width 20 height 20
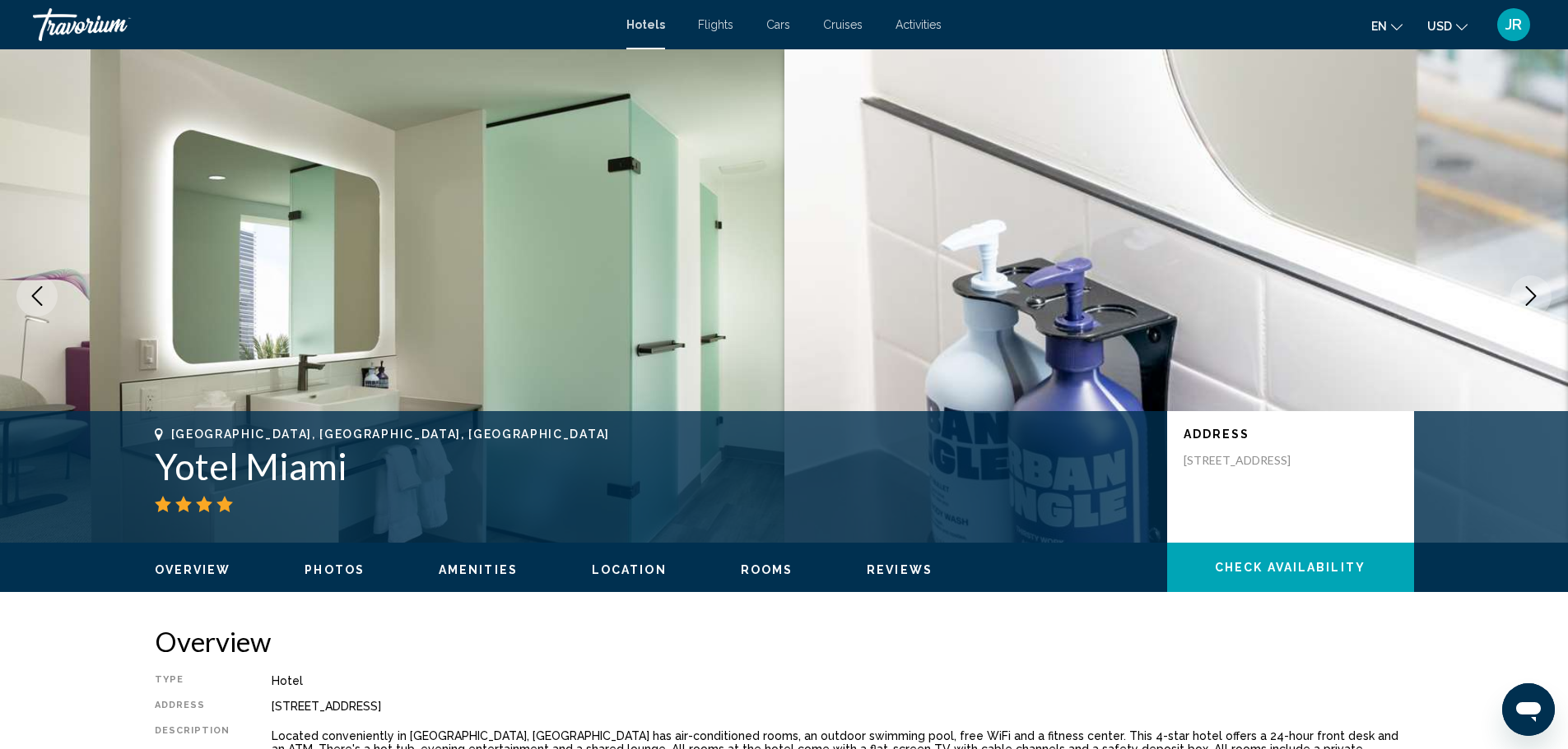
click at [34, 304] on icon "Previous image" at bounding box center [36, 296] width 20 height 20
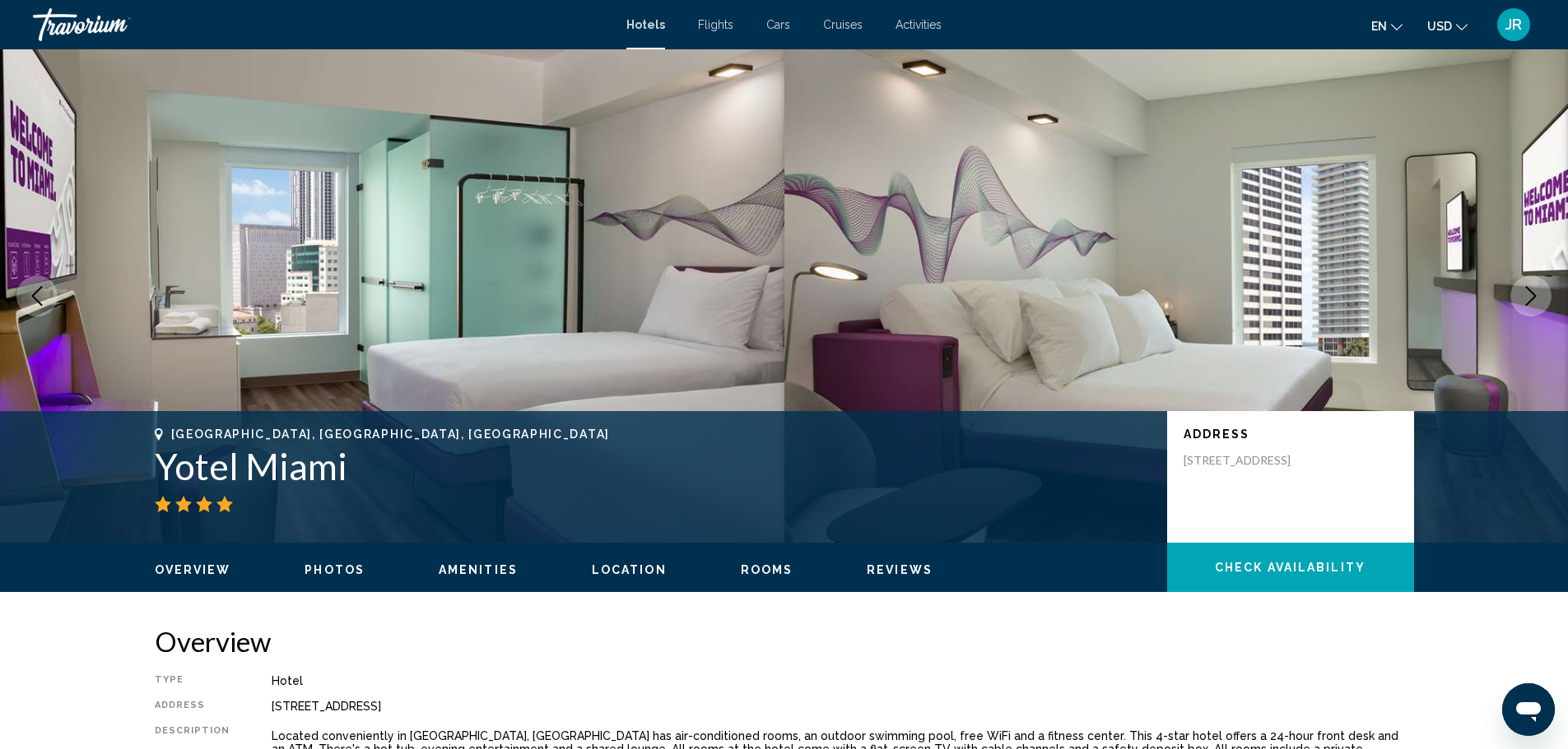
click at [1552, 282] on img "Main content" at bounding box center [1176, 296] width 784 height 493
click at [1533, 294] on icon "Next image" at bounding box center [1531, 296] width 20 height 20
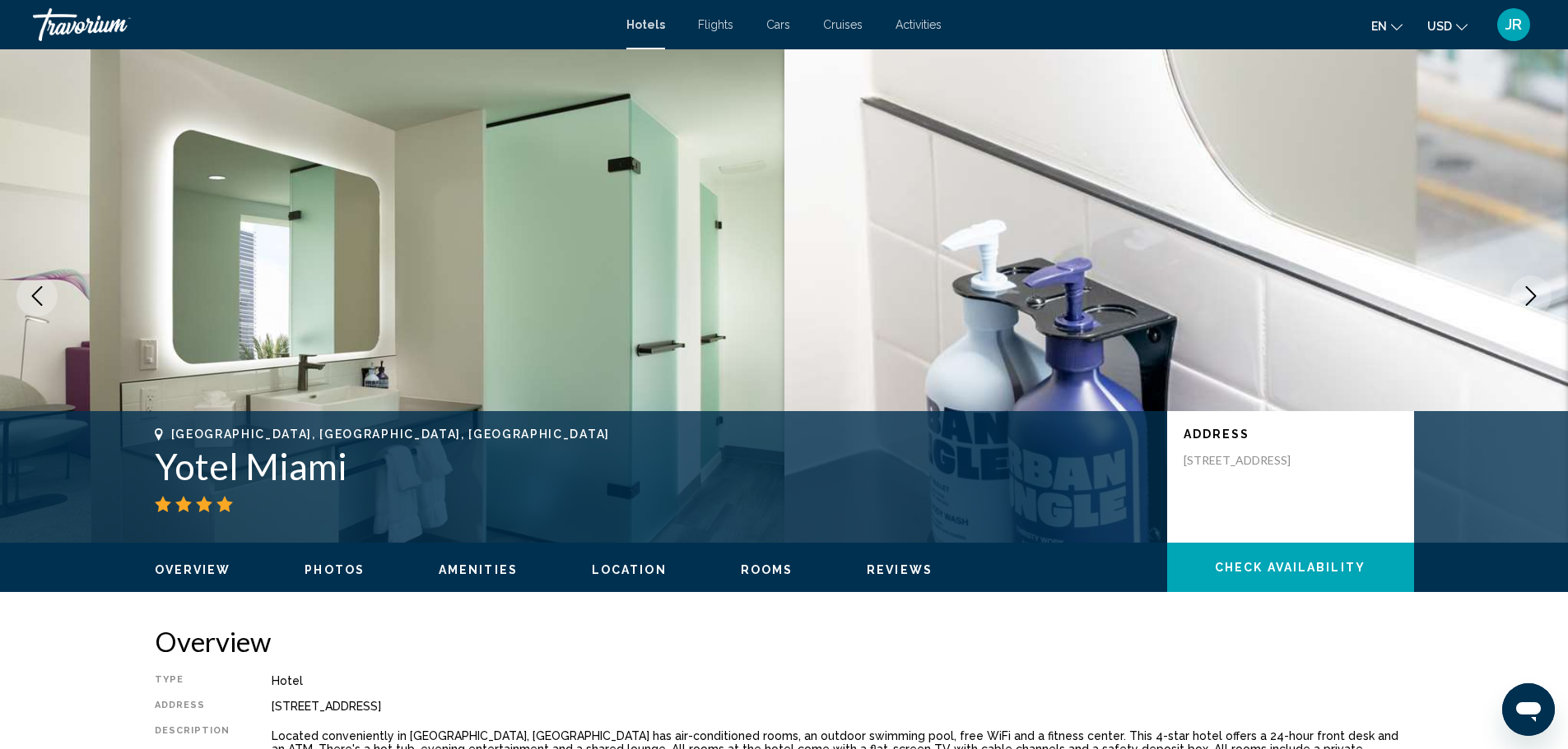
click at [1533, 294] on icon "Next image" at bounding box center [1531, 296] width 20 height 20
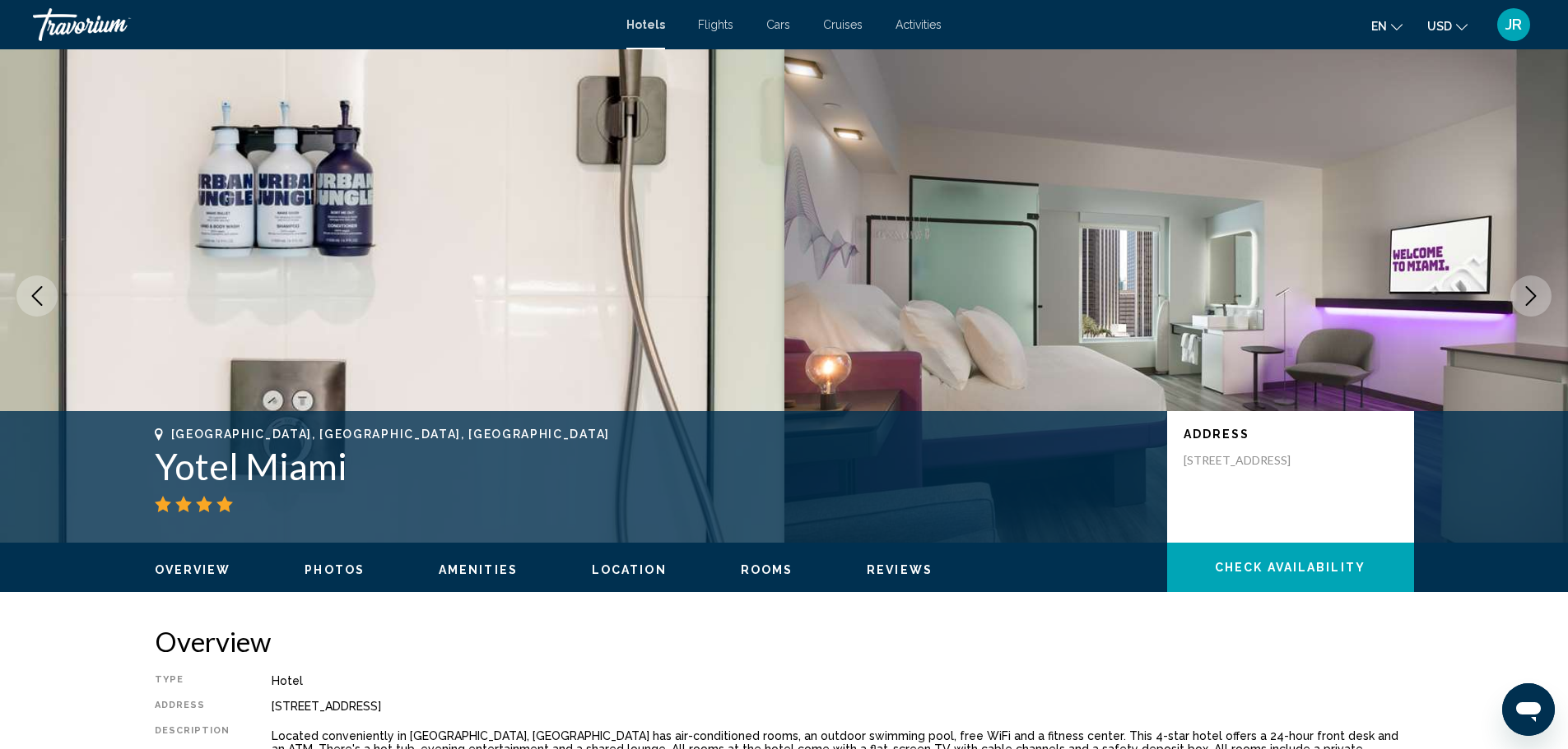
click at [1533, 294] on icon "Next image" at bounding box center [1531, 296] width 20 height 20
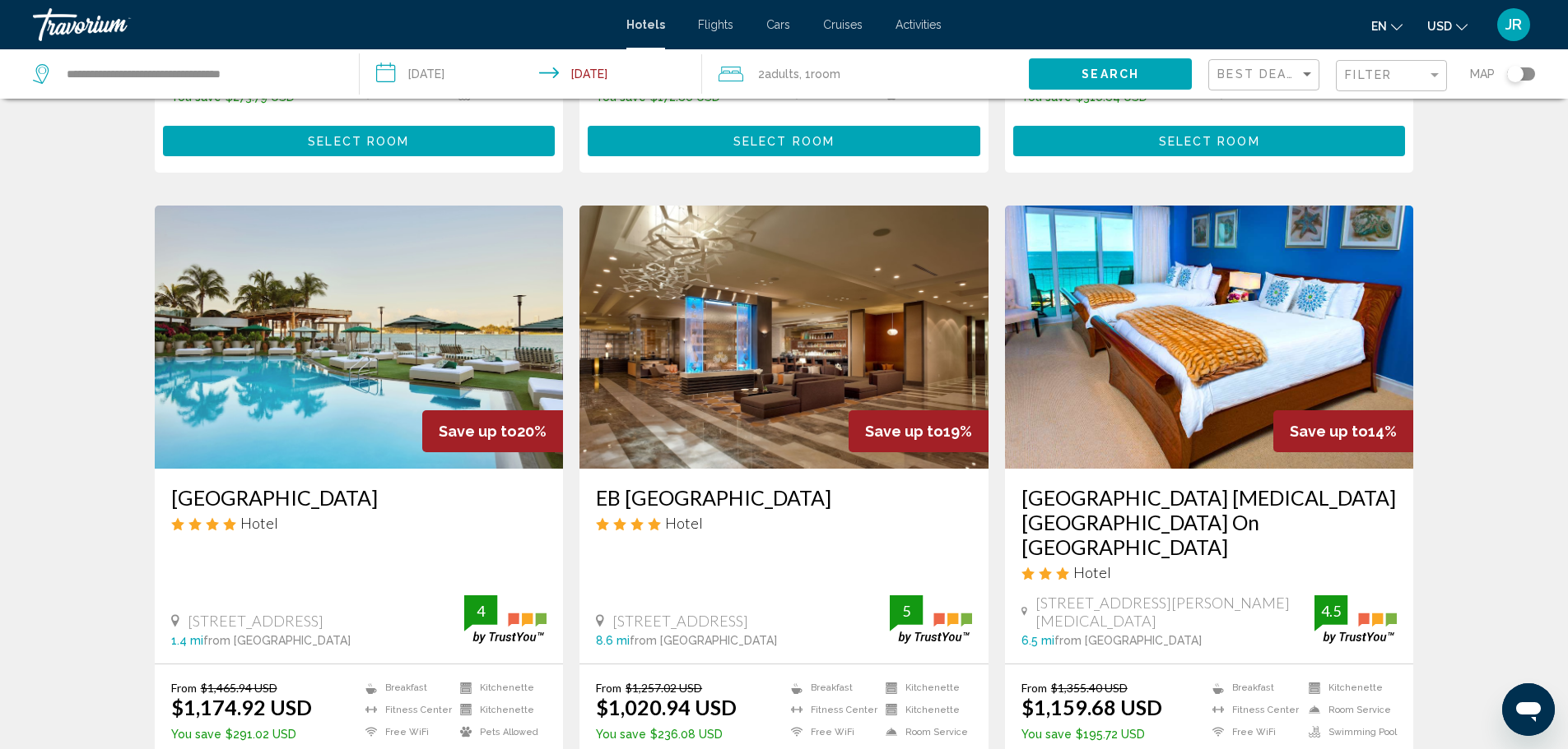
scroll to position [1727, 0]
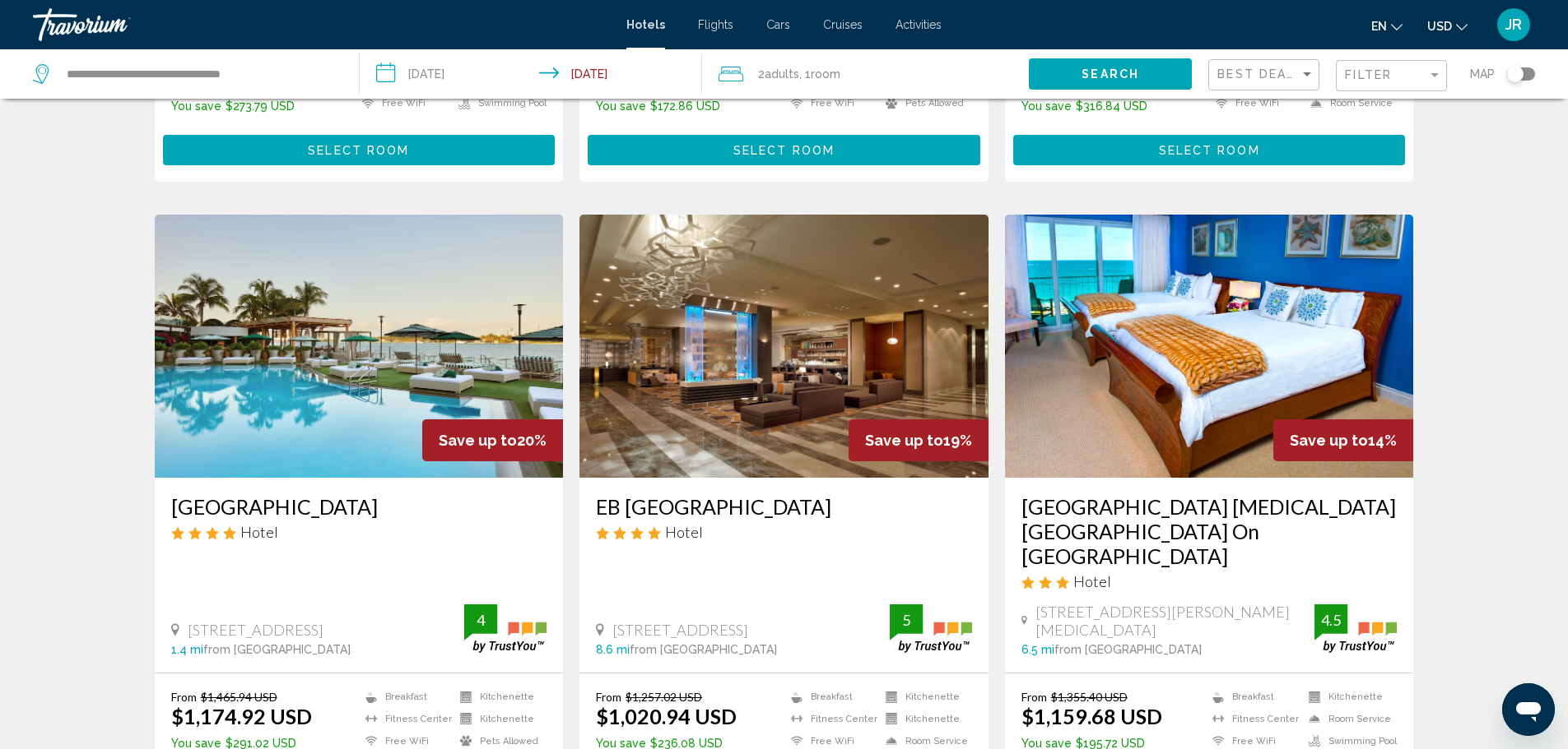
click at [295, 488] on div "[GEOGRAPHIC_DATA] Hotel [STREET_ADDRESS] 1.4 mi from [GEOGRAPHIC_DATA] from hot…" at bounding box center [358, 575] width 409 height 194
click at [294, 494] on div "[GEOGRAPHIC_DATA] Hotel [STREET_ADDRESS] 1.4 mi from [GEOGRAPHIC_DATA] from hot…" at bounding box center [358, 575] width 409 height 194
click at [288, 505] on h3 "[GEOGRAPHIC_DATA]" at bounding box center [359, 507] width 376 height 25
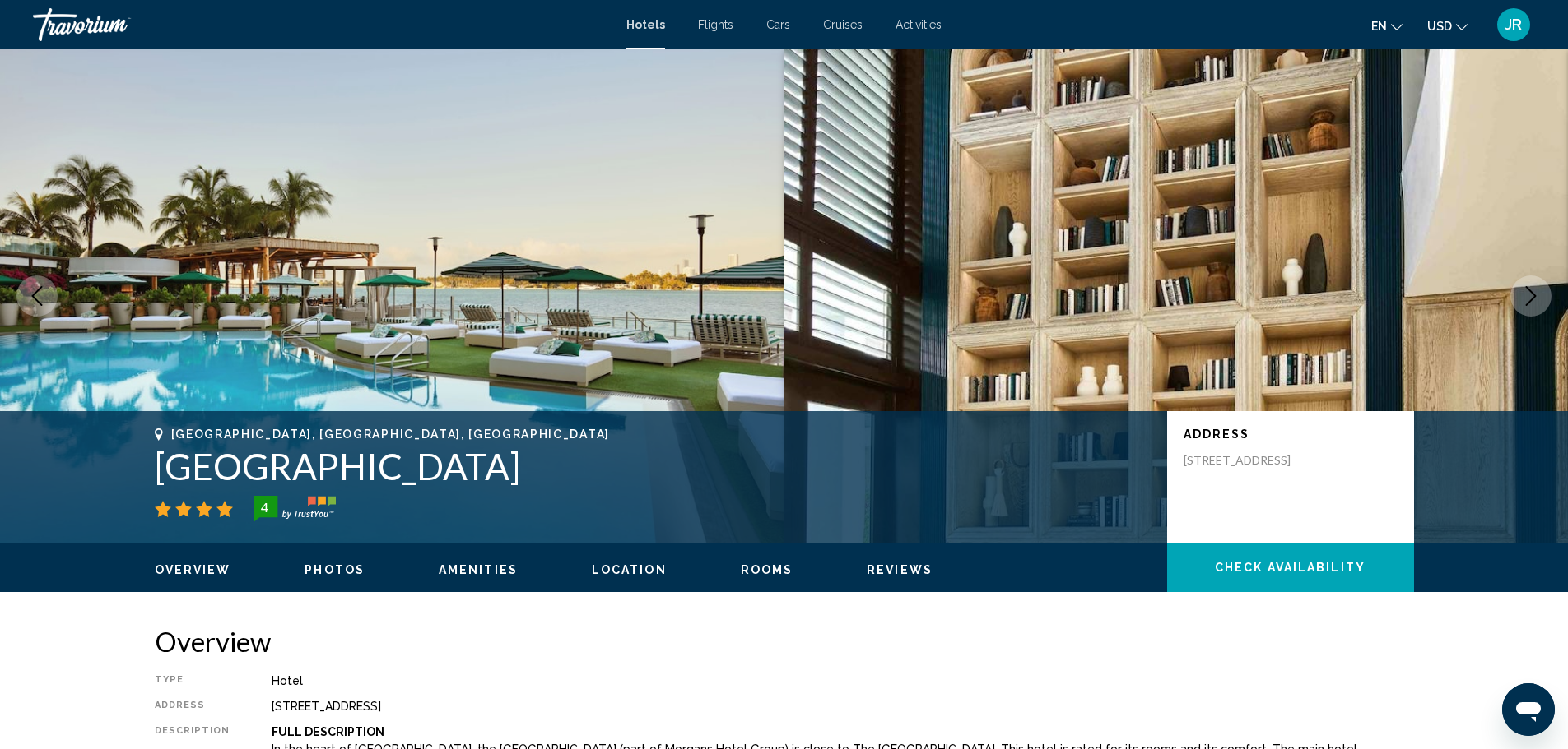
click at [1530, 311] on button "Next image" at bounding box center [1530, 296] width 41 height 41
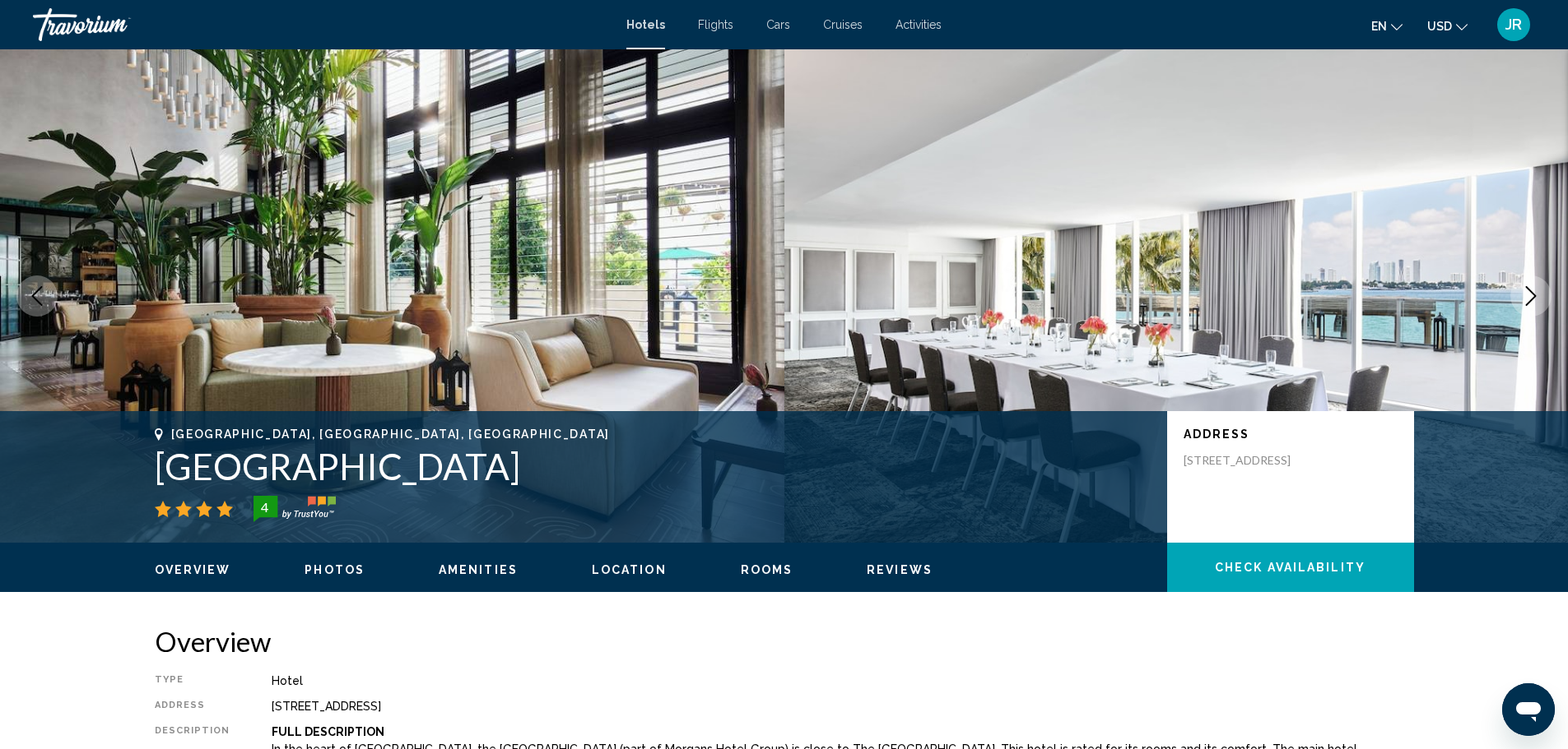
click at [1530, 311] on button "Next image" at bounding box center [1530, 296] width 41 height 41
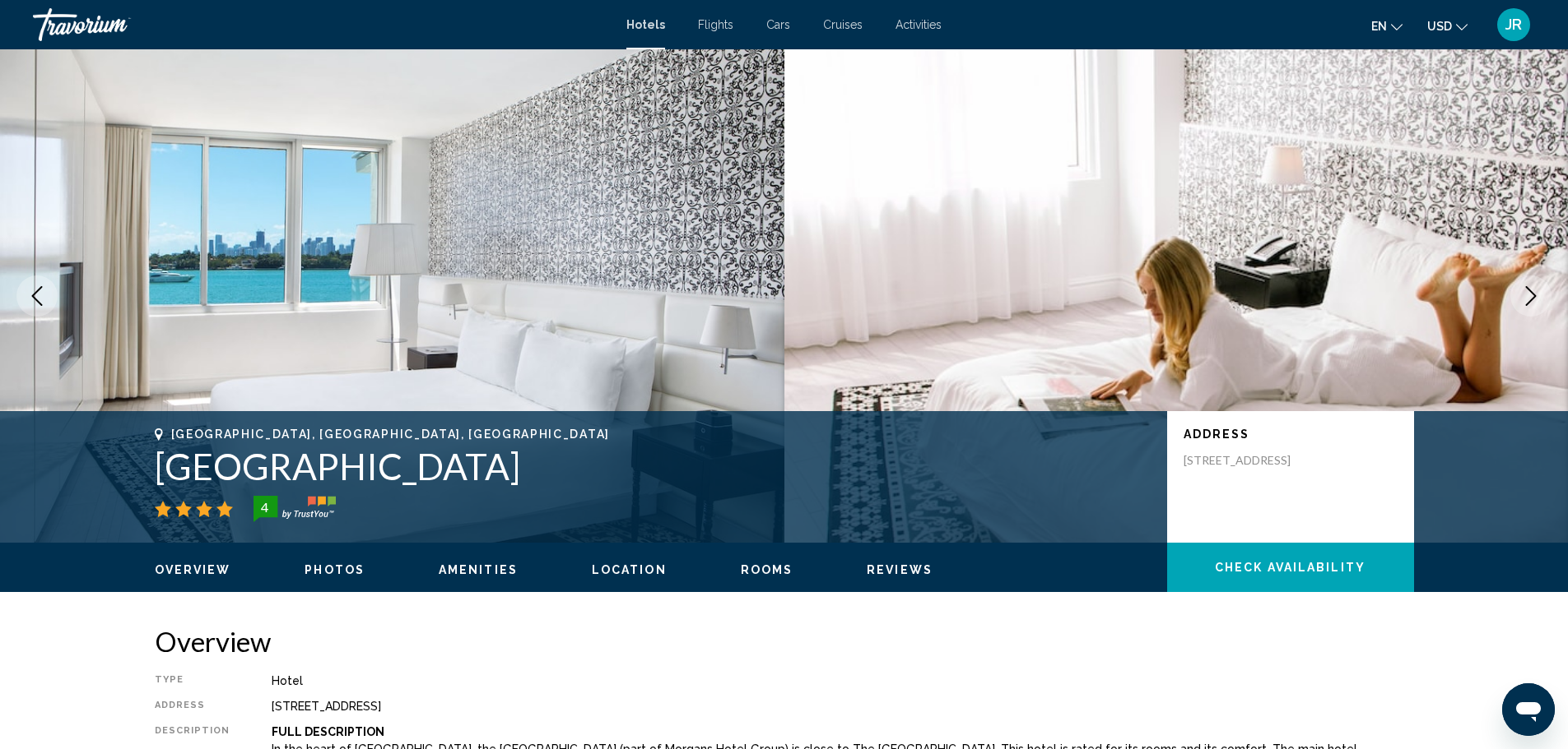
click at [1531, 308] on button "Next image" at bounding box center [1530, 296] width 41 height 41
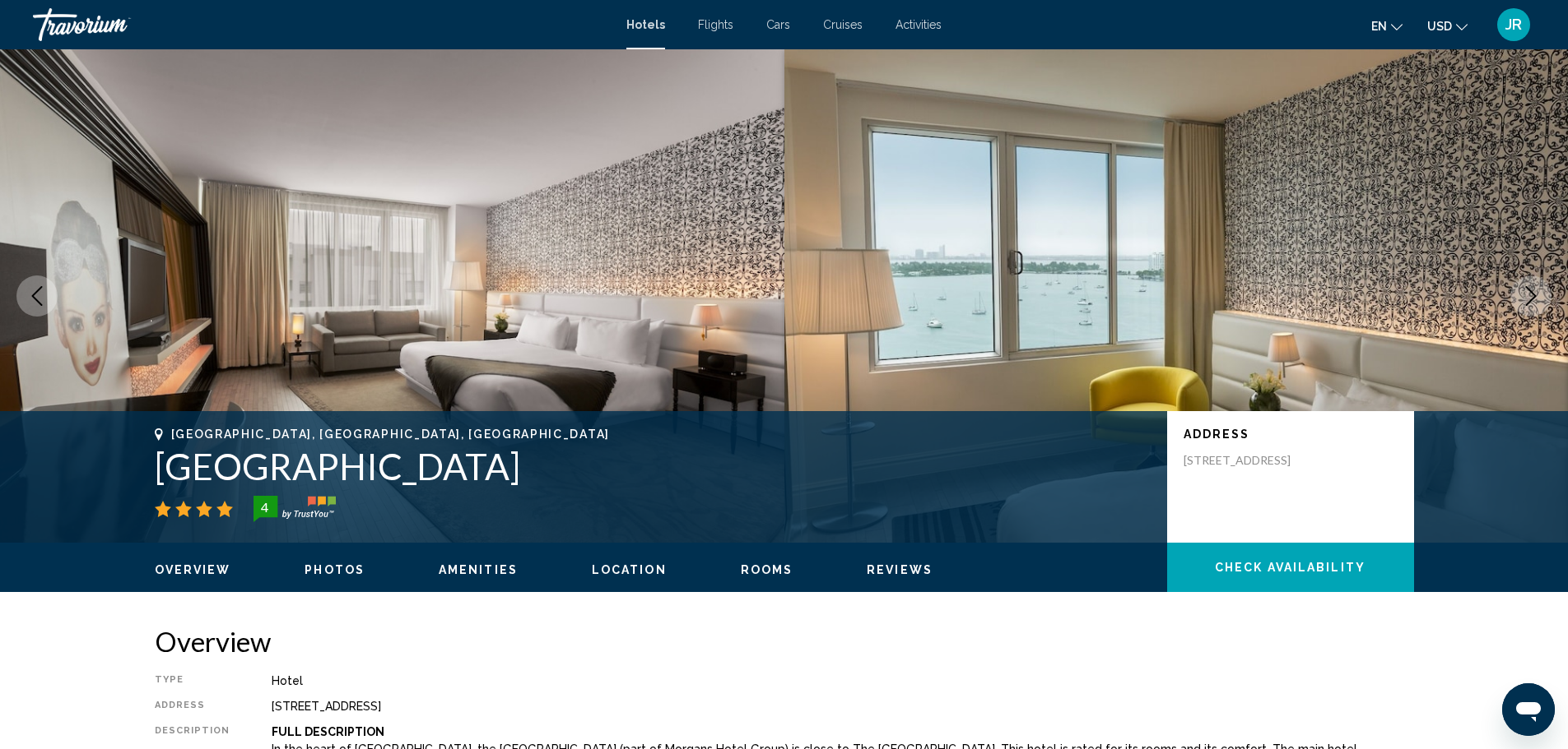
click at [1532, 307] on button "Next image" at bounding box center [1530, 296] width 41 height 41
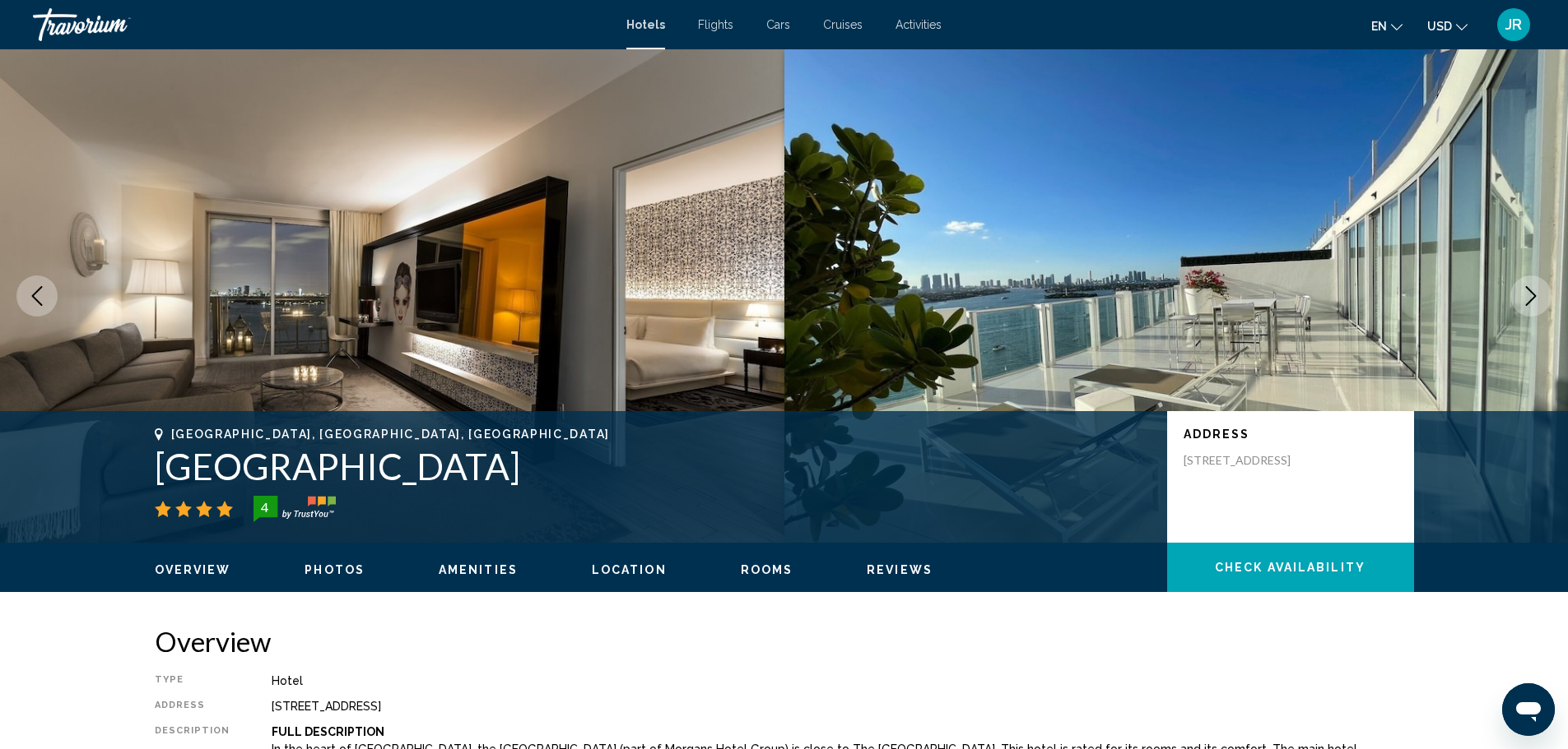
click at [1532, 307] on button "Next image" at bounding box center [1530, 296] width 41 height 41
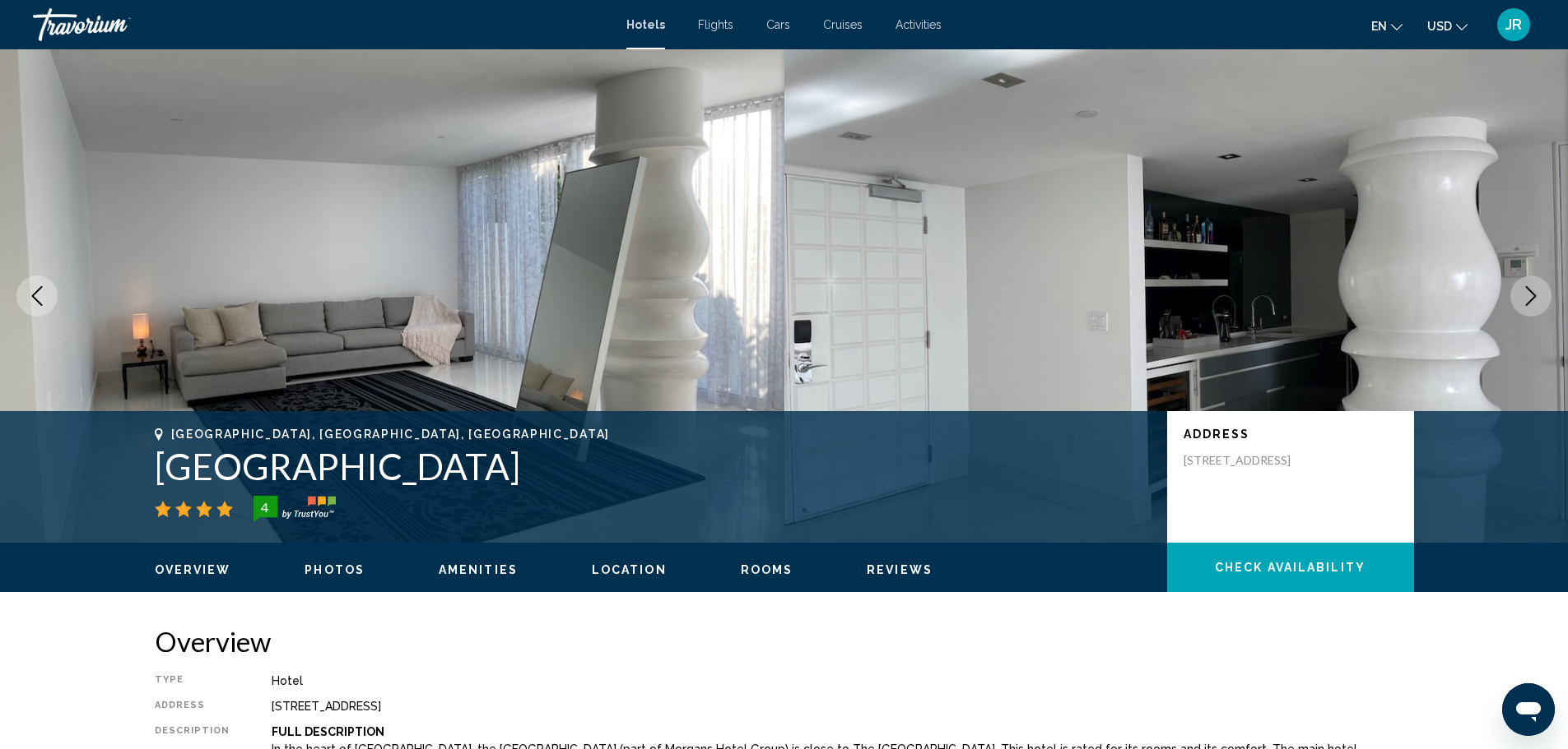
click at [1532, 307] on button "Next image" at bounding box center [1530, 296] width 41 height 41
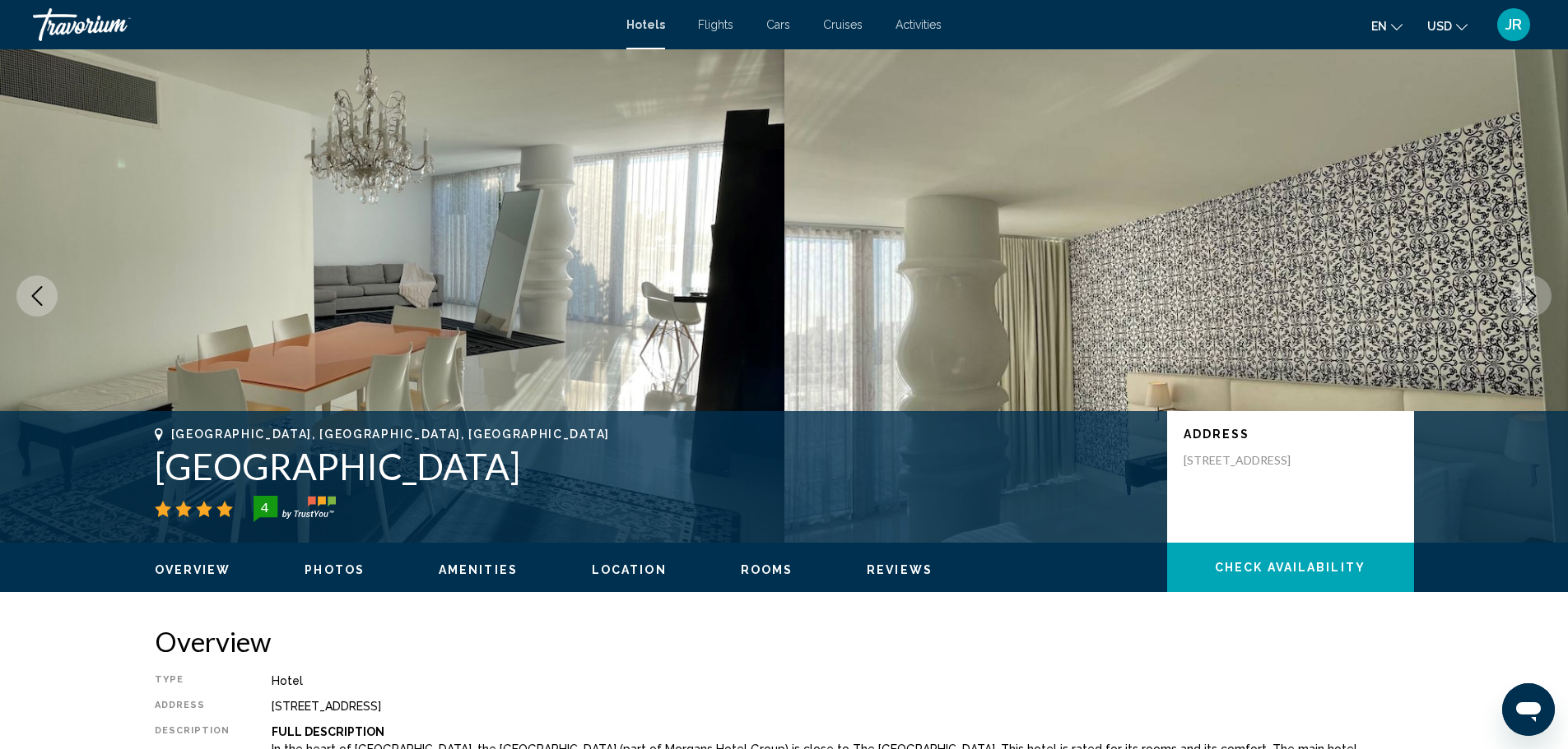
click at [1532, 307] on button "Next image" at bounding box center [1530, 296] width 41 height 41
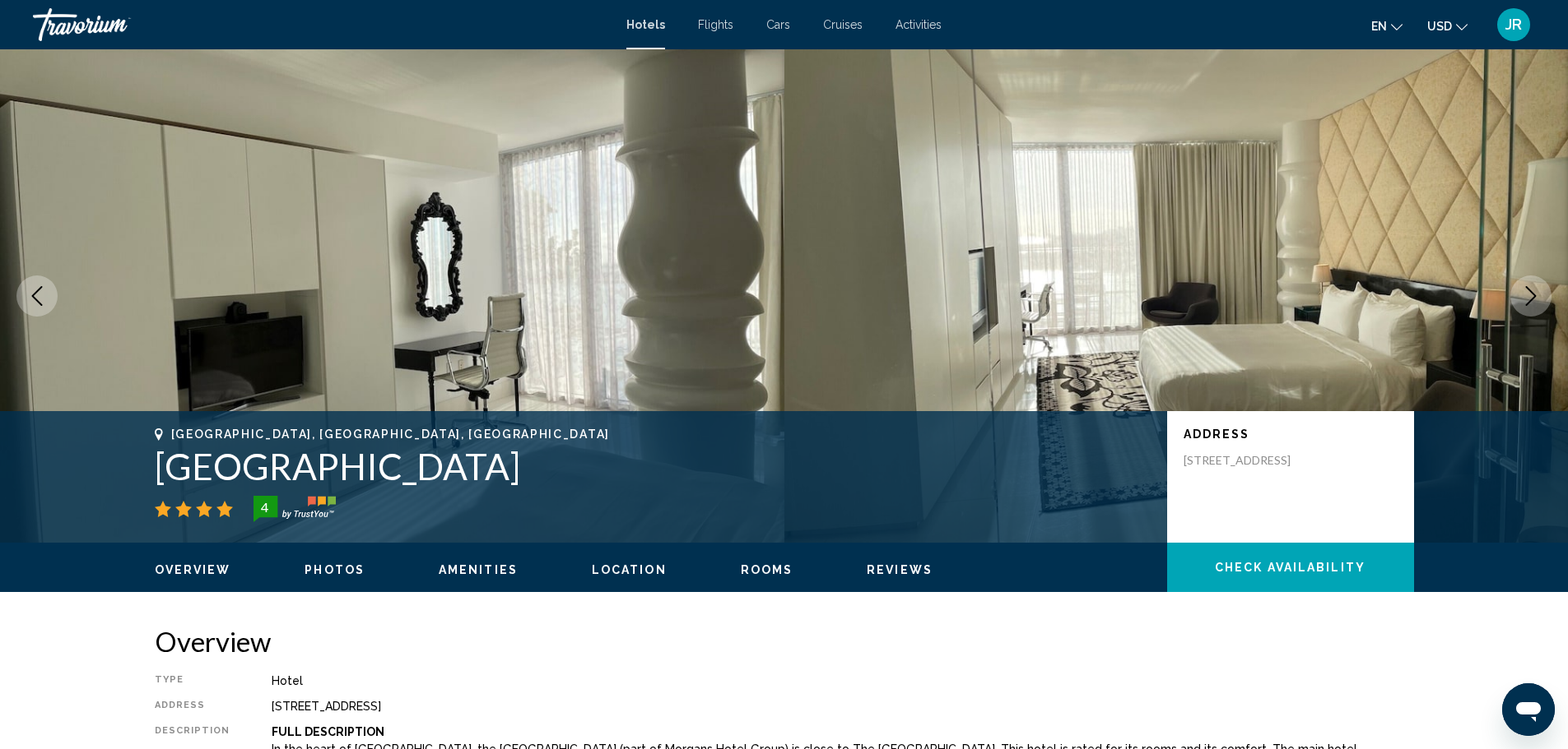
click at [1532, 307] on button "Next image" at bounding box center [1530, 296] width 41 height 41
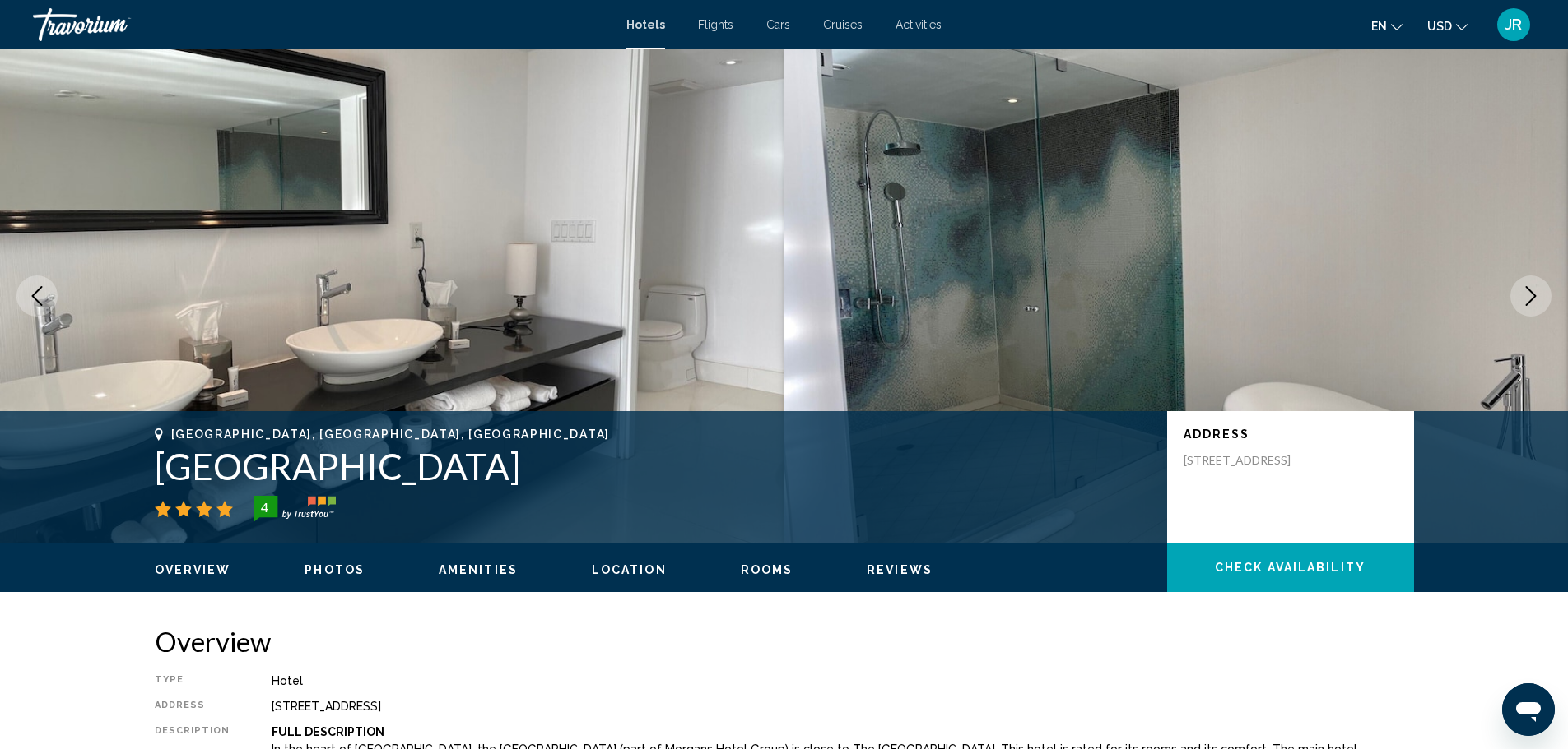
click at [1532, 307] on button "Next image" at bounding box center [1530, 296] width 41 height 41
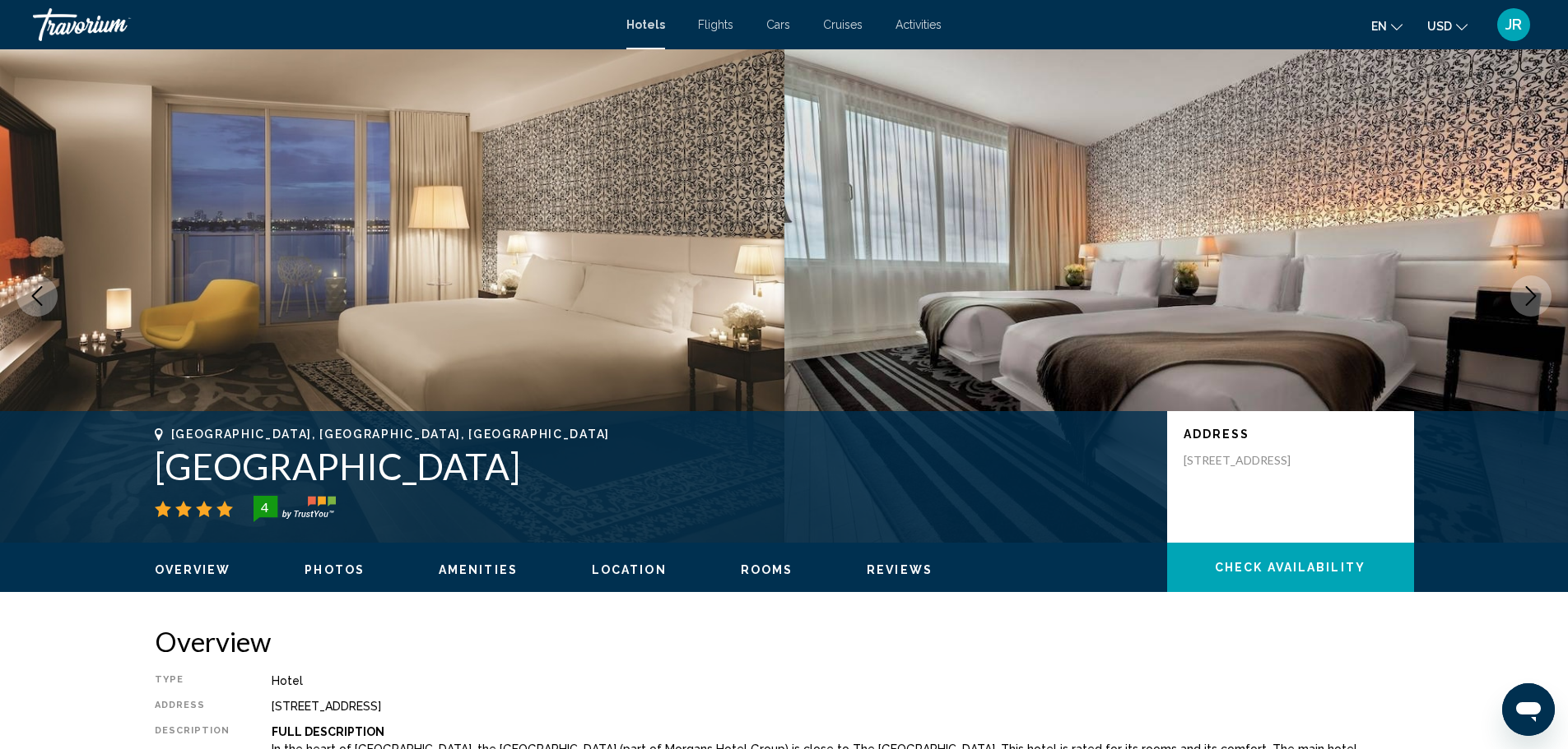
click at [1532, 307] on button "Next image" at bounding box center [1530, 296] width 41 height 41
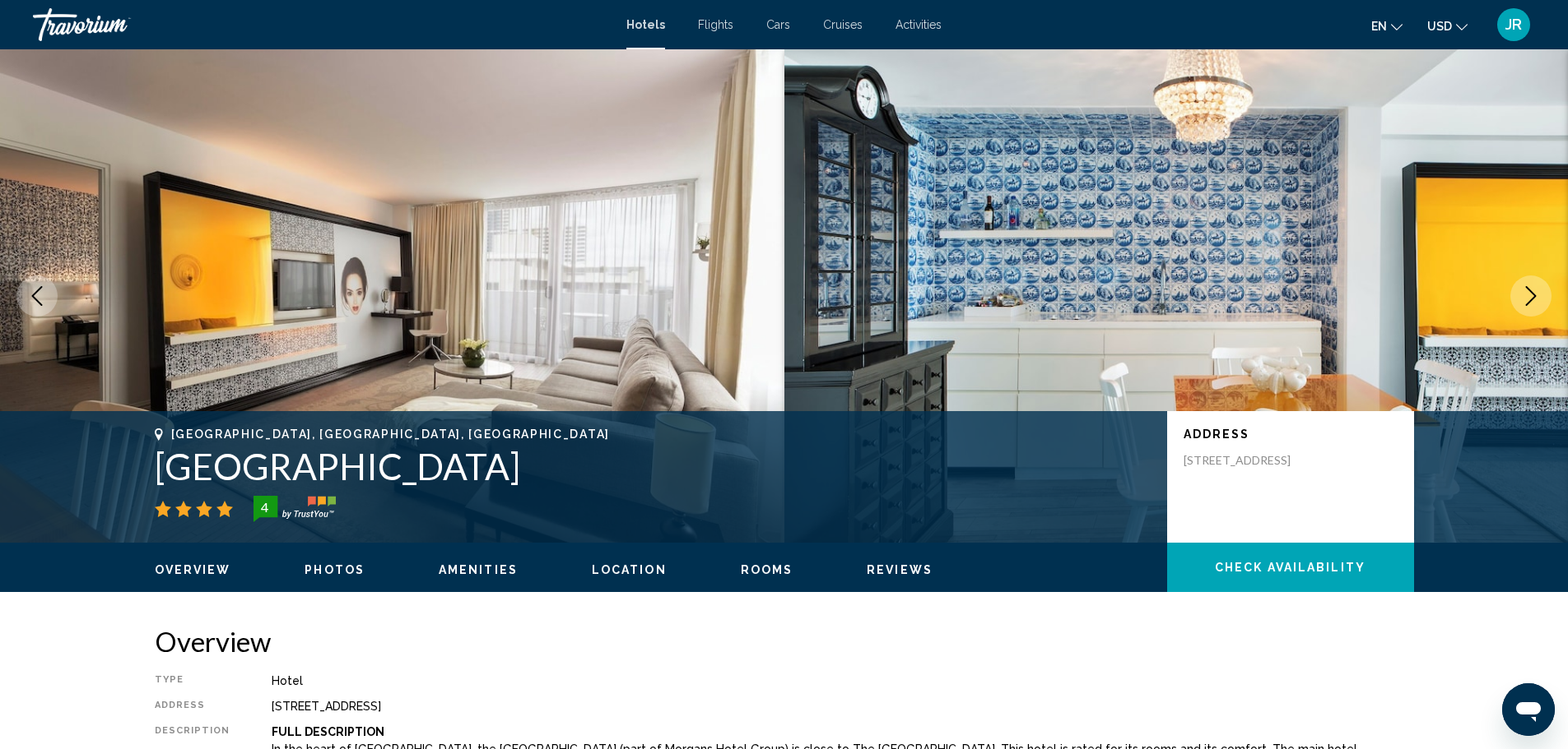
drag, startPoint x: 707, startPoint y: 557, endPoint x: 722, endPoint y: 561, distance: 15.5
click at [716, 560] on div "Overview Photos Amenities Location Rooms Reviews Check Availability" at bounding box center [784, 568] width 1325 height 51
click at [723, 561] on ul "Overview Photos Amenities Location Rooms Reviews Check Availability" at bounding box center [784, 568] width 1259 height 18
click at [730, 565] on ul "Overview Photos Amenities Location Rooms Reviews Check Availability" at bounding box center [784, 568] width 1259 height 18
click at [741, 568] on span "Rooms" at bounding box center [767, 570] width 53 height 13
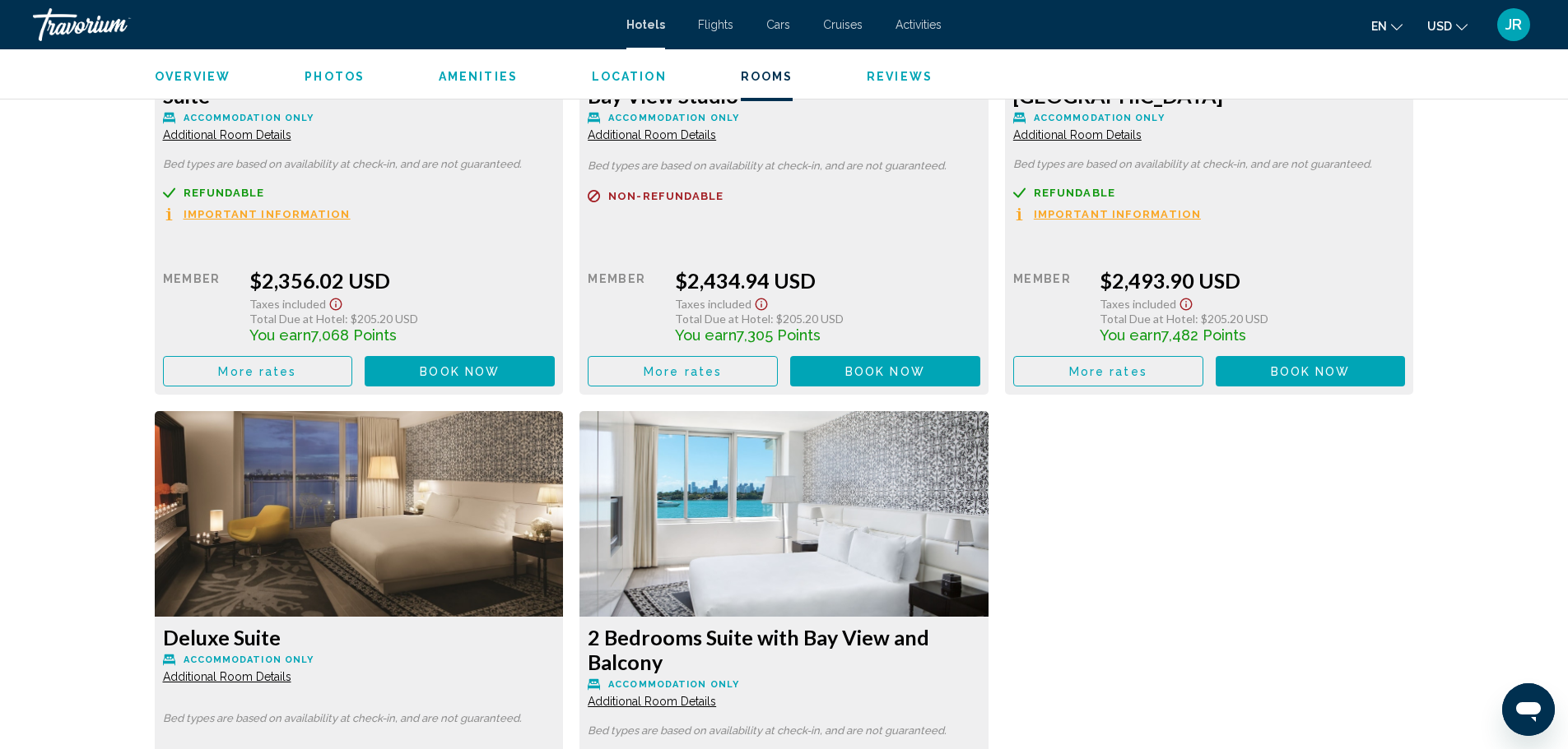
scroll to position [6445, 0]
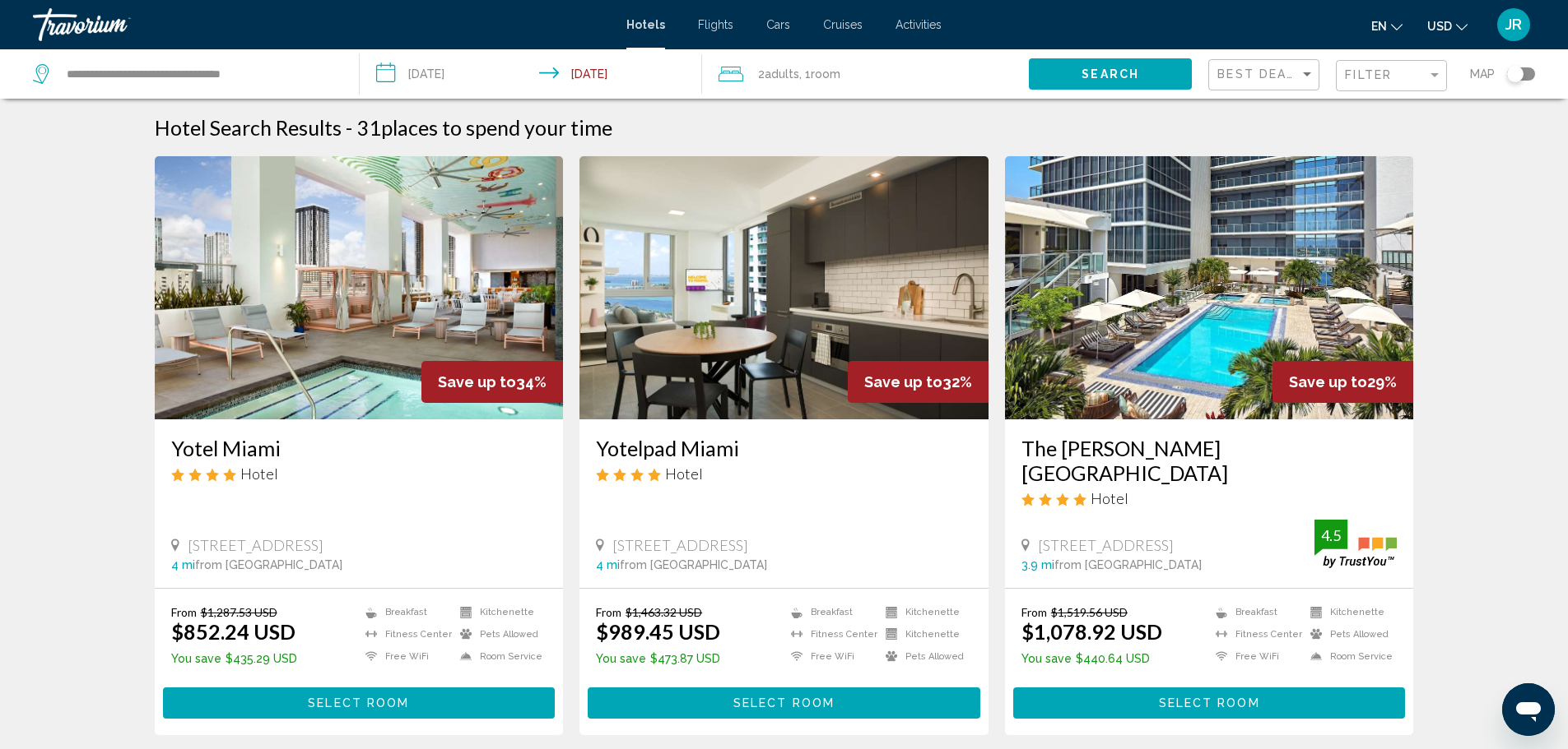
click at [326, 444] on h3 "Yotel Miami" at bounding box center [359, 448] width 376 height 25
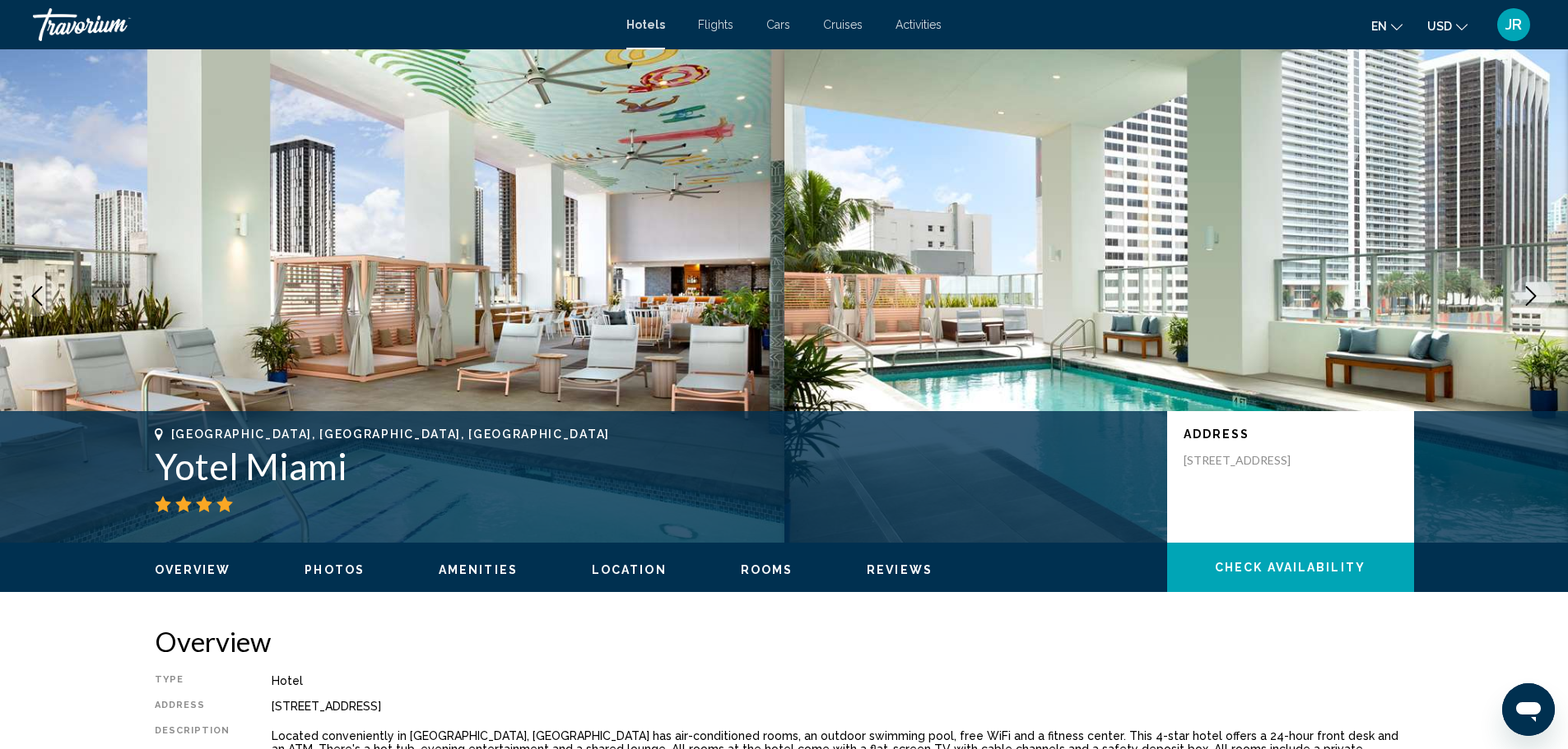
click at [702, 569] on ul "Overview Photos Amenities Location Rooms Reviews Check Availability" at bounding box center [784, 568] width 1259 height 18
click at [715, 572] on ul "Overview Photos Amenities Location Rooms Reviews Check Availability" at bounding box center [784, 568] width 1259 height 18
click at [748, 579] on div "Overview Photos Amenities Location Rooms Reviews Check Availability" at bounding box center [784, 568] width 1325 height 51
click at [771, 561] on ul "Overview Photos Amenities Location Rooms Reviews Check Availability" at bounding box center [784, 568] width 1259 height 18
